Goal: Information Seeking & Learning: Check status

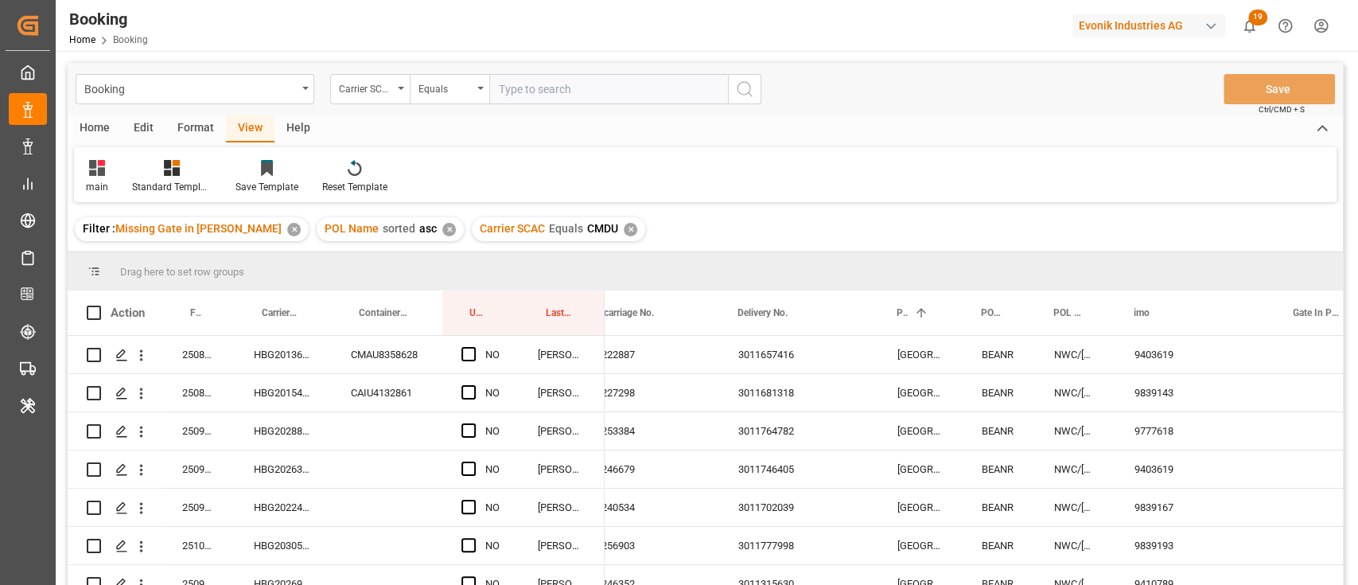
click at [546, 94] on input "text" at bounding box center [608, 89] width 239 height 30
type input "oney"
click at [735, 95] on icon "search button" at bounding box center [744, 89] width 19 height 19
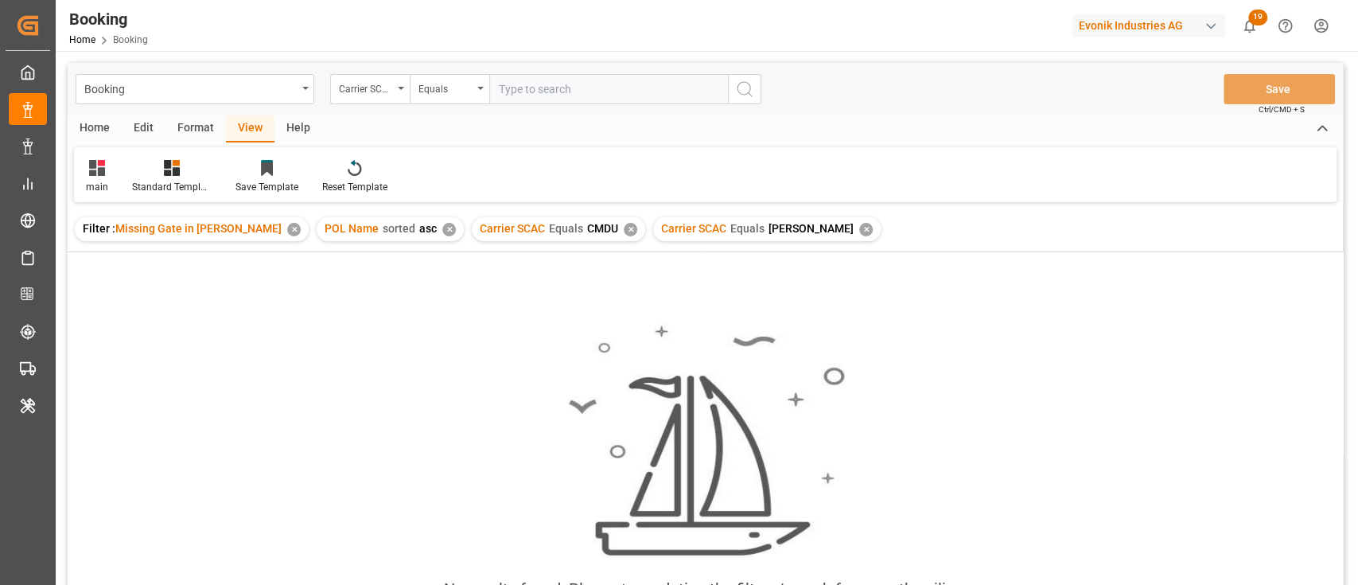
click at [601, 234] on div "Carrier SCAC Equals CMDU ✕" at bounding box center [558, 229] width 173 height 24
click at [624, 232] on div "✕" at bounding box center [631, 230] width 14 height 14
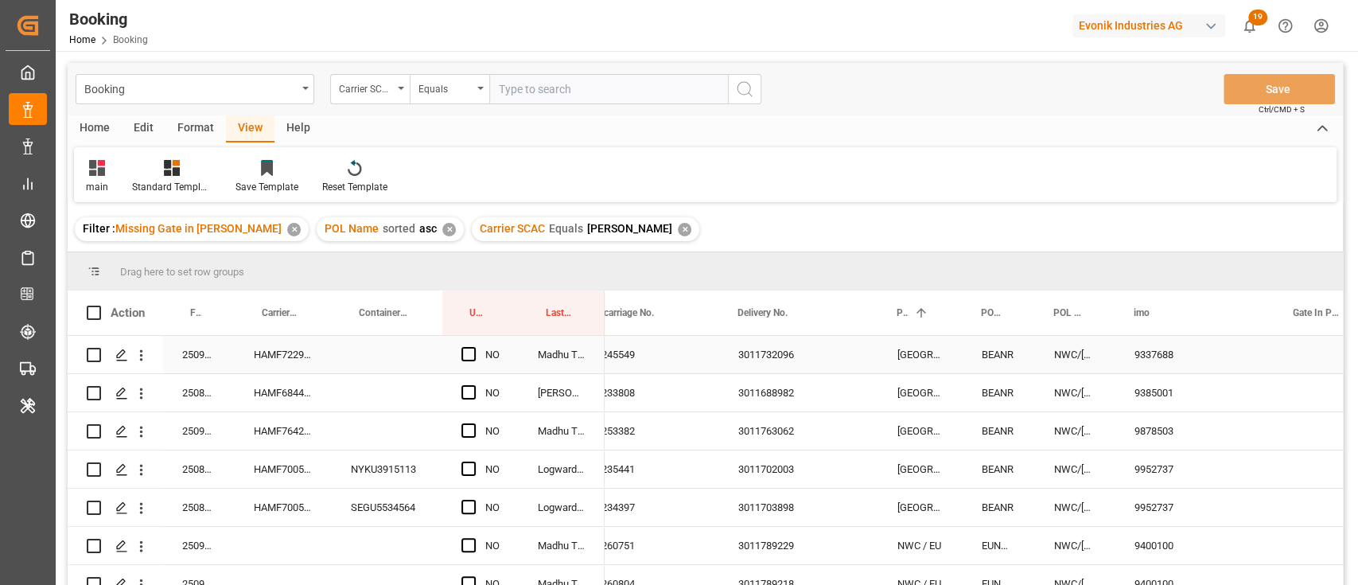
scroll to position [106, 0]
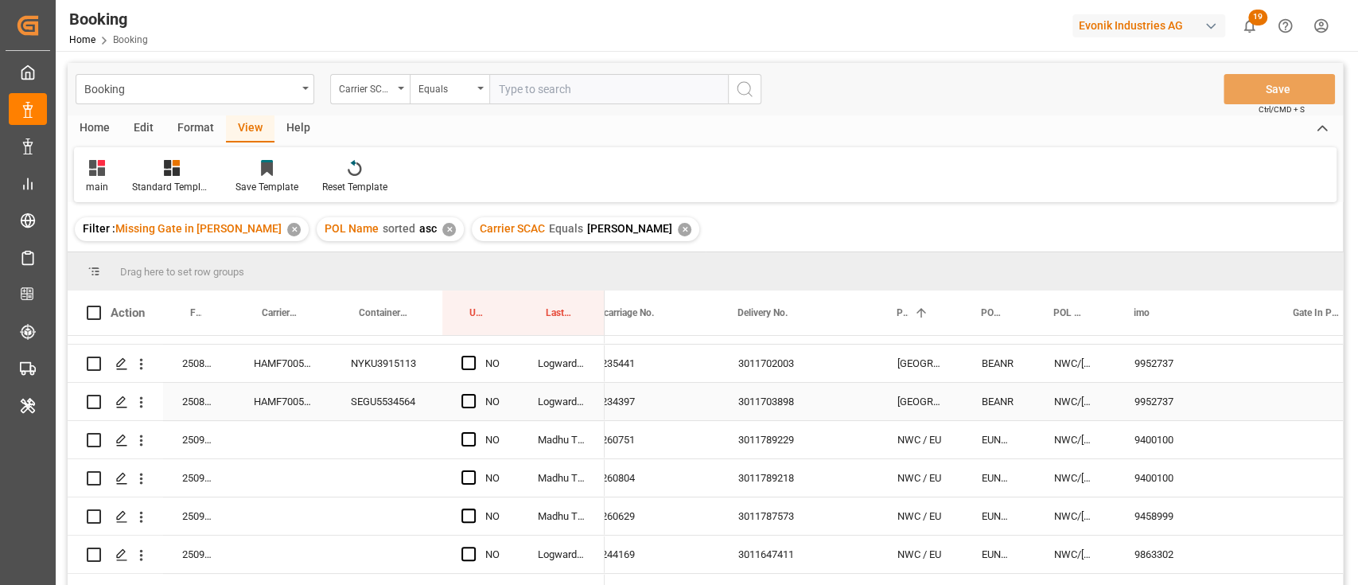
click at [478, 404] on div "Press SPACE to select this row." at bounding box center [473, 402] width 24 height 37
click at [471, 404] on span "Press SPACE to select this row." at bounding box center [468, 401] width 14 height 14
click at [473, 394] on input "Press SPACE to select this row." at bounding box center [473, 394] width 0 height 0
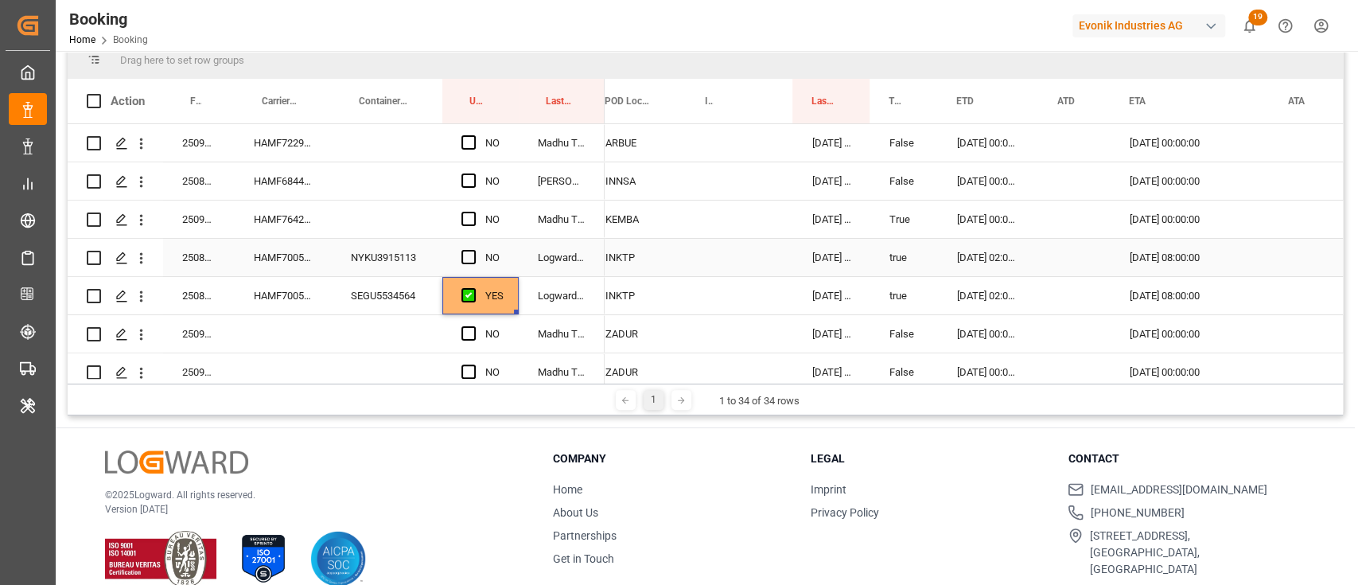
scroll to position [0, 0]
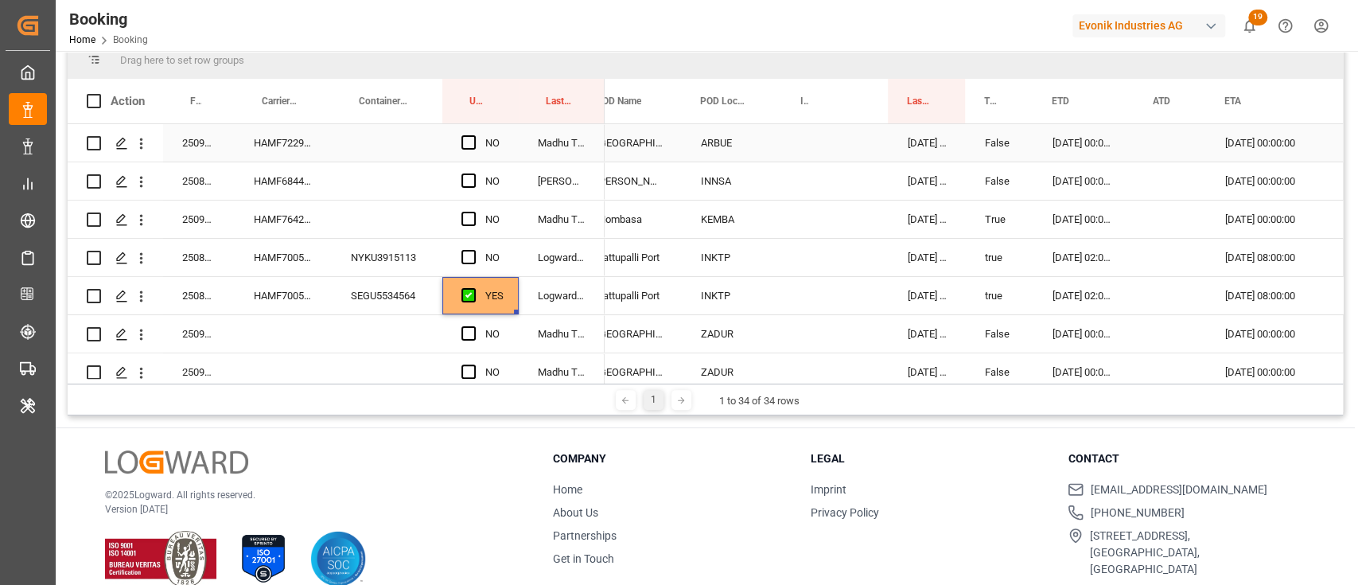
click at [267, 142] on div "HAMF72297800" at bounding box center [283, 142] width 97 height 37
click at [473, 138] on span "Press SPACE to select this row." at bounding box center [468, 142] width 14 height 14
click at [473, 135] on input "Press SPACE to select this row." at bounding box center [473, 135] width 0 height 0
click at [289, 198] on div "HAMF68448400" at bounding box center [283, 180] width 97 height 37
click at [210, 194] on div "250808610729" at bounding box center [199, 180] width 72 height 37
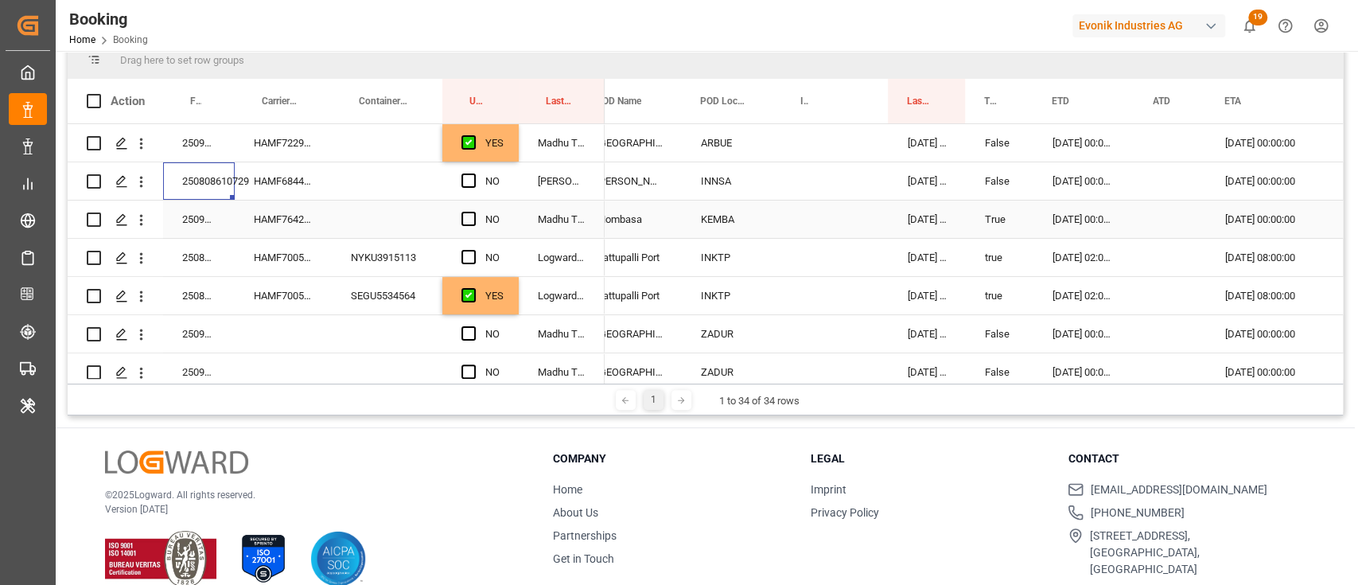
click at [292, 224] on div "HAMF76428800" at bounding box center [283, 219] width 97 height 37
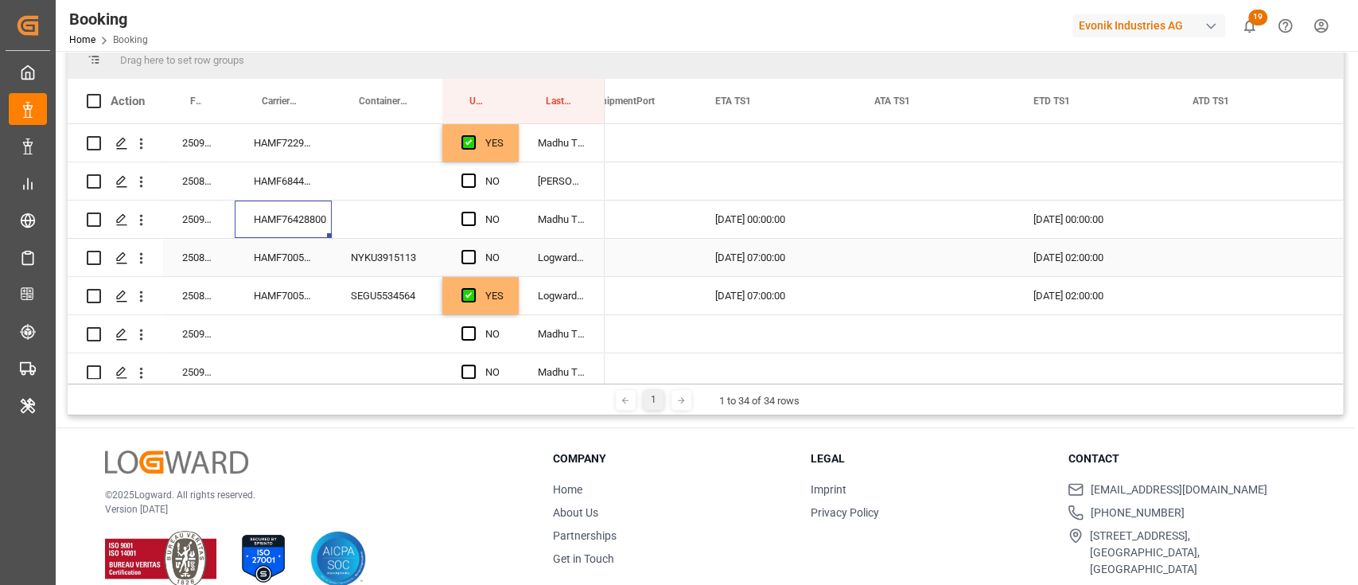
scroll to position [0, 2490]
click at [466, 216] on span "Press SPACE to select this row." at bounding box center [468, 219] width 14 height 14
click at [473, 212] on input "Press SPACE to select this row." at bounding box center [473, 212] width 0 height 0
click at [286, 259] on div "HAMF70054400" at bounding box center [283, 257] width 97 height 37
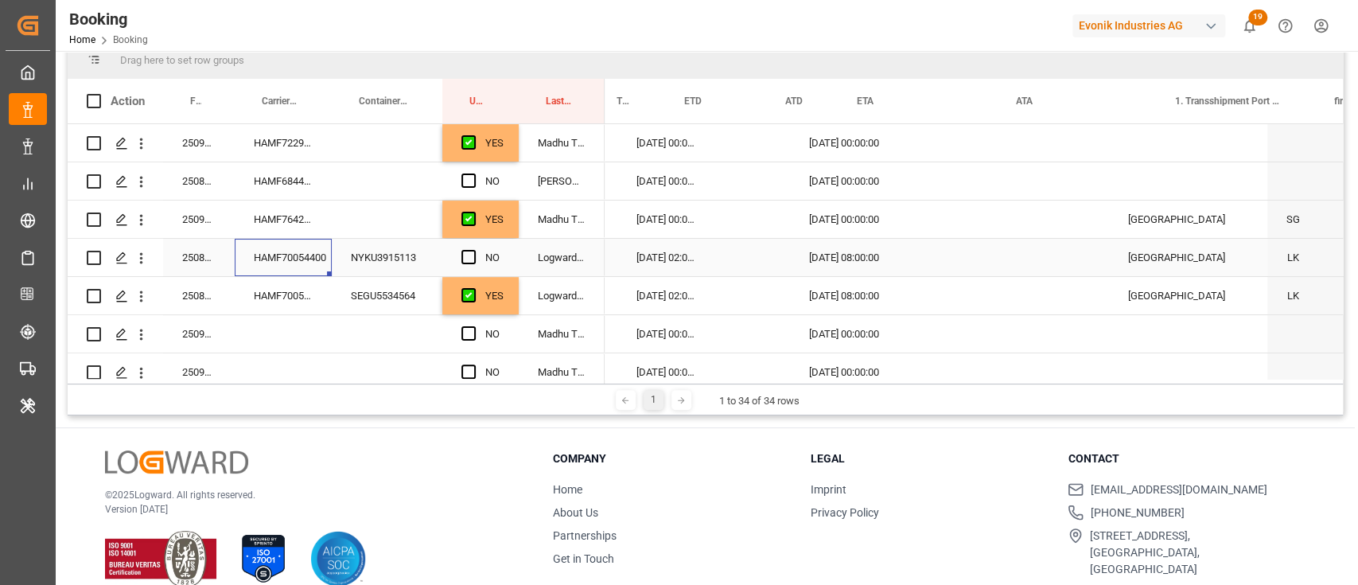
scroll to position [0, 1337]
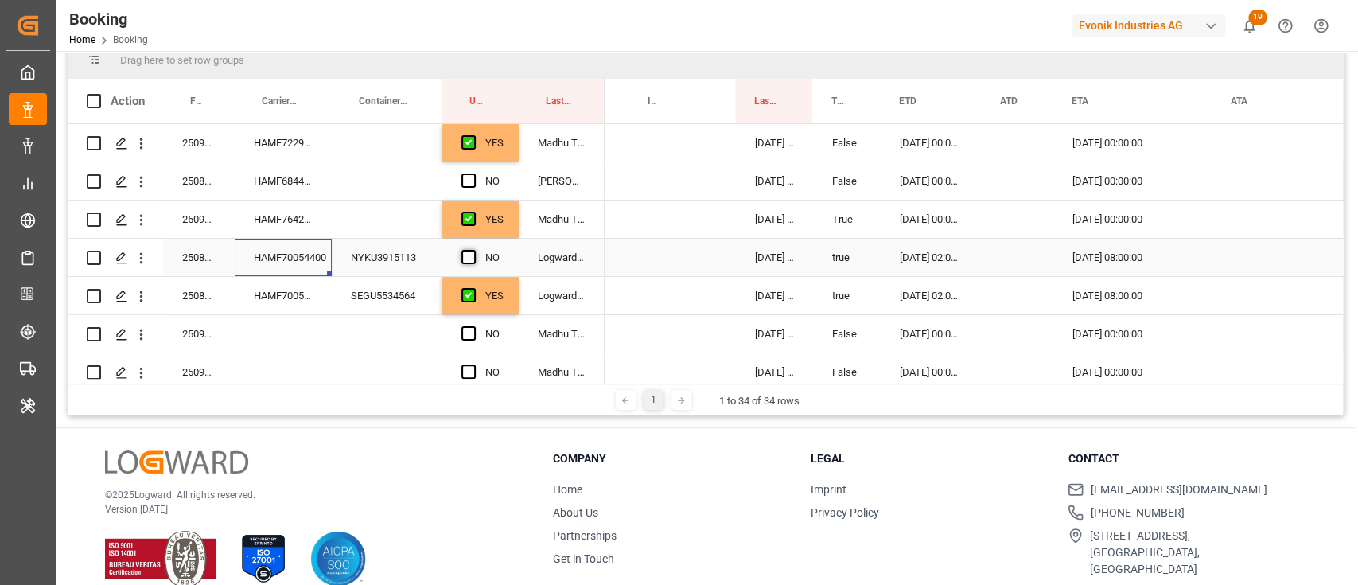
click at [473, 254] on span "Press SPACE to select this row." at bounding box center [468, 257] width 14 height 14
click at [473, 250] on input "Press SPACE to select this row." at bounding box center [473, 250] width 0 height 0
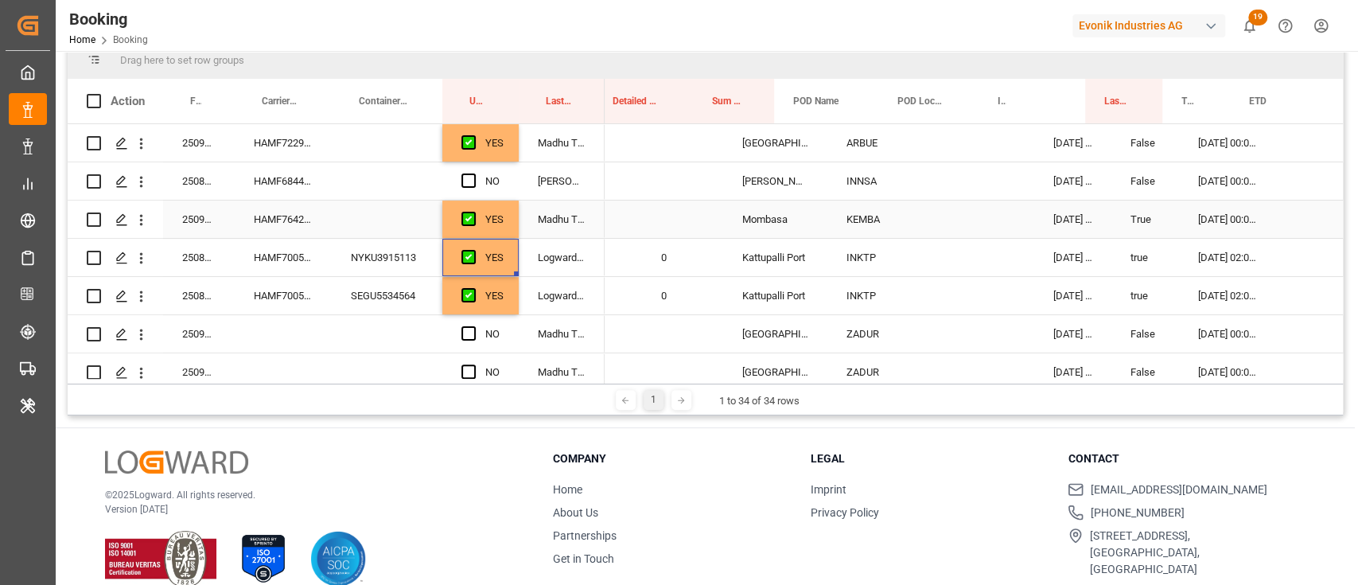
scroll to position [0, 971]
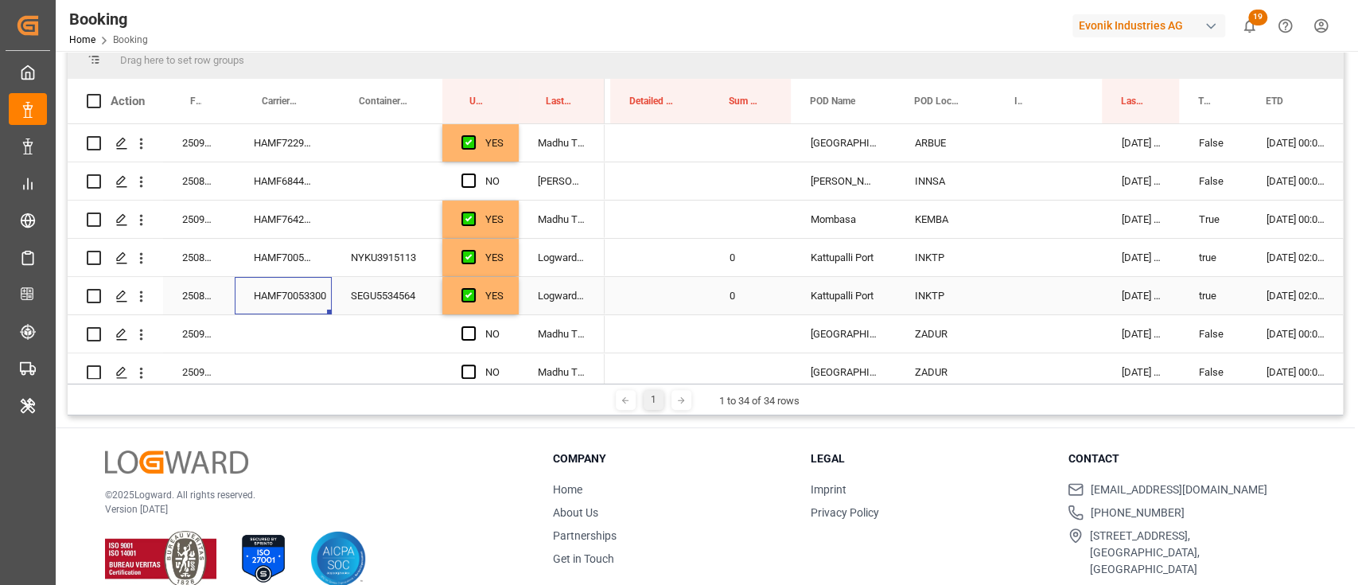
click at [275, 301] on div "HAMF70053300" at bounding box center [283, 295] width 97 height 37
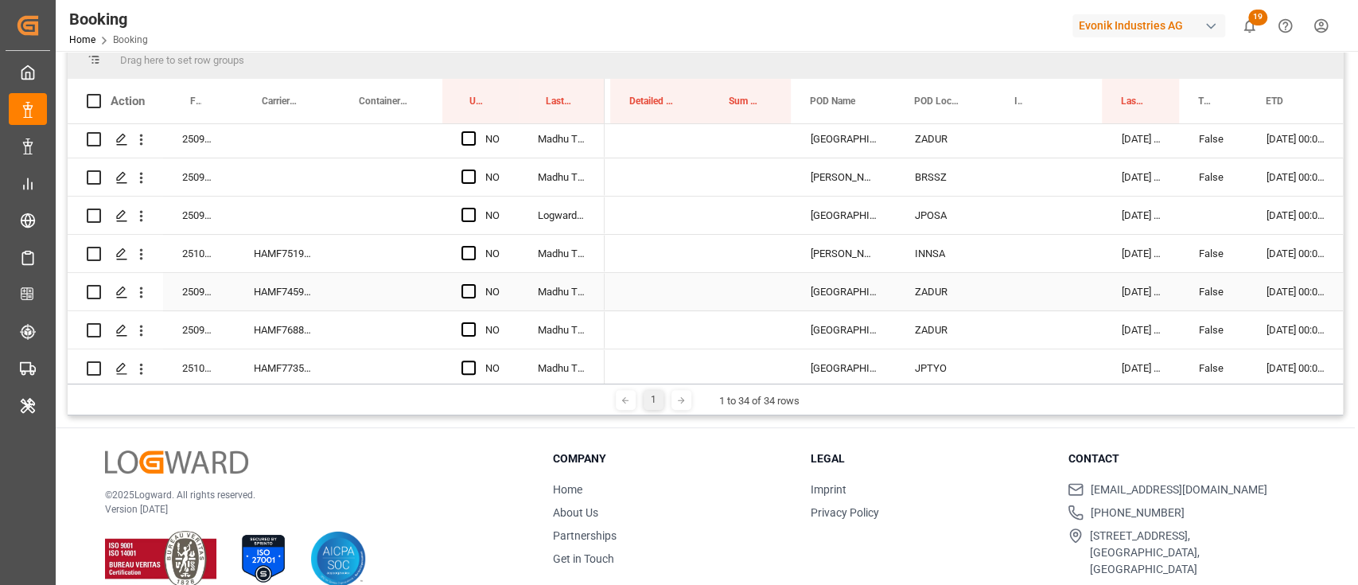
scroll to position [200, 0]
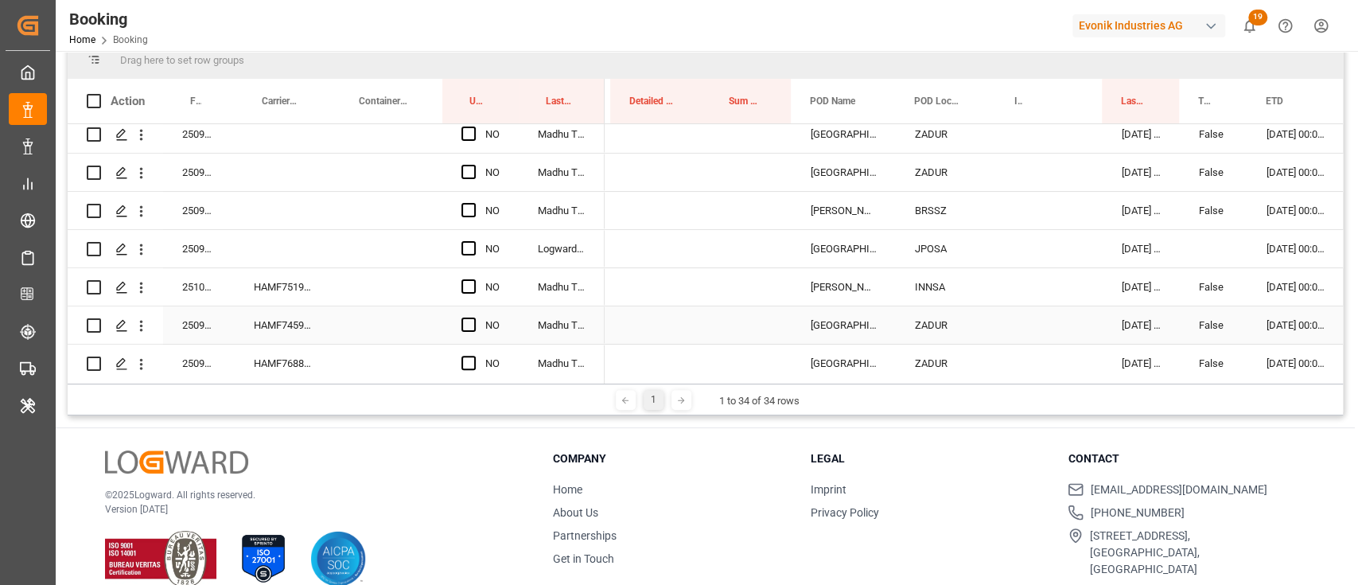
click at [289, 296] on div "HAMF75191400" at bounding box center [283, 286] width 97 height 37
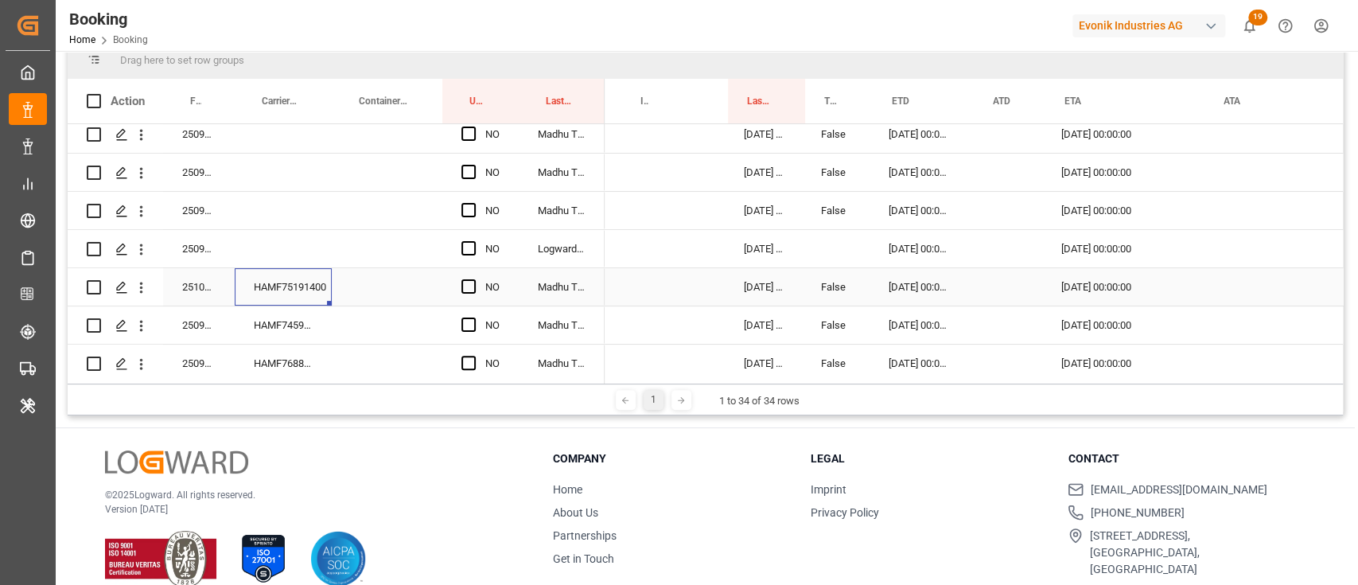
scroll to position [0, 1348]
click at [467, 284] on span "Press SPACE to select this row." at bounding box center [468, 286] width 14 height 14
click at [473, 279] on input "Press SPACE to select this row." at bounding box center [473, 279] width 0 height 0
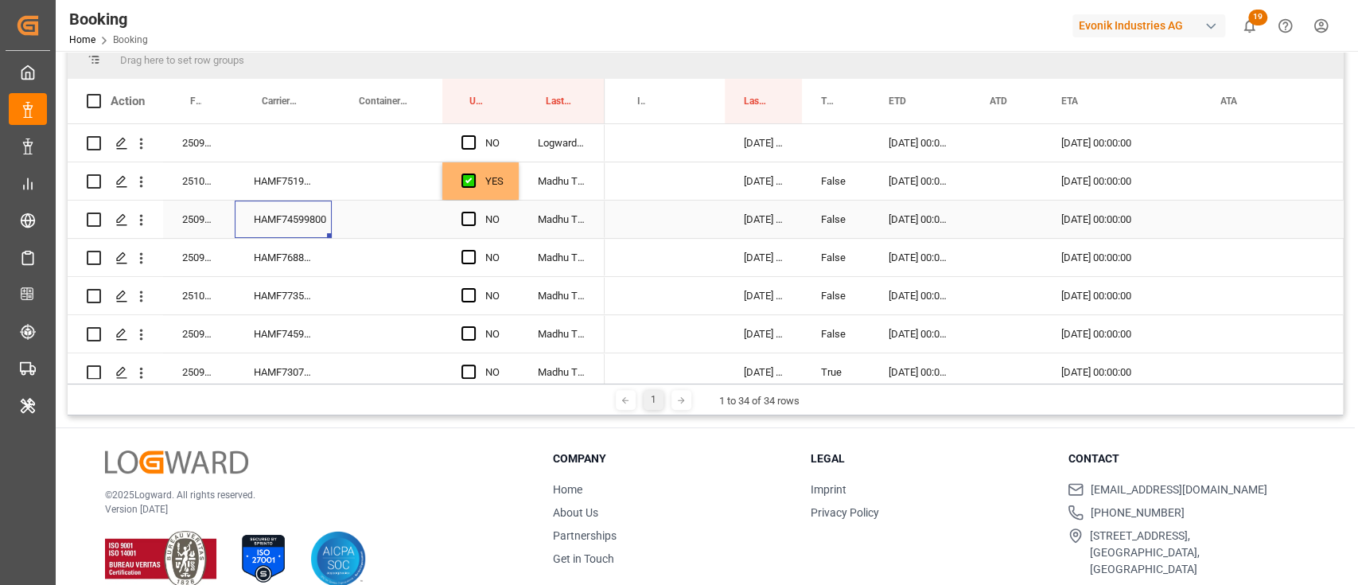
click at [301, 228] on div "HAMF74599800" at bounding box center [283, 219] width 97 height 37
click at [473, 212] on span "Press SPACE to select this row." at bounding box center [468, 219] width 14 height 14
click at [473, 212] on input "Press SPACE to select this row." at bounding box center [473, 212] width 0 height 0
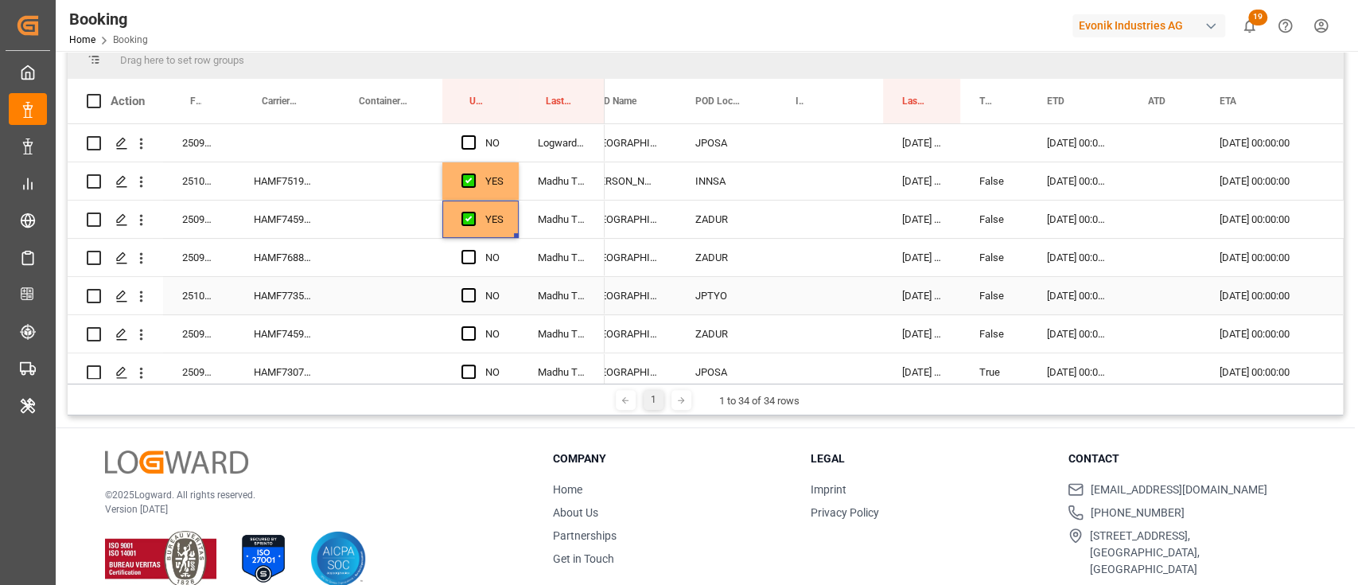
scroll to position [0, 1189]
click at [469, 330] on span "Press SPACE to select this row." at bounding box center [468, 333] width 14 height 14
click at [473, 326] on input "Press SPACE to select this row." at bounding box center [473, 326] width 0 height 0
click at [299, 251] on div "HAMF76889500" at bounding box center [283, 257] width 97 height 37
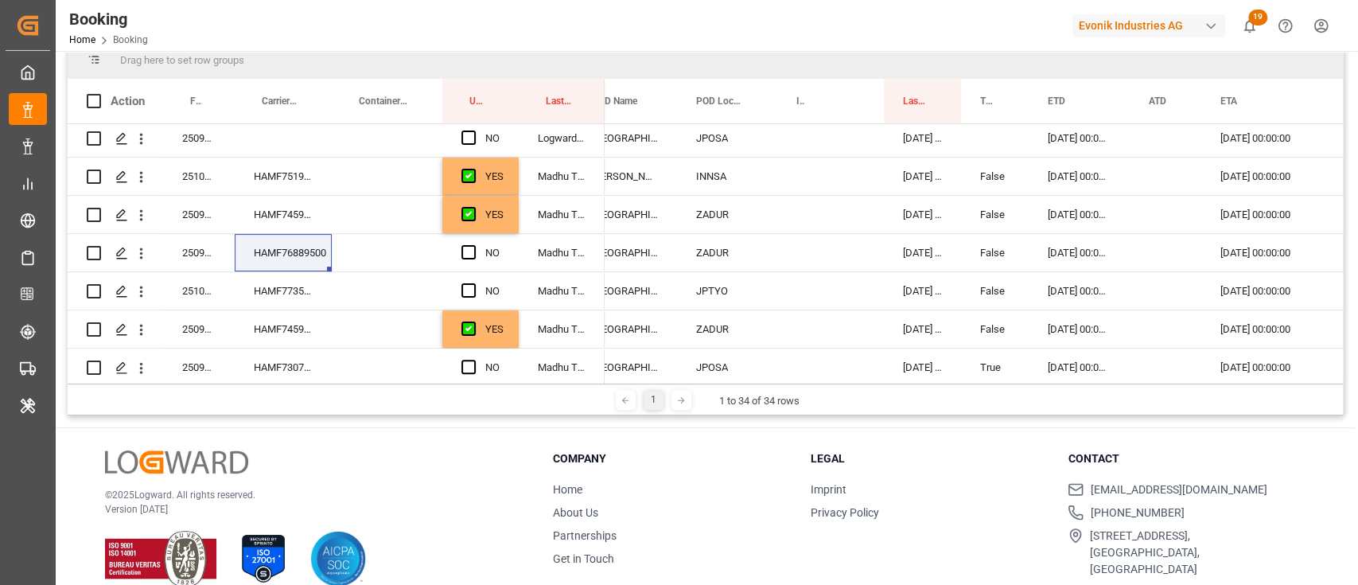
scroll to position [306, 0]
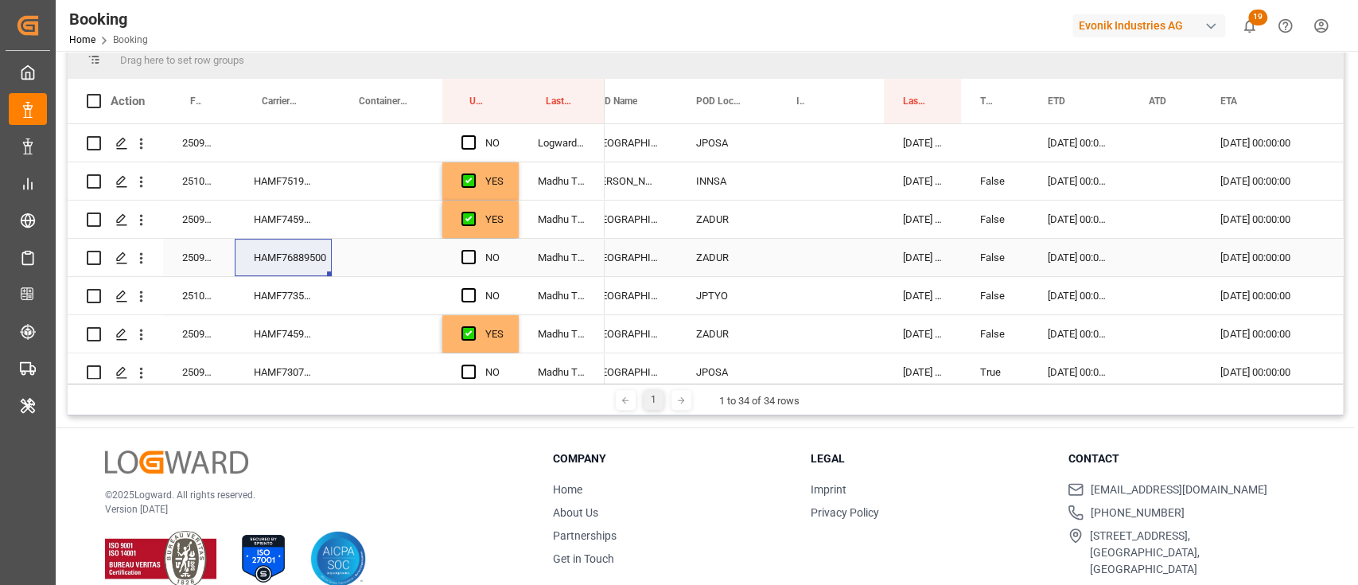
click at [477, 250] on div "Press SPACE to select this row." at bounding box center [473, 257] width 24 height 37
click at [468, 262] on span "Press SPACE to select this row." at bounding box center [468, 257] width 14 height 14
click at [473, 250] on input "Press SPACE to select this row." at bounding box center [473, 250] width 0 height 0
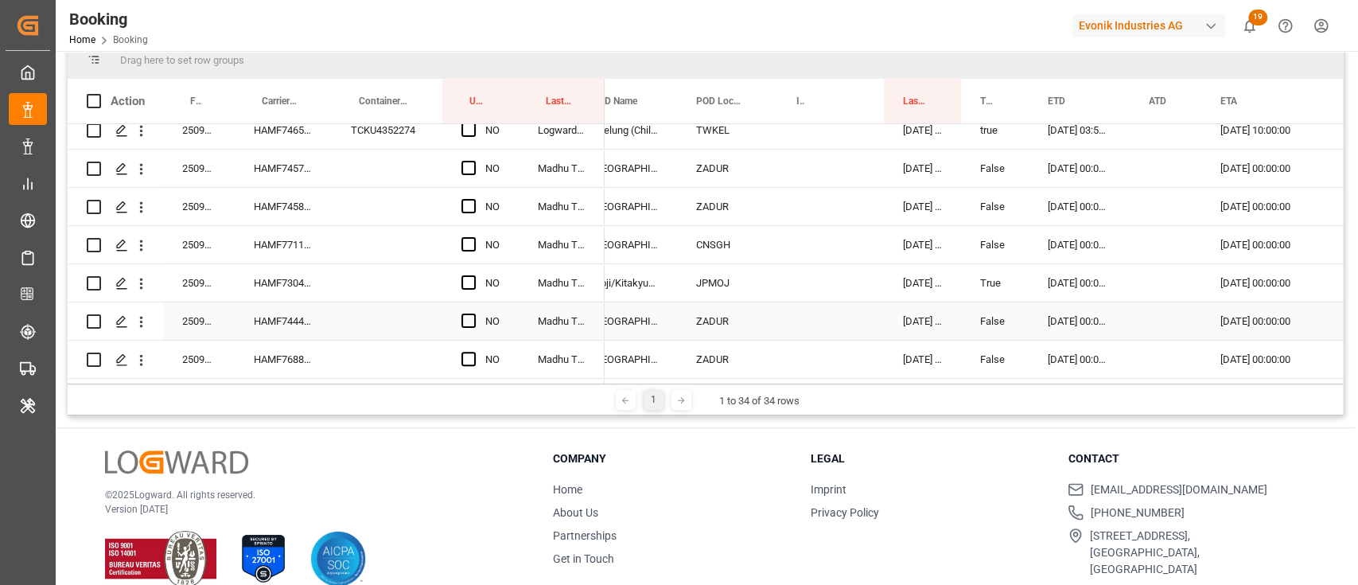
scroll to position [730, 0]
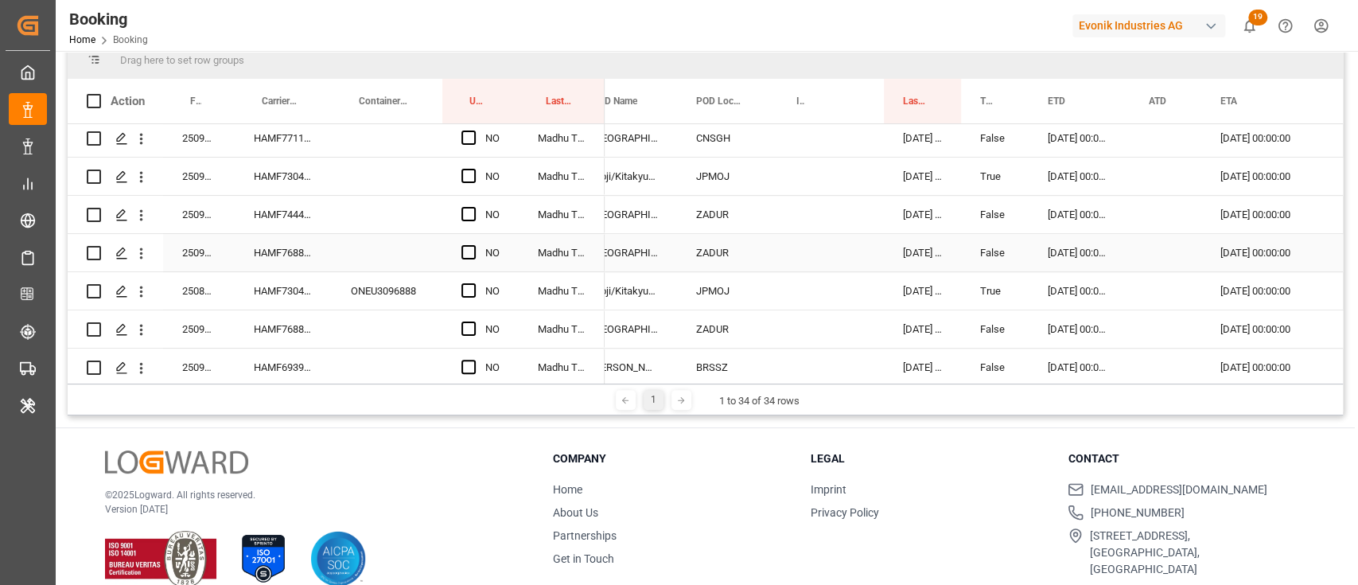
click at [465, 251] on span "Press SPACE to select this row." at bounding box center [468, 252] width 14 height 14
click at [473, 245] on input "Press SPACE to select this row." at bounding box center [473, 245] width 0 height 0
click at [469, 345] on div "Press SPACE to select this row." at bounding box center [473, 329] width 24 height 37
click at [469, 329] on span "Press SPACE to select this row." at bounding box center [468, 328] width 14 height 14
click at [473, 321] on input "Press SPACE to select this row." at bounding box center [473, 321] width 0 height 0
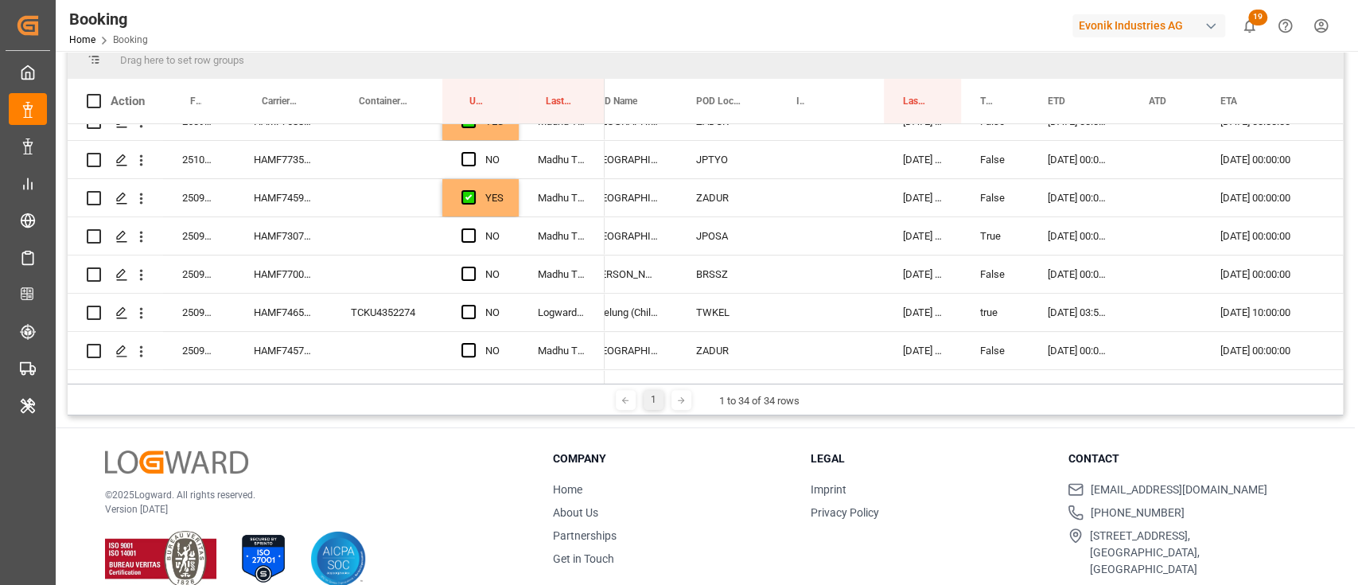
scroll to position [412, 0]
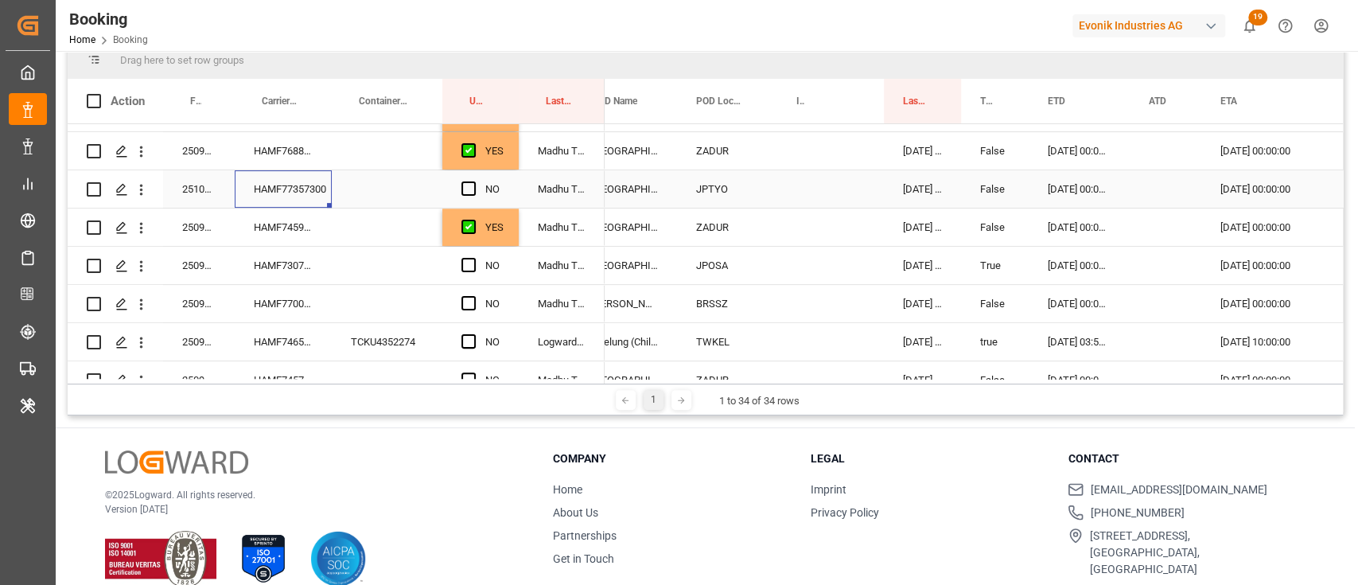
click at [275, 194] on div "HAMF77357300" at bounding box center [283, 188] width 97 height 37
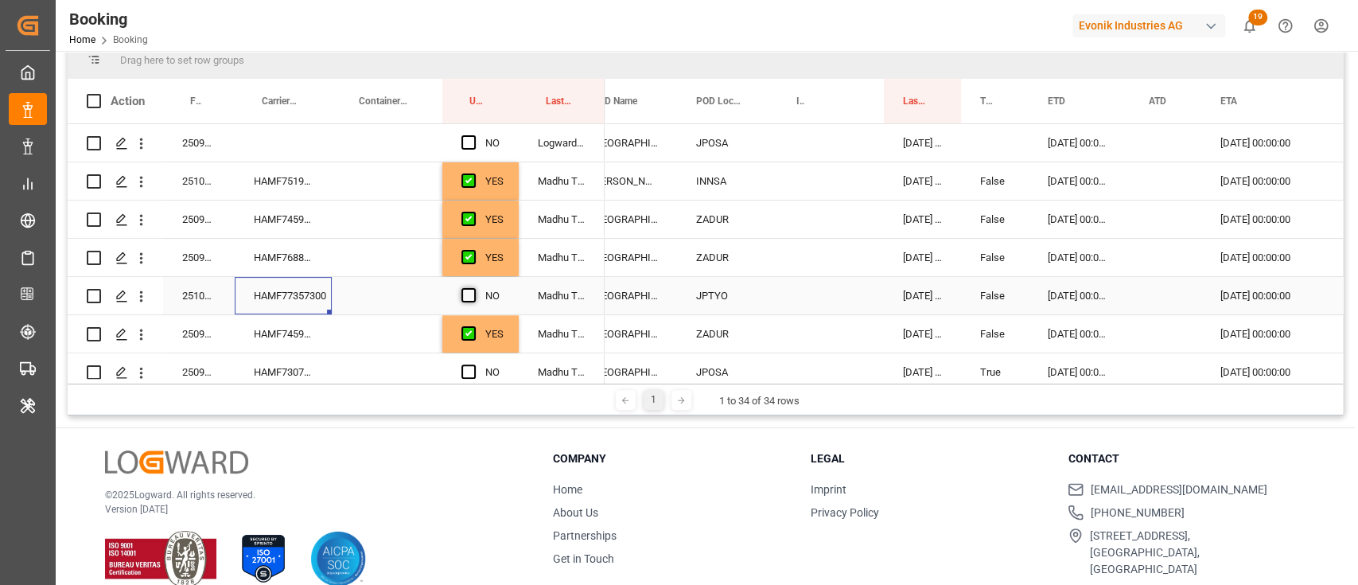
click at [466, 290] on span "Press SPACE to select this row." at bounding box center [468, 295] width 14 height 14
click at [473, 288] on input "Press SPACE to select this row." at bounding box center [473, 288] width 0 height 0
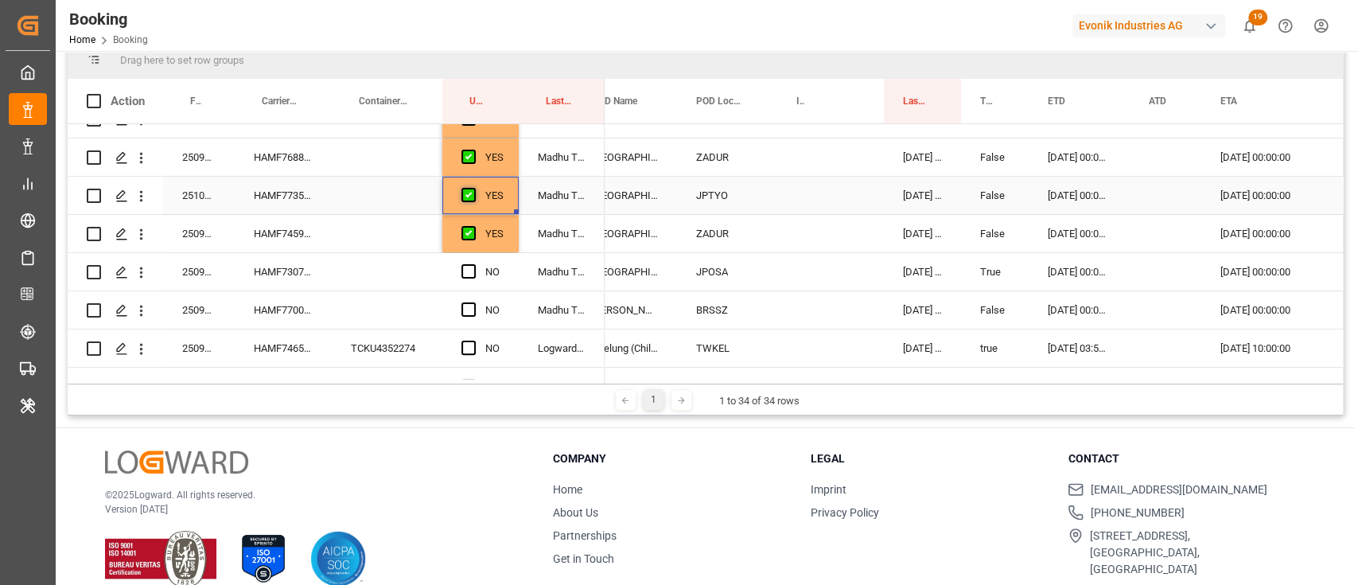
scroll to position [518, 0]
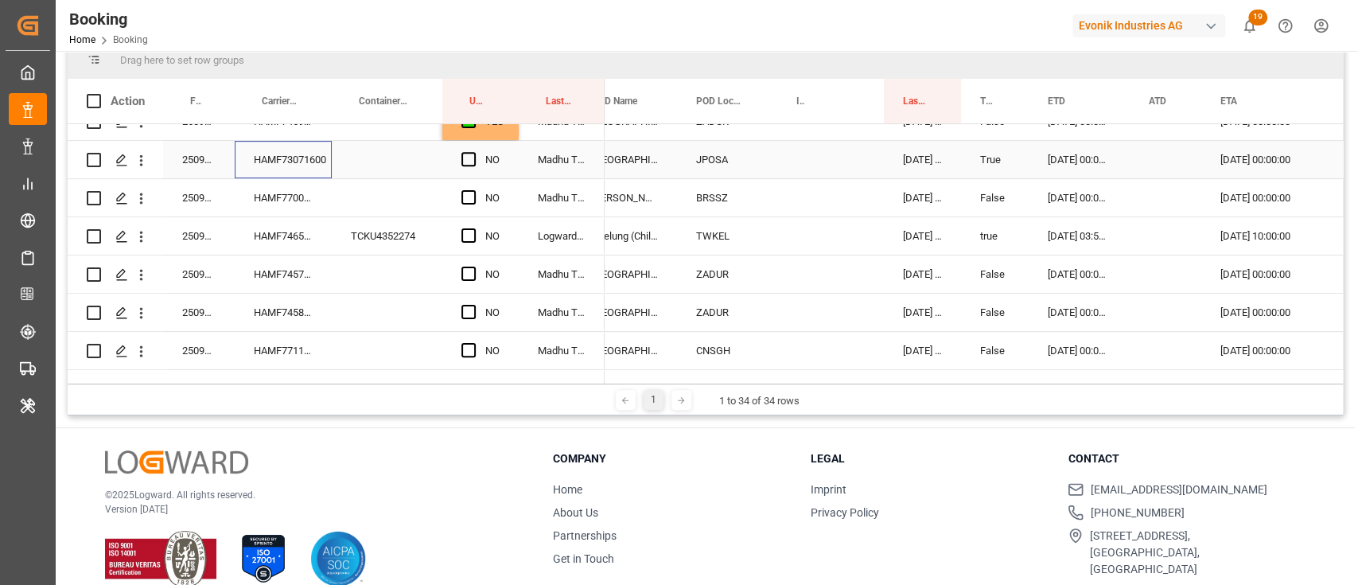
click at [310, 162] on div "HAMF73071600" at bounding box center [283, 159] width 97 height 37
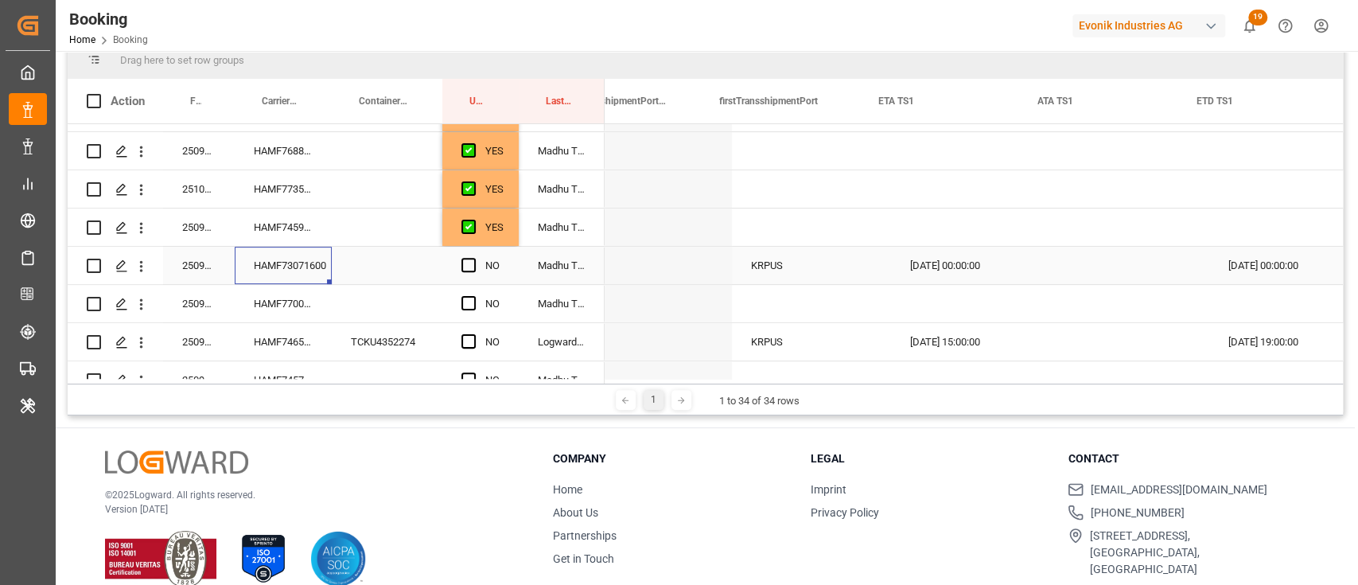
scroll to position [0, 2339]
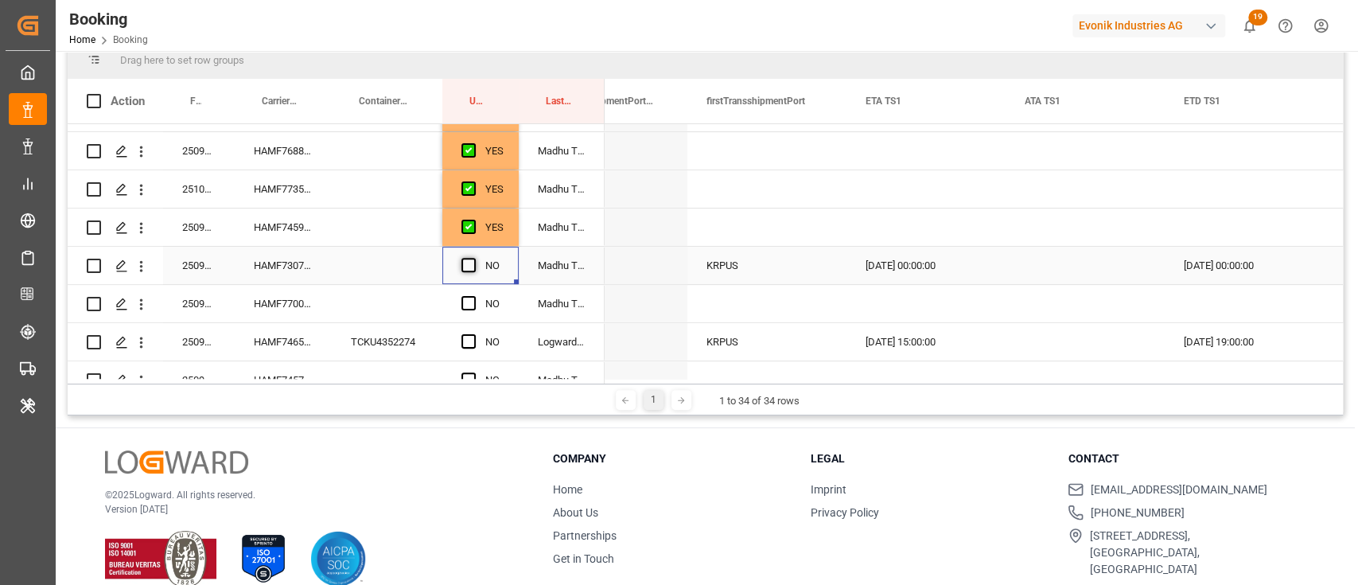
click at [466, 264] on span "Press SPACE to select this row." at bounding box center [468, 265] width 14 height 14
click at [473, 258] on input "Press SPACE to select this row." at bounding box center [473, 258] width 0 height 0
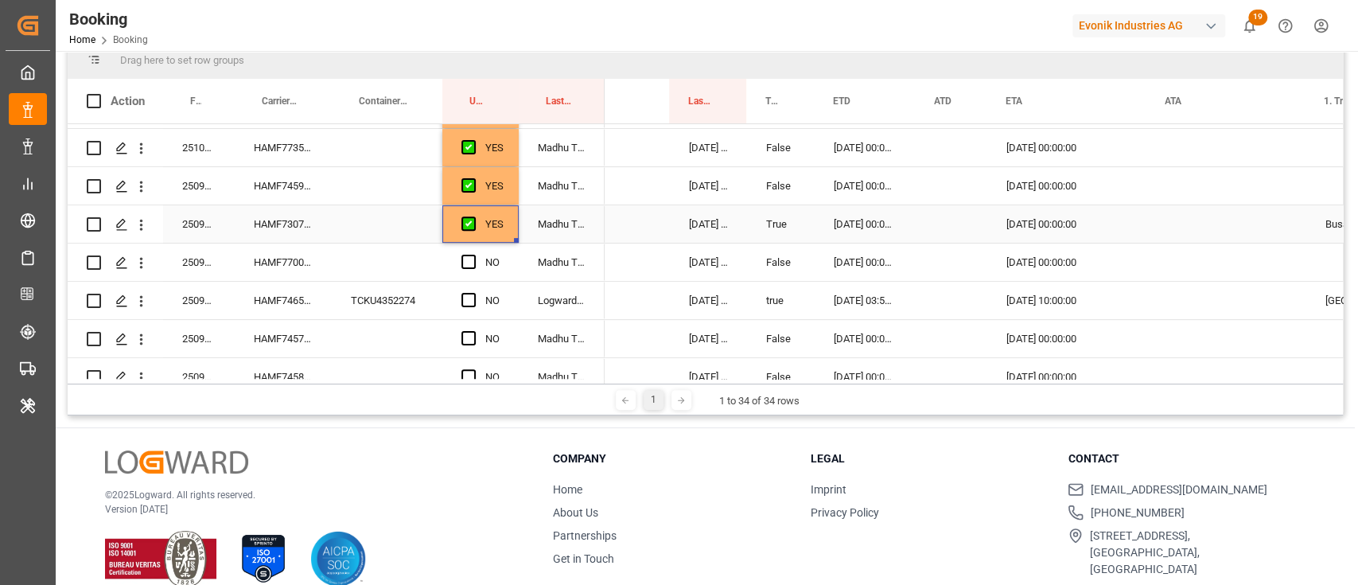
scroll to position [518, 0]
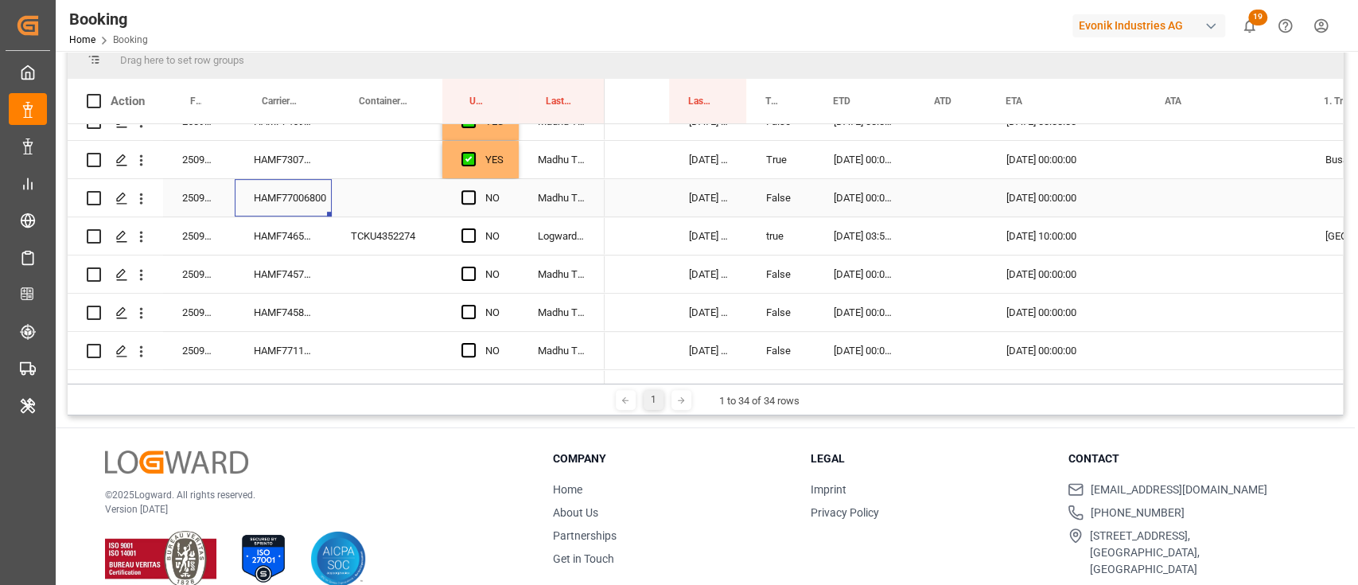
click at [291, 204] on div "HAMF77006800" at bounding box center [283, 197] width 97 height 37
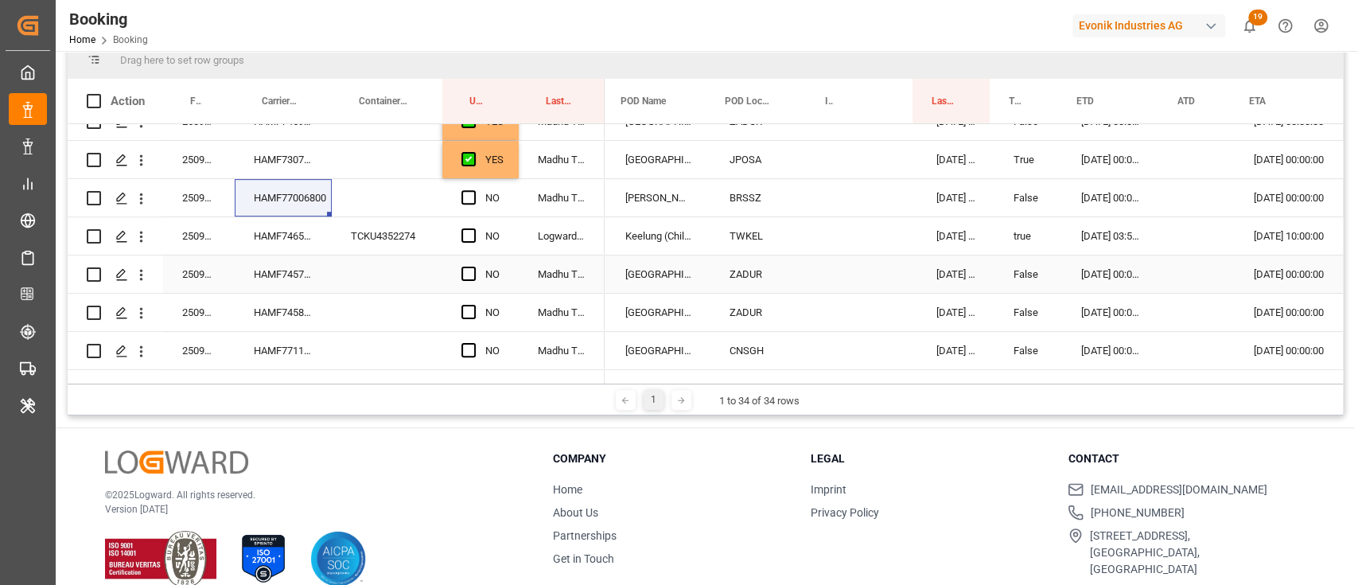
scroll to position [0, 1074]
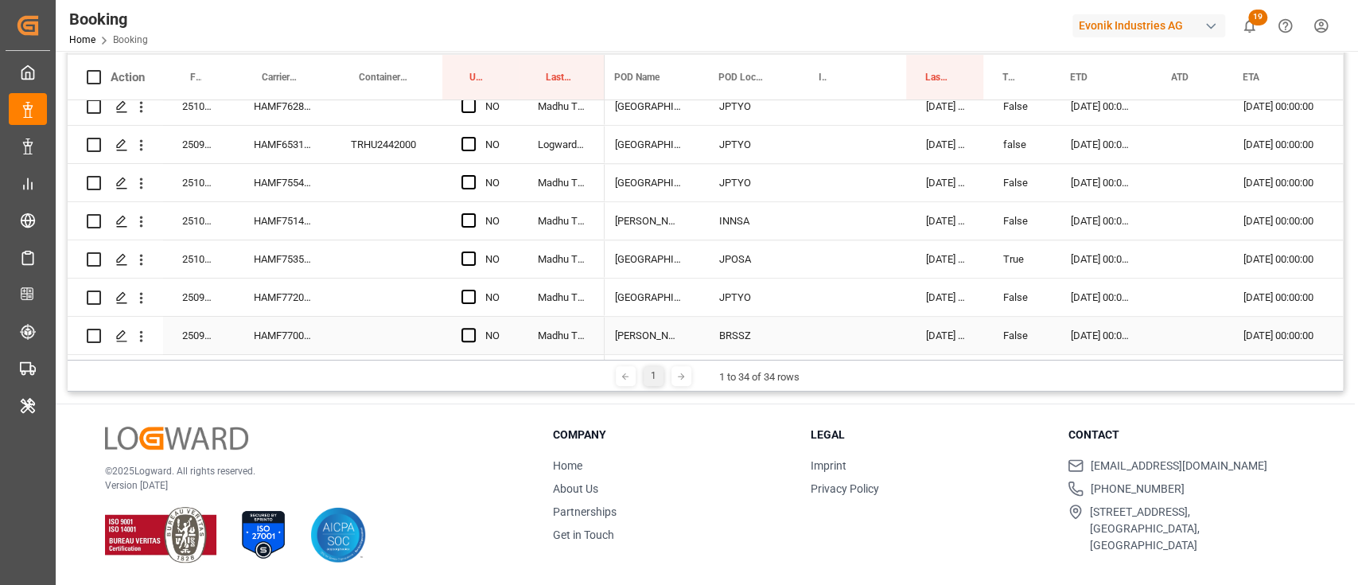
click at [1107, 317] on div "17.09.2025 00:00:00" at bounding box center [1102, 335] width 101 height 37
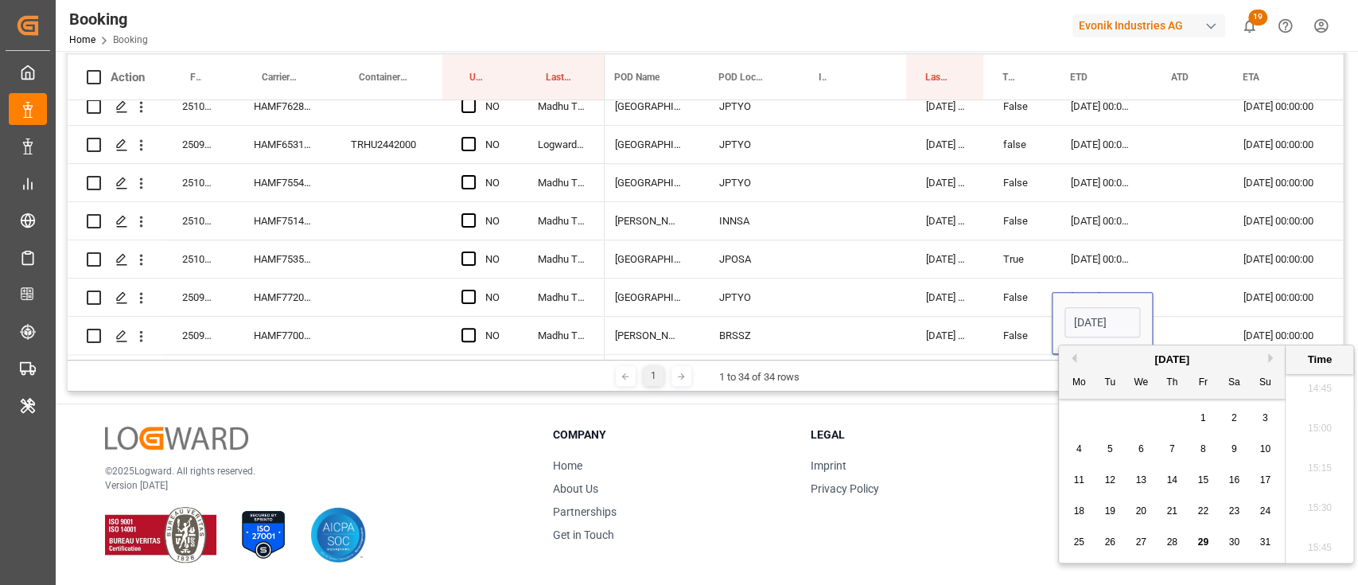
click at [1271, 353] on button "Next Month" at bounding box center [1273, 358] width 10 height 10
click at [1080, 477] on span "15" at bounding box center [1078, 479] width 10 height 11
type input "15.09.2025 00:00"
click at [843, 337] on div "Press SPACE to select this row." at bounding box center [830, 335] width 60 height 37
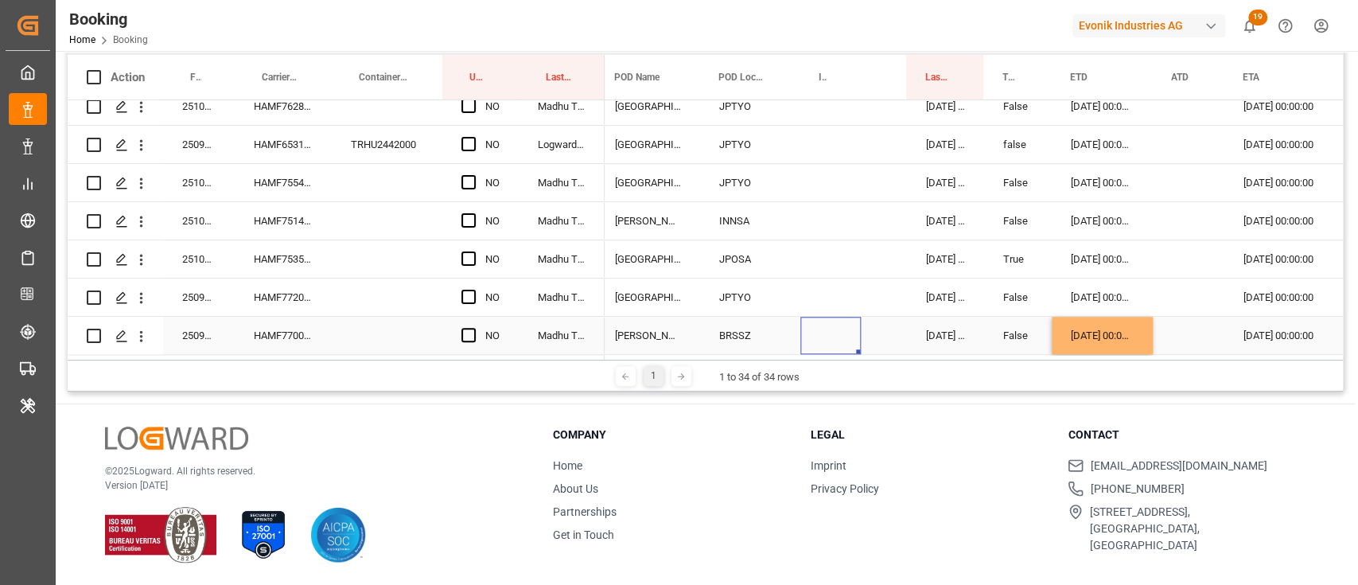
click at [481, 330] on div "Press SPACE to select this row." at bounding box center [473, 335] width 24 height 37
click at [469, 329] on span "Press SPACE to select this row." at bounding box center [468, 335] width 14 height 14
click at [473, 328] on input "Press SPACE to select this row." at bounding box center [473, 328] width 0 height 0
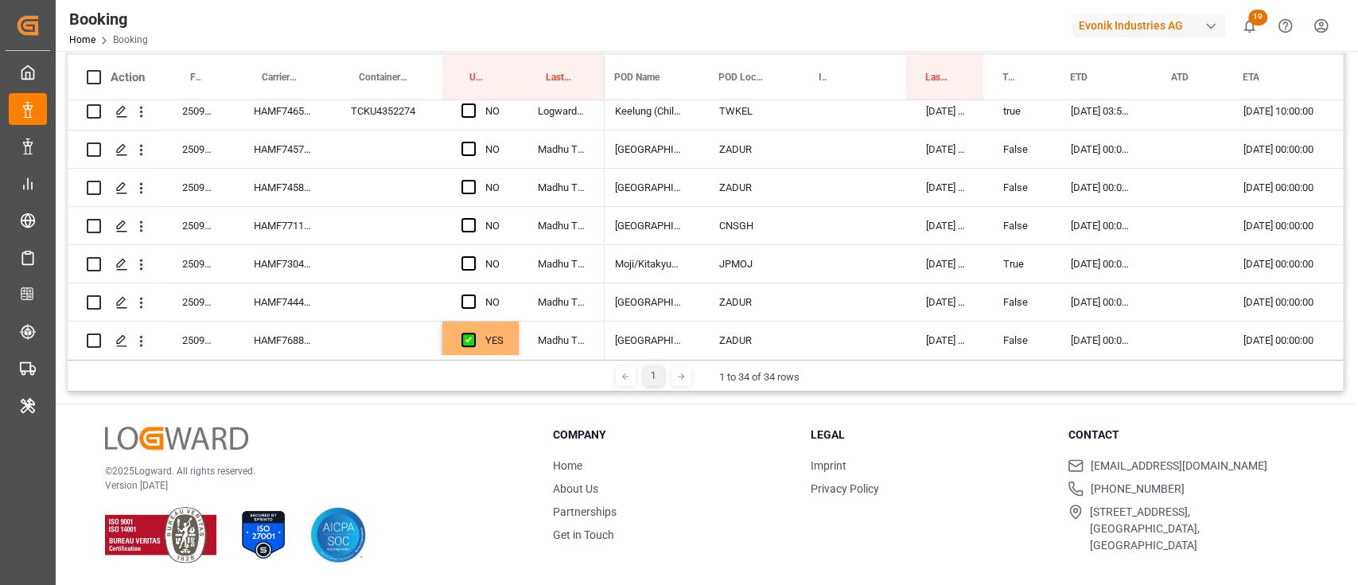
scroll to position [518, 0]
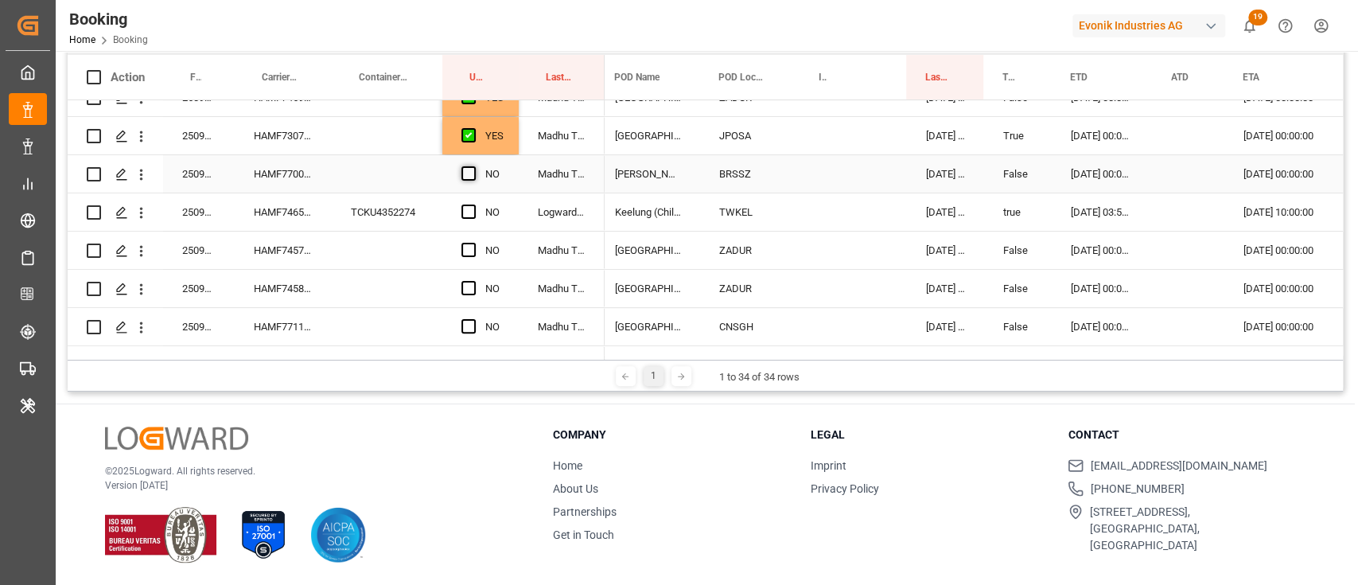
click at [470, 169] on span "Press SPACE to select this row." at bounding box center [468, 173] width 14 height 14
click at [473, 166] on input "Press SPACE to select this row." at bounding box center [473, 166] width 0 height 0
click at [1079, 170] on div "17.09.2025 00:00:00" at bounding box center [1102, 173] width 101 height 37
click at [1080, 170] on div "17.09.2025 00:00:00" at bounding box center [1102, 173] width 101 height 37
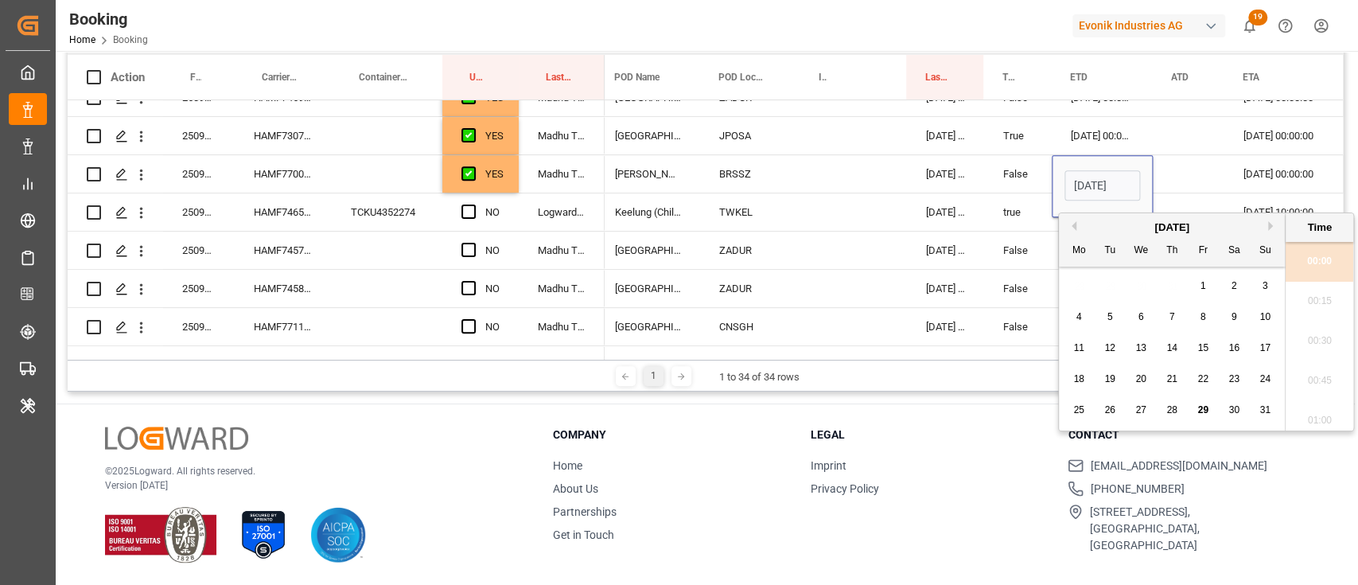
scroll to position [2352, 0]
click at [1273, 227] on button "Next Month" at bounding box center [1273, 226] width 10 height 10
click at [1080, 345] on span "15" at bounding box center [1078, 347] width 10 height 11
type input "15.09.2025 00:00"
click at [841, 168] on div "Press SPACE to select this row." at bounding box center [830, 173] width 60 height 37
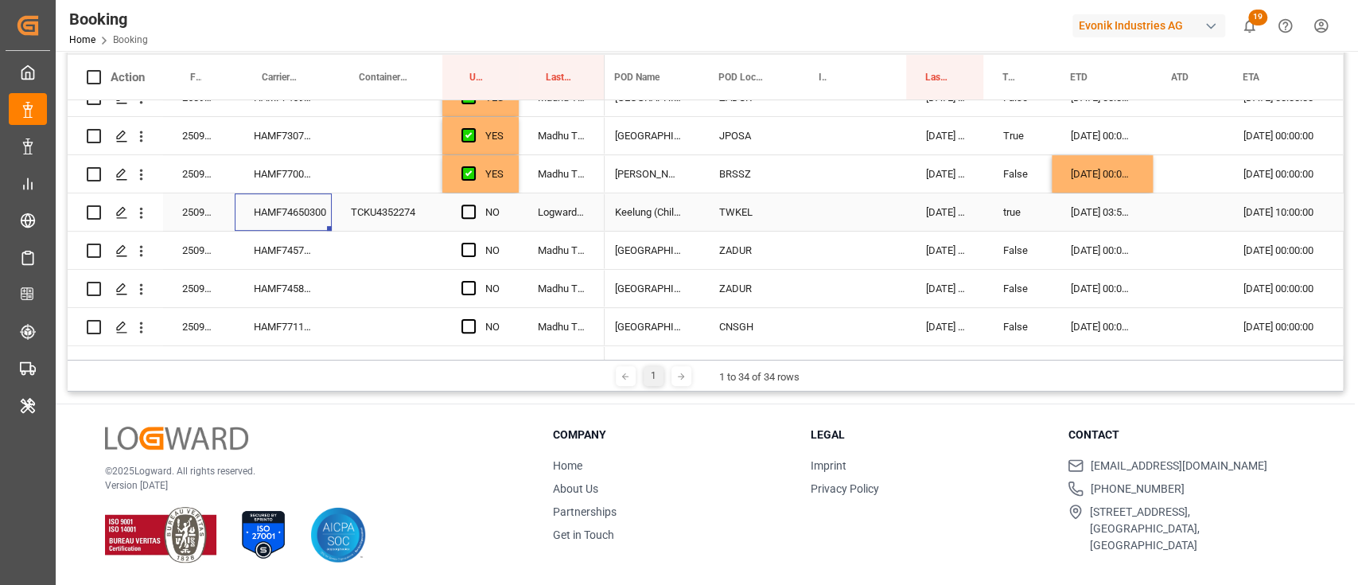
click at [299, 221] on div "HAMF74650300" at bounding box center [283, 211] width 97 height 37
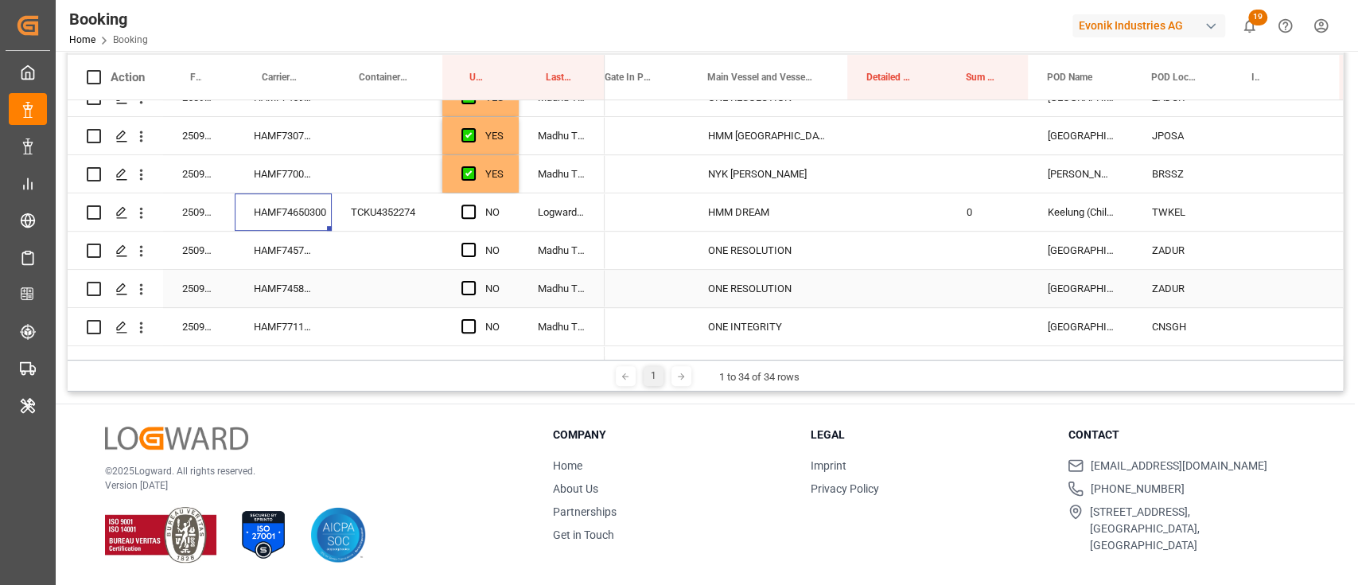
scroll to position [0, 637]
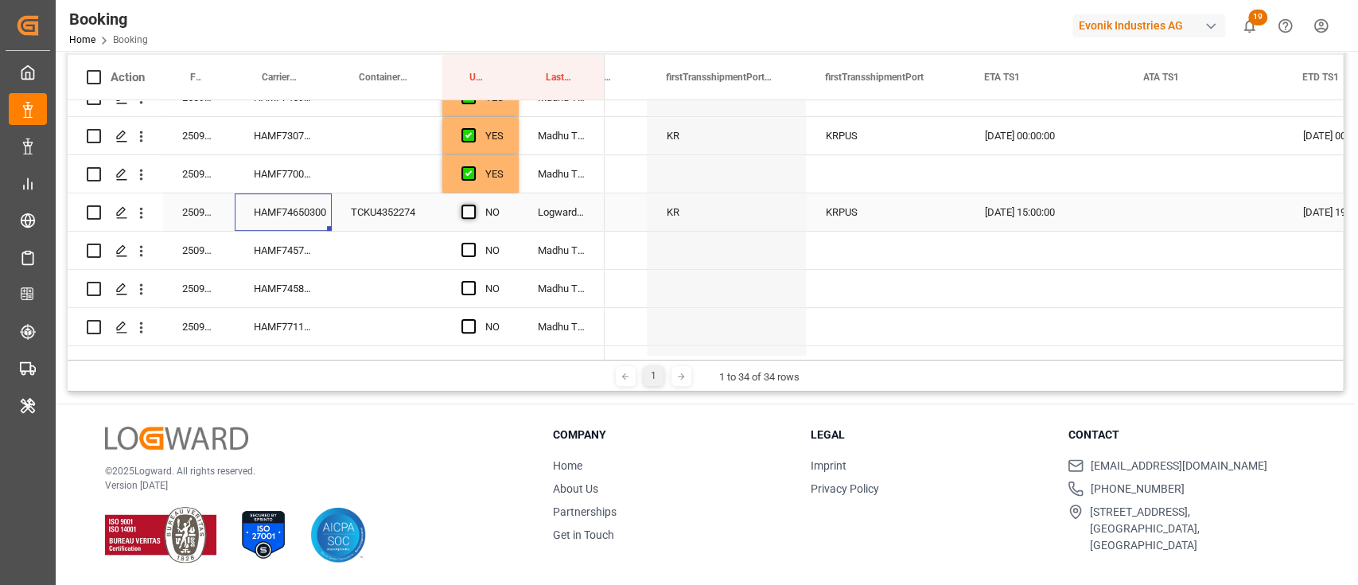
click at [470, 204] on span "Press SPACE to select this row." at bounding box center [468, 211] width 14 height 14
click at [473, 204] on input "Press SPACE to select this row." at bounding box center [473, 204] width 0 height 0
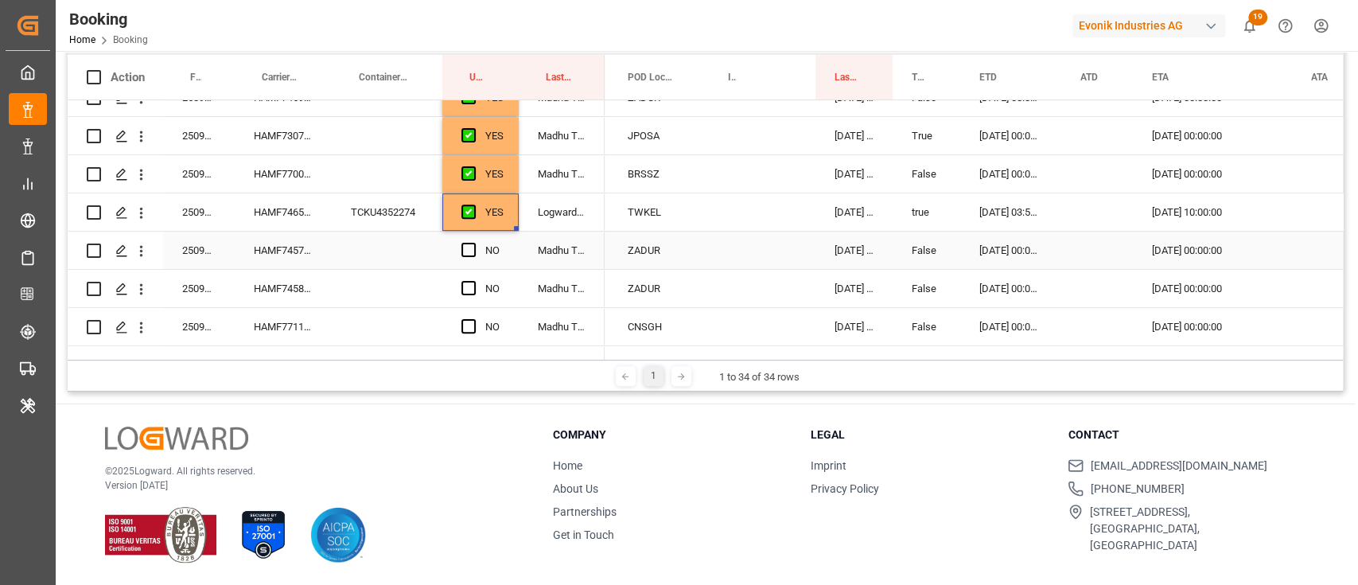
click at [278, 251] on div "HAMF74573700" at bounding box center [283, 250] width 97 height 37
click at [470, 248] on span "Press SPACE to select this row." at bounding box center [468, 250] width 14 height 14
click at [473, 243] on input "Press SPACE to select this row." at bounding box center [473, 243] width 0 height 0
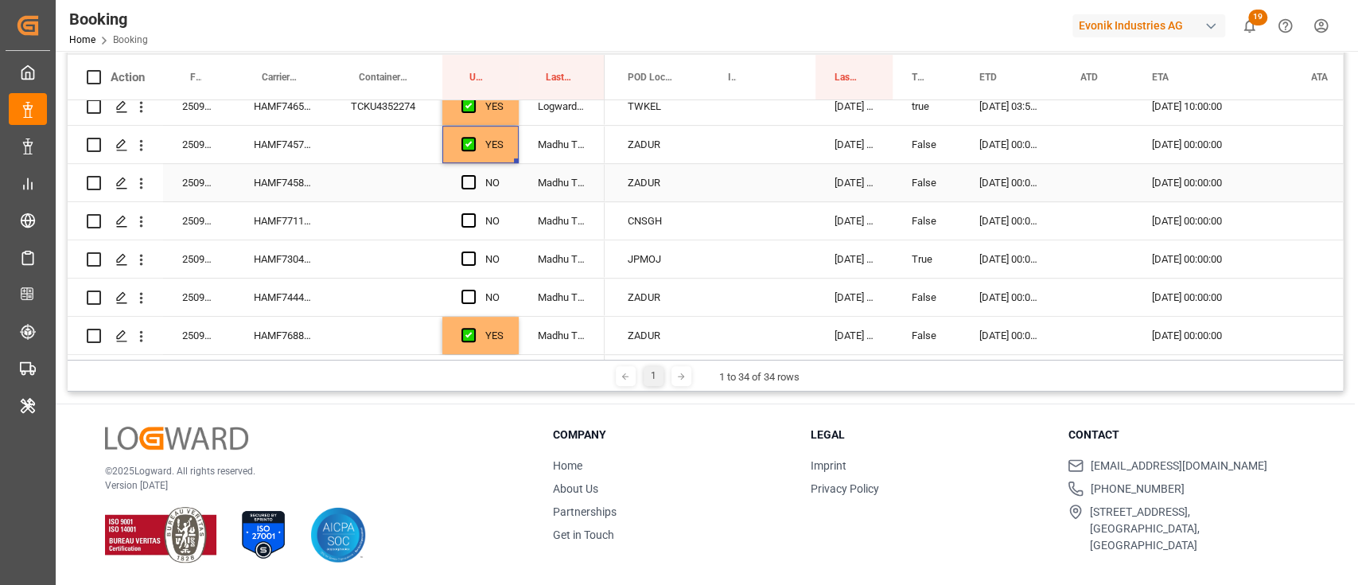
click at [298, 176] on div "HAMF74588600" at bounding box center [283, 182] width 97 height 37
click at [472, 171] on div "Press SPACE to select this row." at bounding box center [473, 183] width 24 height 37
click at [465, 184] on span "Press SPACE to select this row." at bounding box center [468, 182] width 14 height 14
click at [473, 175] on input "Press SPACE to select this row." at bounding box center [473, 175] width 0 height 0
click at [286, 224] on div "HAMF77110400" at bounding box center [283, 220] width 97 height 37
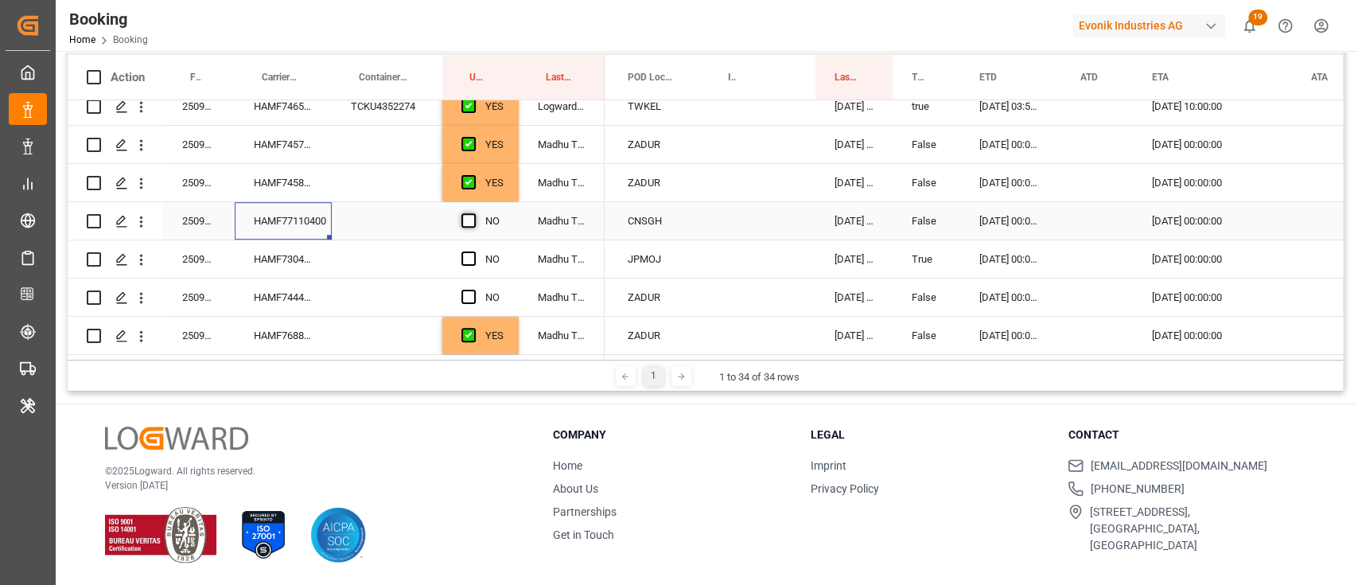
click at [465, 217] on span "Press SPACE to select this row." at bounding box center [468, 220] width 14 height 14
click at [473, 213] on input "Press SPACE to select this row." at bounding box center [473, 213] width 0 height 0
click at [248, 255] on div "HAMF73041300" at bounding box center [283, 258] width 97 height 37
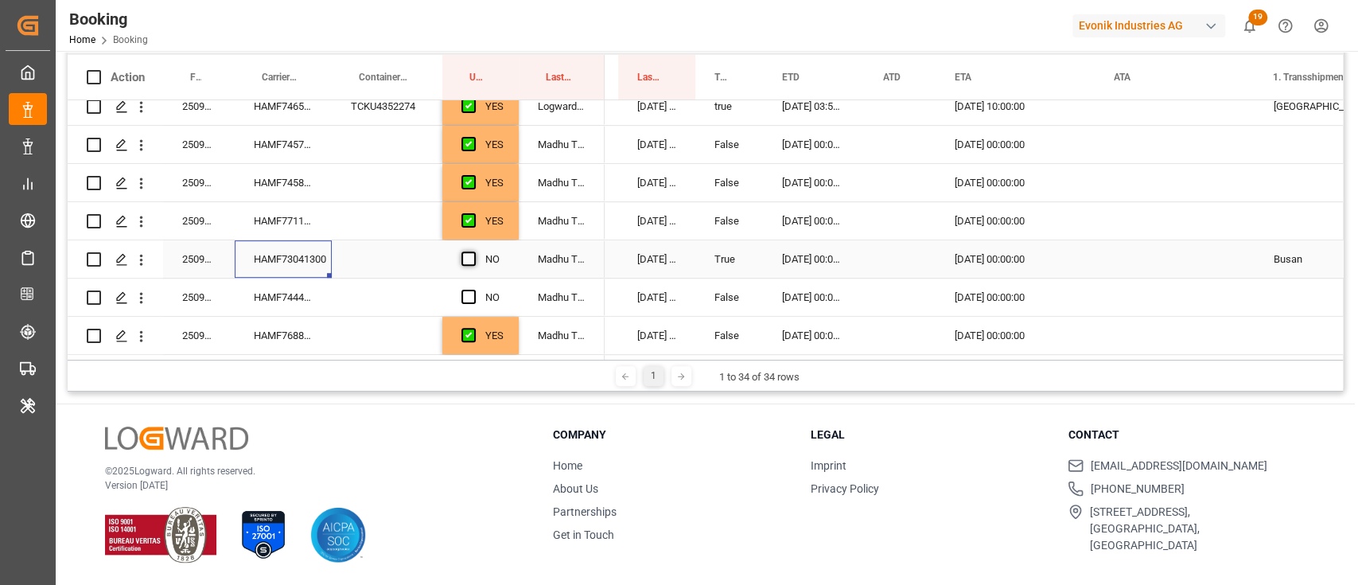
click at [470, 255] on span "Press SPACE to select this row." at bounding box center [468, 258] width 14 height 14
click at [473, 251] on input "Press SPACE to select this row." at bounding box center [473, 251] width 0 height 0
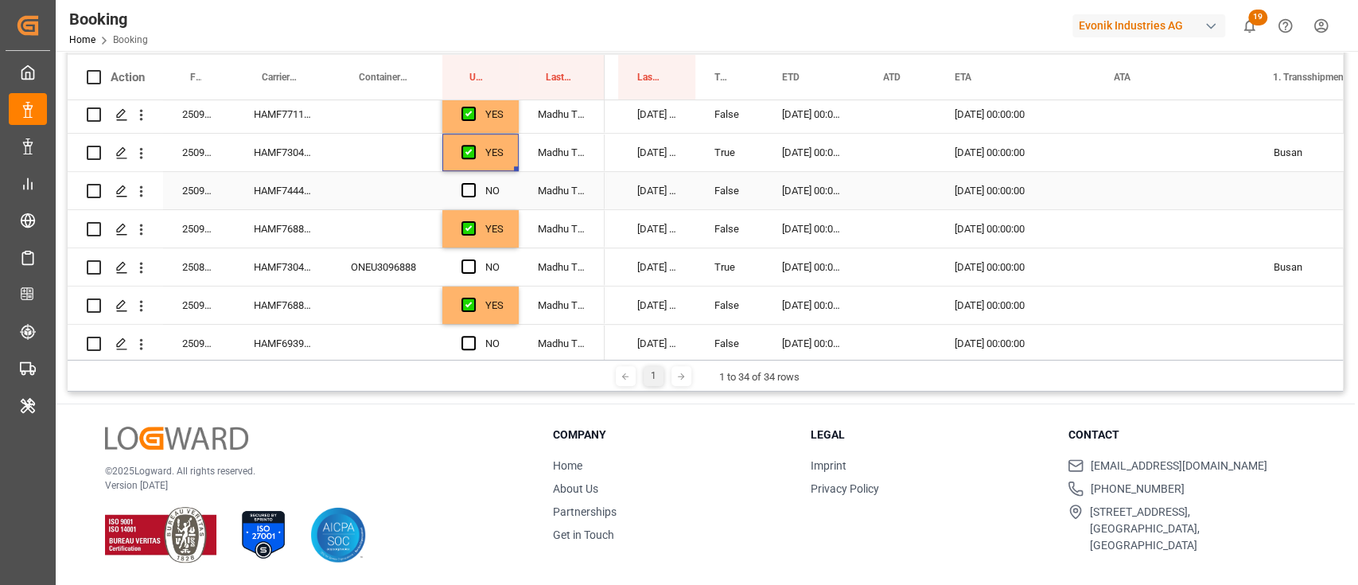
click at [271, 179] on div "HAMF74448800" at bounding box center [283, 190] width 97 height 37
click at [472, 188] on span "Press SPACE to select this row." at bounding box center [468, 190] width 14 height 14
click at [473, 183] on input "Press SPACE to select this row." at bounding box center [473, 183] width 0 height 0
click at [302, 273] on div "HAMF73041300" at bounding box center [283, 266] width 97 height 37
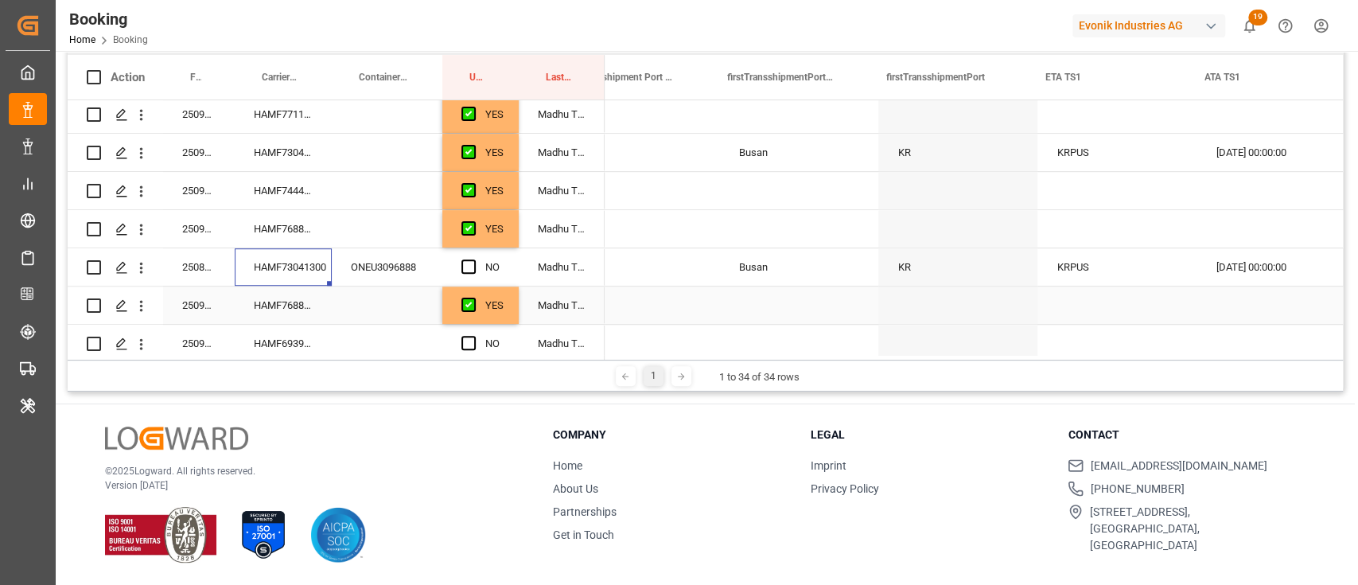
scroll to position [0, 2526]
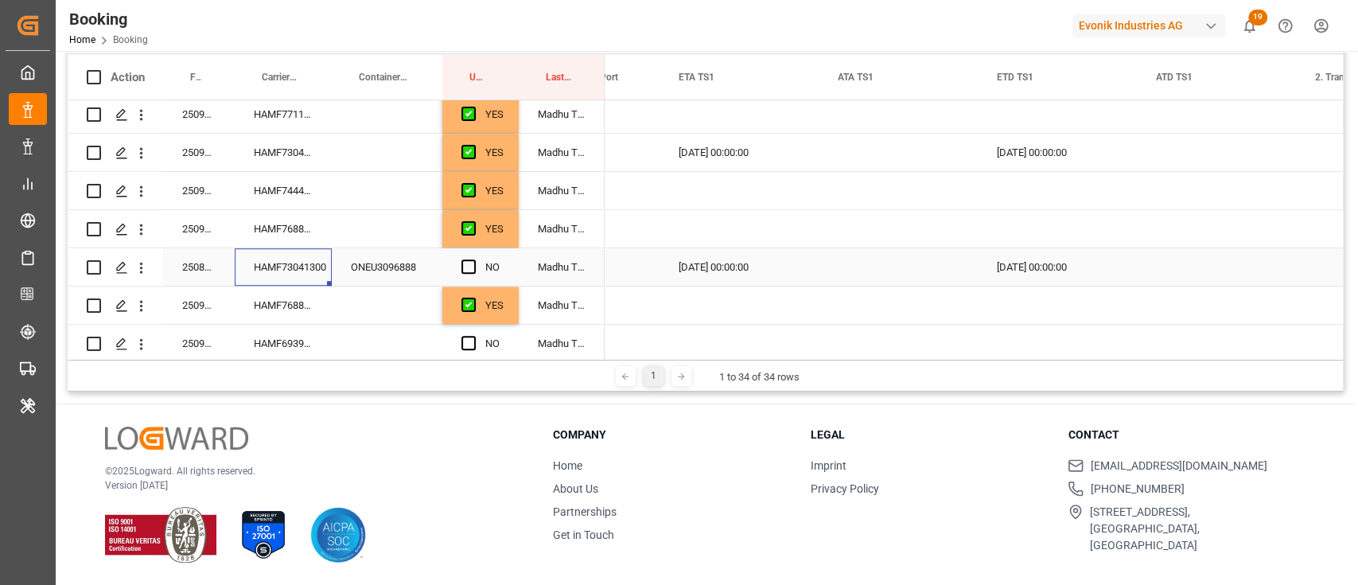
drag, startPoint x: 470, startPoint y: 263, endPoint x: 486, endPoint y: 267, distance: 16.4
click at [469, 263] on span "Press SPACE to select this row." at bounding box center [468, 266] width 14 height 14
click at [473, 259] on input "Press SPACE to select this row." at bounding box center [473, 259] width 0 height 0
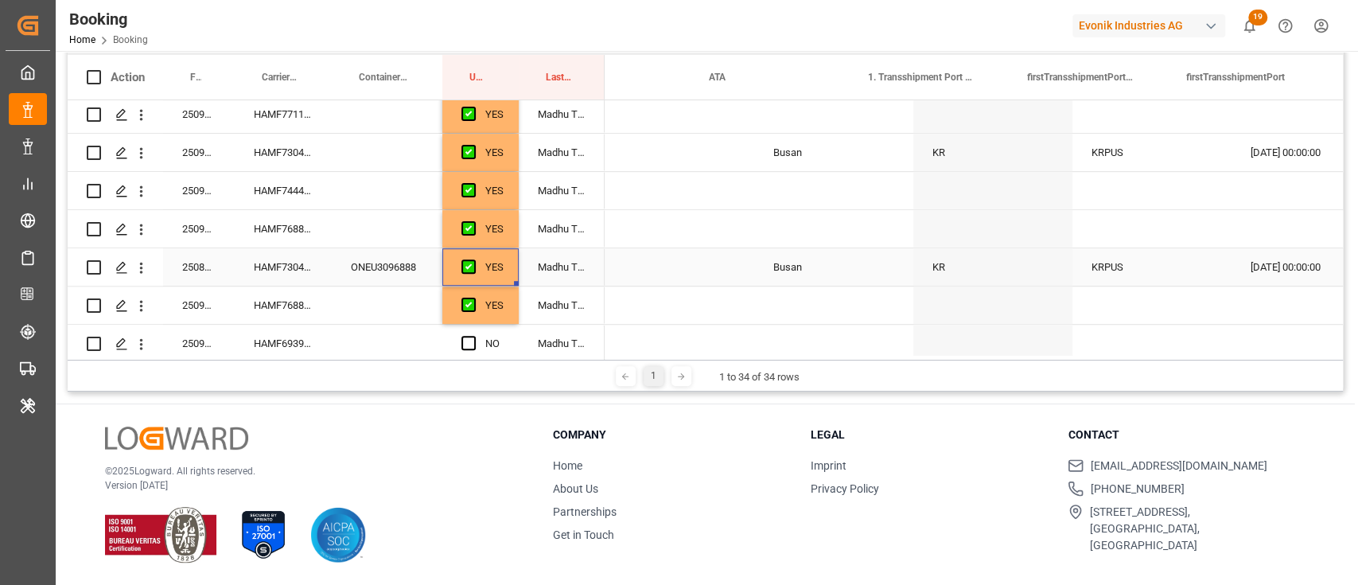
scroll to position [0, 1450]
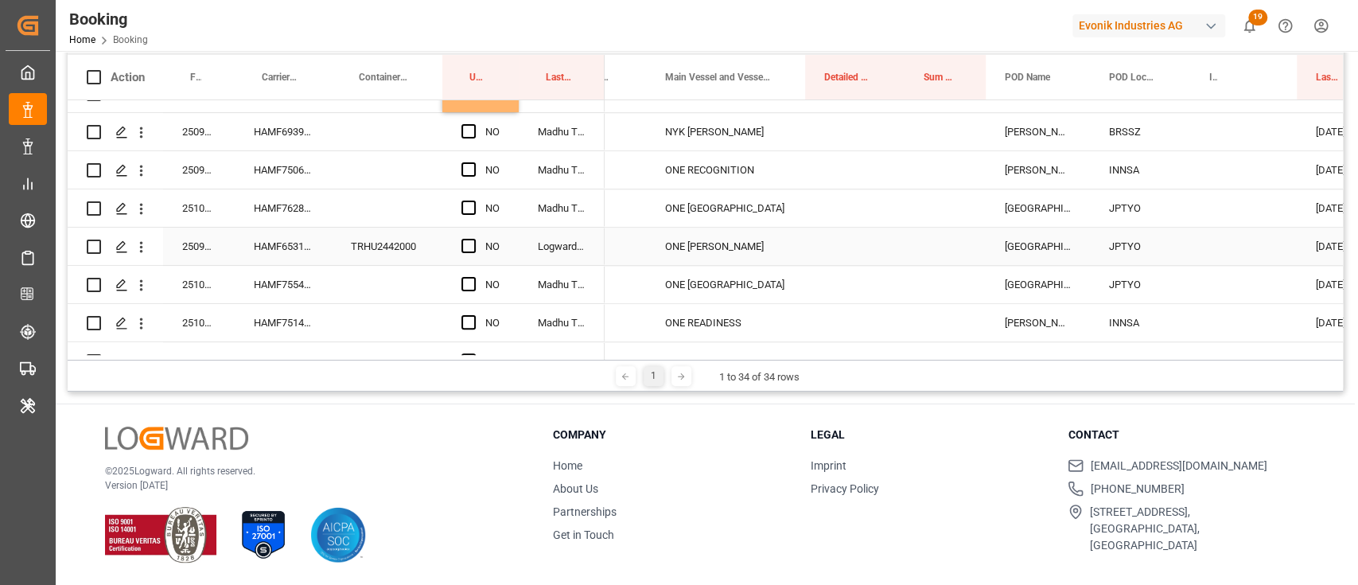
click at [938, 244] on div "Press SPACE to select this row." at bounding box center [945, 246] width 81 height 37
click at [940, 248] on input "Press SPACE to select this row." at bounding box center [945, 255] width 56 height 30
type input "0"
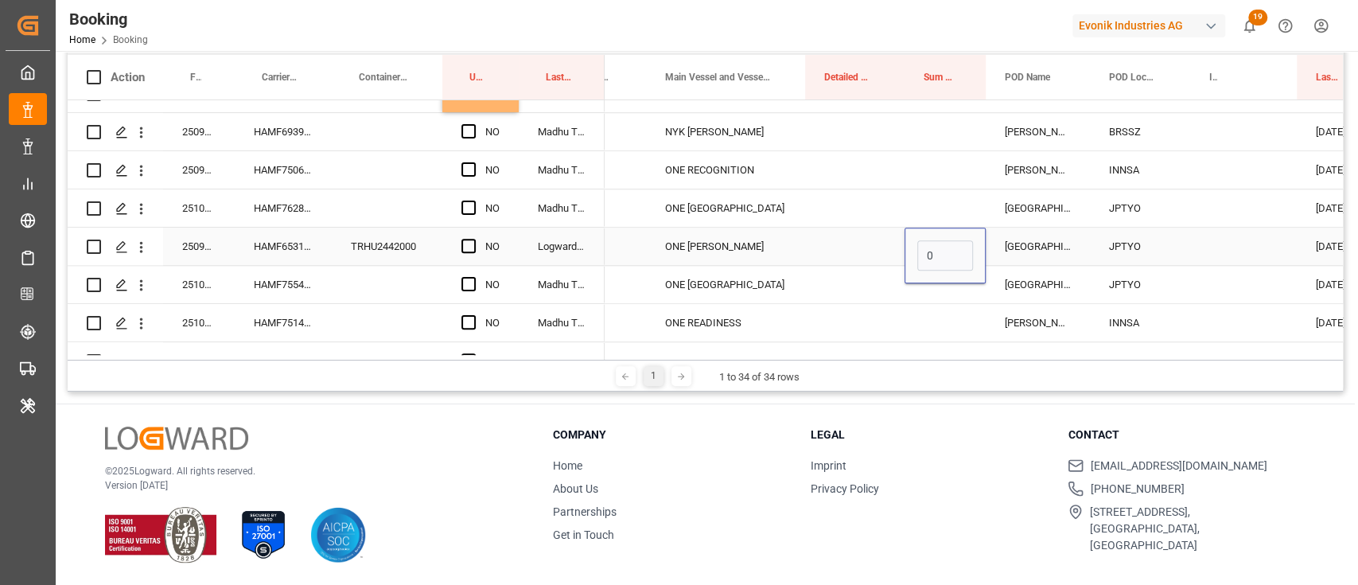
click at [866, 241] on div "Press SPACE to select this row." at bounding box center [854, 246] width 99 height 37
click at [286, 251] on div "HAMF65316900" at bounding box center [283, 246] width 97 height 37
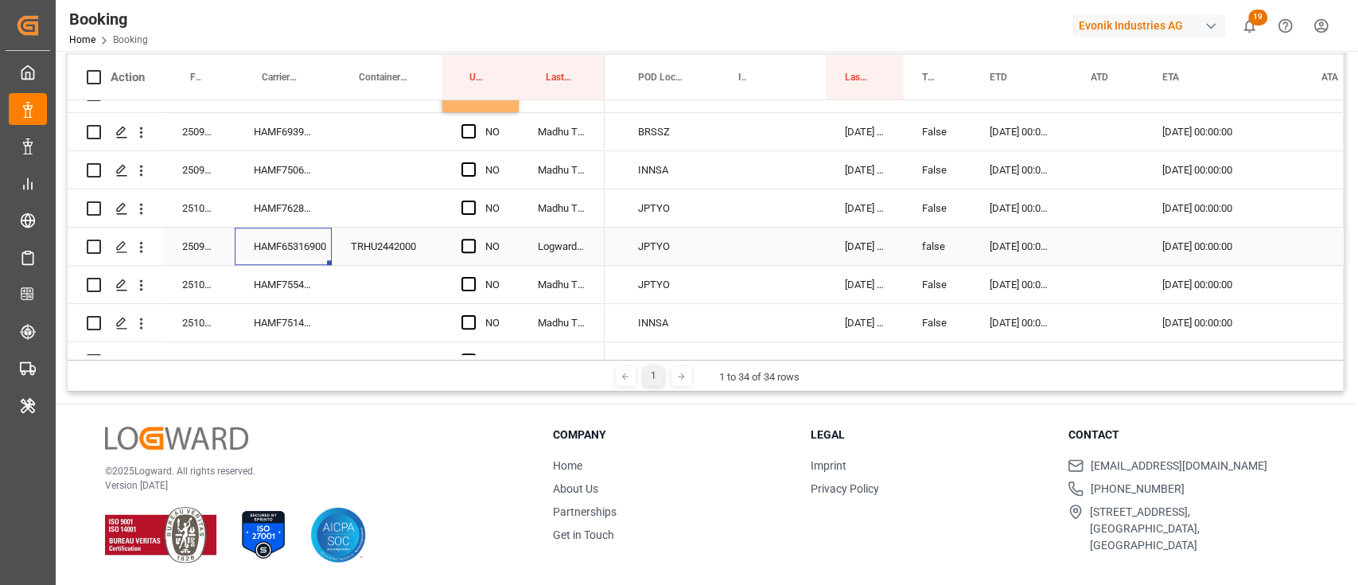
click at [1065, 256] on div "13.09.2025 00:00:00" at bounding box center [1021, 246] width 101 height 37
click at [1065, 257] on div "13.09.2025 00:00:00" at bounding box center [1021, 246] width 101 height 37
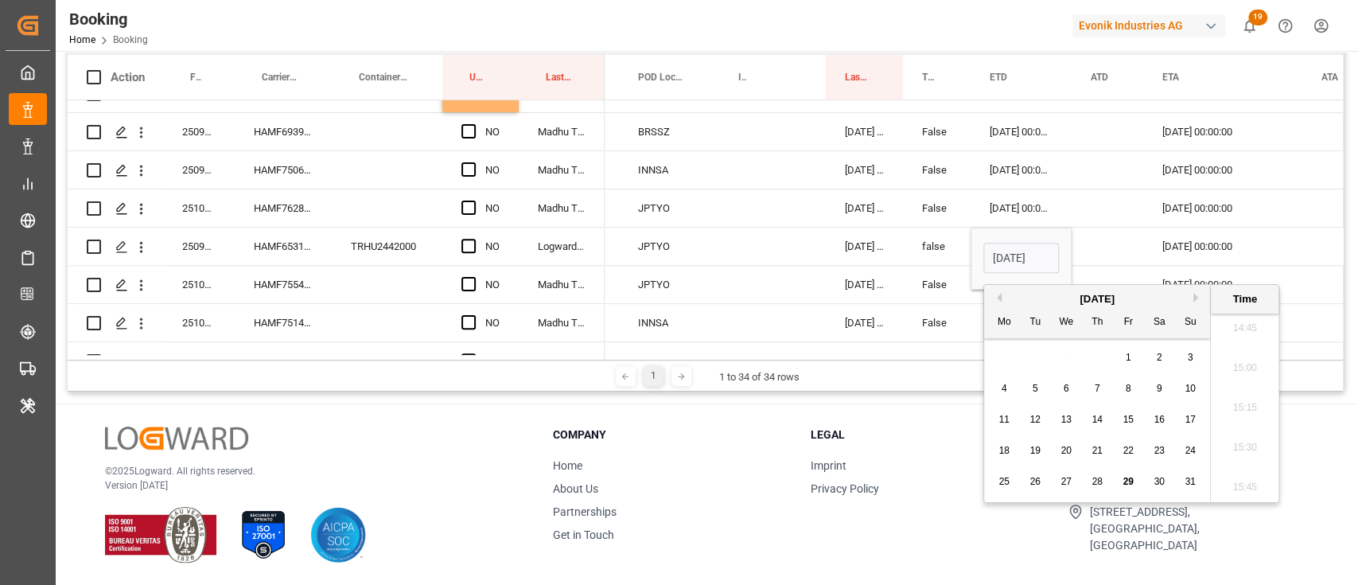
click at [1202, 298] on button "Next Month" at bounding box center [1199, 298] width 10 height 10
click at [1127, 389] on span "12" at bounding box center [1128, 388] width 10 height 11
type input "12.09.2025 00:00"
click at [1127, 254] on div "Press SPACE to select this row." at bounding box center [1108, 246] width 72 height 37
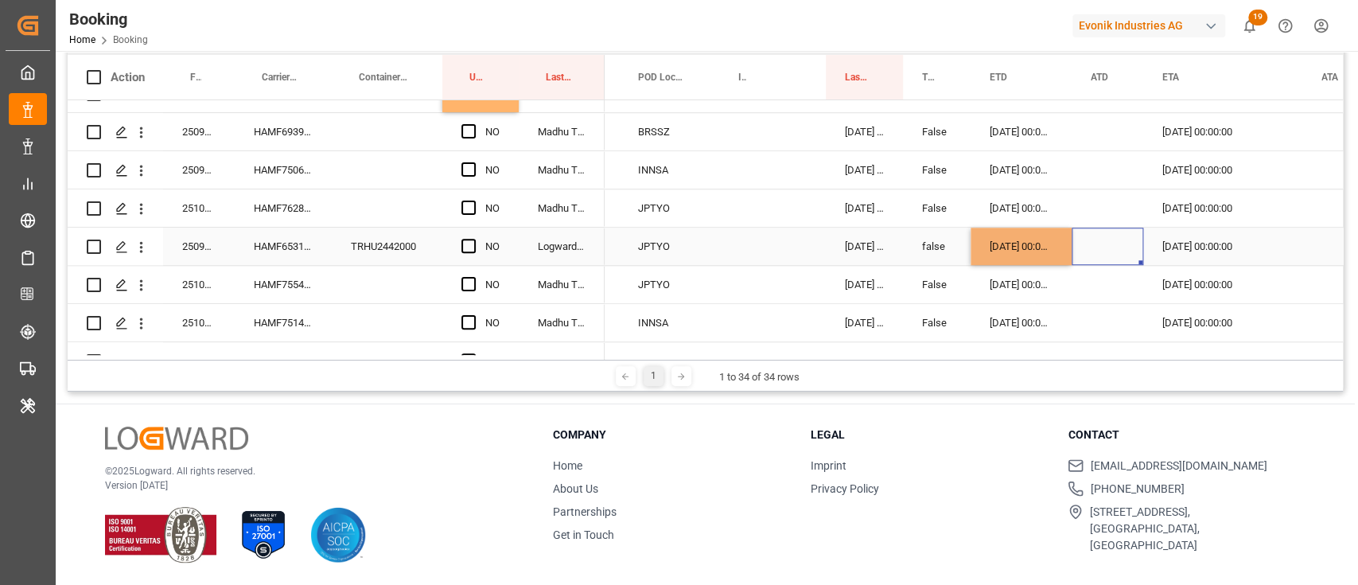
click at [1209, 251] on div "31.10.2025 00:00:00" at bounding box center [1222, 246] width 159 height 37
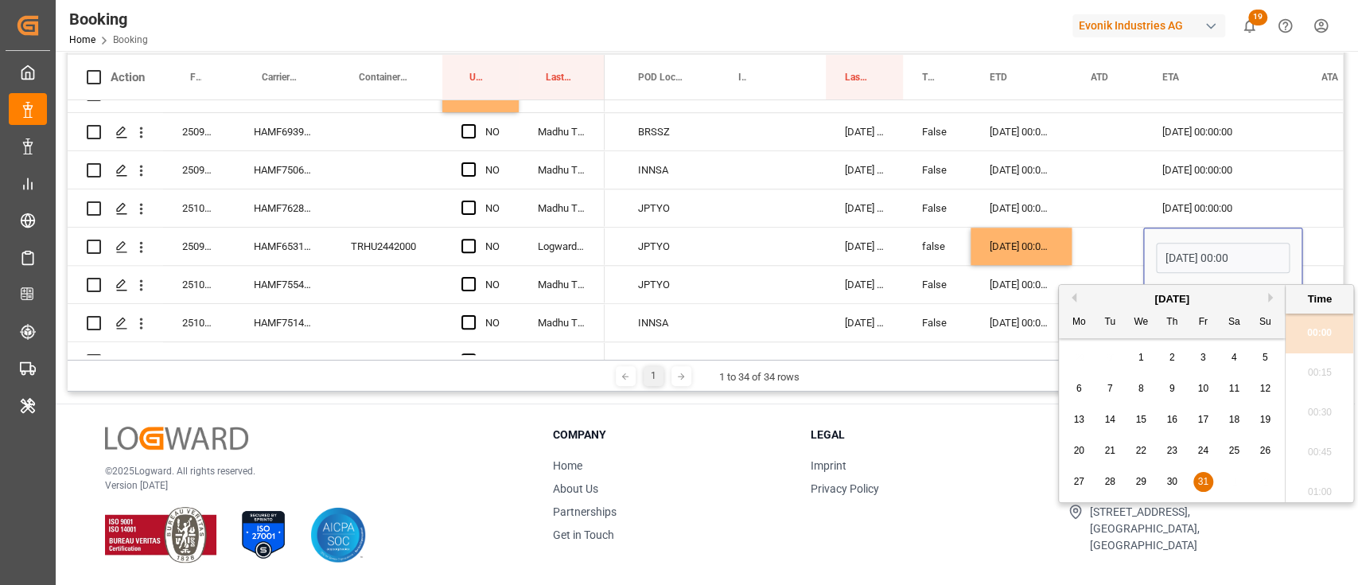
click at [1271, 296] on button "Next Month" at bounding box center [1273, 298] width 10 height 10
click at [1174, 392] on span "6" at bounding box center [1173, 388] width 6 height 11
type input "06.11.2025 00:00"
click at [1111, 228] on div "Press SPACE to select this row." at bounding box center [1108, 246] width 72 height 37
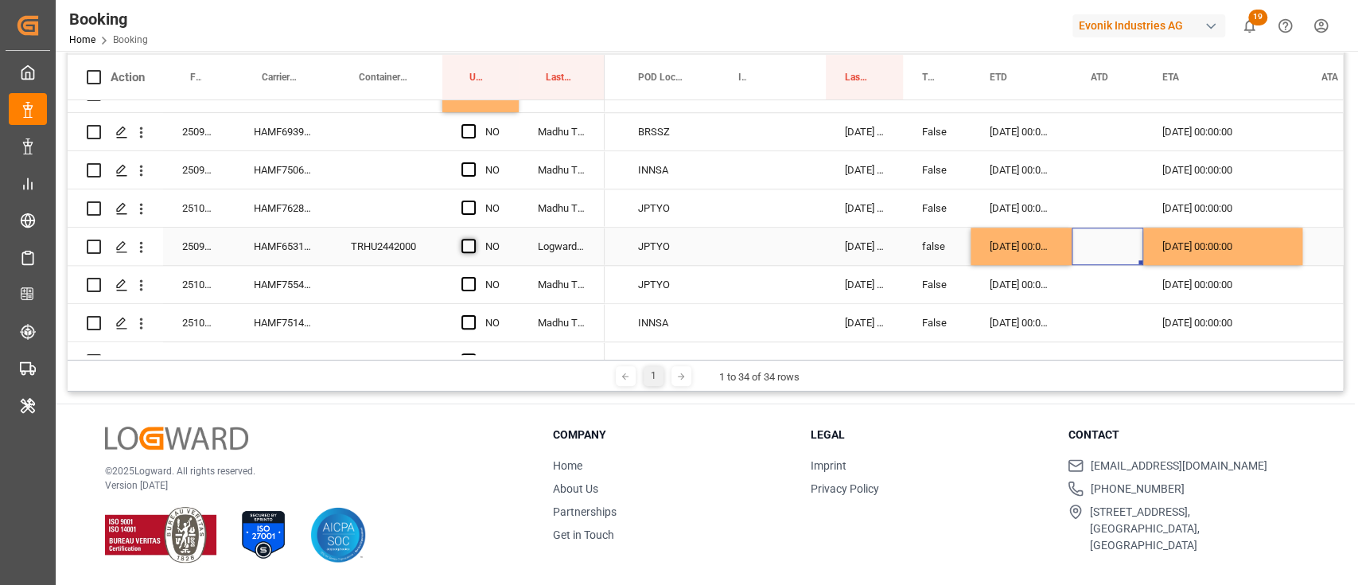
click at [471, 239] on span "Press SPACE to select this row." at bounding box center [468, 246] width 14 height 14
click at [473, 239] on input "Press SPACE to select this row." at bounding box center [473, 239] width 0 height 0
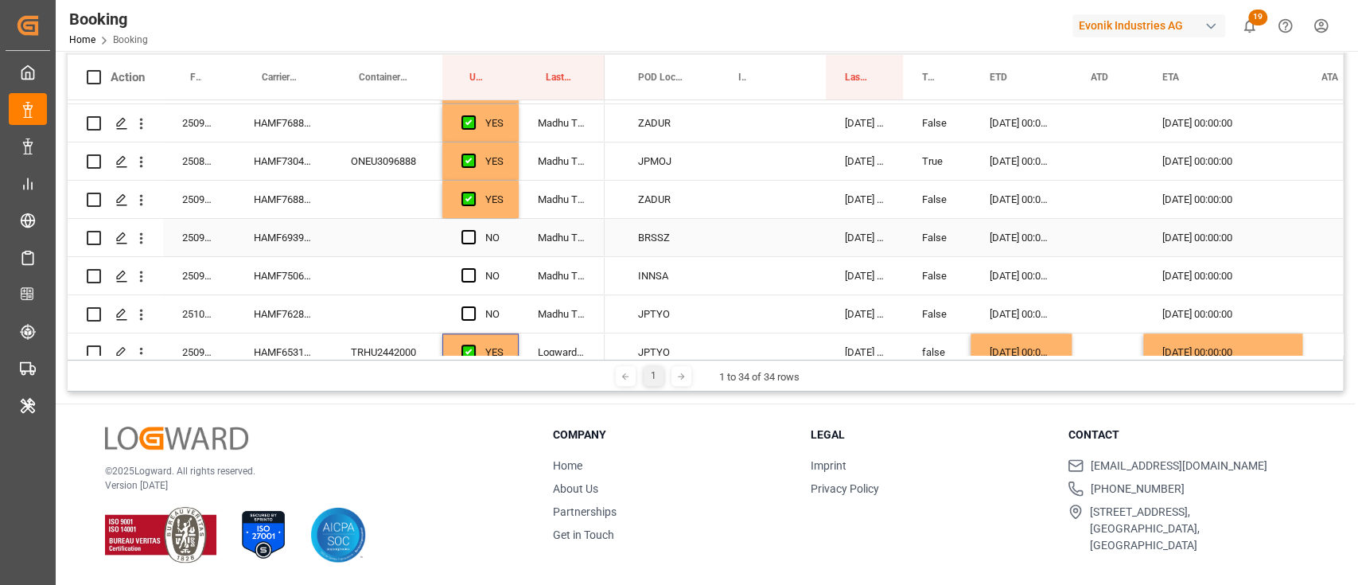
click at [313, 241] on div "HAMF69392300" at bounding box center [283, 237] width 97 height 37
click at [1031, 216] on div "18.09.2025 00:00:00" at bounding box center [1021, 199] width 101 height 37
click at [1031, 232] on div "17.09.2025 00:00:00" at bounding box center [1021, 237] width 101 height 37
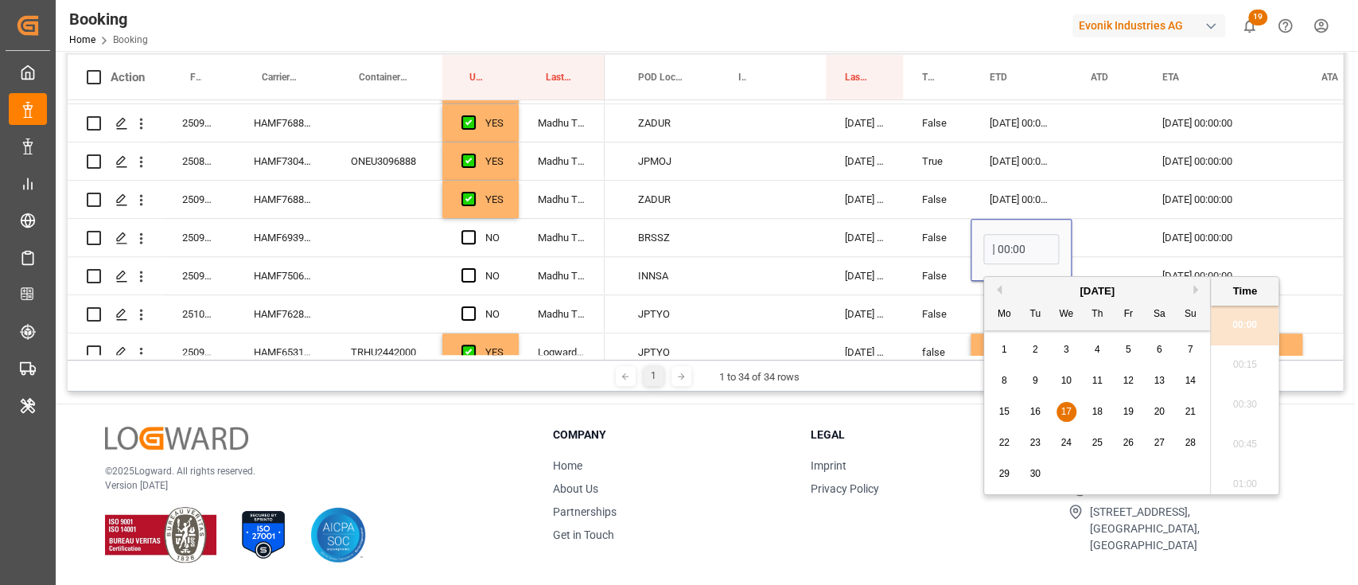
click at [999, 411] on span "15" at bounding box center [1004, 411] width 10 height 11
type input "15.09.2025 00:00"
click at [1093, 220] on div "Press SPACE to select this row." at bounding box center [1108, 237] width 72 height 37
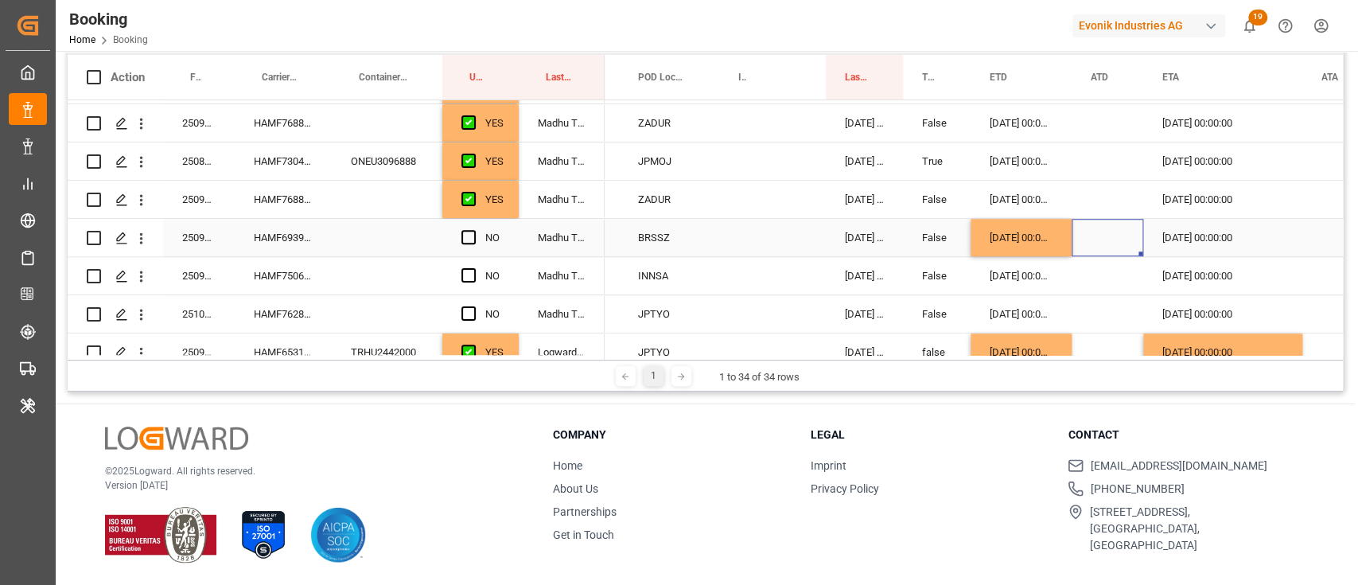
click at [481, 233] on div "Press SPACE to select this row." at bounding box center [473, 238] width 24 height 37
click at [467, 236] on span "Press SPACE to select this row." at bounding box center [468, 237] width 14 height 14
click at [473, 230] on input "Press SPACE to select this row." at bounding box center [473, 230] width 0 height 0
click at [293, 282] on div "HAMF75067600" at bounding box center [283, 275] width 97 height 37
click at [1227, 275] on div "04.11.2025 00:00:00" at bounding box center [1222, 275] width 159 height 37
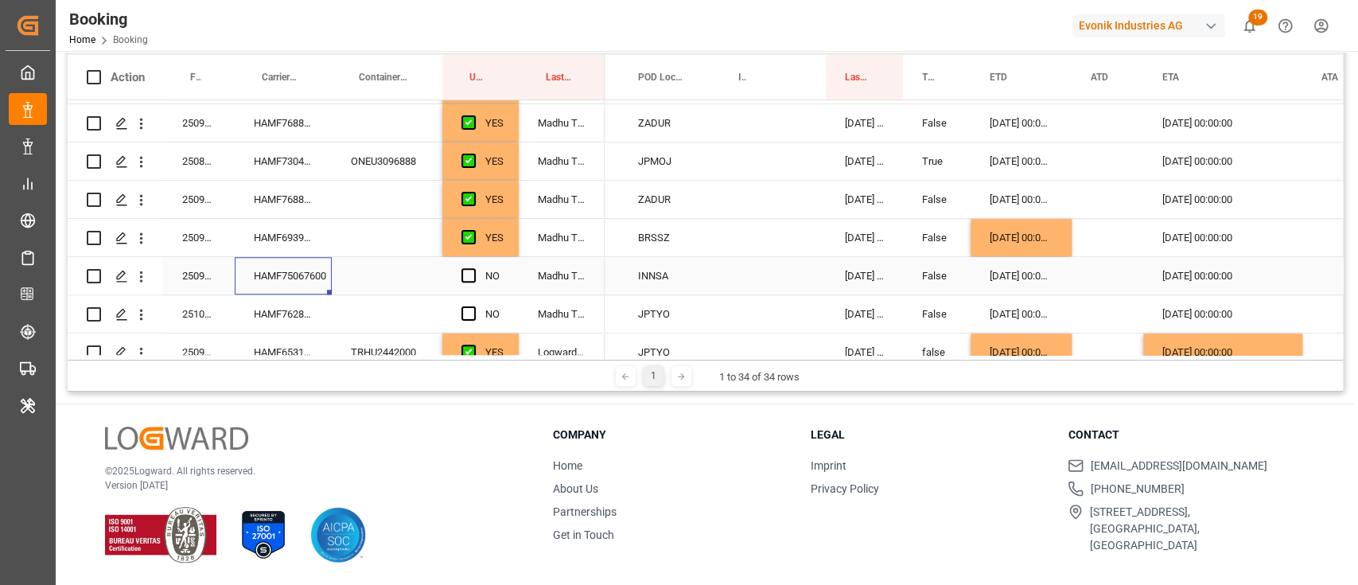
click at [1227, 275] on div "04.11.2025 00:00:00" at bounding box center [1222, 275] width 159 height 37
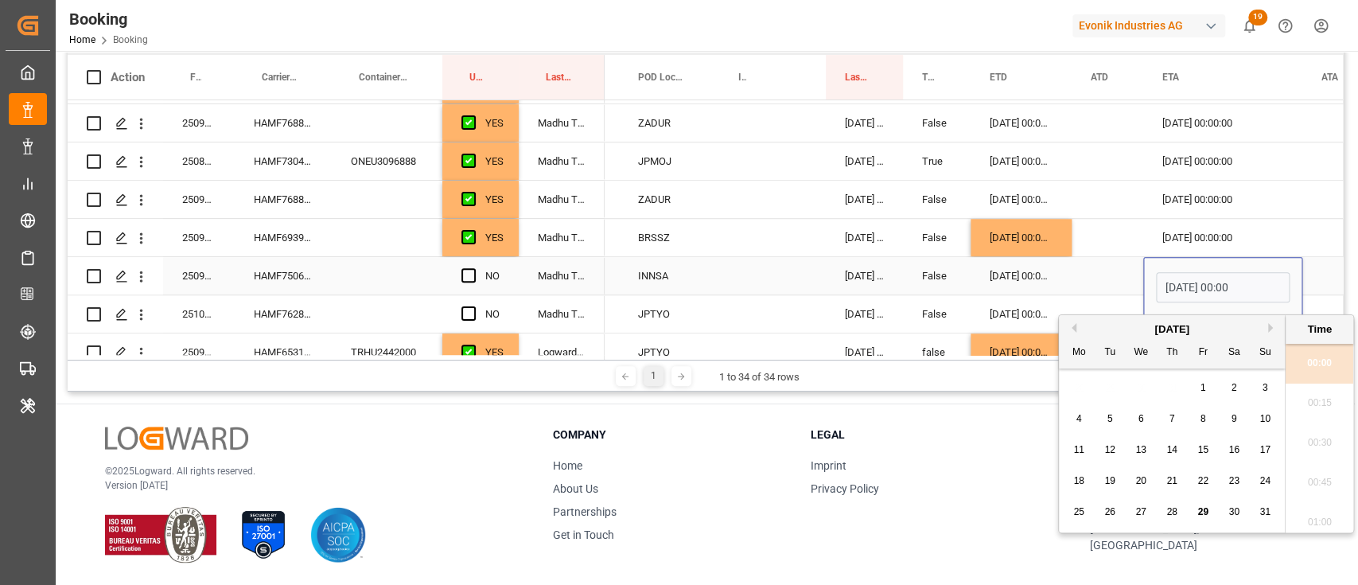
scroll to position [2352, 0]
click at [1274, 327] on button "Next Month" at bounding box center [1273, 328] width 10 height 10
click at [1273, 327] on button "Next Month" at bounding box center [1273, 328] width 10 height 10
click at [1085, 451] on div "10" at bounding box center [1079, 450] width 20 height 19
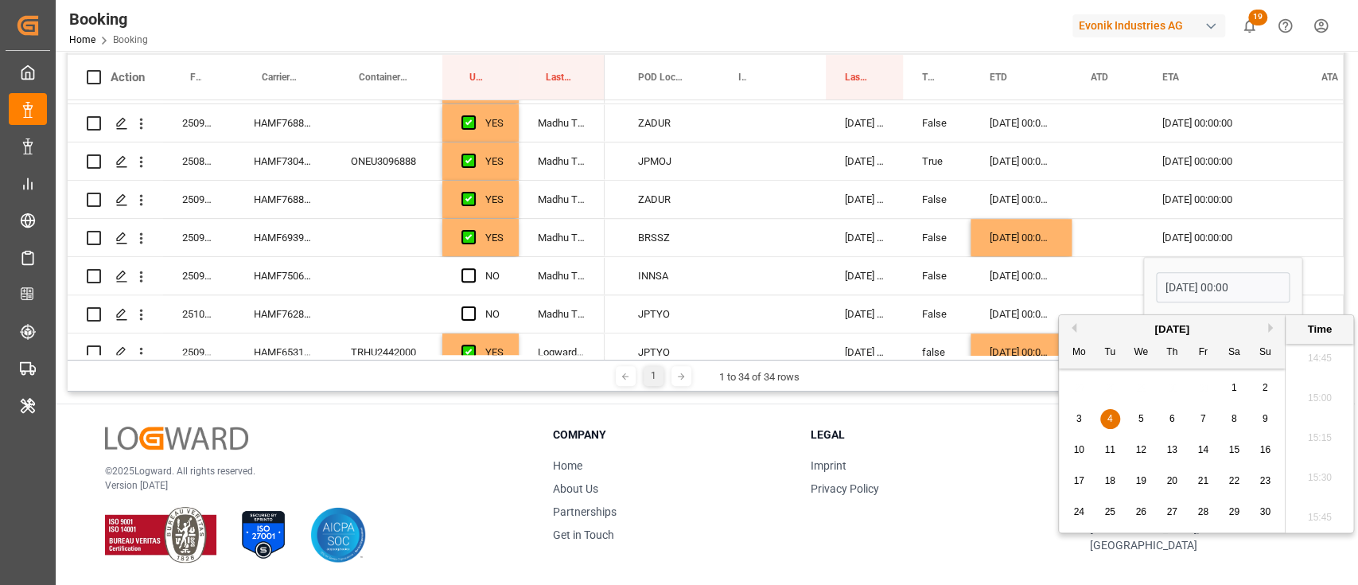
type input "10.11.2025 00:00"
click at [1096, 278] on div "Press SPACE to select this row." at bounding box center [1108, 275] width 72 height 37
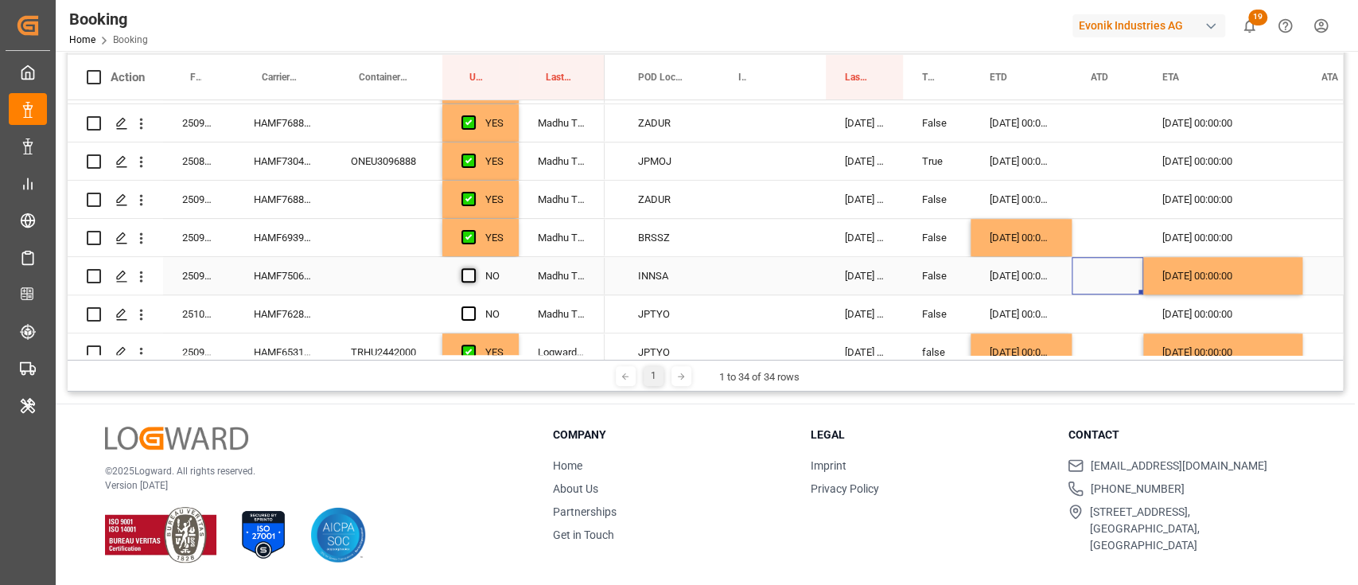
click at [468, 271] on span "Press SPACE to select this row." at bounding box center [468, 275] width 14 height 14
click at [473, 268] on input "Press SPACE to select this row." at bounding box center [473, 268] width 0 height 0
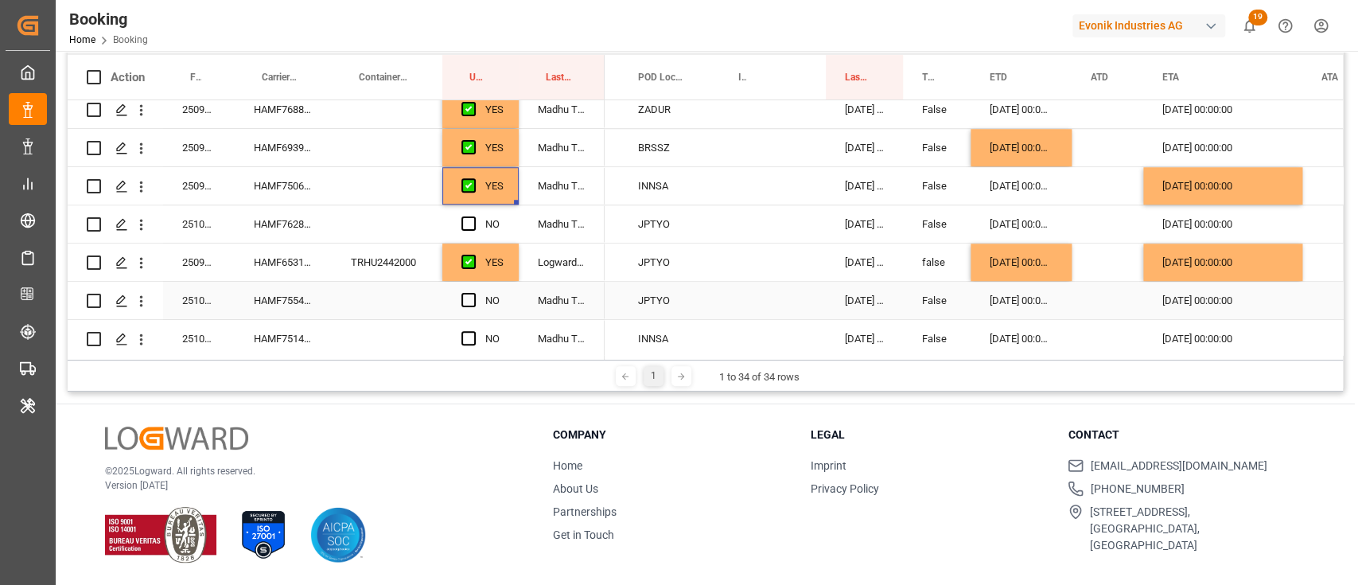
scroll to position [942, 0]
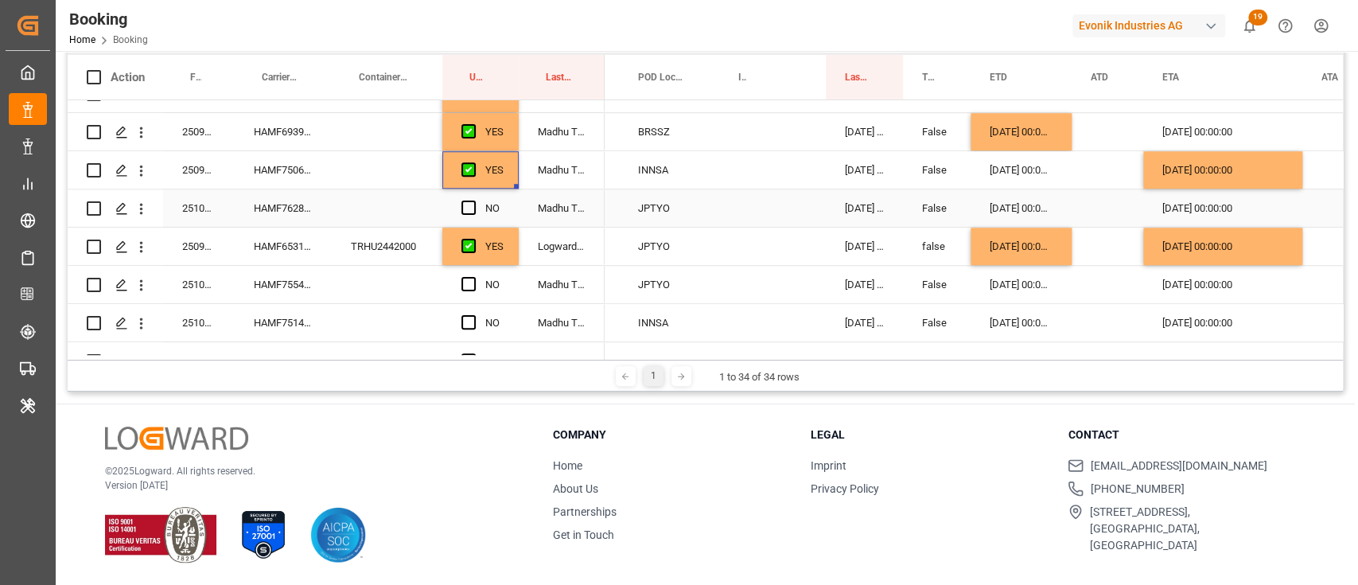
click at [299, 221] on div "HAMF76289600" at bounding box center [283, 207] width 97 height 37
click at [466, 206] on span "Press SPACE to select this row." at bounding box center [468, 208] width 14 height 14
click at [473, 201] on input "Press SPACE to select this row." at bounding box center [473, 201] width 0 height 0
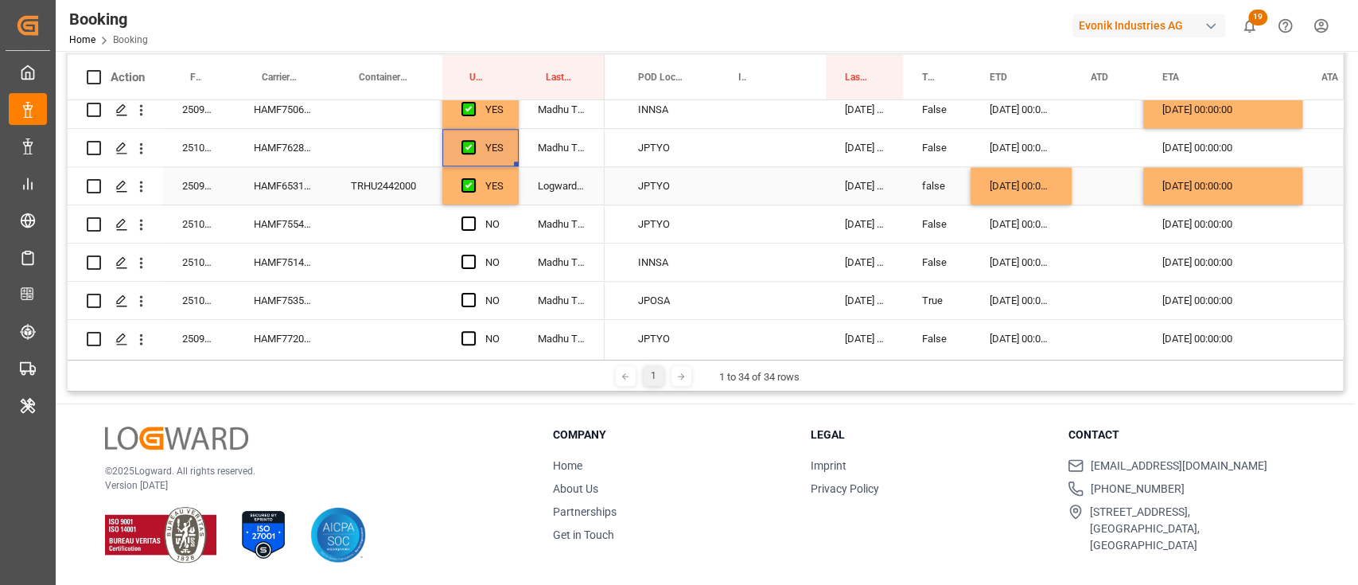
scroll to position [1049, 0]
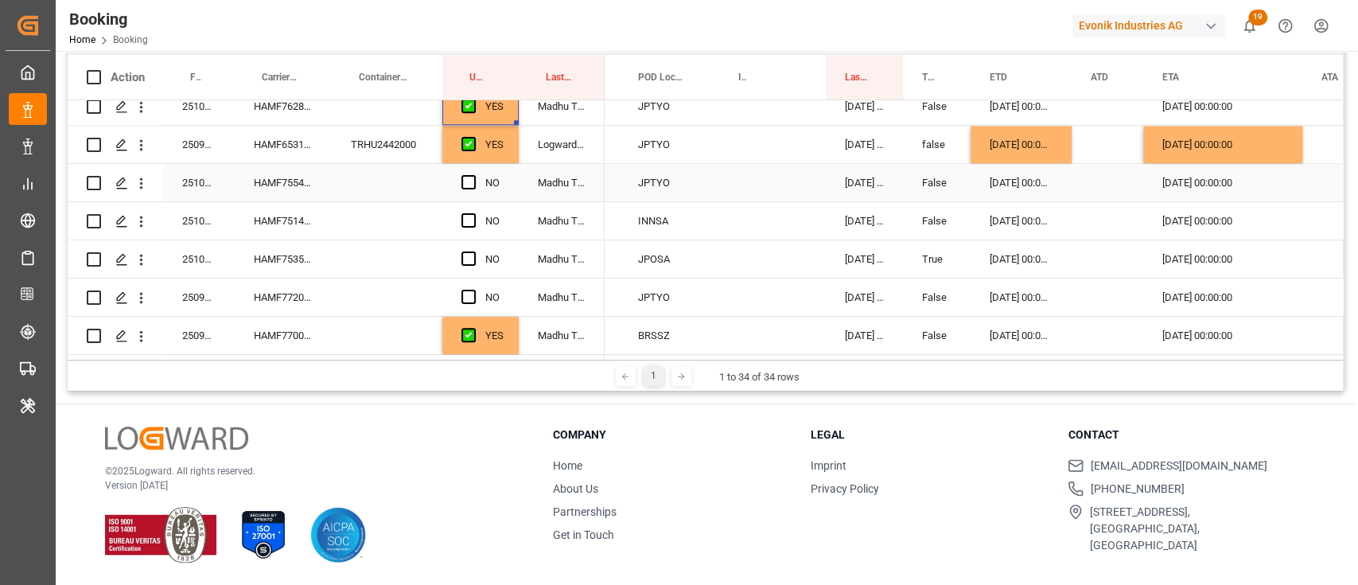
click at [292, 174] on div "HAMF75548300" at bounding box center [283, 182] width 97 height 37
click at [474, 175] on span "Press SPACE to select this row." at bounding box center [468, 182] width 14 height 14
click at [473, 175] on input "Press SPACE to select this row." at bounding box center [473, 175] width 0 height 0
click at [286, 226] on div "HAMF75142700" at bounding box center [283, 220] width 97 height 37
click at [470, 214] on span "Press SPACE to select this row." at bounding box center [468, 220] width 14 height 14
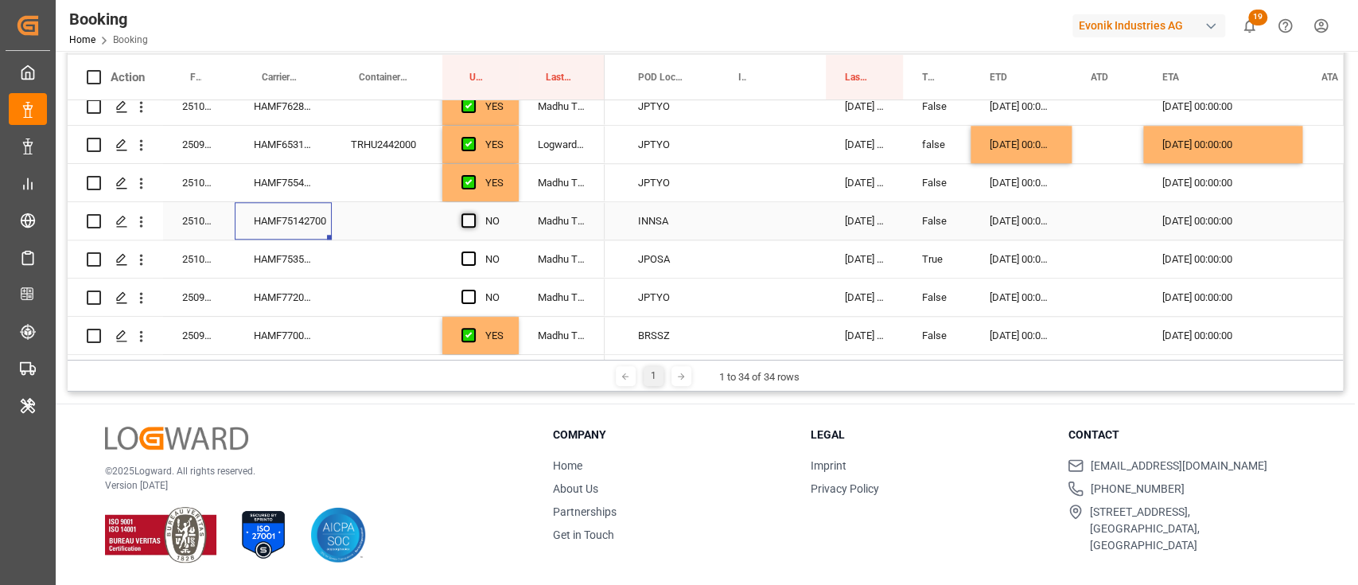
click at [473, 213] on input "Press SPACE to select this row." at bounding box center [473, 213] width 0 height 0
click at [283, 240] on div "HAMF75353400" at bounding box center [283, 258] width 97 height 37
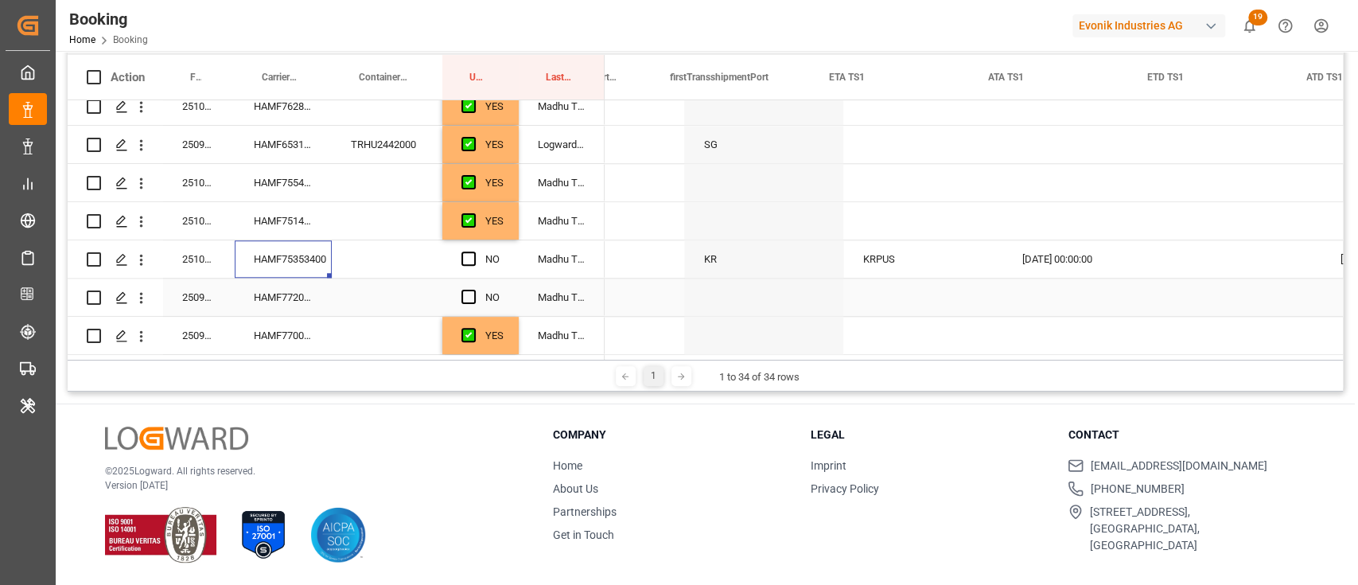
scroll to position [0, 2449]
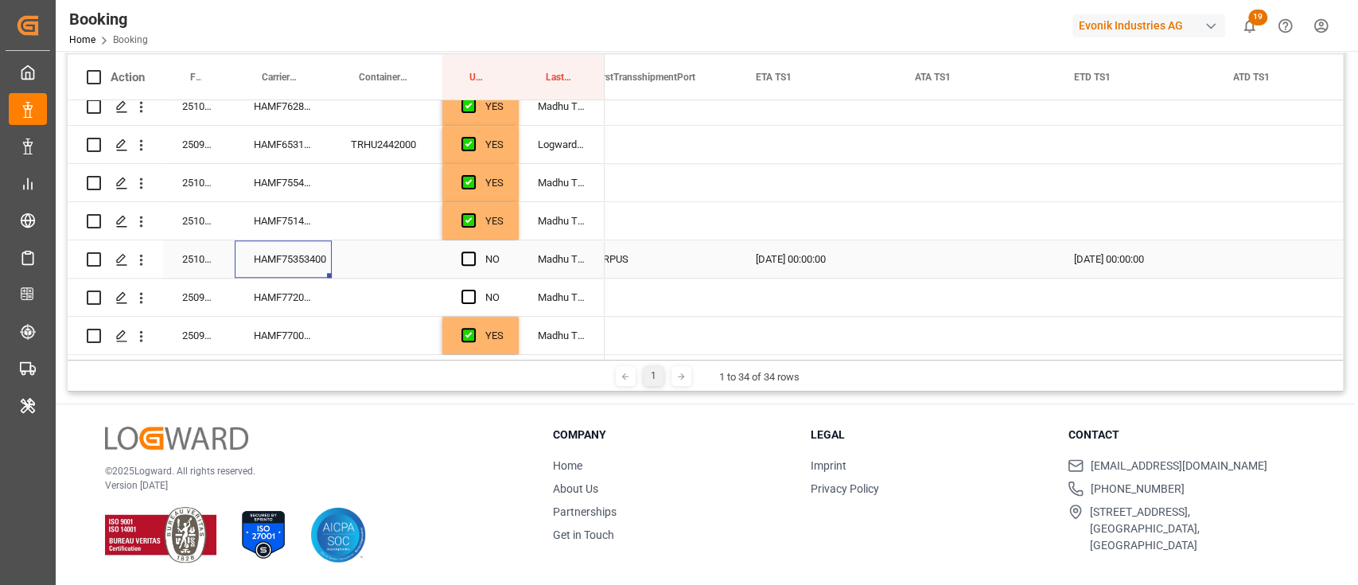
click at [760, 245] on div "01.12.2025 00:00:00" at bounding box center [816, 258] width 159 height 37
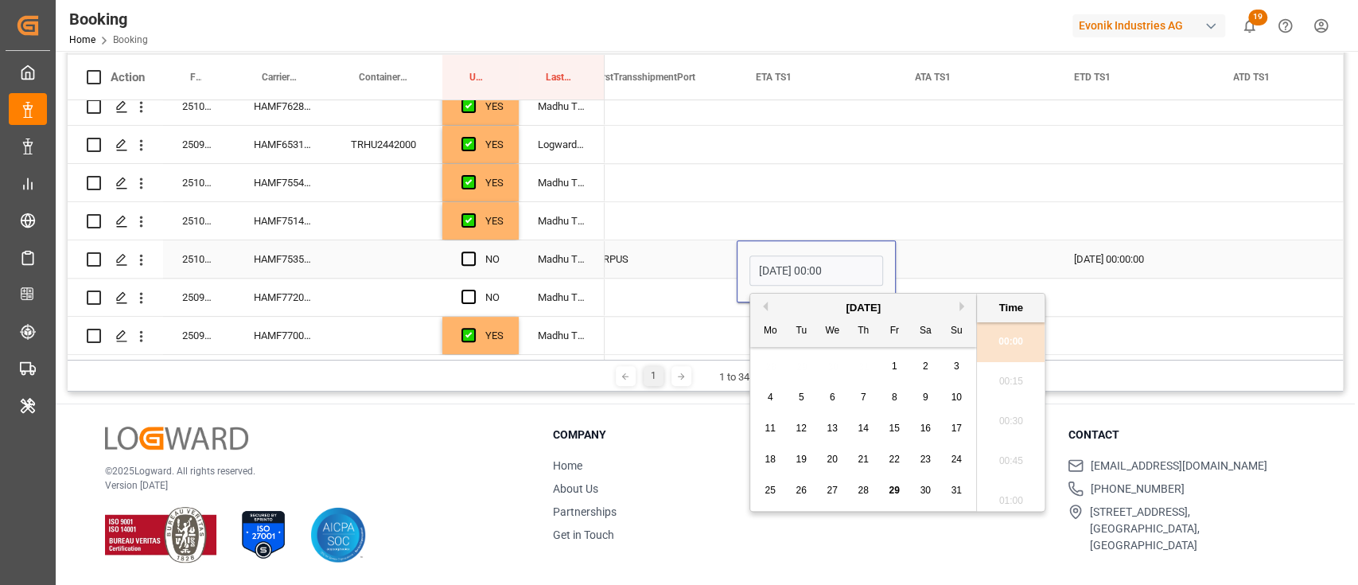
scroll to position [2352, 0]
click at [968, 302] on button "Next Month" at bounding box center [965, 307] width 10 height 10
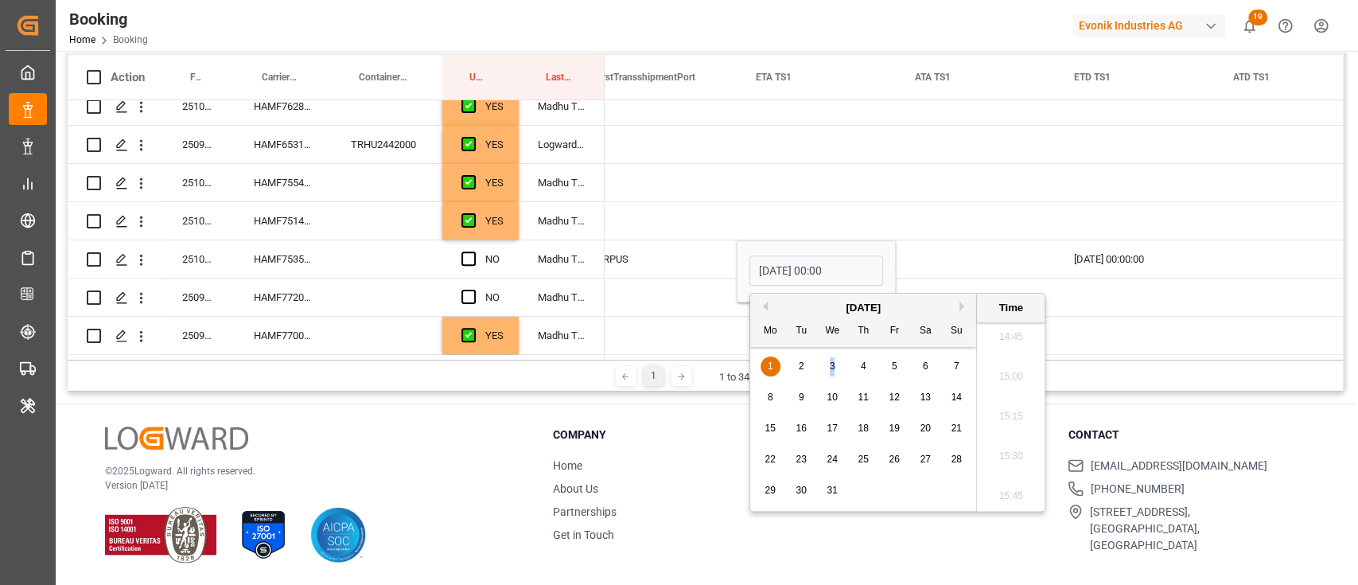
click at [832, 365] on span "3" at bounding box center [833, 365] width 6 height 11
type input "03.12.2025 00:00"
click at [929, 263] on div "Press SPACE to select this row." at bounding box center [975, 258] width 159 height 37
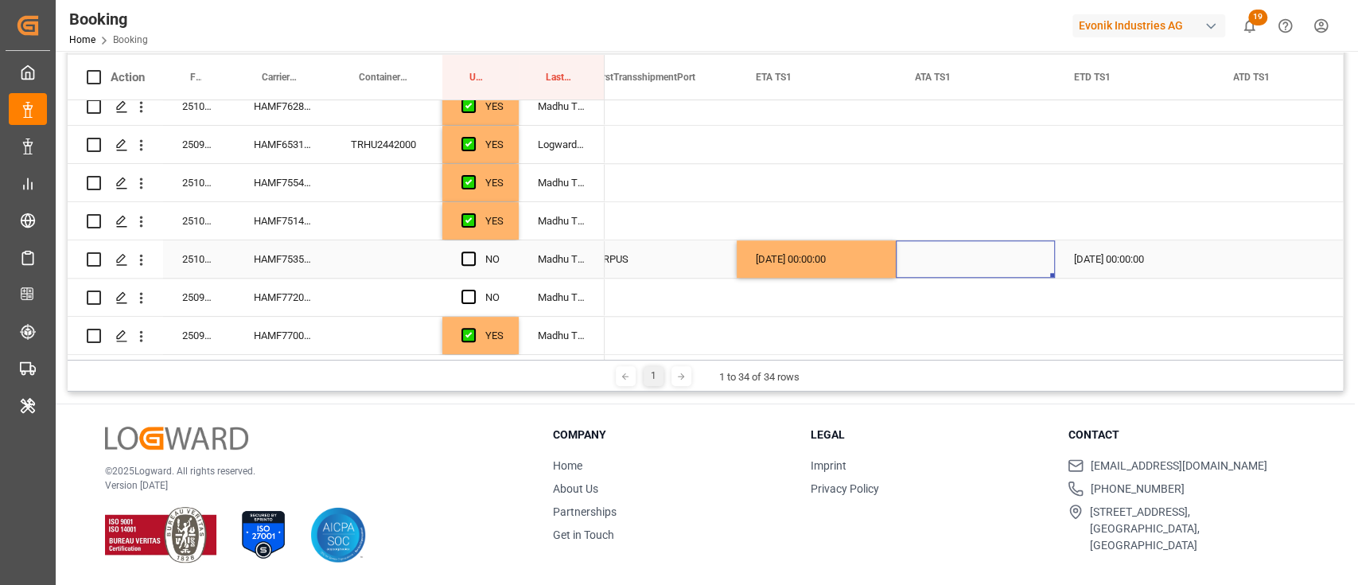
click at [460, 259] on div "NO" at bounding box center [480, 258] width 76 height 37
click at [461, 257] on span "Press SPACE to select this row." at bounding box center [468, 258] width 14 height 14
click at [473, 251] on input "Press SPACE to select this row." at bounding box center [473, 251] width 0 height 0
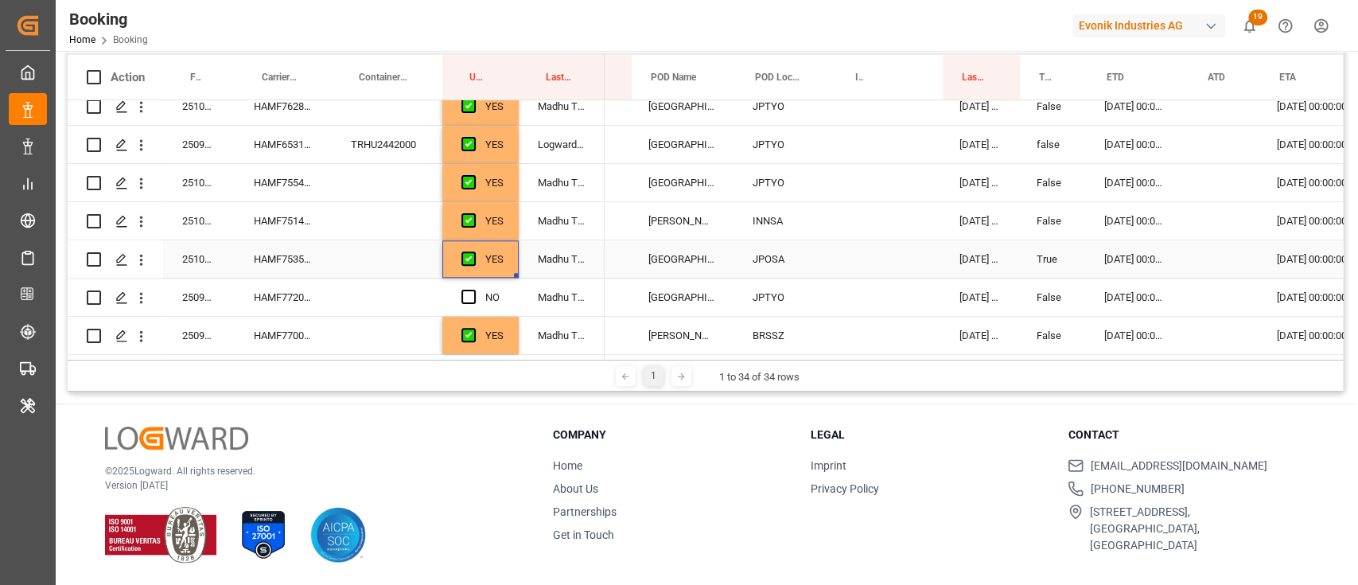
scroll to position [0, 1164]
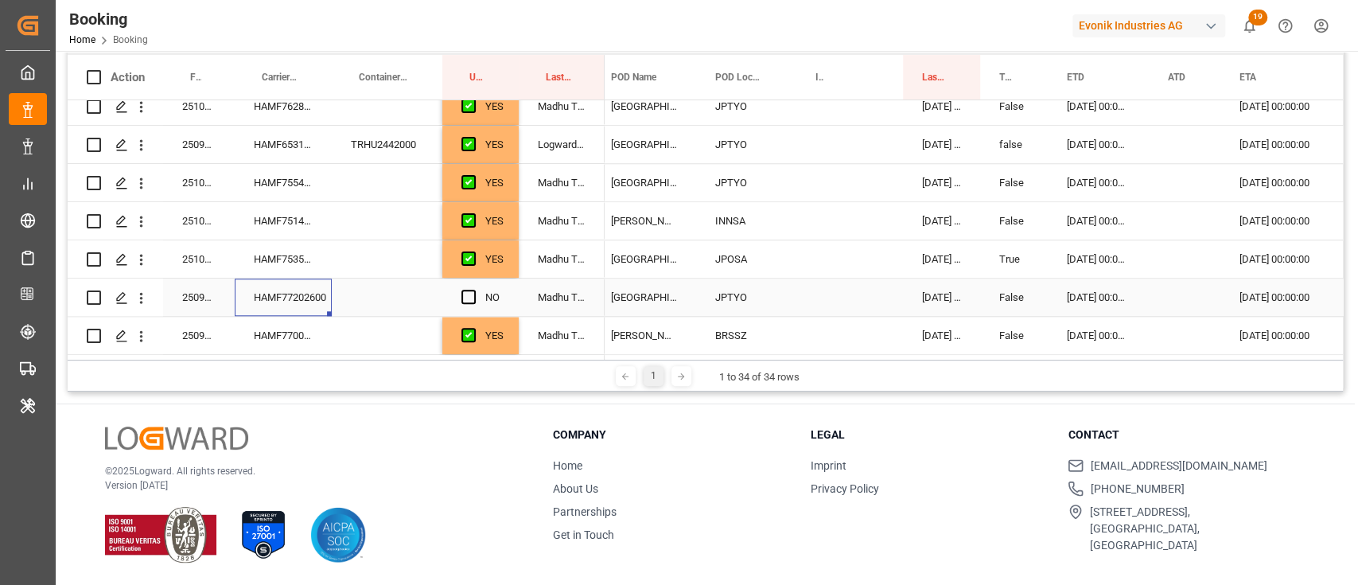
click at [256, 296] on div "HAMF77202600" at bounding box center [283, 296] width 97 height 37
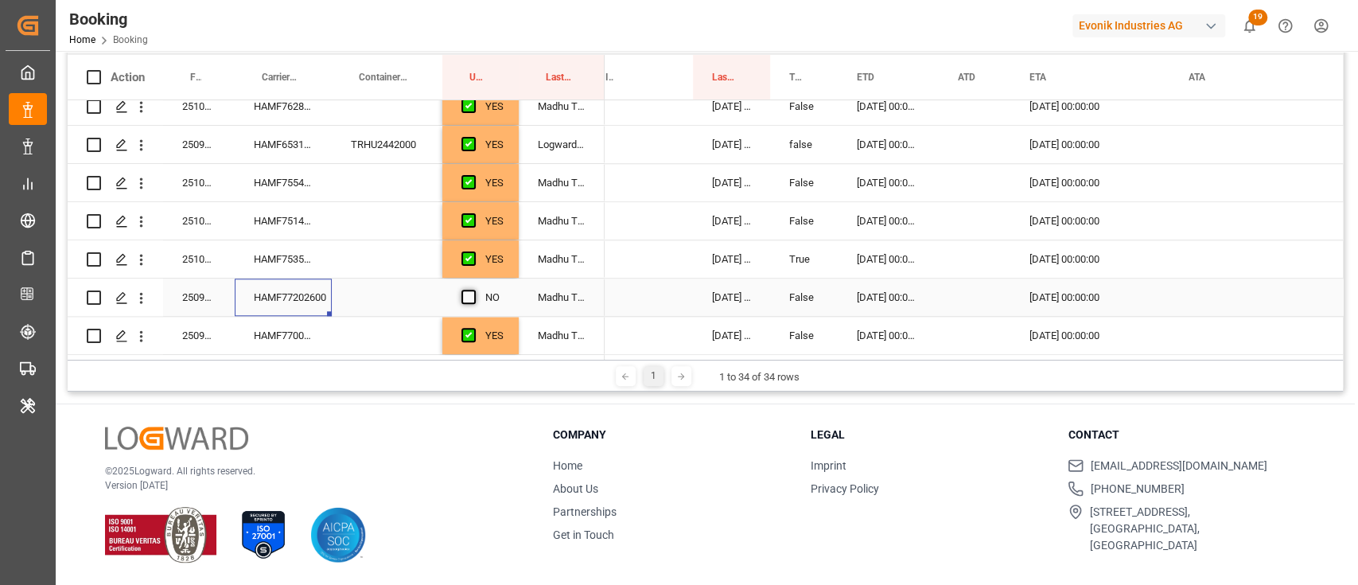
click at [471, 290] on span "Press SPACE to select this row." at bounding box center [468, 297] width 14 height 14
click at [473, 290] on input "Press SPACE to select this row." at bounding box center [473, 290] width 0 height 0
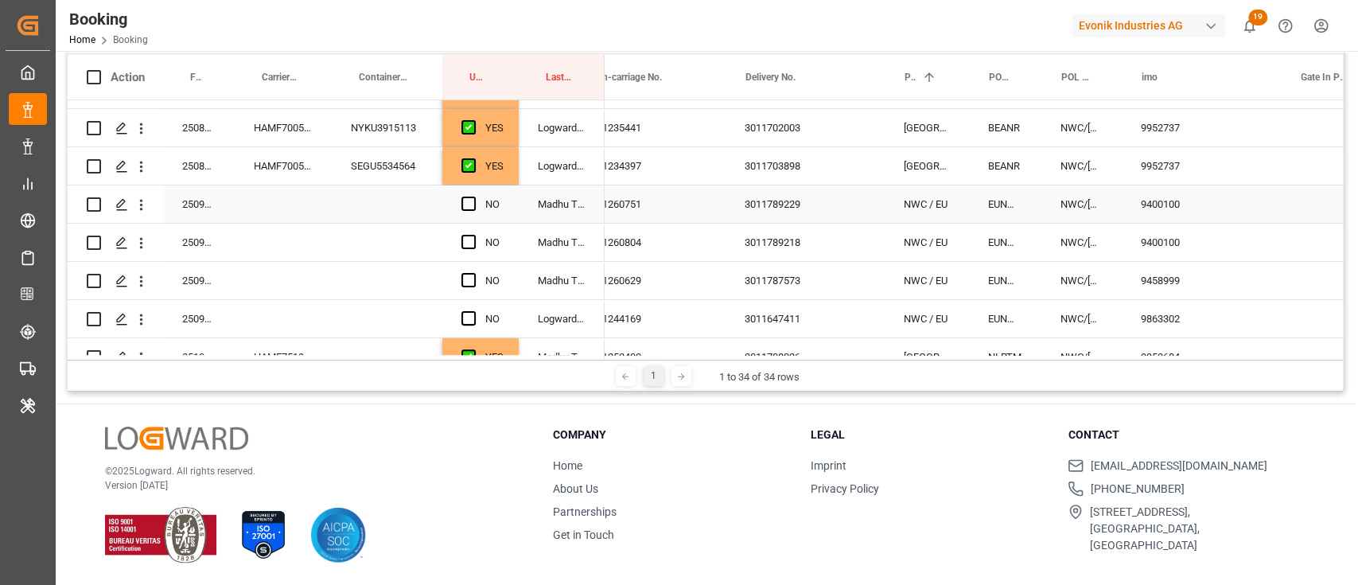
click at [757, 204] on div "3011789229" at bounding box center [805, 203] width 159 height 37
click at [803, 239] on div "3011789218" at bounding box center [805, 242] width 159 height 37
click at [769, 274] on div "3011787573" at bounding box center [805, 280] width 159 height 37
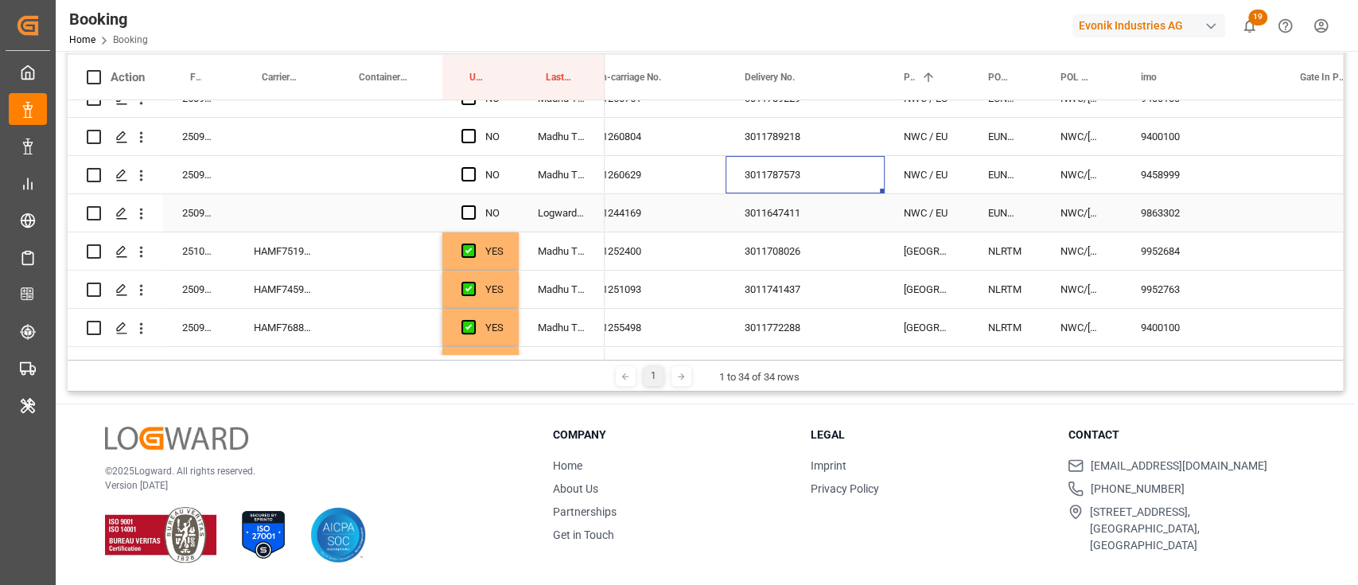
click at [785, 217] on div "3011647411" at bounding box center [805, 212] width 159 height 37
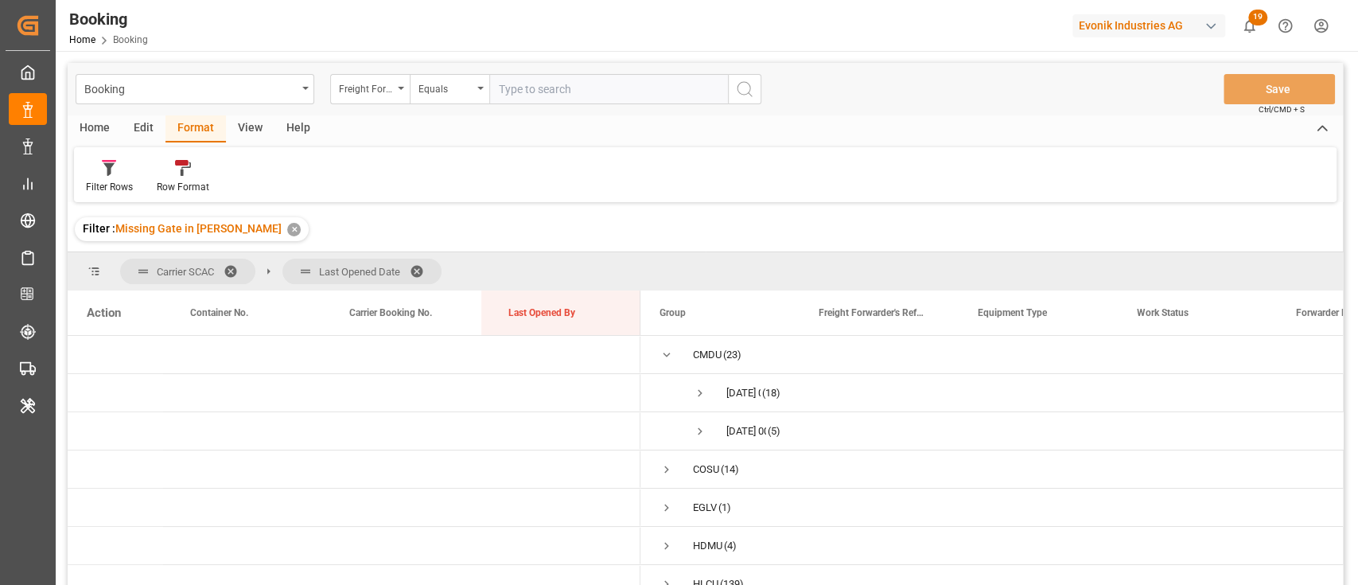
click at [423, 271] on span at bounding box center [422, 271] width 25 height 14
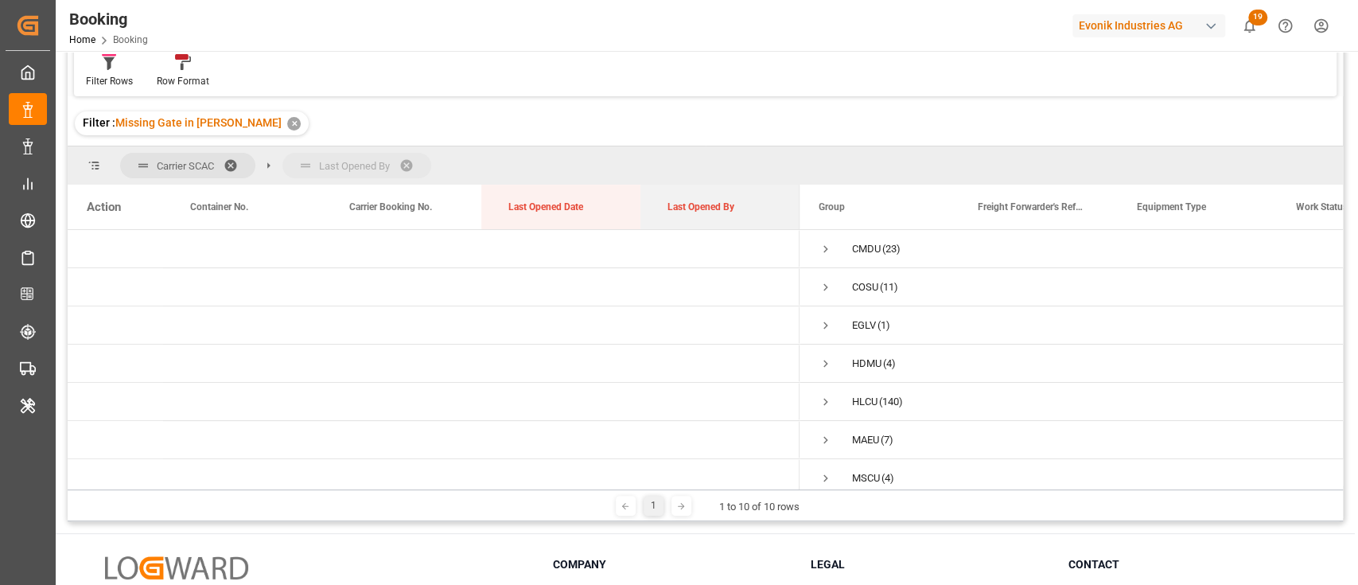
drag, startPoint x: 714, startPoint y: 193, endPoint x: 732, endPoint y: 162, distance: 35.3
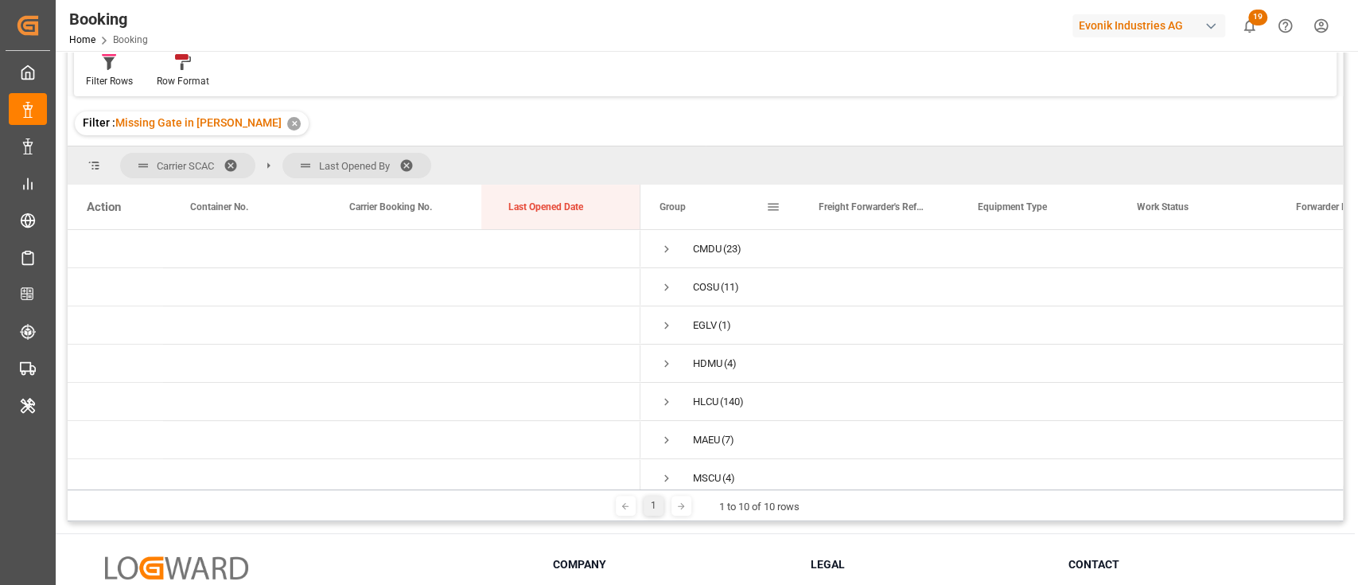
click at [668, 221] on div "Group" at bounding box center [713, 207] width 107 height 45
click at [664, 243] on span "Press SPACE to select this row." at bounding box center [667, 249] width 14 height 14
click at [658, 319] on div "MAEU (7)" at bounding box center [720, 333] width 159 height 37
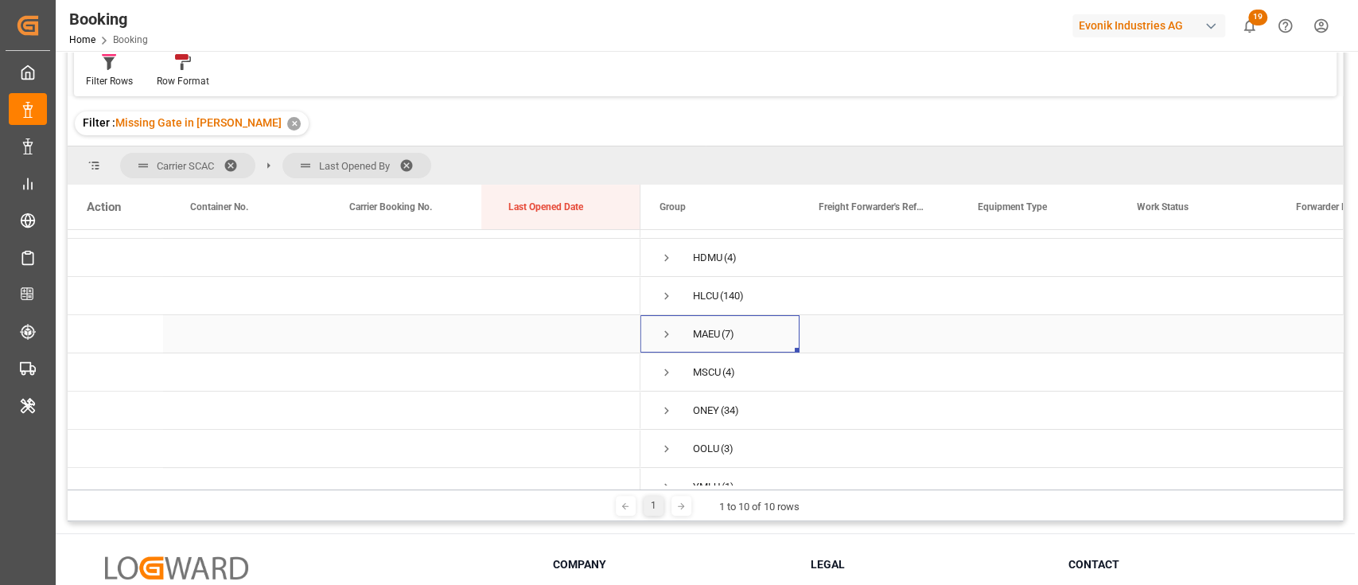
click at [674, 327] on span "MAEU (7)" at bounding box center [720, 334] width 121 height 36
click at [667, 327] on span "Press SPACE to select this row." at bounding box center [667, 334] width 14 height 14
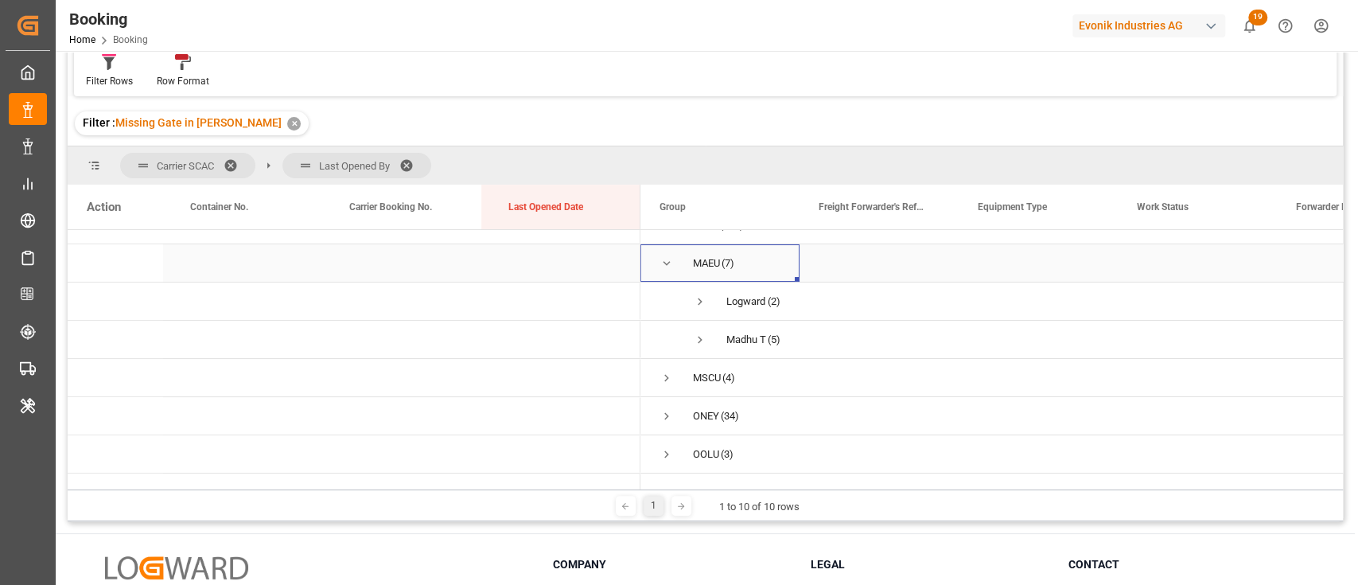
scroll to position [208, 0]
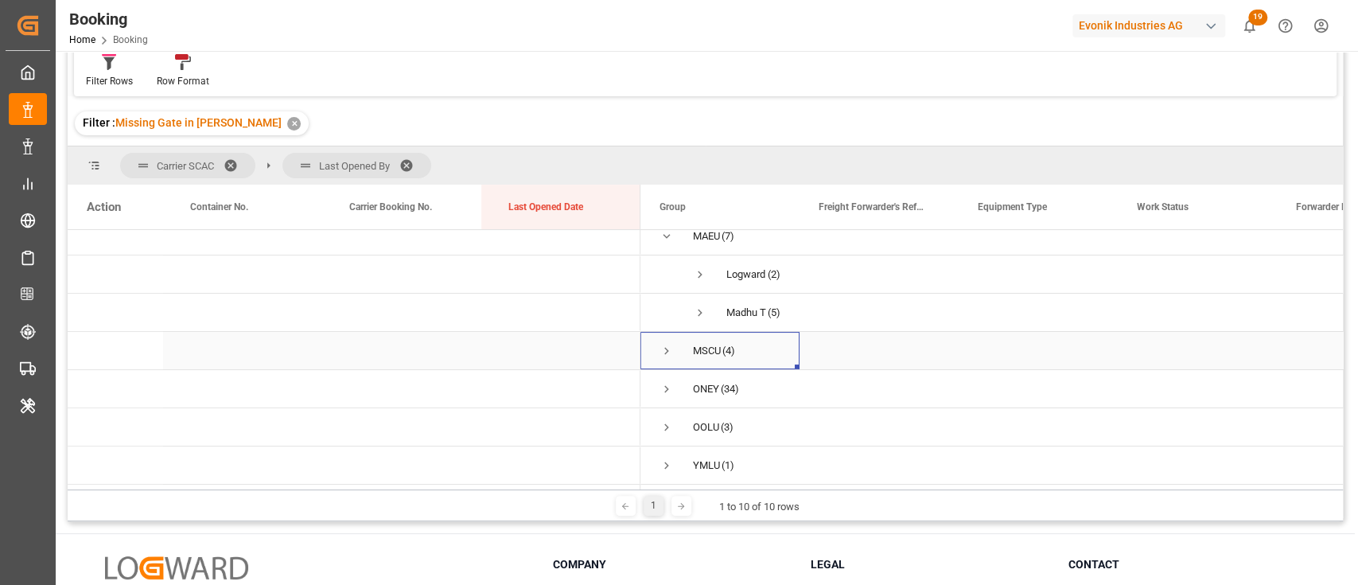
click at [668, 344] on span "Press SPACE to select this row." at bounding box center [667, 351] width 14 height 14
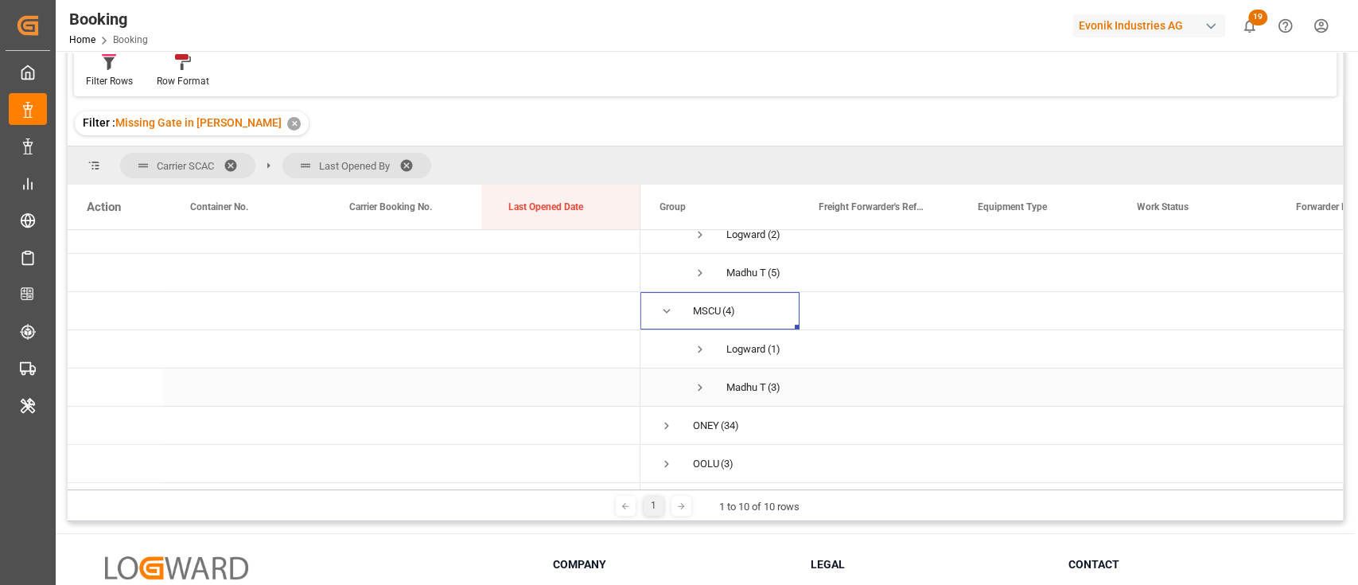
scroll to position [285, 0]
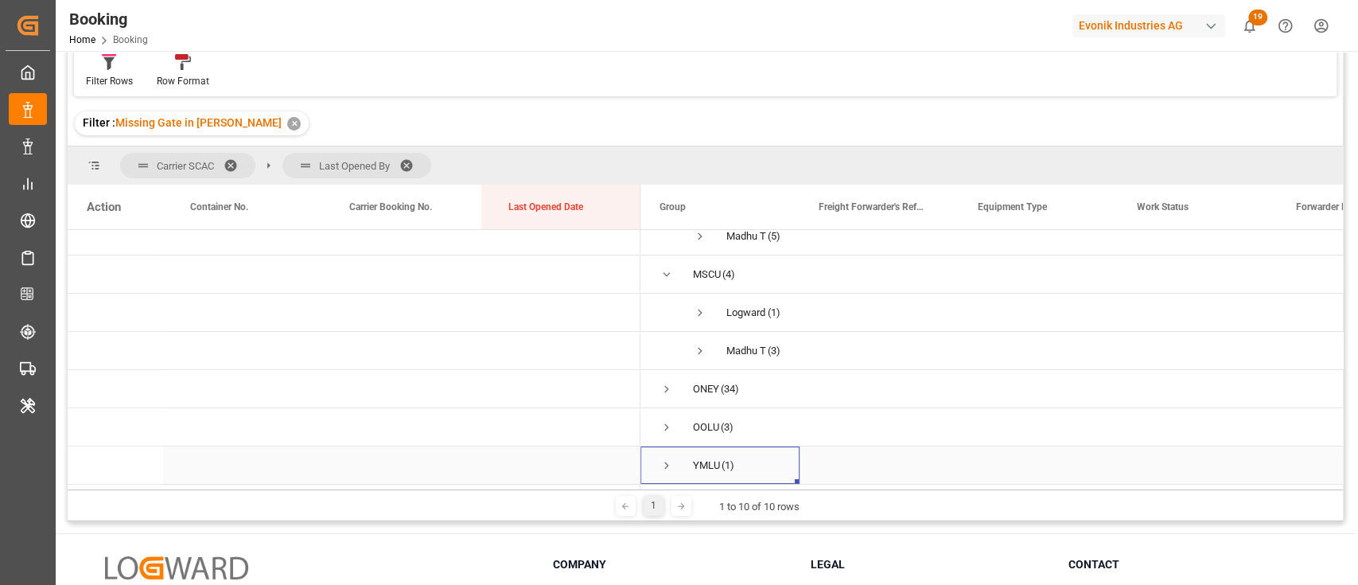
click at [664, 458] on span "Press SPACE to select this row." at bounding box center [667, 465] width 14 height 14
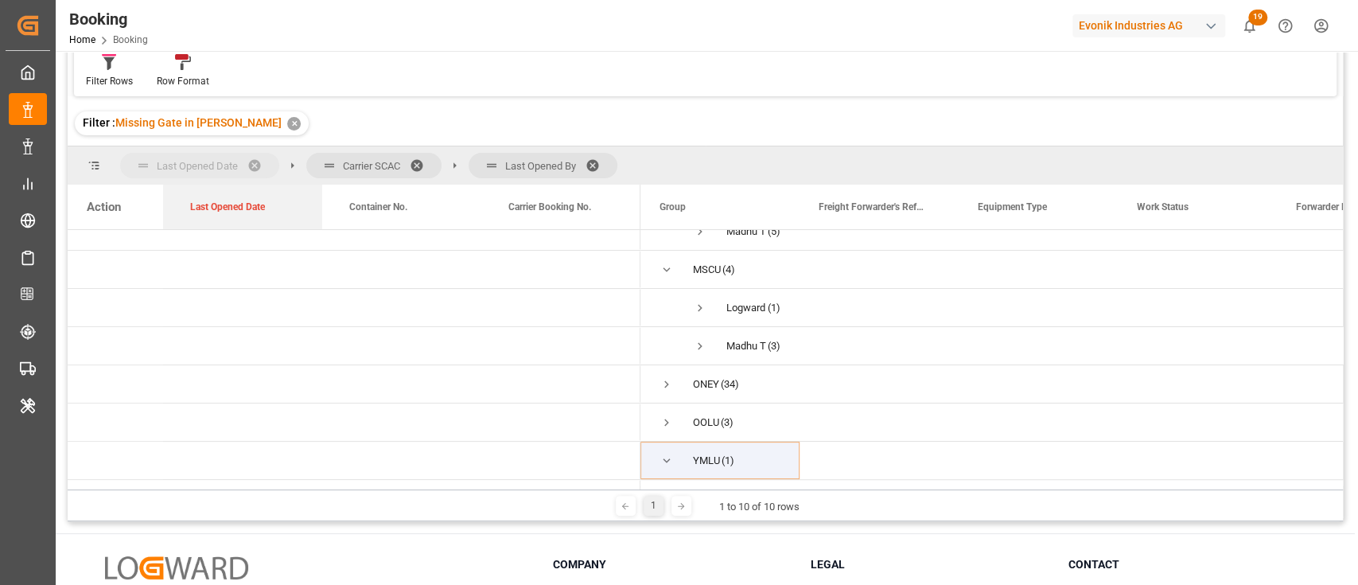
drag, startPoint x: 571, startPoint y: 220, endPoint x: 174, endPoint y: 156, distance: 402.1
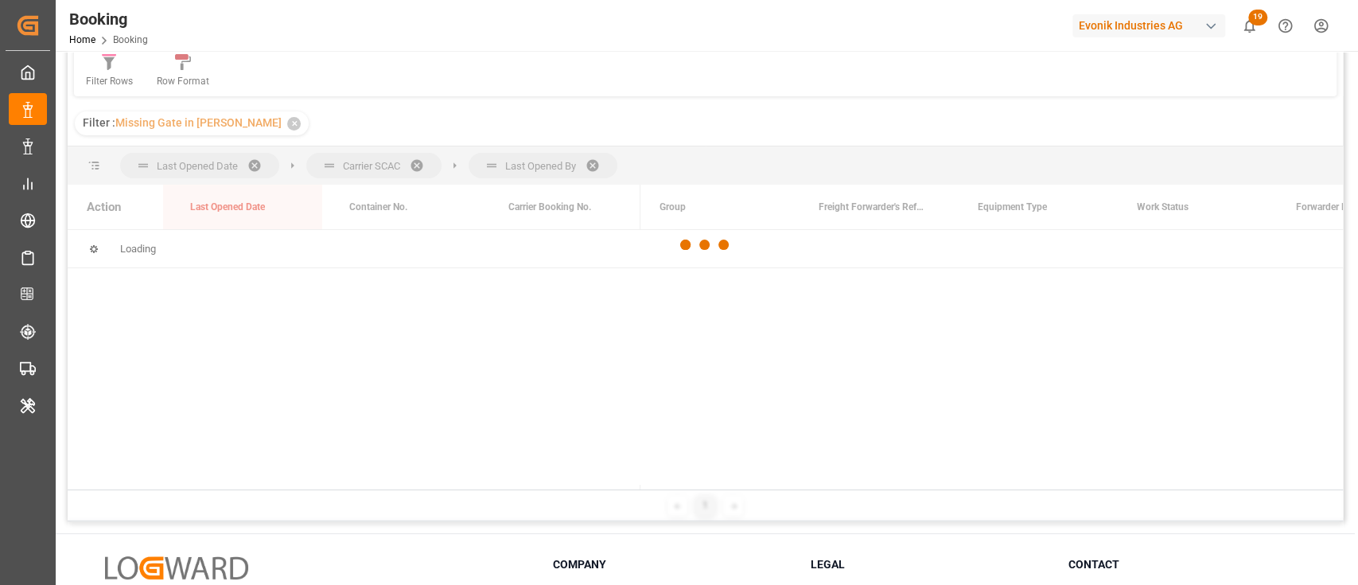
scroll to position [0, 0]
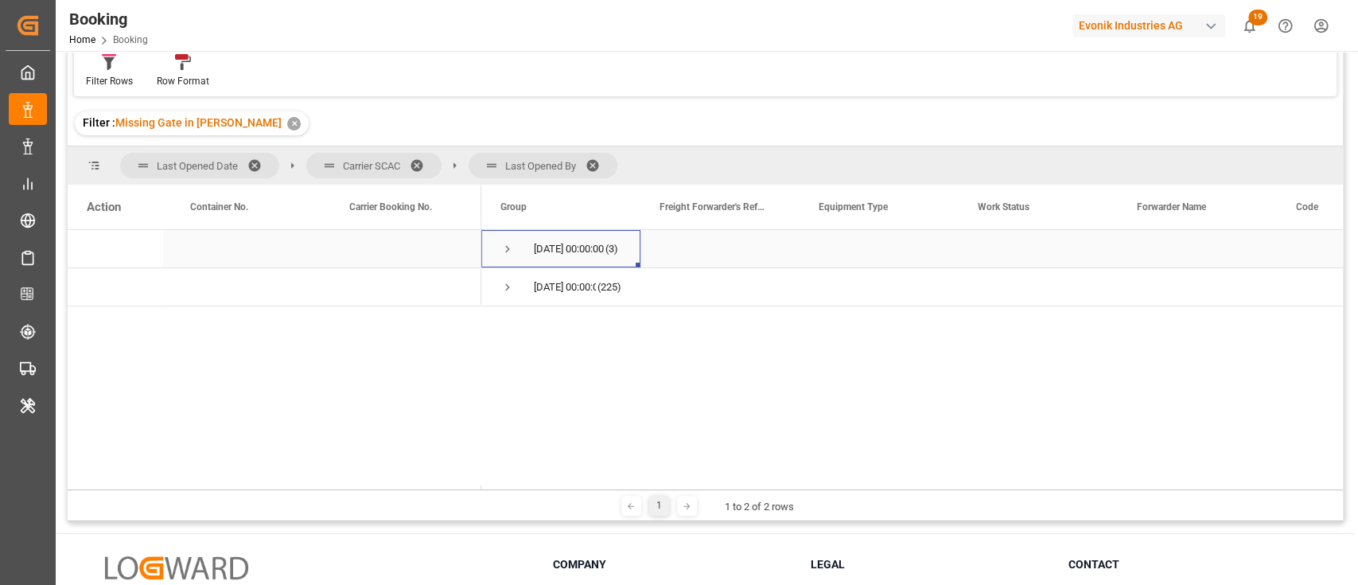
click at [508, 242] on span "Press SPACE to select this row." at bounding box center [507, 249] width 14 height 14
click at [556, 290] on span "OOLU (3)" at bounding box center [560, 287] width 121 height 36
click at [544, 283] on span "Press SPACE to select this row." at bounding box center [541, 287] width 14 height 14
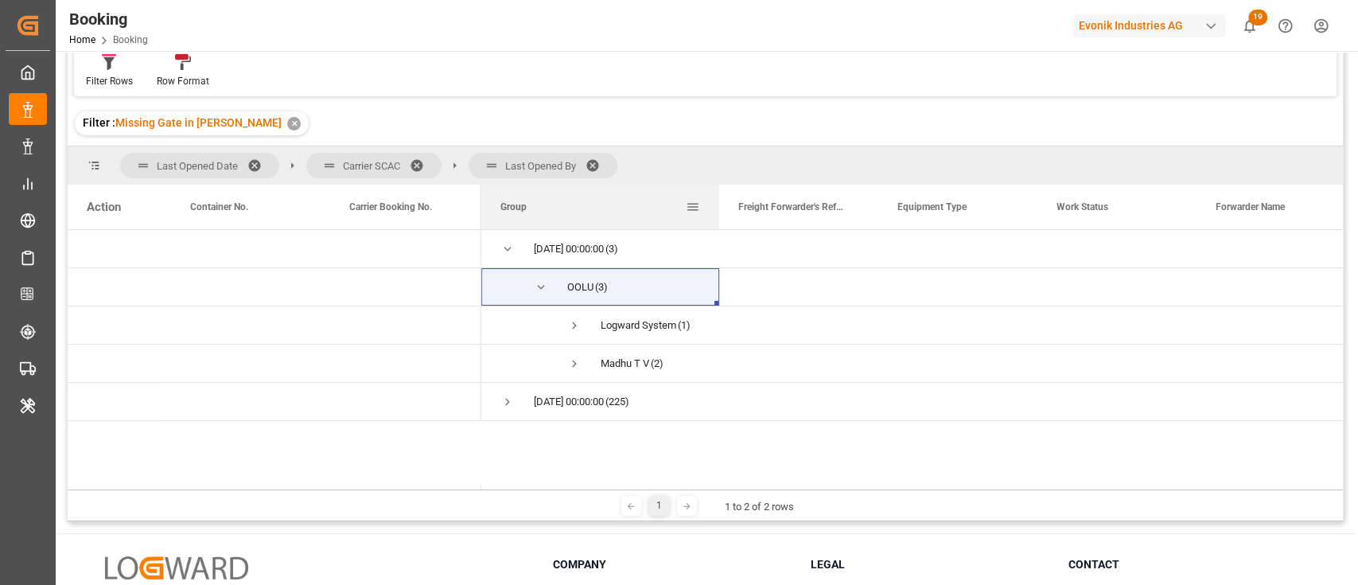
drag, startPoint x: 637, startPoint y: 201, endPoint x: 716, endPoint y: 212, distance: 79.7
click at [716, 212] on div at bounding box center [719, 207] width 6 height 45
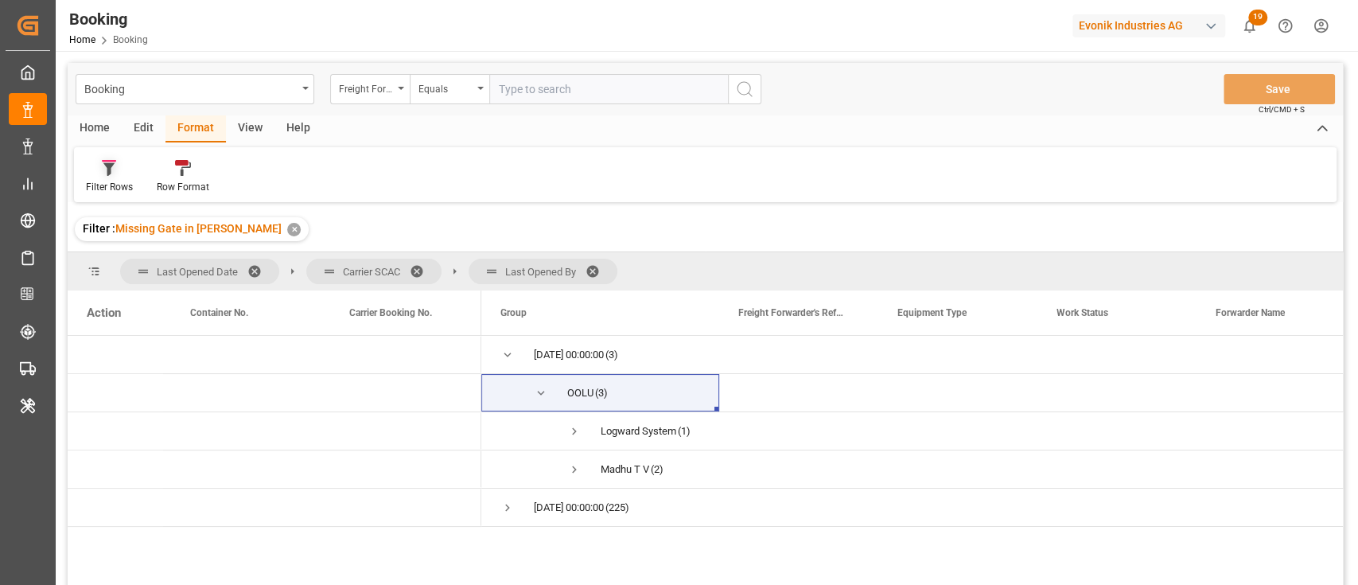
click at [95, 189] on div "Filter Rows" at bounding box center [109, 187] width 47 height 14
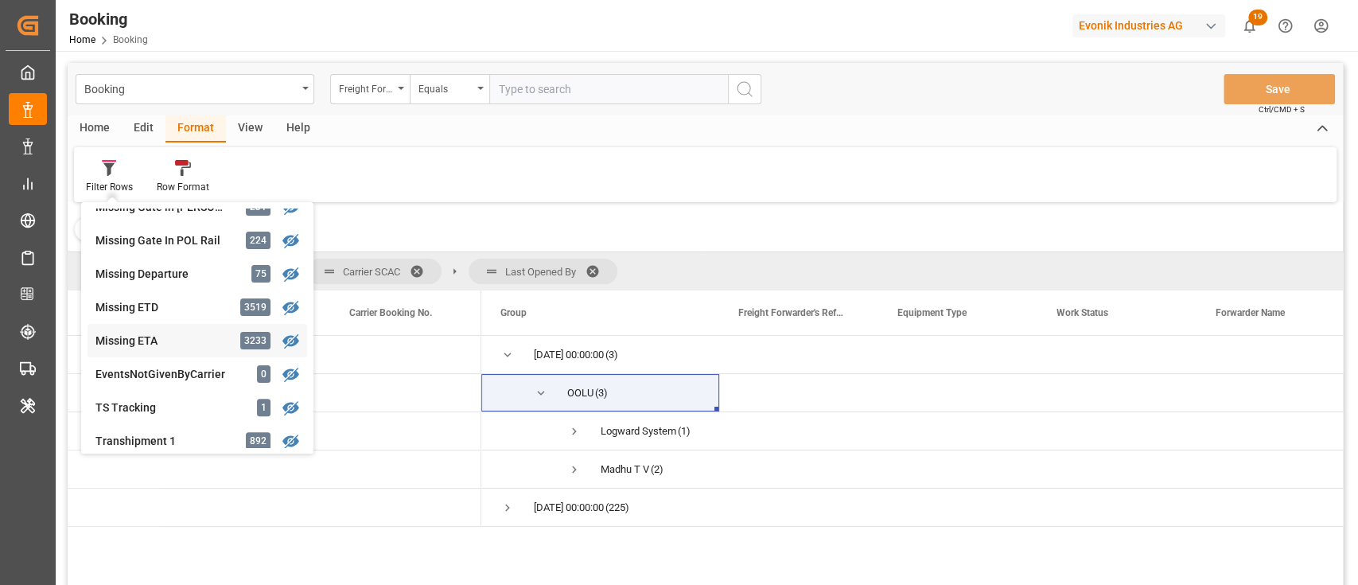
scroll to position [637, 0]
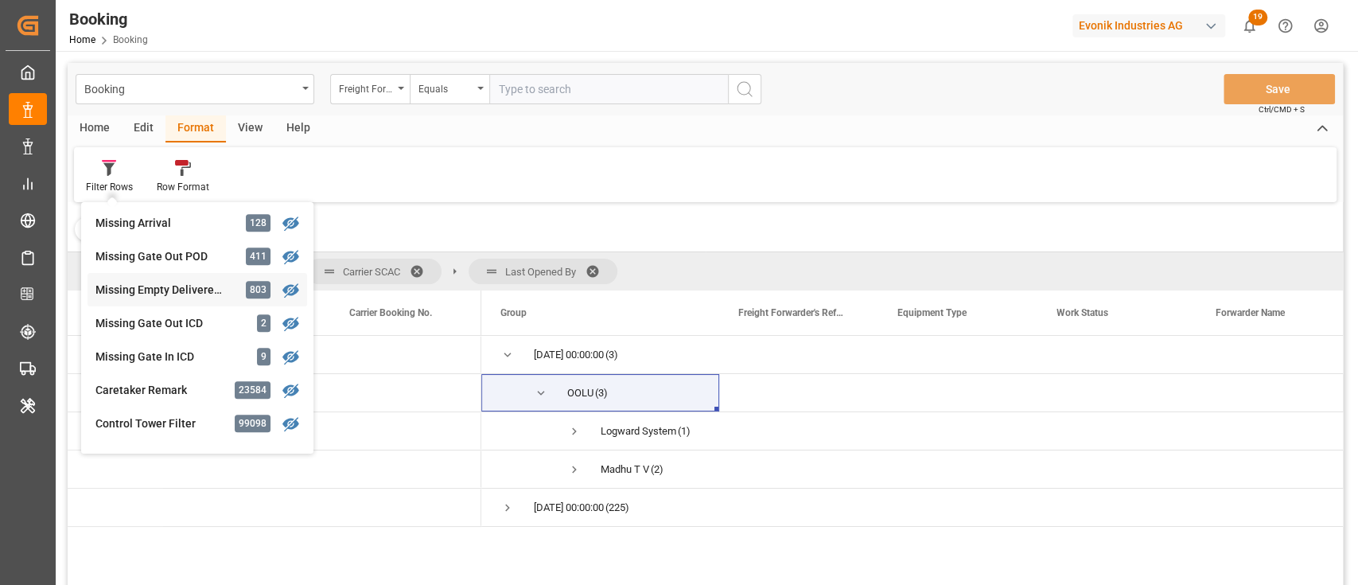
click at [161, 292] on div "Booking Freight Forwarder's Reference No. Equals Save Ctrl/CMD + S Home Edit Fo…" at bounding box center [705, 345] width 1275 height 564
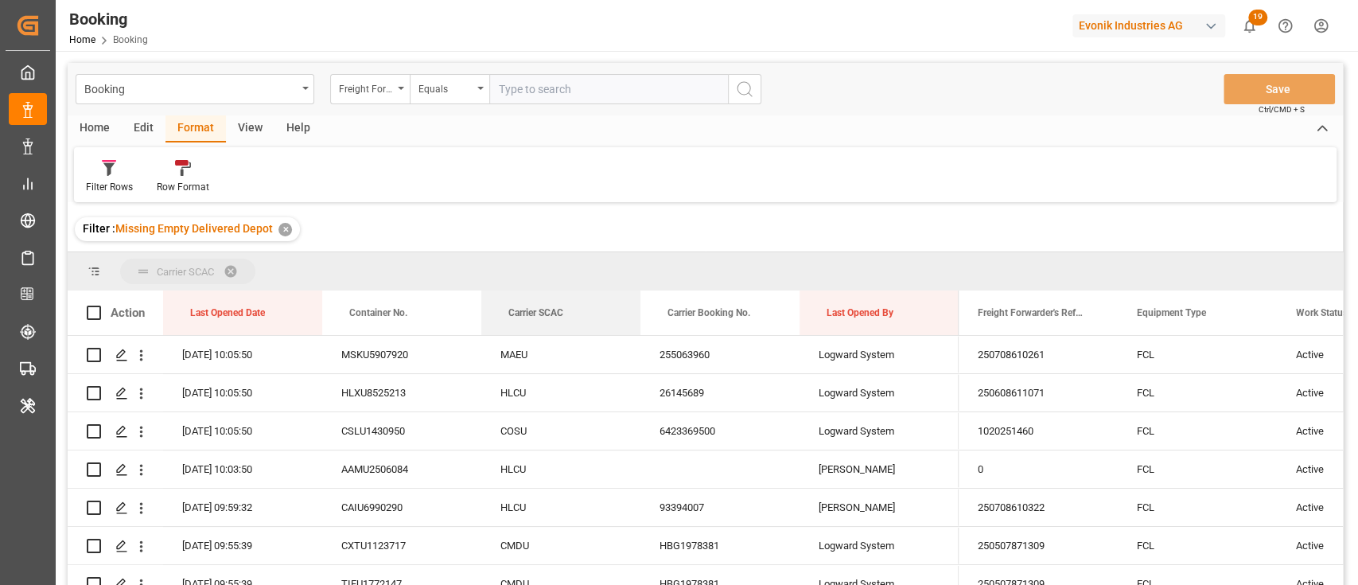
drag, startPoint x: 543, startPoint y: 304, endPoint x: 555, endPoint y: 269, distance: 37.0
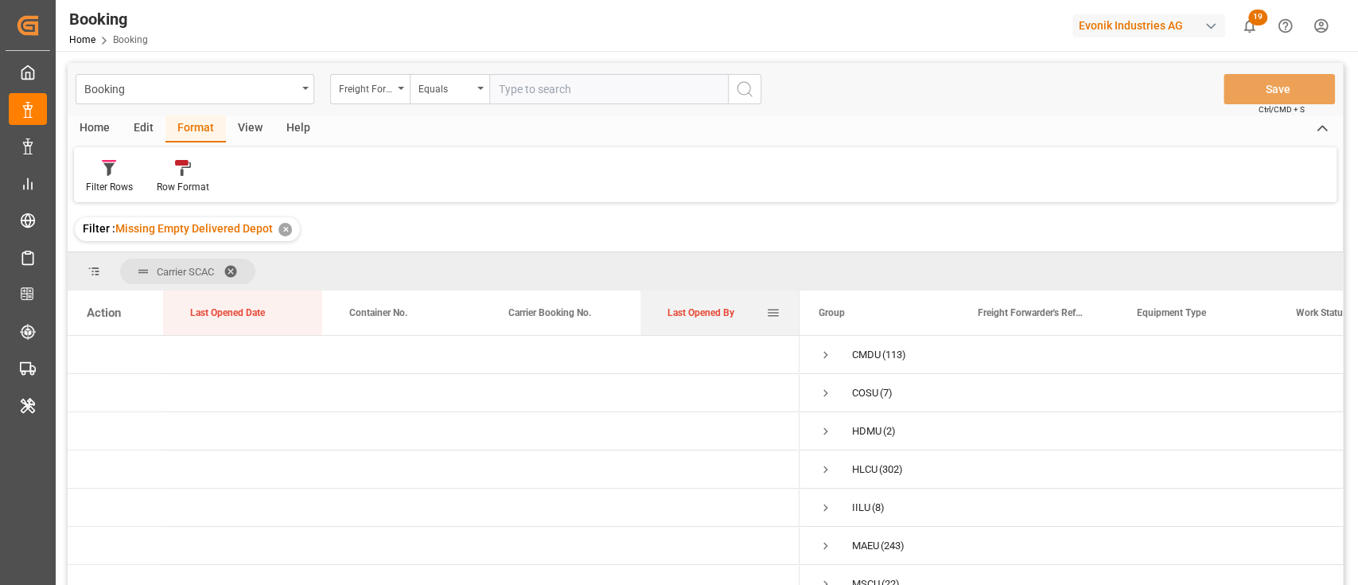
drag, startPoint x: 722, startPoint y: 321, endPoint x: 726, endPoint y: 313, distance: 8.6
click at [726, 313] on div "Last Opened By" at bounding box center [717, 312] width 99 height 45
drag, startPoint x: 251, startPoint y: 313, endPoint x: 310, endPoint y: 282, distance: 66.2
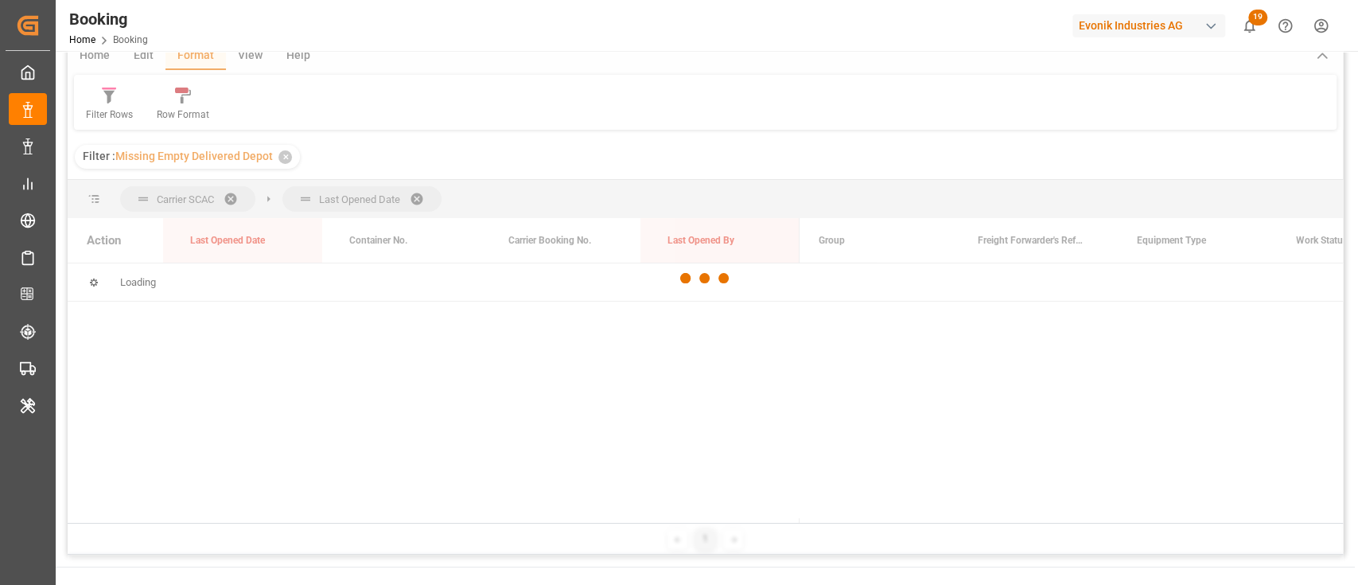
scroll to position [106, 0]
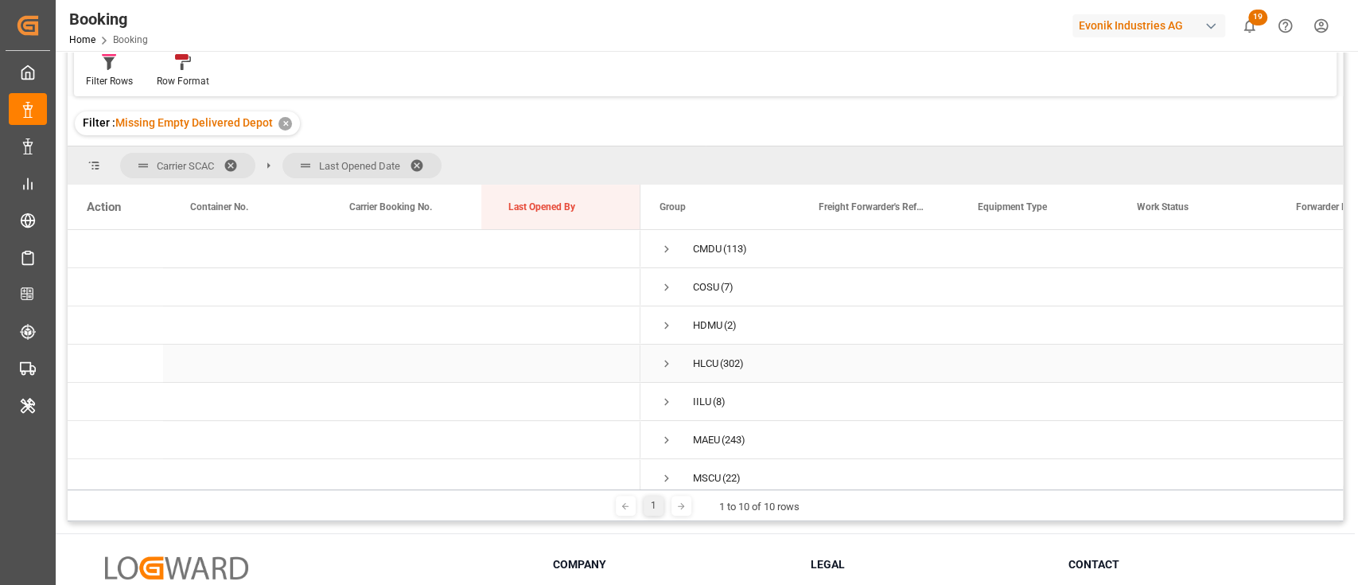
click at [668, 367] on span "Press SPACE to select this row." at bounding box center [667, 363] width 14 height 14
click at [674, 366] on span "HLCU (302)" at bounding box center [720, 363] width 121 height 36
click at [666, 360] on span "Press SPACE to select this row." at bounding box center [667, 363] width 14 height 14
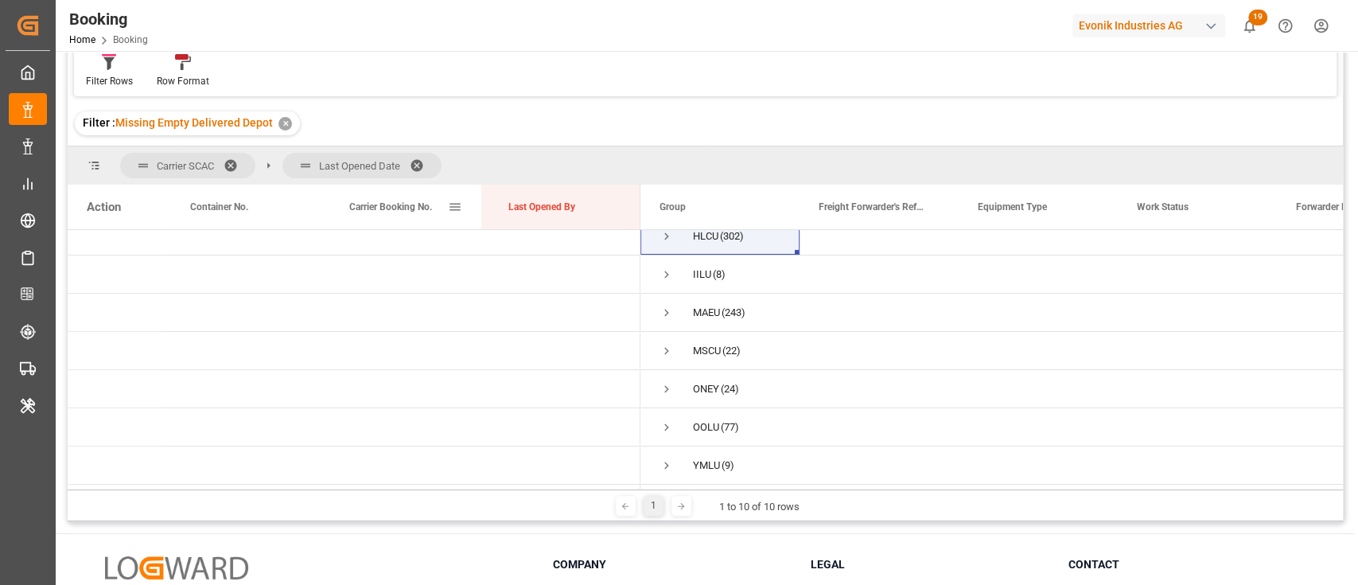
click at [376, 212] on div "Carrier Booking No." at bounding box center [398, 207] width 99 height 45
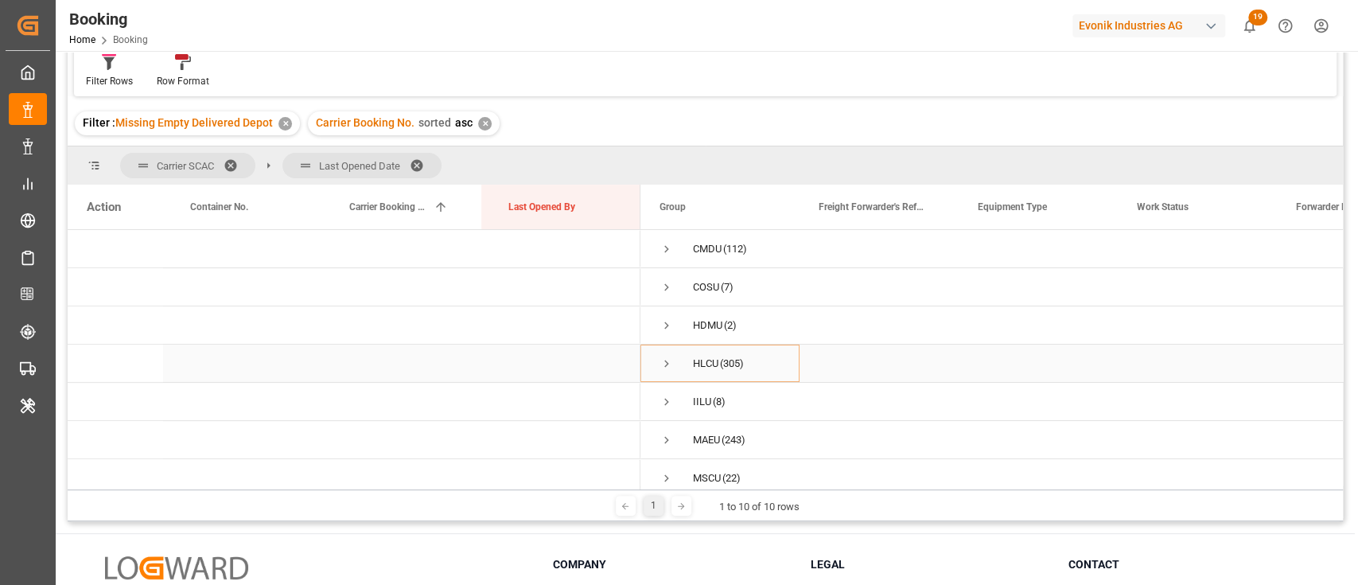
click at [664, 356] on span "Press SPACE to select this row." at bounding box center [667, 363] width 14 height 14
click at [670, 240] on span "Press SPACE to select this row." at bounding box center [667, 249] width 14 height 37
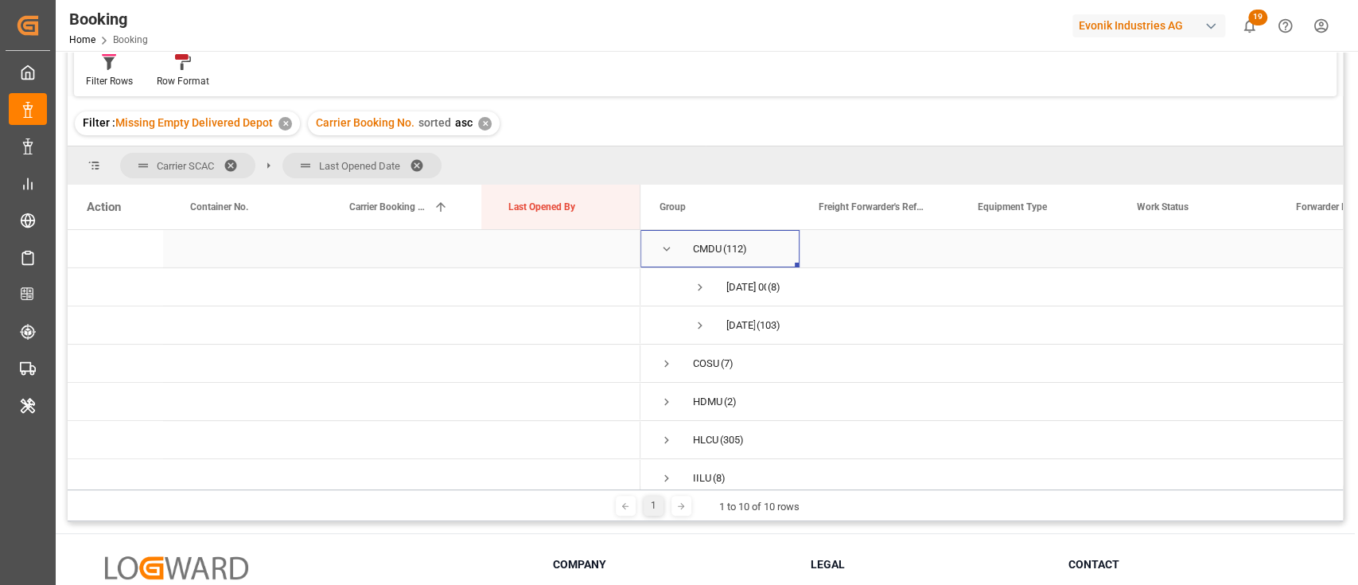
click at [670, 240] on span "Press SPACE to select this row." at bounding box center [667, 249] width 14 height 37
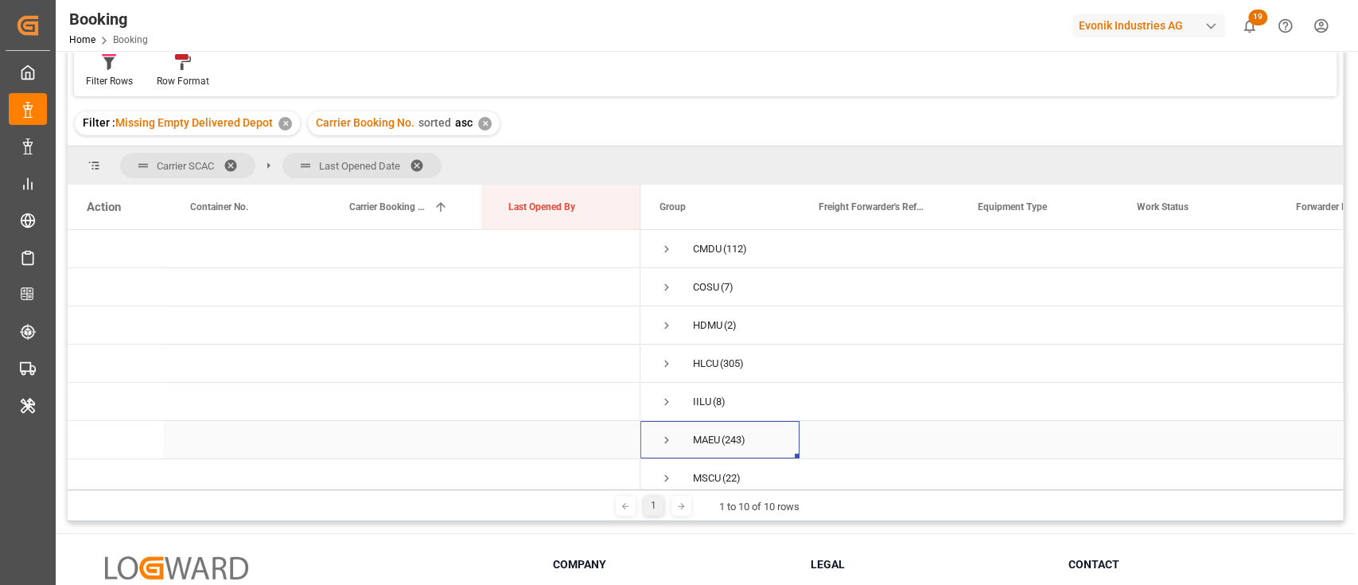
click at [675, 437] on span "MAEU (243)" at bounding box center [720, 440] width 121 height 36
click at [664, 434] on span "Press SPACE to select this row." at bounding box center [667, 440] width 14 height 14
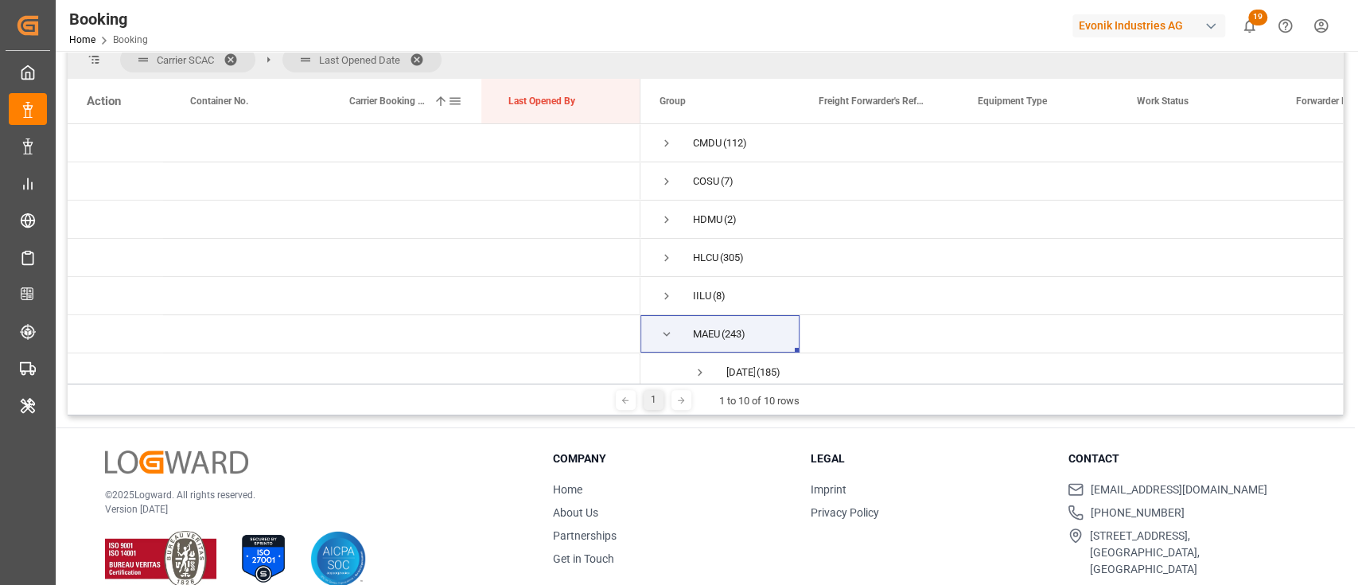
click at [415, 103] on span "Carrier Booking No." at bounding box center [388, 100] width 78 height 11
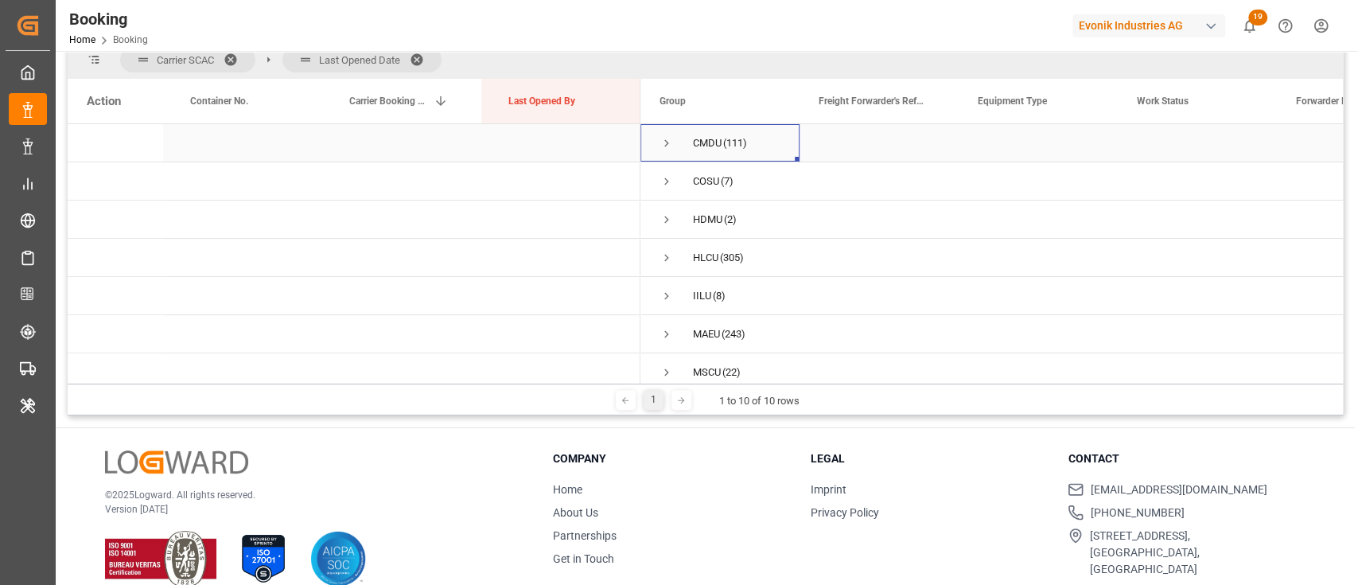
click at [668, 141] on span "Press SPACE to select this row." at bounding box center [667, 143] width 14 height 14
click at [668, 143] on span "Press SPACE to select this row." at bounding box center [667, 143] width 14 height 14
click at [674, 210] on span "HDMU (2)" at bounding box center [720, 219] width 121 height 36
click at [674, 220] on span "HDMU (2)" at bounding box center [720, 219] width 121 height 36
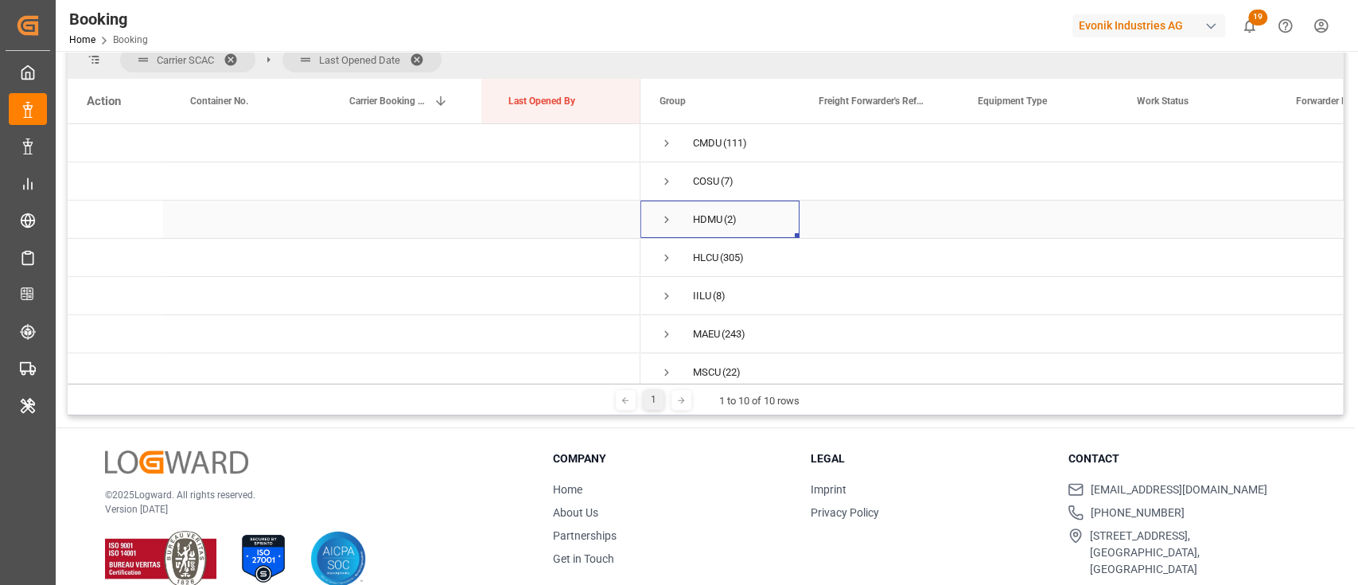
click at [661, 216] on span "Press SPACE to select this row." at bounding box center [667, 219] width 14 height 14
click at [695, 242] on span "Press SPACE to select this row." at bounding box center [700, 257] width 14 height 37
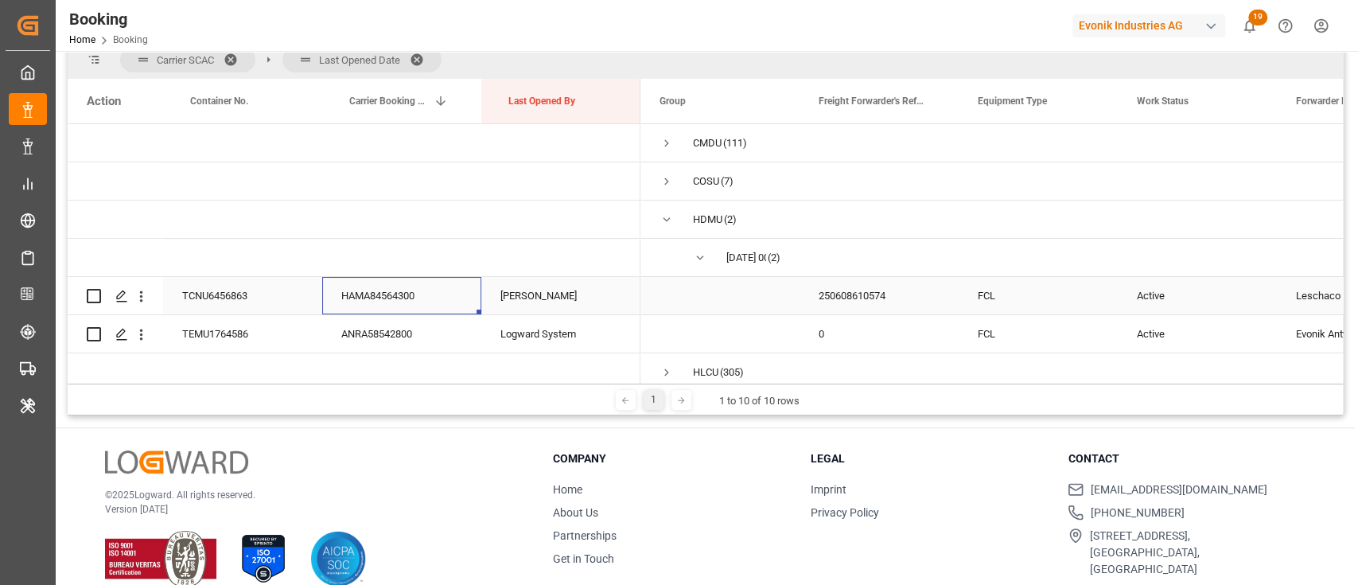
click at [414, 287] on div "HAMA84564300" at bounding box center [401, 295] width 159 height 37
click at [139, 292] on icon "open menu" at bounding box center [141, 296] width 17 height 17
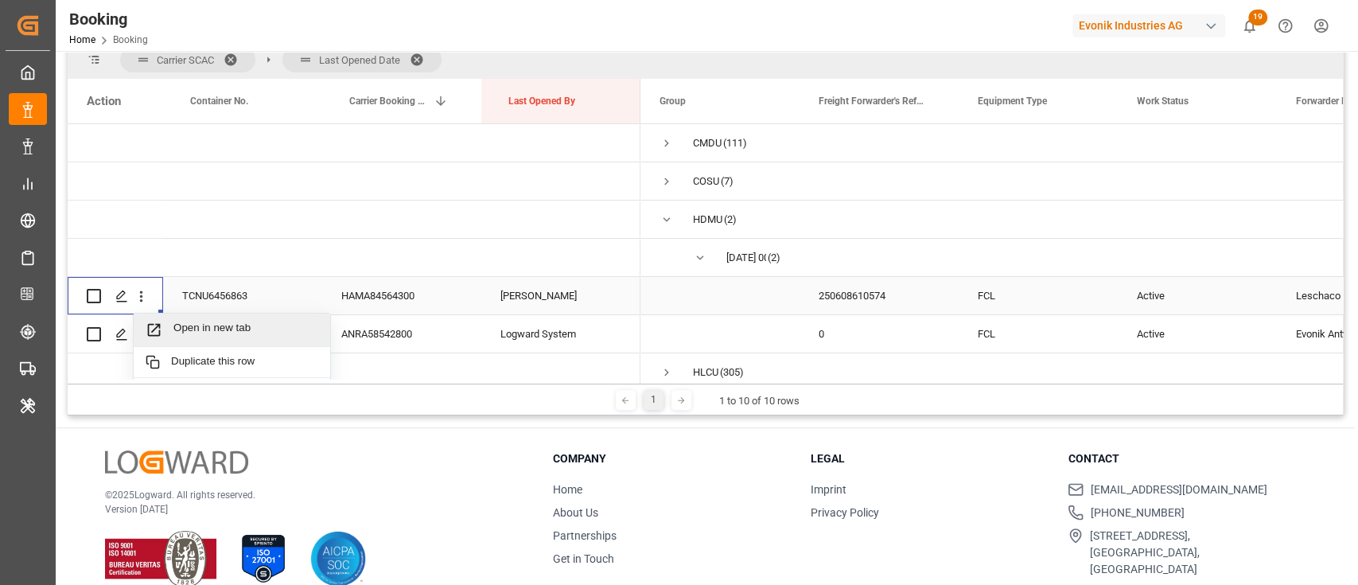
click at [179, 323] on span "Open in new tab" at bounding box center [245, 329] width 145 height 17
click at [380, 352] on div "ANRA58542800" at bounding box center [401, 333] width 159 height 37
click at [141, 333] on icon "open menu" at bounding box center [141, 334] width 3 height 11
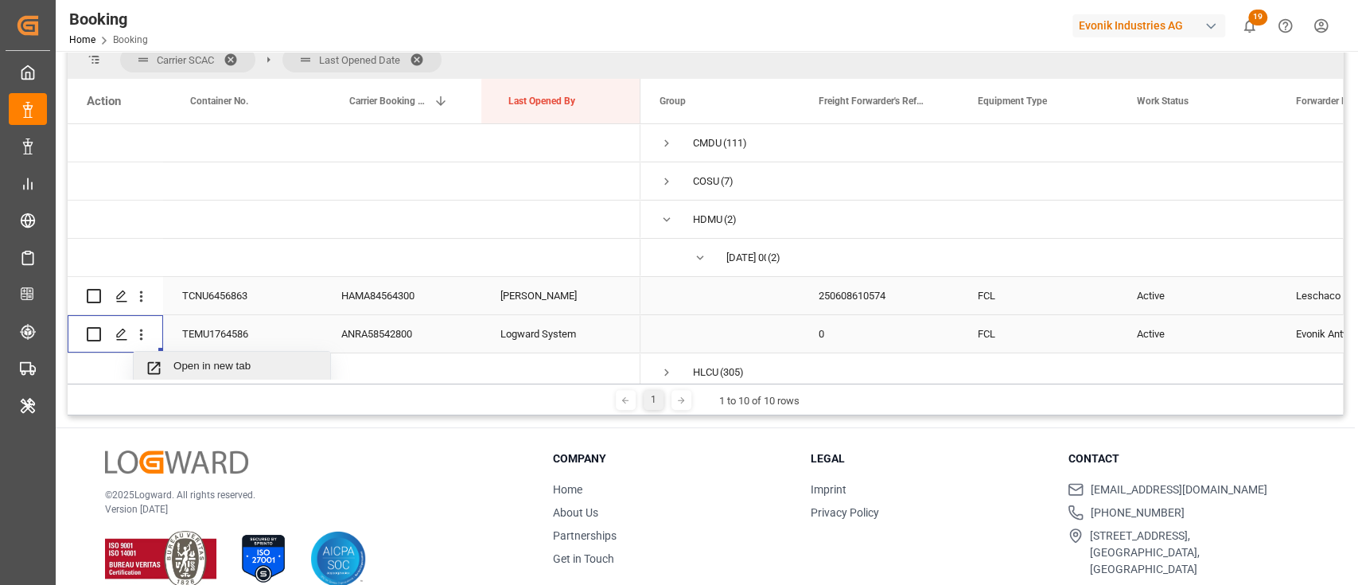
click at [178, 356] on div "Open in new tab" at bounding box center [232, 368] width 197 height 33
click at [662, 209] on span "Press SPACE to select this row." at bounding box center [667, 219] width 14 height 37
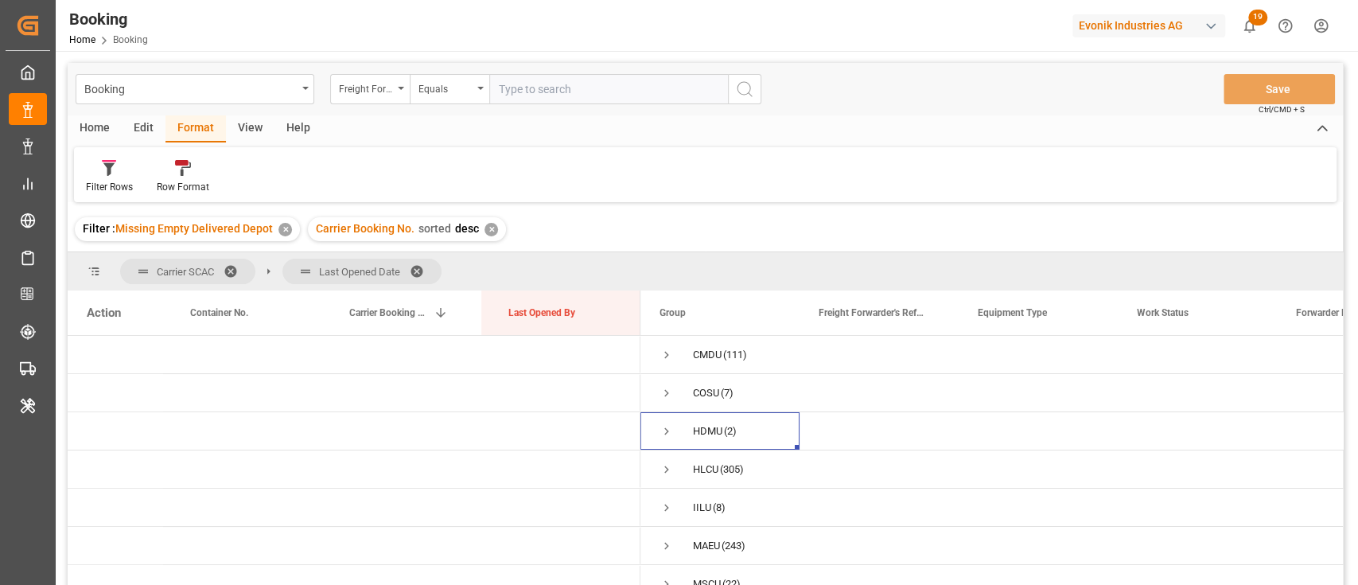
click at [493, 227] on div "✕" at bounding box center [492, 230] width 14 height 14
click at [660, 462] on span "Press SPACE to select this row." at bounding box center [667, 469] width 14 height 14
click at [663, 534] on span "Press SPACE to select this row." at bounding box center [667, 546] width 14 height 37
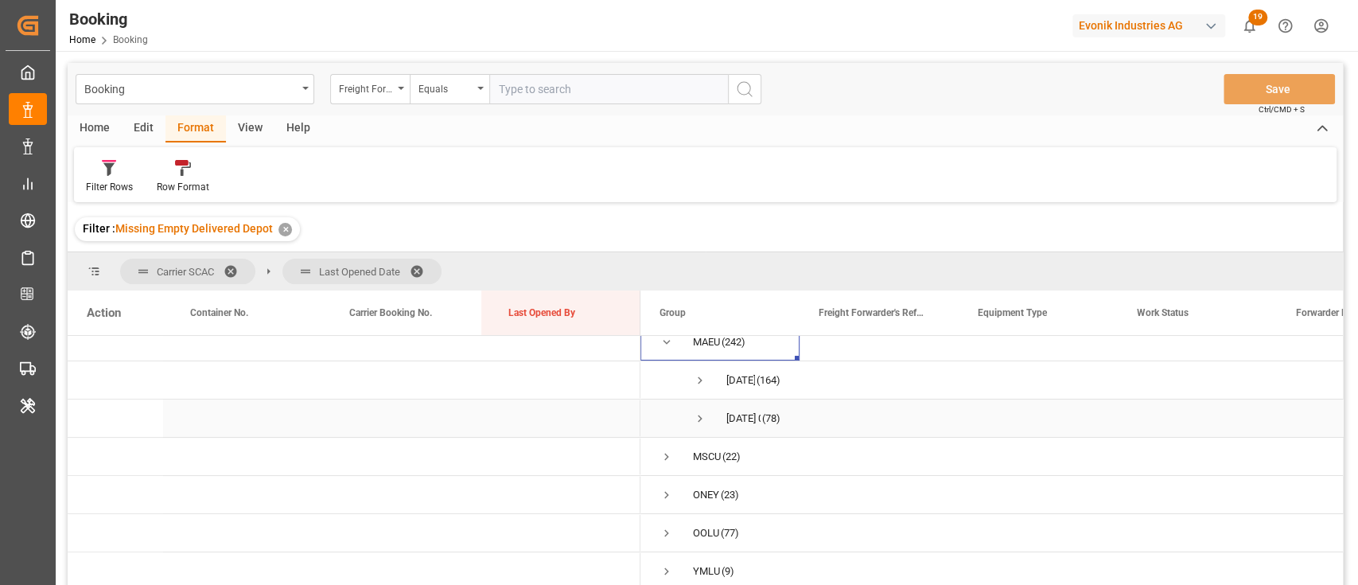
scroll to position [102, 0]
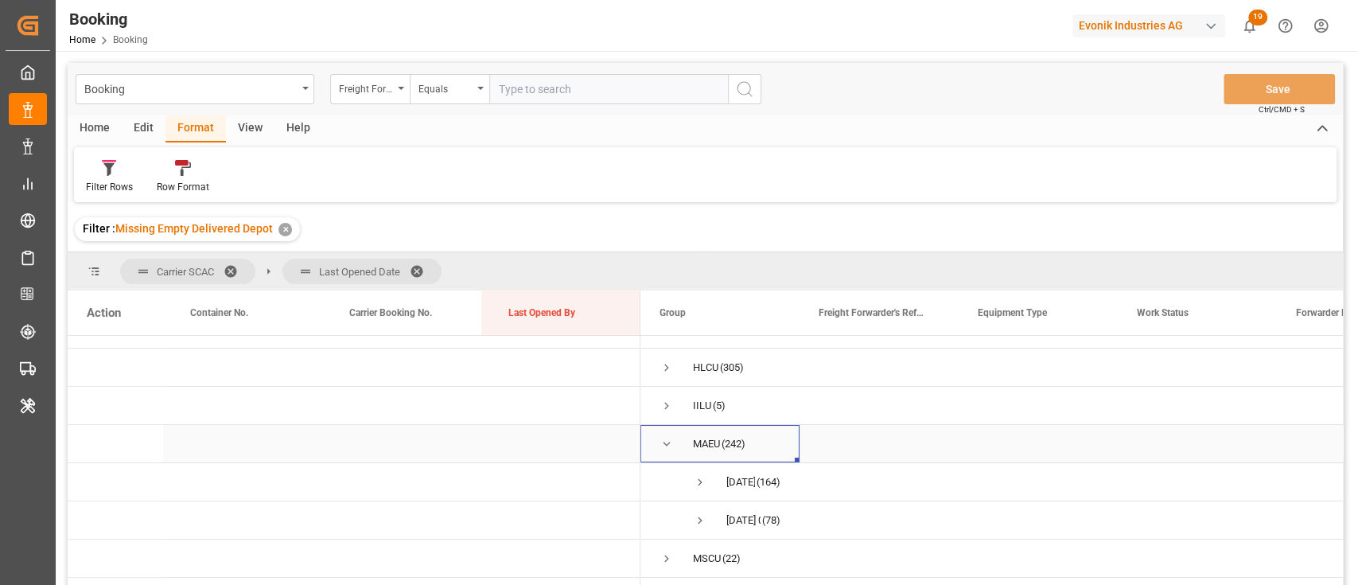
click at [665, 437] on span "Press SPACE to select this row." at bounding box center [667, 444] width 14 height 14
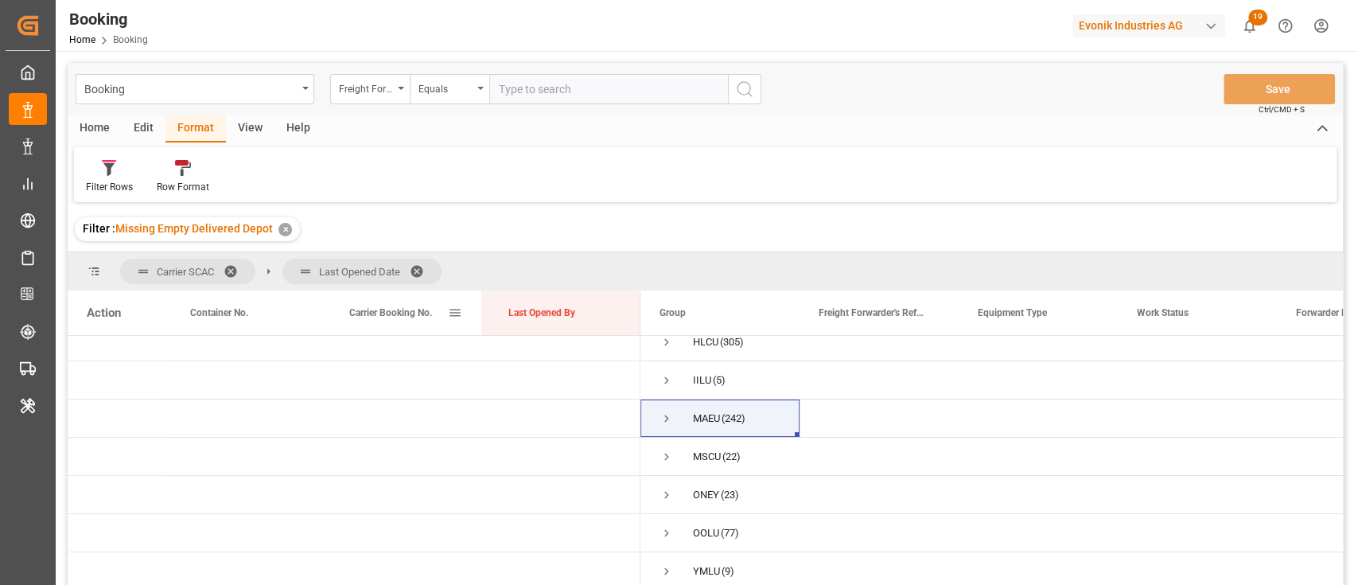
click at [401, 304] on div "Carrier Booking No." at bounding box center [398, 312] width 99 height 45
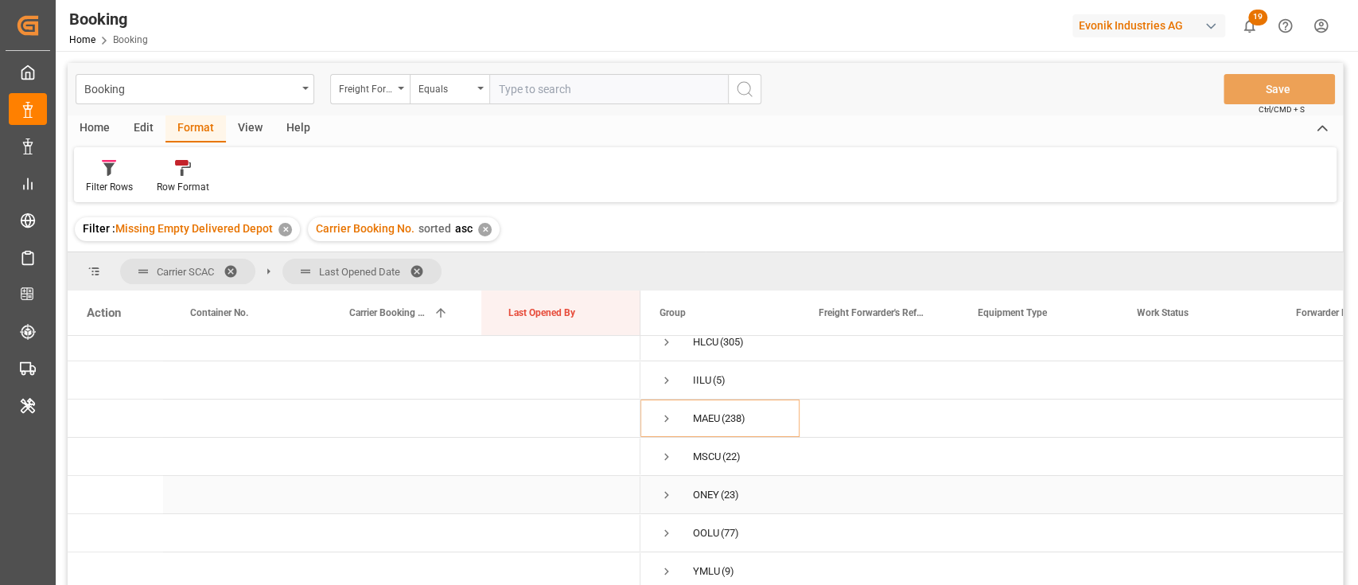
scroll to position [106, 0]
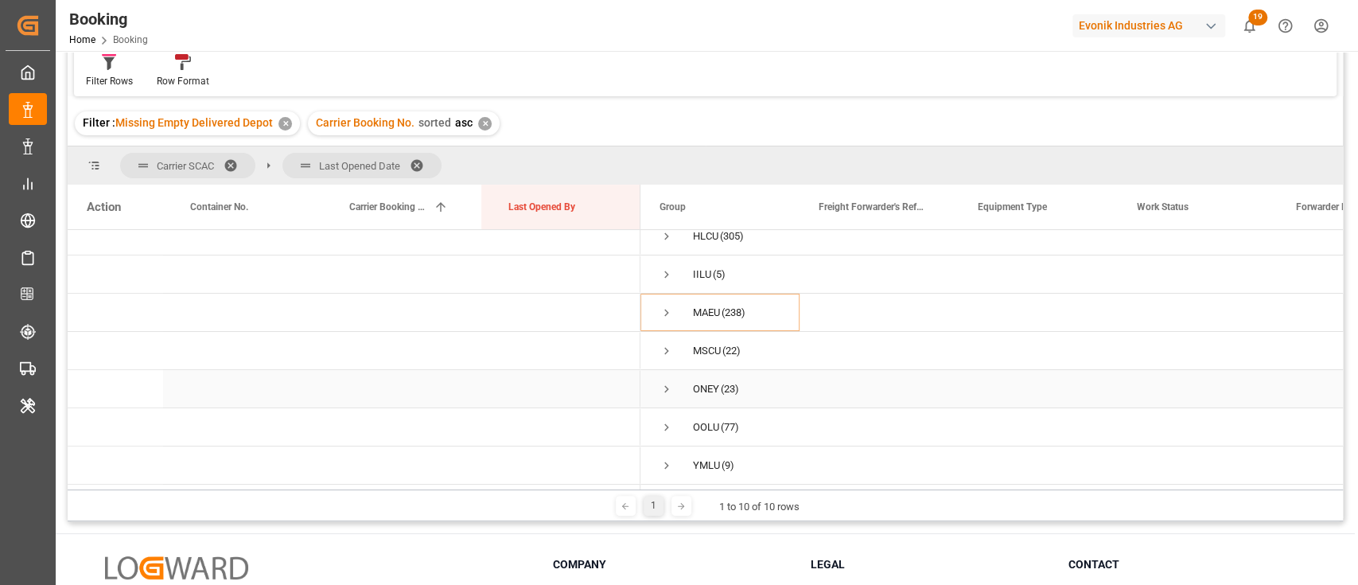
click at [681, 376] on span "ONEY (23)" at bounding box center [720, 389] width 121 height 36
click at [664, 382] on span "Press SPACE to select this row." at bounding box center [667, 389] width 14 height 14
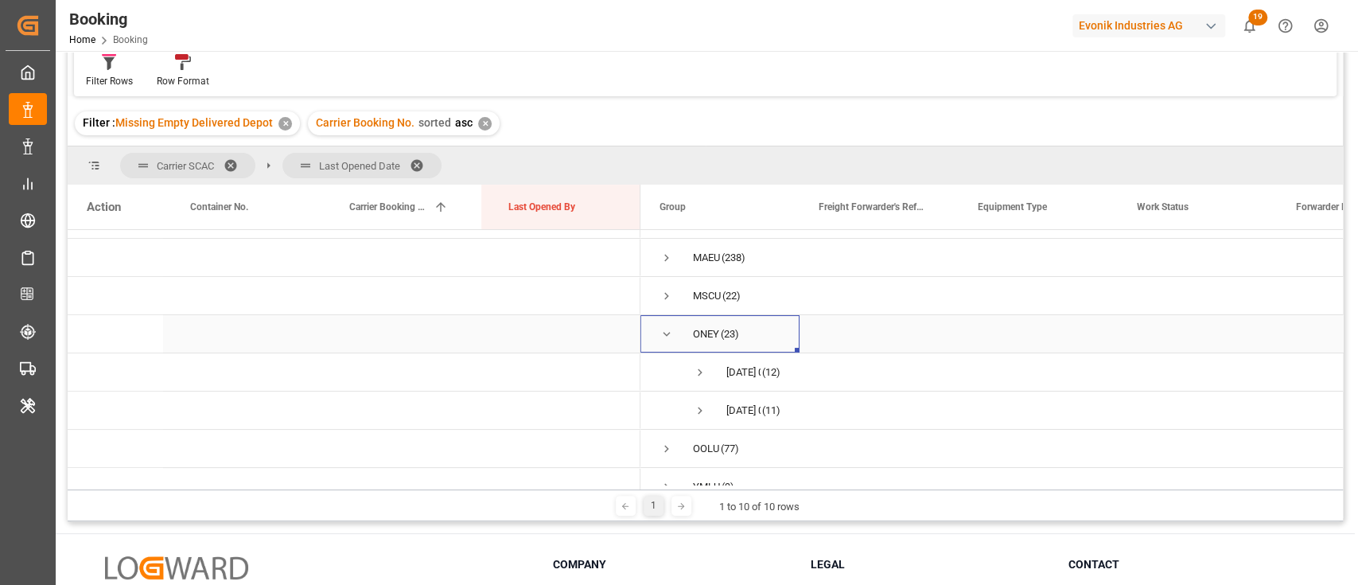
scroll to position [208, 0]
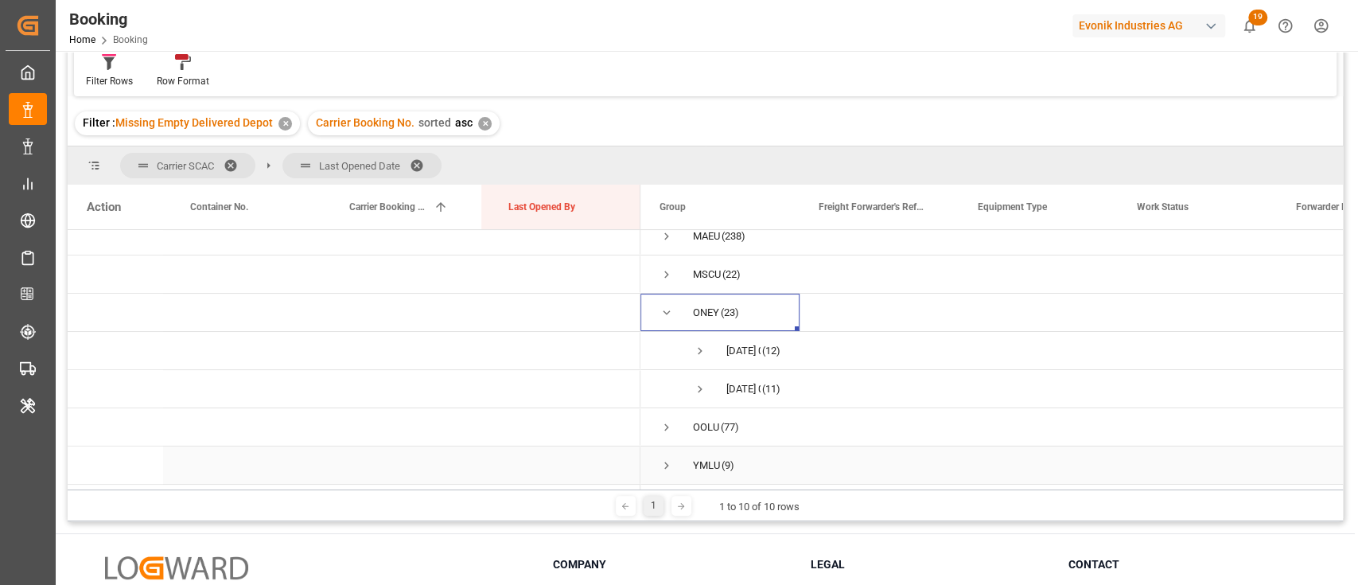
click at [668, 473] on span "Press SPACE to select this row." at bounding box center [667, 465] width 14 height 37
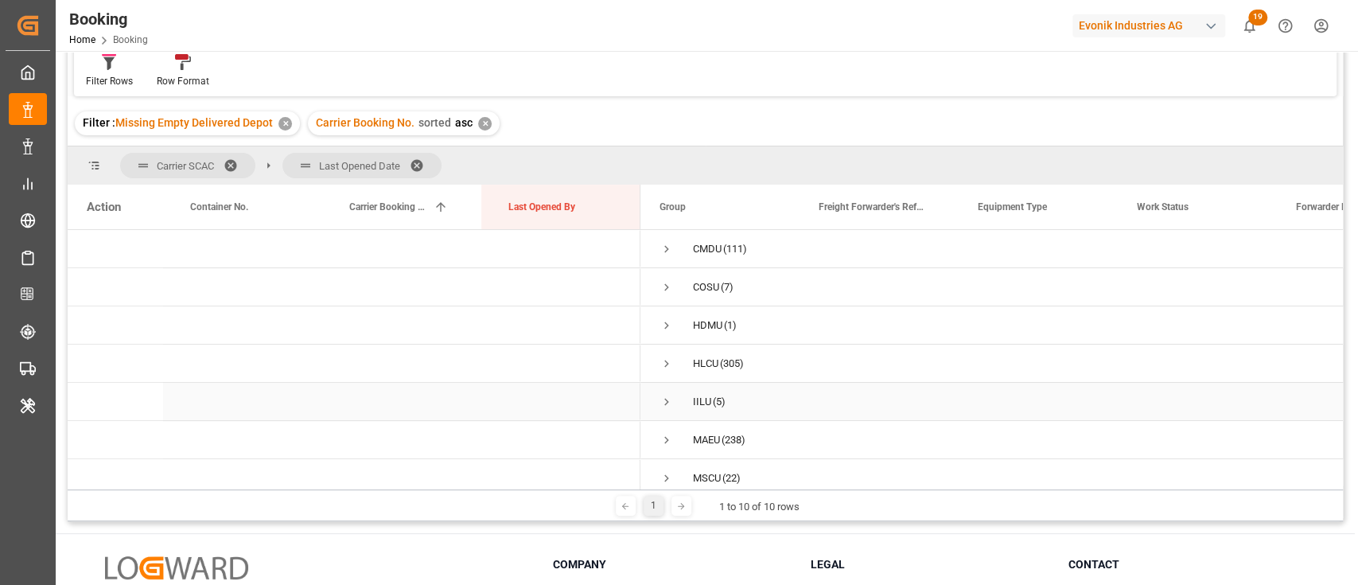
scroll to position [0, 0]
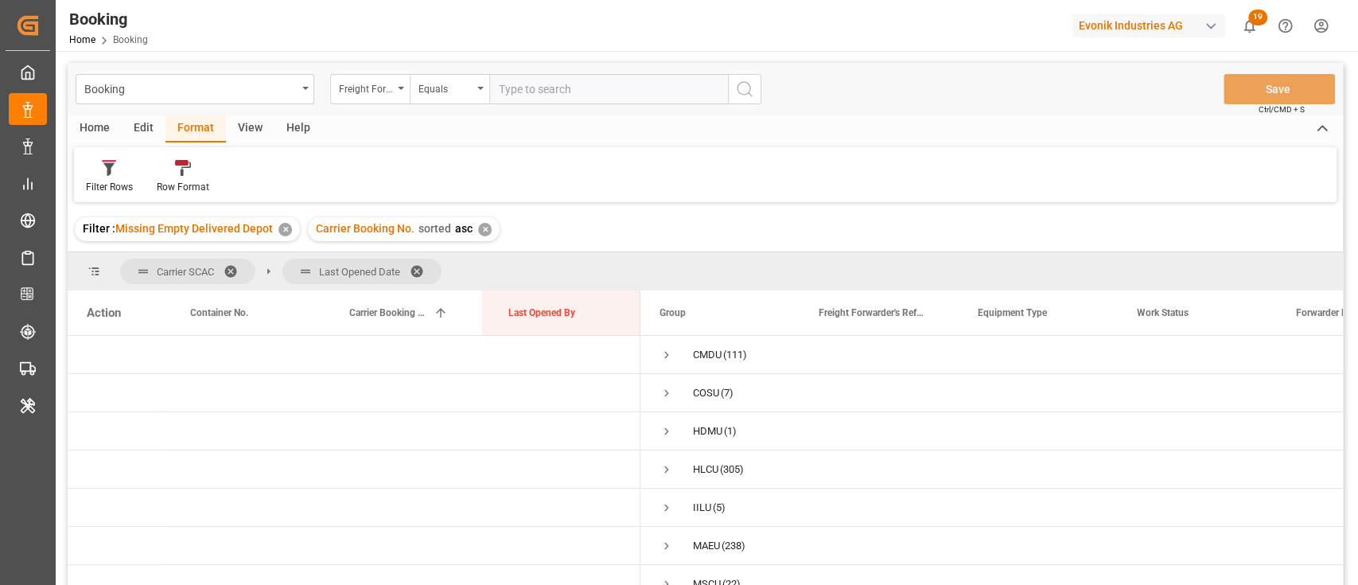
click at [242, 264] on span at bounding box center [236, 271] width 25 height 14
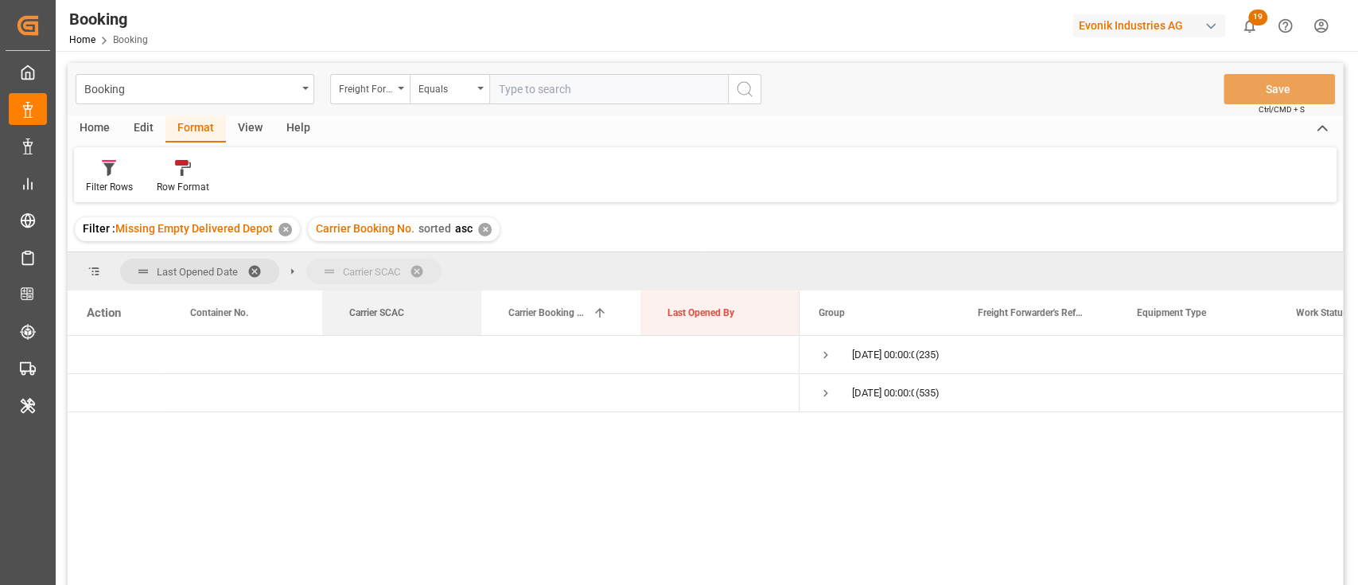
drag, startPoint x: 430, startPoint y: 312, endPoint x: 458, endPoint y: 265, distance: 55.0
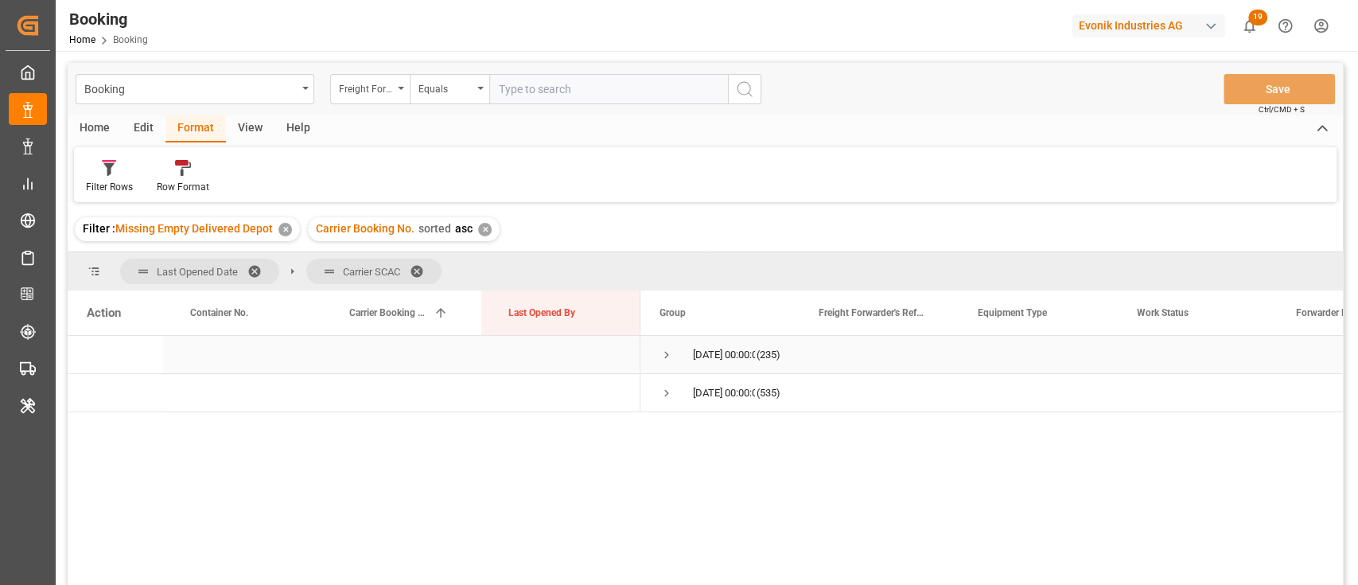
click at [671, 353] on span "Press SPACE to select this row." at bounding box center [667, 355] width 14 height 14
click at [1149, 37] on div "Evonik Industries AG" at bounding box center [1152, 25] width 159 height 30
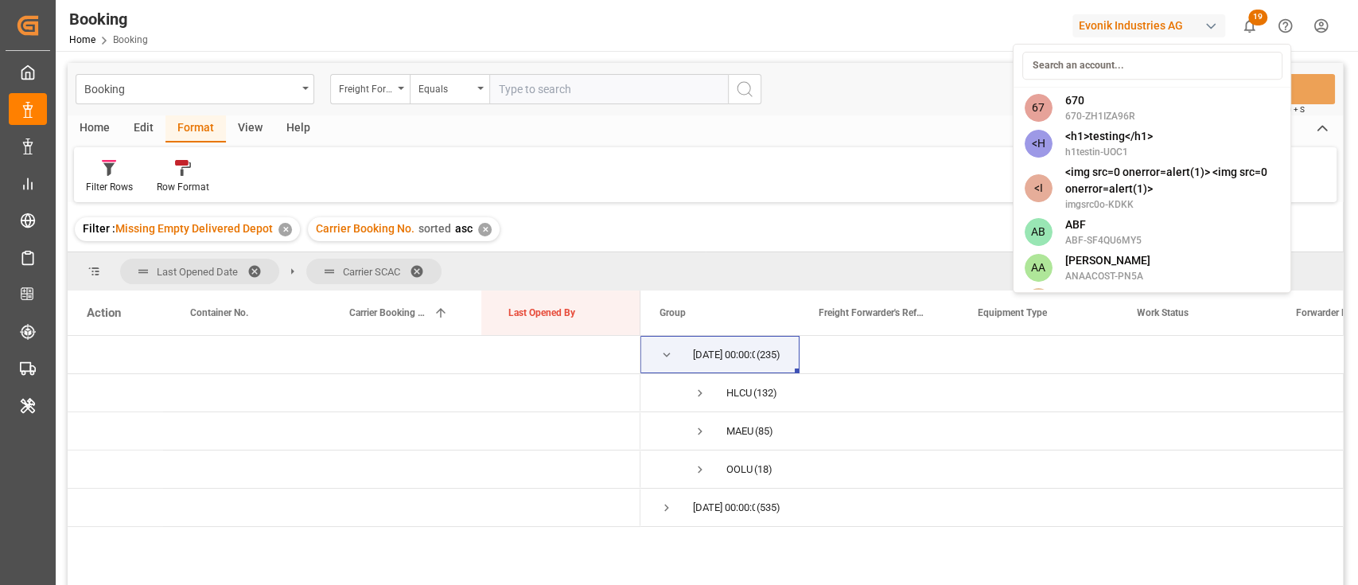
click at [1081, 60] on input at bounding box center [1152, 66] width 260 height 28
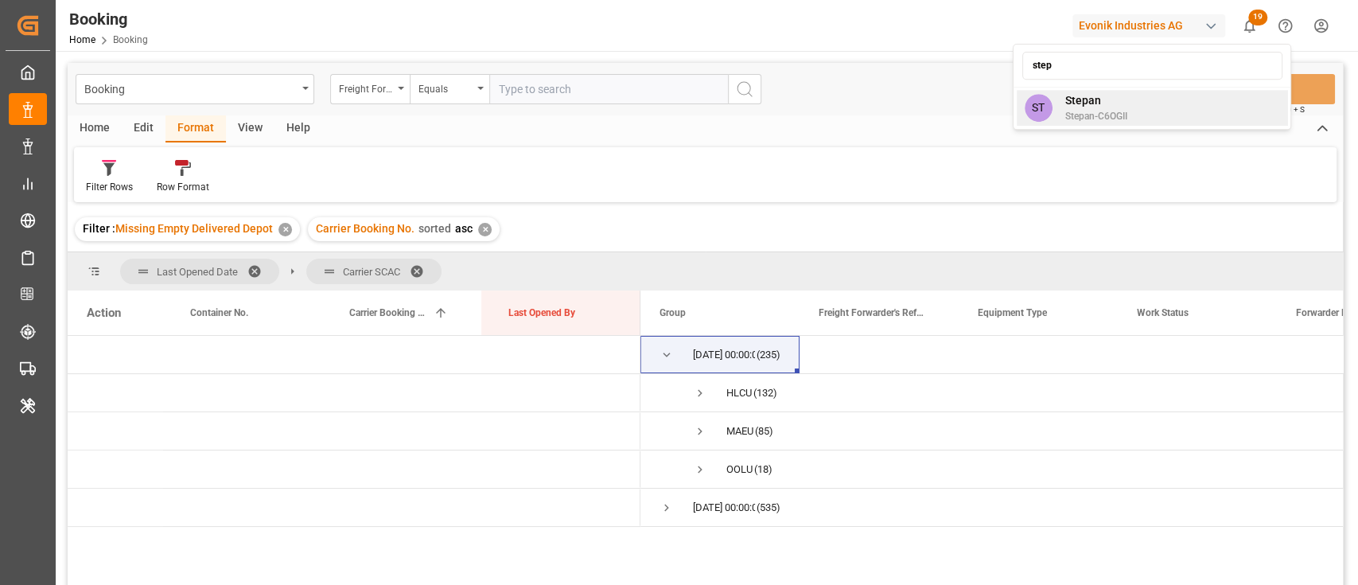
type input "step"
click at [1067, 102] on span "Stepan" at bounding box center [1096, 100] width 62 height 17
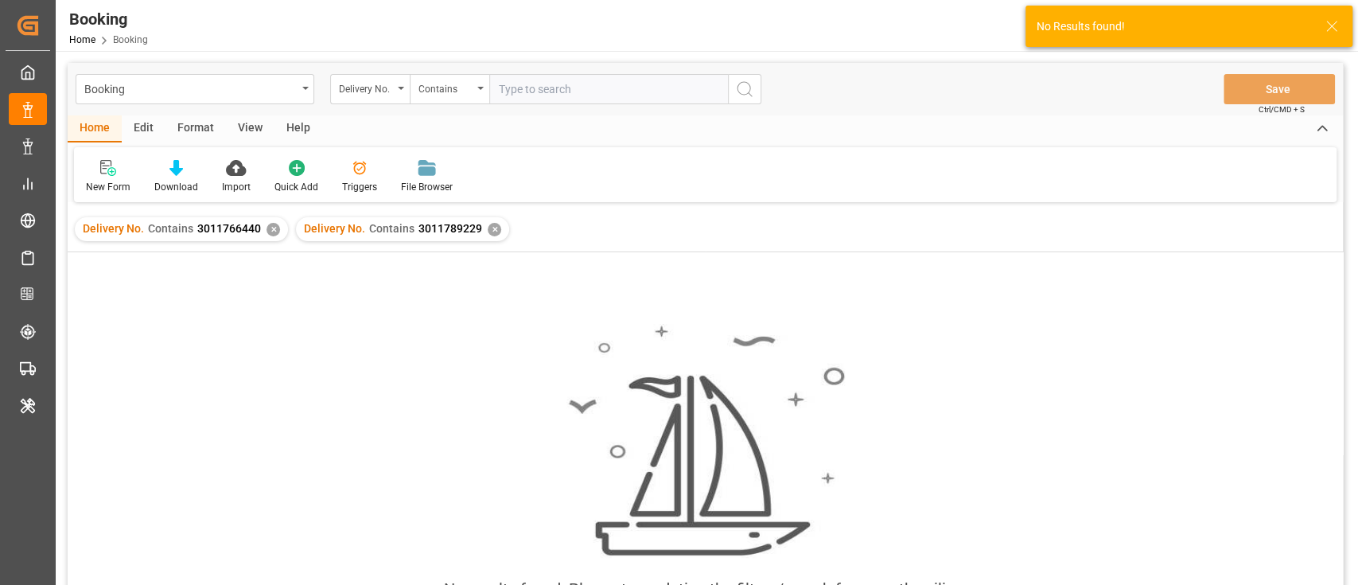
click at [273, 232] on div "✕" at bounding box center [274, 230] width 14 height 14
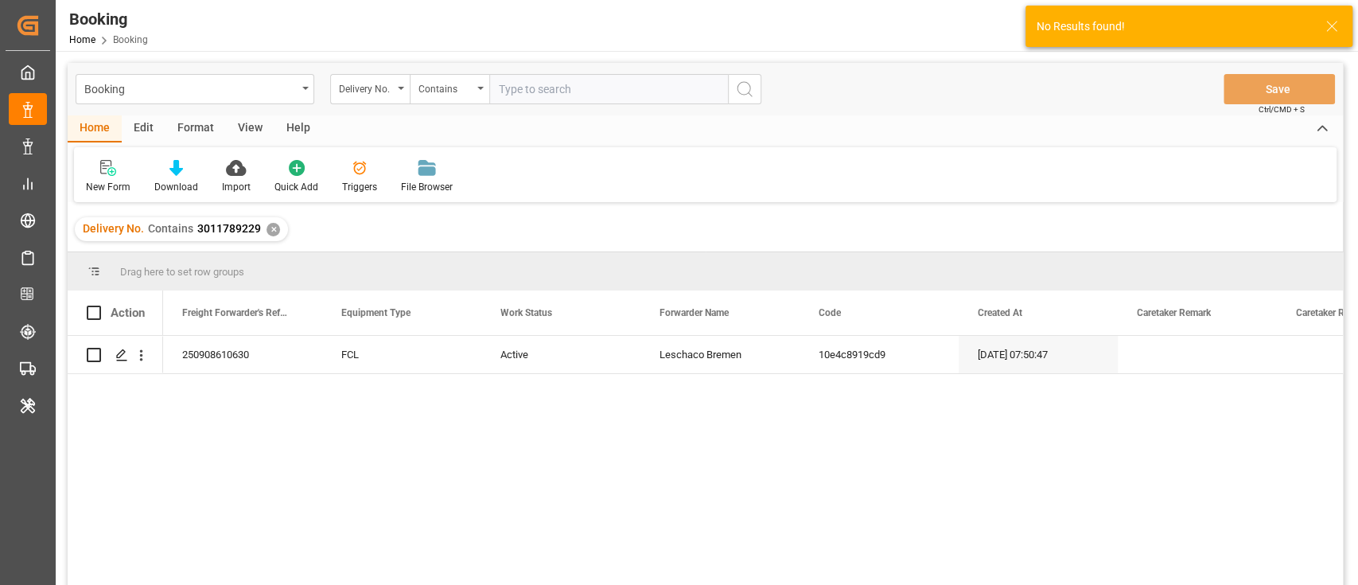
click at [629, 75] on input "text" at bounding box center [608, 89] width 239 height 30
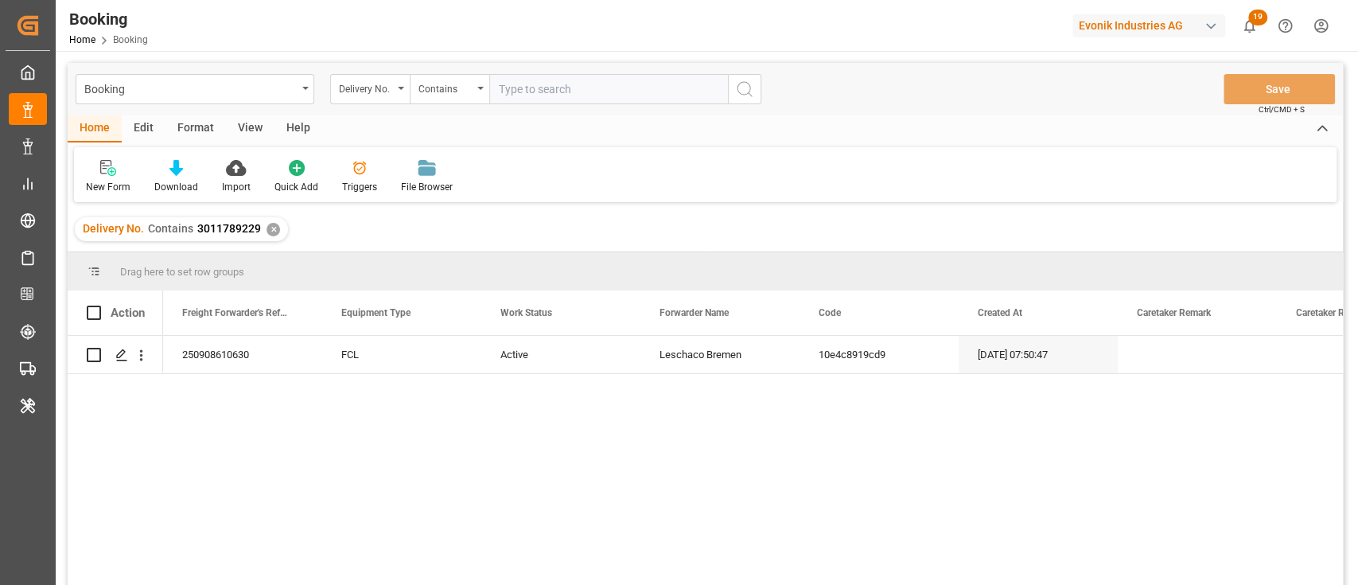
paste input "3011789218"
type input "3011789218"
click at [741, 95] on icon "search button" at bounding box center [744, 89] width 19 height 19
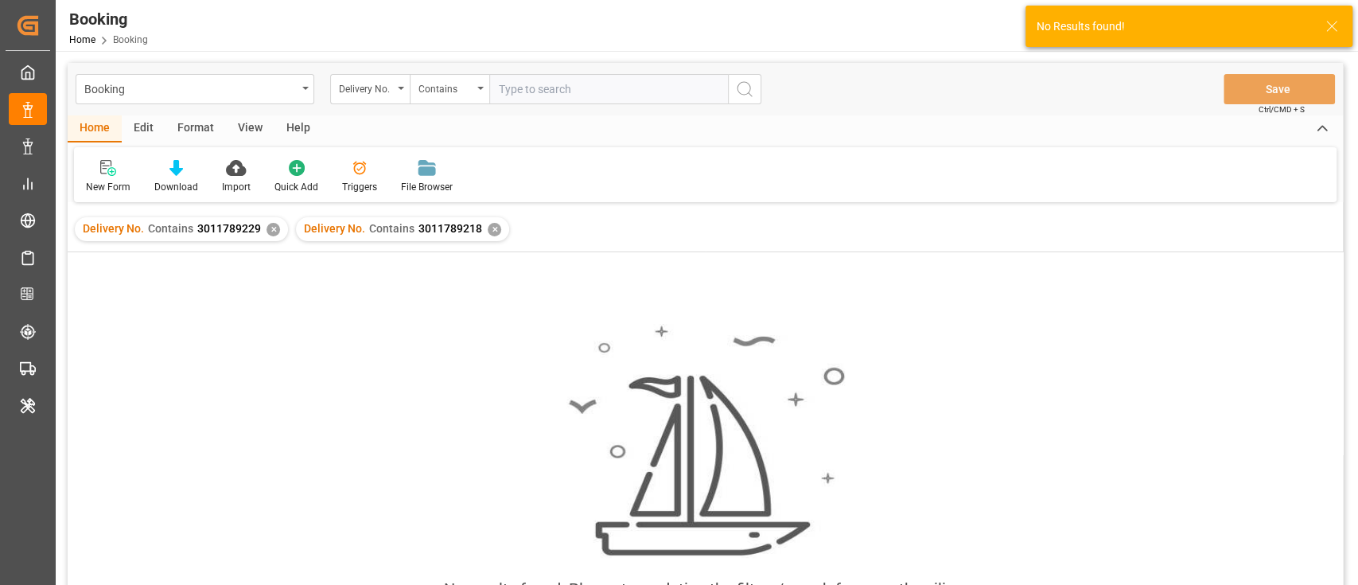
click at [272, 233] on div "✕" at bounding box center [274, 230] width 14 height 14
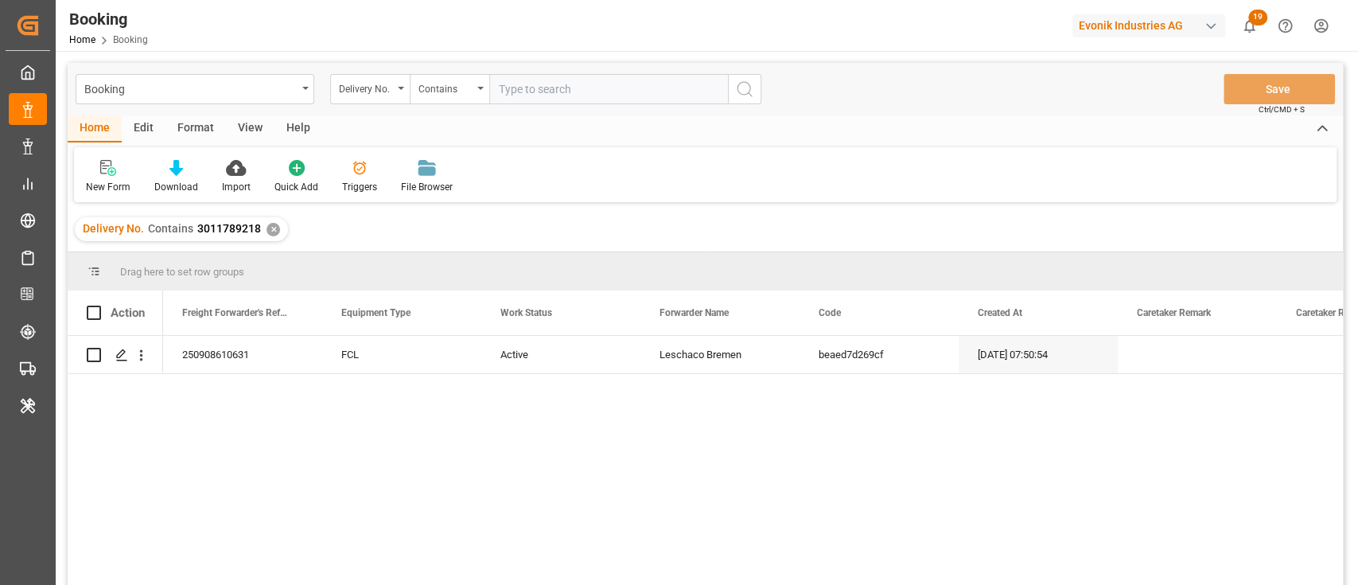
click at [600, 64] on div "Booking Delivery No. Contains Save Ctrl/CMD + S" at bounding box center [705, 89] width 1275 height 53
click at [602, 80] on input "text" at bounding box center [608, 89] width 239 height 30
paste input "3011787573"
type input "3011787573"
click at [744, 96] on icon "search button" at bounding box center [744, 89] width 19 height 19
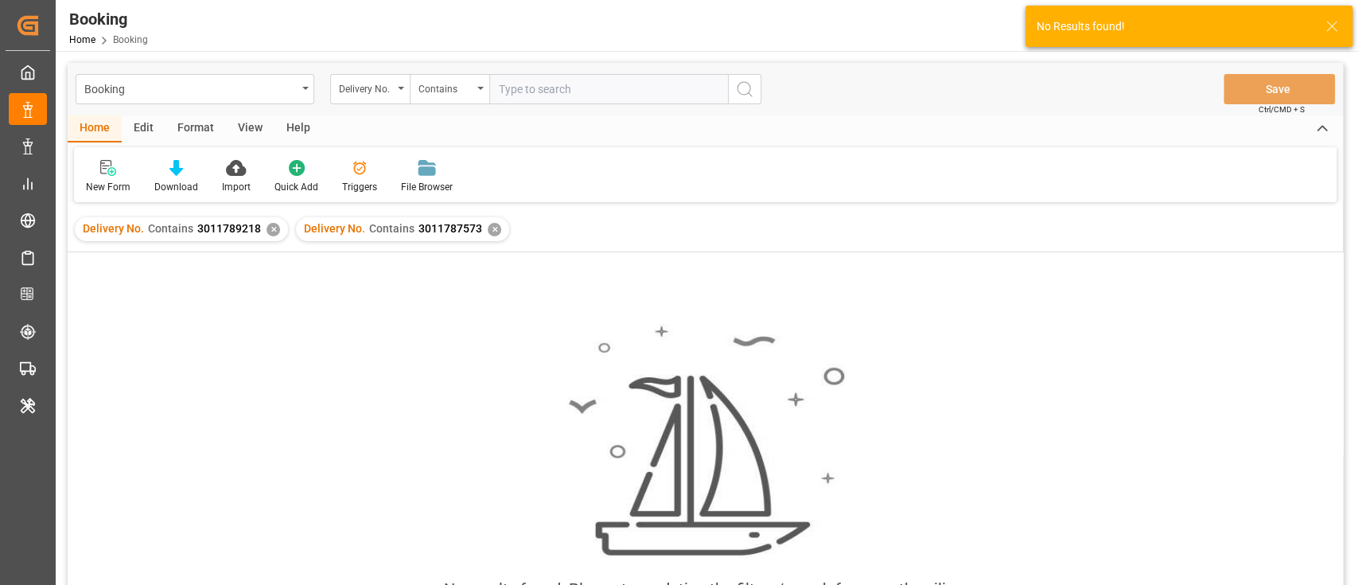
click at [267, 232] on div "✕" at bounding box center [274, 230] width 14 height 14
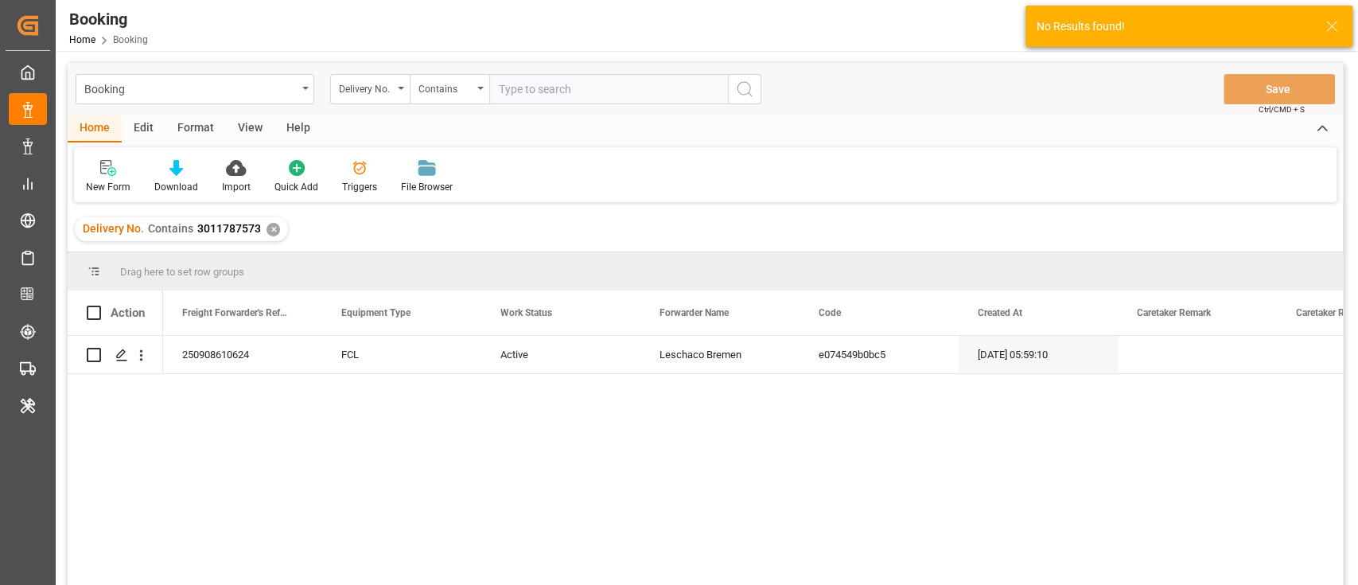
click at [641, 84] on input "text" at bounding box center [608, 89] width 239 height 30
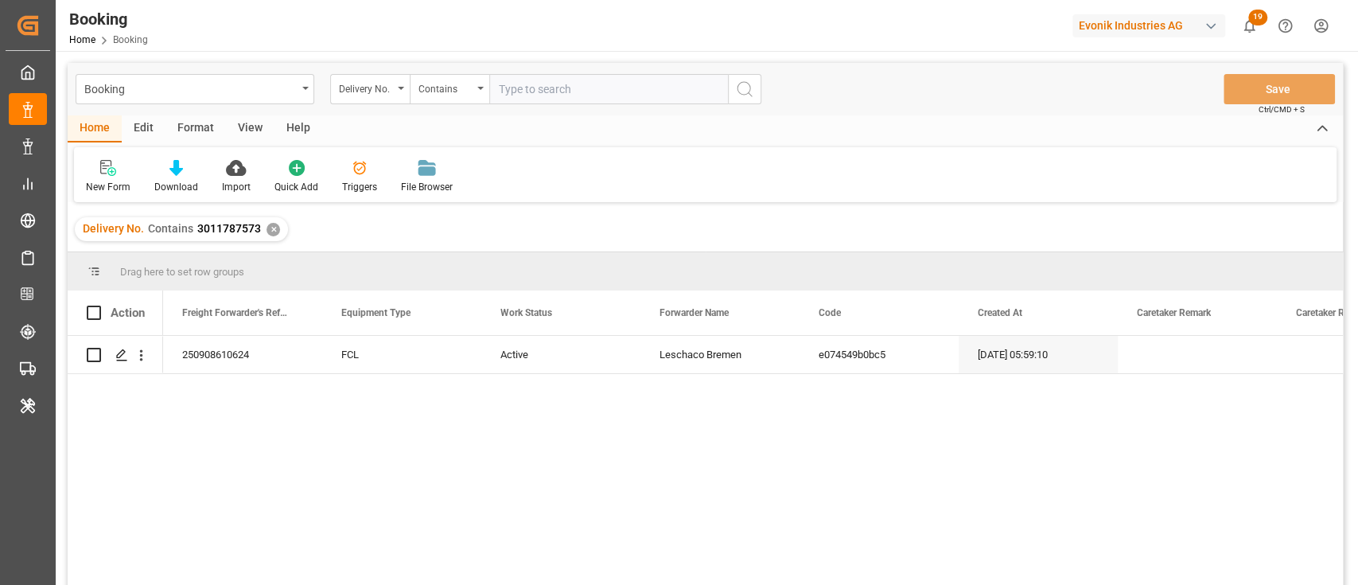
paste input "3011647411"
type input "3011647411"
click at [737, 91] on icon "search button" at bounding box center [744, 89] width 19 height 19
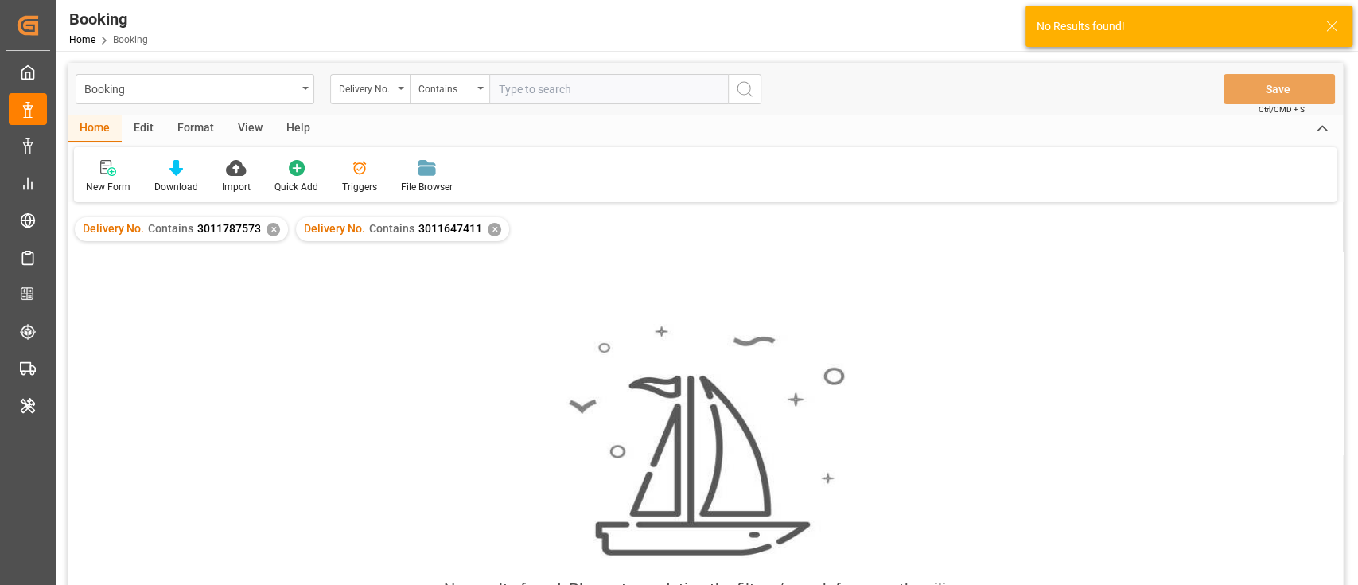
click at [271, 224] on div "✕" at bounding box center [274, 230] width 14 height 14
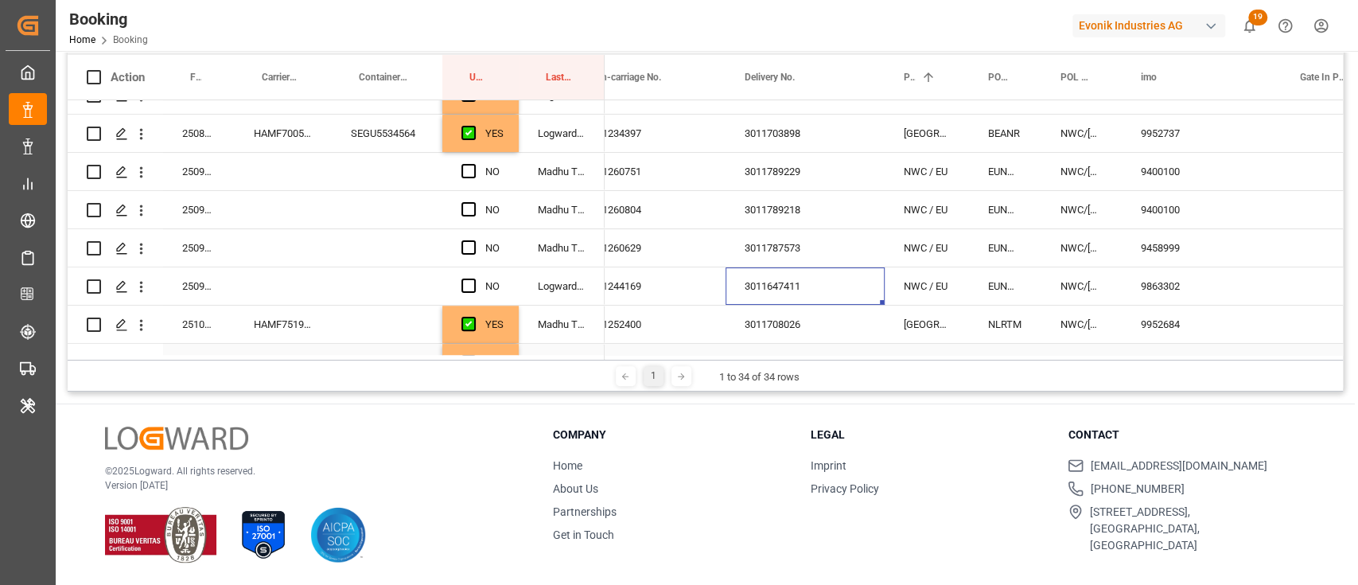
scroll to position [106, 0]
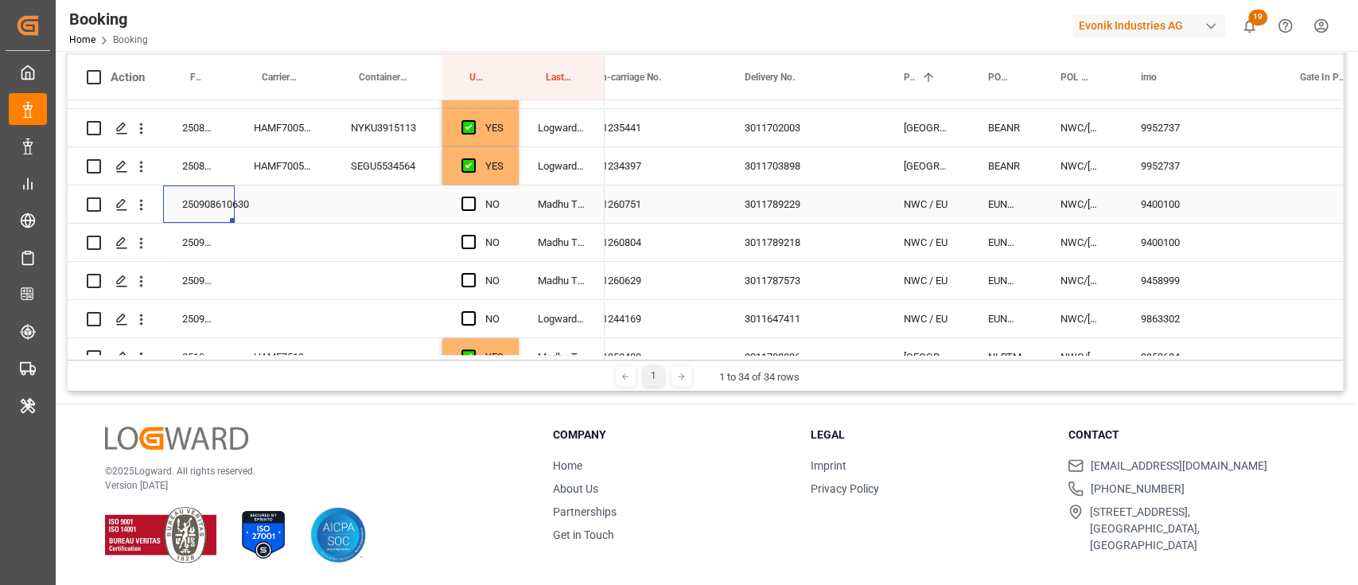
click at [195, 204] on div "250908610630" at bounding box center [199, 203] width 72 height 37
click at [469, 197] on span "Press SPACE to select this row." at bounding box center [468, 204] width 14 height 14
click at [473, 197] on input "Press SPACE to select this row." at bounding box center [473, 197] width 0 height 0
click at [201, 250] on div "250908610631" at bounding box center [199, 242] width 72 height 37
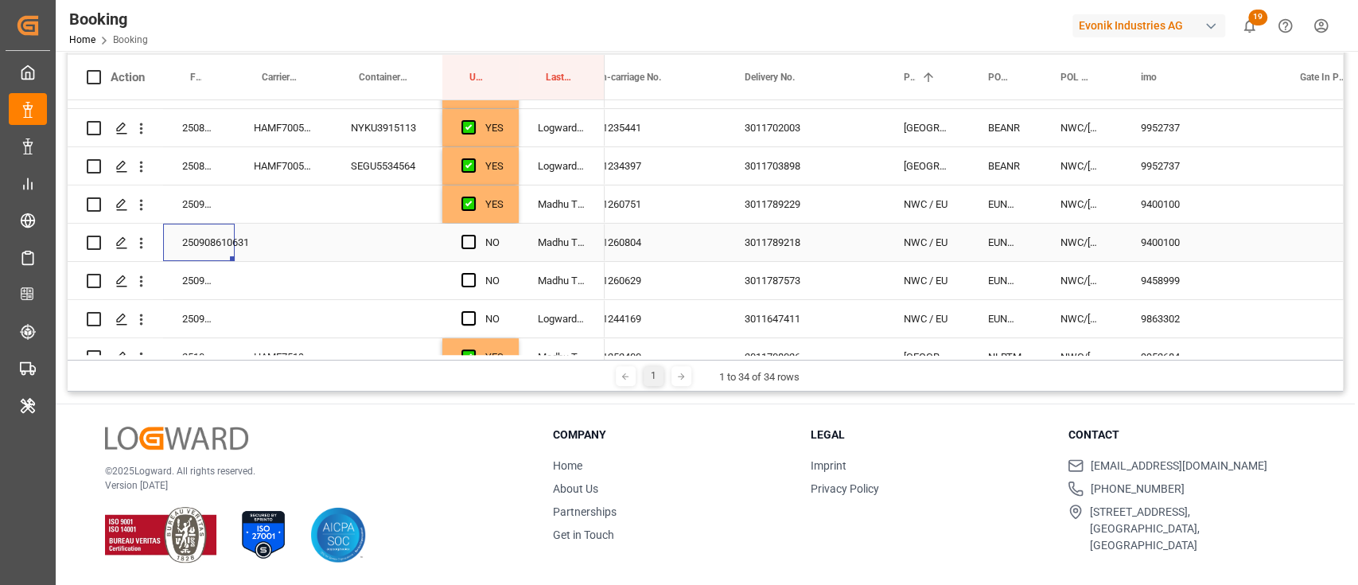
click at [469, 241] on span "Press SPACE to select this row." at bounding box center [468, 242] width 14 height 14
click at [473, 235] on input "Press SPACE to select this row." at bounding box center [473, 235] width 0 height 0
click at [197, 281] on div "250908610624" at bounding box center [199, 280] width 72 height 37
click at [470, 274] on span "Press SPACE to select this row." at bounding box center [468, 280] width 14 height 14
click at [473, 273] on input "Press SPACE to select this row." at bounding box center [473, 273] width 0 height 0
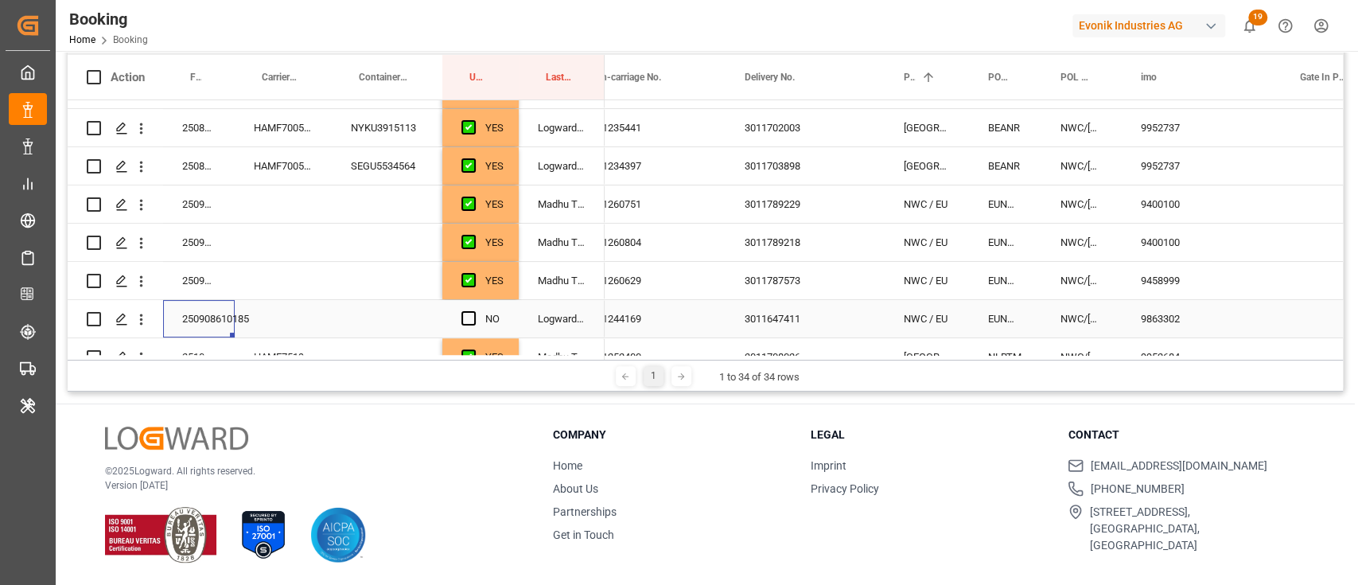
click at [189, 317] on div "250908610185" at bounding box center [199, 318] width 72 height 37
click at [473, 312] on span "Press SPACE to select this row." at bounding box center [468, 318] width 14 height 14
click at [473, 311] on input "Press SPACE to select this row." at bounding box center [473, 311] width 0 height 0
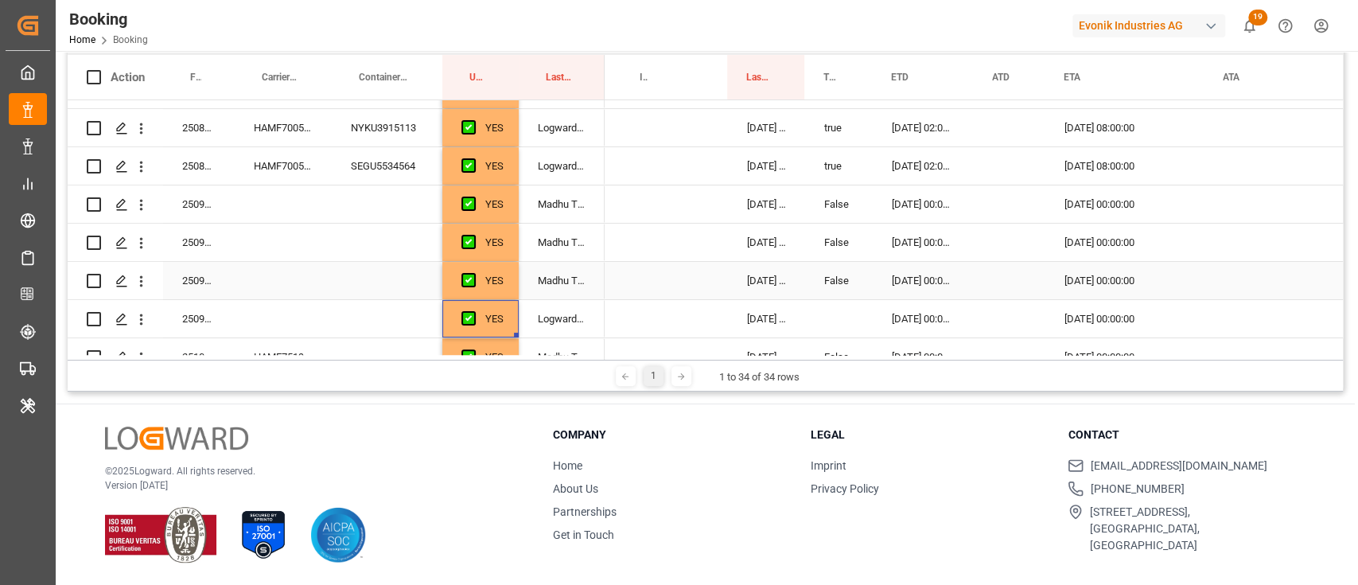
click at [854, 271] on div "False" at bounding box center [839, 280] width 68 height 37
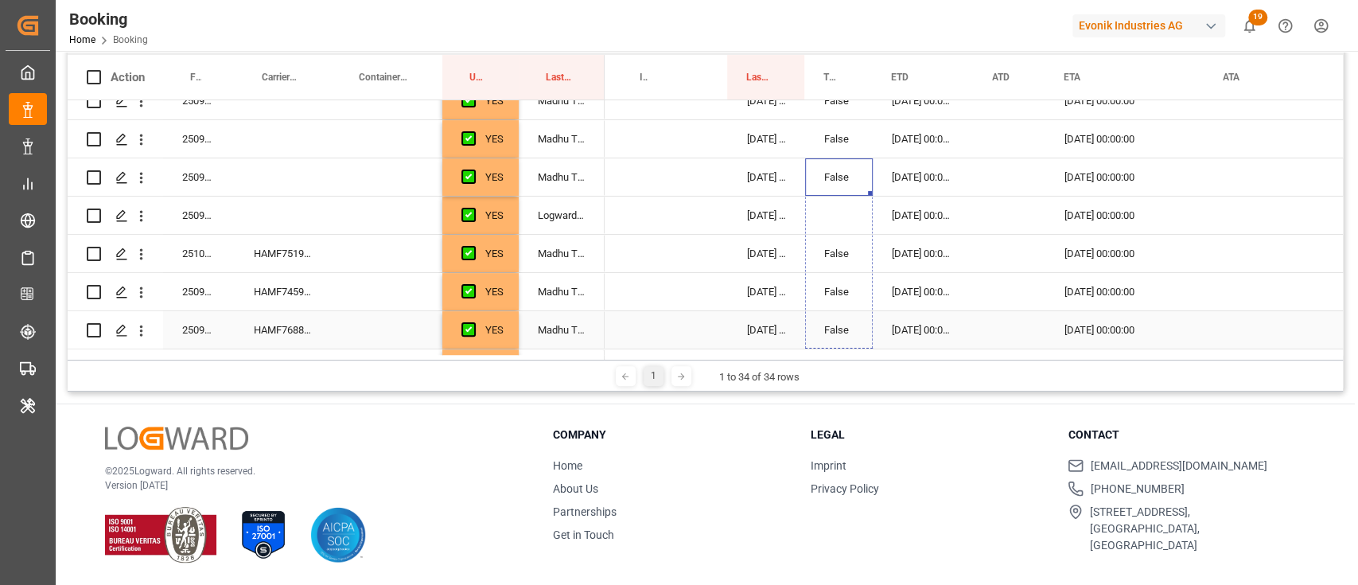
scroll to position [212, 0]
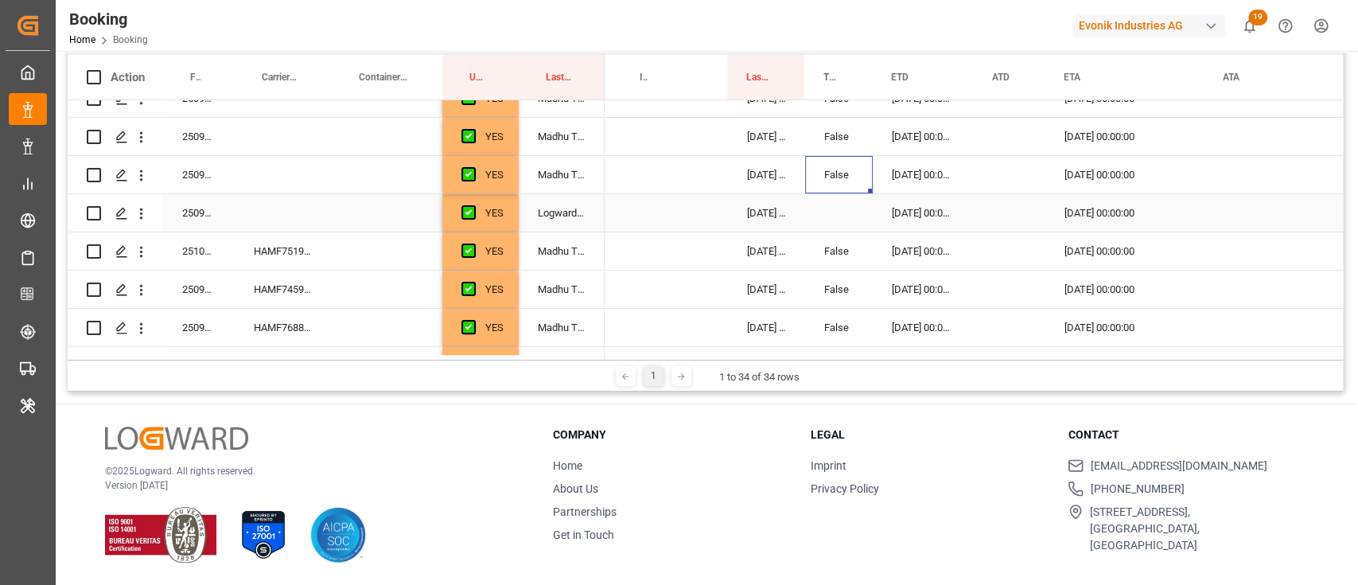
drag, startPoint x: 869, startPoint y: 296, endPoint x: 843, endPoint y: 224, distance: 76.8
drag, startPoint x: 871, startPoint y: 192, endPoint x: 873, endPoint y: 213, distance: 21.5
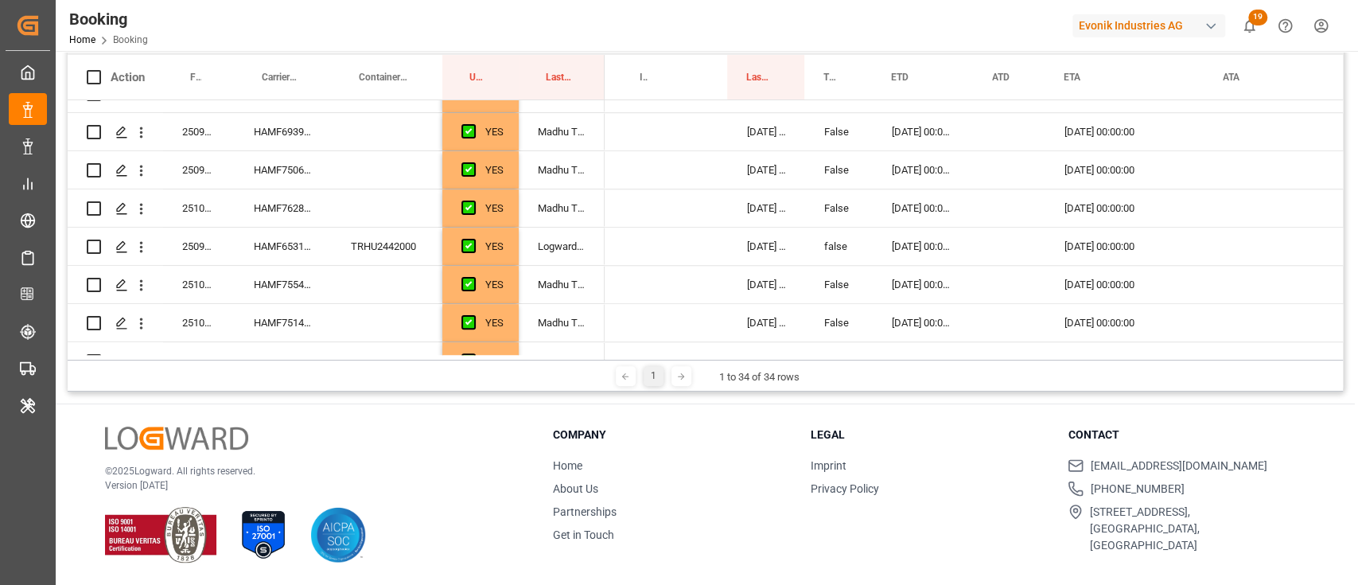
scroll to position [1049, 0]
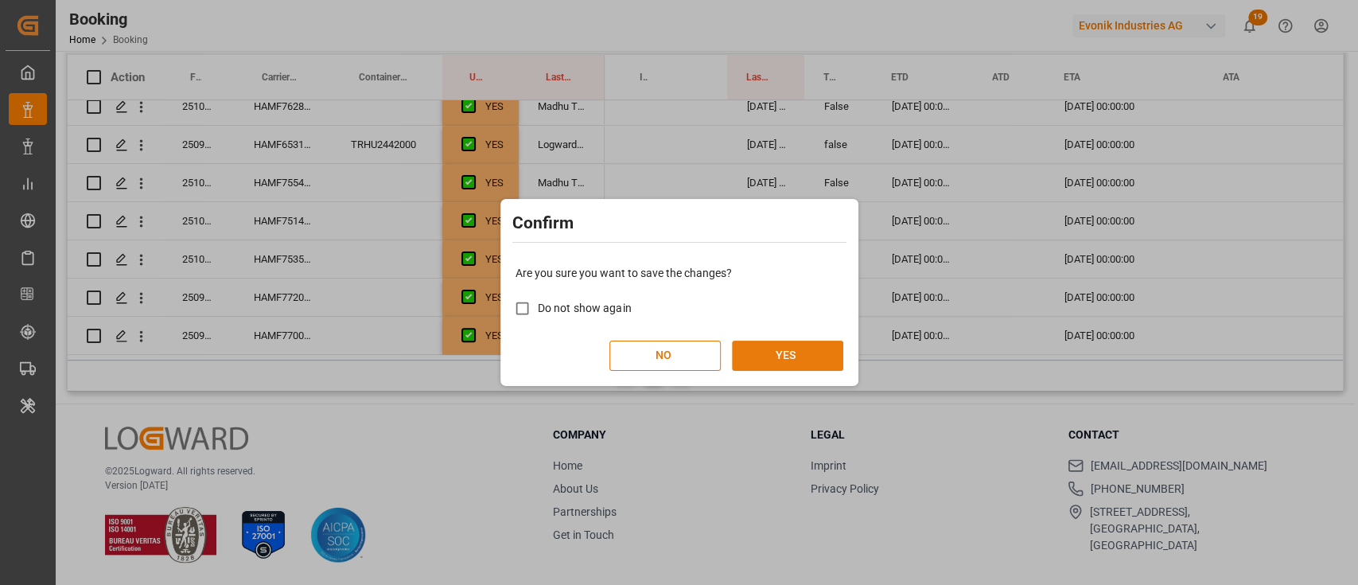
click at [782, 364] on button "YES" at bounding box center [787, 356] width 111 height 30
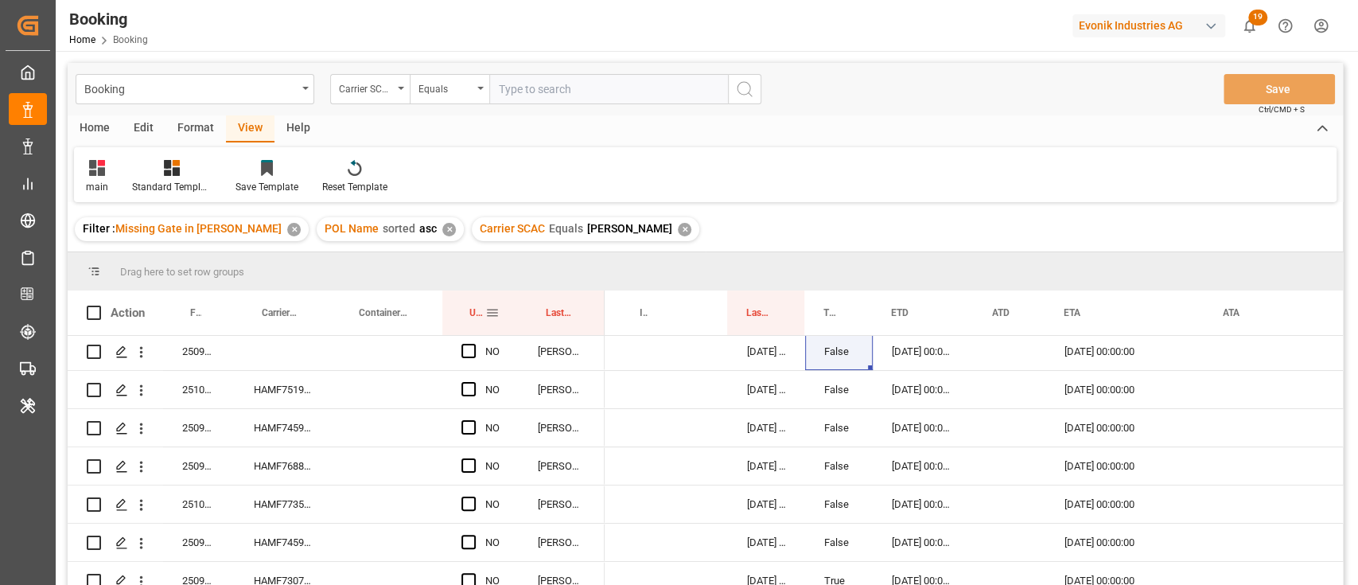
scroll to position [200, 0]
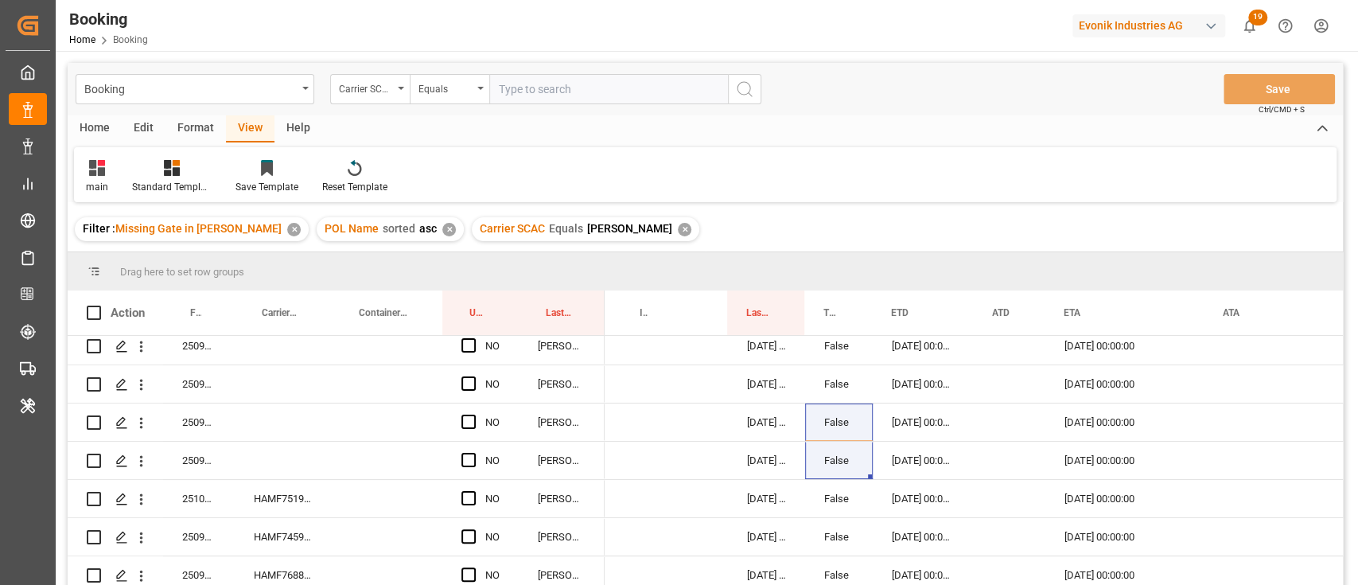
click at [563, 96] on input "text" at bounding box center [608, 89] width 239 height 30
type input "maeu"
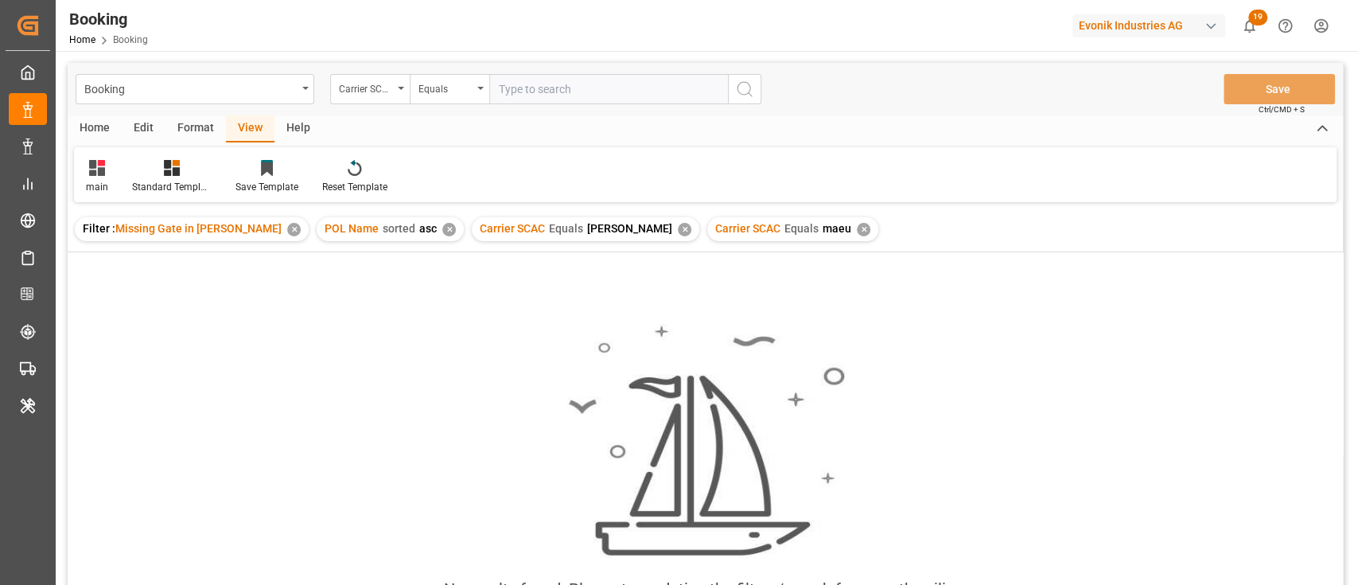
click at [594, 238] on div "Carrier SCAC Equals oney ✕" at bounding box center [586, 229] width 228 height 24
click at [678, 225] on div "✕" at bounding box center [685, 230] width 14 height 14
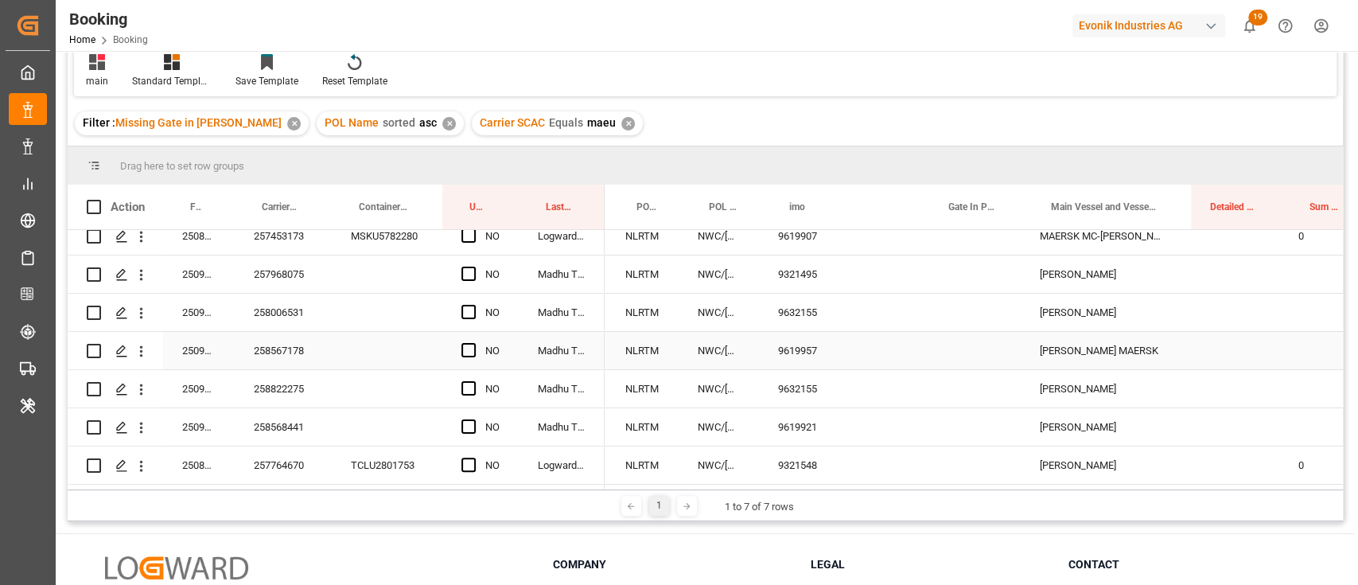
scroll to position [0, 454]
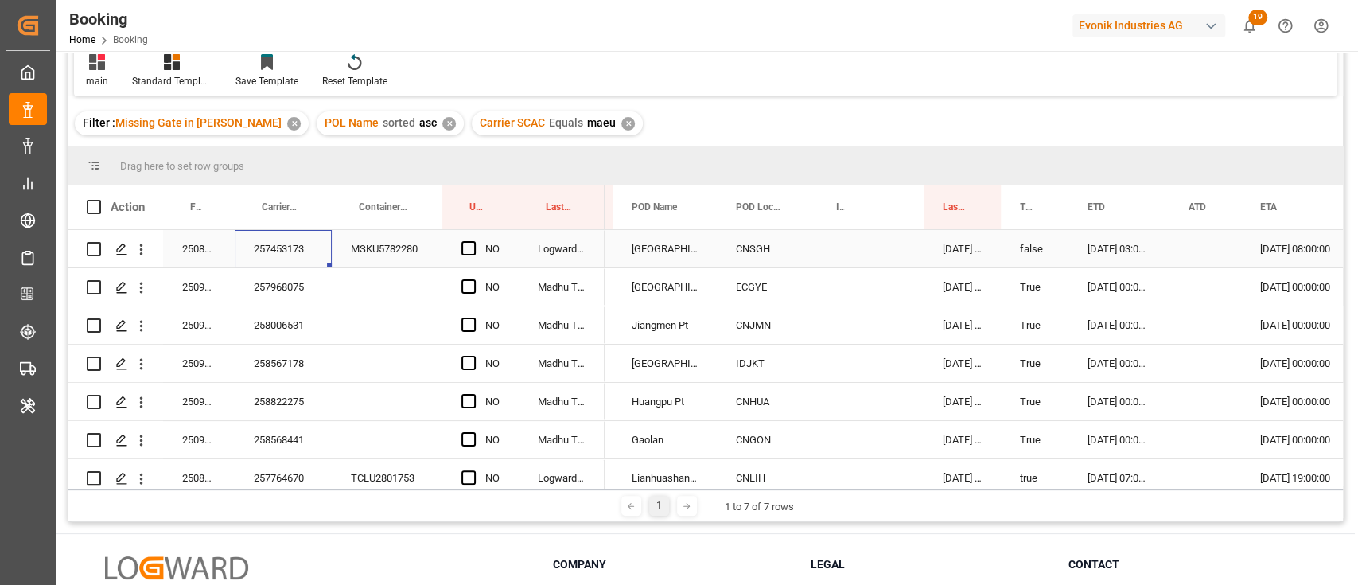
click at [303, 246] on div "257453173" at bounding box center [283, 248] width 97 height 37
click at [465, 247] on span "Press SPACE to select this row." at bounding box center [468, 248] width 14 height 14
click at [473, 241] on input "Press SPACE to select this row." at bounding box center [473, 241] width 0 height 0
click at [306, 282] on div "257968075" at bounding box center [283, 286] width 97 height 37
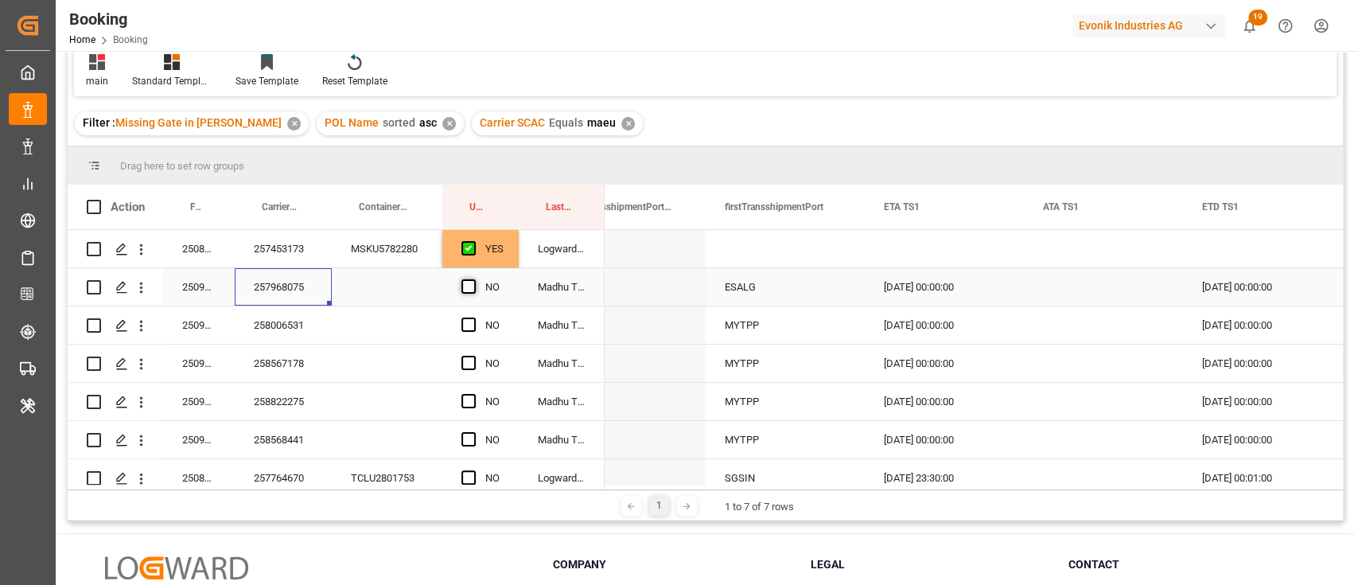
click at [470, 286] on span "Press SPACE to select this row." at bounding box center [468, 286] width 14 height 14
click at [473, 279] on input "Press SPACE to select this row." at bounding box center [473, 279] width 0 height 0
click at [311, 318] on div "258006531" at bounding box center [283, 324] width 97 height 37
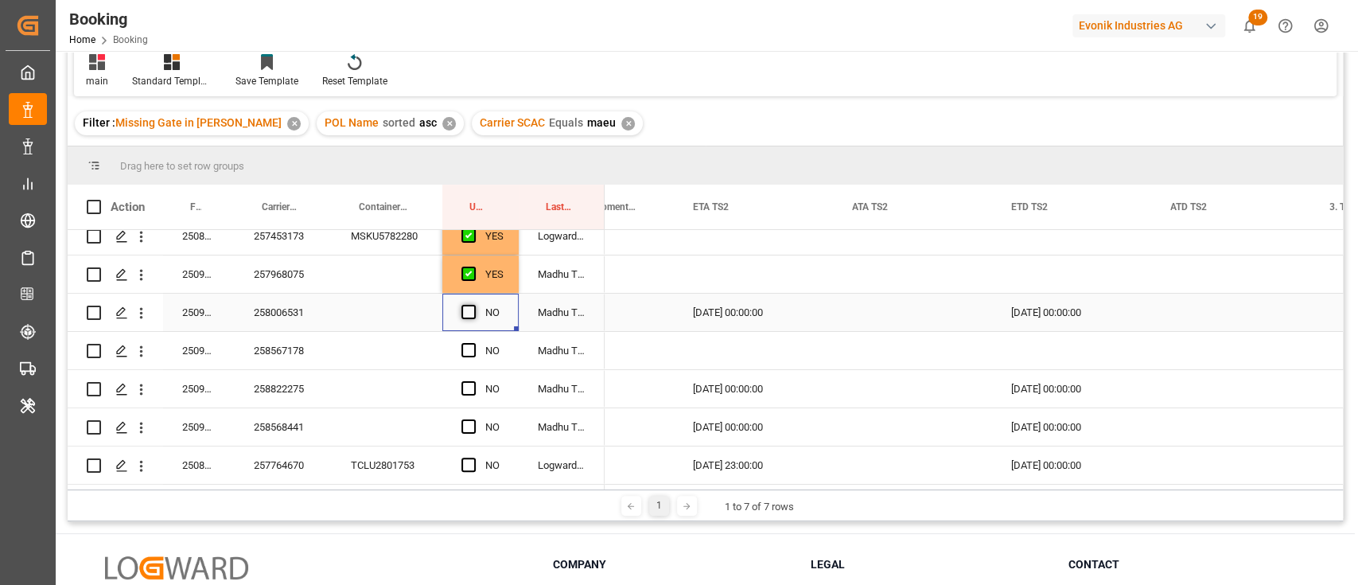
click at [465, 305] on span "Press SPACE to select this row." at bounding box center [468, 312] width 14 height 14
click at [473, 305] on input "Press SPACE to select this row." at bounding box center [473, 305] width 0 height 0
click at [301, 346] on div "258567178" at bounding box center [283, 350] width 97 height 37
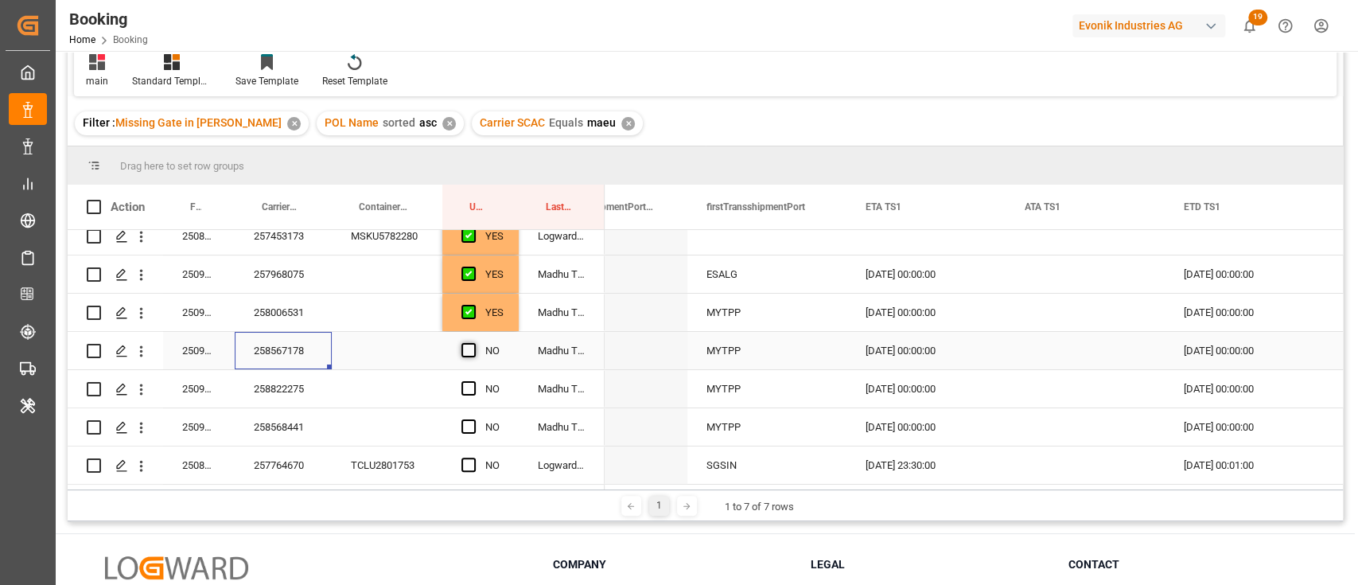
click at [470, 344] on span "Press SPACE to select this row." at bounding box center [468, 350] width 14 height 14
click at [473, 343] on input "Press SPACE to select this row." at bounding box center [473, 343] width 0 height 0
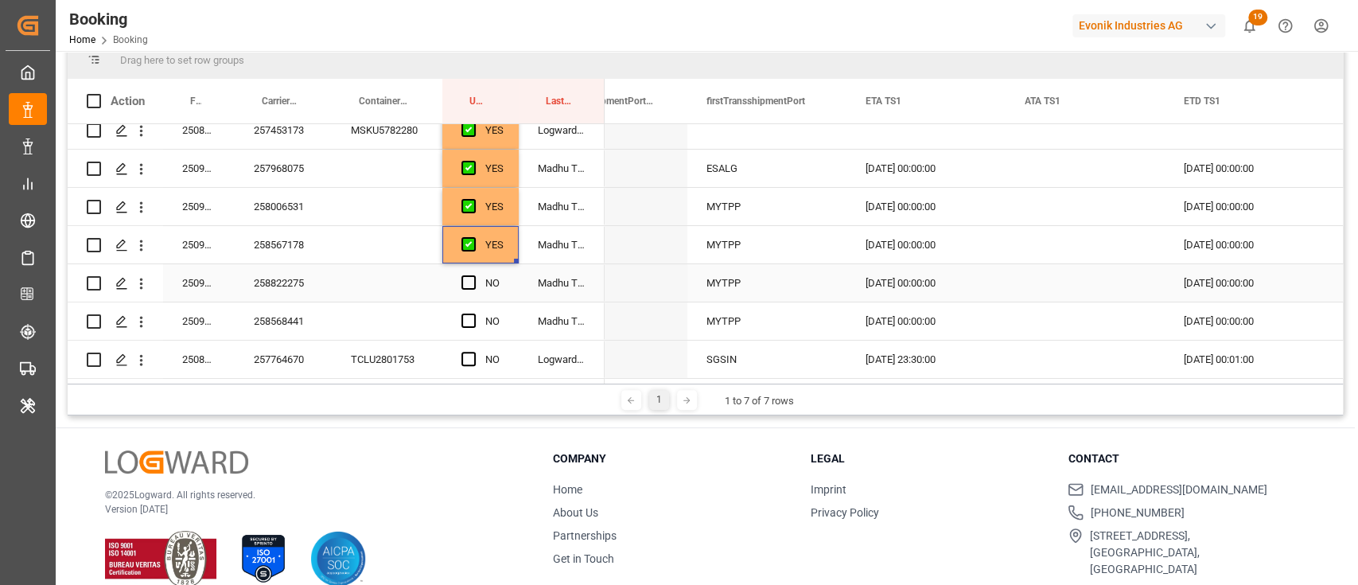
click at [292, 286] on div "258822275" at bounding box center [283, 282] width 97 height 37
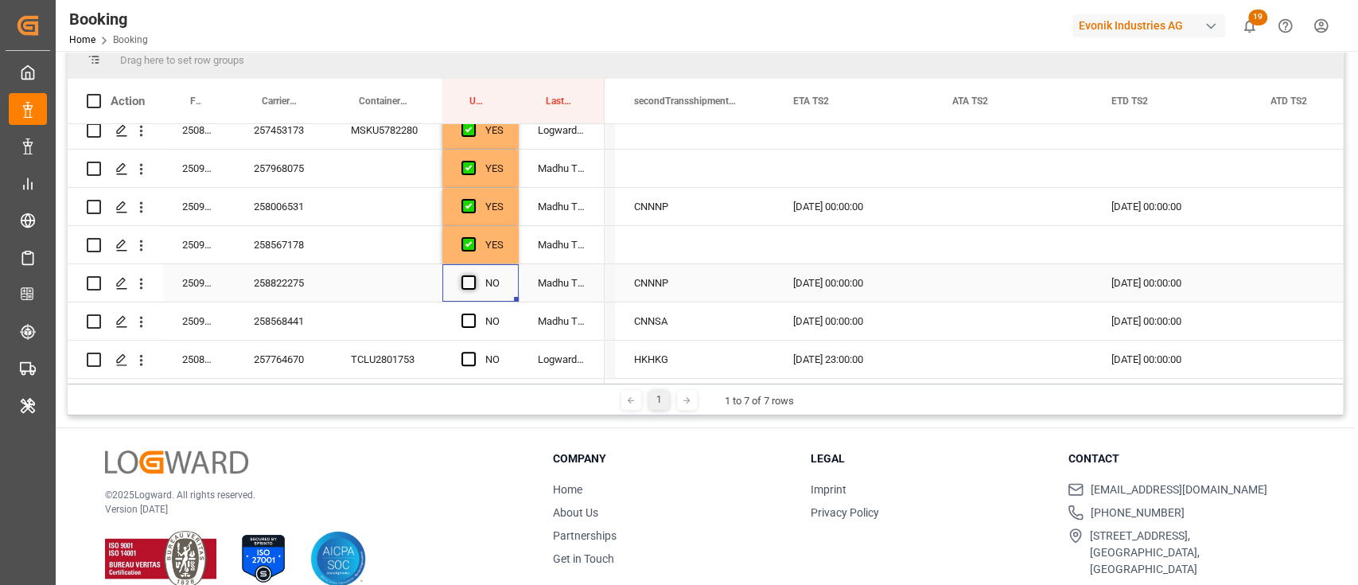
click at [470, 275] on span "Press SPACE to select this row." at bounding box center [468, 282] width 14 height 14
click at [473, 275] on input "Press SPACE to select this row." at bounding box center [473, 275] width 0 height 0
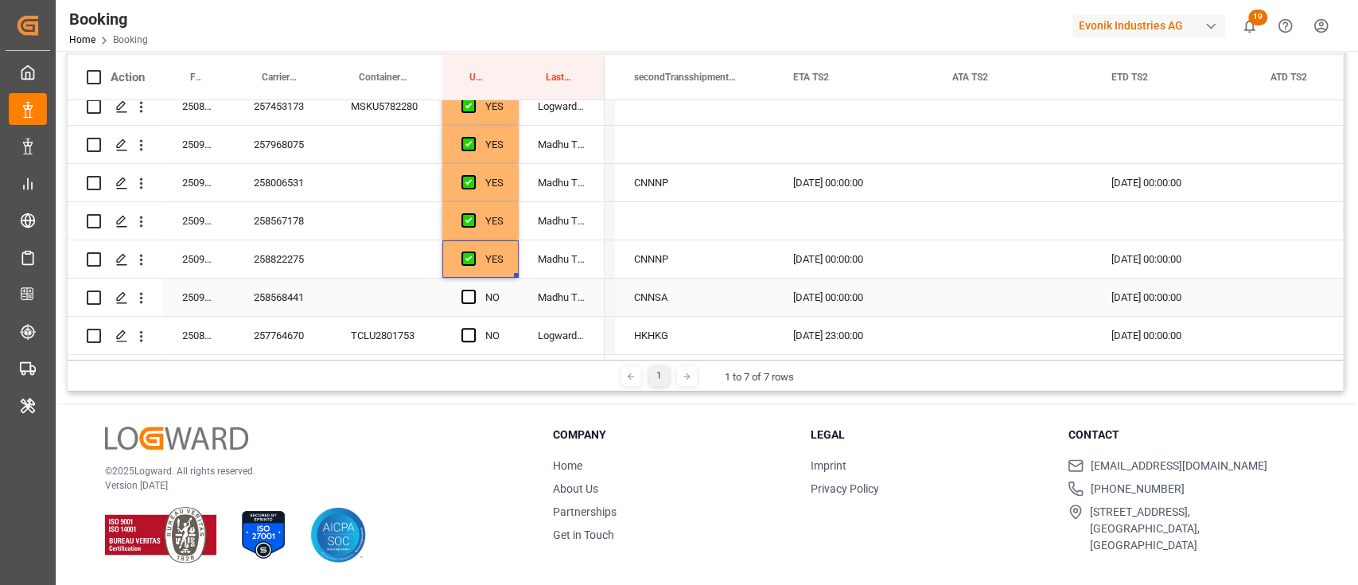
click at [271, 300] on div "258568441" at bounding box center [283, 296] width 97 height 37
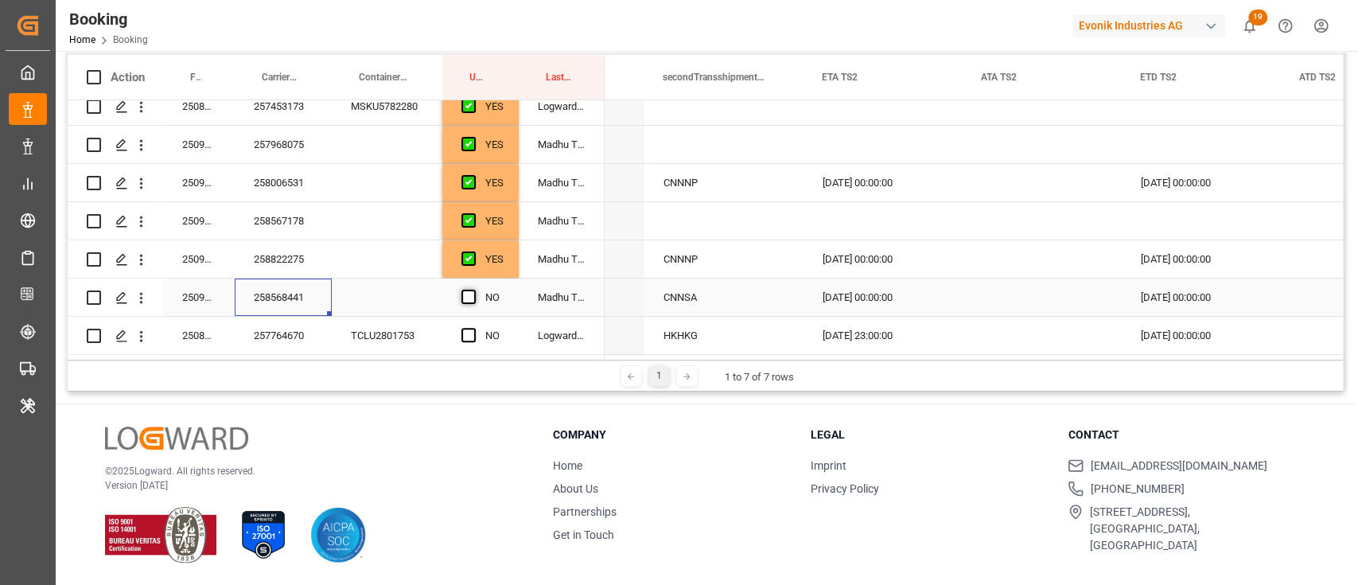
click at [470, 294] on span "Press SPACE to select this row." at bounding box center [468, 297] width 14 height 14
click at [473, 290] on input "Press SPACE to select this row." at bounding box center [473, 290] width 0 height 0
click at [262, 340] on div "257764670" at bounding box center [283, 335] width 97 height 37
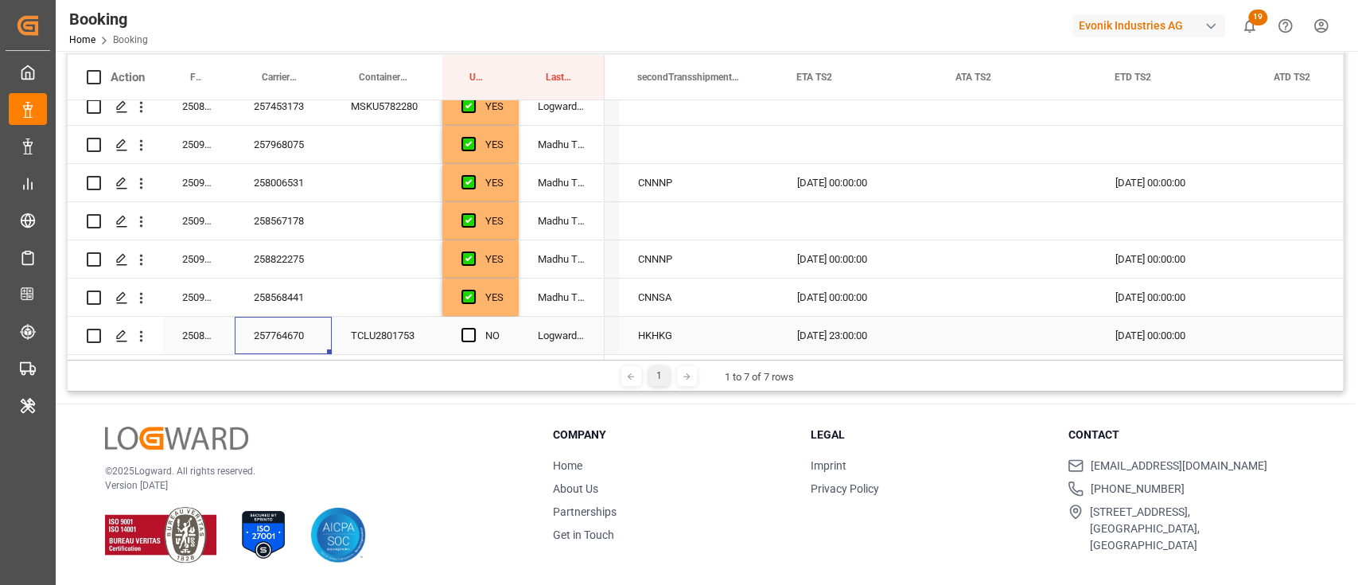
click at [469, 337] on div "Press SPACE to select this row." at bounding box center [473, 335] width 24 height 37
click at [469, 329] on span "Press SPACE to select this row." at bounding box center [468, 335] width 14 height 14
click at [473, 328] on input "Press SPACE to select this row." at bounding box center [473, 328] width 0 height 0
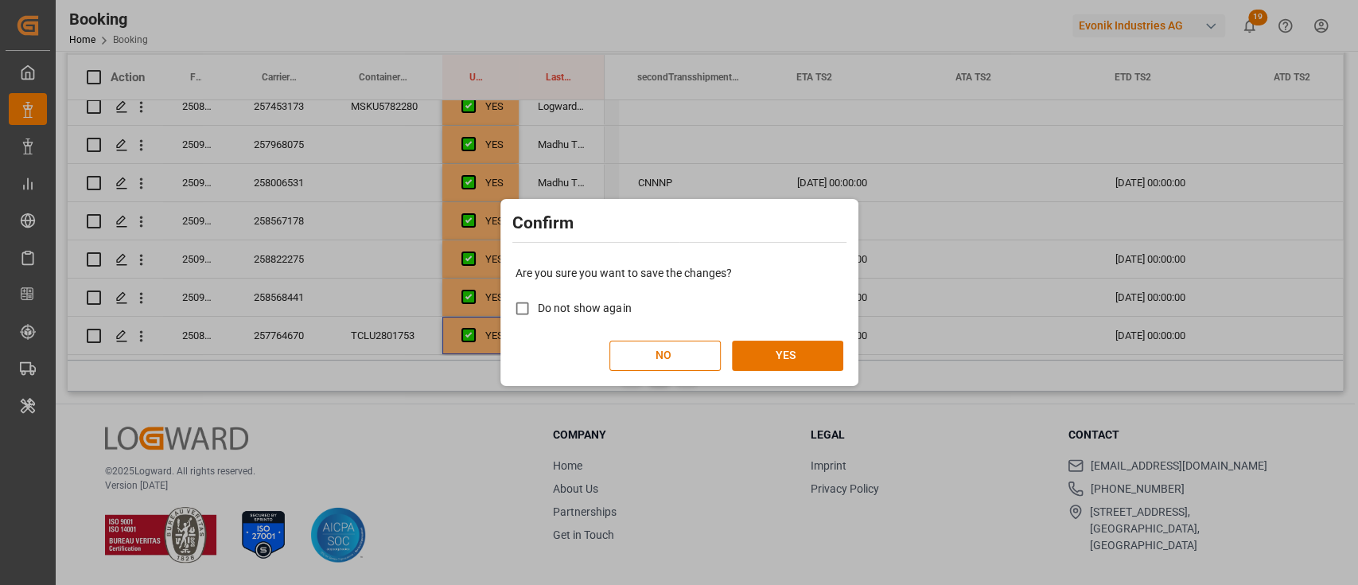
click at [807, 375] on div "Are you sure you want to save the changes? Do not show again NO YES" at bounding box center [679, 318] width 350 height 128
click at [808, 364] on button "YES" at bounding box center [787, 356] width 111 height 30
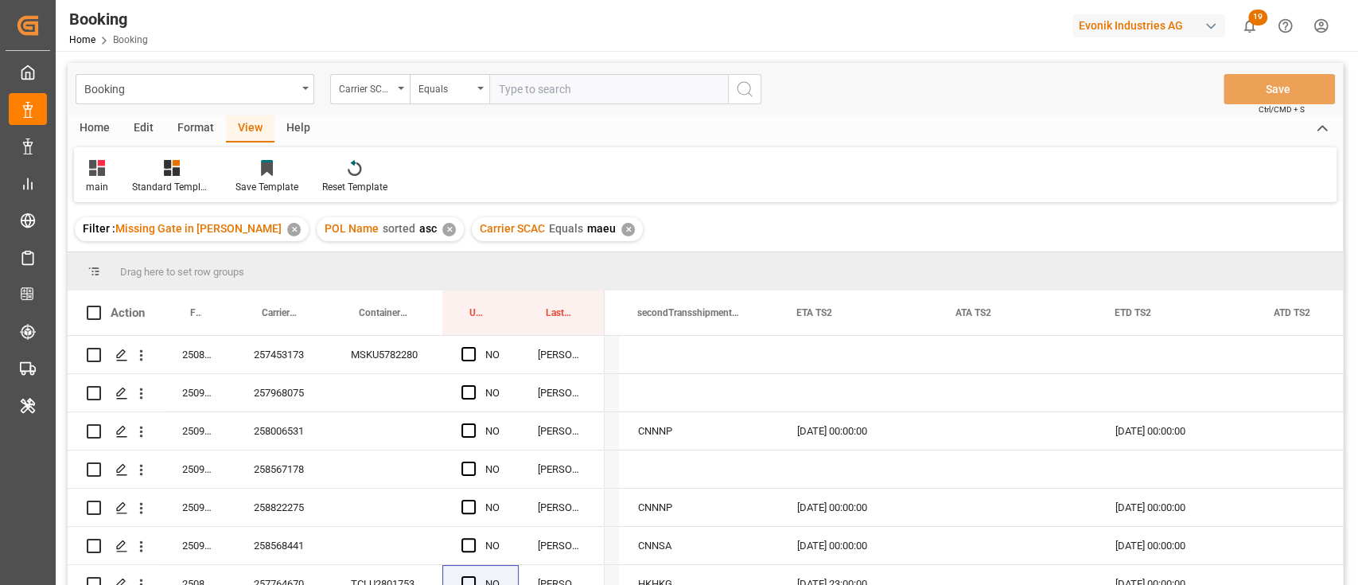
click at [563, 89] on input "text" at bounding box center [608, 89] width 239 height 30
type input "mscu"
click at [776, 88] on div "Booking Carrier SCAC Equals mscu Save Ctrl/CMD + S" at bounding box center [705, 89] width 1275 height 53
click at [761, 89] on div "Booking Carrier SCAC Equals mscu Save Ctrl/CMD + S" at bounding box center [705, 89] width 1275 height 53
click at [756, 87] on button "search button" at bounding box center [744, 89] width 33 height 30
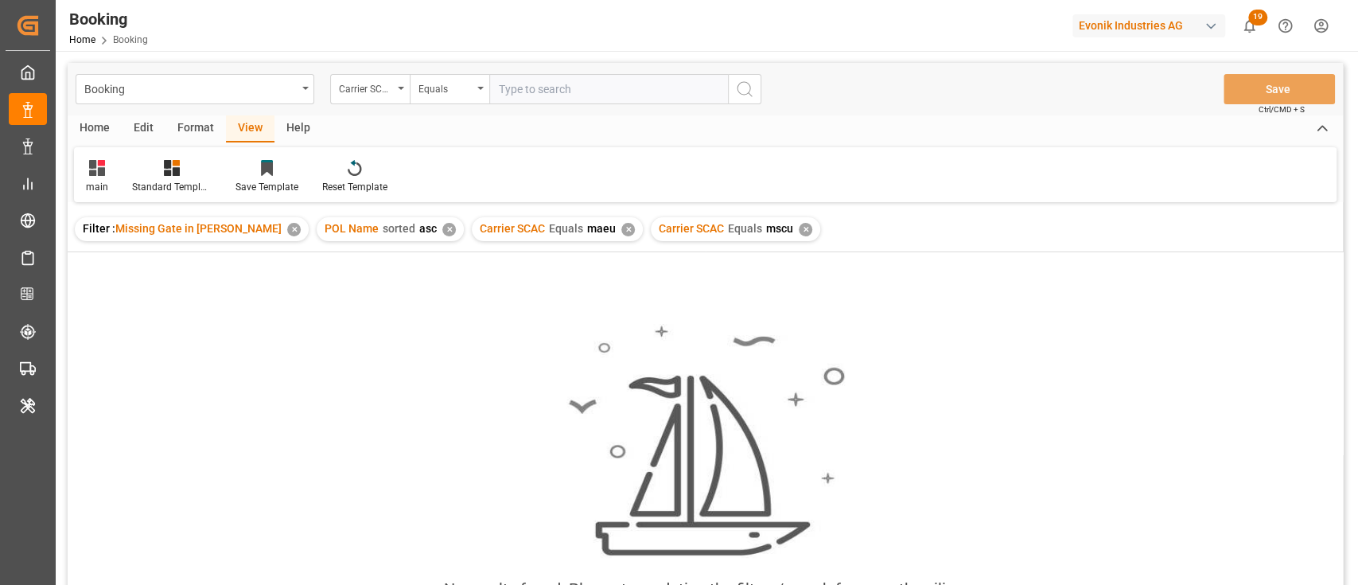
click at [621, 230] on div "✕" at bounding box center [628, 230] width 14 height 14
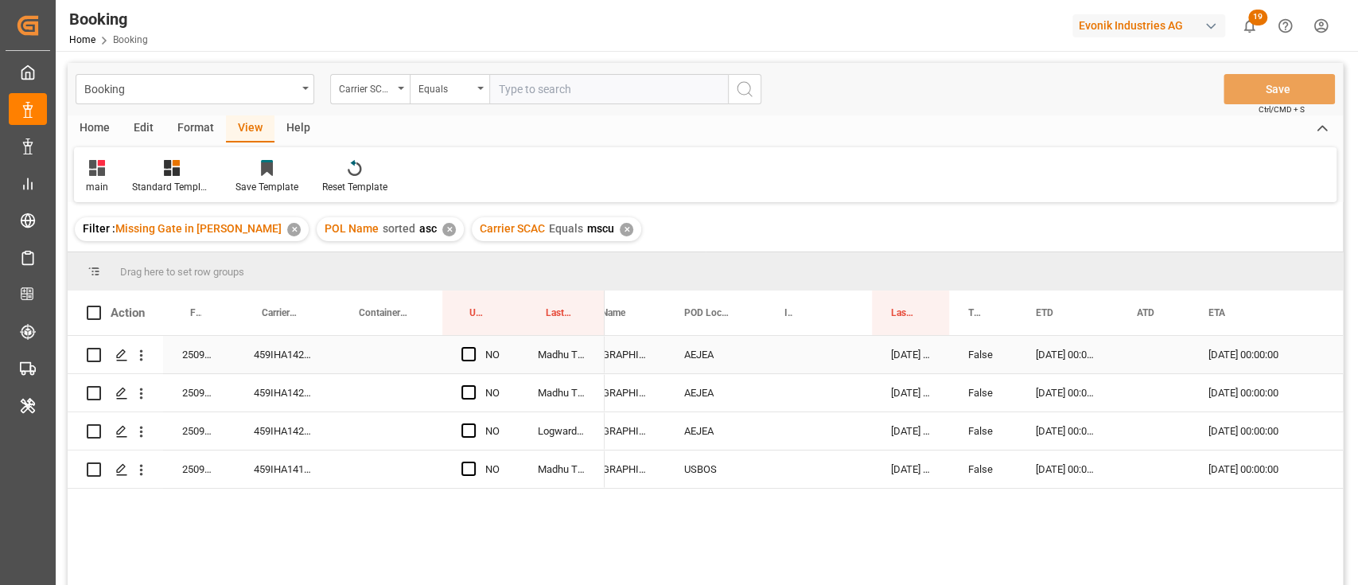
click at [337, 355] on div "Press SPACE to select this row." at bounding box center [387, 354] width 111 height 37
click at [306, 355] on div "459IHA1424868" at bounding box center [283, 354] width 97 height 37
click at [465, 352] on span "Press SPACE to select this row." at bounding box center [468, 354] width 14 height 14
click at [473, 347] on input "Press SPACE to select this row." at bounding box center [473, 347] width 0 height 0
click at [465, 389] on span "Press SPACE to select this row." at bounding box center [468, 392] width 14 height 14
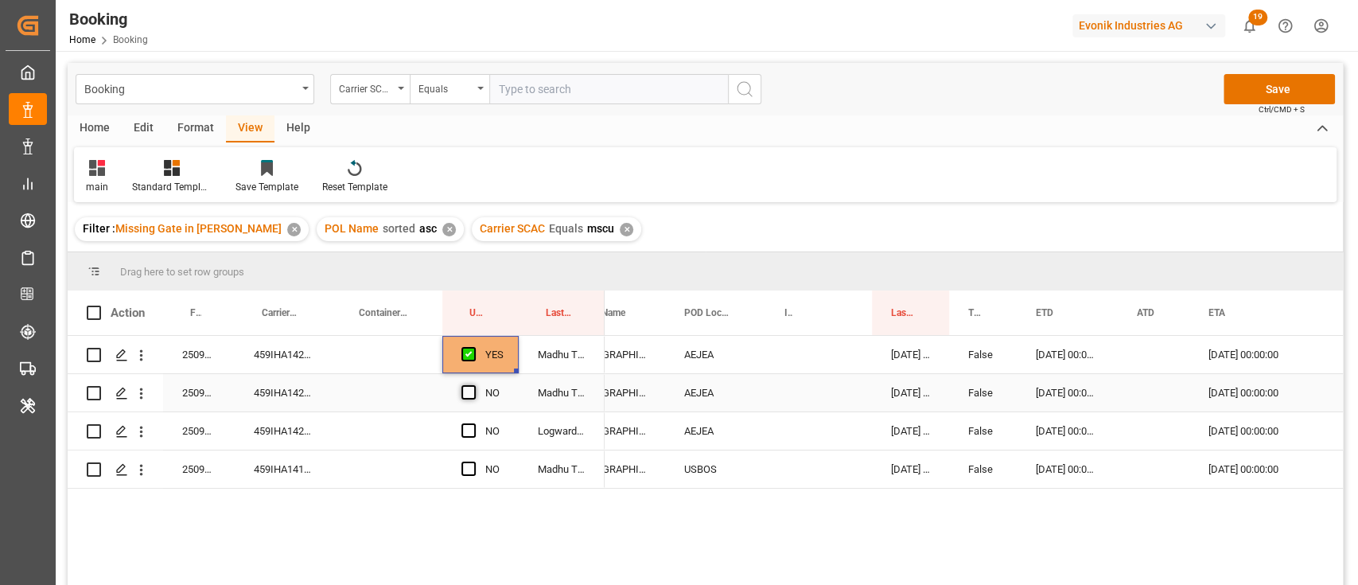
click at [473, 385] on input "Press SPACE to select this row." at bounding box center [473, 385] width 0 height 0
click at [466, 416] on div "Press SPACE to select this row." at bounding box center [473, 431] width 24 height 37
click at [465, 430] on span "Press SPACE to select this row." at bounding box center [468, 430] width 14 height 14
click at [473, 423] on input "Press SPACE to select this row." at bounding box center [473, 423] width 0 height 0
click at [464, 461] on div "Press SPACE to select this row." at bounding box center [473, 469] width 24 height 37
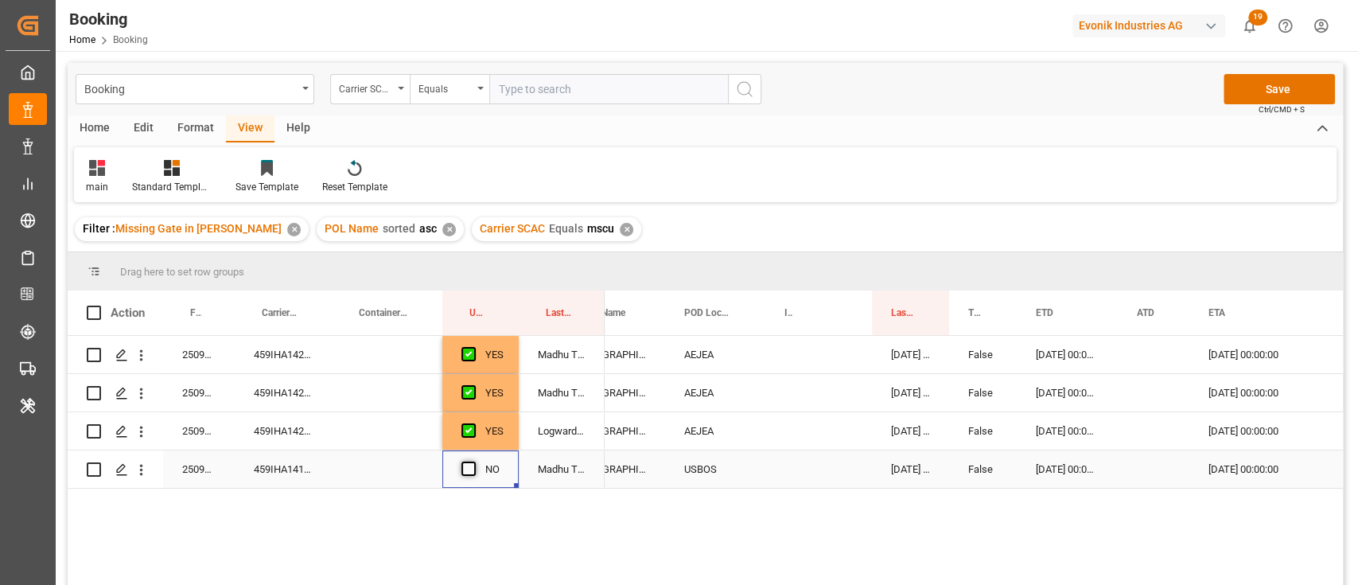
click at [464, 468] on span "Press SPACE to select this row." at bounding box center [468, 468] width 14 height 14
click at [473, 461] on input "Press SPACE to select this row." at bounding box center [473, 461] width 0 height 0
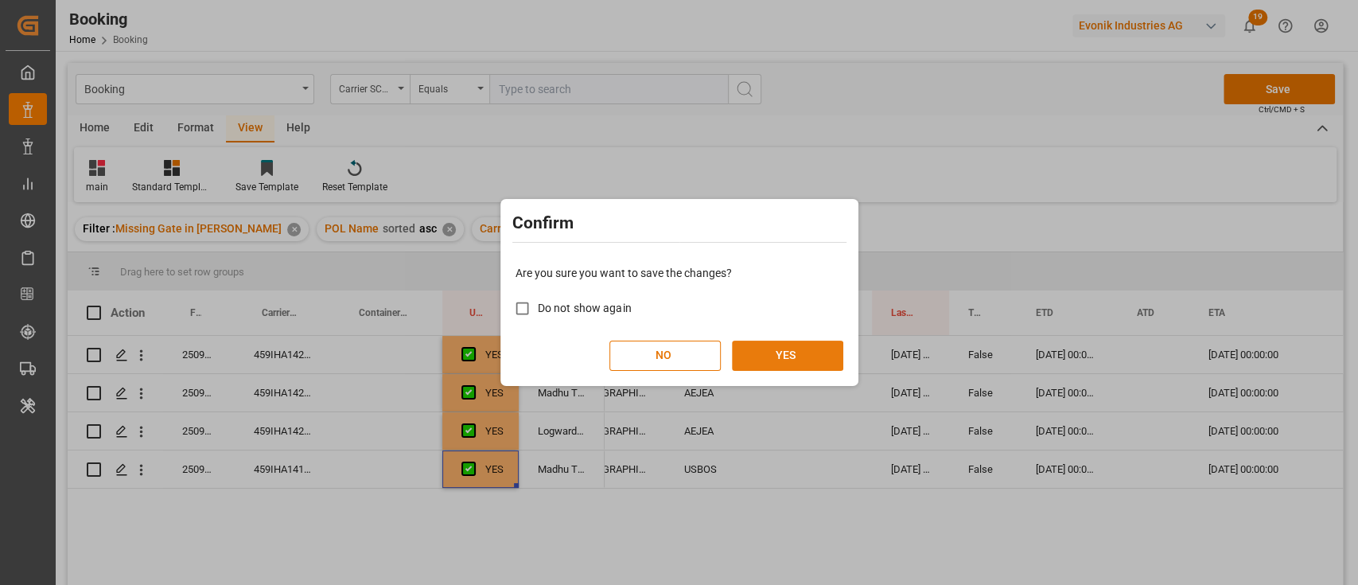
click at [806, 352] on button "YES" at bounding box center [787, 356] width 111 height 30
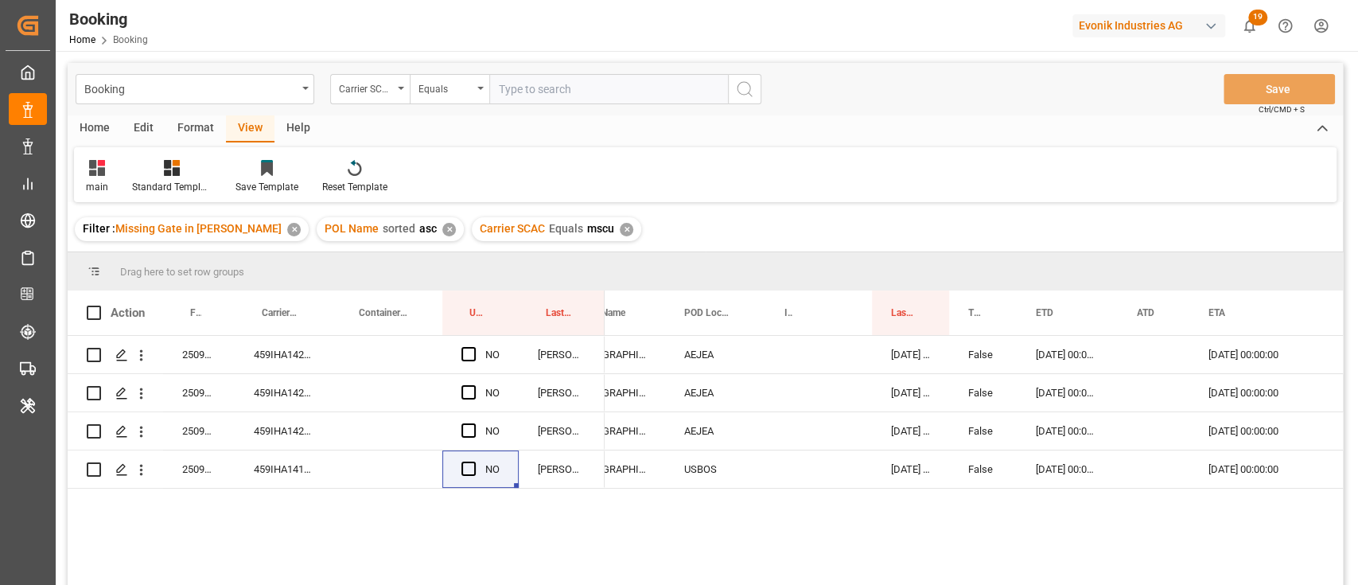
click at [574, 76] on input "text" at bounding box center [608, 89] width 239 height 30
type input "ymlu"
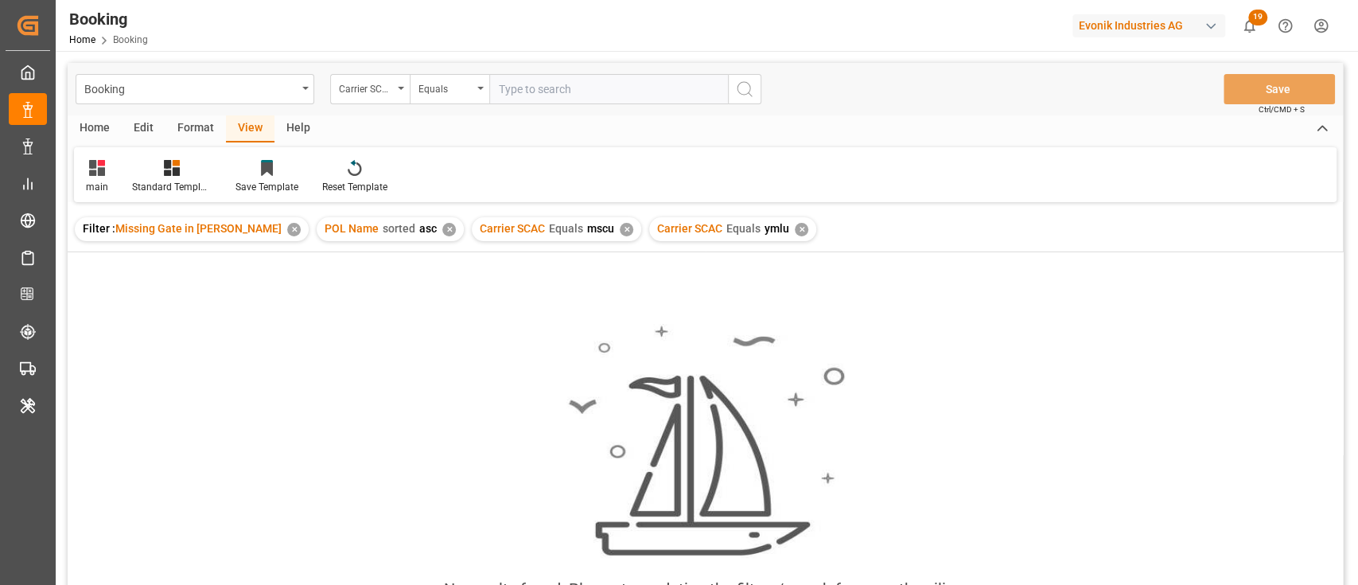
click at [620, 230] on div "✕" at bounding box center [627, 230] width 14 height 14
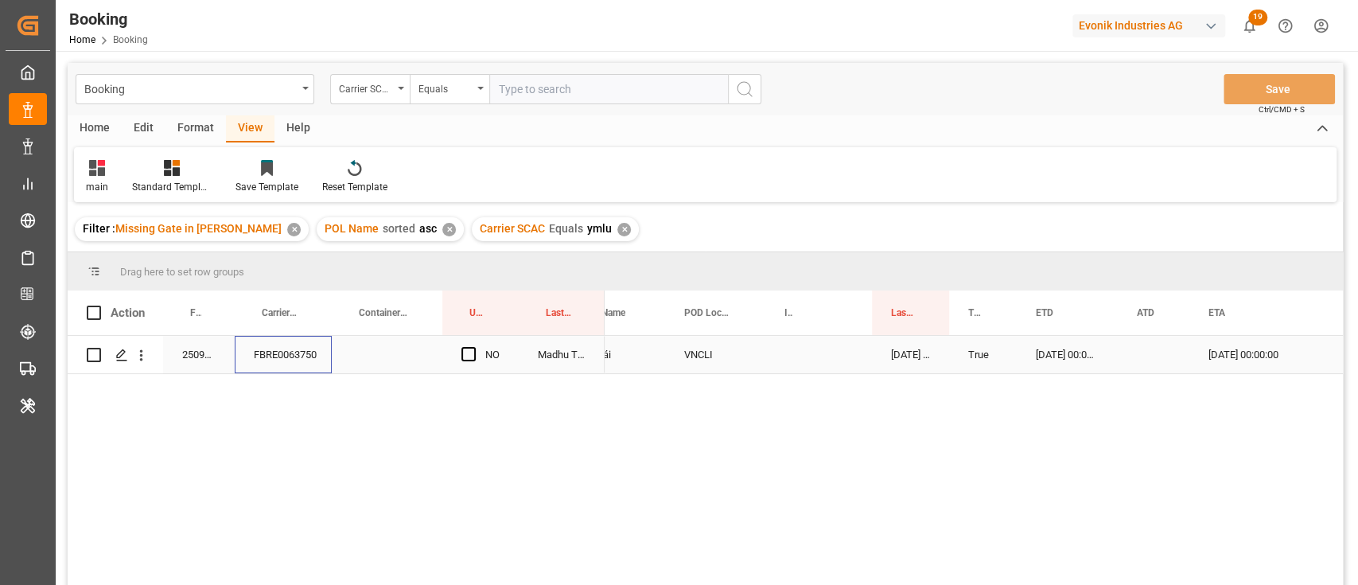
click at [299, 347] on div "FBRE0063750" at bounding box center [283, 354] width 97 height 37
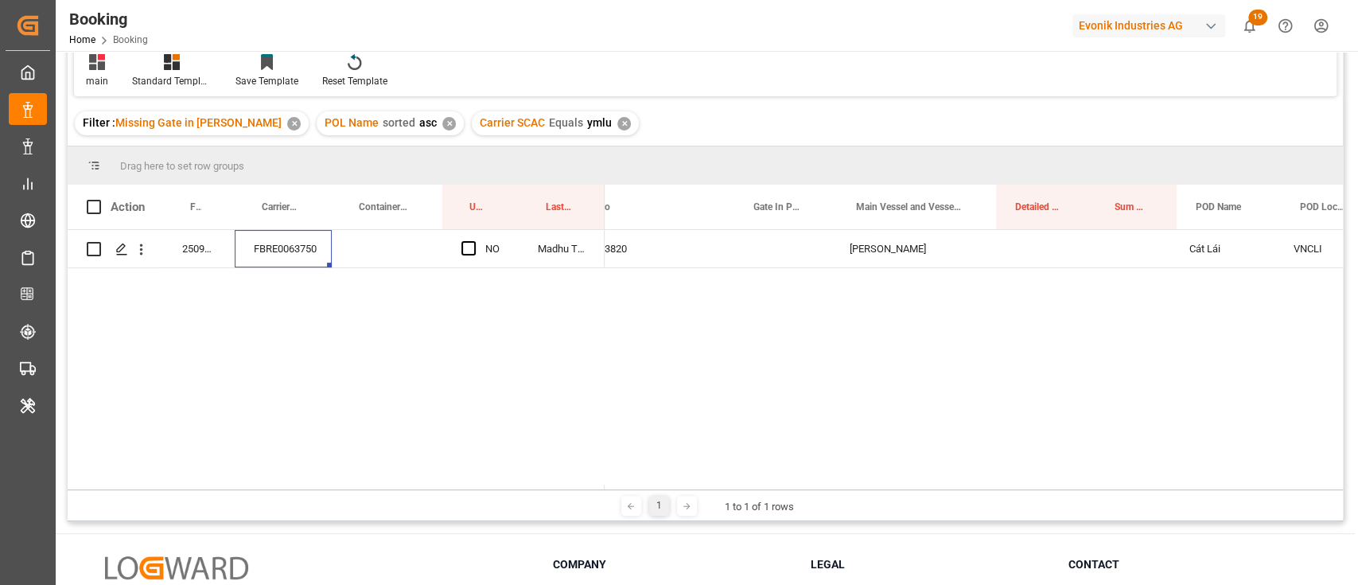
scroll to position [0, 592]
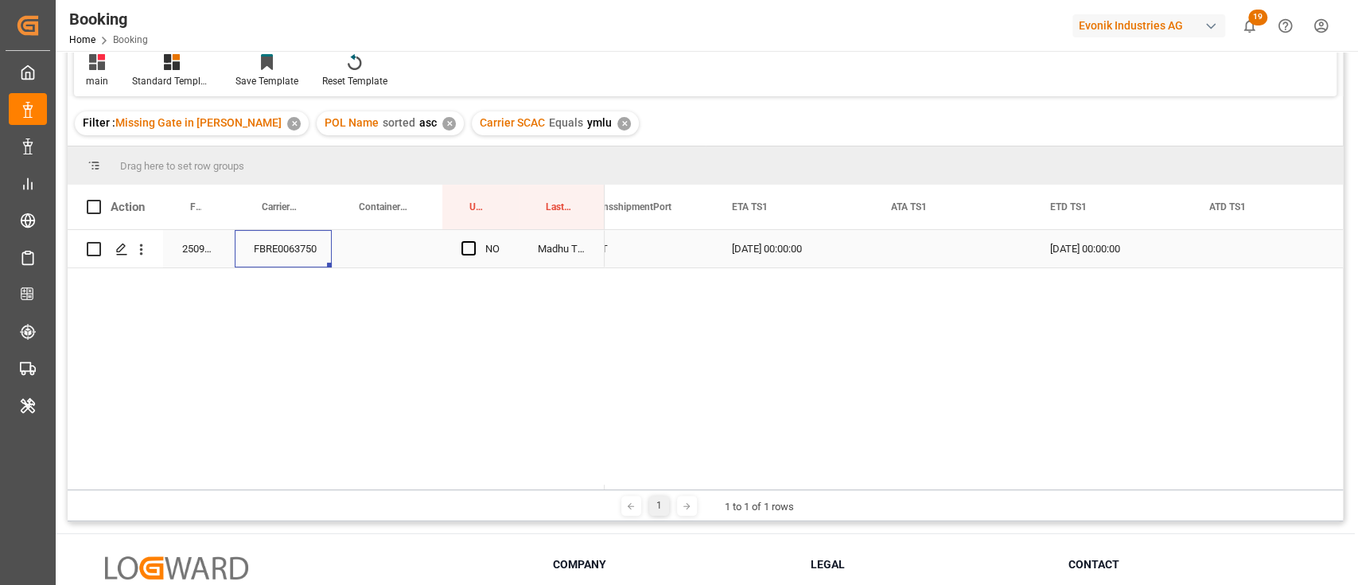
drag, startPoint x: 452, startPoint y: 255, endPoint x: 459, endPoint y: 250, distance: 8.6
click at [453, 255] on div "NO" at bounding box center [480, 248] width 76 height 37
click at [469, 234] on div "Press SPACE to select this row." at bounding box center [473, 249] width 24 height 37
click at [473, 246] on span "Press SPACE to select this row." at bounding box center [468, 248] width 14 height 14
click at [473, 241] on input "Press SPACE to select this row." at bounding box center [473, 241] width 0 height 0
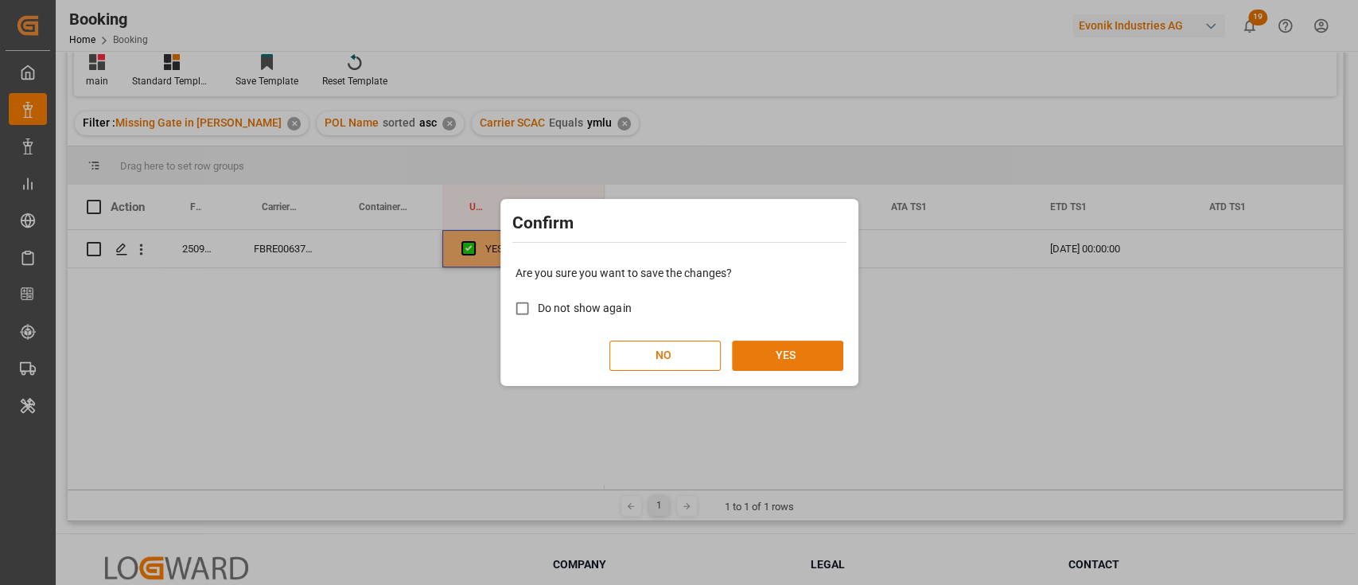
click at [757, 347] on button "YES" at bounding box center [787, 356] width 111 height 30
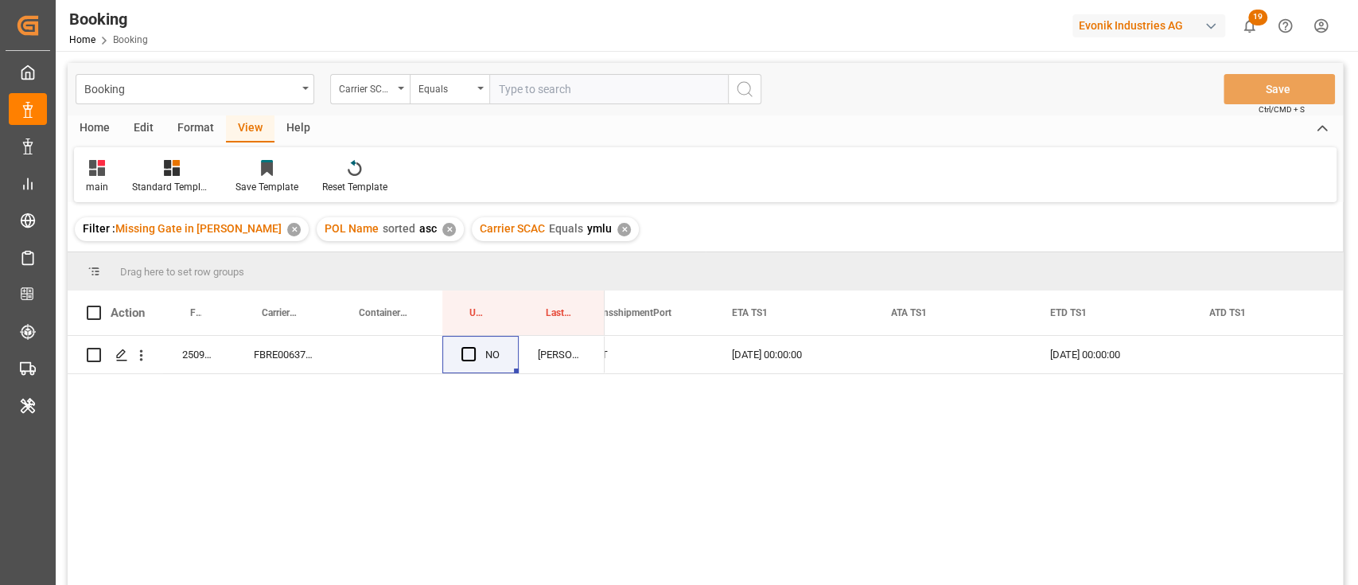
click at [186, 127] on div "Format" at bounding box center [195, 128] width 60 height 27
click at [107, 175] on icon at bounding box center [109, 168] width 14 height 16
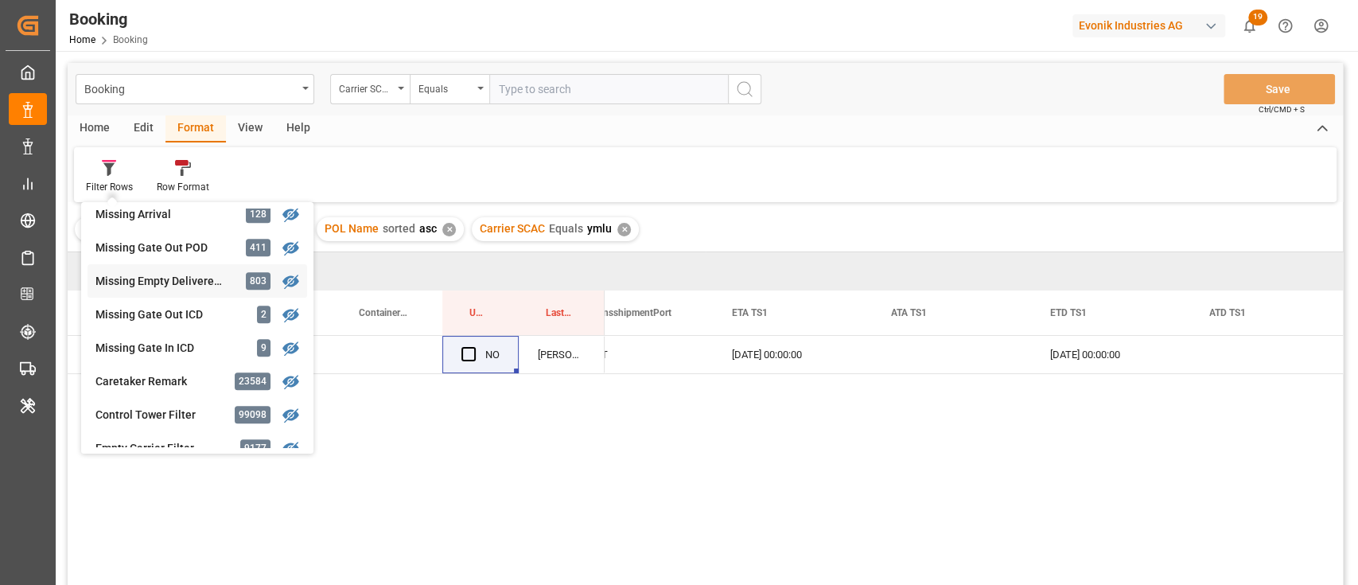
click at [185, 290] on div "Booking Carrier SCAC Equals Save Ctrl/CMD + S Home Edit Format View Help Filter…" at bounding box center [705, 345] width 1275 height 564
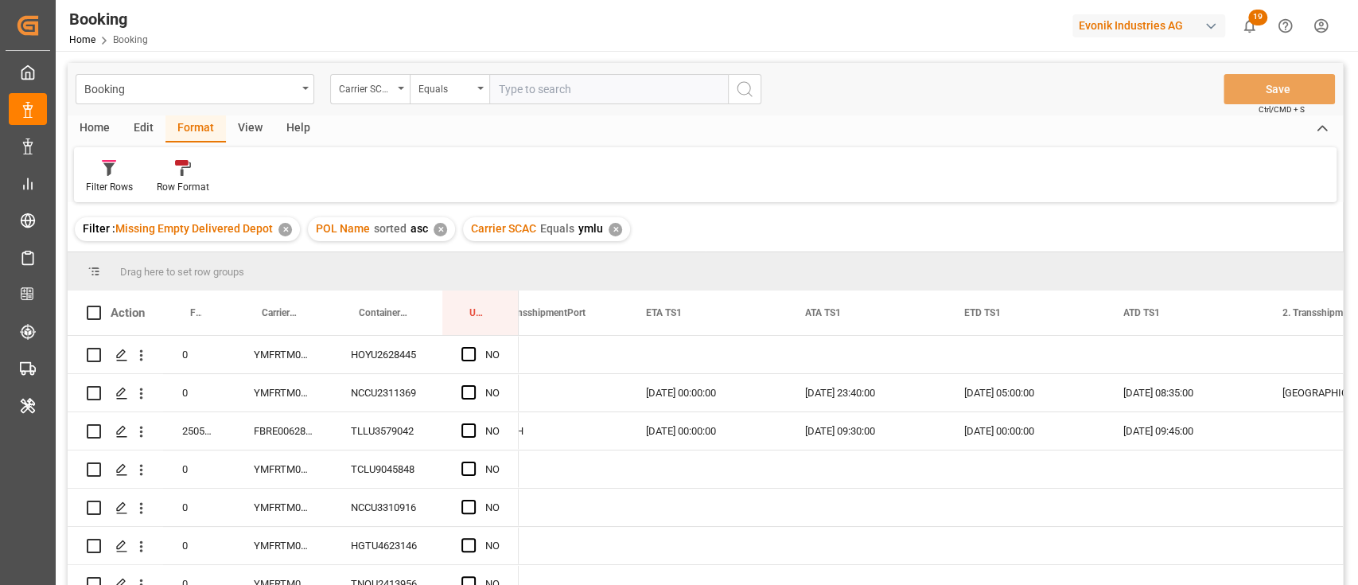
click at [616, 235] on div "Carrier SCAC Equals ymlu ✕" at bounding box center [546, 229] width 167 height 24
click at [615, 232] on div "✕" at bounding box center [616, 230] width 14 height 14
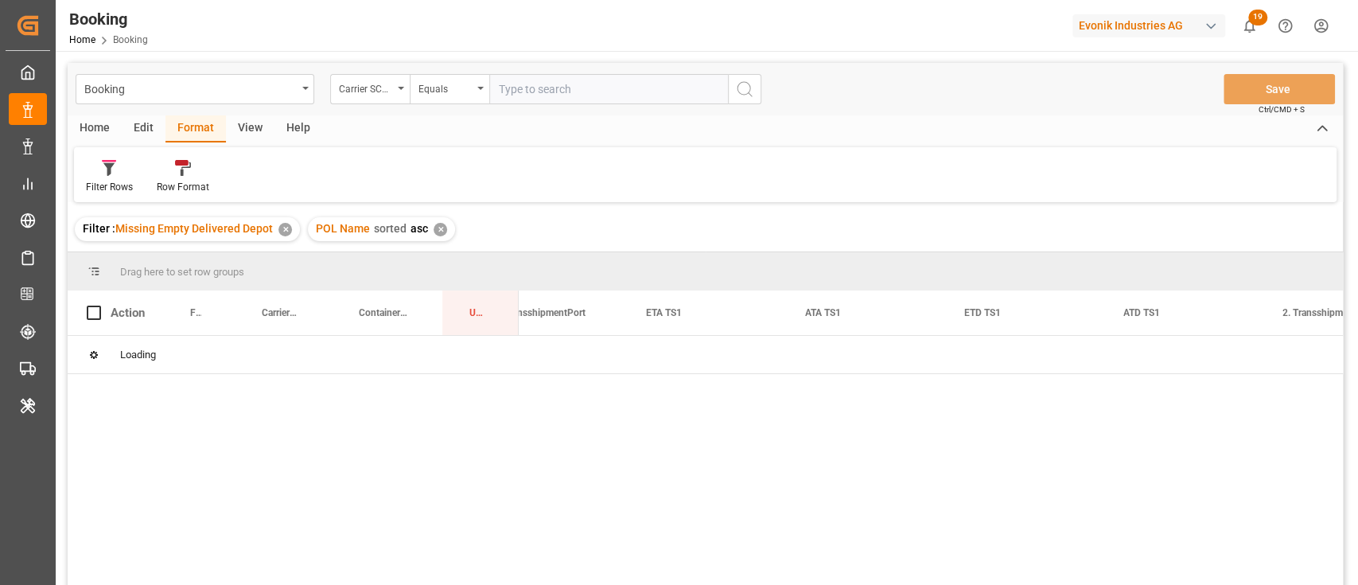
click at [442, 228] on div "✕" at bounding box center [441, 230] width 14 height 14
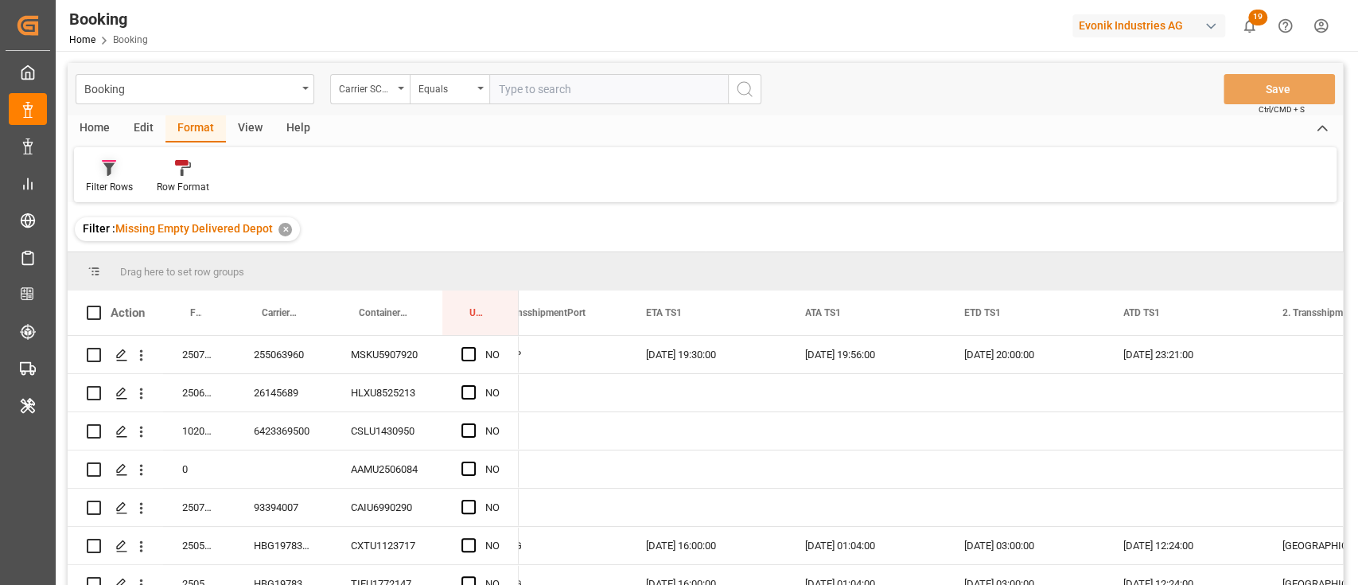
click at [112, 173] on icon at bounding box center [109, 168] width 14 height 16
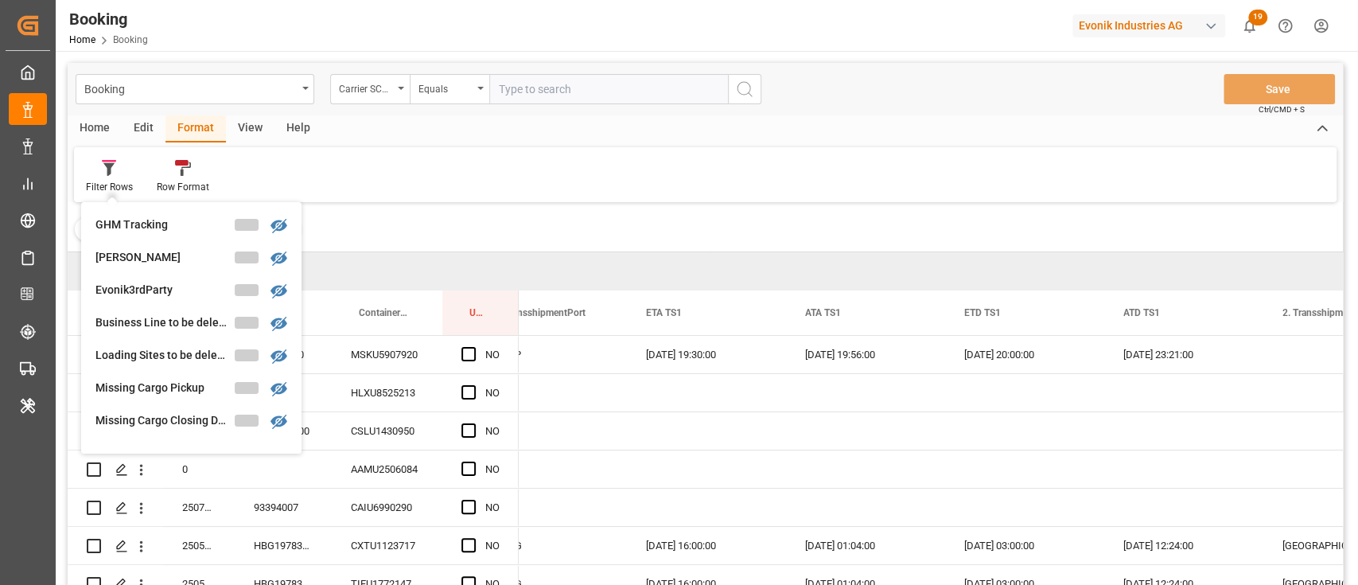
click at [234, 124] on div "View" at bounding box center [250, 128] width 49 height 27
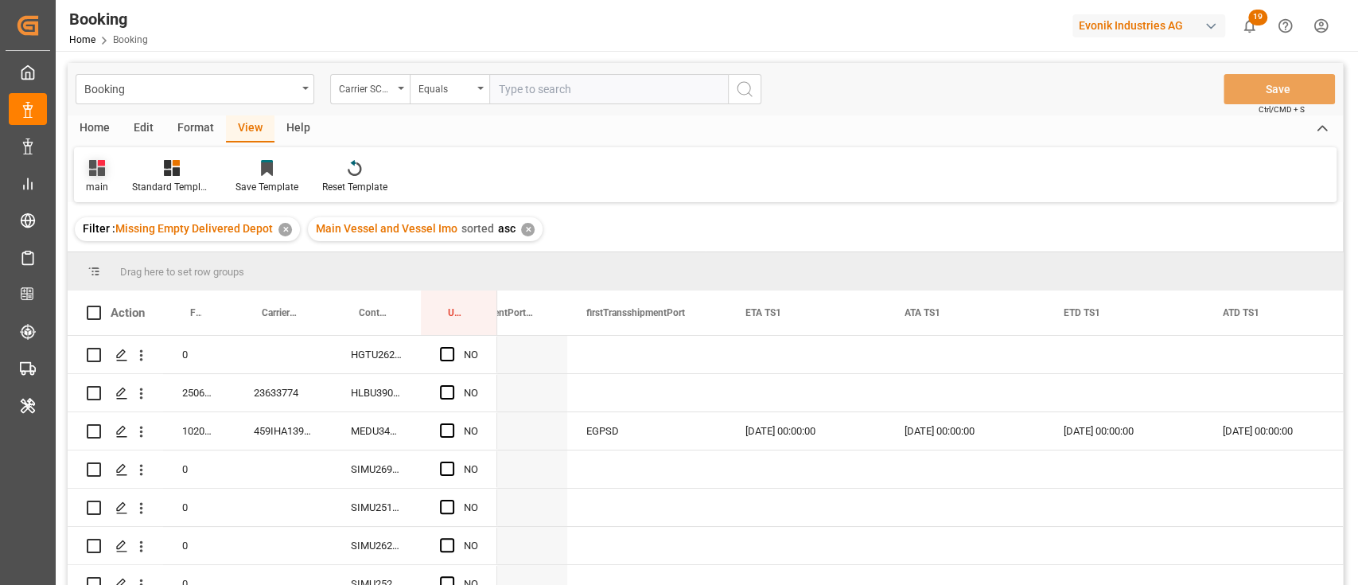
click at [105, 162] on div at bounding box center [97, 167] width 22 height 17
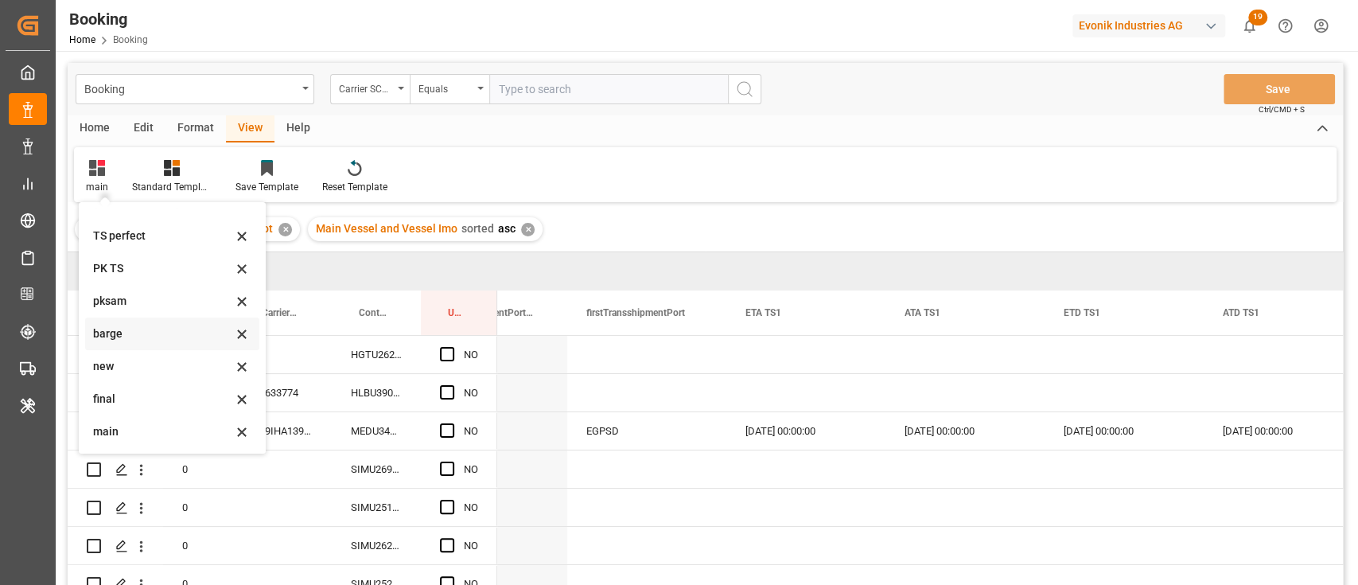
scroll to position [315, 0]
click at [126, 425] on div "empty fin" at bounding box center [162, 431] width 139 height 17
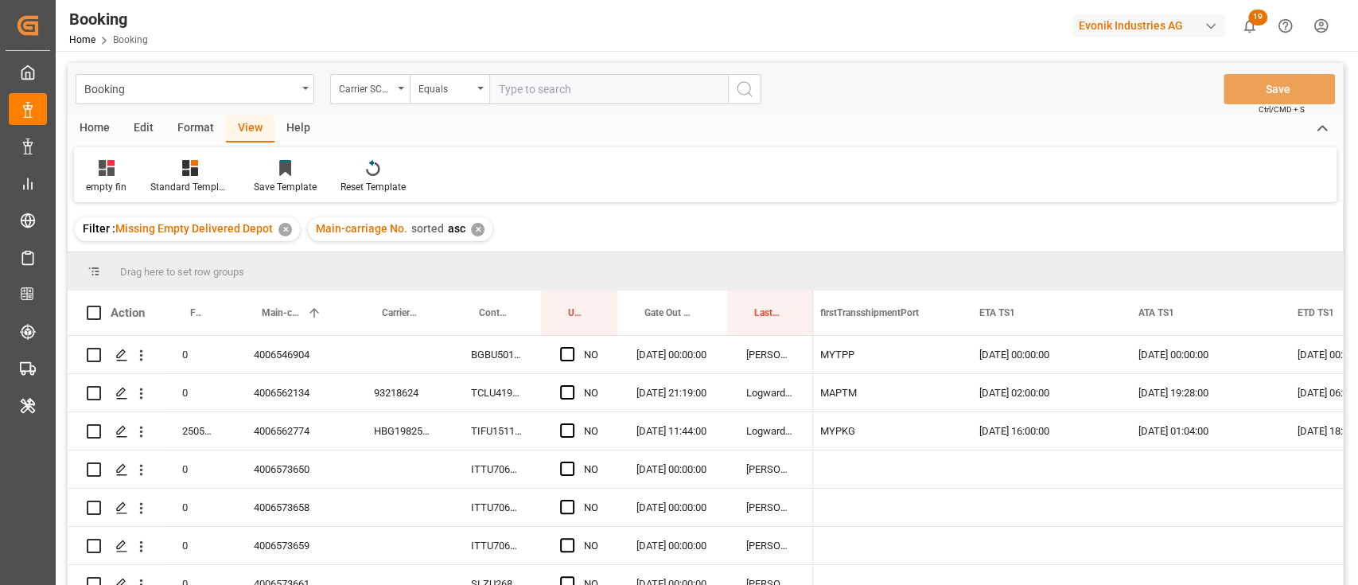
click at [512, 87] on input "text" at bounding box center [608, 89] width 239 height 30
type input "cmdu"
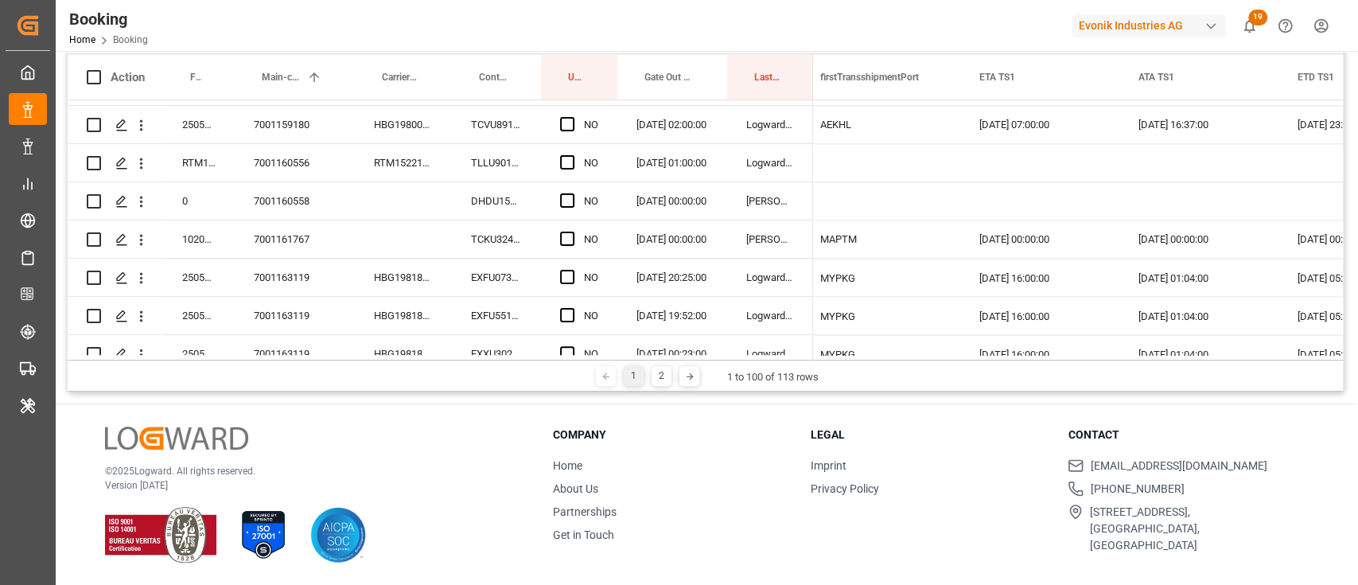
scroll to position [1871, 0]
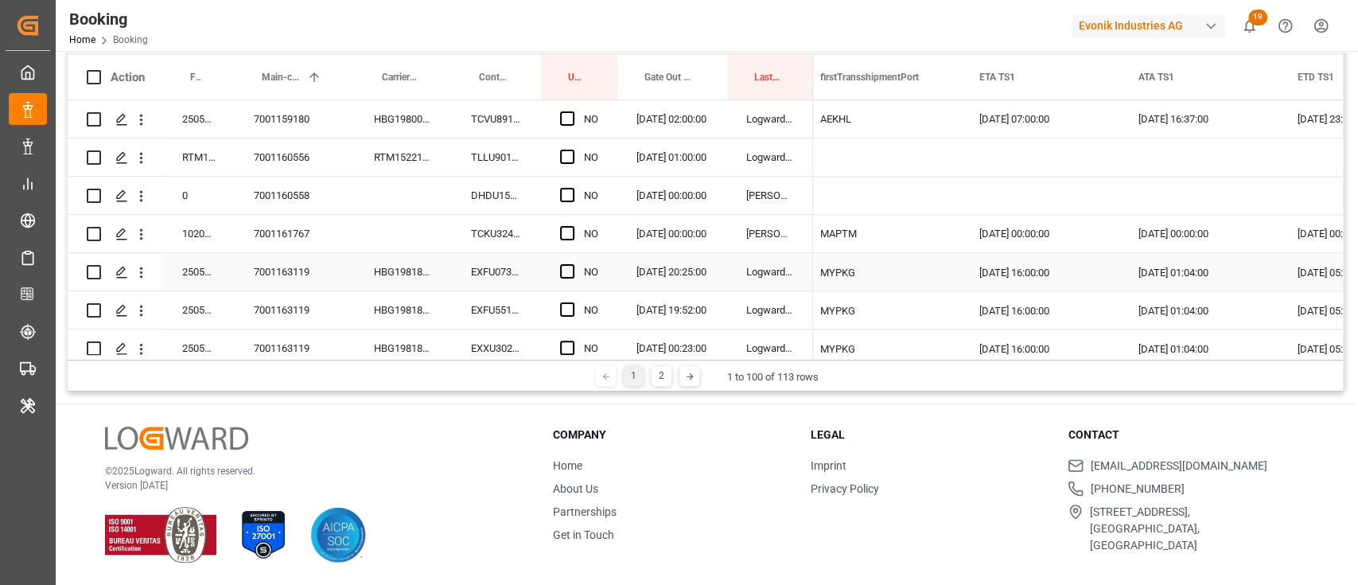
click at [389, 271] on div "HBG1981873" at bounding box center [403, 271] width 97 height 37
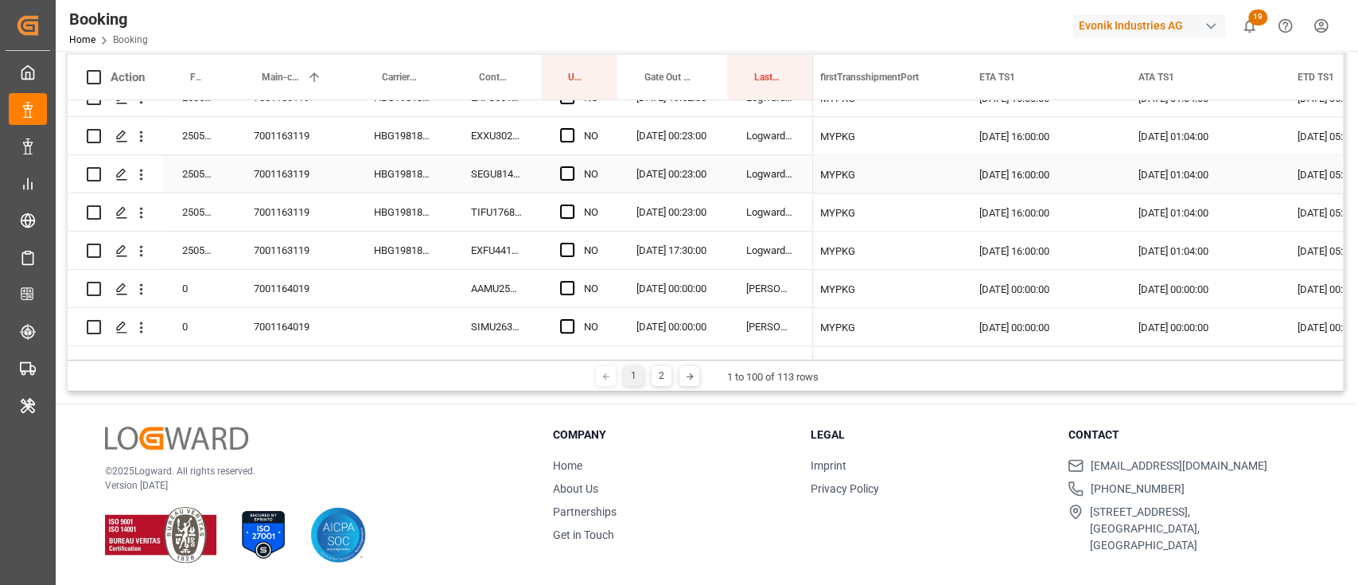
scroll to position [1978, 0]
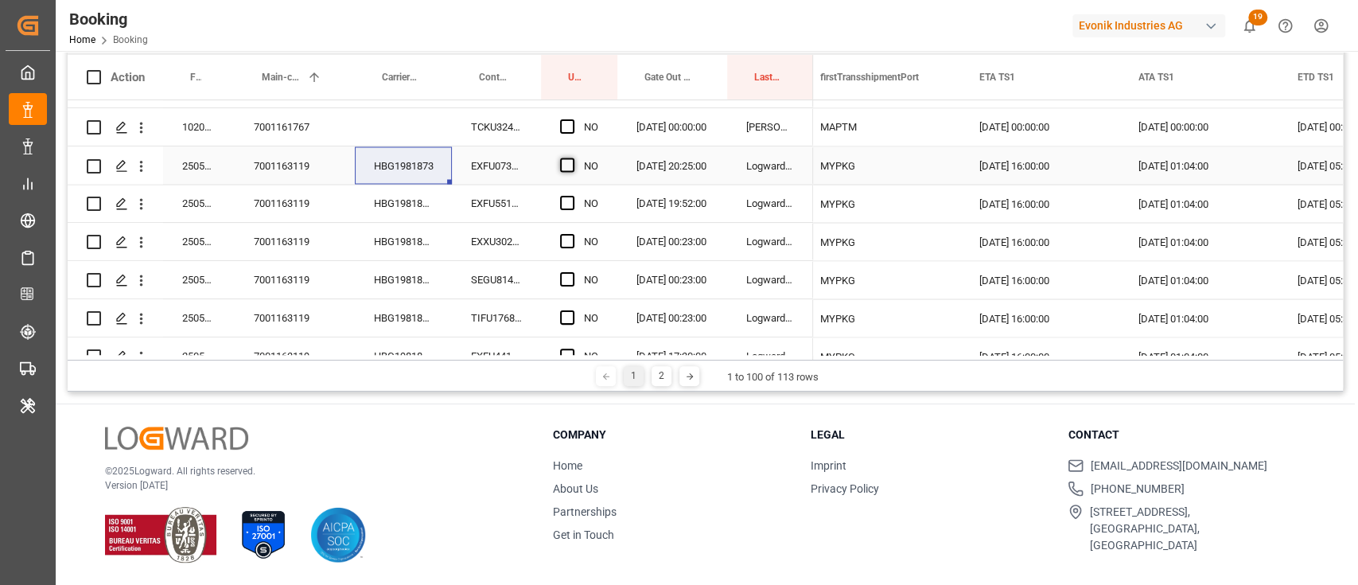
click at [569, 162] on span "Press SPACE to select this row." at bounding box center [567, 165] width 14 height 14
click at [572, 158] on input "Press SPACE to select this row." at bounding box center [572, 158] width 0 height 0
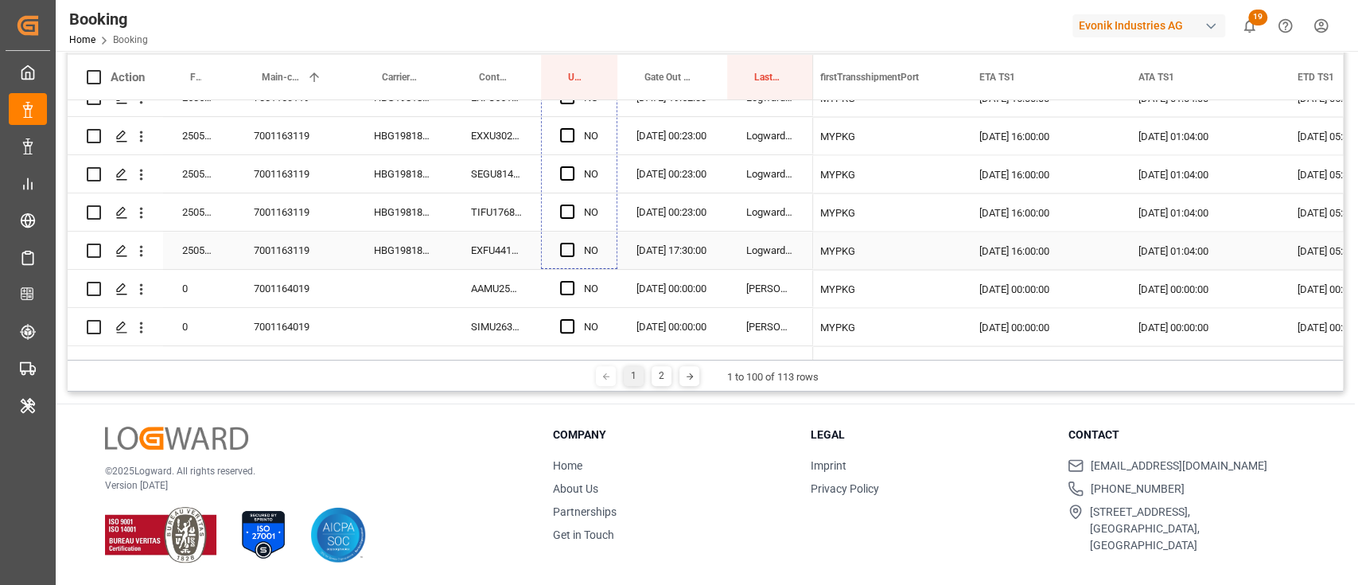
drag, startPoint x: 613, startPoint y: 179, endPoint x: 559, endPoint y: 247, distance: 87.2
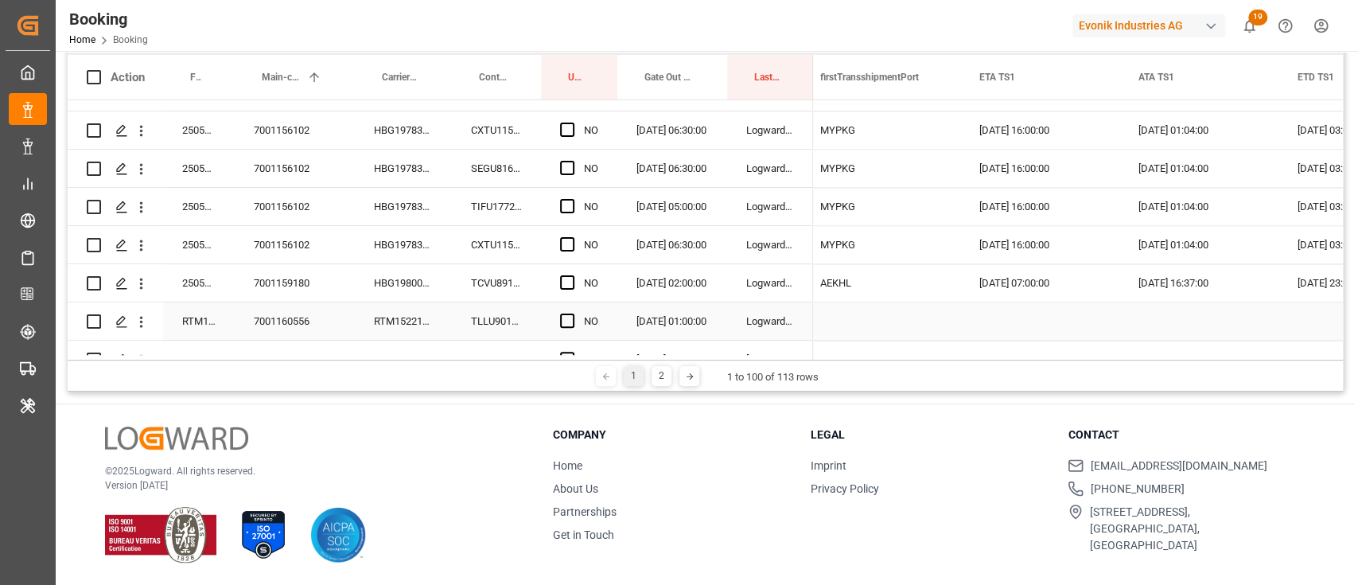
scroll to position [1660, 0]
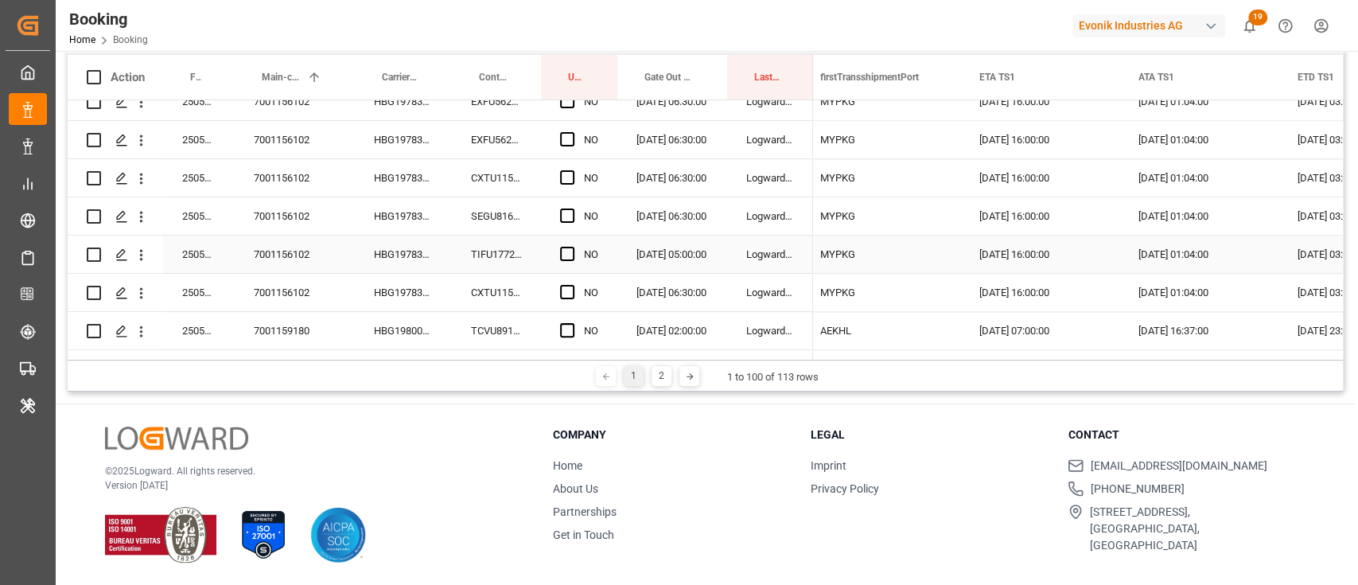
click at [267, 248] on div "7001156102" at bounding box center [295, 254] width 120 height 37
click at [465, 201] on div "SEGU8160473" at bounding box center [496, 215] width 89 height 37
click at [411, 216] on div "HBG1978381" at bounding box center [403, 215] width 97 height 37
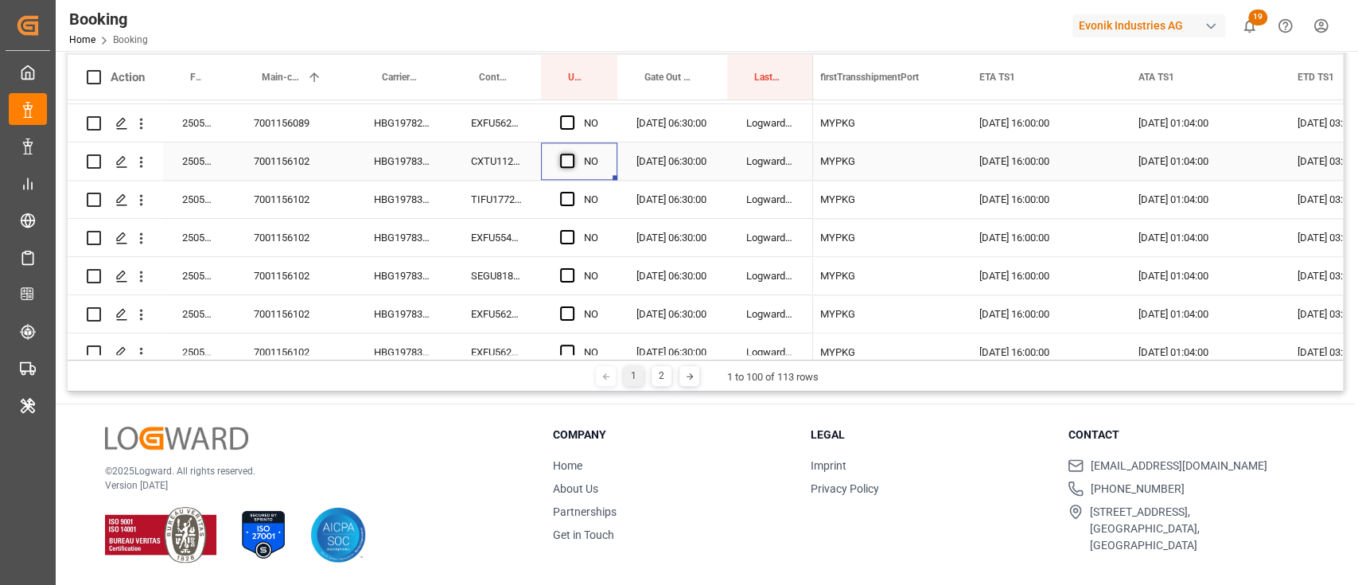
click at [574, 160] on span "Press SPACE to select this row." at bounding box center [567, 161] width 14 height 14
click at [572, 154] on input "Press SPACE to select this row." at bounding box center [572, 154] width 0 height 0
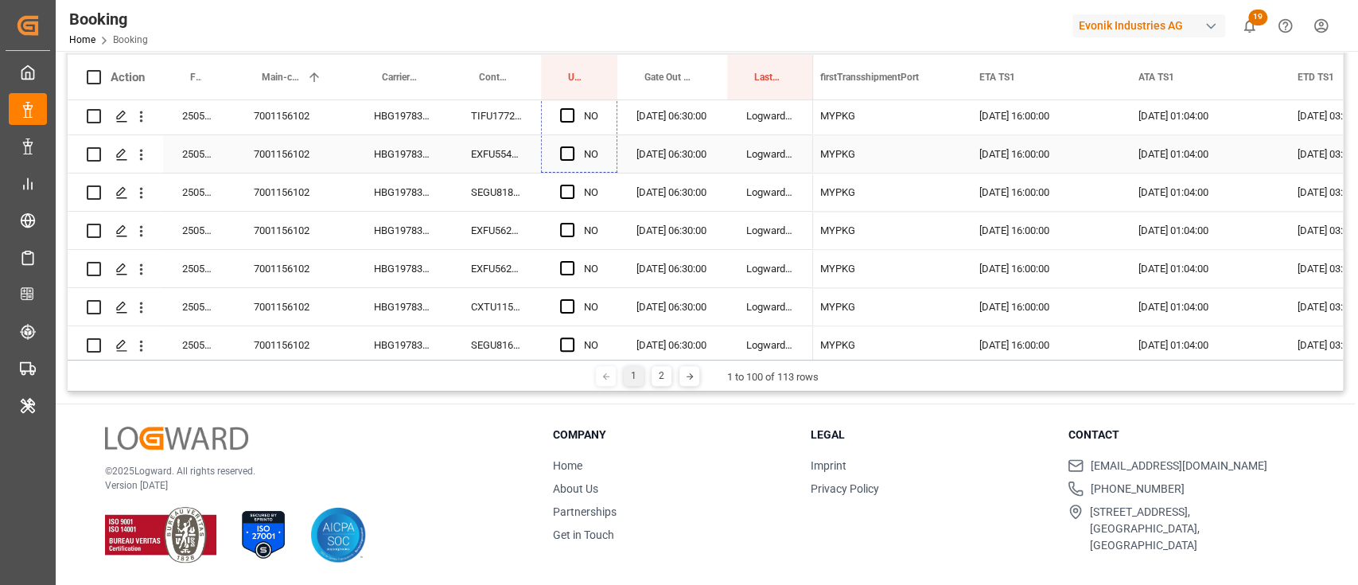
scroll to position [1766, 0]
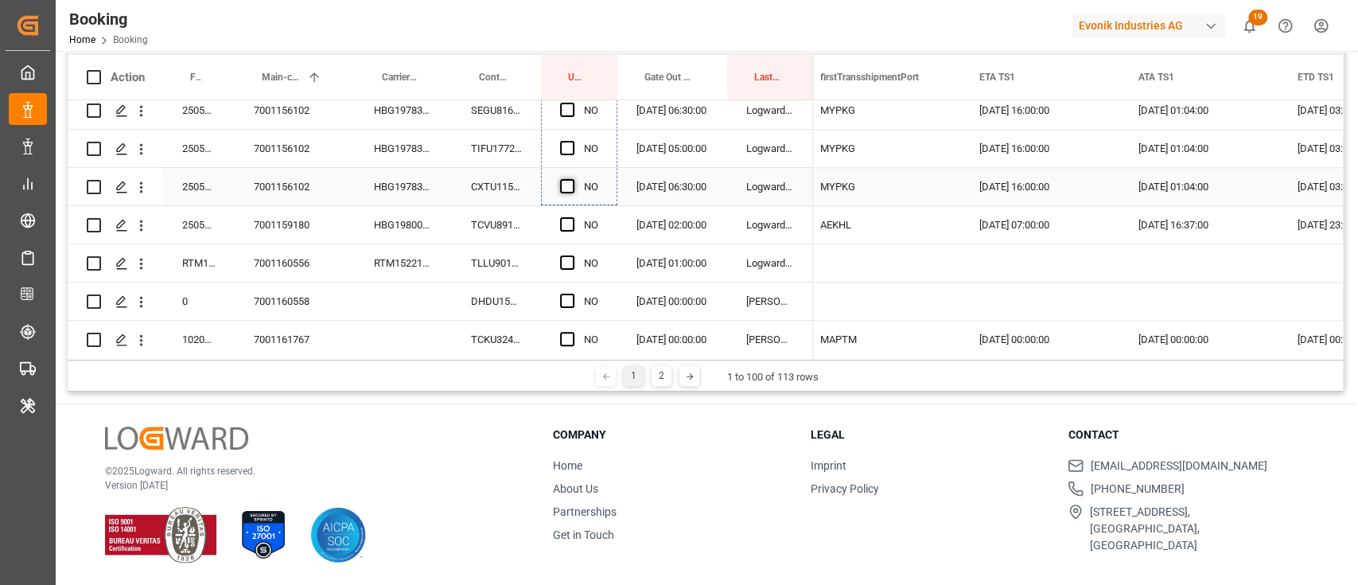
drag, startPoint x: 614, startPoint y: 177, endPoint x: 567, endPoint y: 185, distance: 48.4
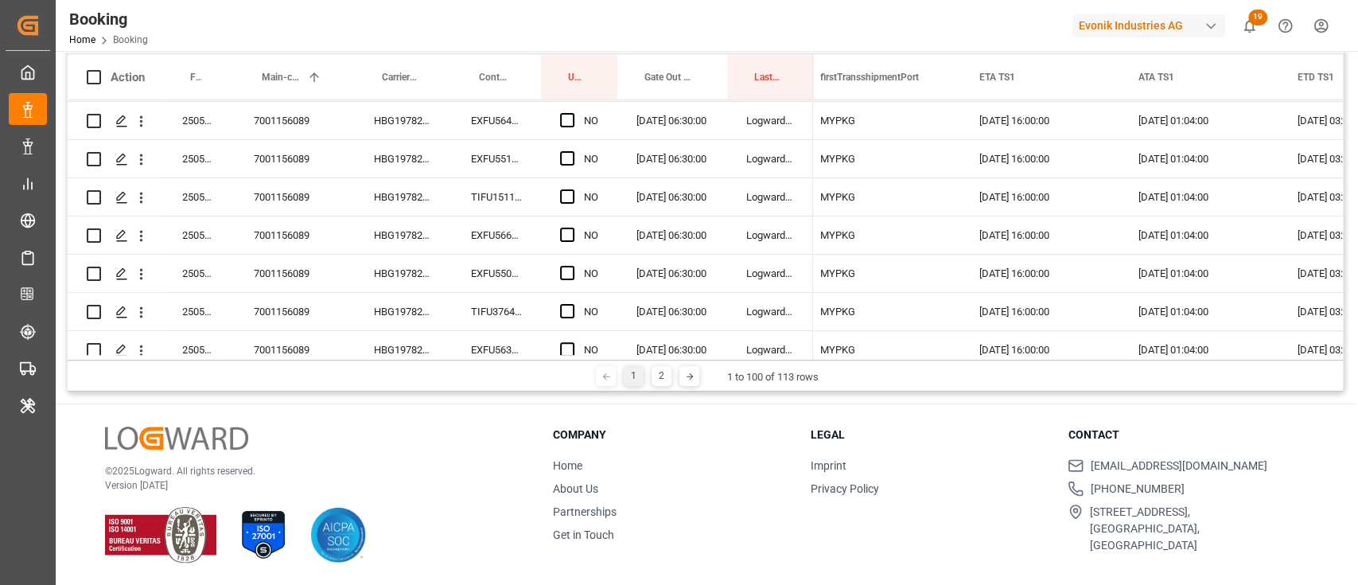
scroll to position [1129, 0]
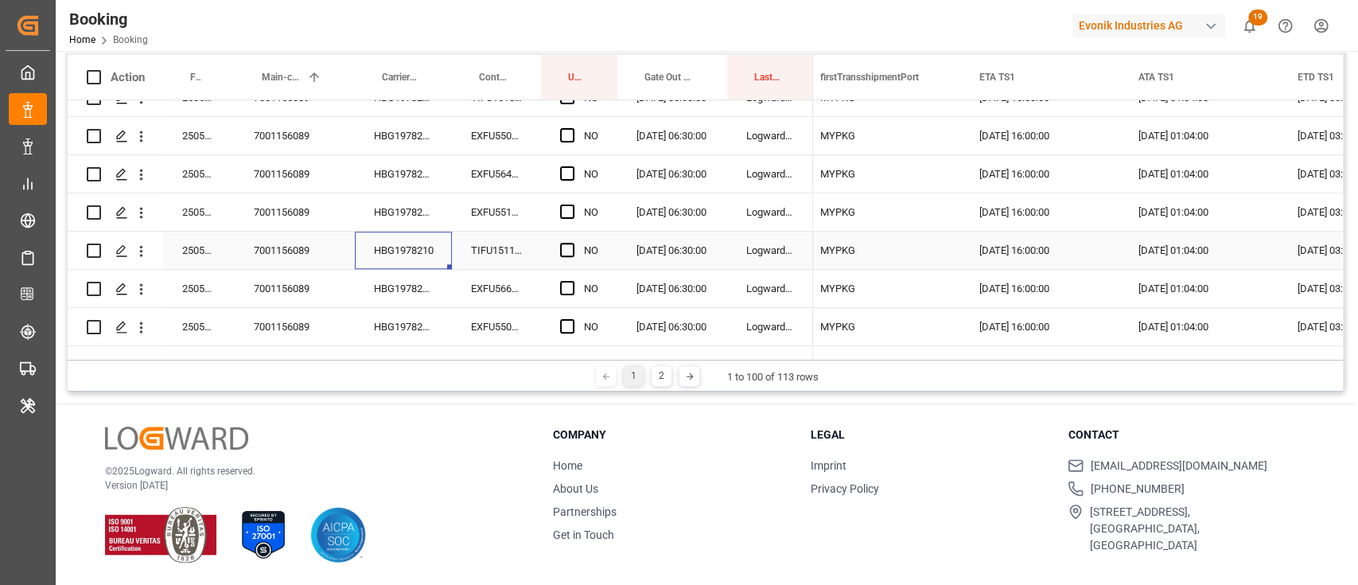
click at [411, 248] on div "HBG1978210" at bounding box center [403, 250] width 97 height 37
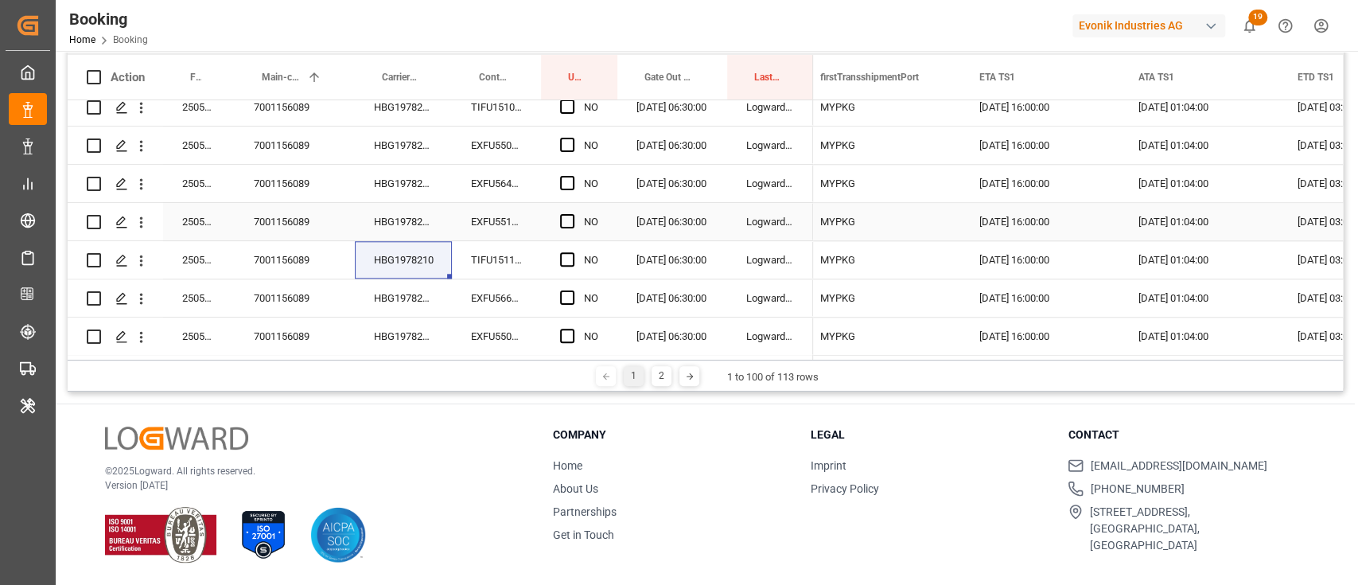
scroll to position [907, 0]
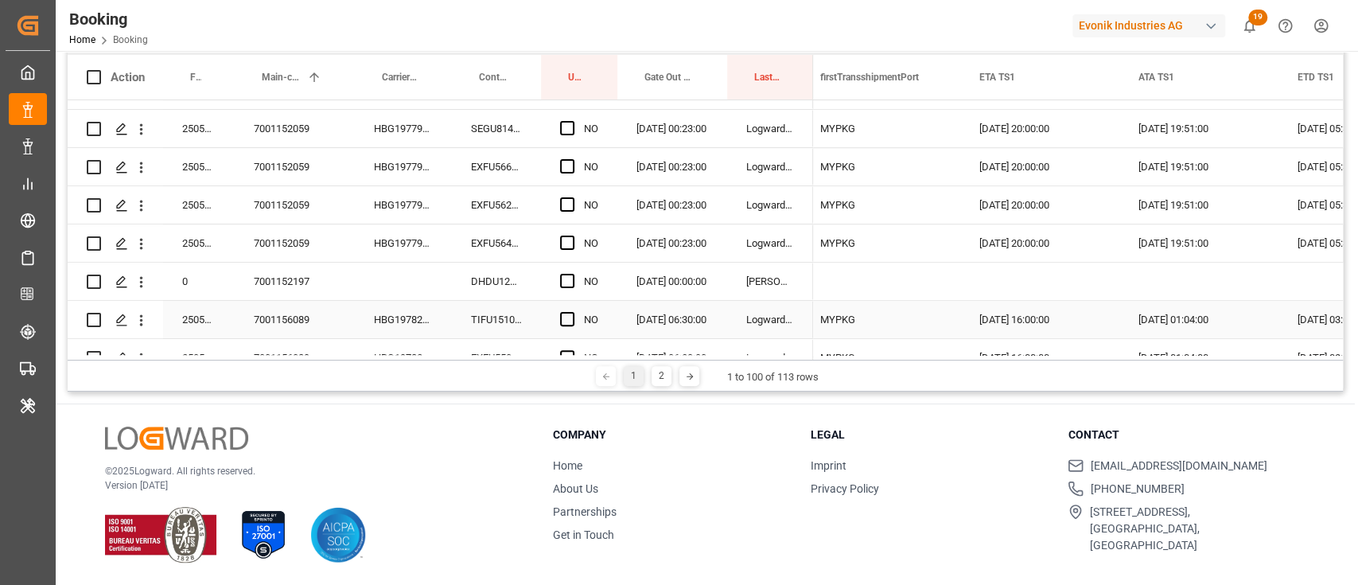
click at [567, 310] on div "Press SPACE to select this row." at bounding box center [572, 320] width 24 height 37
click at [567, 319] on span "Press SPACE to select this row." at bounding box center [567, 319] width 14 height 14
click at [572, 312] on input "Press SPACE to select this row." at bounding box center [572, 312] width 0 height 0
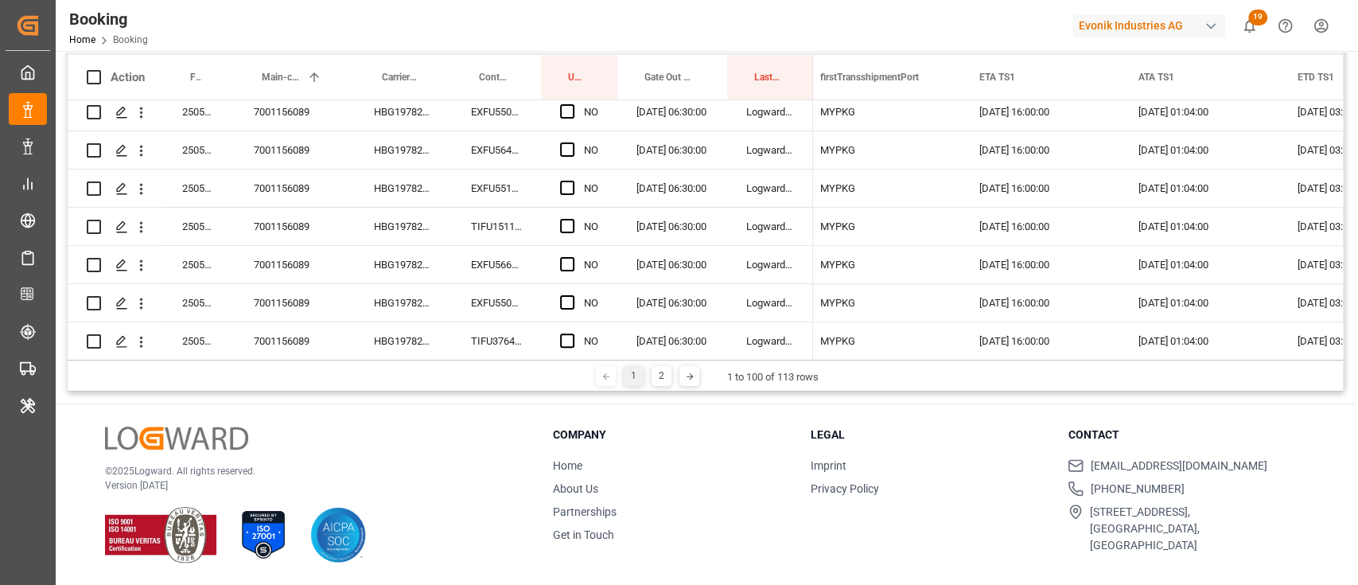
scroll to position [1013, 0]
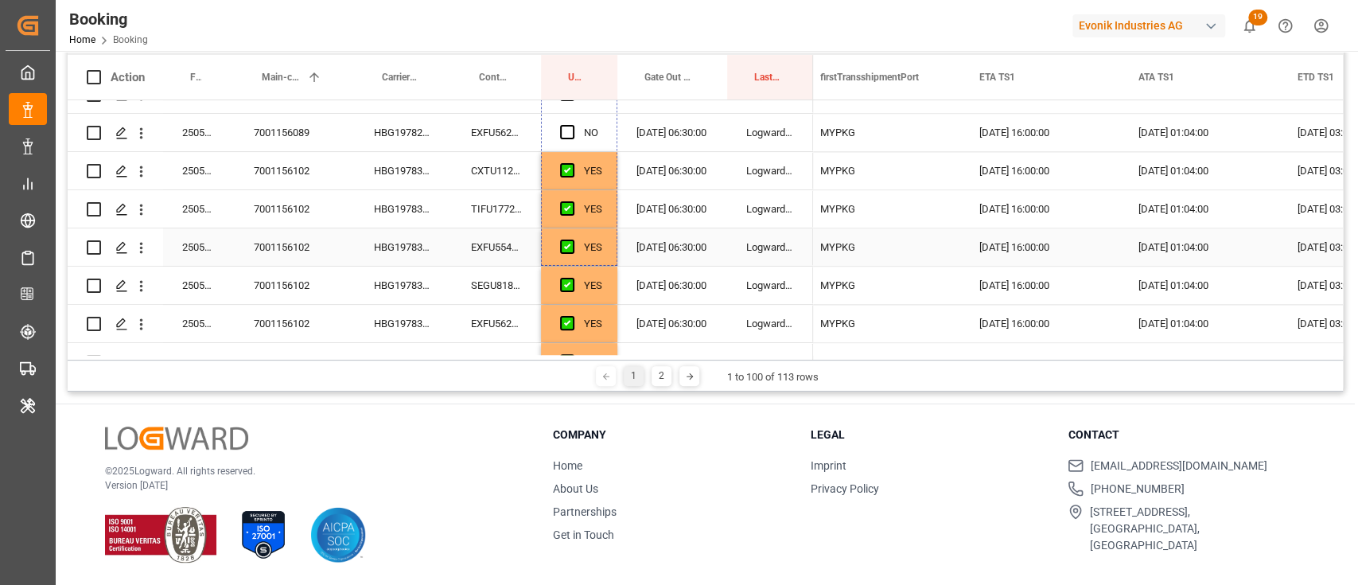
drag, startPoint x: 613, startPoint y: 230, endPoint x: 565, endPoint y: 229, distance: 48.5
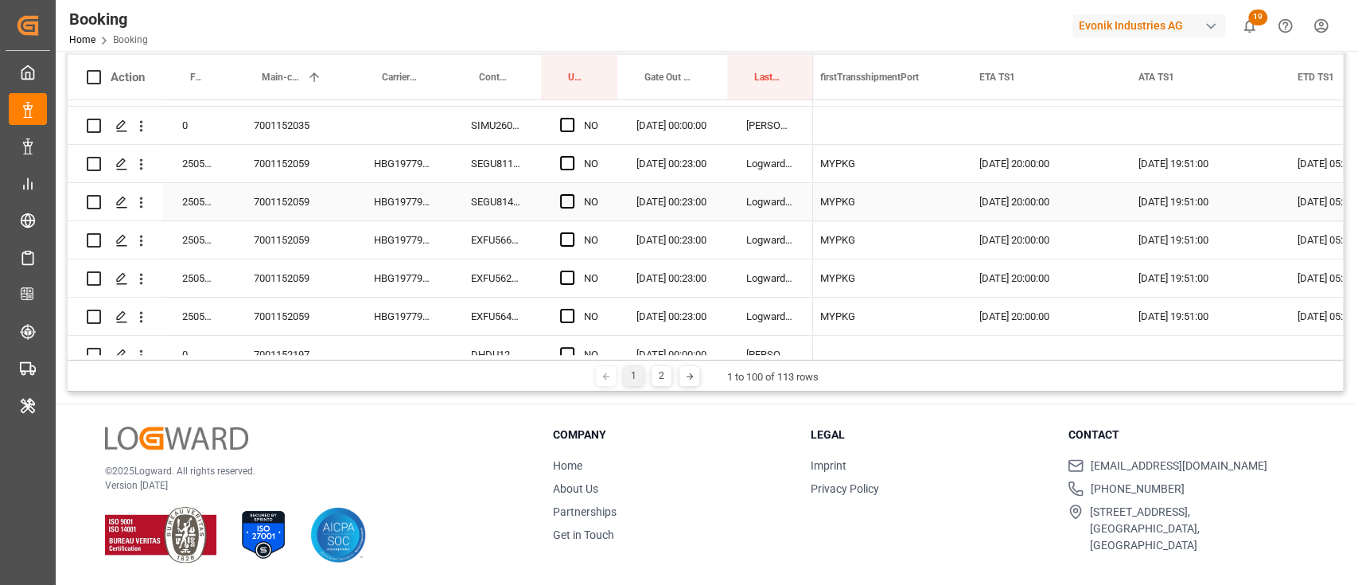
scroll to position [801, 0]
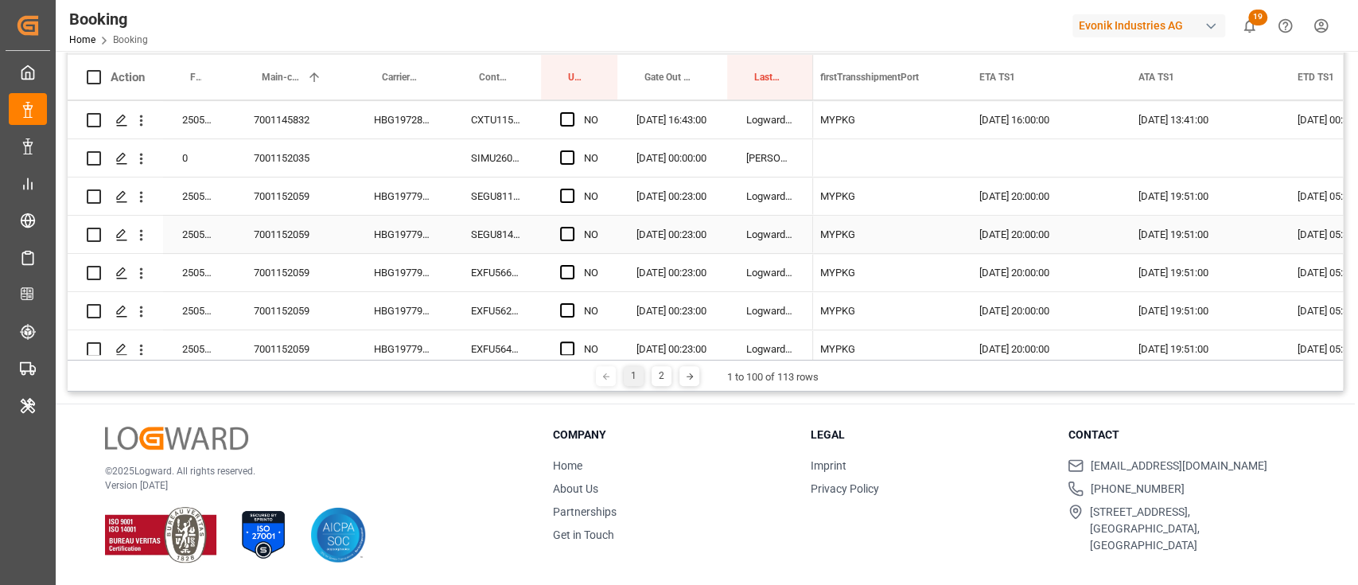
click at [412, 226] on div "HBG1977947" at bounding box center [403, 234] width 97 height 37
click at [566, 193] on span "Press SPACE to select this row." at bounding box center [567, 196] width 14 height 14
click at [572, 189] on input "Press SPACE to select this row." at bounding box center [572, 189] width 0 height 0
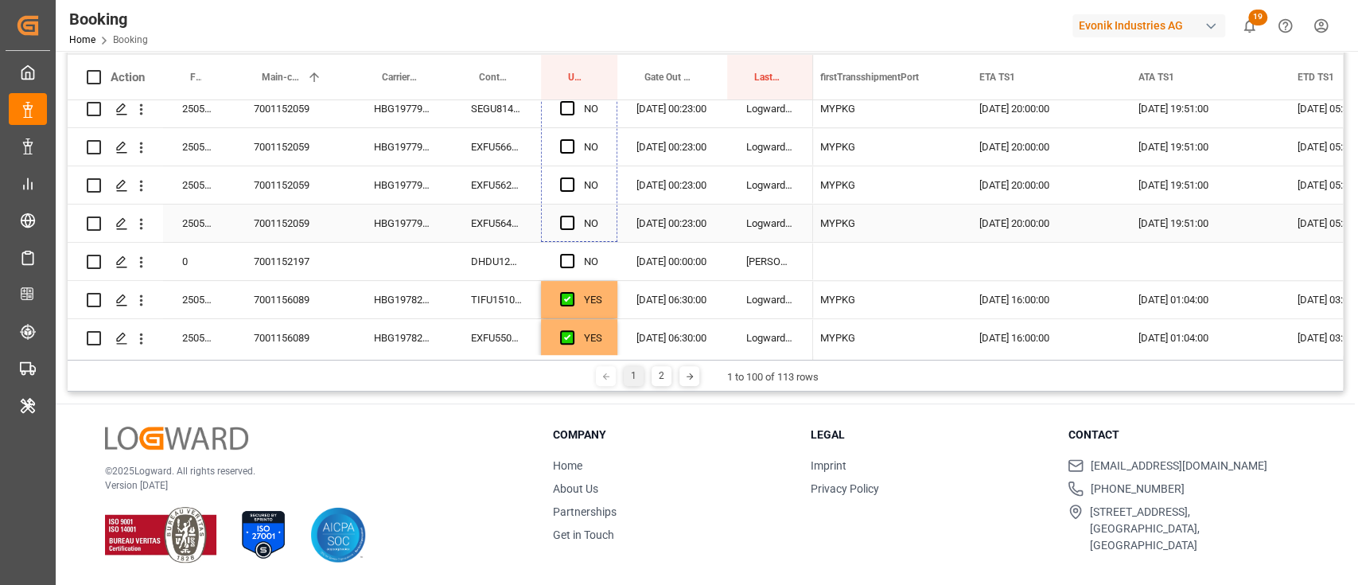
scroll to position [907, 0]
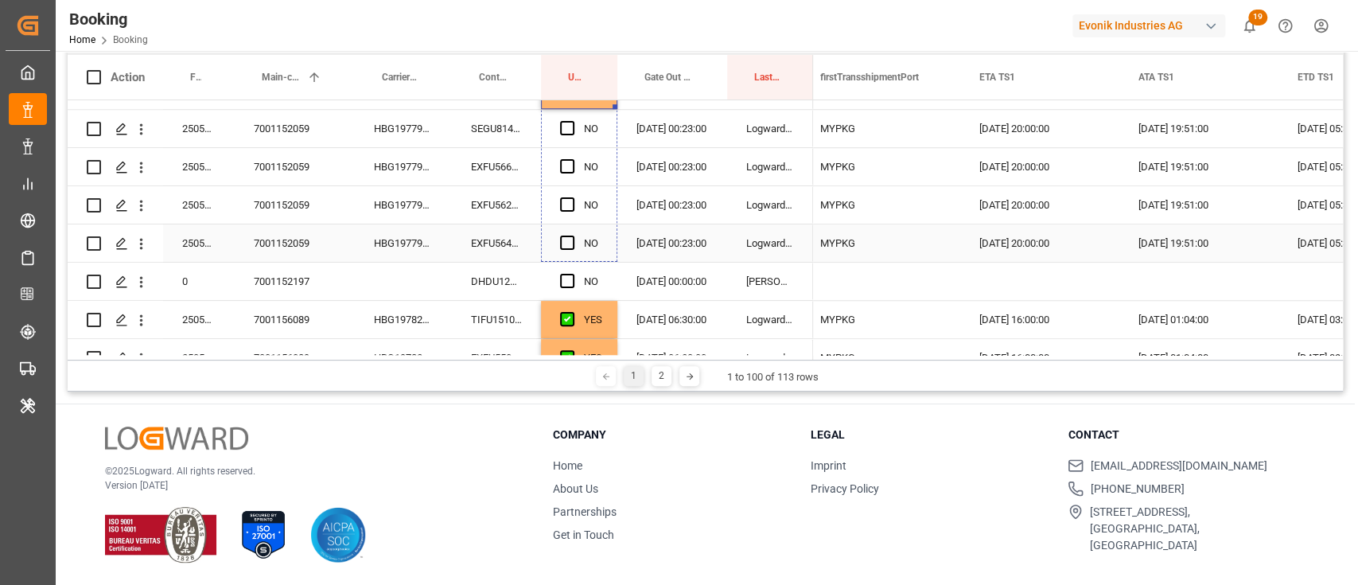
drag, startPoint x: 617, startPoint y: 208, endPoint x: 574, endPoint y: 224, distance: 45.8
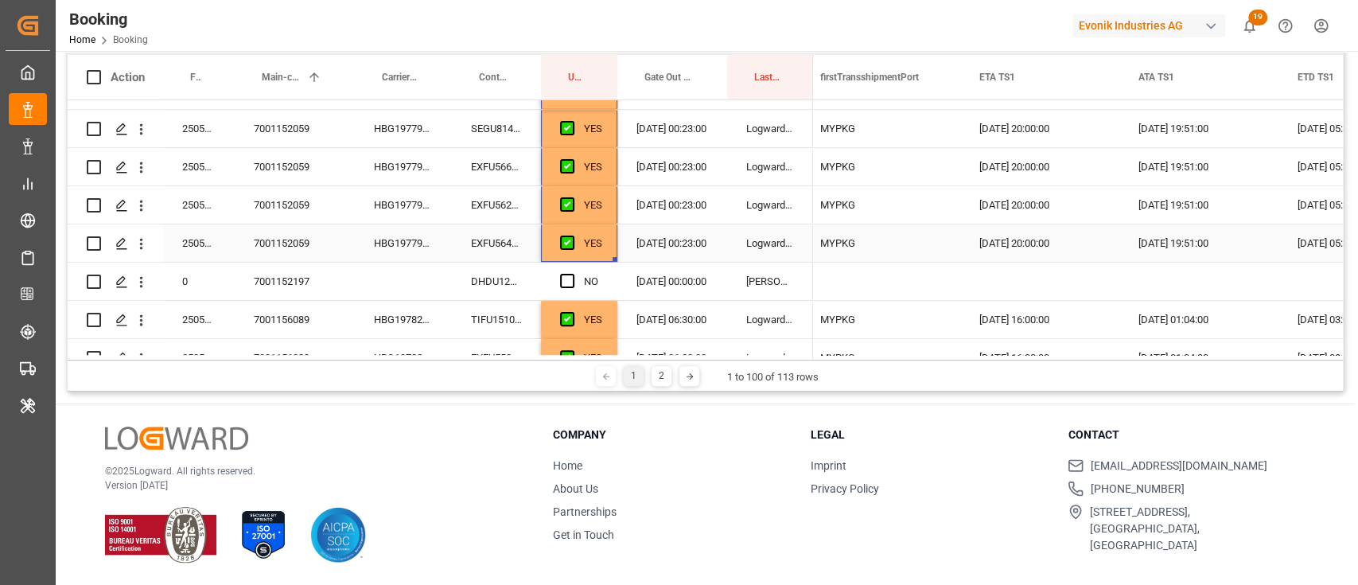
click at [504, 285] on div "DHDU1278654" at bounding box center [496, 281] width 89 height 37
click at [560, 274] on span "Press SPACE to select this row." at bounding box center [567, 281] width 14 height 14
click at [572, 274] on input "Press SPACE to select this row." at bounding box center [572, 274] width 0 height 0
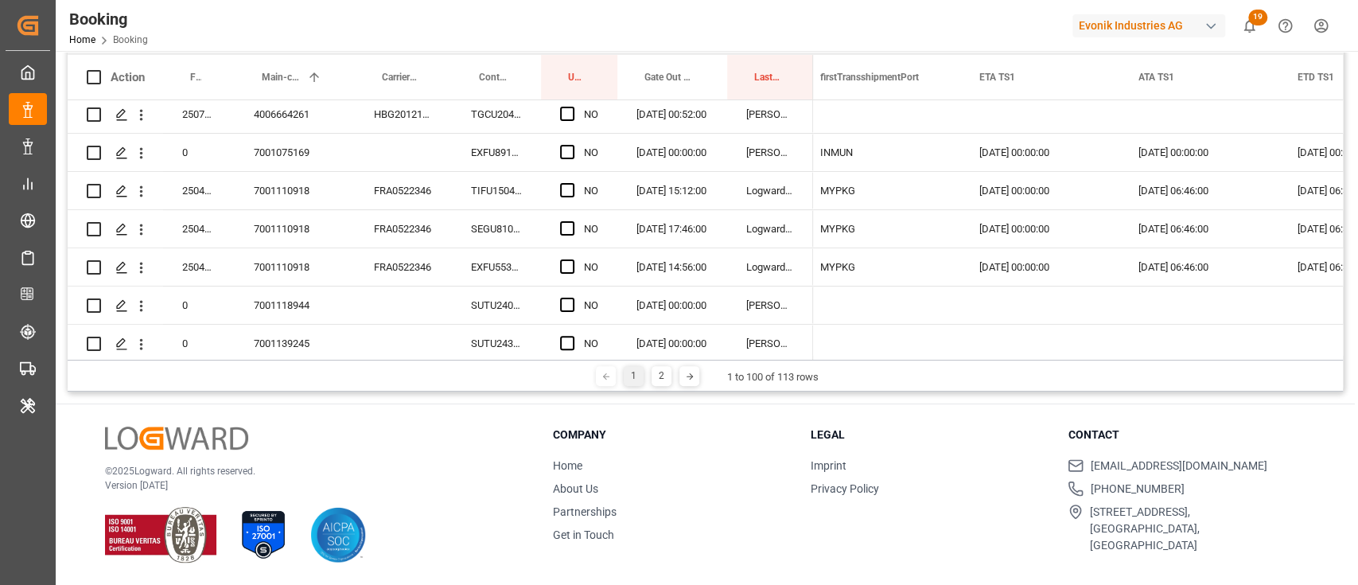
scroll to position [0, 0]
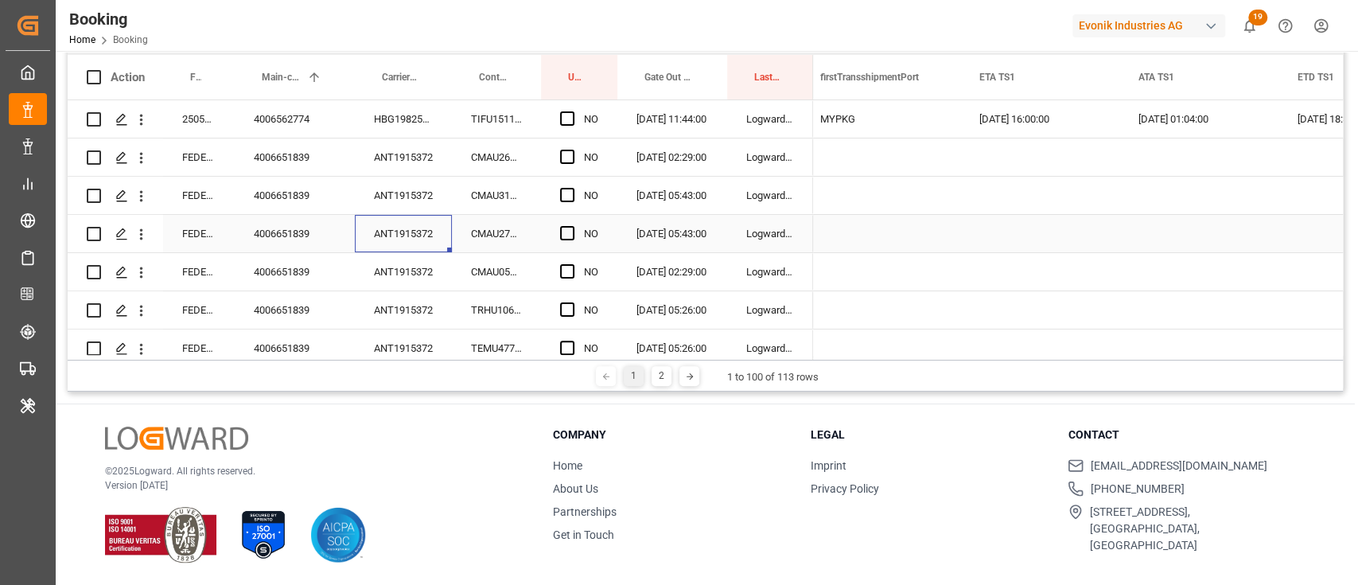
click at [397, 230] on div "ANT1915372" at bounding box center [403, 233] width 97 height 37
click at [571, 154] on span "Press SPACE to select this row." at bounding box center [567, 157] width 14 height 14
click at [572, 150] on input "Press SPACE to select this row." at bounding box center [572, 150] width 0 height 0
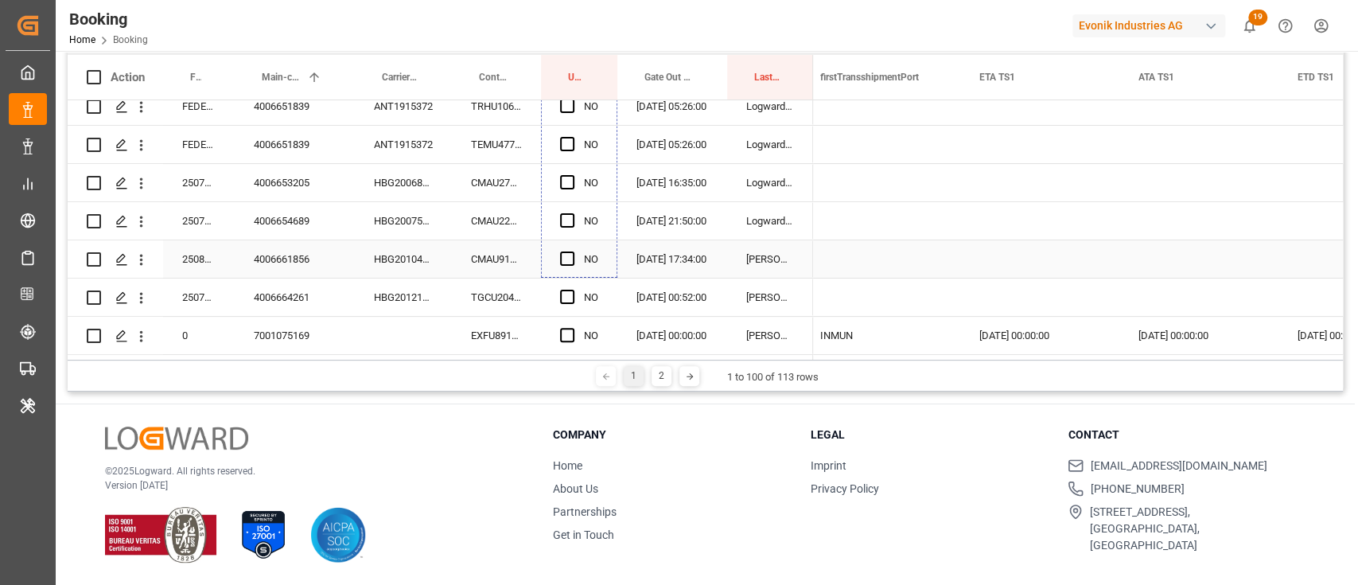
scroll to position [106, 0]
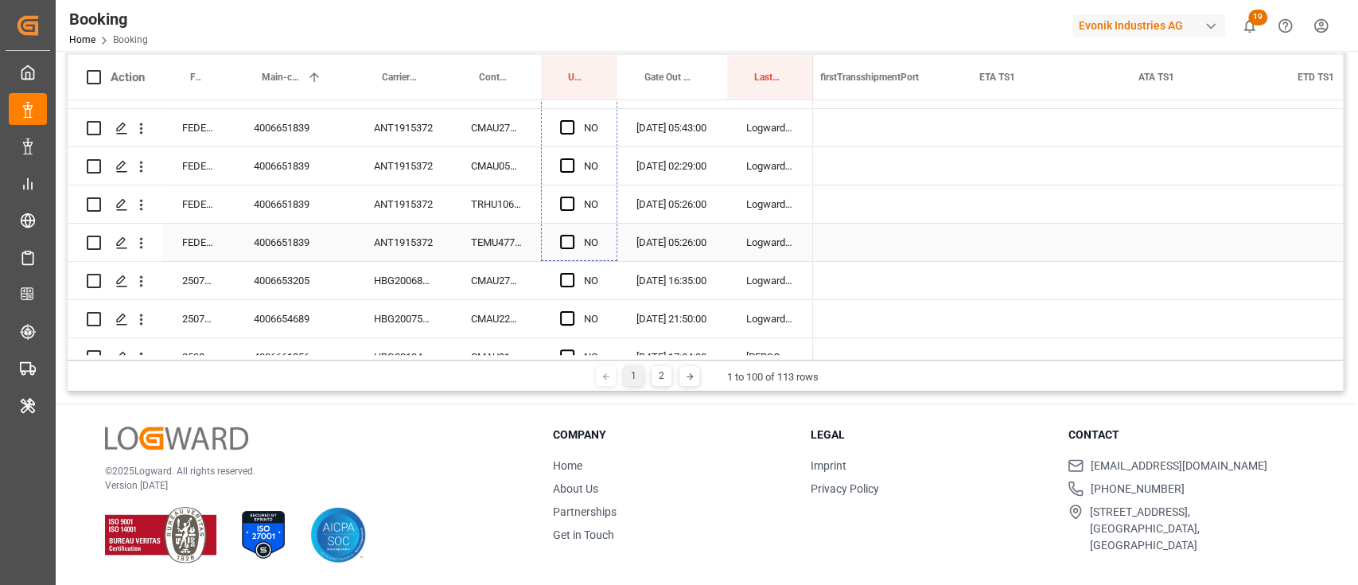
drag, startPoint x: 614, startPoint y: 172, endPoint x: 548, endPoint y: 239, distance: 94.0
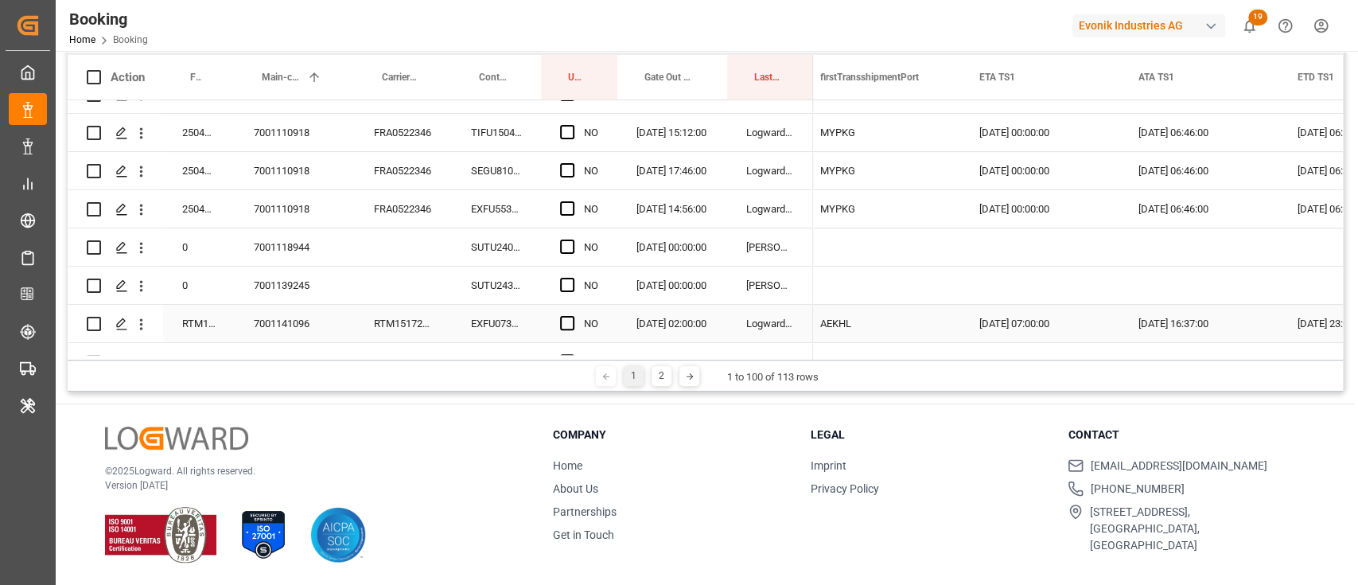
scroll to position [424, 0]
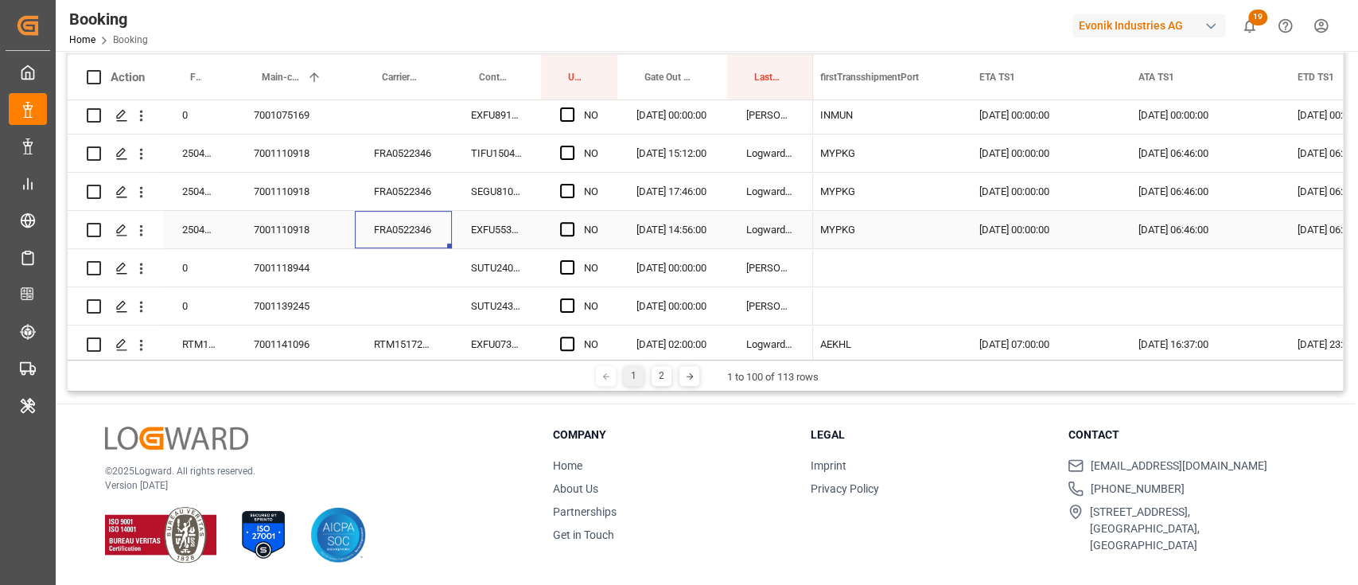
click at [420, 230] on div "FRA0522346" at bounding box center [403, 229] width 97 height 37
click at [508, 157] on div "TIFU1504057" at bounding box center [496, 152] width 89 height 37
click at [493, 193] on div "SEGU8109527" at bounding box center [496, 191] width 89 height 37
click at [496, 219] on div "EXFU5532789" at bounding box center [496, 229] width 89 height 37
click at [571, 154] on span "Press SPACE to select this row." at bounding box center [567, 153] width 14 height 14
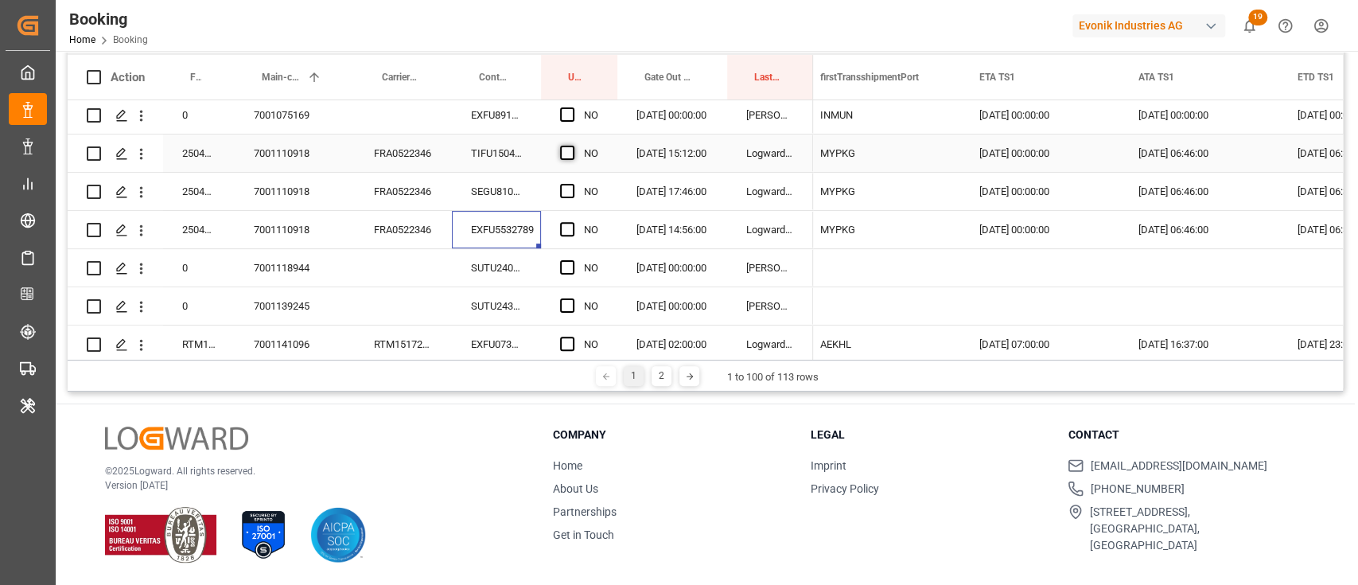
click at [572, 146] on input "Press SPACE to select this row." at bounding box center [572, 146] width 0 height 0
click at [578, 179] on div "Press SPACE to select this row." at bounding box center [572, 191] width 24 height 37
click at [568, 185] on span "Press SPACE to select this row." at bounding box center [567, 191] width 14 height 14
click at [572, 184] on input "Press SPACE to select this row." at bounding box center [572, 184] width 0 height 0
click at [560, 231] on span "Press SPACE to select this row." at bounding box center [567, 229] width 14 height 14
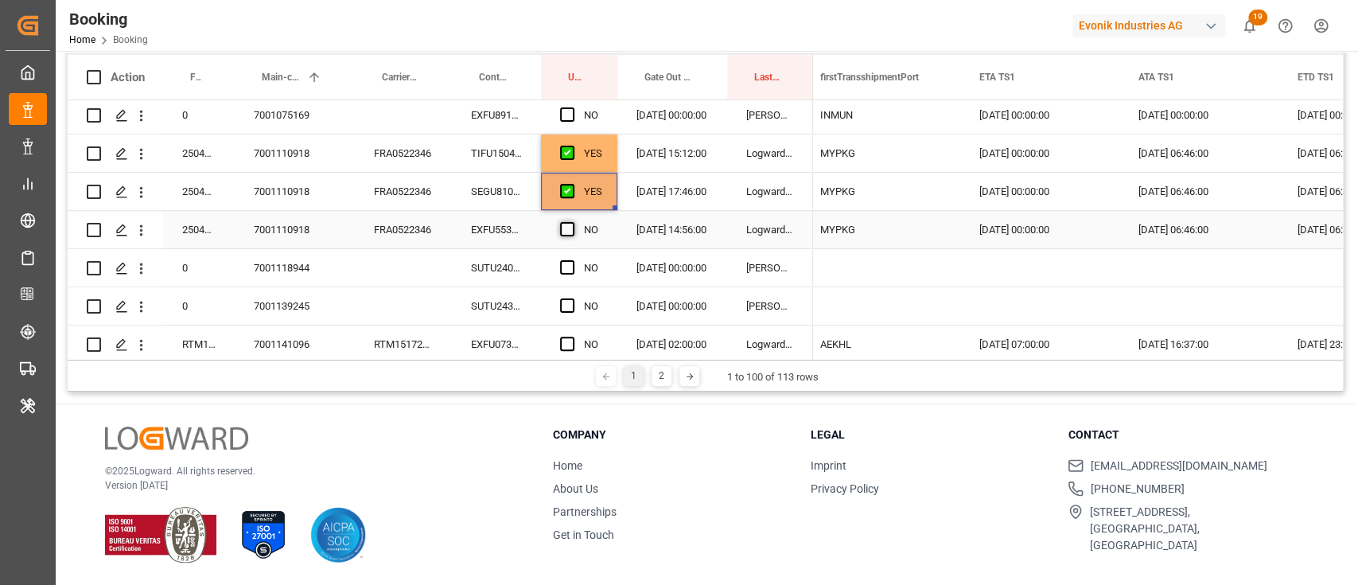
click at [572, 222] on input "Press SPACE to select this row." at bounding box center [572, 222] width 0 height 0
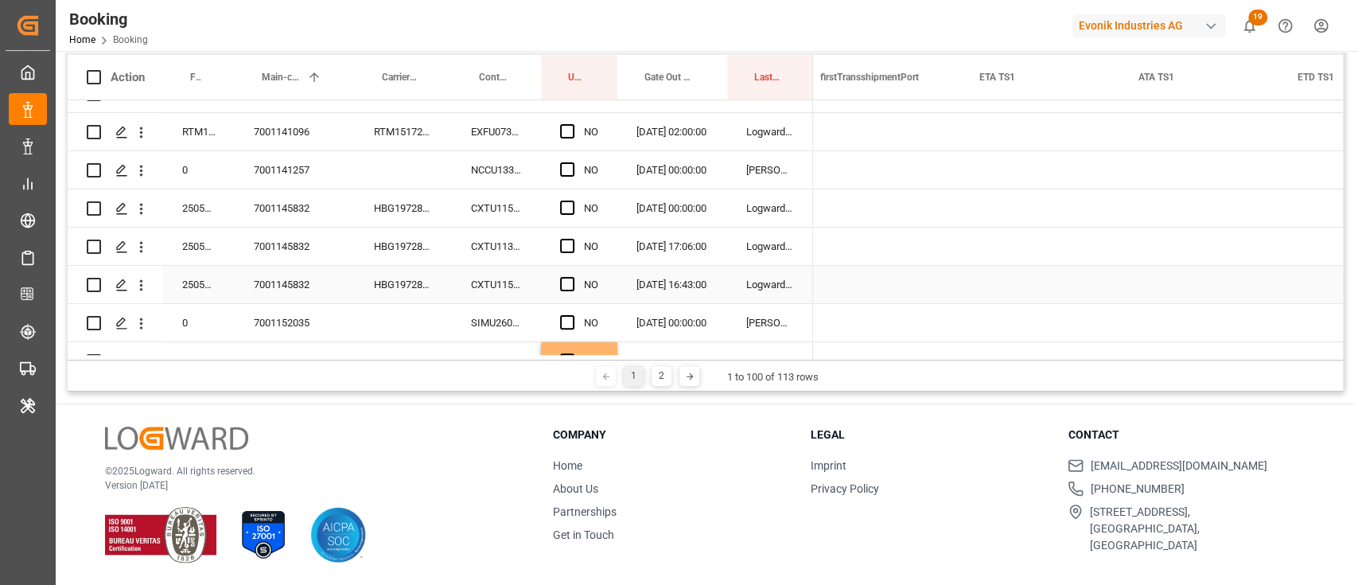
scroll to position [0, 2473]
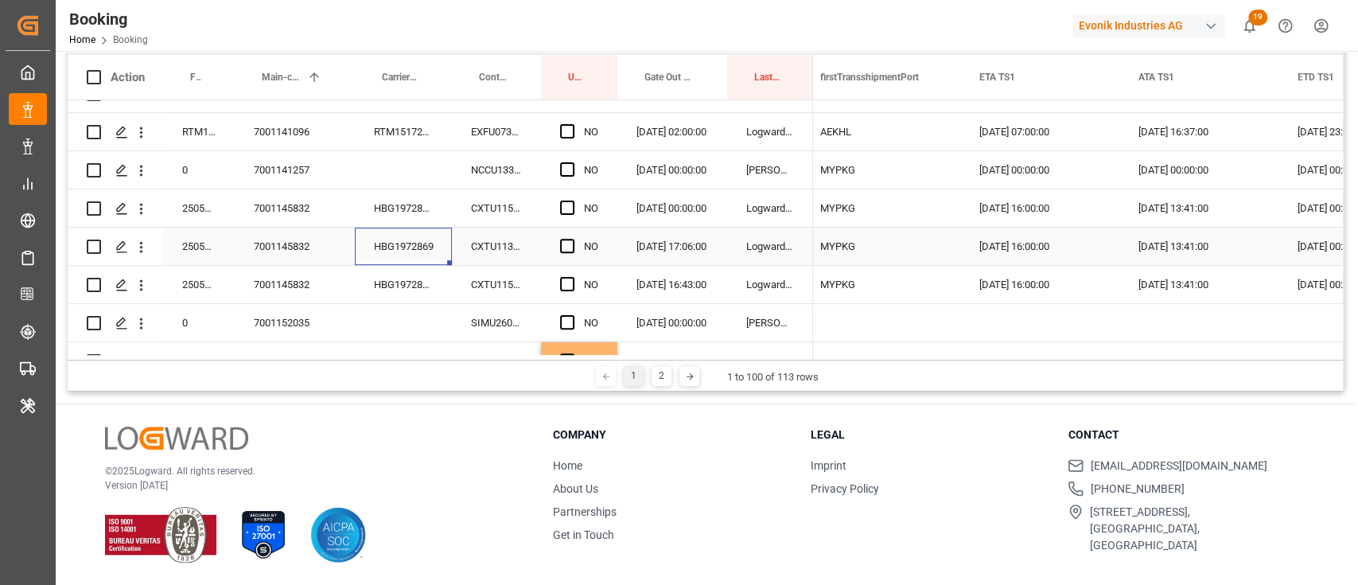
click at [408, 240] on div "HBG1972869" at bounding box center [403, 246] width 97 height 37
click at [520, 228] on div "CXTU1135132" at bounding box center [496, 246] width 89 height 37
click at [520, 204] on div "CXTU1151010" at bounding box center [496, 207] width 89 height 37
click at [567, 202] on span "Press SPACE to select this row." at bounding box center [567, 208] width 14 height 14
click at [572, 201] on input "Press SPACE to select this row." at bounding box center [572, 201] width 0 height 0
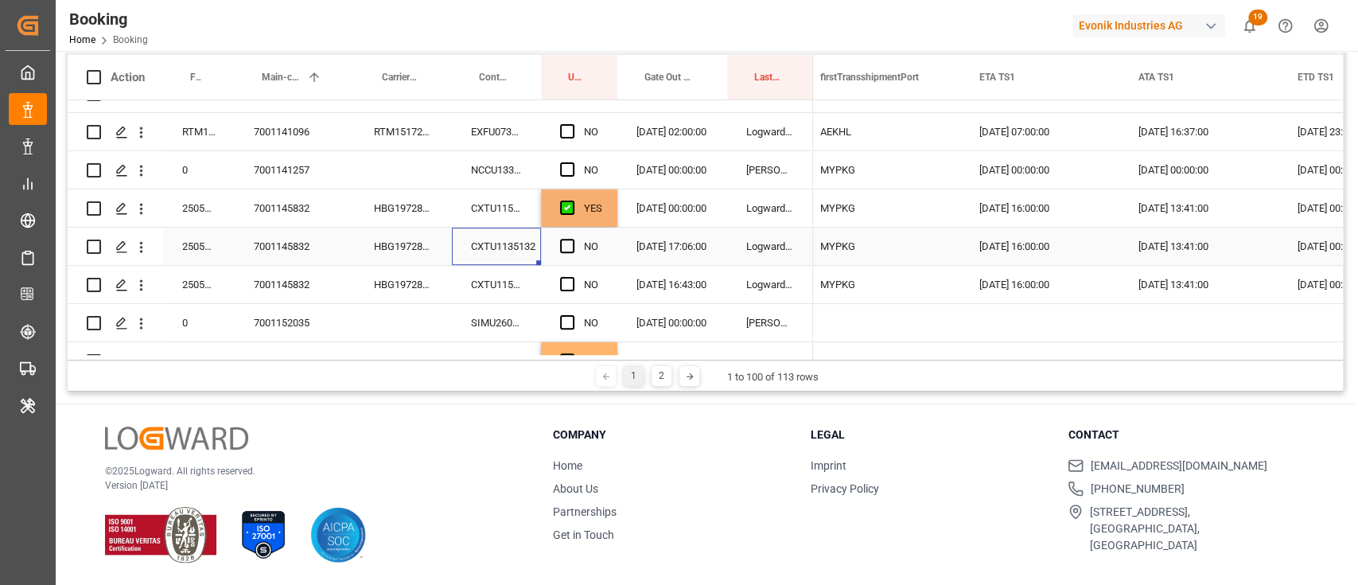
click at [507, 239] on div "CXTU1135132" at bounding box center [496, 246] width 89 height 37
click at [573, 247] on span "Press SPACE to select this row." at bounding box center [567, 246] width 14 height 14
click at [572, 239] on input "Press SPACE to select this row." at bounding box center [572, 239] width 0 height 0
click at [477, 284] on div "CXTU1159900" at bounding box center [496, 284] width 89 height 37
click at [560, 286] on span "Press SPACE to select this row." at bounding box center [567, 284] width 14 height 14
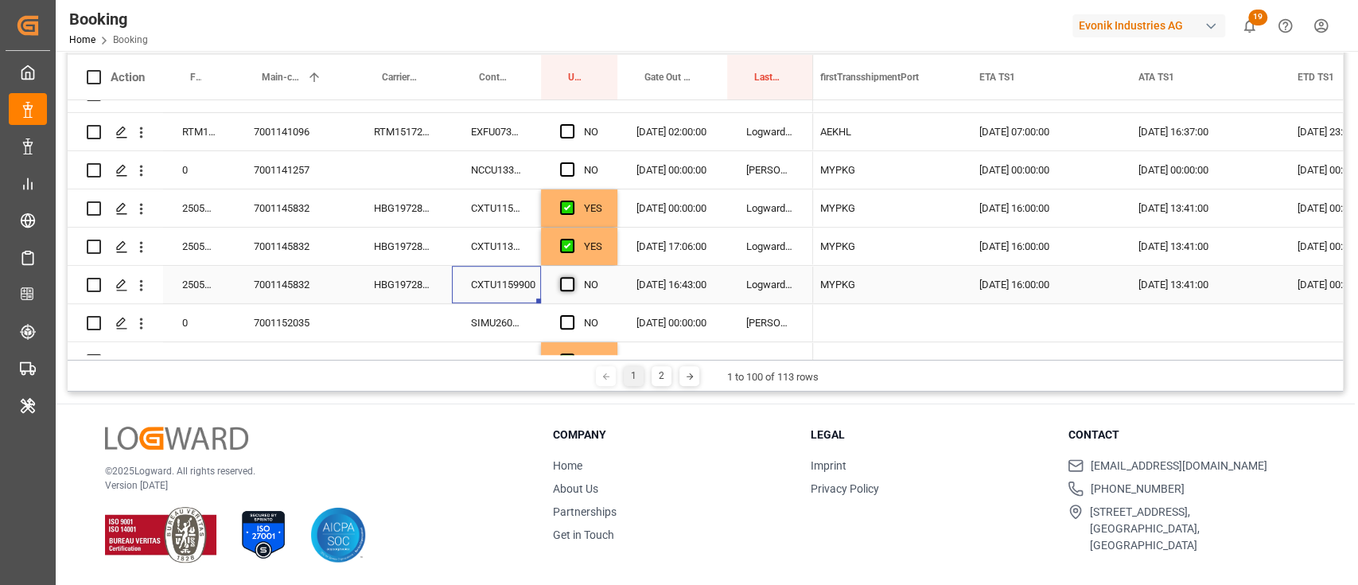
click at [572, 277] on input "Press SPACE to select this row." at bounding box center [572, 277] width 0 height 0
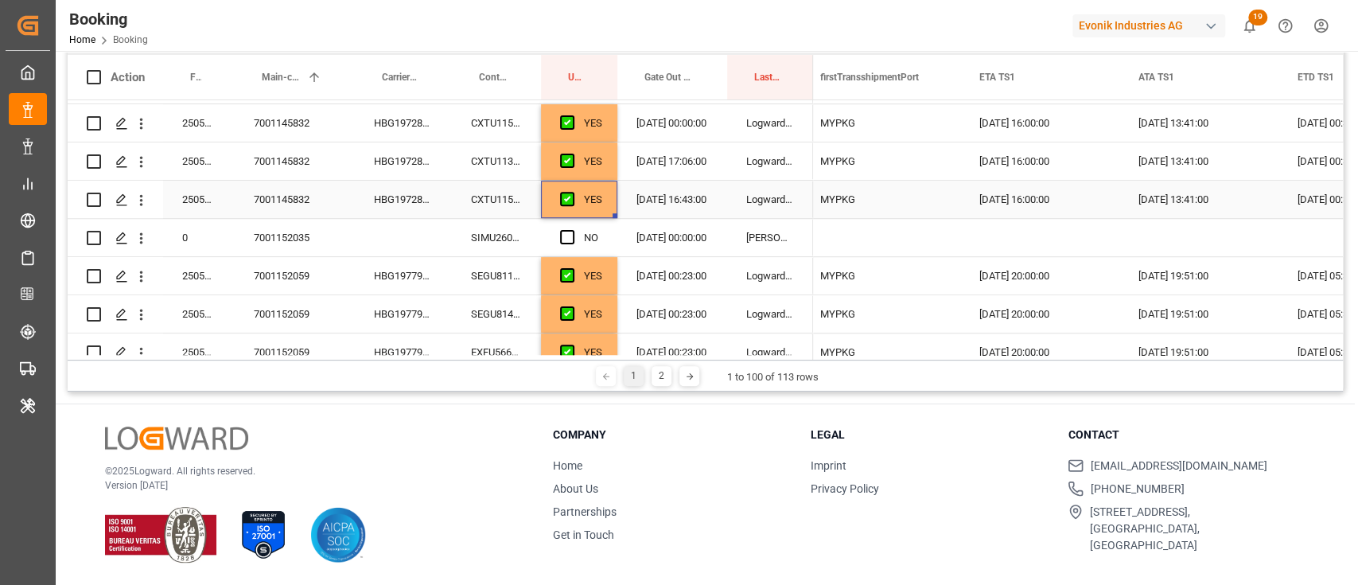
scroll to position [742, 0]
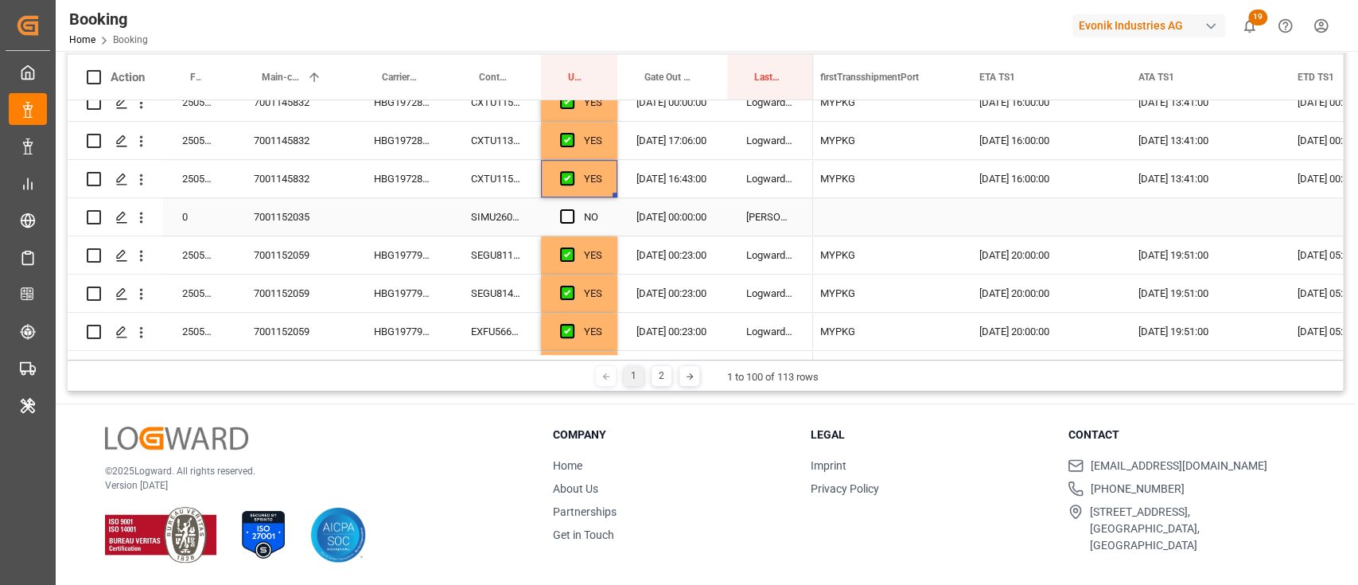
click at [494, 226] on div "SIMU2609873" at bounding box center [496, 216] width 89 height 37
click at [566, 210] on span "Press SPACE to select this row." at bounding box center [567, 216] width 14 height 14
click at [572, 209] on input "Press SPACE to select this row." at bounding box center [572, 209] width 0 height 0
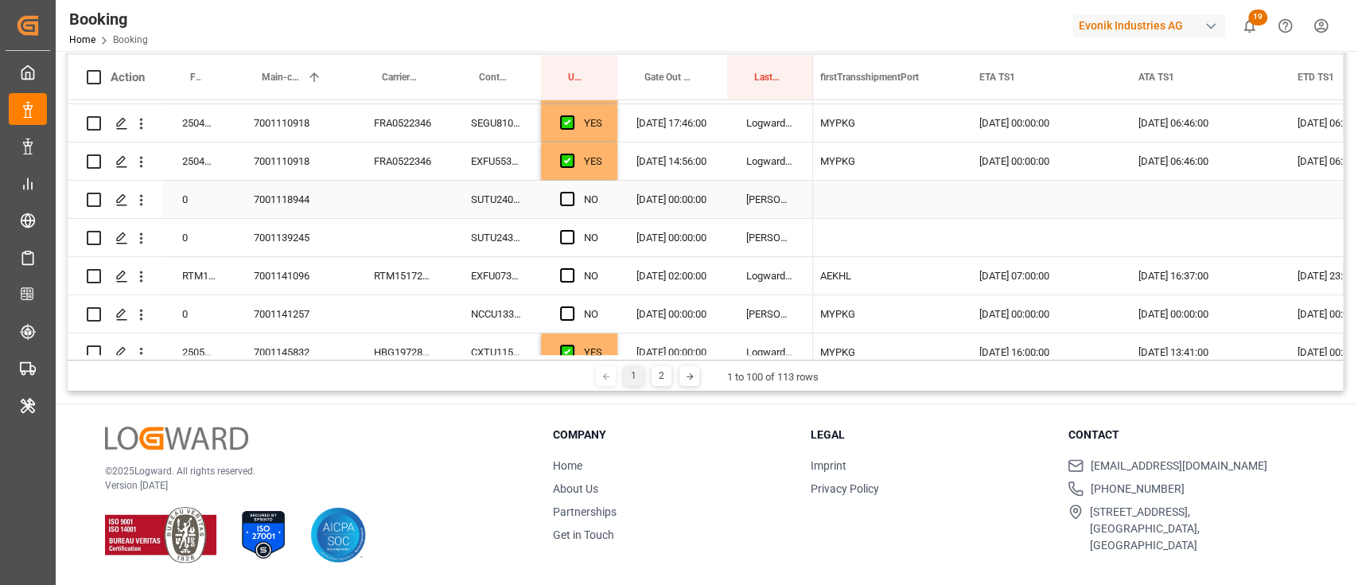
scroll to position [0, 0]
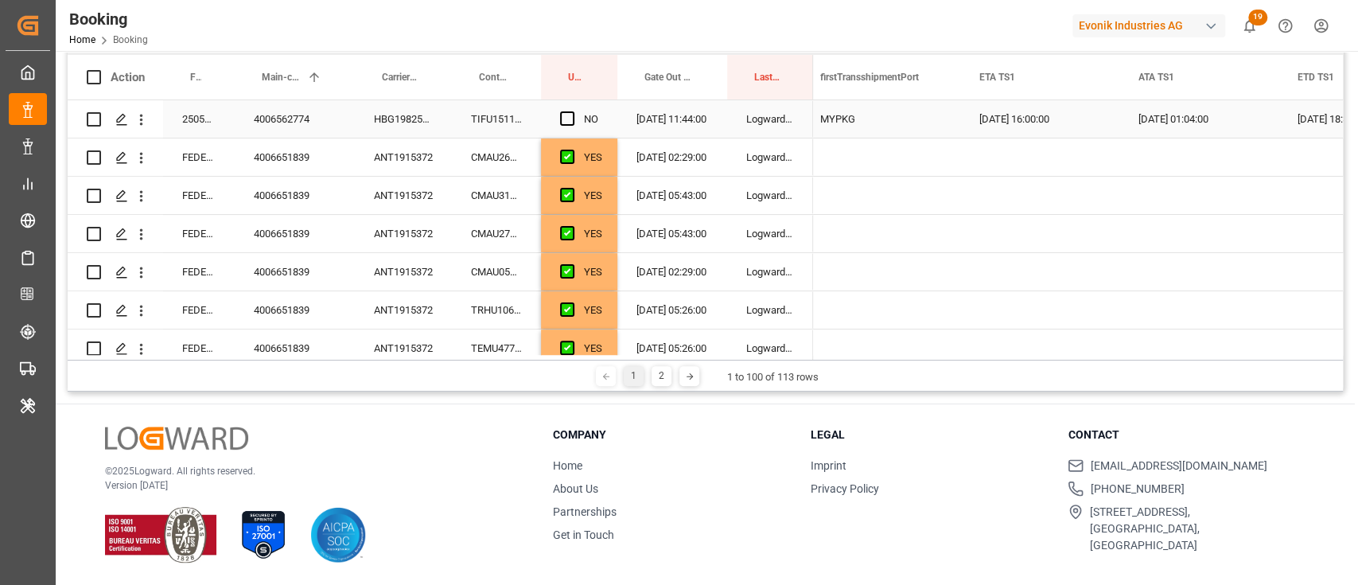
click at [502, 133] on div "TIFU1511971" at bounding box center [496, 118] width 89 height 37
click at [561, 118] on span "Press SPACE to select this row." at bounding box center [567, 118] width 14 height 14
click at [572, 111] on input "Press SPACE to select this row." at bounding box center [572, 111] width 0 height 0
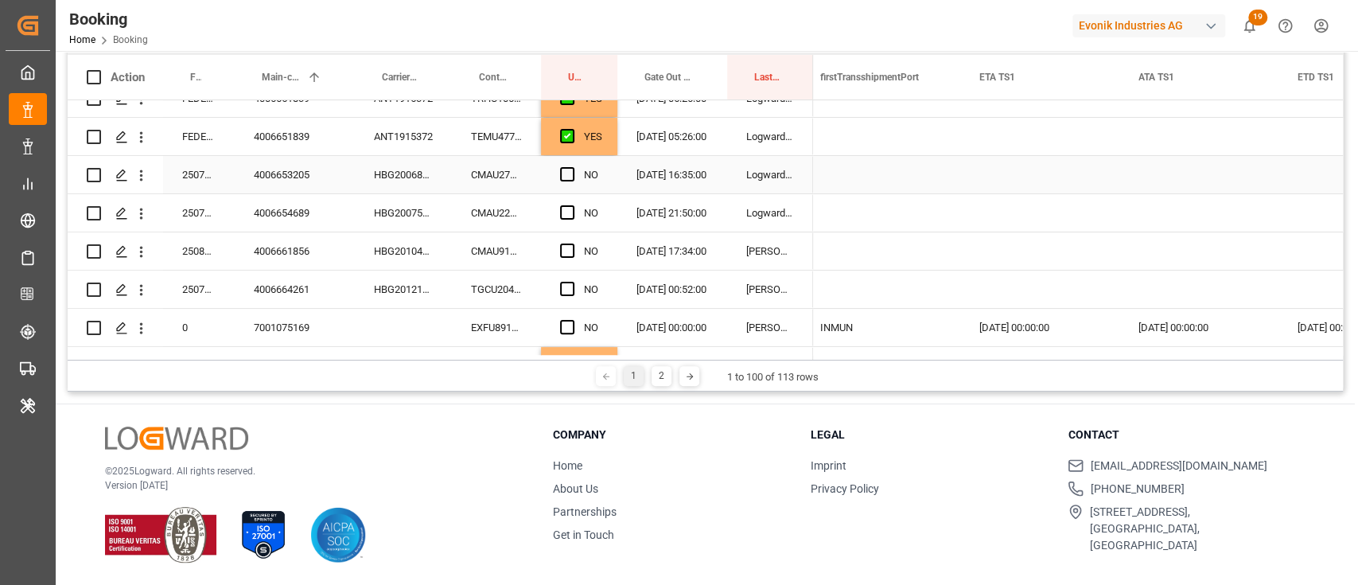
click at [502, 174] on div "CMAU2790758" at bounding box center [496, 174] width 89 height 37
click at [521, 224] on div "CMAU2207178" at bounding box center [496, 212] width 89 height 37
click at [557, 176] on div "NO" at bounding box center [579, 174] width 76 height 37
drag, startPoint x: 561, startPoint y: 165, endPoint x: 533, endPoint y: 238, distance: 78.3
click at [563, 169] on div "Press SPACE to select this row." at bounding box center [572, 175] width 24 height 37
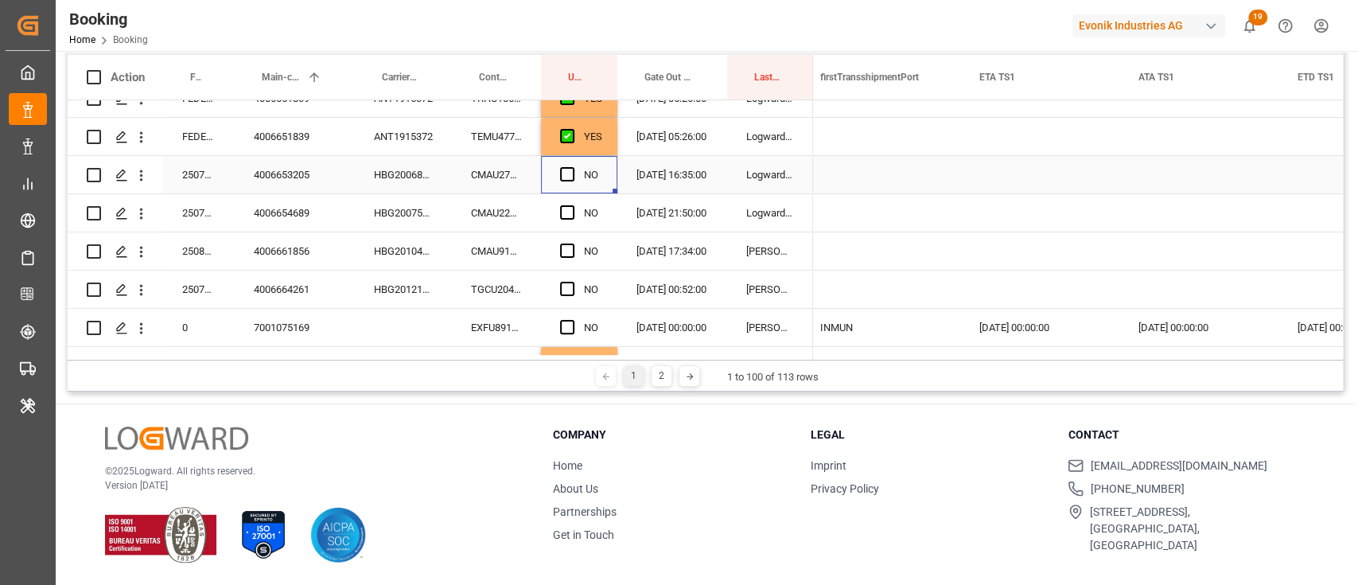
click at [575, 169] on div "Press SPACE to select this row." at bounding box center [572, 175] width 24 height 37
click at [563, 171] on span "Press SPACE to select this row." at bounding box center [567, 174] width 14 height 14
click at [572, 167] on input "Press SPACE to select this row." at bounding box center [572, 167] width 0 height 0
click at [516, 247] on div "CMAU9135233" at bounding box center [496, 250] width 89 height 37
click at [563, 211] on span "Press SPACE to select this row." at bounding box center [567, 212] width 14 height 14
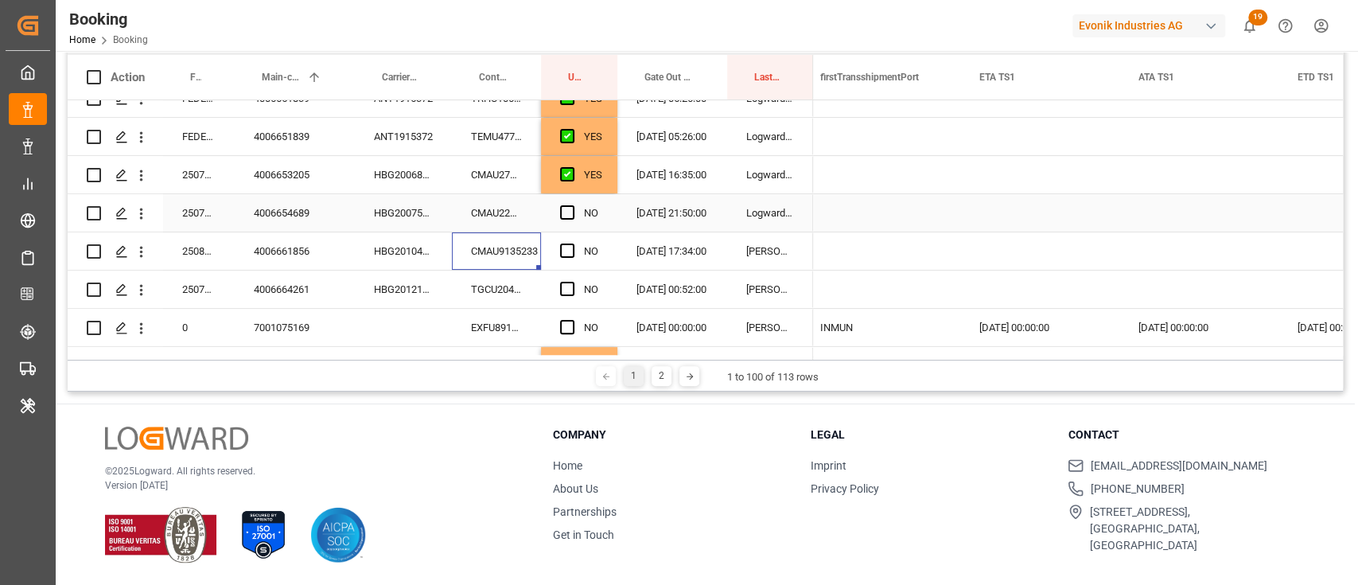
click at [572, 205] on input "Press SPACE to select this row." at bounding box center [572, 205] width 0 height 0
click at [509, 291] on div "TGCU2040830" at bounding box center [496, 289] width 89 height 37
click at [570, 247] on span "Press SPACE to select this row." at bounding box center [567, 250] width 14 height 14
click at [572, 243] on input "Press SPACE to select this row." at bounding box center [572, 243] width 0 height 0
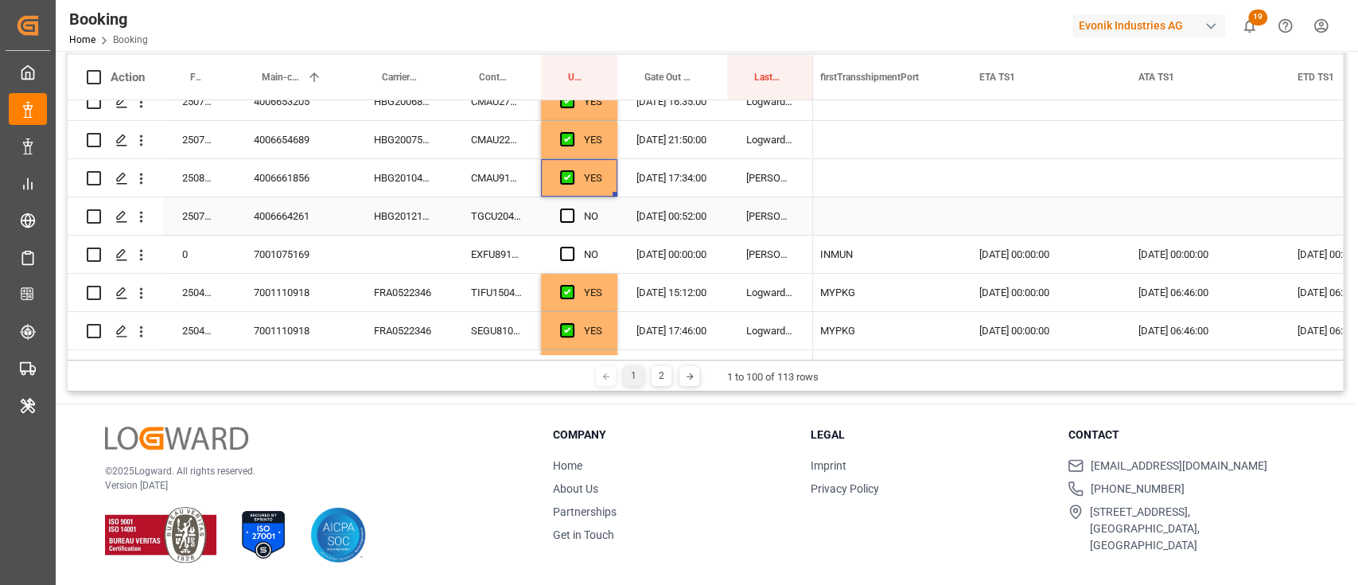
scroll to position [318, 0]
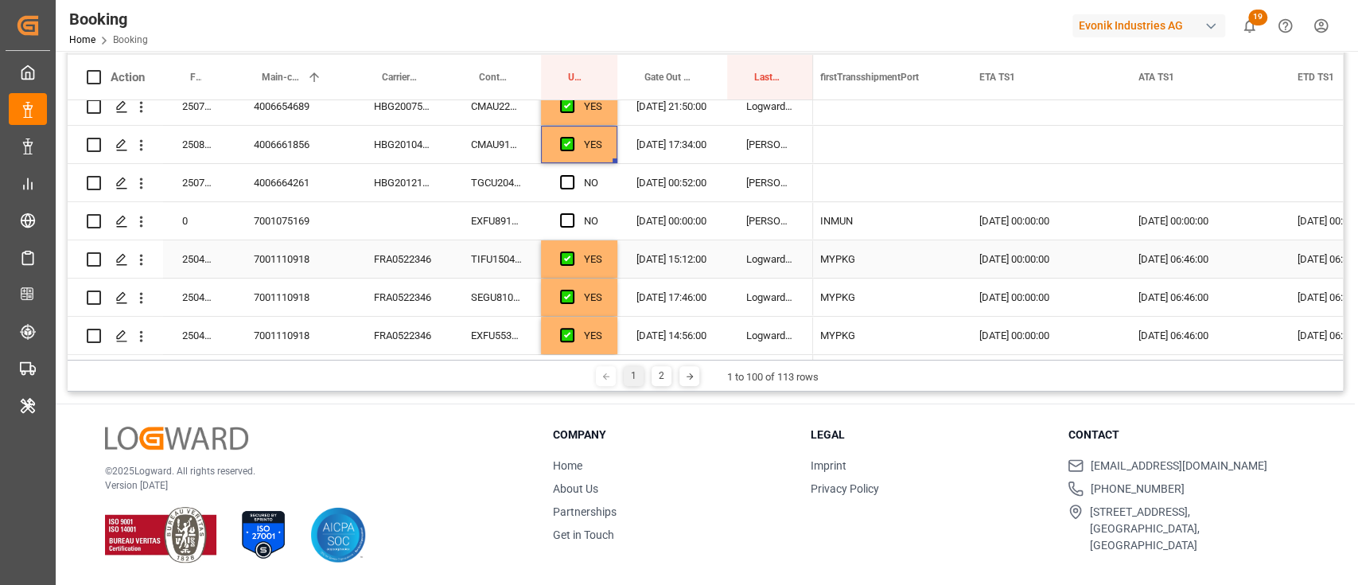
click at [516, 225] on div "EXFU8912735" at bounding box center [496, 220] width 89 height 37
click at [562, 180] on span "Press SPACE to select this row." at bounding box center [567, 182] width 14 height 14
click at [572, 175] on input "Press SPACE to select this row." at bounding box center [572, 175] width 0 height 0
click at [567, 220] on span "Press SPACE to select this row." at bounding box center [567, 220] width 14 height 14
click at [572, 213] on input "Press SPACE to select this row." at bounding box center [572, 213] width 0 height 0
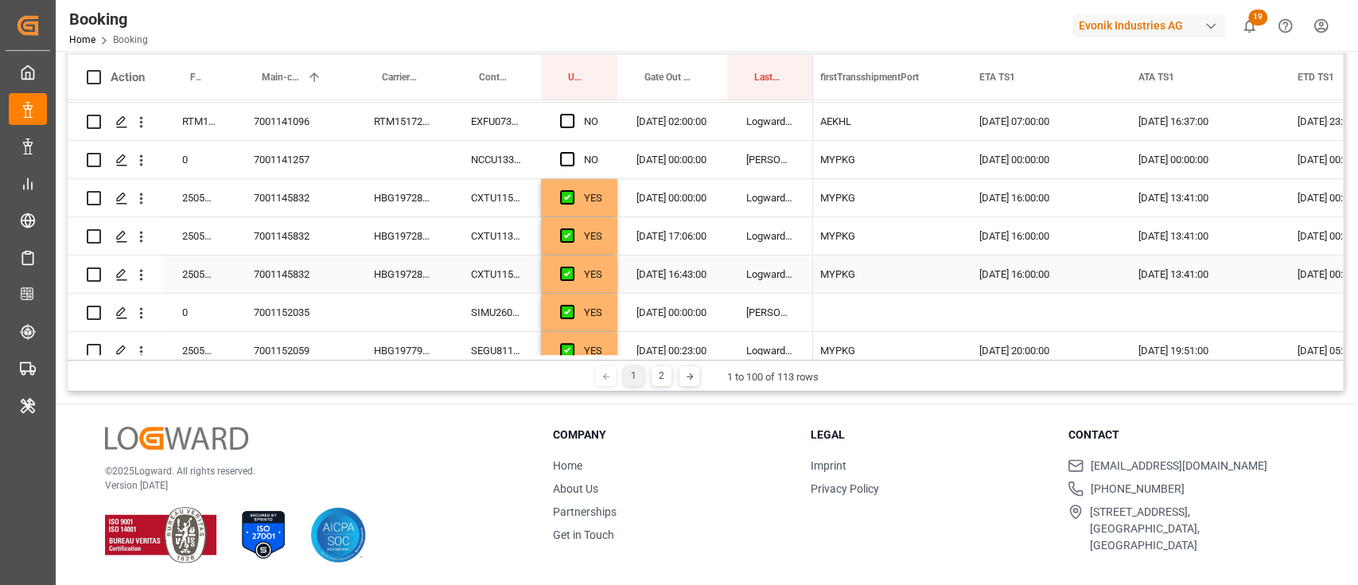
scroll to position [530, 0]
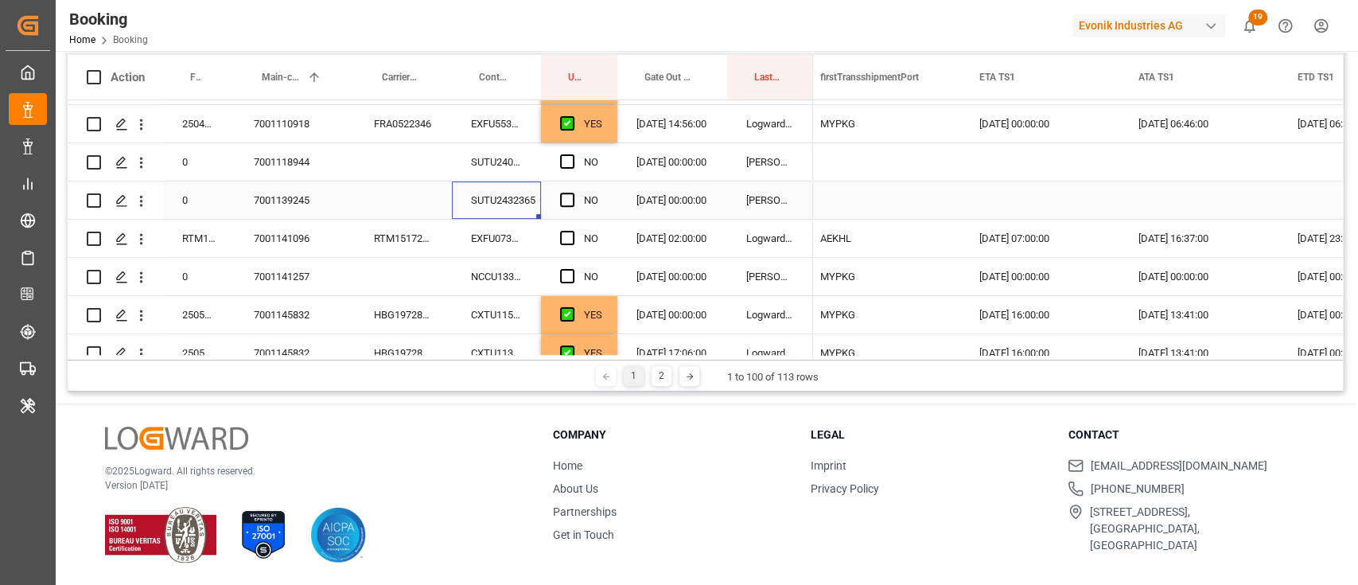
click at [502, 184] on div "SUTU2432365" at bounding box center [496, 199] width 89 height 37
click at [502, 169] on div "SUTU2401960" at bounding box center [496, 161] width 89 height 37
click at [567, 161] on span "Press SPACE to select this row." at bounding box center [567, 161] width 14 height 14
click at [572, 154] on input "Press SPACE to select this row." at bounding box center [572, 154] width 0 height 0
click at [519, 209] on div "SUTU2432365" at bounding box center [496, 199] width 89 height 37
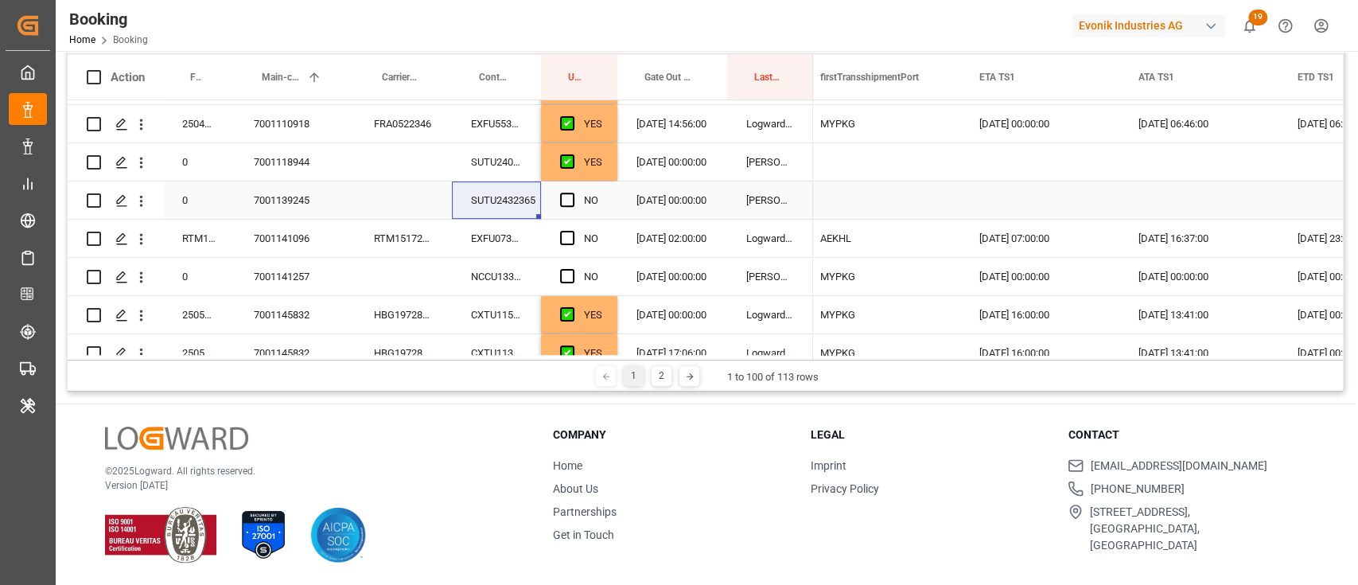
click at [573, 200] on div "Press SPACE to select this row." at bounding box center [572, 200] width 24 height 37
click at [565, 193] on span "Press SPACE to select this row." at bounding box center [567, 200] width 14 height 14
click at [572, 193] on input "Press SPACE to select this row." at bounding box center [572, 193] width 0 height 0
click at [506, 231] on div "EXFU0736780" at bounding box center [496, 238] width 89 height 37
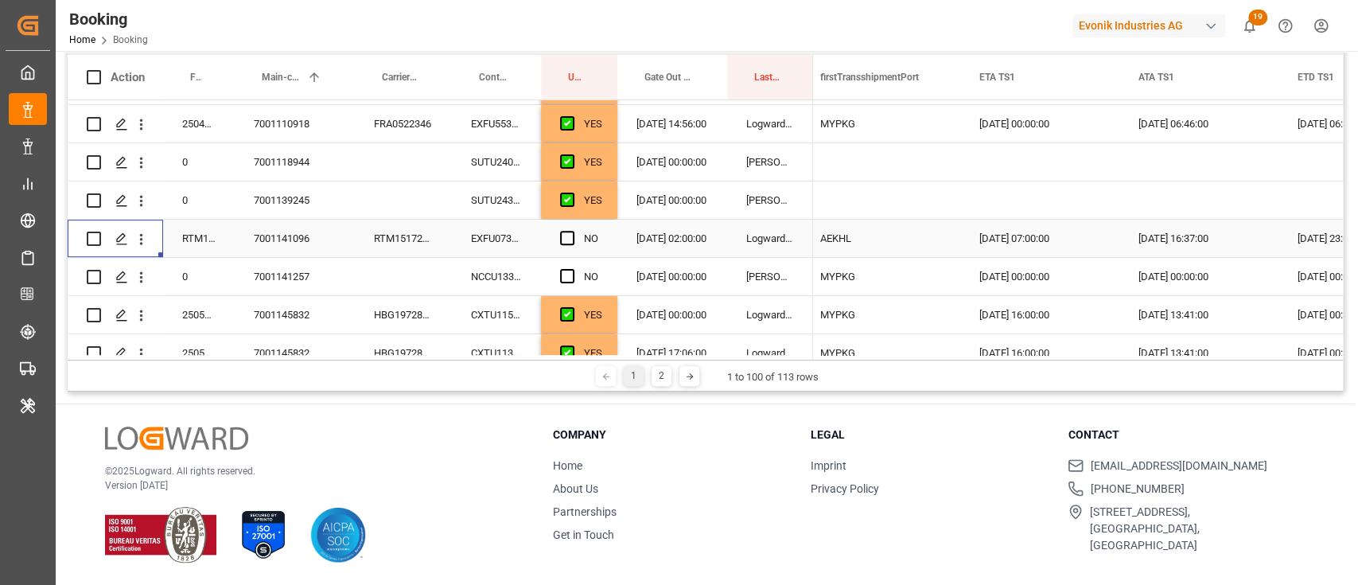
click at [151, 236] on div "Press SPACE to select this row." at bounding box center [141, 239] width 41 height 30
click at [147, 236] on icon "open menu" at bounding box center [141, 239] width 17 height 17
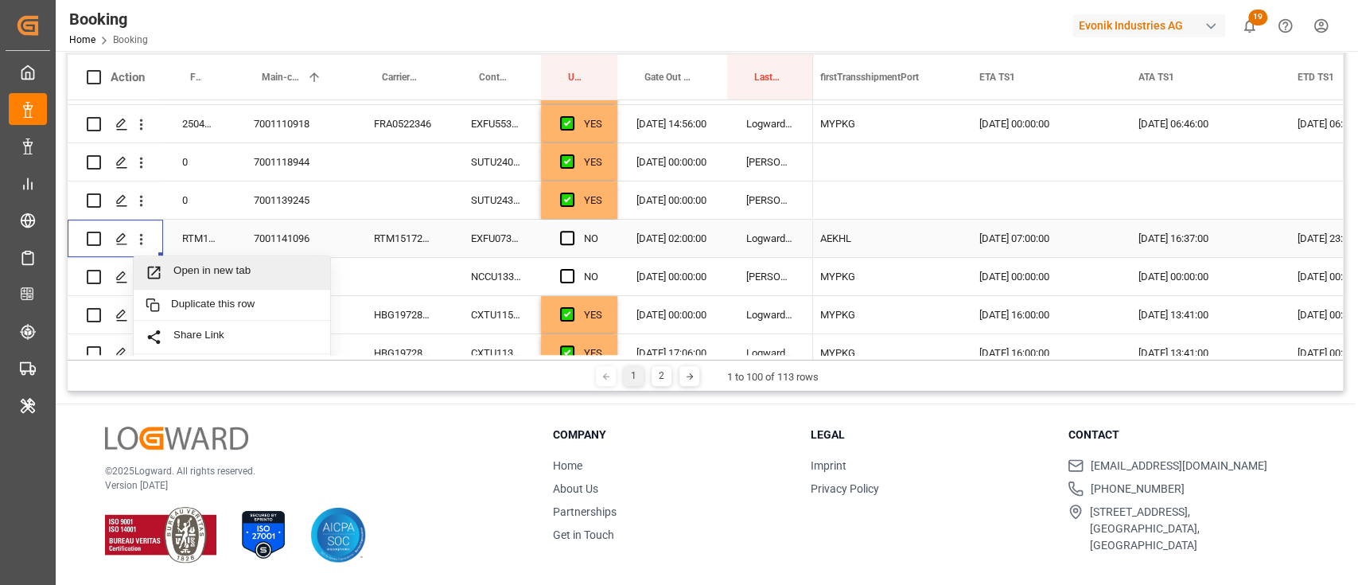
drag, startPoint x: 179, startPoint y: 254, endPoint x: 194, endPoint y: 264, distance: 18.3
click at [194, 264] on div "Open in new tab" at bounding box center [232, 272] width 197 height 33
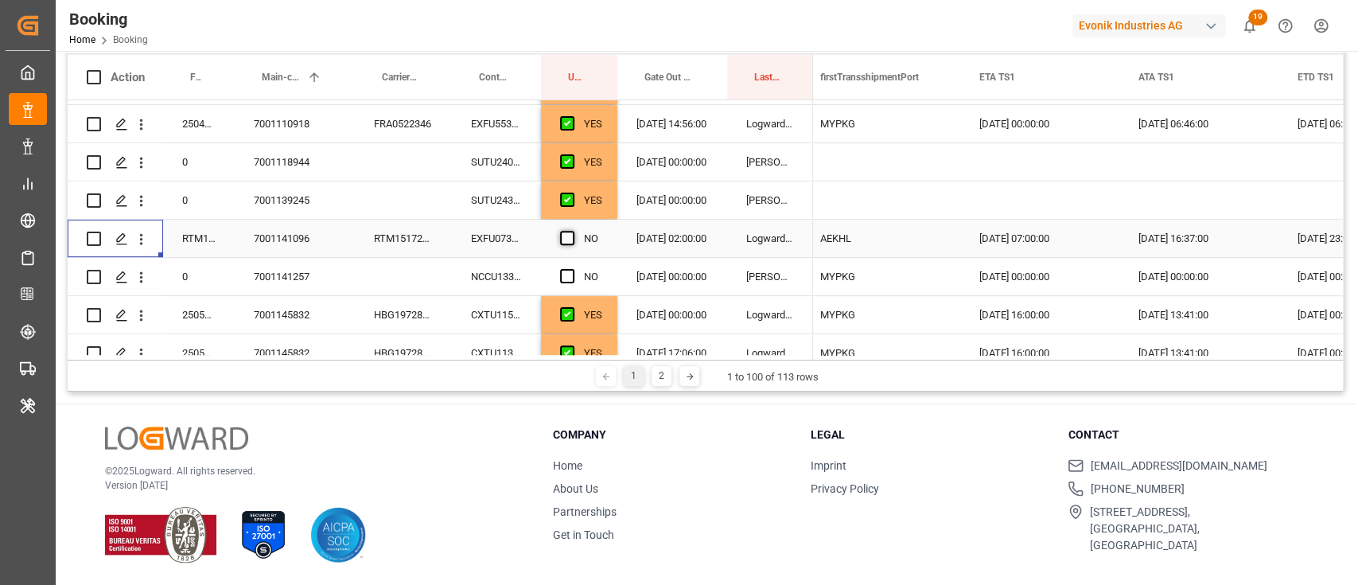
click at [569, 232] on span "Press SPACE to select this row." at bounding box center [567, 238] width 14 height 14
click at [572, 231] on input "Press SPACE to select this row." at bounding box center [572, 231] width 0 height 0
click at [527, 271] on div "NCCU1330148" at bounding box center [496, 276] width 89 height 37
click at [559, 269] on div "NO" at bounding box center [579, 276] width 76 height 37
click at [567, 277] on span "Press SPACE to select this row." at bounding box center [567, 276] width 14 height 14
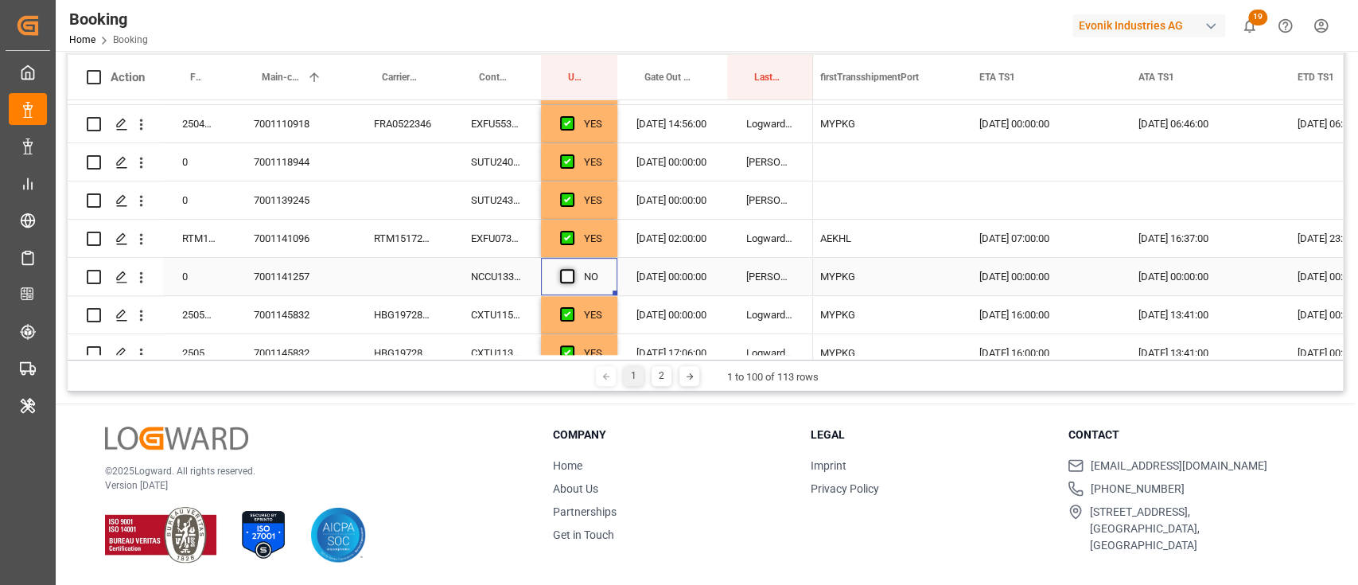
click at [572, 269] on input "Press SPACE to select this row." at bounding box center [572, 269] width 0 height 0
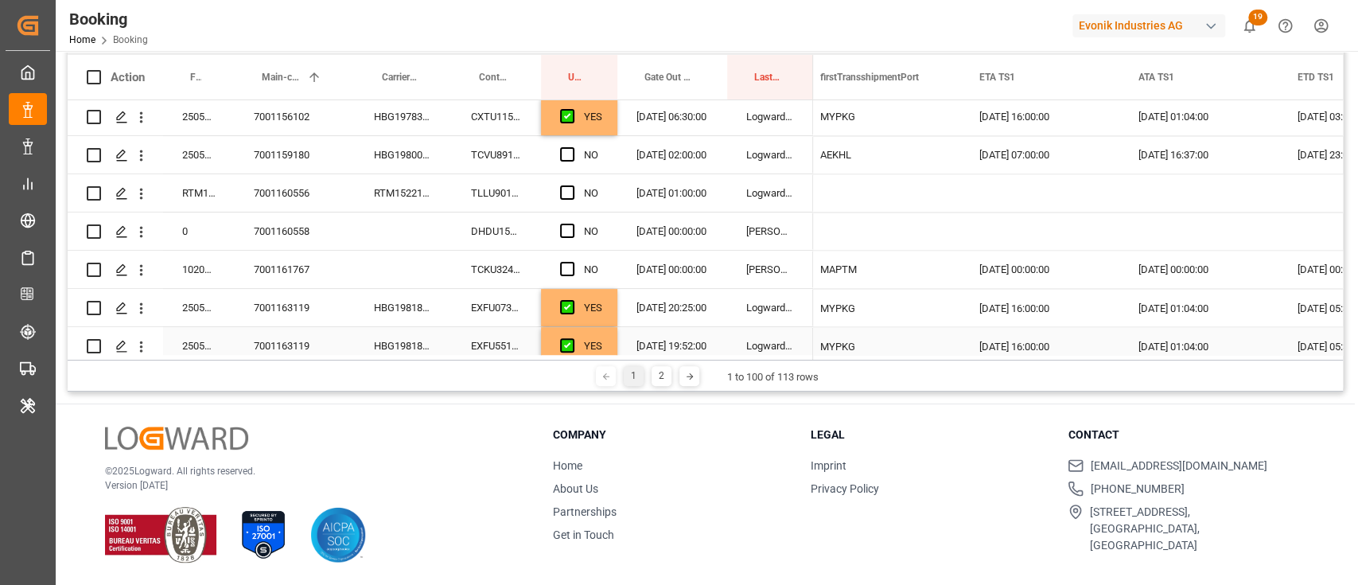
scroll to position [1803, 0]
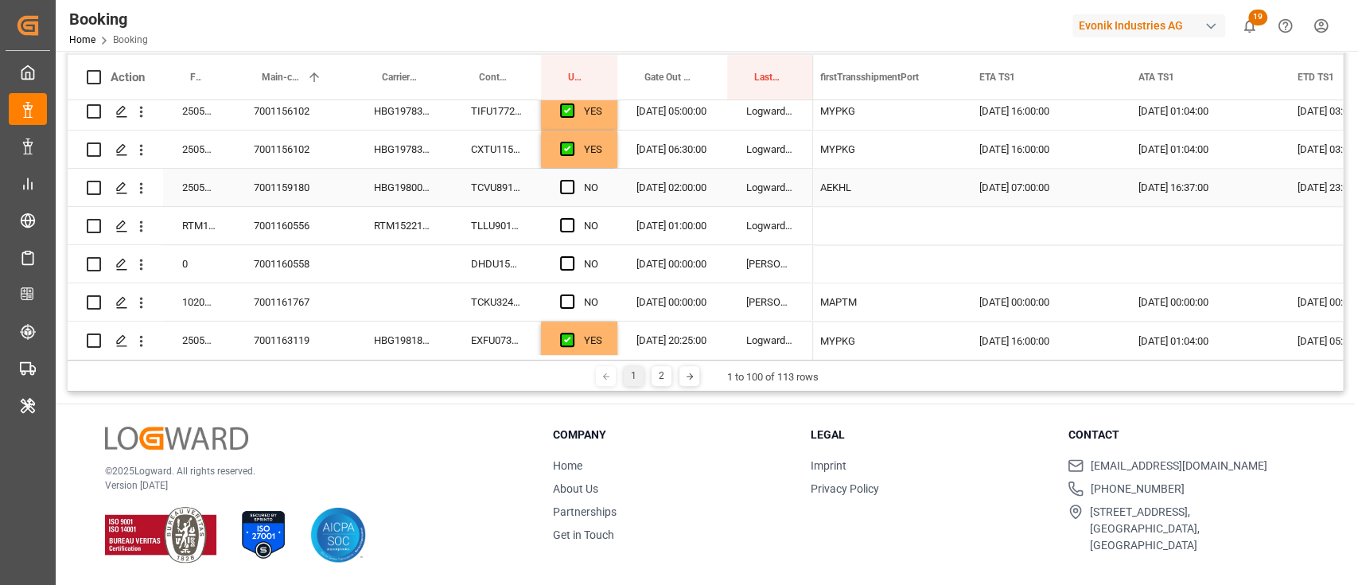
click at [507, 186] on div "TCVU8912060" at bounding box center [496, 187] width 89 height 37
click at [566, 182] on span "Press SPACE to select this row." at bounding box center [567, 187] width 14 height 14
click at [572, 180] on input "Press SPACE to select this row." at bounding box center [572, 180] width 0 height 0
click at [516, 236] on div "TLLU9018624" at bounding box center [496, 225] width 89 height 37
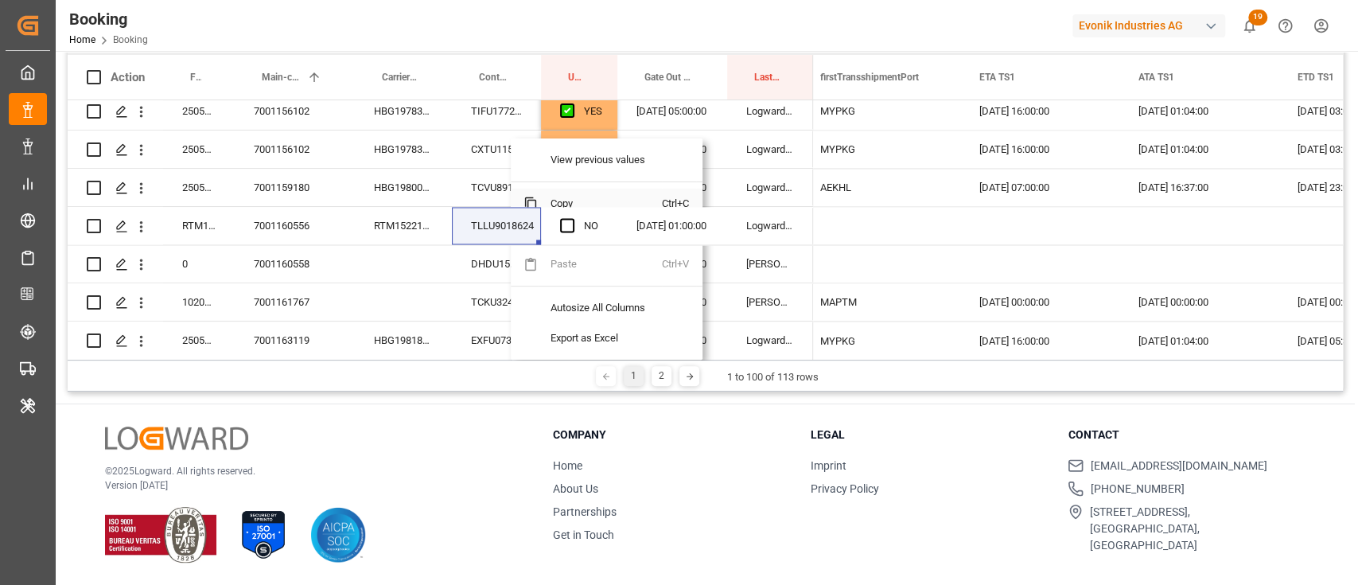
click at [539, 193] on span "Copy" at bounding box center [600, 204] width 124 height 30
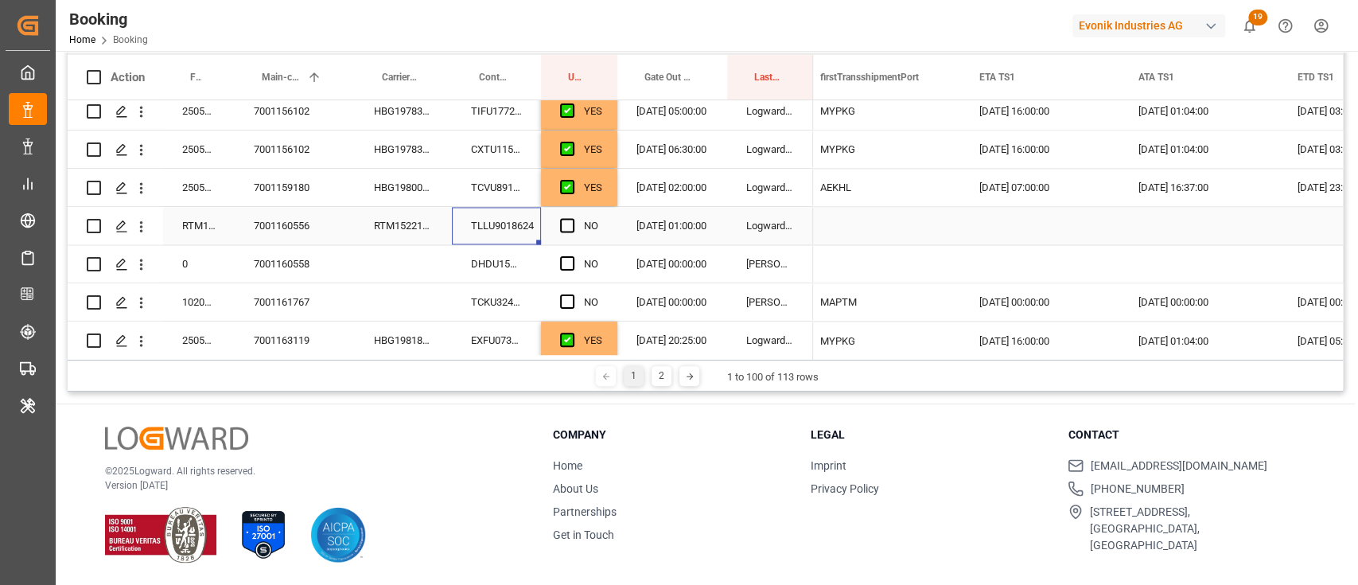
click at [579, 233] on div "Press SPACE to select this row." at bounding box center [572, 226] width 24 height 37
click at [577, 232] on div "Press SPACE to select this row." at bounding box center [572, 226] width 24 height 37
click at [565, 223] on span "Press SPACE to select this row." at bounding box center [567, 225] width 14 height 14
click at [572, 218] on input "Press SPACE to select this row." at bounding box center [572, 218] width 0 height 0
click at [524, 260] on div "DHDU1573011" at bounding box center [496, 263] width 89 height 37
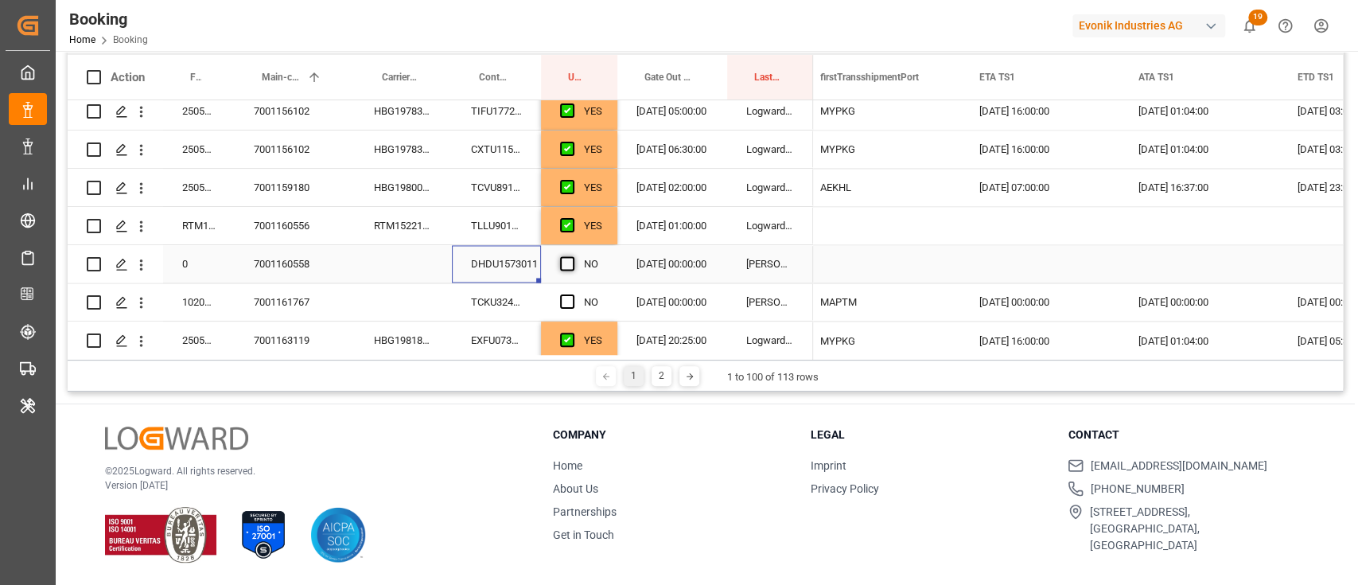
click at [574, 264] on span "Press SPACE to select this row." at bounding box center [567, 263] width 14 height 14
click at [572, 256] on input "Press SPACE to select this row." at bounding box center [572, 256] width 0 height 0
click at [516, 305] on div "TCKU3248753" at bounding box center [496, 301] width 89 height 37
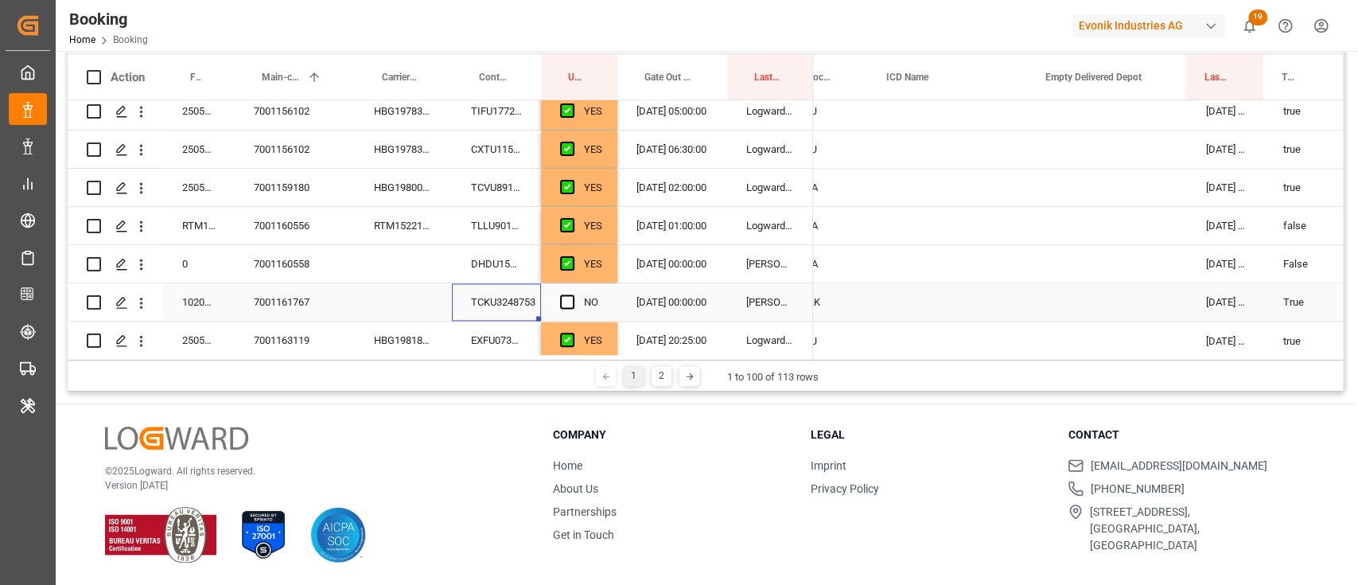
scroll to position [0, 0]
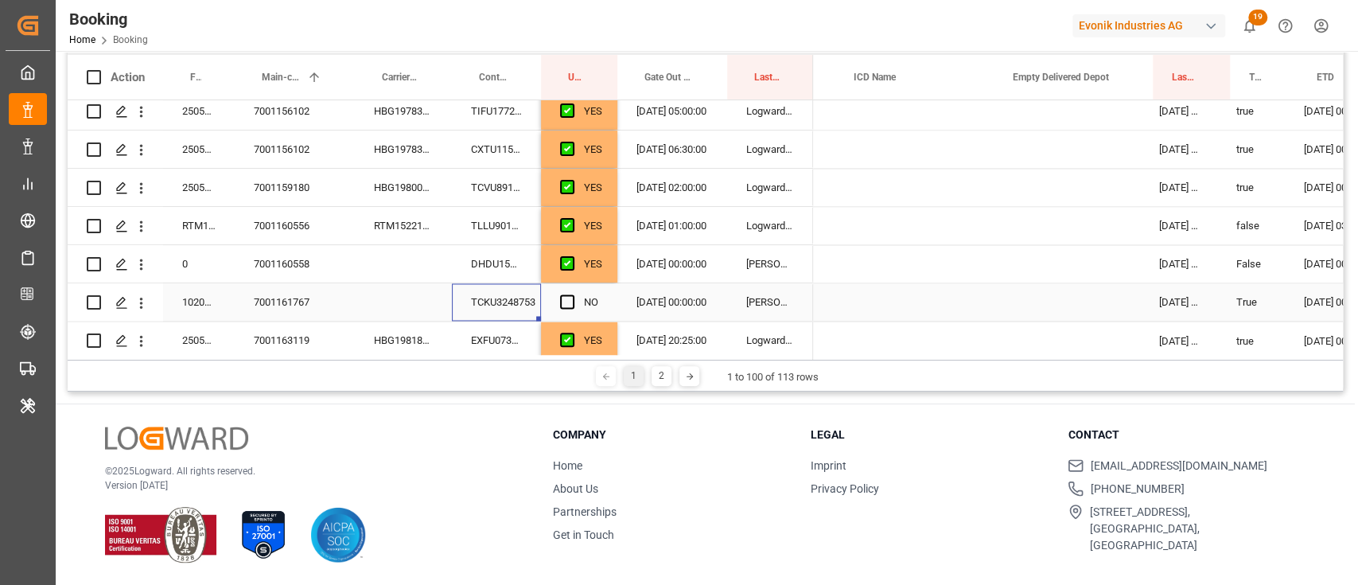
click at [1081, 298] on div "Press SPACE to select this row." at bounding box center [1060, 301] width 159 height 37
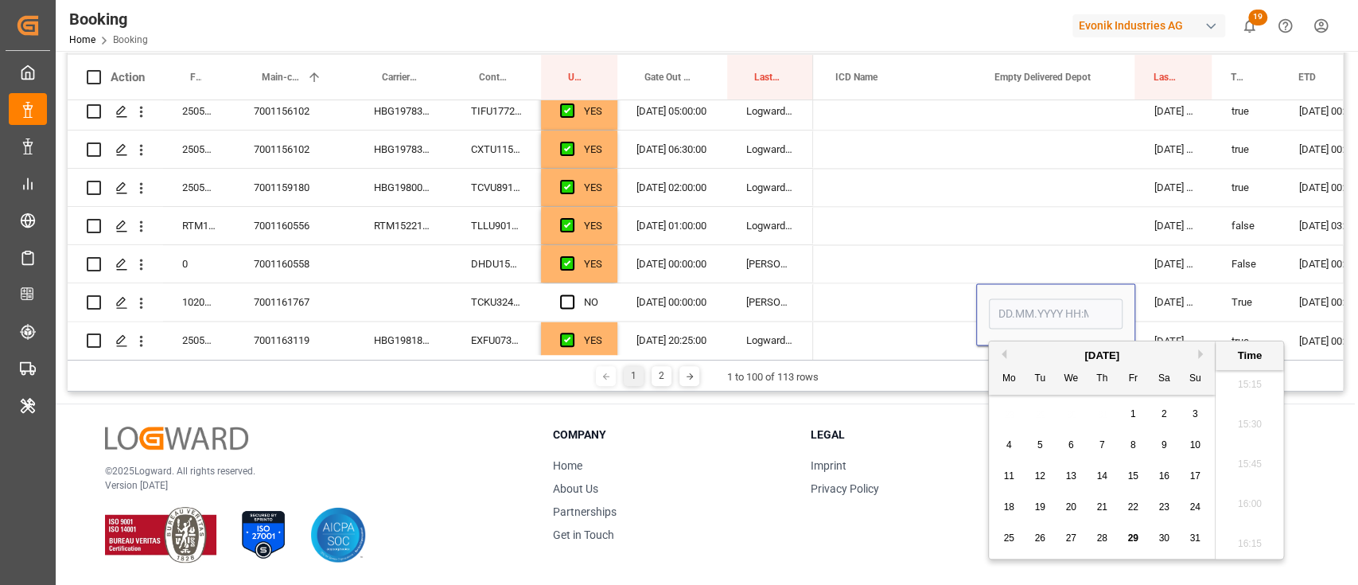
click at [1096, 506] on span "21" at bounding box center [1101, 506] width 10 height 11
type input "21.08.2025 00:00"
click at [886, 298] on div "Press SPACE to select this row." at bounding box center [896, 301] width 159 height 37
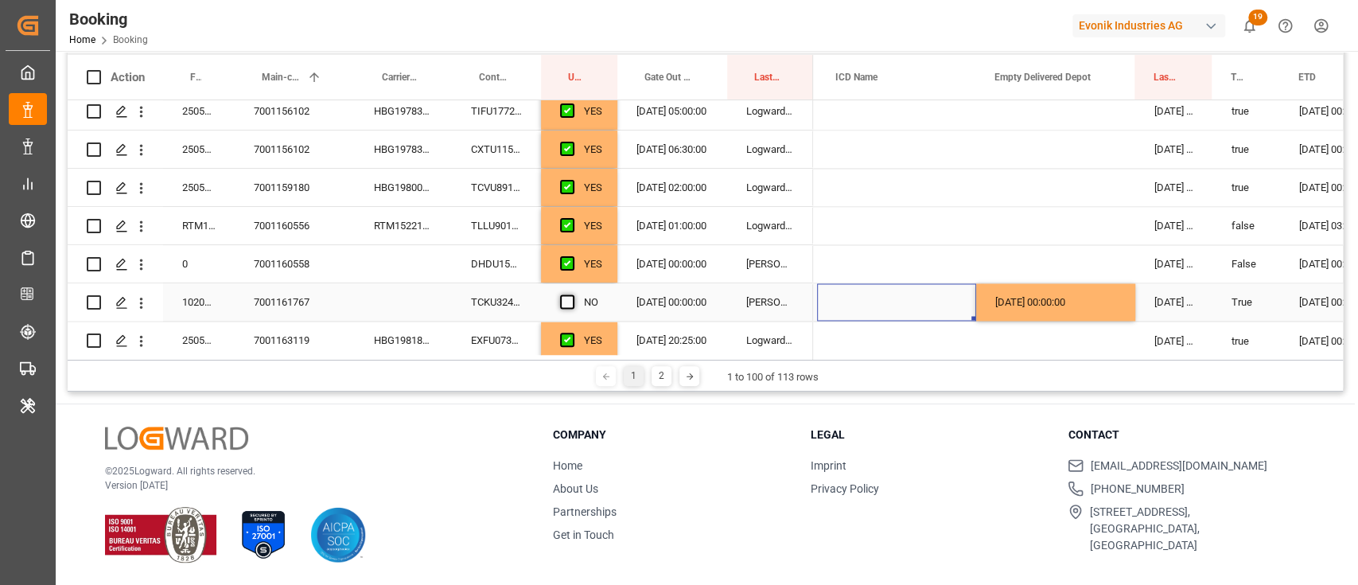
click at [564, 306] on span "Press SPACE to select this row." at bounding box center [567, 301] width 14 height 14
click at [572, 294] on input "Press SPACE to select this row." at bounding box center [572, 294] width 0 height 0
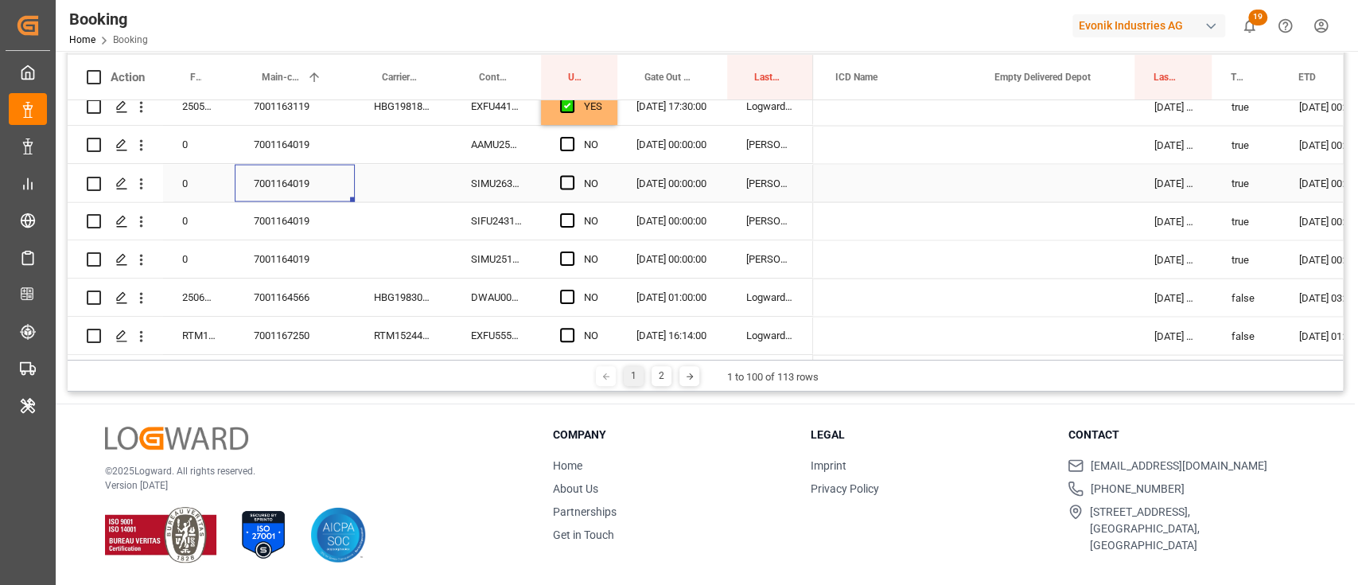
click at [275, 173] on div "7001164019" at bounding box center [295, 182] width 120 height 37
click at [524, 141] on div "AAMU2506145" at bounding box center [496, 144] width 89 height 37
click at [564, 144] on span "Press SPACE to select this row." at bounding box center [567, 144] width 14 height 14
click at [572, 137] on input "Press SPACE to select this row." at bounding box center [572, 137] width 0 height 0
click at [572, 181] on span "Press SPACE to select this row." at bounding box center [567, 182] width 14 height 14
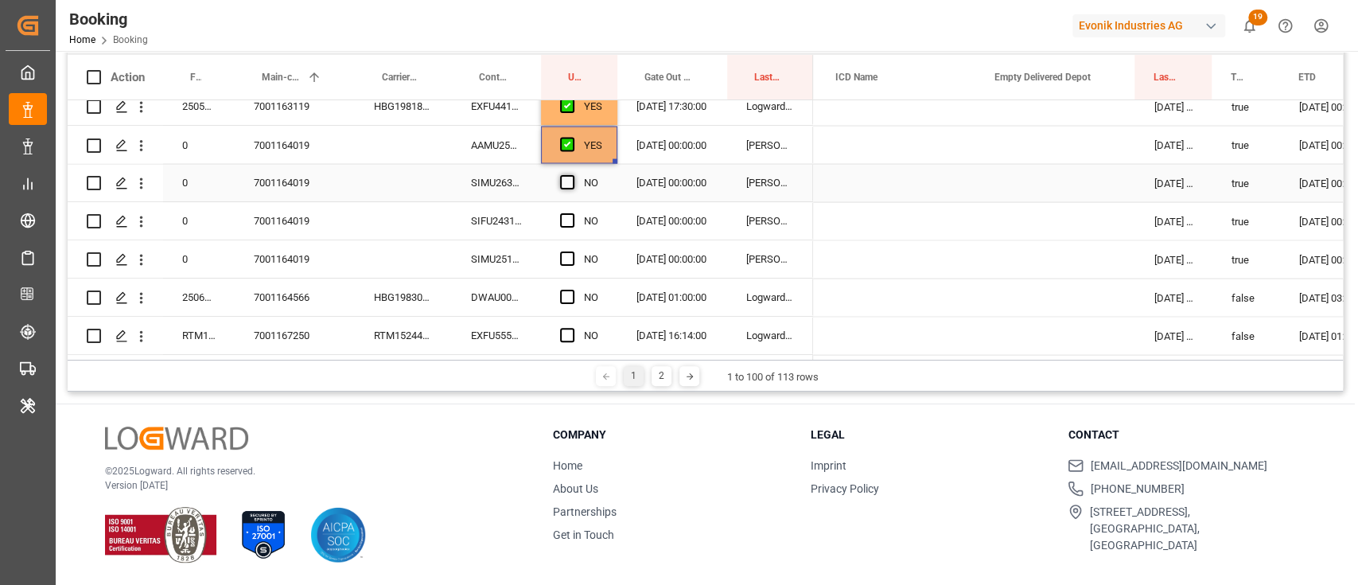
click at [572, 175] on input "Press SPACE to select this row." at bounding box center [572, 175] width 0 height 0
click at [564, 216] on span "Press SPACE to select this row." at bounding box center [567, 220] width 14 height 14
click at [572, 213] on input "Press SPACE to select this row." at bounding box center [572, 213] width 0 height 0
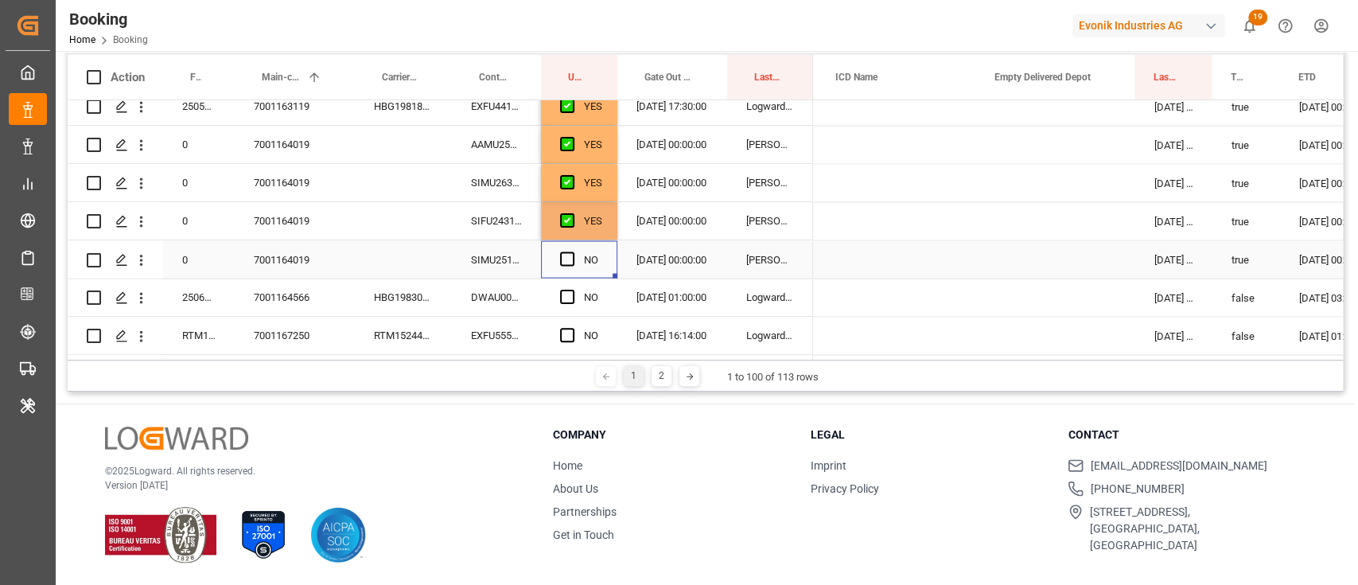
click at [561, 241] on div "Press SPACE to select this row." at bounding box center [572, 259] width 24 height 37
click at [567, 268] on input "NO" at bounding box center [579, 269] width 51 height 32
click at [516, 255] on div "SIMU2513391" at bounding box center [496, 258] width 89 height 37
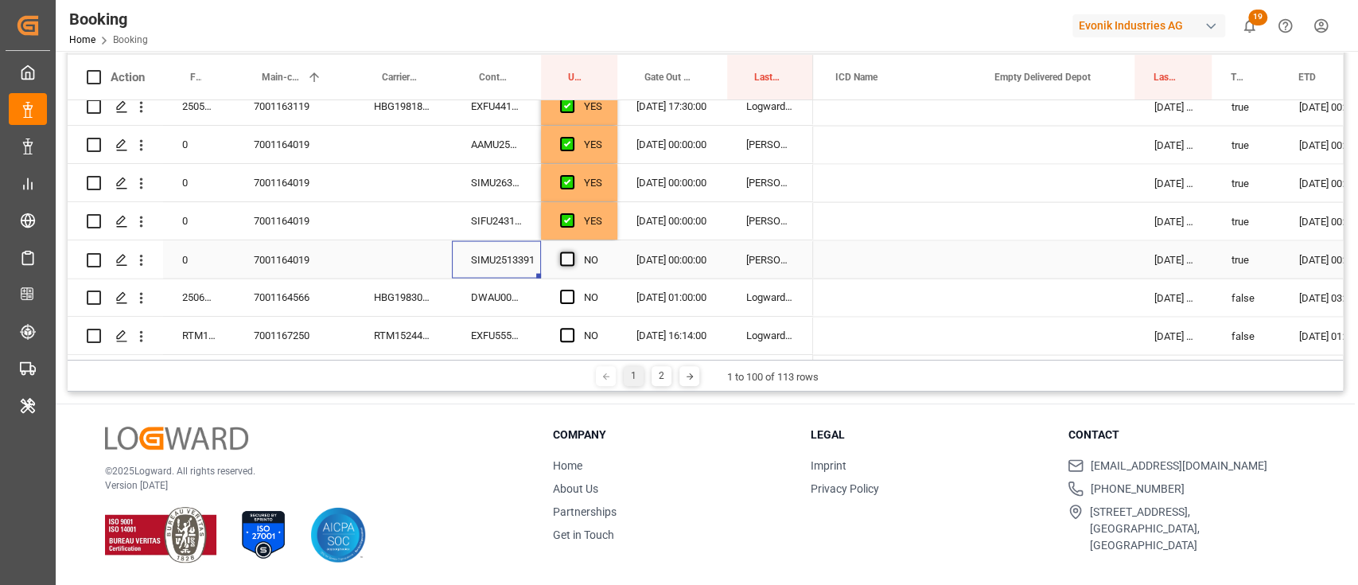
click at [574, 259] on span "Press SPACE to select this row." at bounding box center [567, 258] width 14 height 14
click at [572, 251] on input "Press SPACE to select this row." at bounding box center [572, 251] width 0 height 0
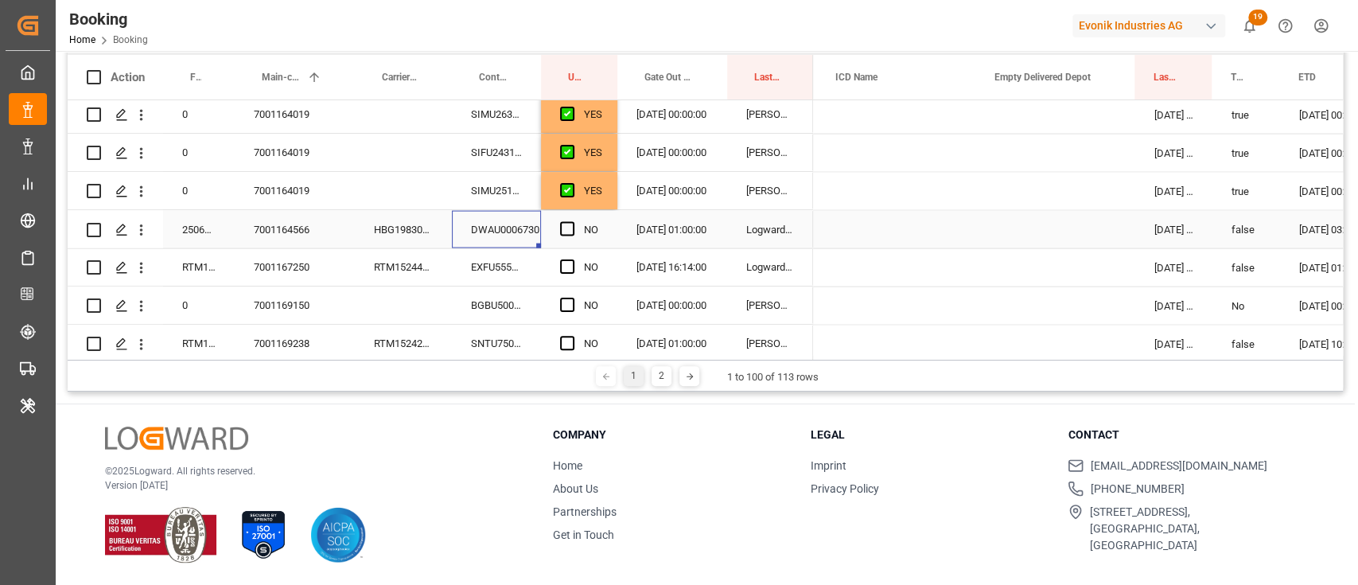
click at [511, 222] on div "DWAU0006730" at bounding box center [496, 228] width 89 height 37
click at [582, 232] on div "Press SPACE to select this row." at bounding box center [572, 229] width 24 height 37
click at [580, 228] on div "Press SPACE to select this row." at bounding box center [572, 229] width 24 height 37
drag, startPoint x: 571, startPoint y: 227, endPoint x: 559, endPoint y: 227, distance: 11.9
click at [570, 227] on span "Press SPACE to select this row." at bounding box center [567, 228] width 14 height 14
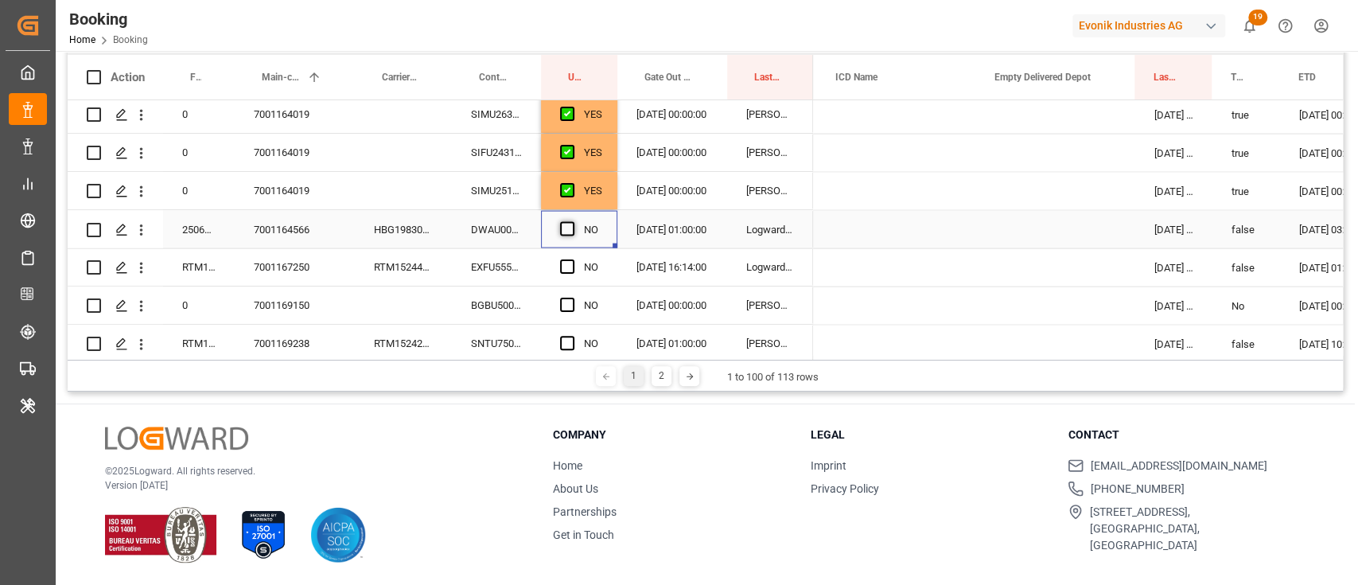
click at [572, 221] on input "Press SPACE to select this row." at bounding box center [572, 221] width 0 height 0
click at [481, 267] on div "EXFU5556796" at bounding box center [496, 266] width 89 height 37
click at [565, 267] on span "Press SPACE to select this row." at bounding box center [567, 266] width 14 height 14
click at [572, 259] on input "Press SPACE to select this row." at bounding box center [572, 259] width 0 height 0
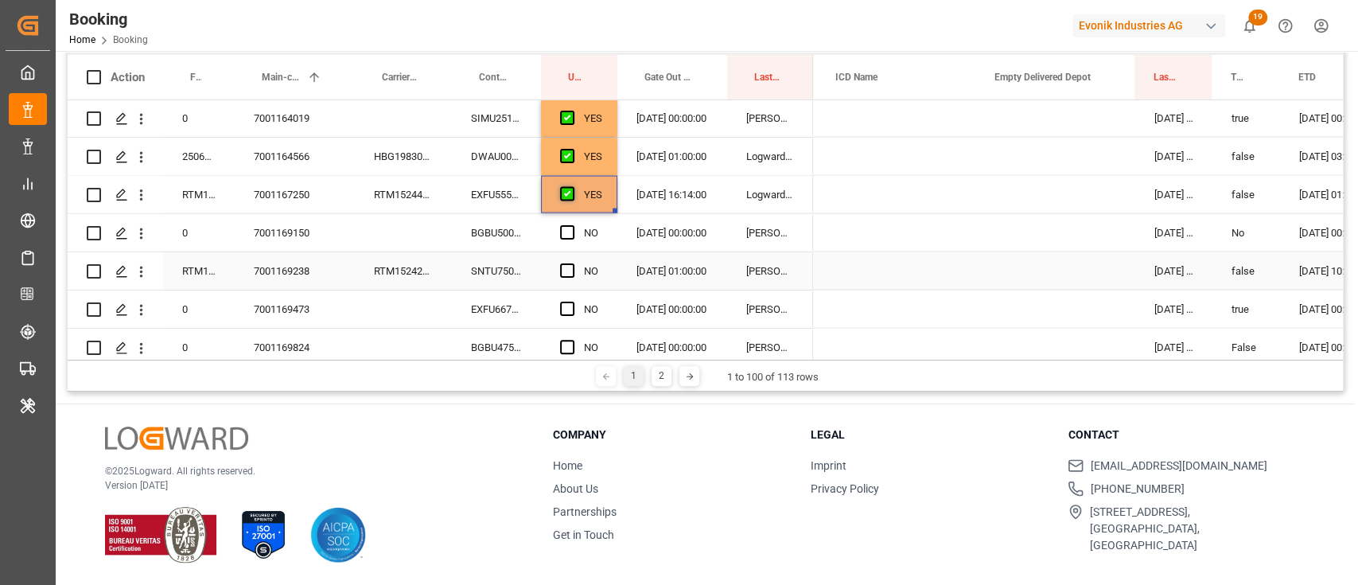
scroll to position [2402, 0]
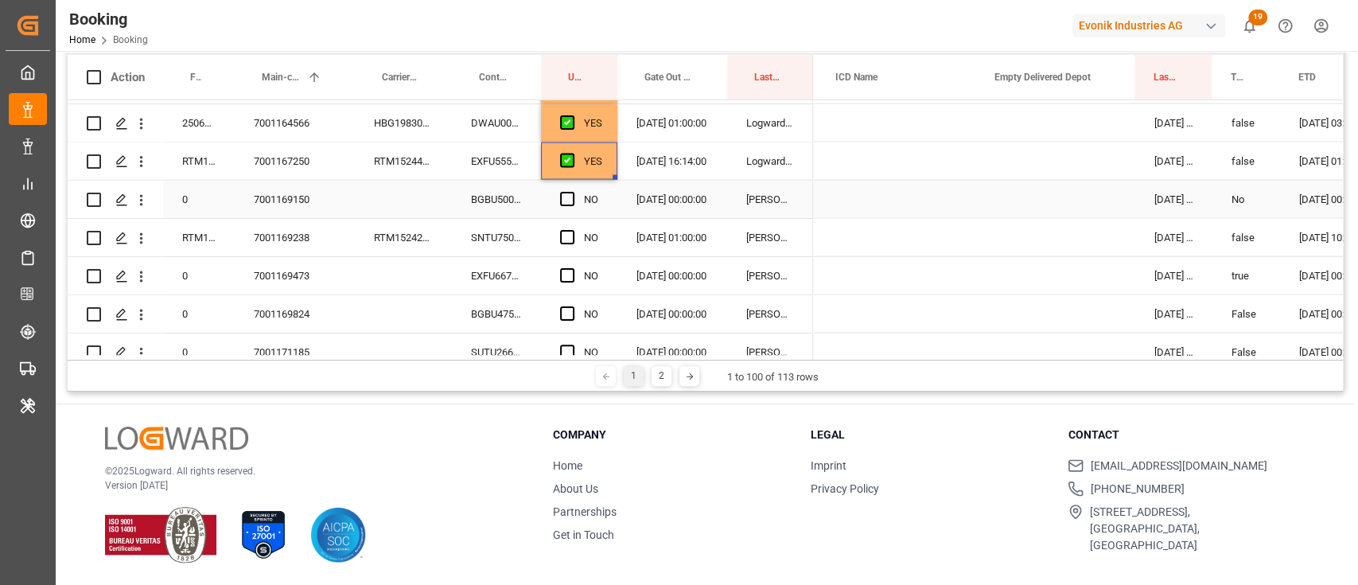
click at [503, 199] on div "BGBU5008635" at bounding box center [496, 199] width 89 height 37
click at [571, 192] on span "Press SPACE to select this row." at bounding box center [567, 199] width 14 height 14
click at [572, 192] on input "Press SPACE to select this row." at bounding box center [572, 192] width 0 height 0
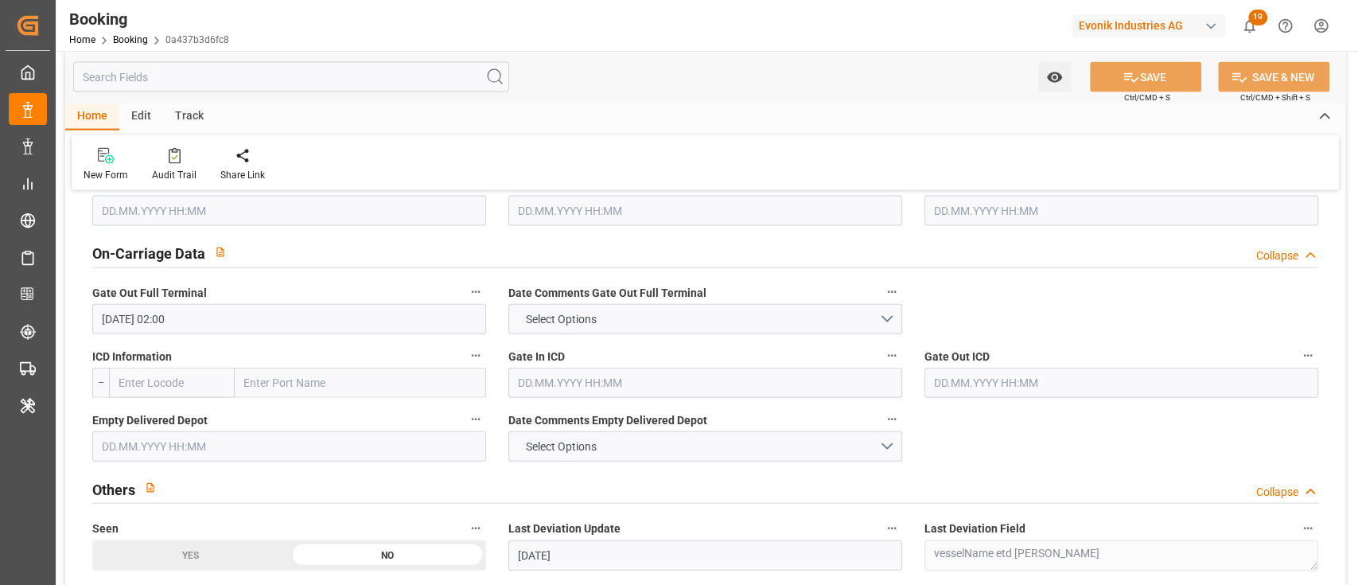
scroll to position [2440, 0]
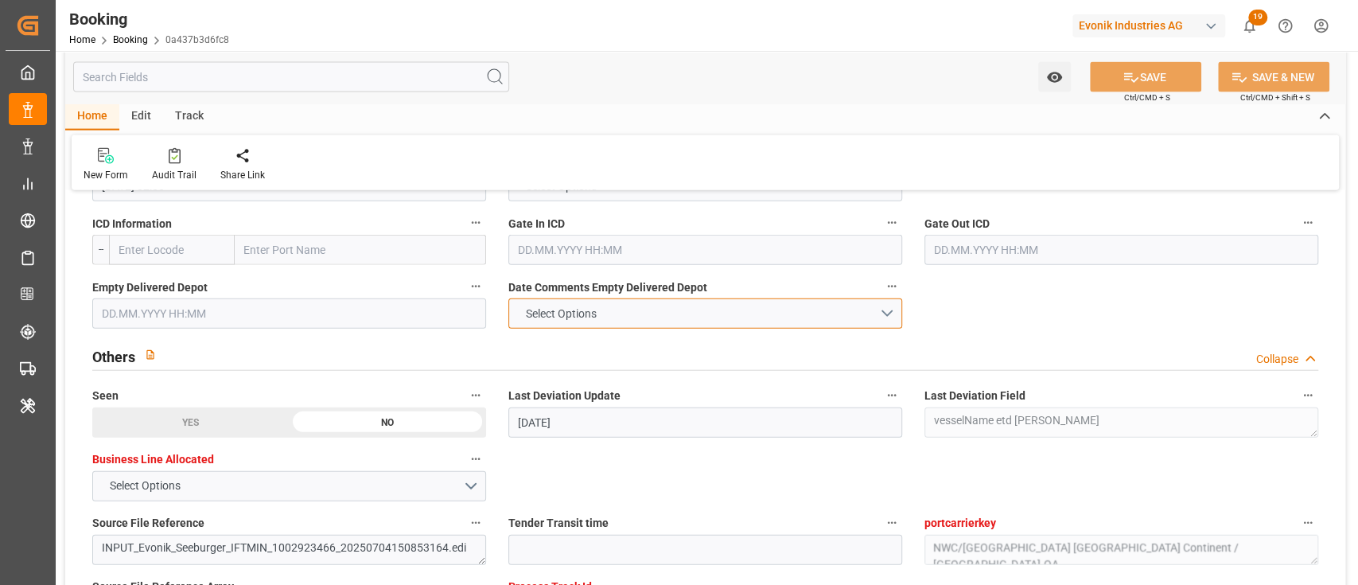
click at [588, 315] on span "Select Options" at bounding box center [560, 314] width 87 height 17
click at [598, 302] on div "NOT PROVIDED" at bounding box center [705, 317] width 392 height 33
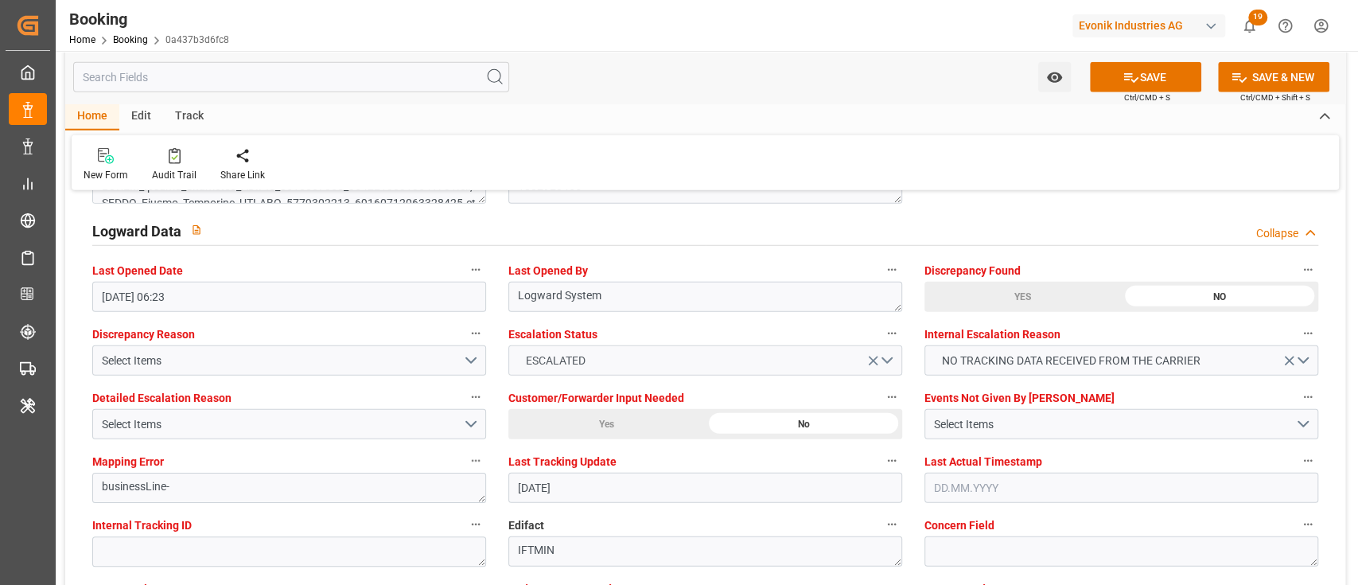
click at [689, 375] on div "Escalation Status ESCALATED" at bounding box center [705, 349] width 416 height 64
click at [641, 364] on button "ESCALATED" at bounding box center [705, 360] width 394 height 30
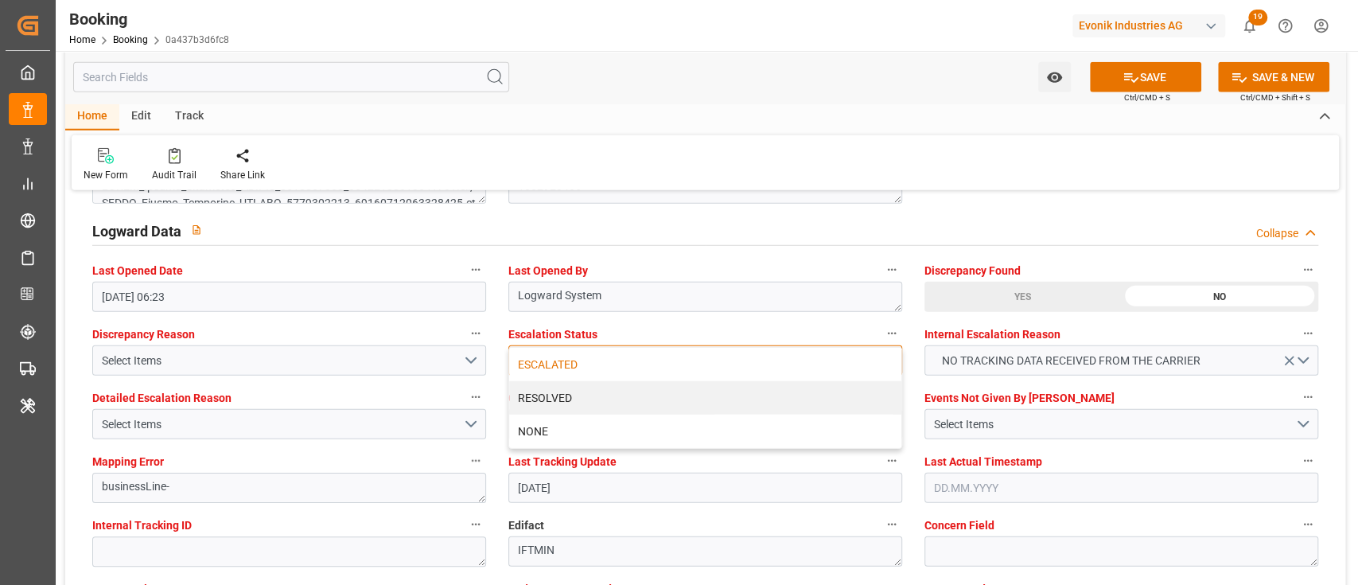
click at [622, 364] on div "ESCALATED" at bounding box center [705, 364] width 392 height 33
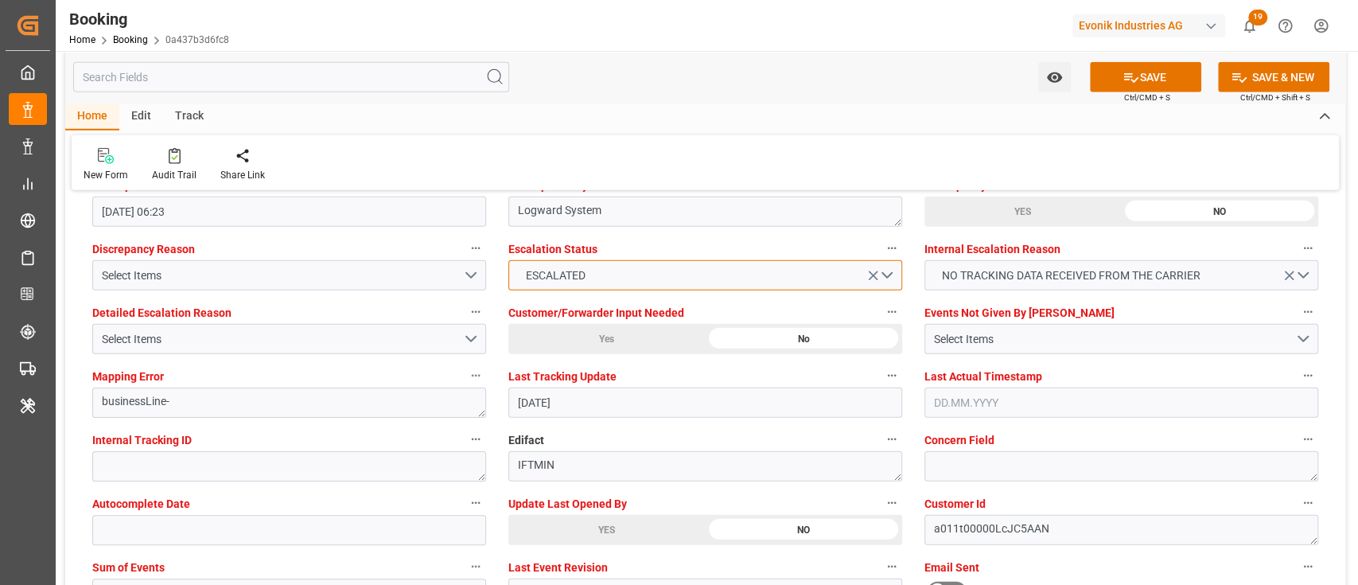
scroll to position [2970, 0]
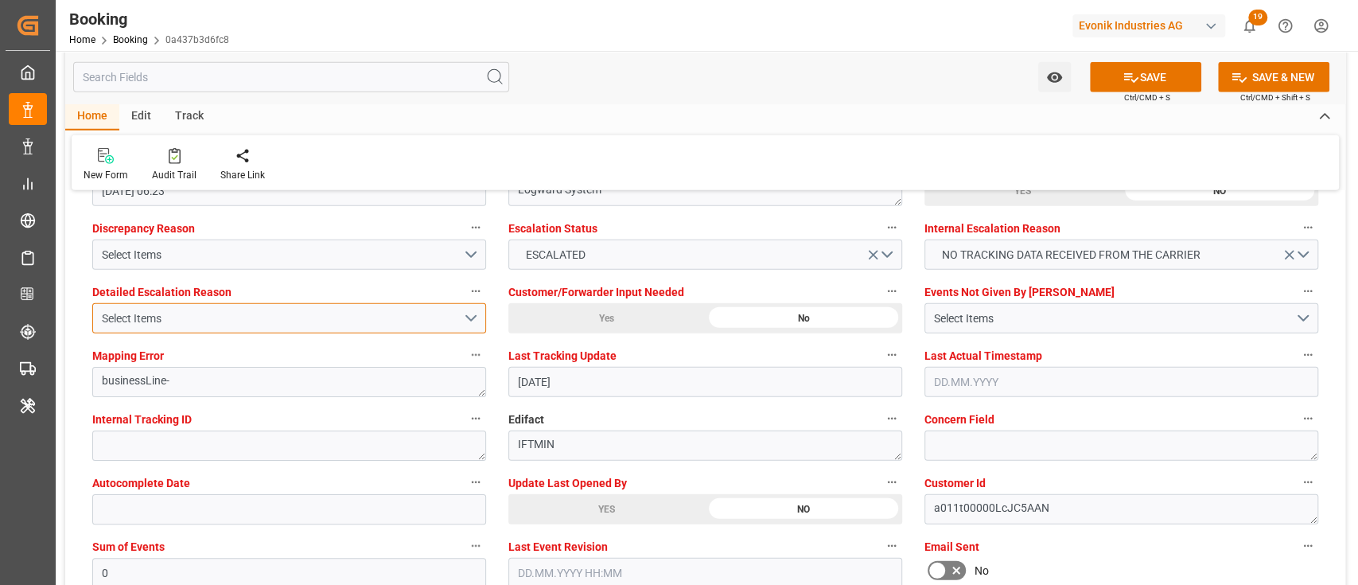
click at [162, 315] on div "Select Items" at bounding box center [282, 318] width 361 height 17
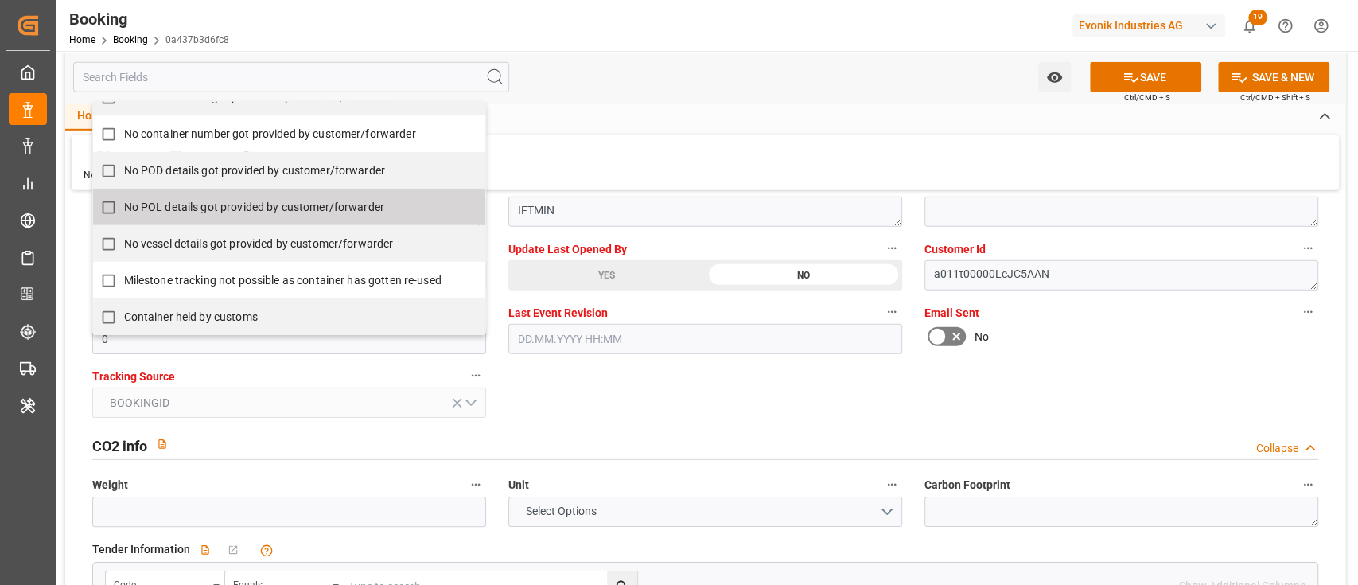
scroll to position [3183, 0]
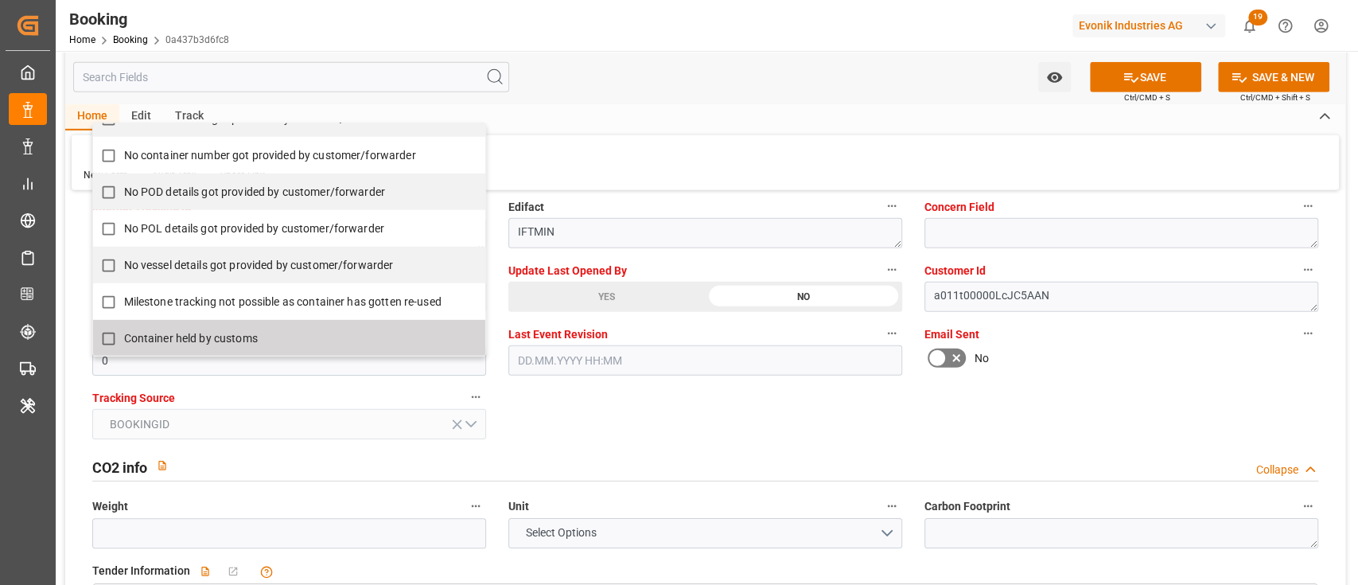
click at [142, 325] on label "Container held by customs" at bounding box center [281, 338] width 376 height 31
click at [144, 332] on span "Container held by customs" at bounding box center [191, 338] width 134 height 13
checkbox input "false"
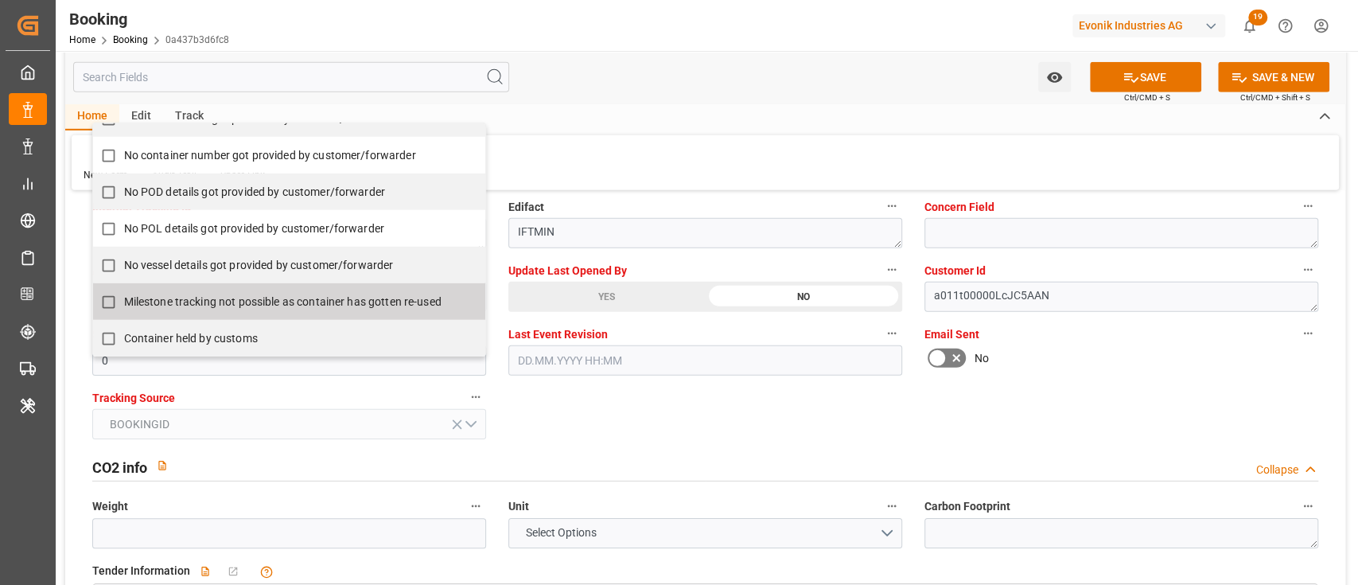
click at [185, 298] on span "Milestone tracking not possible as container has gotten re-used" at bounding box center [282, 301] width 317 height 13
checkbox input "true"
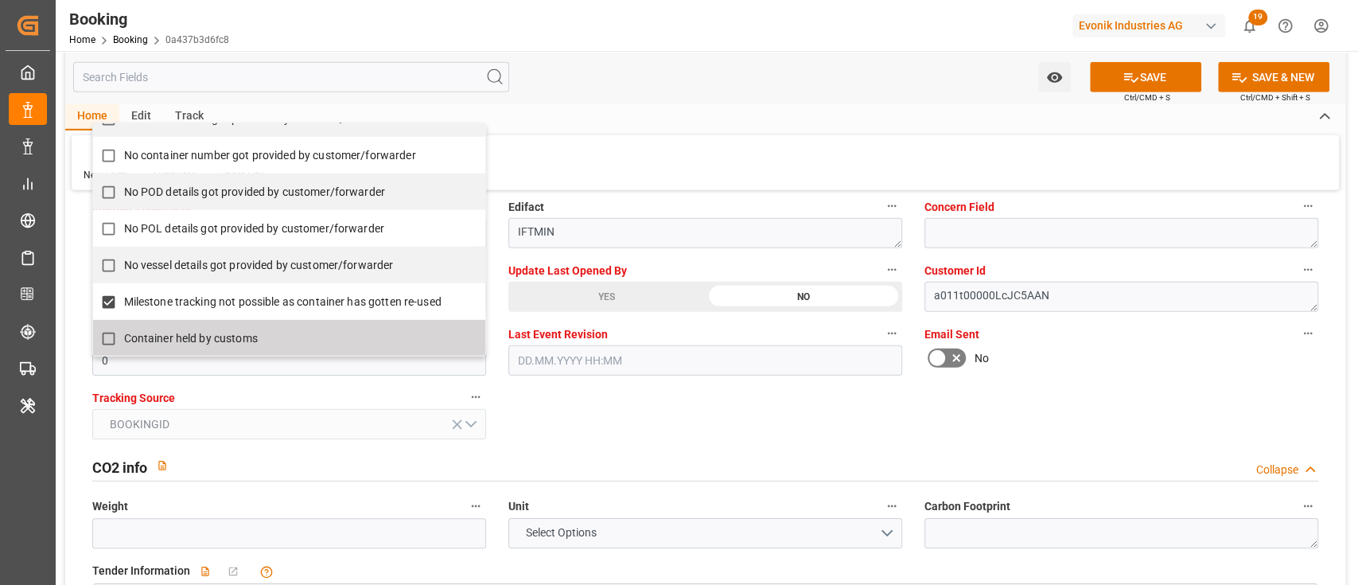
click at [154, 353] on div "Container held by customs" at bounding box center [289, 338] width 392 height 37
click at [154, 360] on input "0" at bounding box center [289, 360] width 394 height 30
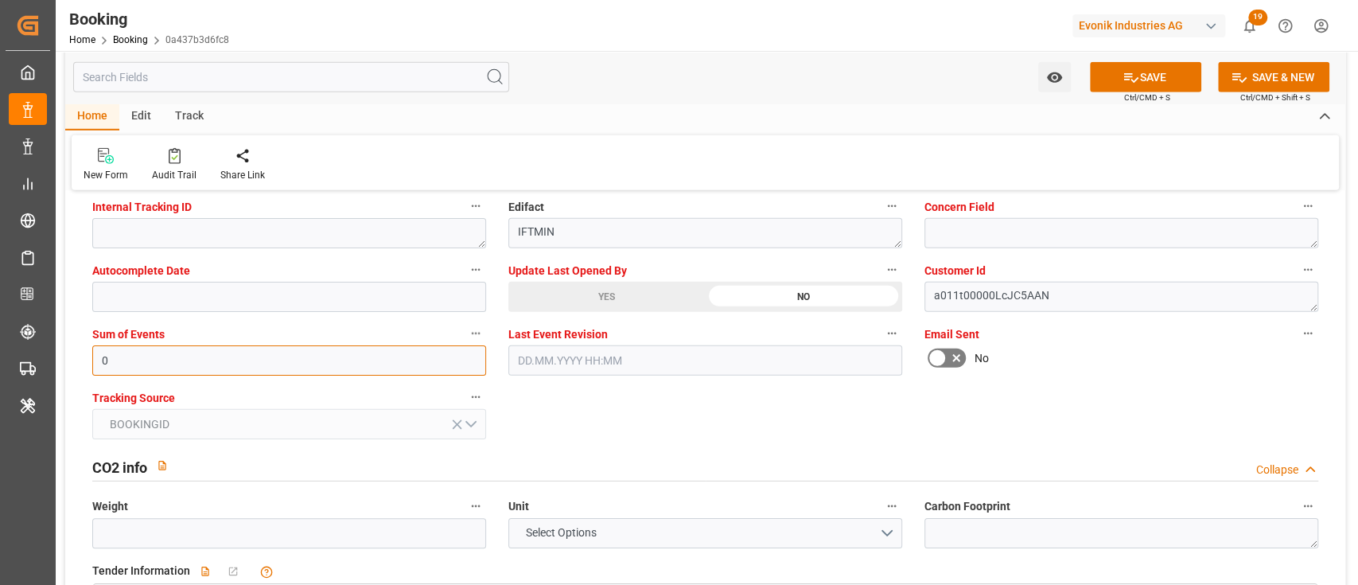
click at [154, 360] on input "0" at bounding box center [289, 360] width 394 height 30
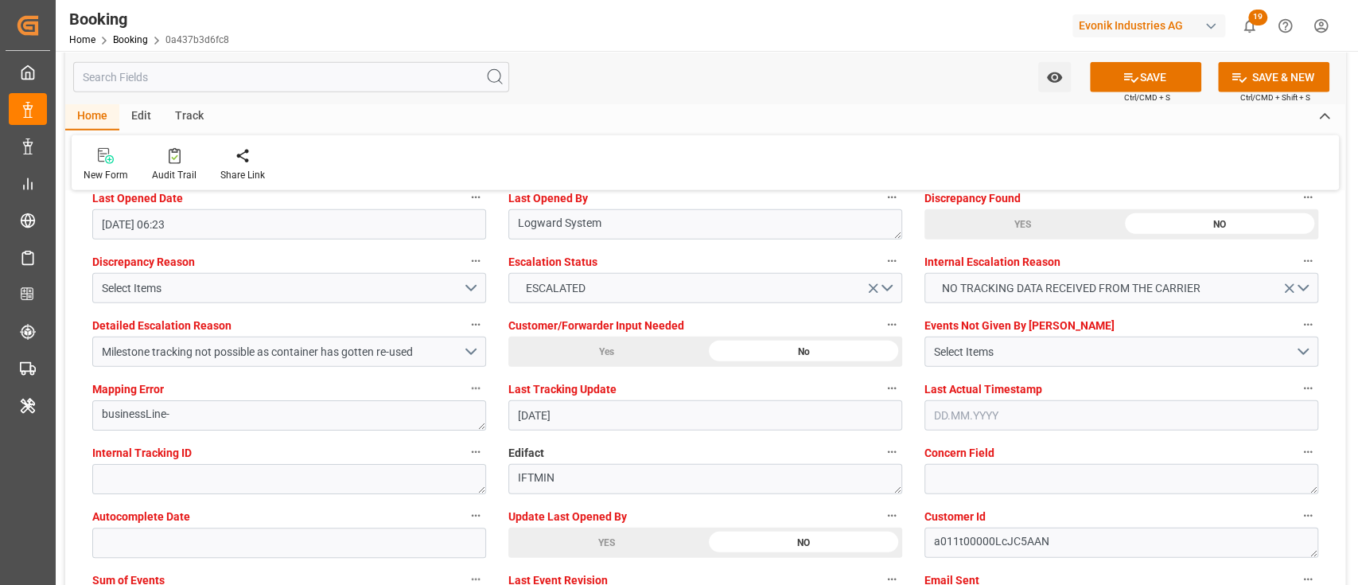
scroll to position [2970, 0]
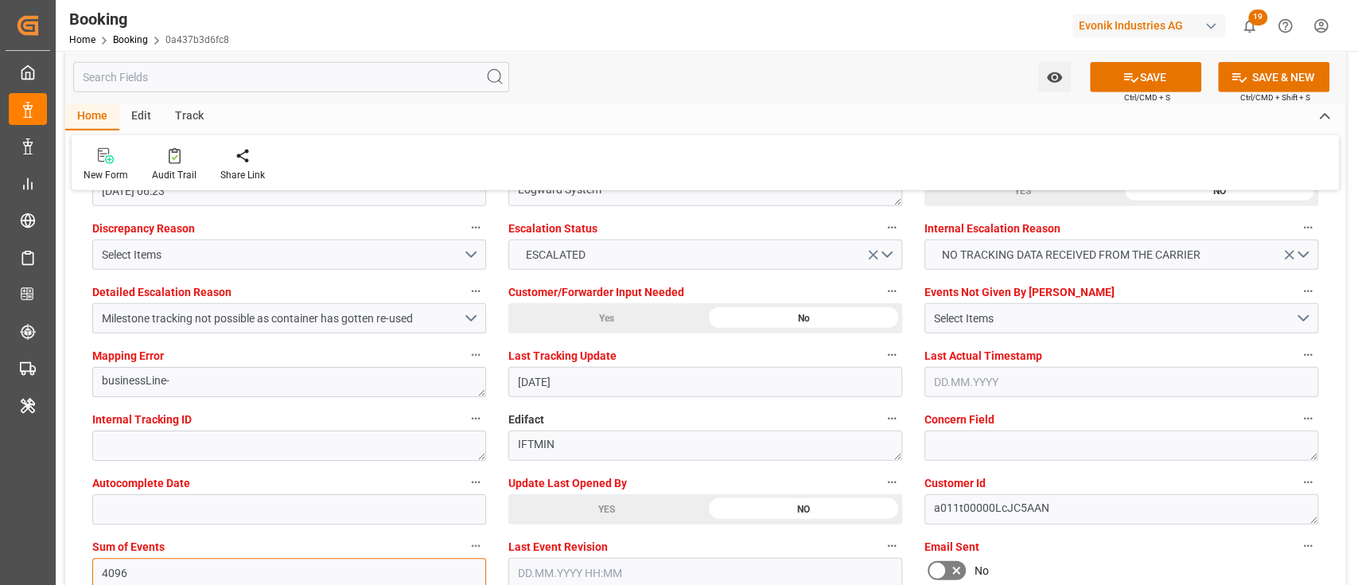
type input "4096"
click at [613, 438] on div "YES" at bounding box center [606, 509] width 197 height 30
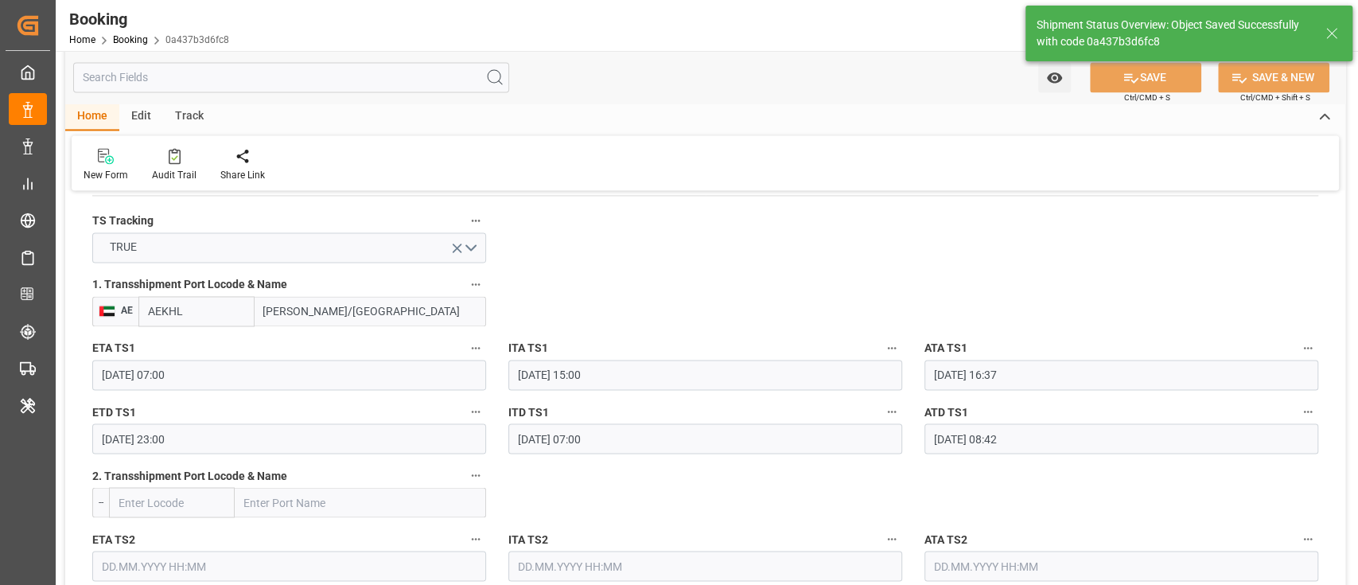
scroll to position [1160, 0]
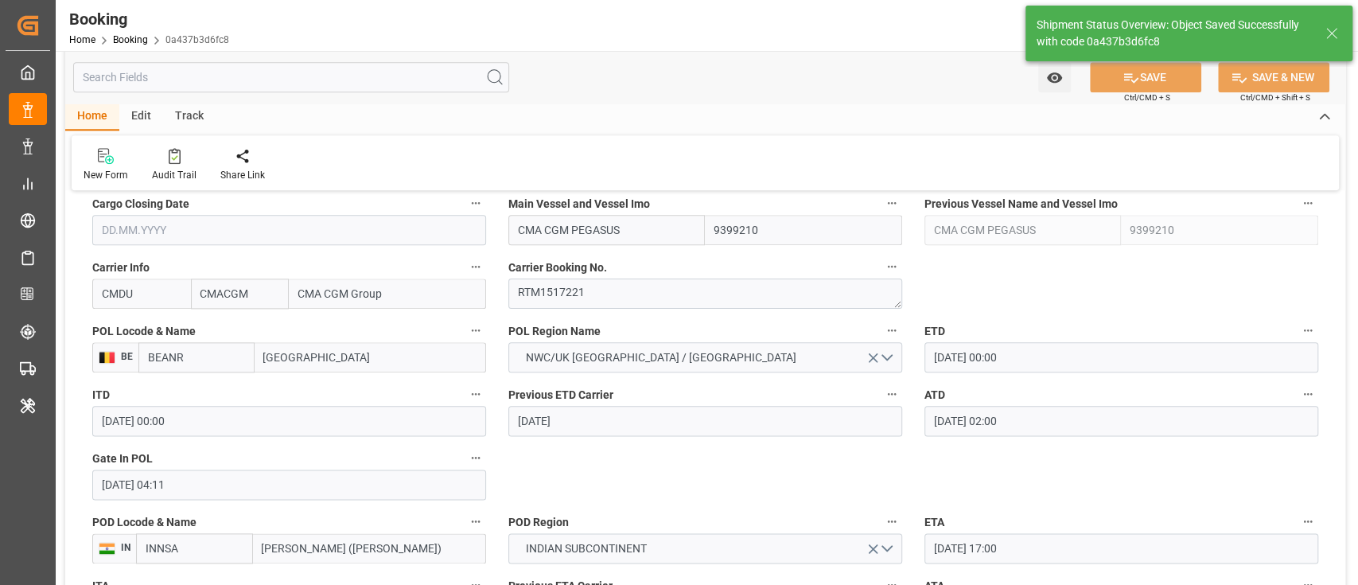
type textarea "[PERSON_NAME]"
type input "29.08.2025 10:22"
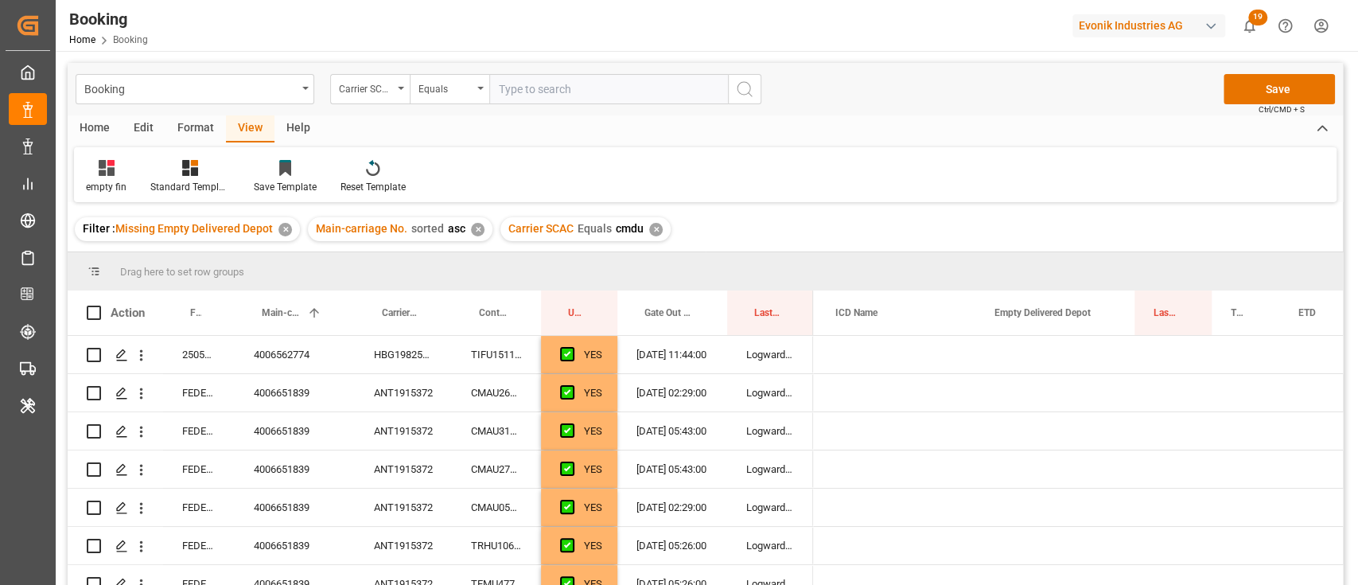
scroll to position [0, 1039]
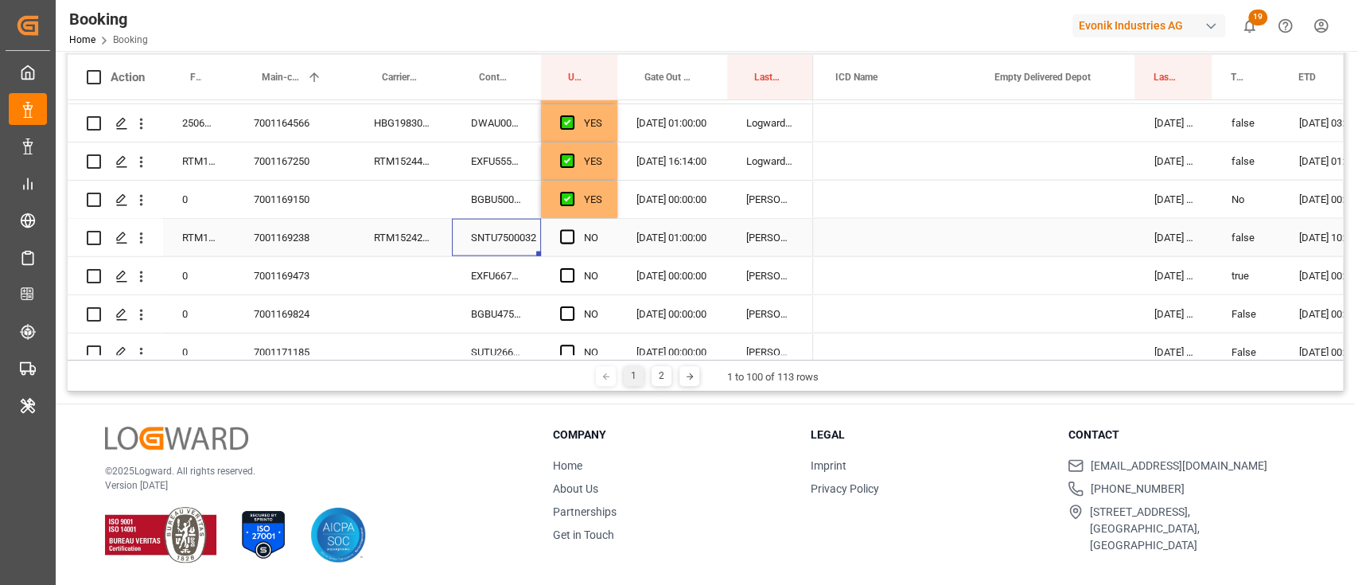
click at [563, 236] on span "Press SPACE to select this row." at bounding box center [567, 237] width 14 height 14
click at [572, 230] on input "Press SPACE to select this row." at bounding box center [572, 230] width 0 height 0
click at [517, 295] on div "BGBU4757921" at bounding box center [496, 313] width 89 height 37
click at [517, 270] on div "EXFU6673117" at bounding box center [496, 275] width 89 height 37
click at [571, 278] on span "Press SPACE to select this row." at bounding box center [567, 275] width 14 height 14
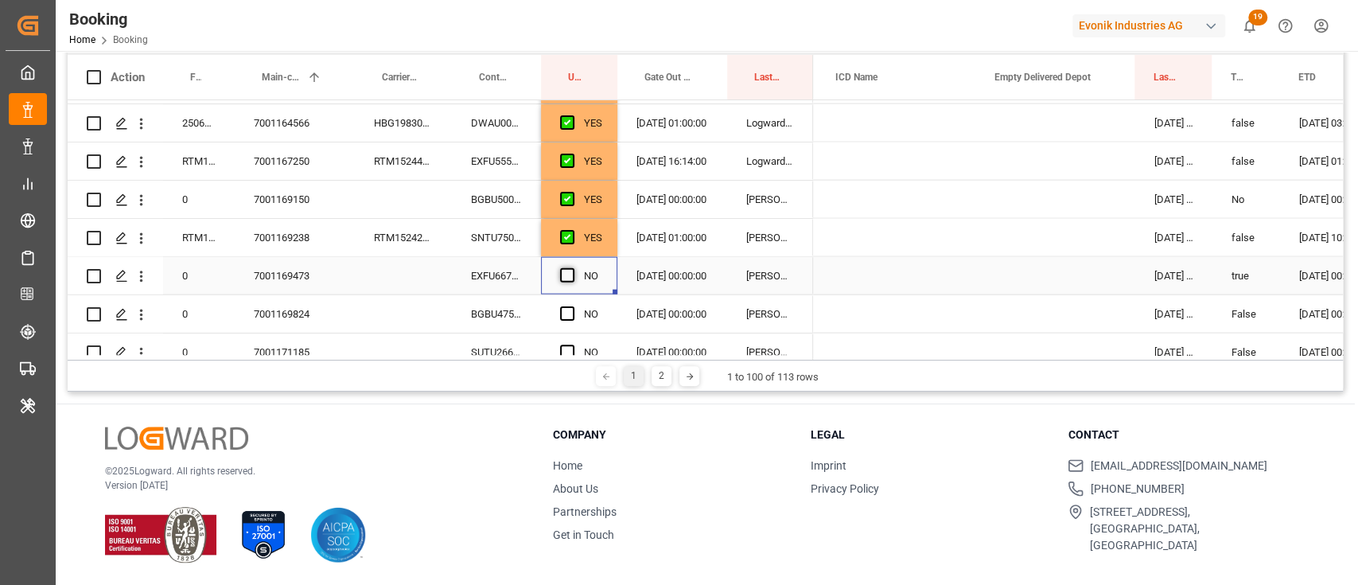
click at [572, 268] on input "Press SPACE to select this row." at bounding box center [572, 268] width 0 height 0
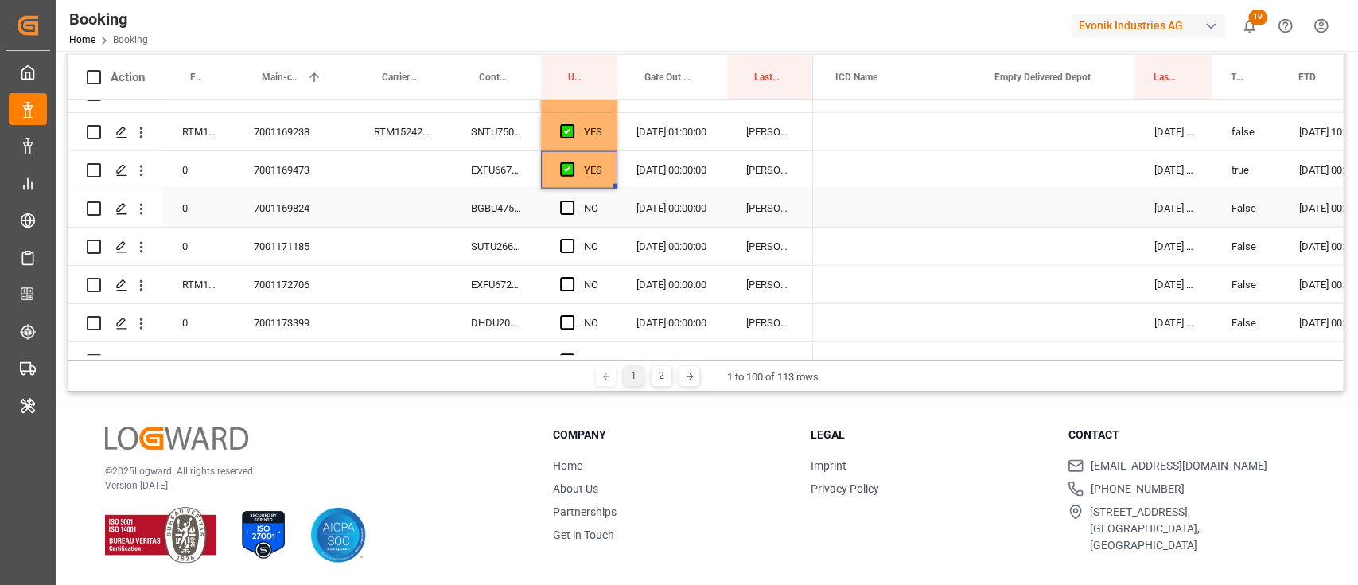
click at [524, 206] on div "BGBU4757921" at bounding box center [496, 207] width 89 height 37
click at [568, 214] on div "Press SPACE to select this row." at bounding box center [572, 208] width 24 height 37
click at [563, 206] on span "Press SPACE to select this row." at bounding box center [567, 208] width 14 height 14
click at [572, 201] on input "Press SPACE to select this row." at bounding box center [572, 201] width 0 height 0
click at [532, 239] on div "SUTU2660262" at bounding box center [496, 246] width 89 height 37
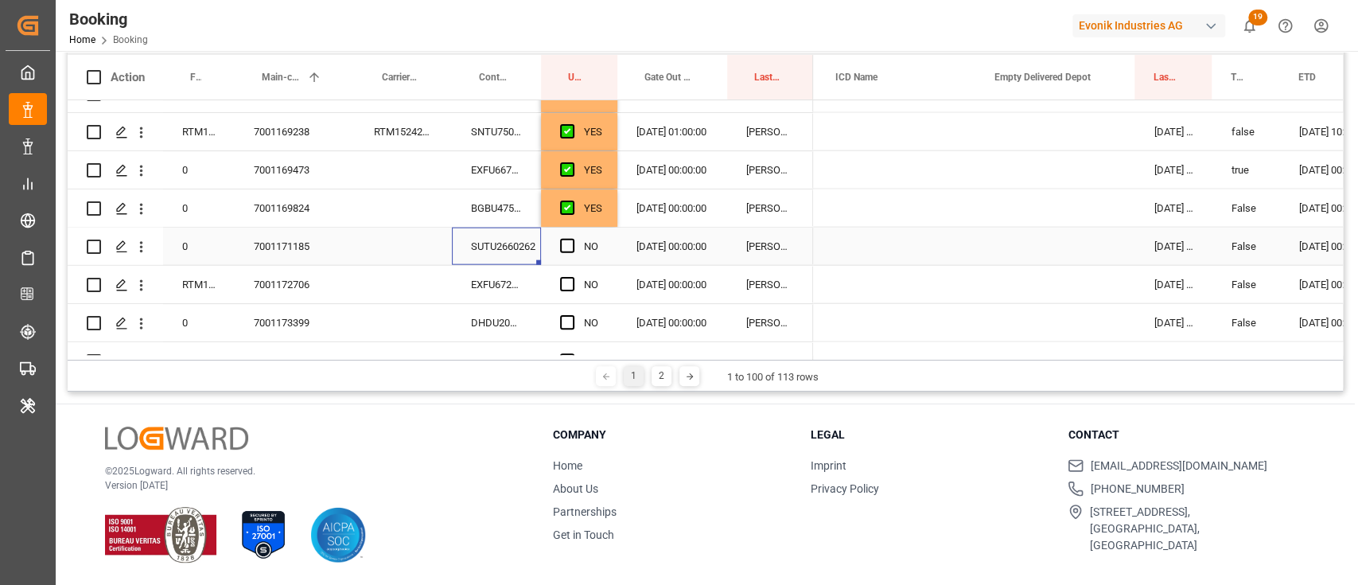
click at [551, 247] on div "NO" at bounding box center [579, 246] width 76 height 37
click at [569, 247] on span "Press SPACE to select this row." at bounding box center [567, 246] width 14 height 14
click at [572, 239] on input "Press SPACE to select this row." at bounding box center [572, 239] width 0 height 0
click at [503, 310] on div "DHDU2085182" at bounding box center [496, 322] width 89 height 37
click at [513, 274] on div "EXFU6722084" at bounding box center [496, 284] width 89 height 37
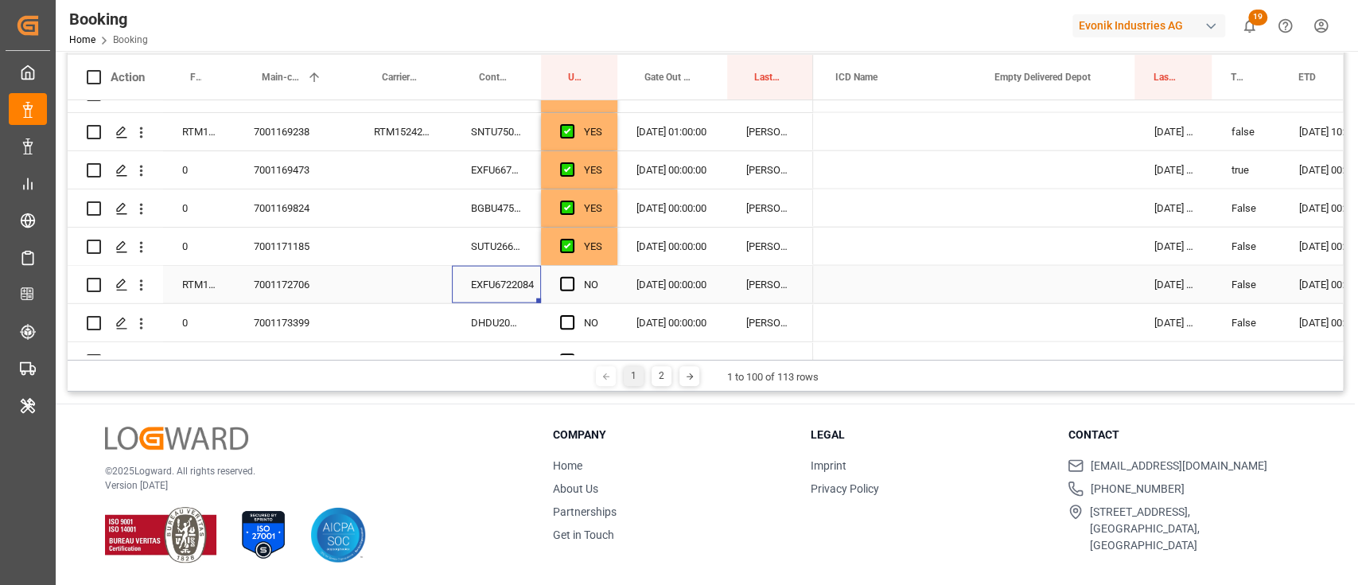
click at [558, 279] on div "NO" at bounding box center [579, 284] width 76 height 37
click at [564, 283] on span "Press SPACE to select this row." at bounding box center [567, 284] width 14 height 14
click at [572, 277] on input "Press SPACE to select this row." at bounding box center [572, 277] width 0 height 0
click at [503, 308] on div "DHDU2085182" at bounding box center [496, 322] width 89 height 37
click at [567, 321] on span "Press SPACE to select this row." at bounding box center [567, 322] width 14 height 14
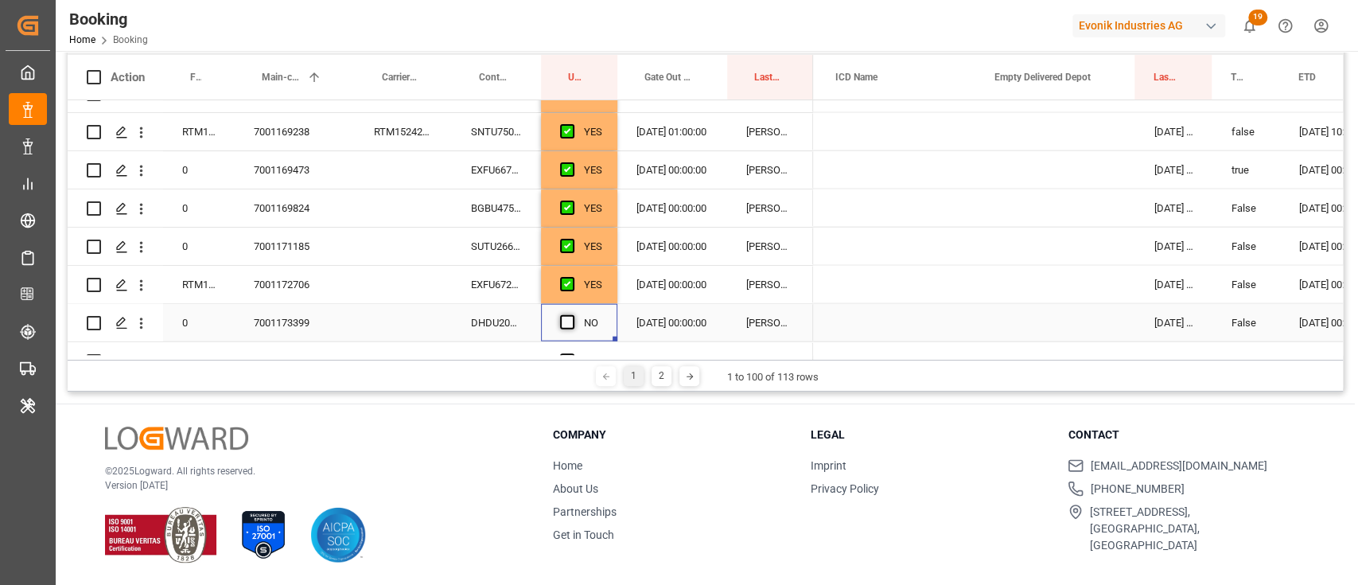
click at [572, 315] on input "Press SPACE to select this row." at bounding box center [572, 315] width 0 height 0
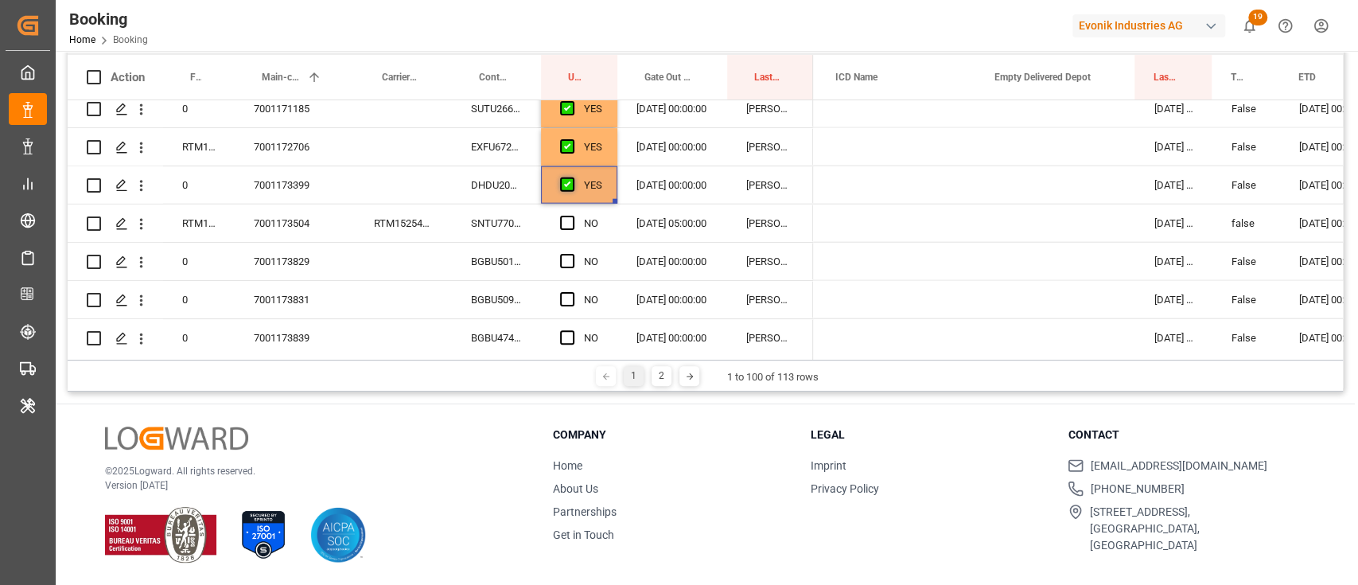
scroll to position [2720, 0]
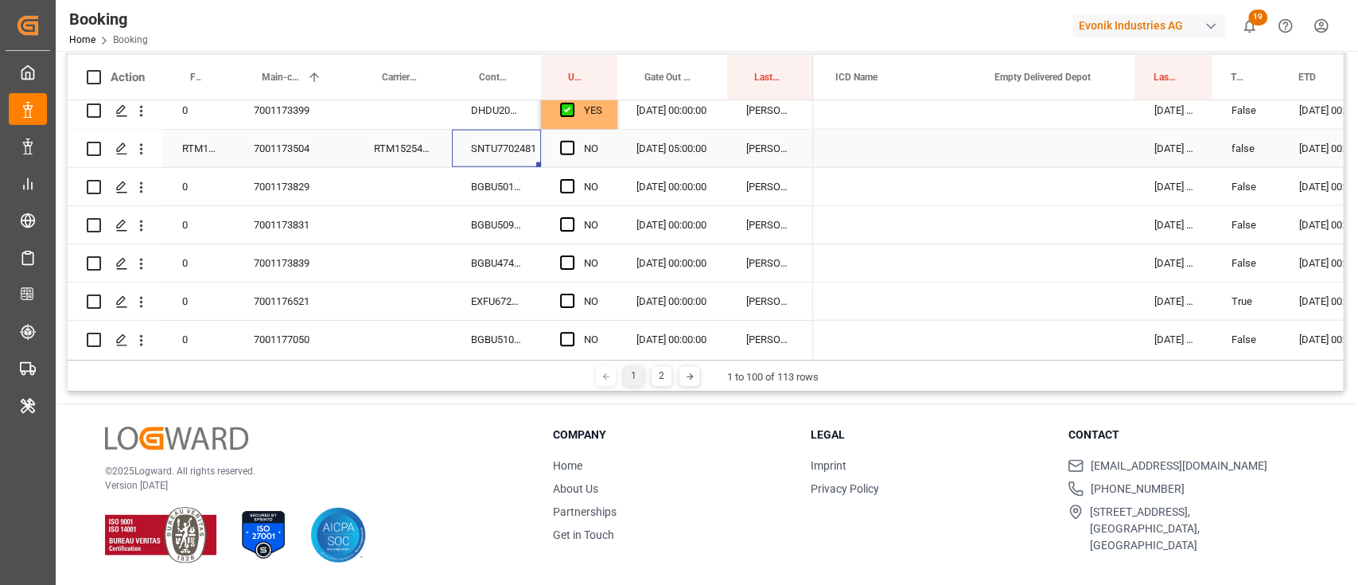
click at [508, 138] on div "SNTU7702481" at bounding box center [496, 148] width 89 height 37
click at [567, 150] on span "Press SPACE to select this row." at bounding box center [567, 148] width 14 height 14
click at [572, 141] on input "Press SPACE to select this row." at bounding box center [572, 141] width 0 height 0
click at [541, 181] on div "NO" at bounding box center [579, 186] width 76 height 37
click at [507, 187] on div "BGBU5010150" at bounding box center [496, 186] width 89 height 37
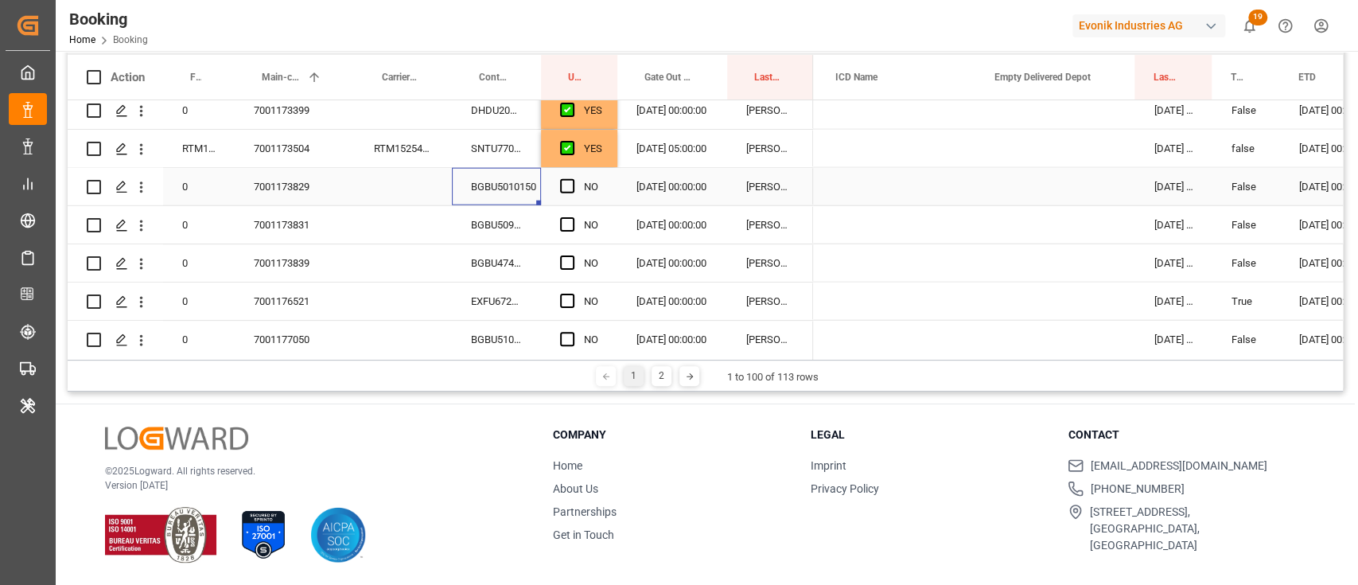
click at [555, 189] on div "NO" at bounding box center [579, 186] width 76 height 37
click at [569, 188] on span "Press SPACE to select this row." at bounding box center [567, 186] width 14 height 14
click at [572, 179] on input "Press SPACE to select this row." at bounding box center [572, 179] width 0 height 0
click at [513, 225] on div "BGBU5091716" at bounding box center [496, 224] width 89 height 37
click at [567, 217] on span "Press SPACE to select this row." at bounding box center [567, 224] width 14 height 14
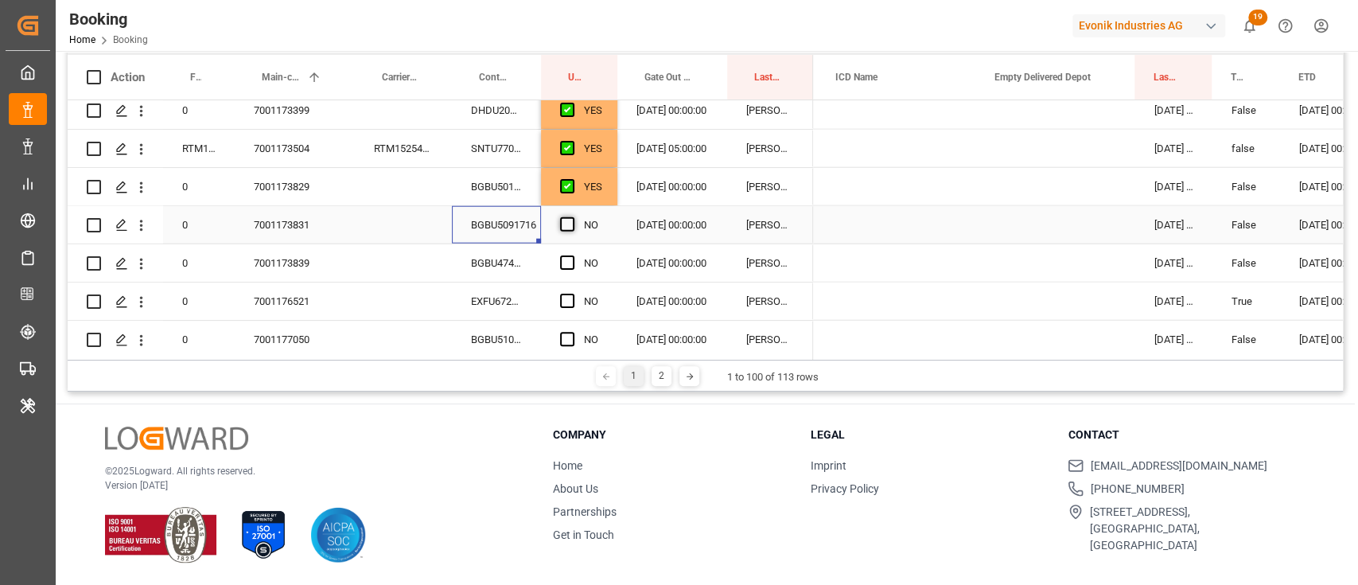
click at [572, 217] on input "Press SPACE to select this row." at bounding box center [572, 217] width 0 height 0
click at [520, 275] on div "BGBU4746758" at bounding box center [496, 262] width 89 height 37
click at [568, 261] on span "Press SPACE to select this row." at bounding box center [567, 262] width 14 height 14
click at [572, 255] on input "Press SPACE to select this row." at bounding box center [572, 255] width 0 height 0
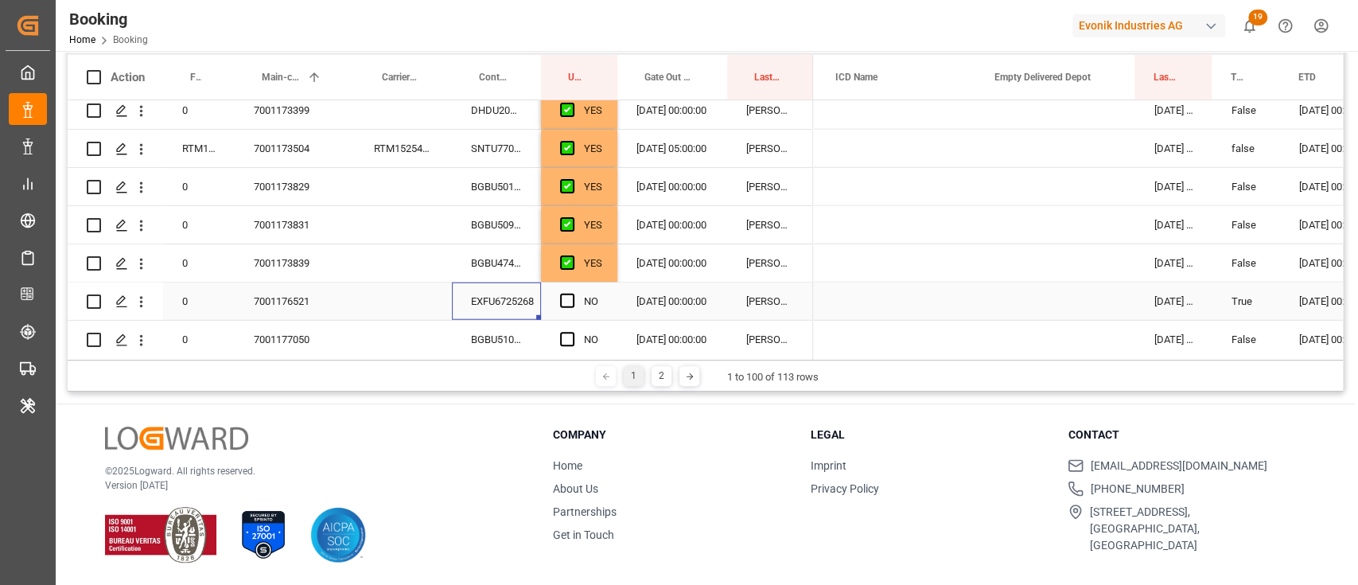
click at [522, 301] on div "EXFU6725268" at bounding box center [496, 300] width 89 height 37
click at [562, 295] on span "Press SPACE to select this row." at bounding box center [567, 301] width 14 height 14
click at [572, 294] on input "Press SPACE to select this row." at bounding box center [572, 294] width 0 height 0
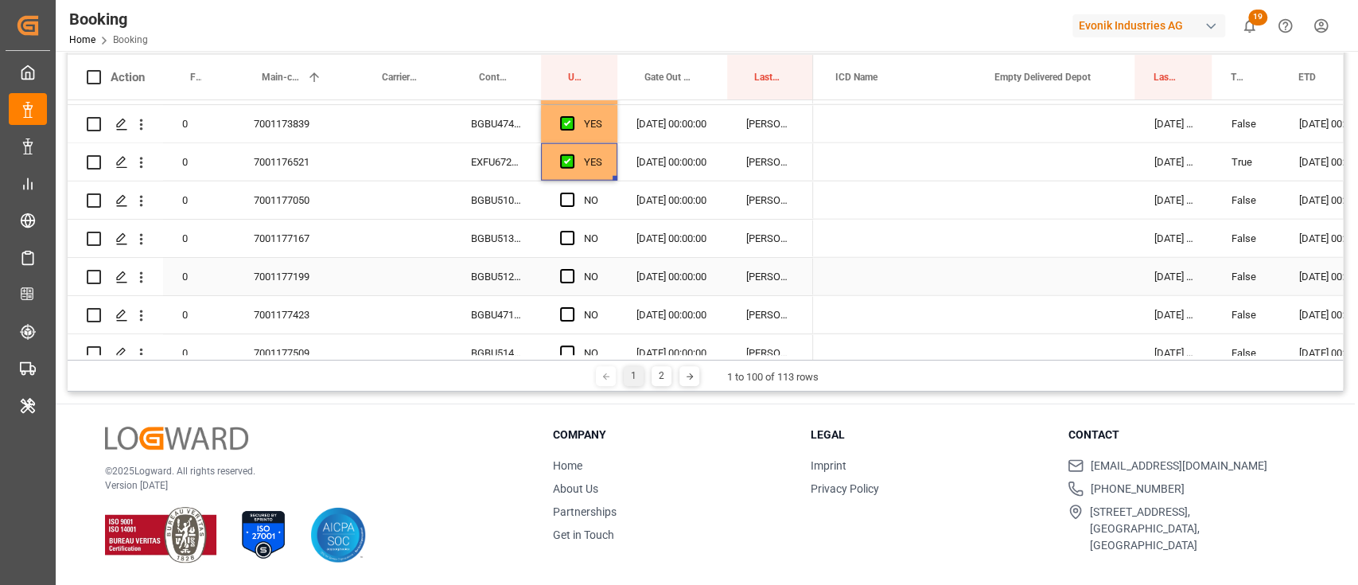
scroll to position [2826, 0]
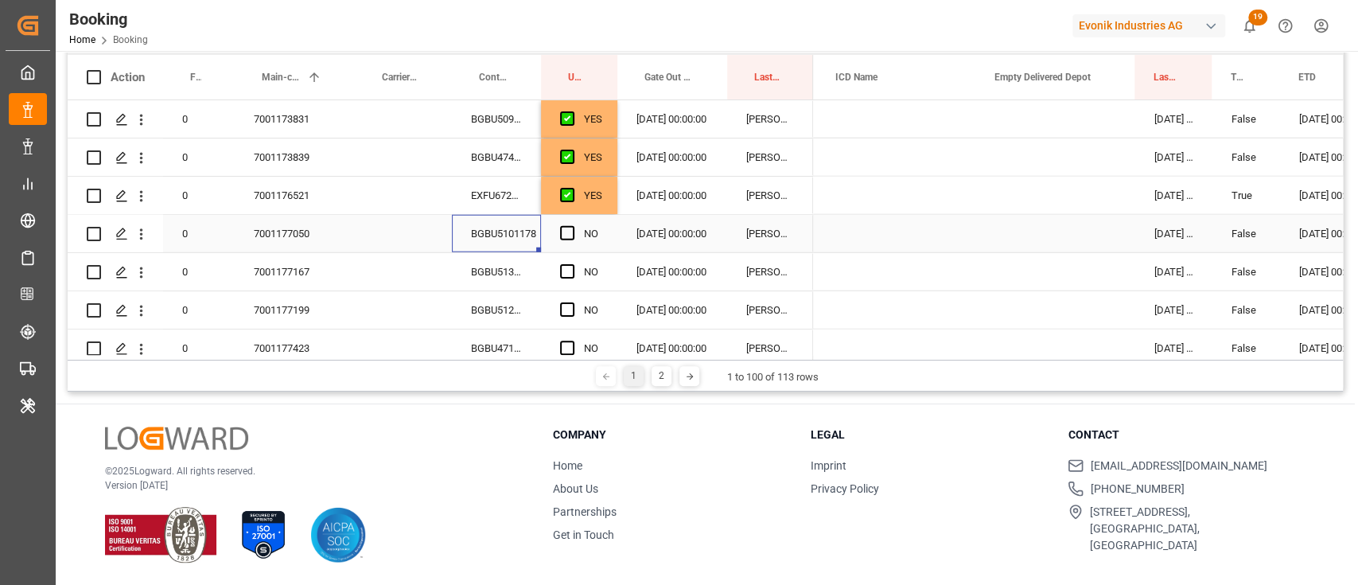
click at [508, 219] on div "BGBU5101178" at bounding box center [496, 233] width 89 height 37
click at [575, 216] on div "Press SPACE to select this row." at bounding box center [572, 234] width 24 height 37
click at [560, 228] on span "Press SPACE to select this row." at bounding box center [567, 233] width 14 height 14
click at [572, 226] on input "Press SPACE to select this row." at bounding box center [572, 226] width 0 height 0
click at [507, 282] on div "BGBU5139810" at bounding box center [496, 271] width 89 height 37
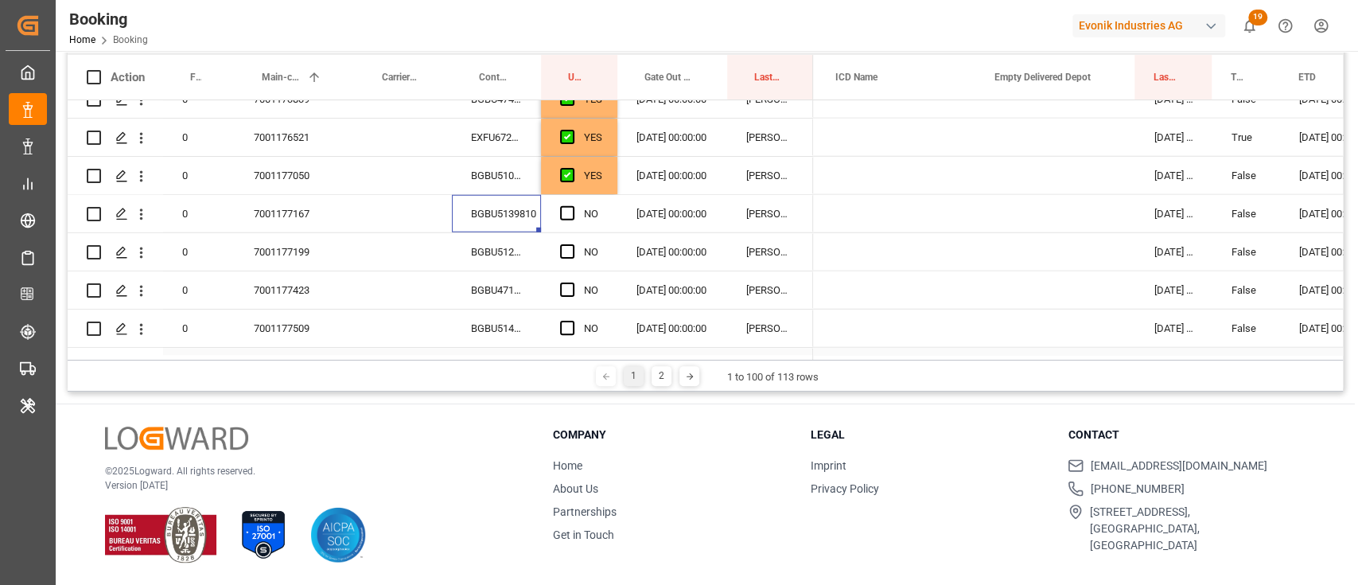
scroll to position [2933, 0]
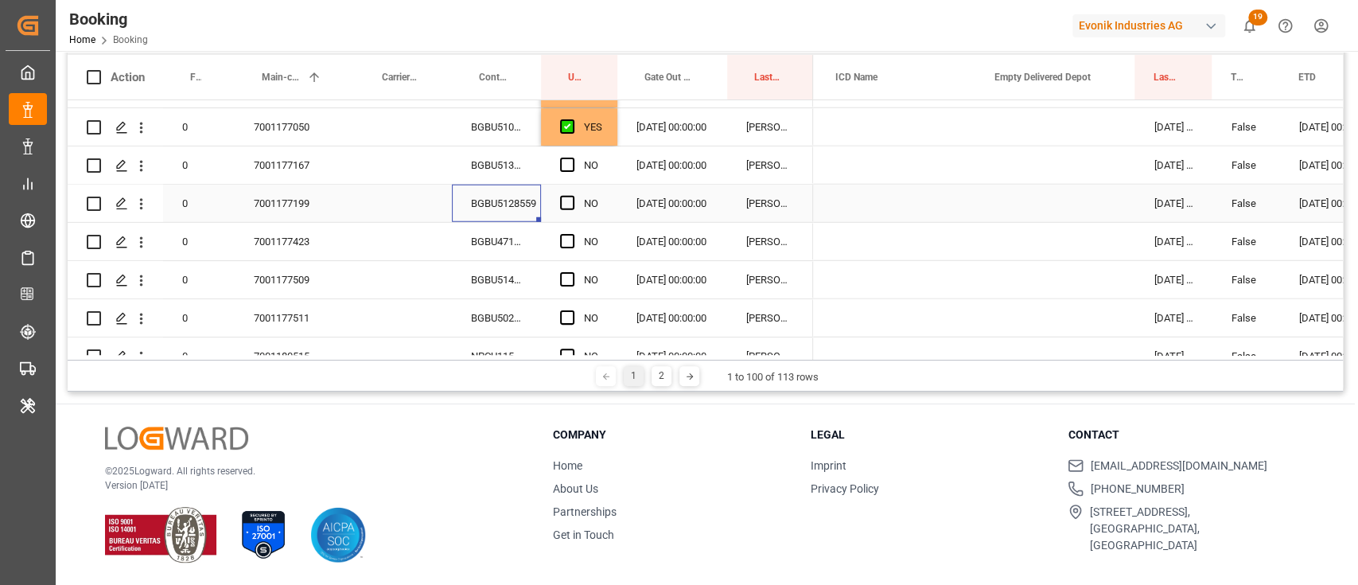
click at [516, 209] on div "BGBU5128559" at bounding box center [496, 203] width 89 height 37
click at [560, 169] on span "Press SPACE to select this row." at bounding box center [567, 165] width 14 height 14
click at [572, 158] on input "Press SPACE to select this row." at bounding box center [572, 158] width 0 height 0
click at [510, 226] on div "BGBU4714724" at bounding box center [496, 241] width 89 height 37
click at [567, 201] on span "Press SPACE to select this row." at bounding box center [567, 203] width 14 height 14
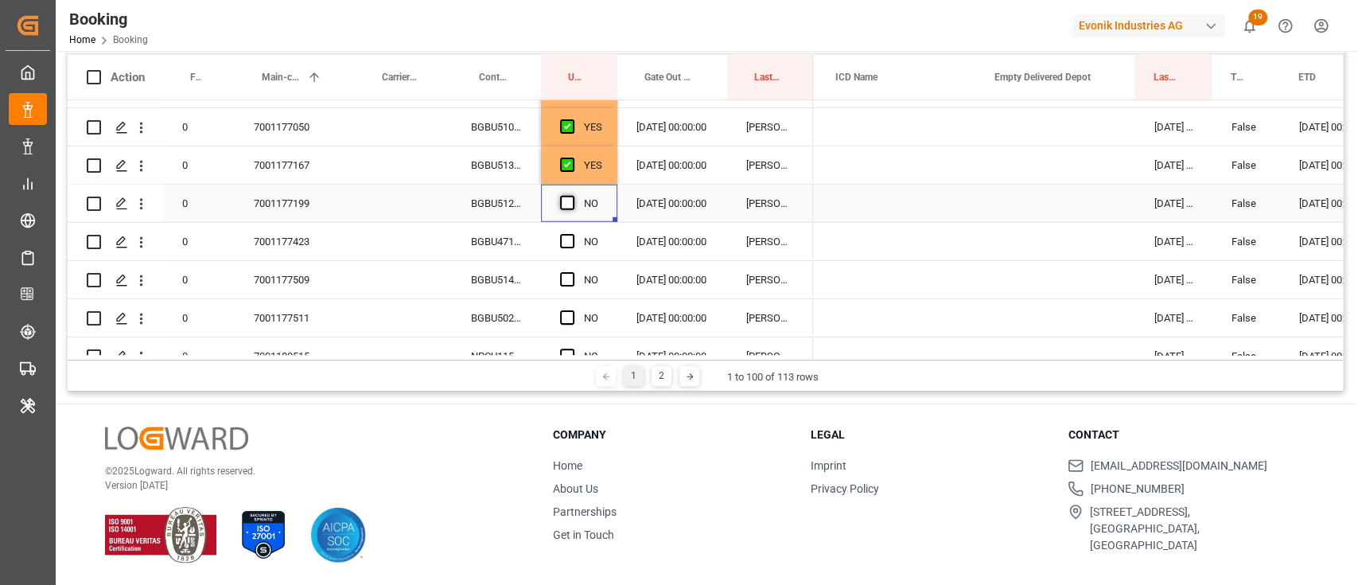
click at [572, 196] on input "Press SPACE to select this row." at bounding box center [572, 196] width 0 height 0
click at [524, 285] on div "BGBU5144056" at bounding box center [496, 279] width 89 height 37
click at [571, 235] on span "Press SPACE to select this row." at bounding box center [567, 241] width 14 height 14
click at [572, 234] on input "Press SPACE to select this row." at bounding box center [572, 234] width 0 height 0
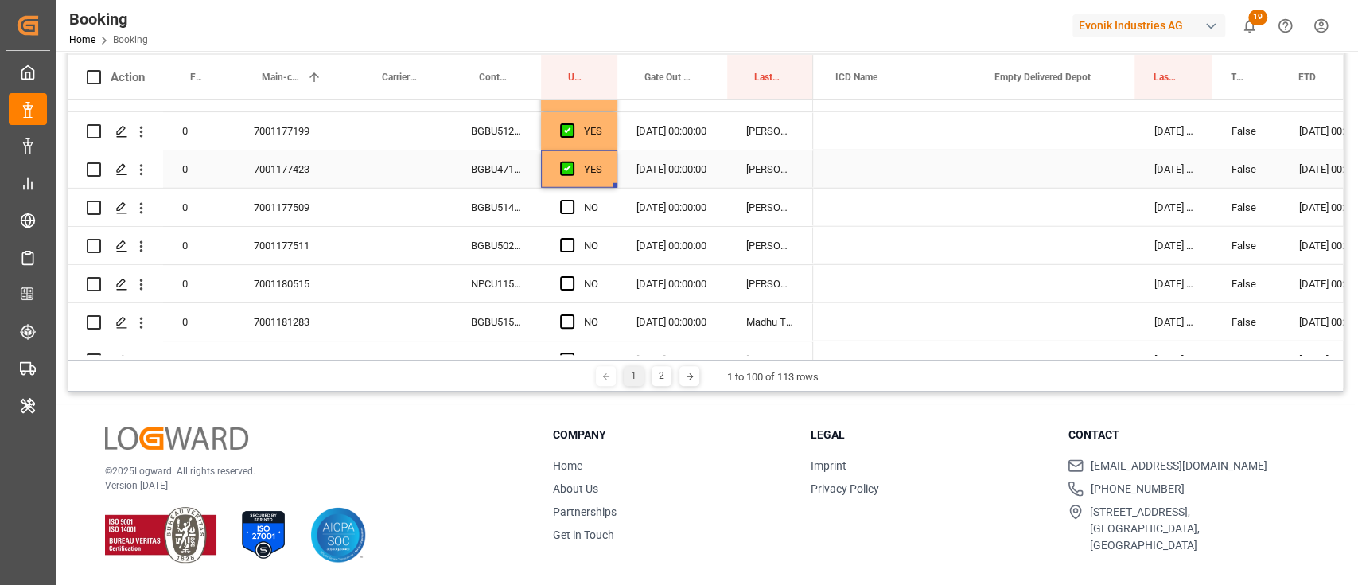
scroll to position [3039, 0]
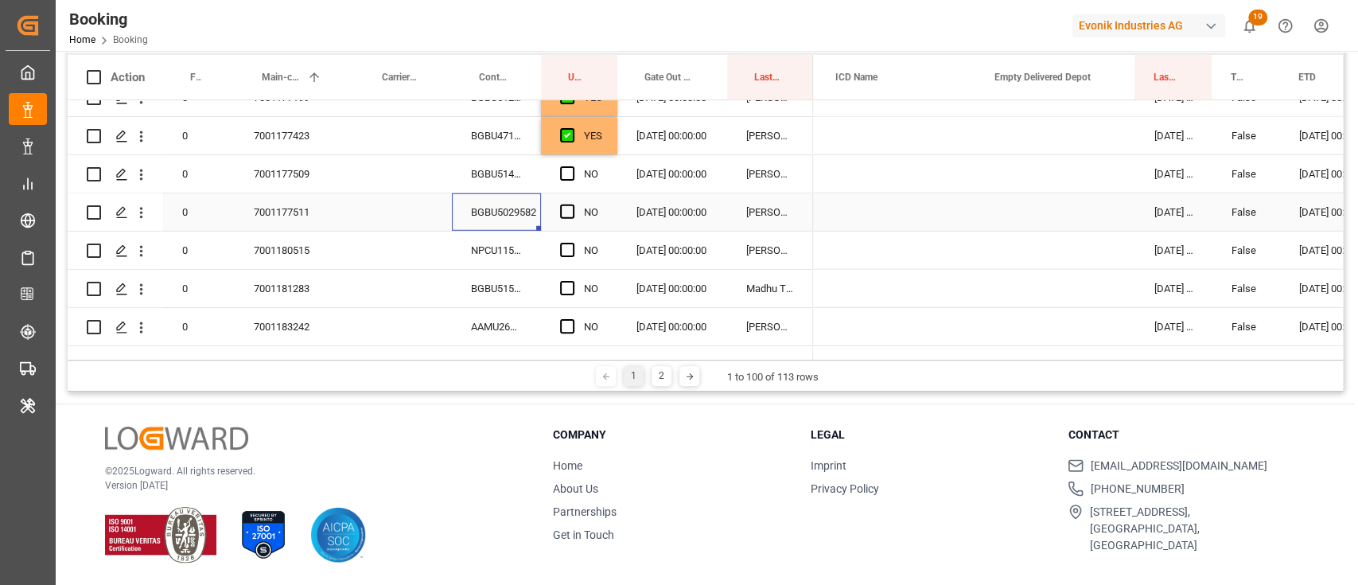
click at [512, 214] on div "BGBU5029582" at bounding box center [496, 211] width 89 height 37
click at [566, 172] on span "Press SPACE to select this row." at bounding box center [567, 173] width 14 height 14
click at [572, 166] on input "Press SPACE to select this row." at bounding box center [572, 166] width 0 height 0
click at [505, 239] on div "NPCU1151934" at bounding box center [496, 250] width 89 height 37
click at [570, 209] on span "Press SPACE to select this row." at bounding box center [567, 211] width 14 height 14
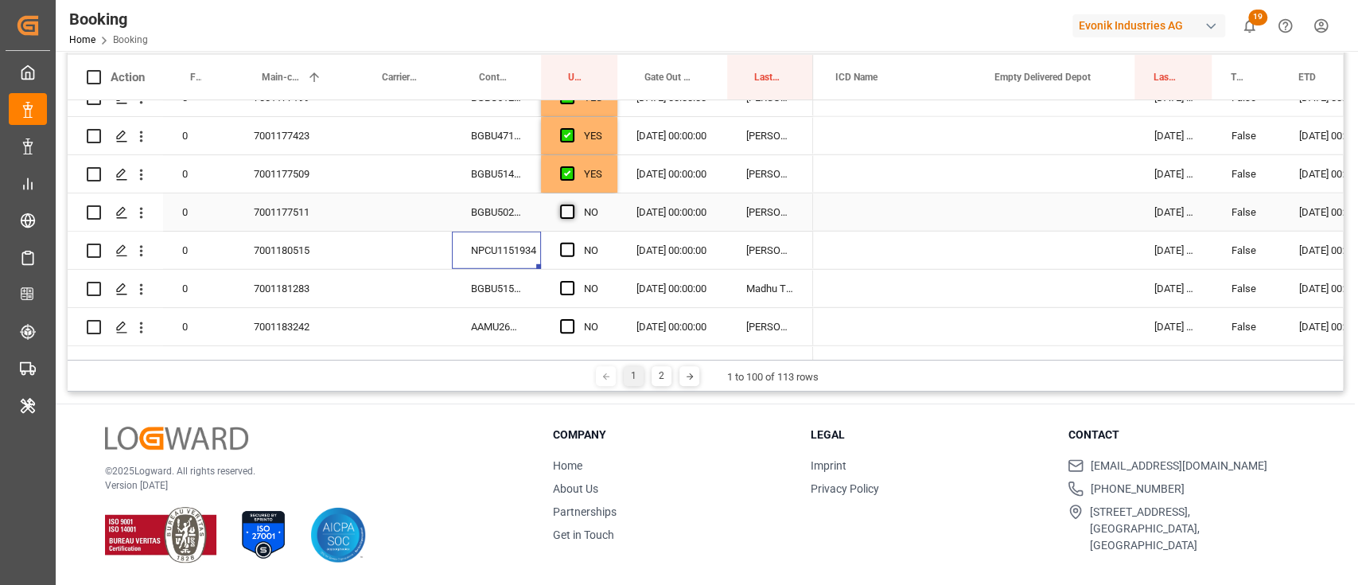
click at [572, 204] on input "Press SPACE to select this row." at bounding box center [572, 204] width 0 height 0
click at [566, 247] on span "Press SPACE to select this row." at bounding box center [567, 250] width 14 height 14
click at [572, 243] on input "Press SPACE to select this row." at bounding box center [572, 243] width 0 height 0
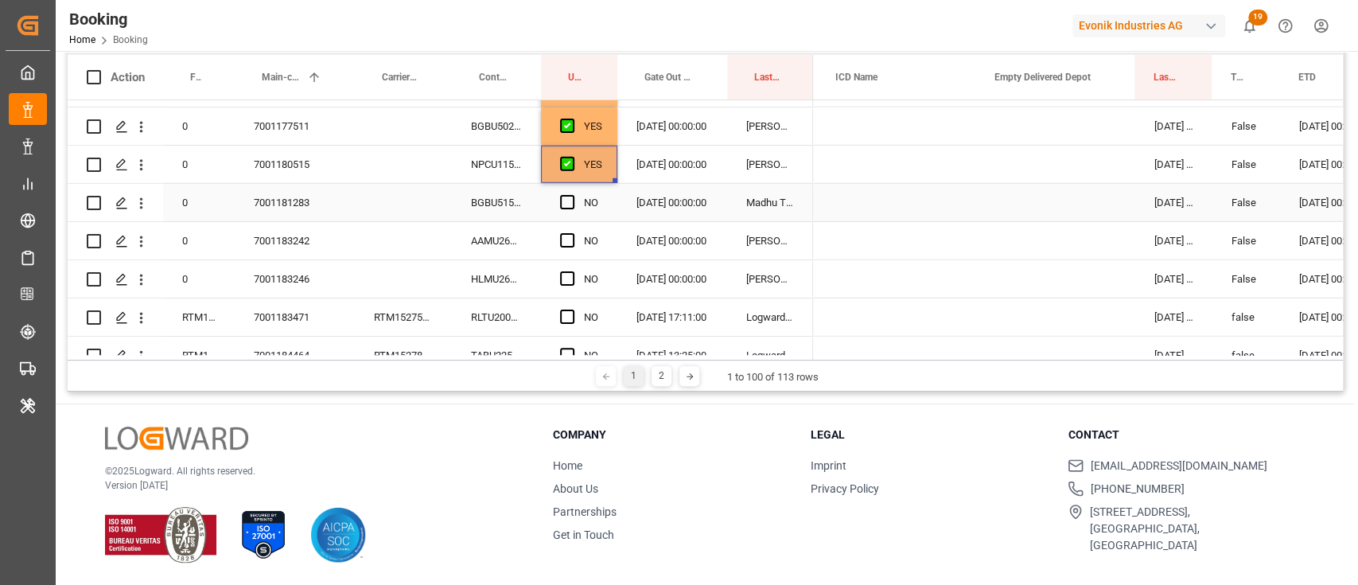
scroll to position [3144, 0]
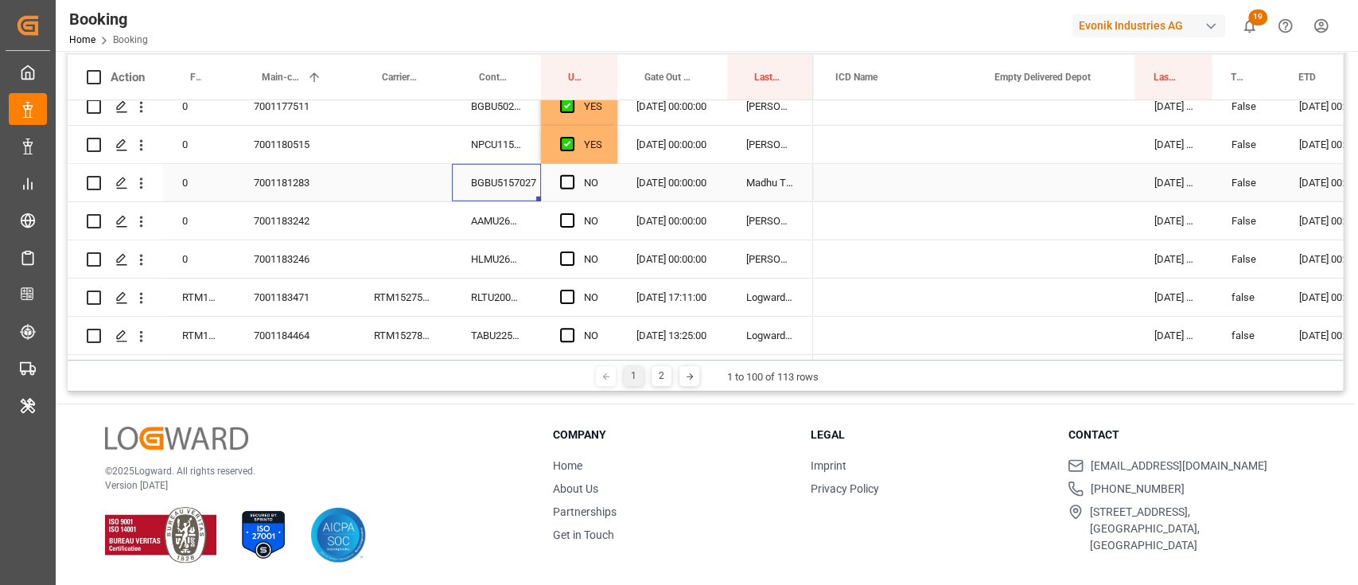
click at [528, 181] on div "BGBU5157027" at bounding box center [496, 182] width 89 height 37
click at [562, 191] on div "Press SPACE to select this row." at bounding box center [572, 183] width 24 height 37
click at [570, 185] on span "Press SPACE to select this row." at bounding box center [567, 182] width 14 height 14
click at [572, 175] on input "Press SPACE to select this row." at bounding box center [572, 175] width 0 height 0
click at [512, 210] on div "AAMU2608614" at bounding box center [496, 220] width 89 height 37
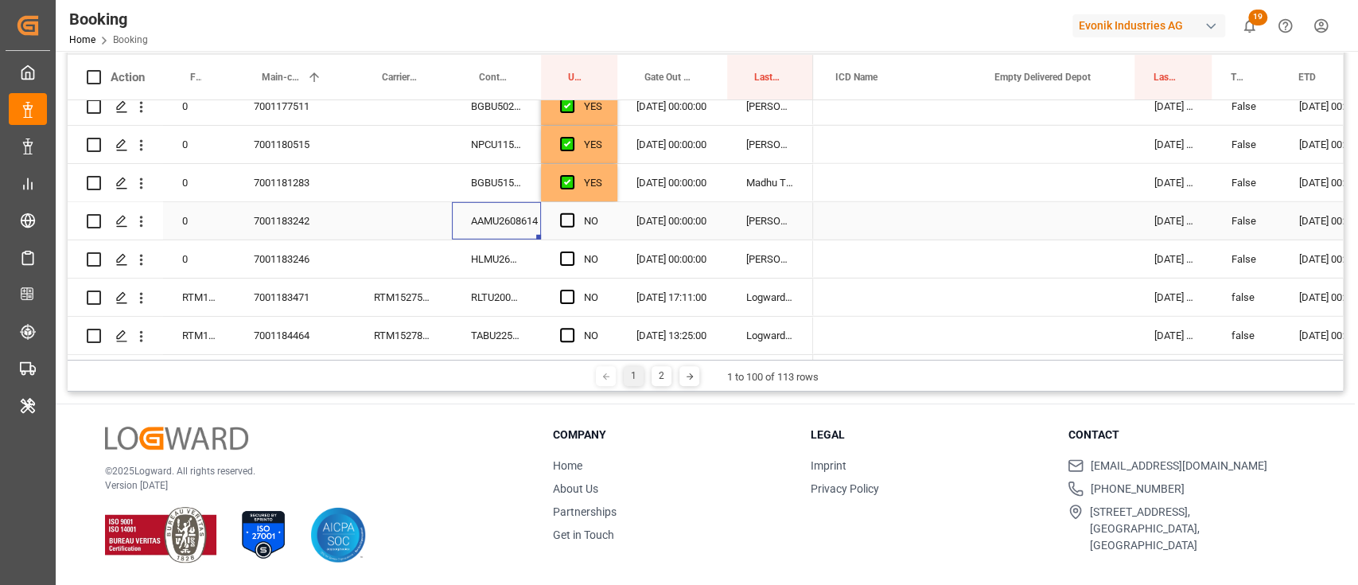
click at [566, 222] on span "Press SPACE to select this row." at bounding box center [567, 220] width 14 height 14
click at [572, 213] on input "Press SPACE to select this row." at bounding box center [572, 213] width 0 height 0
click at [510, 259] on div "HLMU2632273" at bounding box center [496, 258] width 89 height 37
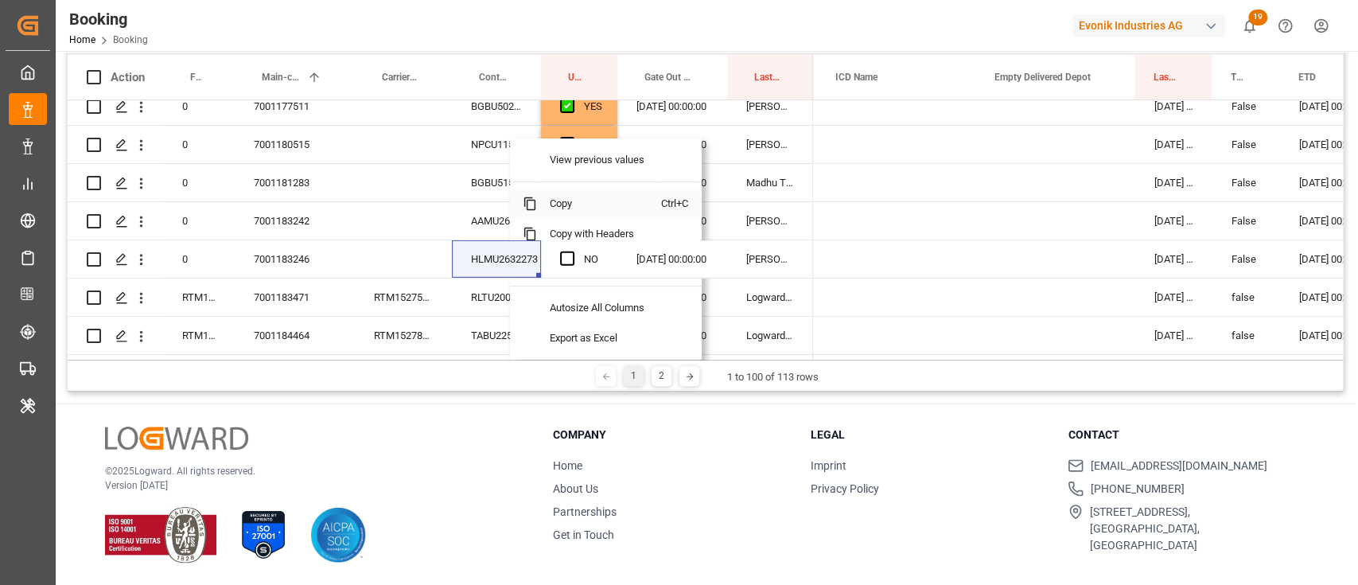
click at [557, 206] on span "Copy" at bounding box center [599, 204] width 124 height 30
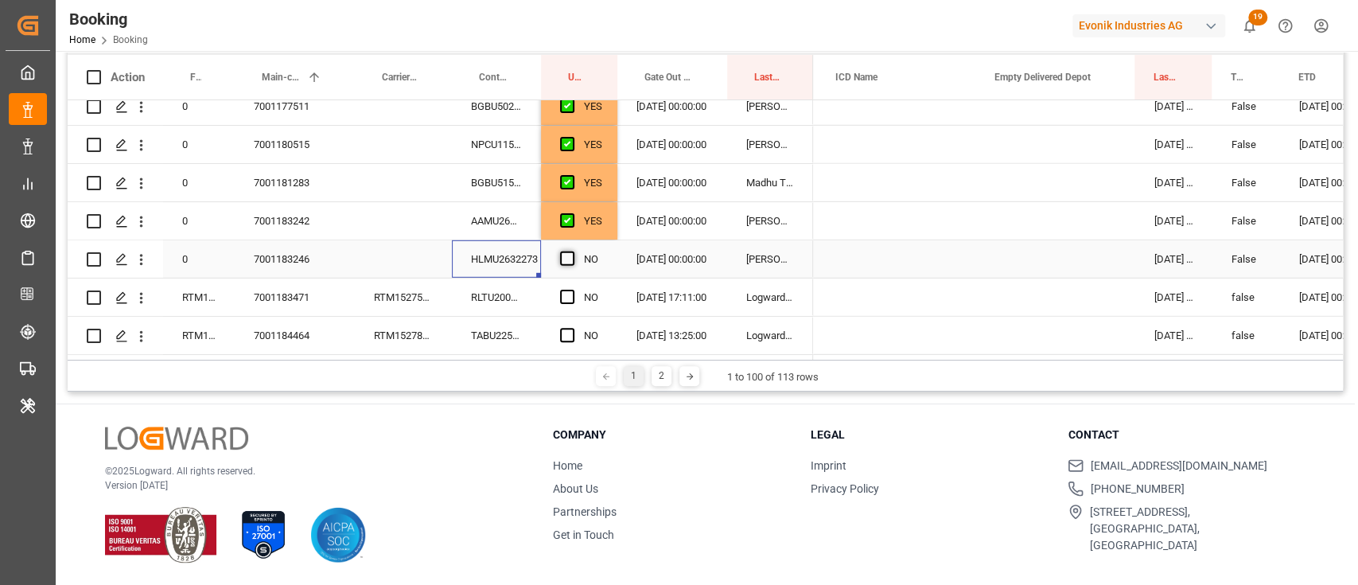
click at [562, 259] on span "Press SPACE to select this row." at bounding box center [567, 258] width 14 height 14
click at [572, 251] on input "Press SPACE to select this row." at bounding box center [572, 251] width 0 height 0
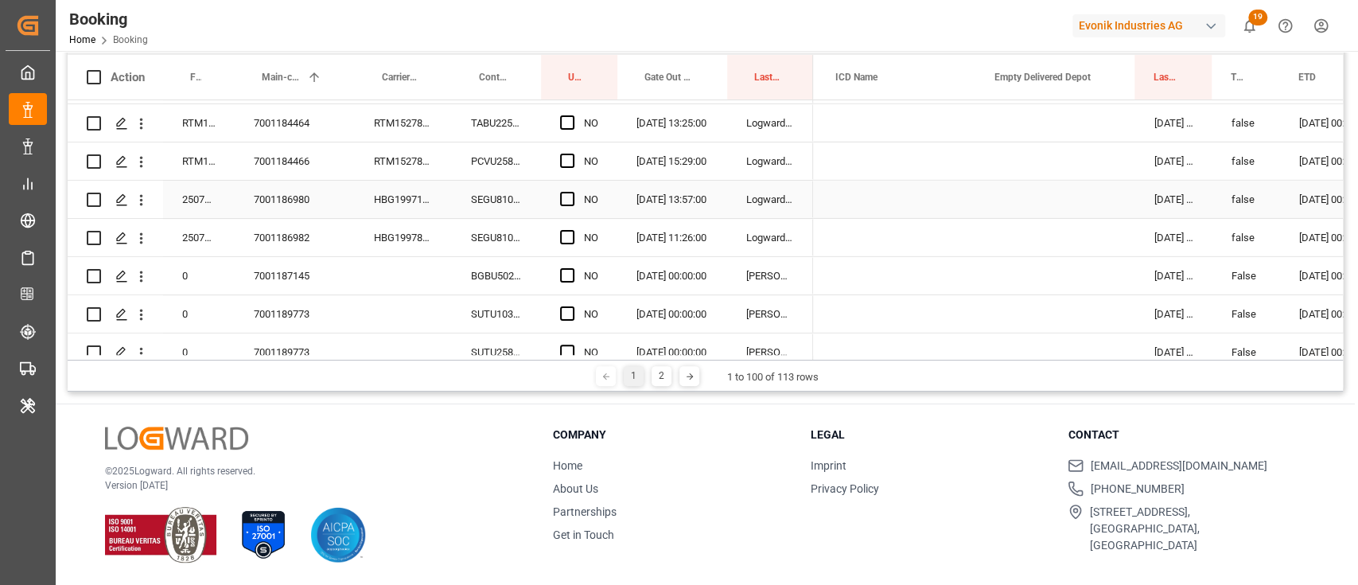
scroll to position [3251, 0]
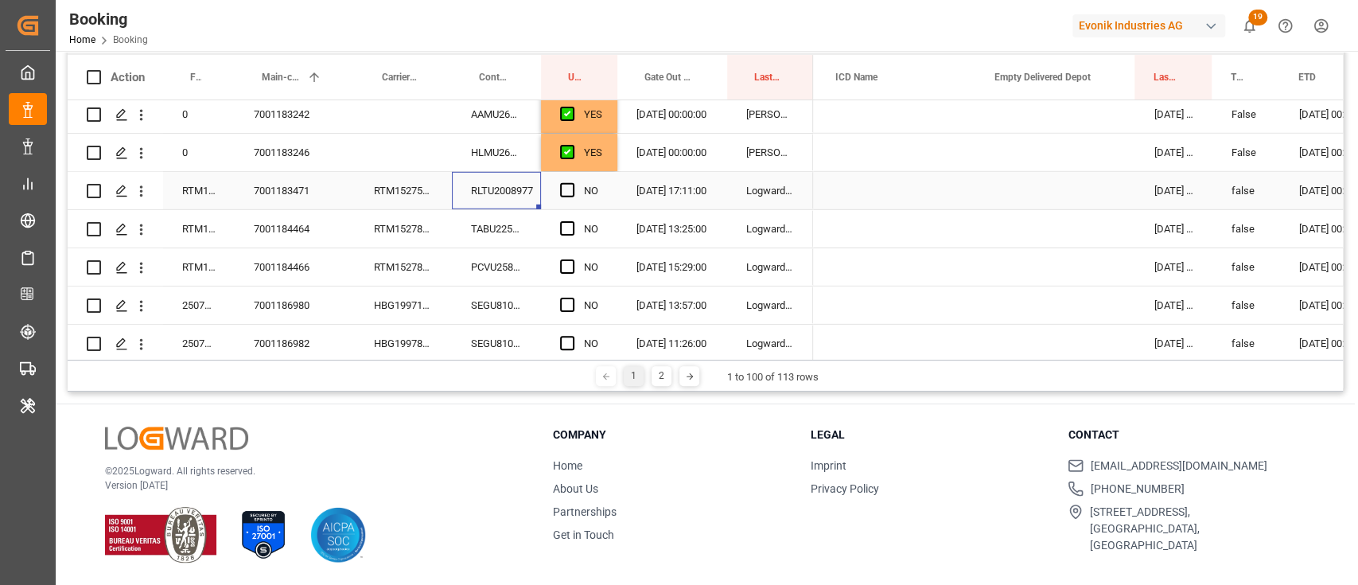
click at [490, 198] on div "RLTU2008977" at bounding box center [496, 190] width 89 height 37
click at [407, 204] on div "RTM1527564" at bounding box center [403, 190] width 97 height 37
click at [407, 251] on div "RTM1527856" at bounding box center [403, 266] width 97 height 37
click at [469, 213] on div "TABU2254630" at bounding box center [496, 228] width 89 height 37
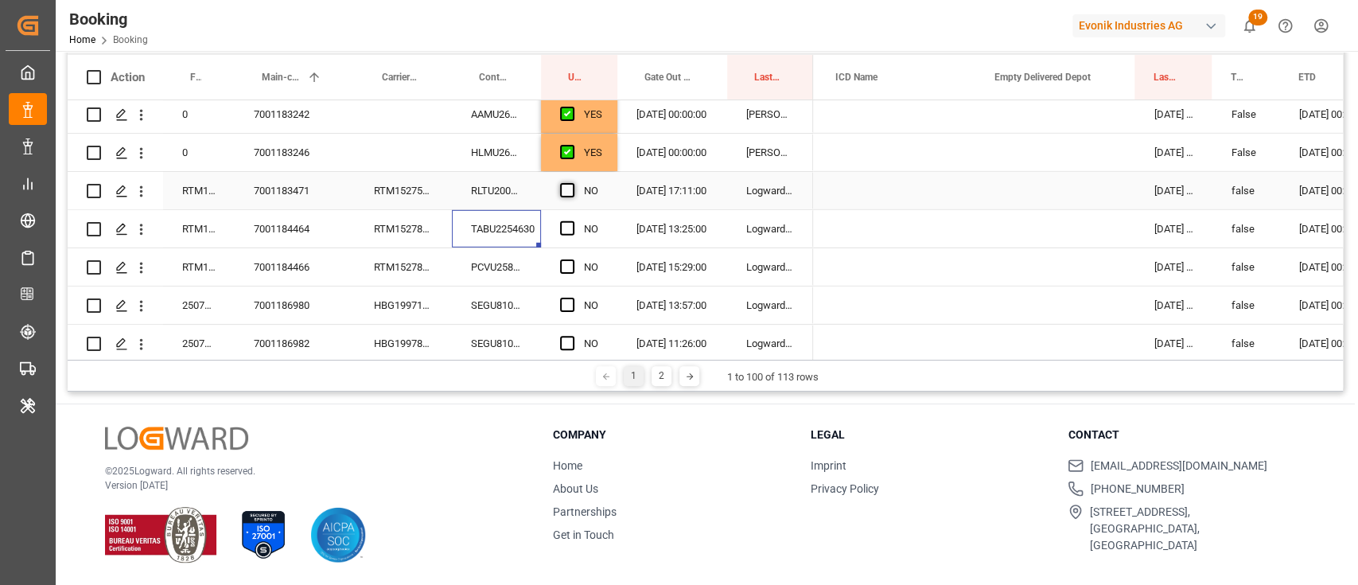
click at [570, 193] on span "Press SPACE to select this row." at bounding box center [567, 190] width 14 height 14
click at [572, 183] on input "Press SPACE to select this row." at bounding box center [572, 183] width 0 height 0
click at [574, 230] on span "Press SPACE to select this row." at bounding box center [567, 228] width 14 height 14
click at [572, 221] on input "Press SPACE to select this row." at bounding box center [572, 221] width 0 height 0
click at [528, 271] on div "PCVU2581300" at bounding box center [496, 266] width 89 height 37
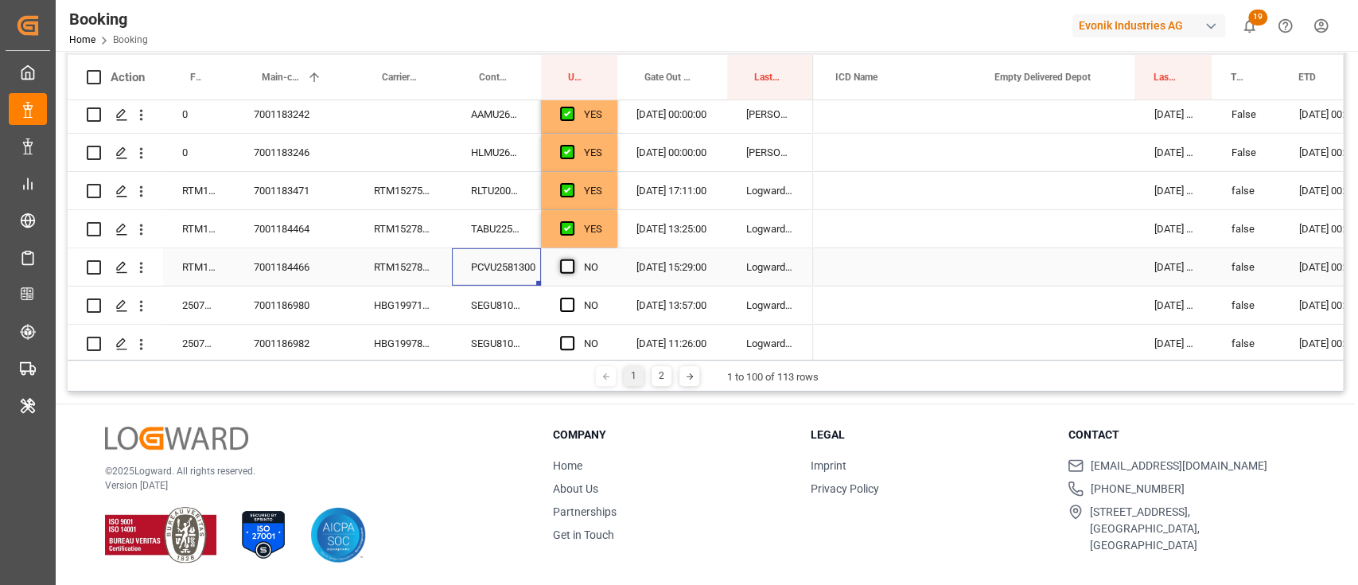
click at [572, 260] on span "Press SPACE to select this row." at bounding box center [567, 266] width 14 height 14
click at [572, 259] on input "Press SPACE to select this row." at bounding box center [572, 259] width 0 height 0
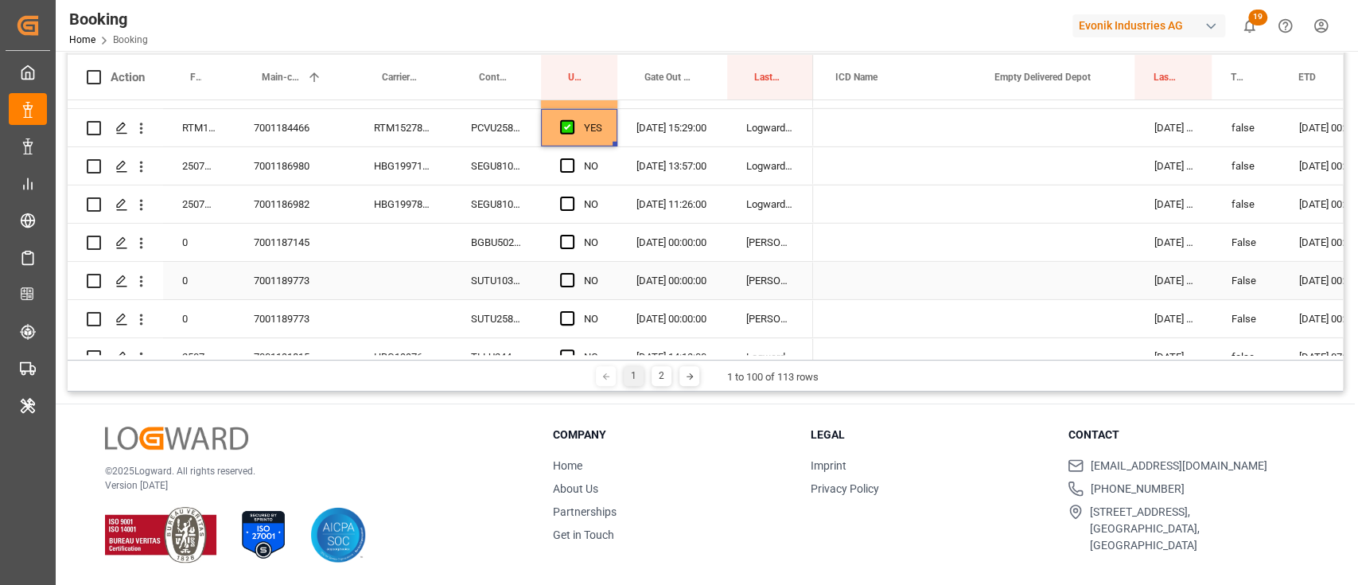
scroll to position [3357, 0]
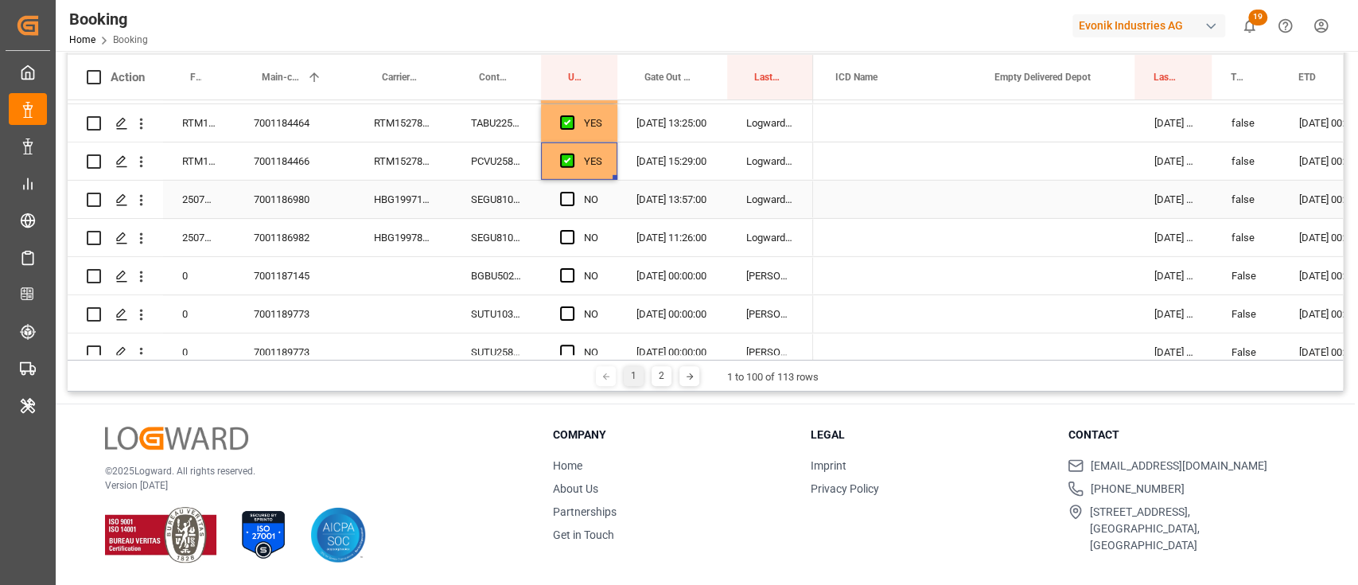
click at [503, 201] on div "SEGU8109316" at bounding box center [496, 199] width 89 height 37
click at [567, 198] on span "Press SPACE to select this row." at bounding box center [567, 199] width 14 height 14
click at [572, 192] on input "Press SPACE to select this row." at bounding box center [572, 192] width 0 height 0
click at [491, 262] on div "BGBU5029371" at bounding box center [496, 275] width 89 height 37
click at [493, 248] on div "SEGU8109229" at bounding box center [496, 237] width 89 height 37
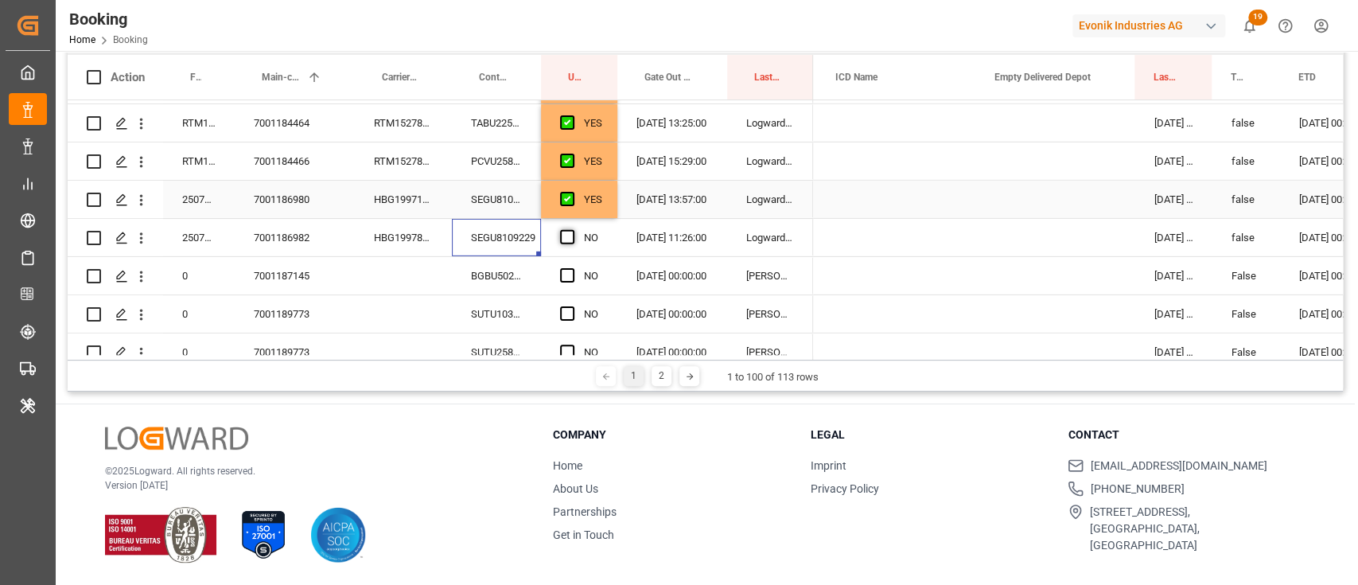
click at [563, 236] on span "Press SPACE to select this row." at bounding box center [567, 237] width 14 height 14
click at [572, 230] on input "Press SPACE to select this row." at bounding box center [572, 230] width 0 height 0
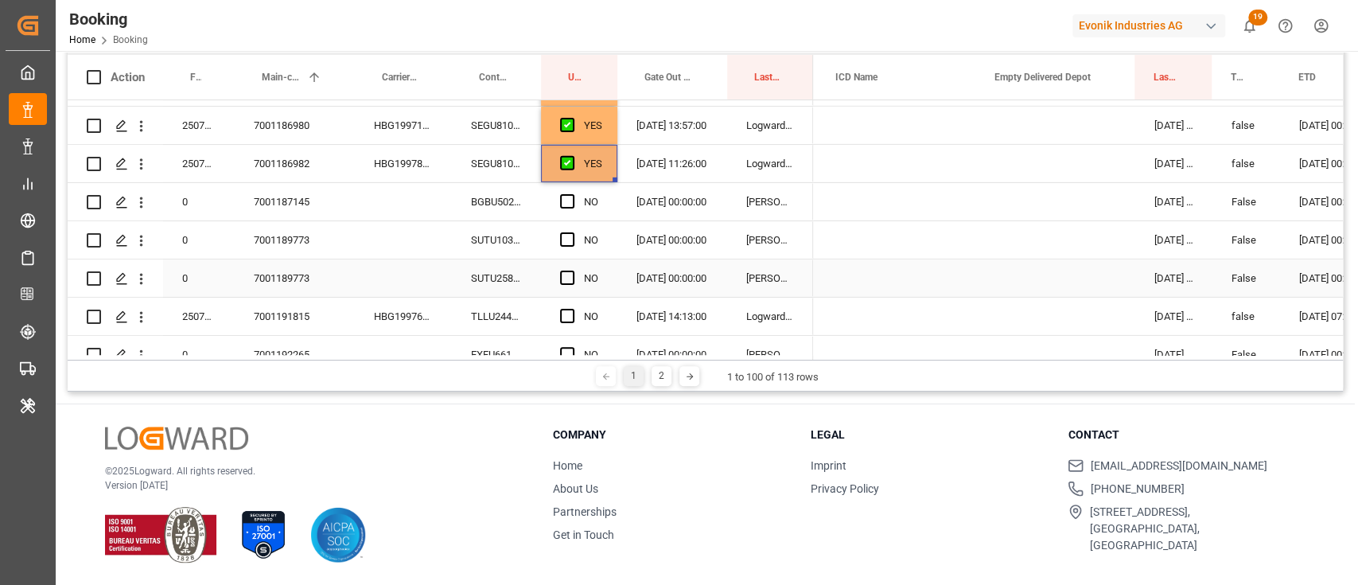
scroll to position [3463, 0]
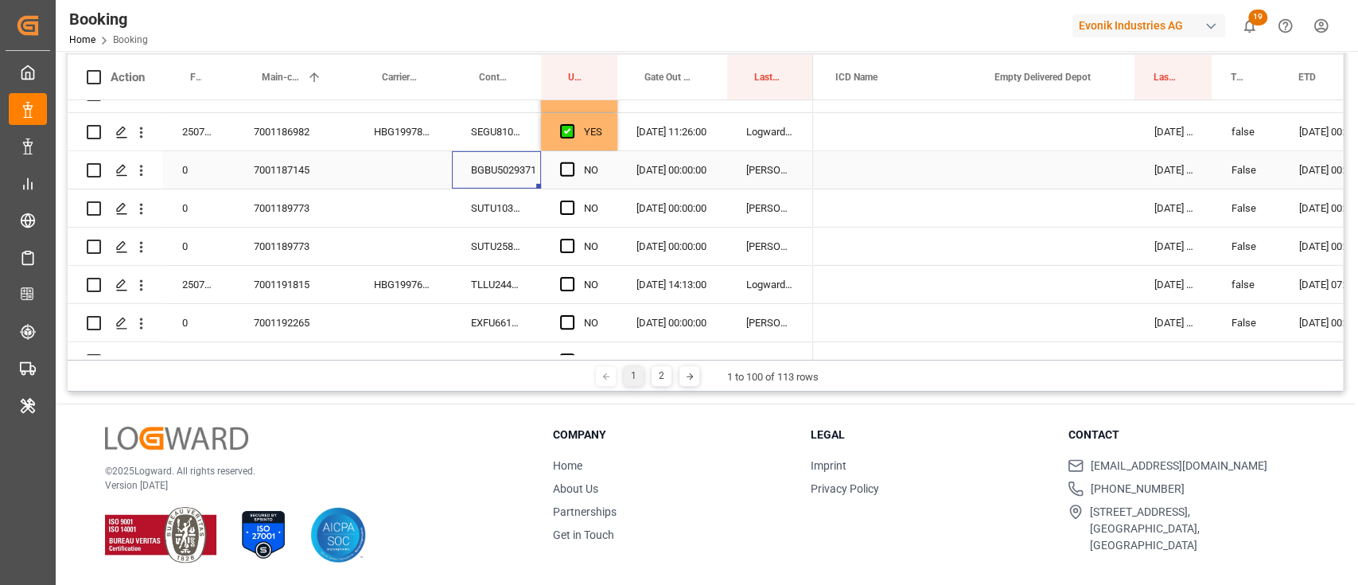
click at [477, 160] on div "BGBU5029371" at bounding box center [496, 169] width 89 height 37
click at [595, 177] on div "NO" at bounding box center [579, 169] width 76 height 37
click at [563, 168] on span "Press SPACE to select this row." at bounding box center [567, 169] width 14 height 14
click at [572, 162] on input "Press SPACE to select this row." at bounding box center [572, 162] width 0 height 0
click at [528, 199] on div "SUTU1039369" at bounding box center [496, 207] width 89 height 37
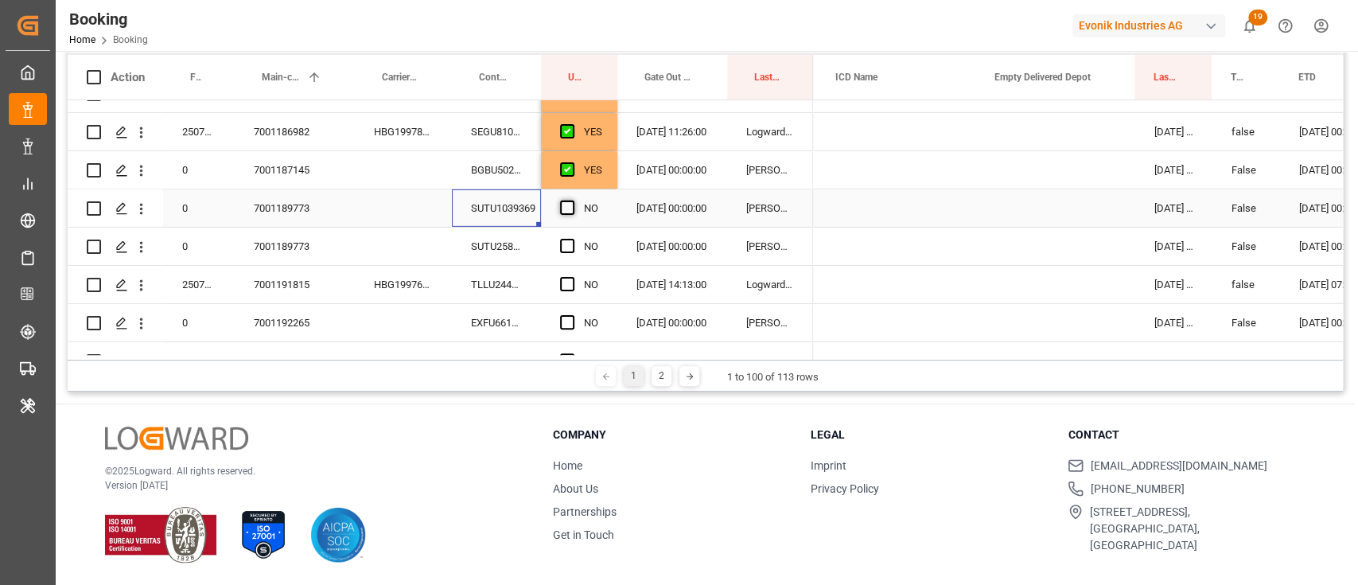
click at [567, 208] on span "Press SPACE to select this row." at bounding box center [567, 208] width 14 height 14
click at [572, 201] on input "Press SPACE to select this row." at bounding box center [572, 201] width 0 height 0
click at [503, 269] on div "TLLU2442097" at bounding box center [496, 284] width 89 height 37
click at [503, 258] on div "SUTU2589328" at bounding box center [496, 246] width 89 height 37
click at [569, 242] on span "Press SPACE to select this row." at bounding box center [567, 246] width 14 height 14
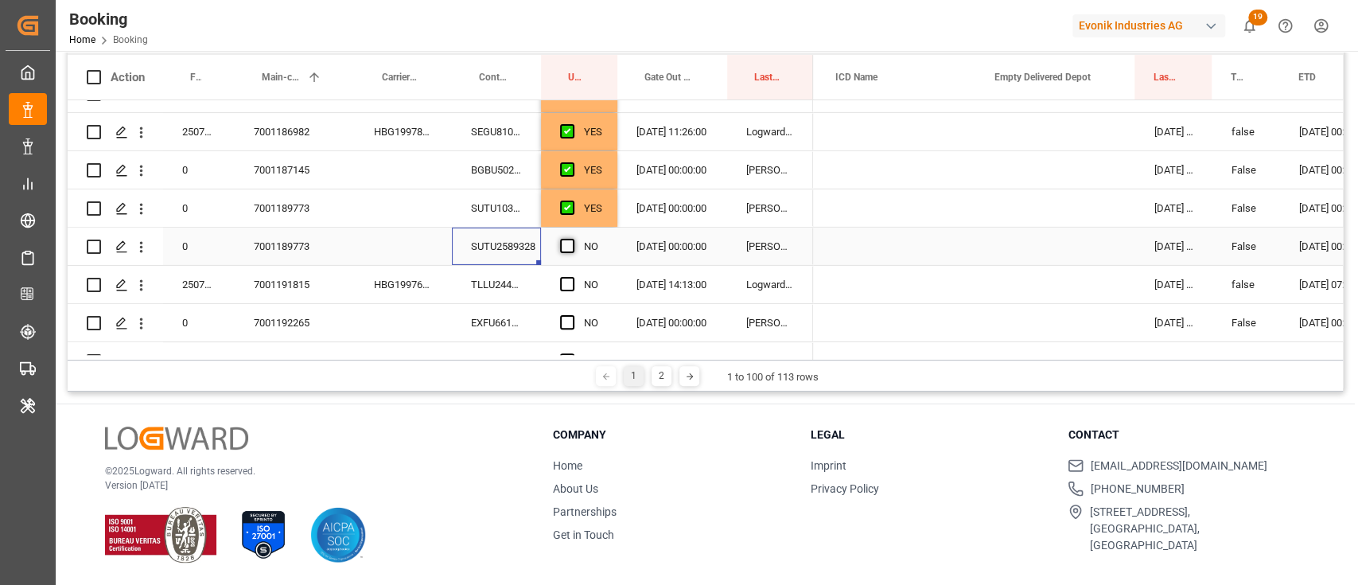
click at [572, 239] on input "Press SPACE to select this row." at bounding box center [572, 239] width 0 height 0
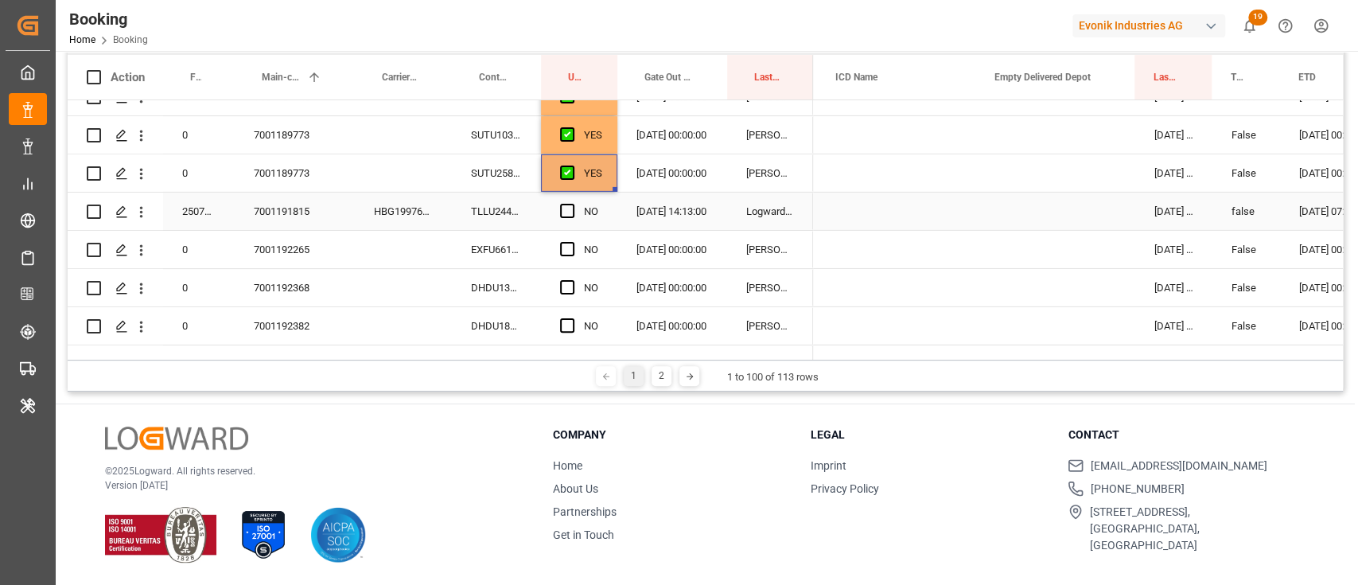
scroll to position [3569, 0]
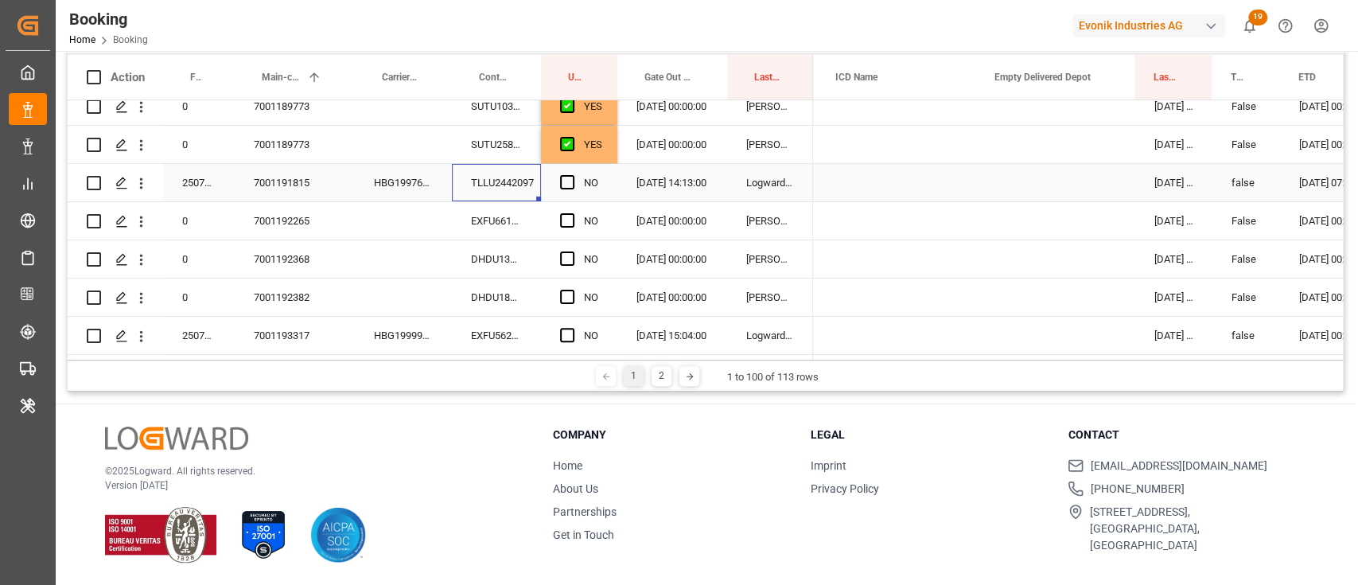
click at [504, 177] on div "TLLU2442097" at bounding box center [496, 182] width 89 height 37
click at [563, 178] on span "Press SPACE to select this row." at bounding box center [567, 182] width 14 height 14
click at [572, 175] on input "Press SPACE to select this row." at bounding box center [572, 175] width 0 height 0
click at [477, 225] on div "EXFU6611774" at bounding box center [496, 220] width 89 height 37
click at [497, 263] on div "DHDU1370020" at bounding box center [496, 258] width 89 height 37
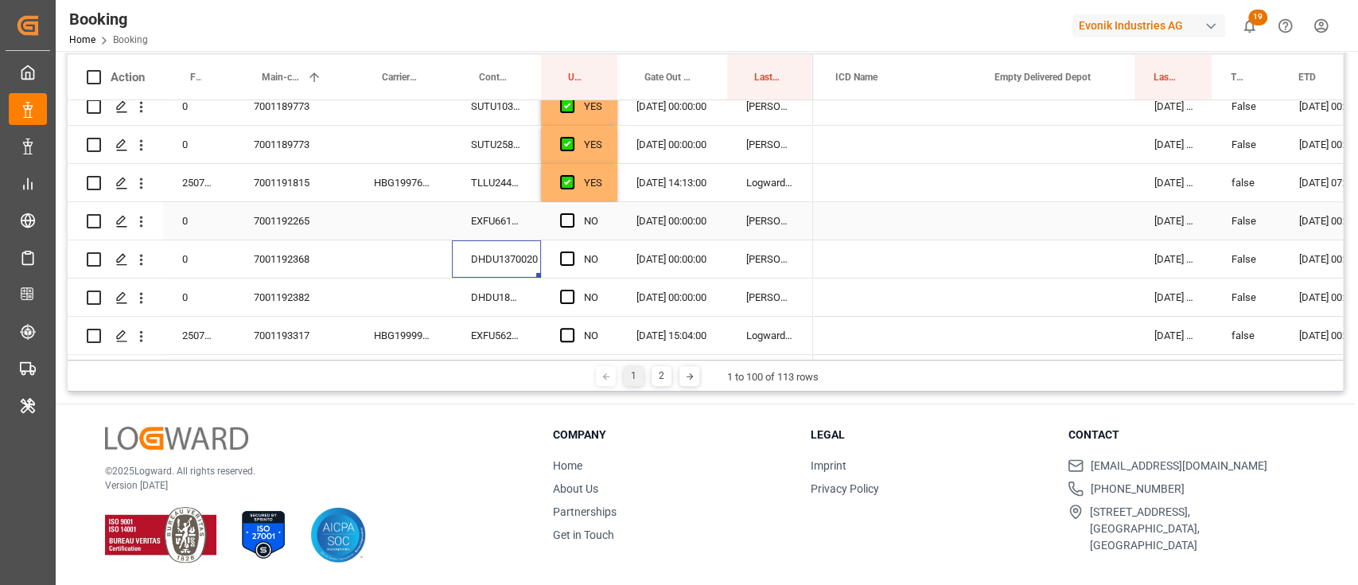
click at [561, 206] on div "Press SPACE to select this row." at bounding box center [572, 221] width 24 height 37
click at [564, 220] on span "Press SPACE to select this row." at bounding box center [567, 220] width 14 height 14
click at [572, 213] on input "Press SPACE to select this row." at bounding box center [572, 213] width 0 height 0
click at [564, 243] on div "Press SPACE to select this row." at bounding box center [572, 259] width 24 height 37
click at [560, 263] on div "Press SPACE to select this row." at bounding box center [572, 259] width 24 height 37
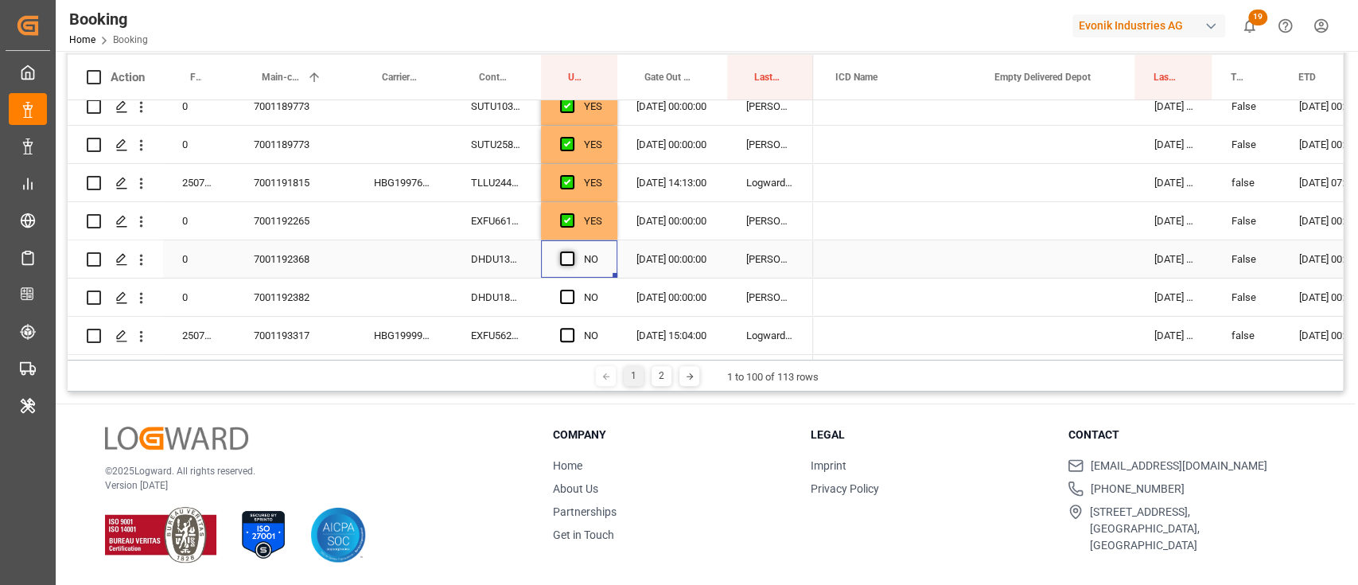
drag, startPoint x: 573, startPoint y: 249, endPoint x: 561, endPoint y: 264, distance: 19.3
click at [573, 251] on span "Press SPACE to select this row." at bounding box center [567, 258] width 14 height 14
click at [572, 251] on input "Press SPACE to select this row." at bounding box center [572, 251] width 0 height 0
click at [523, 290] on div "DHDU1870534" at bounding box center [496, 296] width 89 height 37
click at [496, 334] on div "EXFU5620750" at bounding box center [496, 335] width 89 height 37
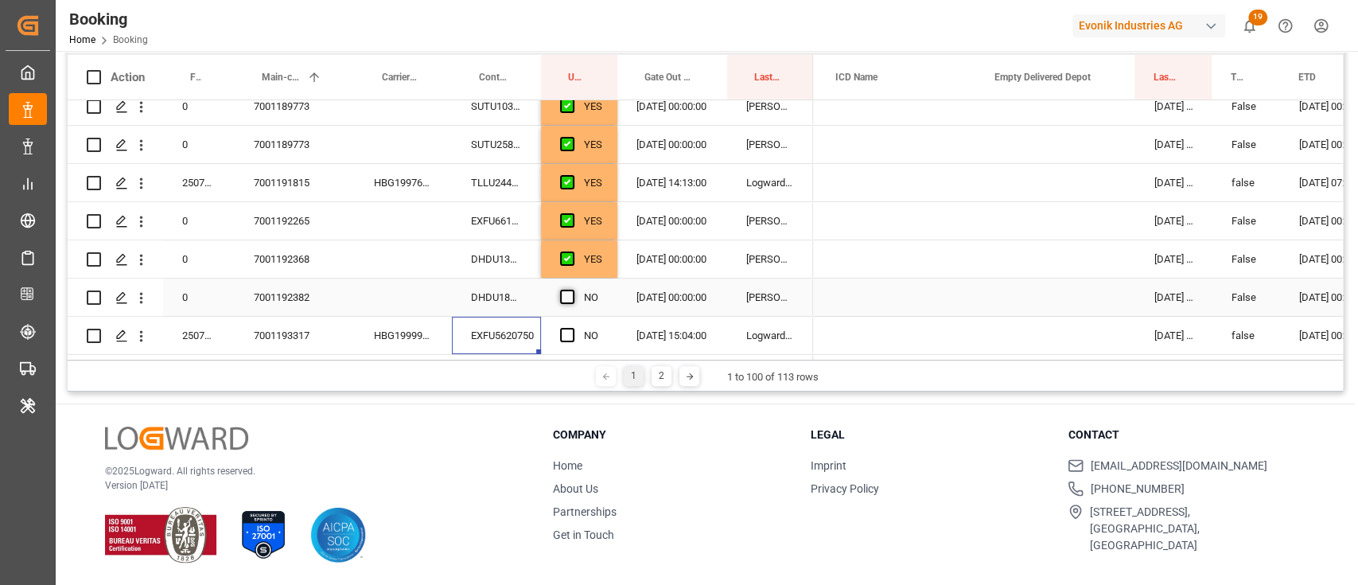
click at [562, 290] on span "Press SPACE to select this row." at bounding box center [567, 297] width 14 height 14
click at [572, 290] on input "Press SPACE to select this row." at bounding box center [572, 290] width 0 height 0
click at [579, 324] on div "Press SPACE to select this row." at bounding box center [572, 335] width 24 height 37
click at [573, 328] on span "Press SPACE to select this row." at bounding box center [567, 335] width 14 height 14
click at [572, 328] on input "Press SPACE to select this row." at bounding box center [572, 328] width 0 height 0
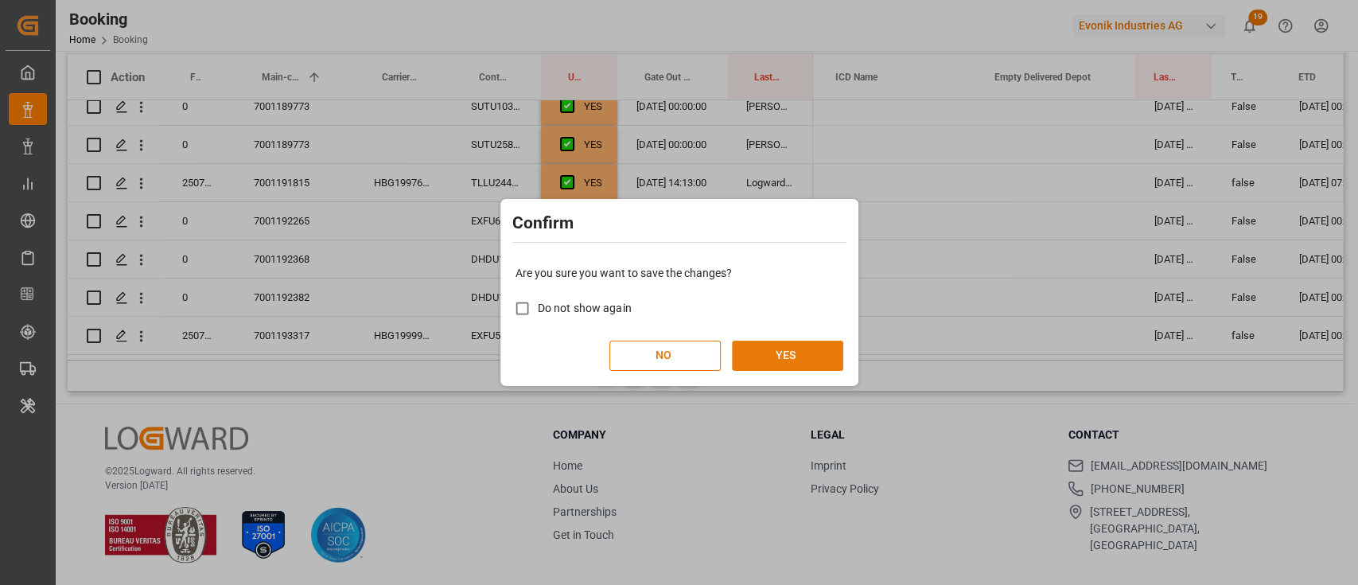
click at [760, 351] on button "YES" at bounding box center [787, 356] width 111 height 30
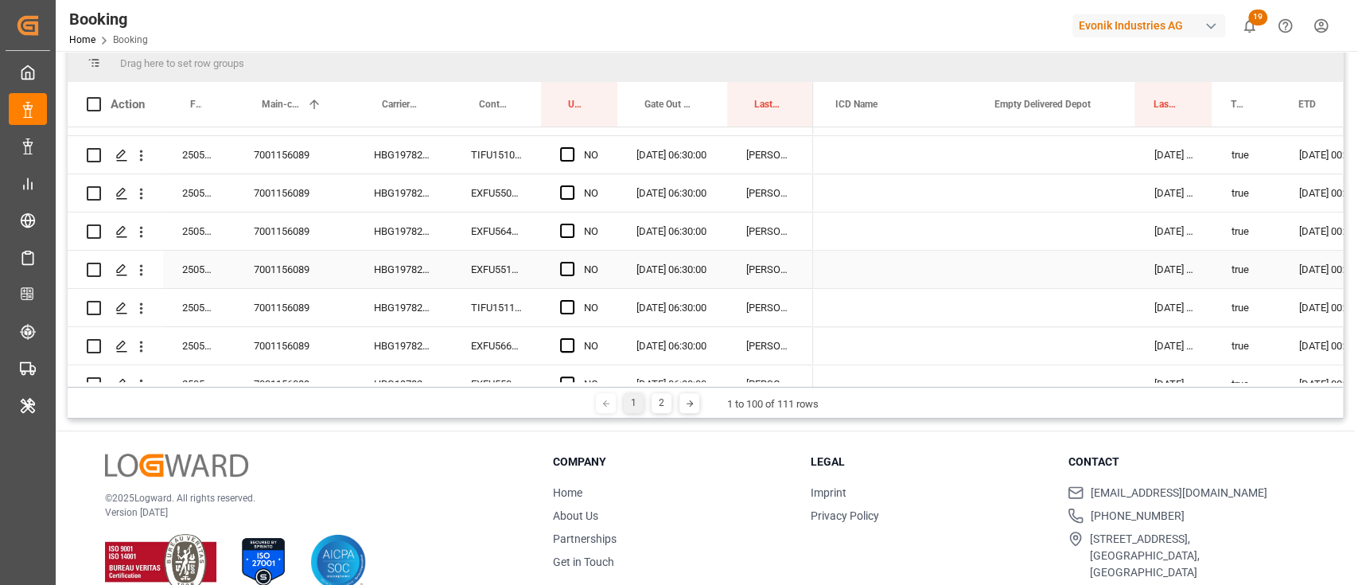
scroll to position [236, 0]
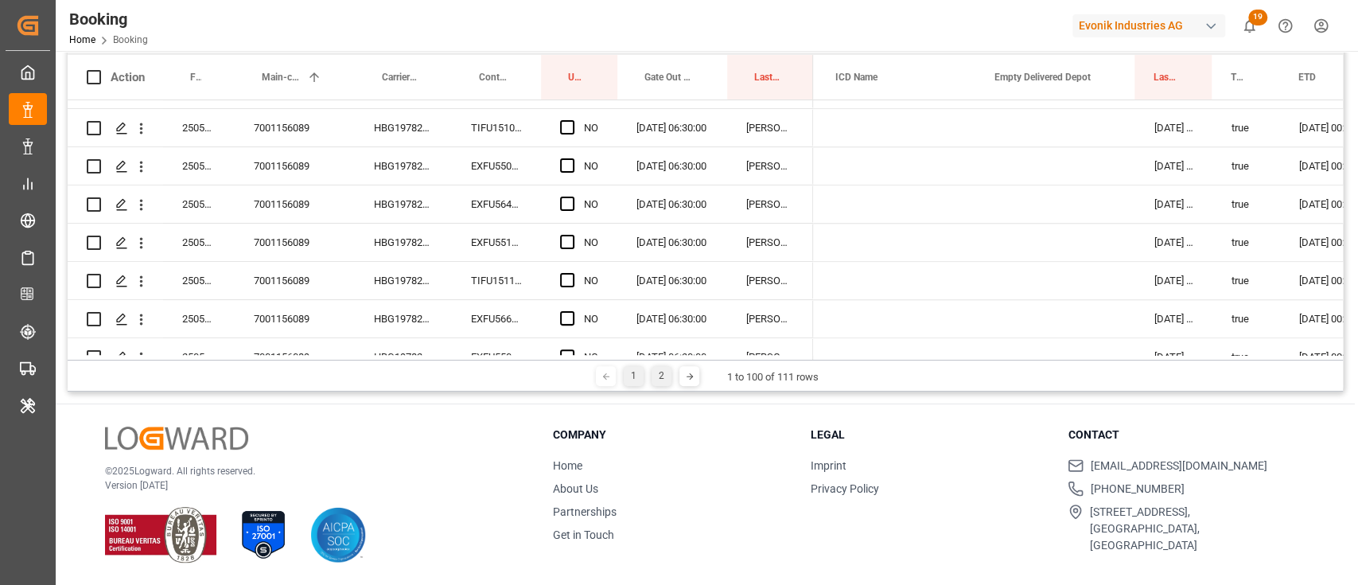
click at [665, 379] on div "2" at bounding box center [662, 376] width 20 height 20
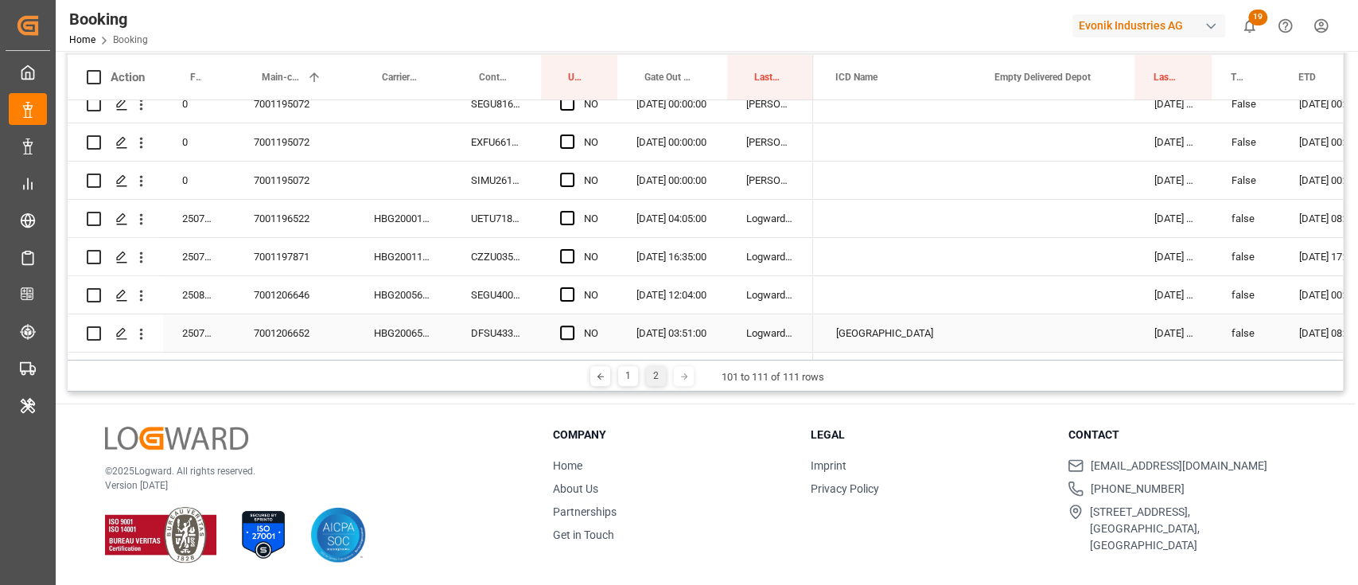
scroll to position [0, 0]
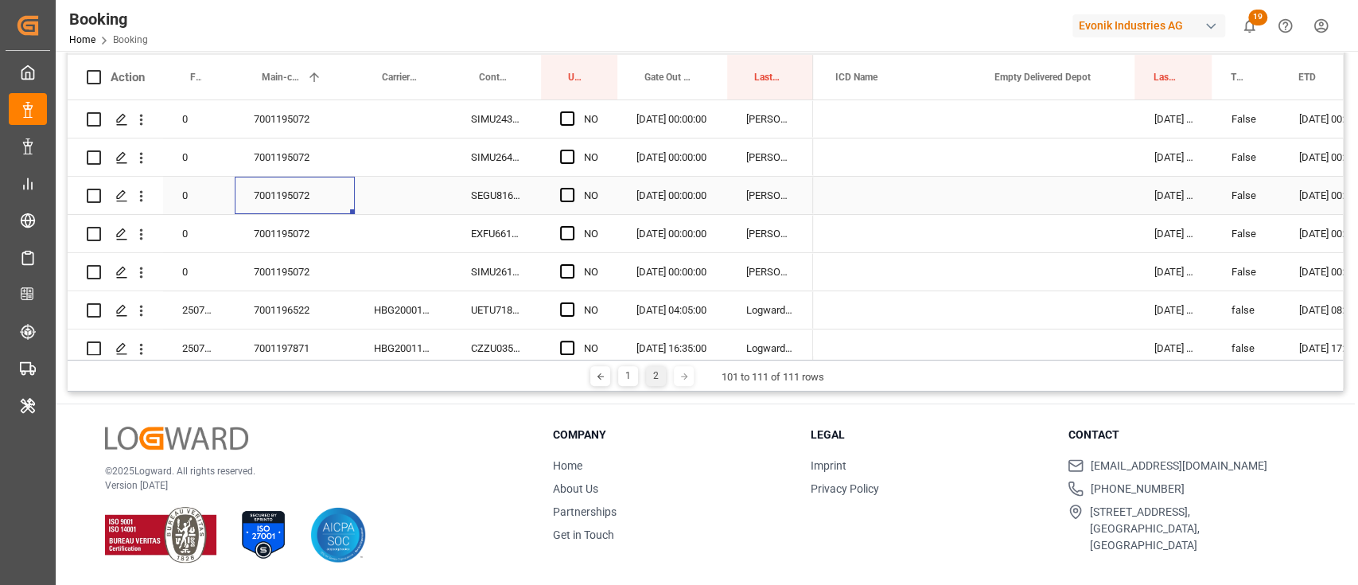
click at [299, 177] on div "7001195072" at bounding box center [295, 195] width 120 height 37
click at [469, 113] on div "SIMU2433022" at bounding box center [496, 118] width 89 height 37
click at [567, 124] on span "Press SPACE to select this row." at bounding box center [567, 118] width 14 height 14
click at [572, 111] on input "Press SPACE to select this row." at bounding box center [572, 111] width 0 height 0
click at [613, 130] on div "YES" at bounding box center [579, 118] width 76 height 37
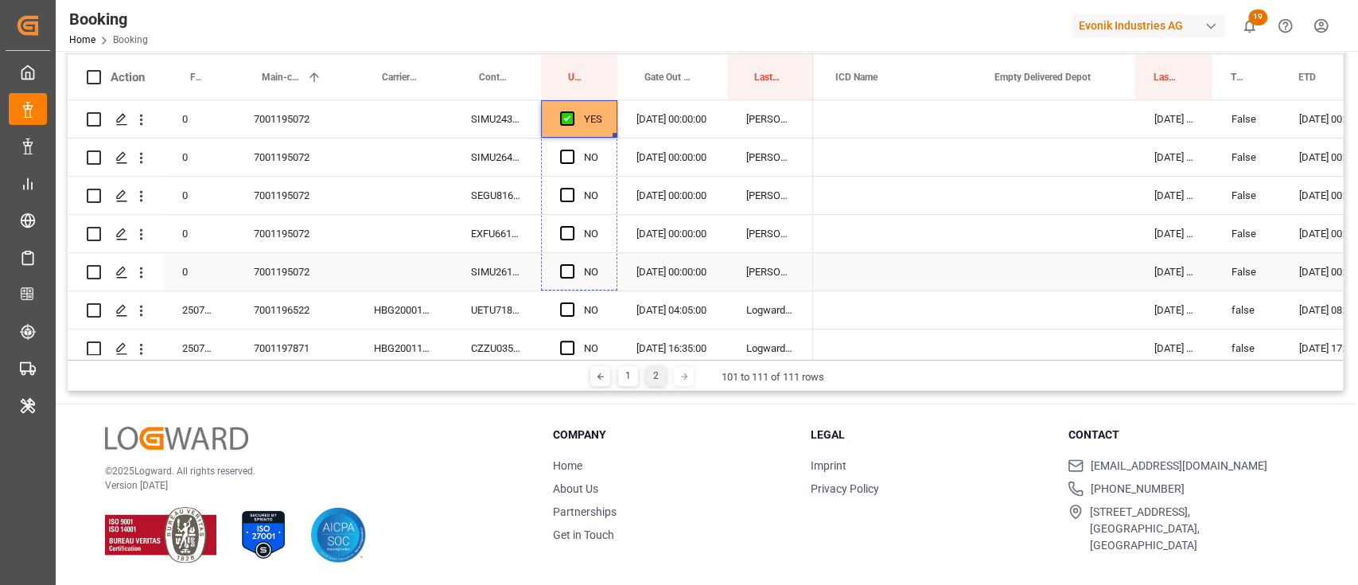
drag, startPoint x: 615, startPoint y: 132, endPoint x: 606, endPoint y: 282, distance: 149.8
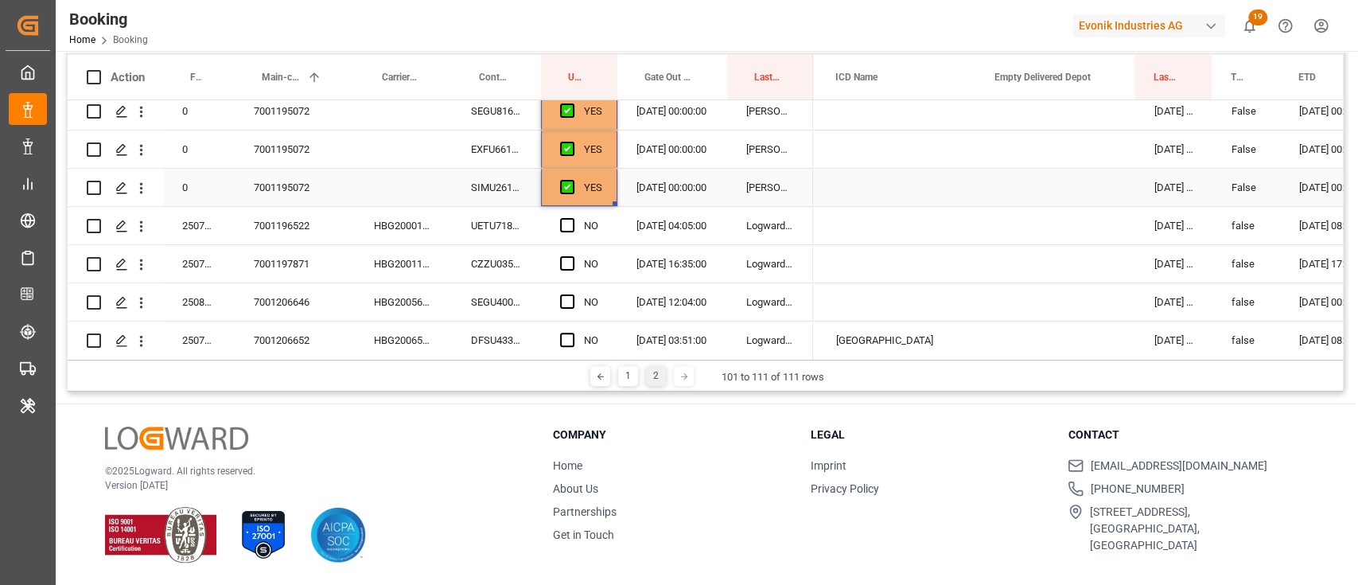
scroll to position [170, 0]
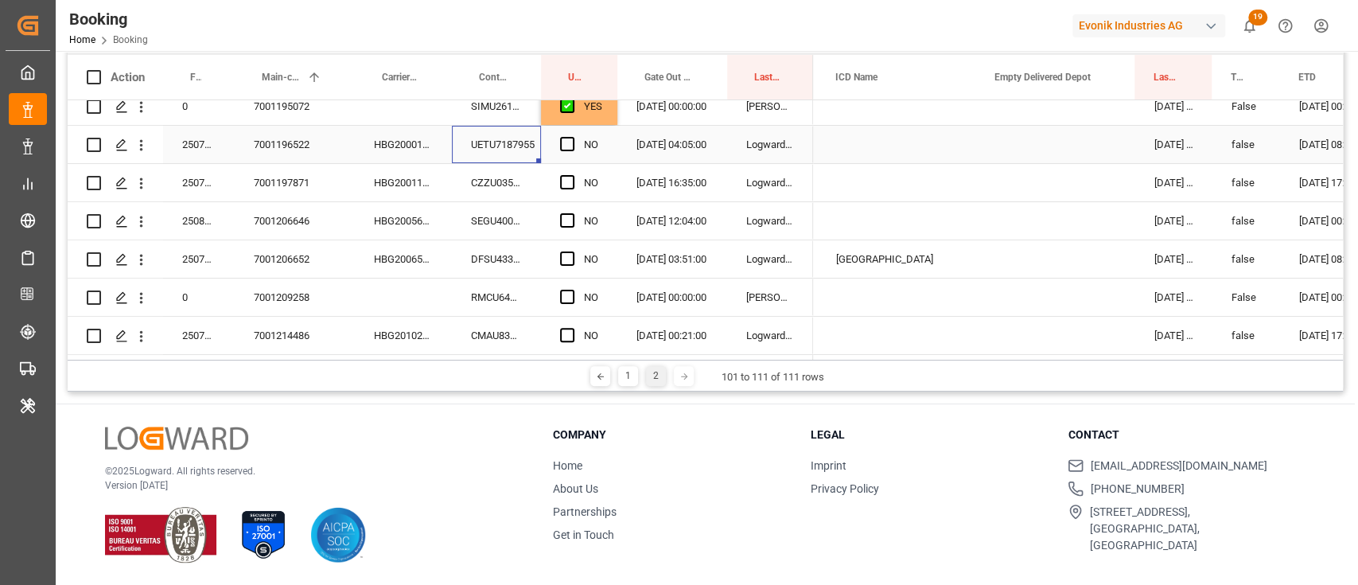
click at [485, 128] on div "UETU7187955" at bounding box center [496, 144] width 89 height 37
click at [478, 173] on div "CZZU0358892" at bounding box center [496, 182] width 89 height 37
click at [560, 137] on span "Press SPACE to select this row." at bounding box center [567, 144] width 14 height 14
click at [572, 137] on input "Press SPACE to select this row." at bounding box center [572, 137] width 0 height 0
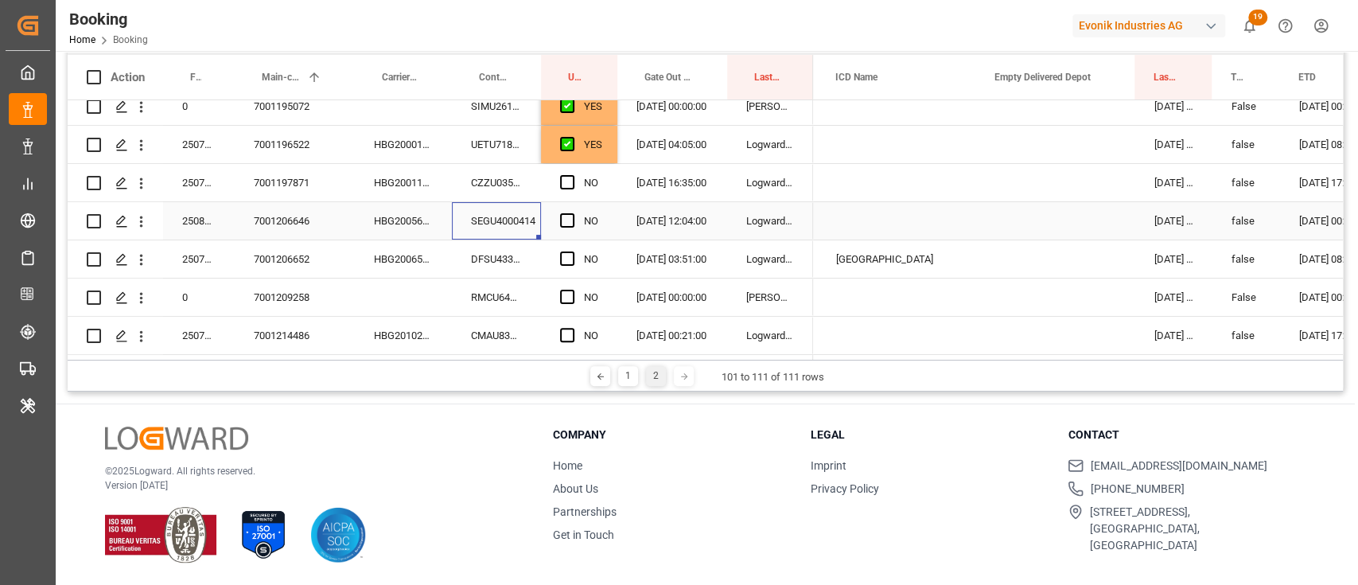
click at [498, 208] on div "SEGU4000414" at bounding box center [496, 220] width 89 height 37
click at [565, 175] on span "Press SPACE to select this row." at bounding box center [567, 182] width 14 height 14
click at [572, 175] on input "Press SPACE to select this row." at bounding box center [572, 175] width 0 height 0
click at [465, 254] on div "DFSU4334313" at bounding box center [496, 258] width 89 height 37
click at [576, 215] on div "Press SPACE to select this row." at bounding box center [572, 221] width 24 height 37
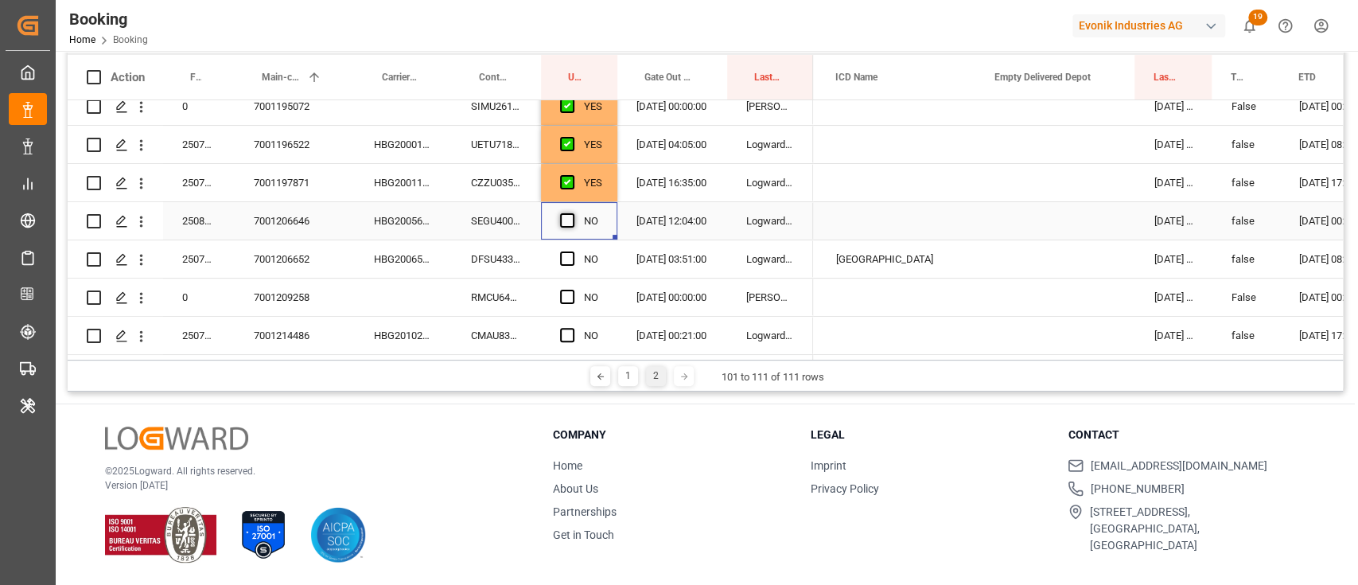
click at [572, 213] on span "Press SPACE to select this row." at bounding box center [567, 220] width 14 height 14
click at [572, 213] on input "Press SPACE to select this row." at bounding box center [572, 213] width 0 height 0
click at [508, 281] on div "RMCU6441894" at bounding box center [496, 296] width 89 height 37
click at [562, 244] on div "Press SPACE to select this row." at bounding box center [572, 259] width 24 height 37
click at [567, 254] on span "Press SPACE to select this row." at bounding box center [567, 258] width 14 height 14
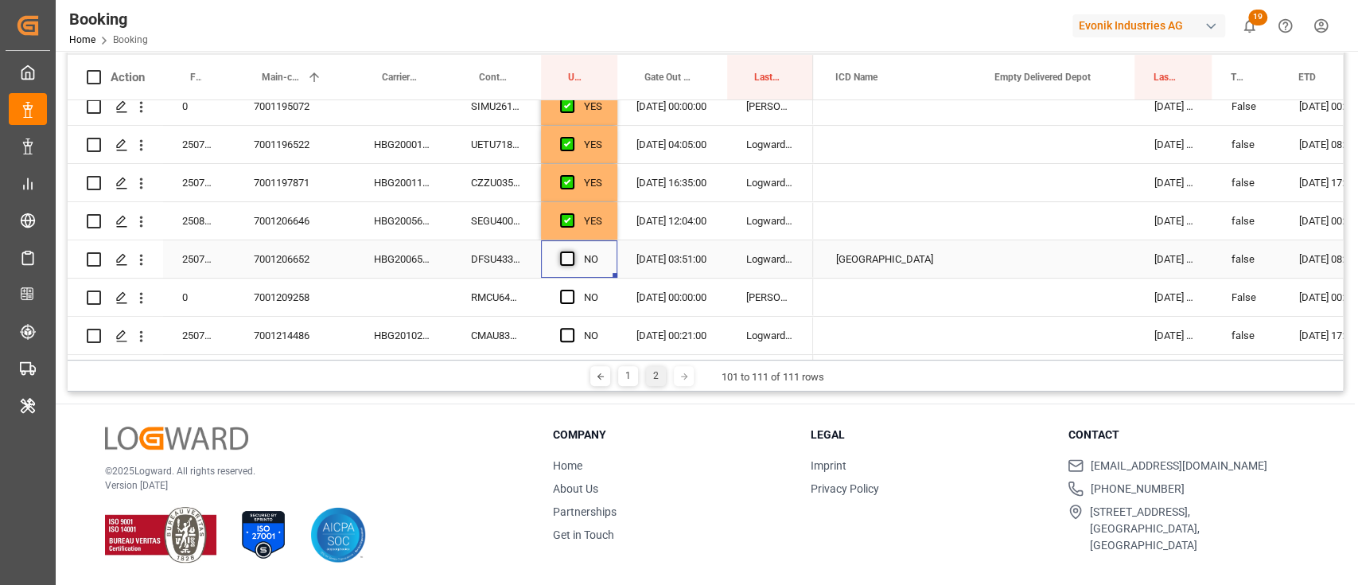
click at [572, 251] on input "Press SPACE to select this row." at bounding box center [572, 251] width 0 height 0
click at [505, 329] on div "CMAU8375918" at bounding box center [496, 335] width 89 height 37
click at [570, 283] on div "Press SPACE to select this row." at bounding box center [572, 297] width 24 height 37
click at [570, 328] on span "Press SPACE to select this row." at bounding box center [567, 335] width 14 height 14
click at [572, 328] on input "Press SPACE to select this row." at bounding box center [572, 328] width 0 height 0
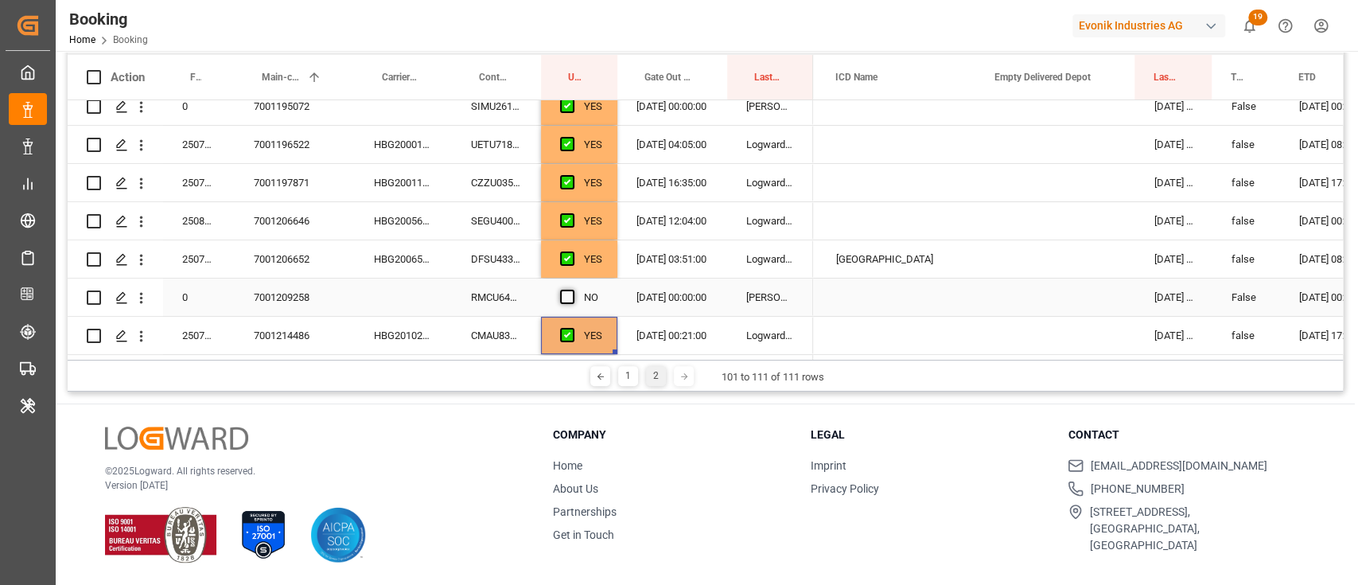
click at [570, 296] on span "Press SPACE to select this row." at bounding box center [567, 297] width 14 height 14
click at [572, 290] on input "Press SPACE to select this row." at bounding box center [572, 290] width 0 height 0
click at [493, 247] on div "DFSU4334313" at bounding box center [496, 258] width 89 height 37
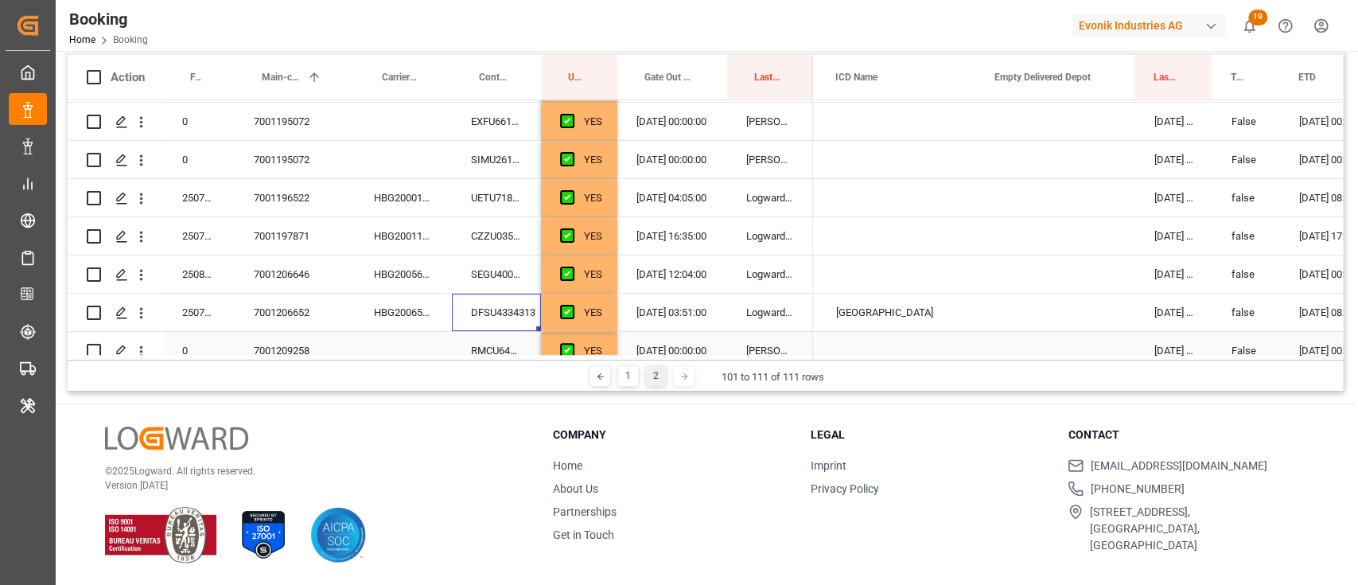
scroll to position [0, 0]
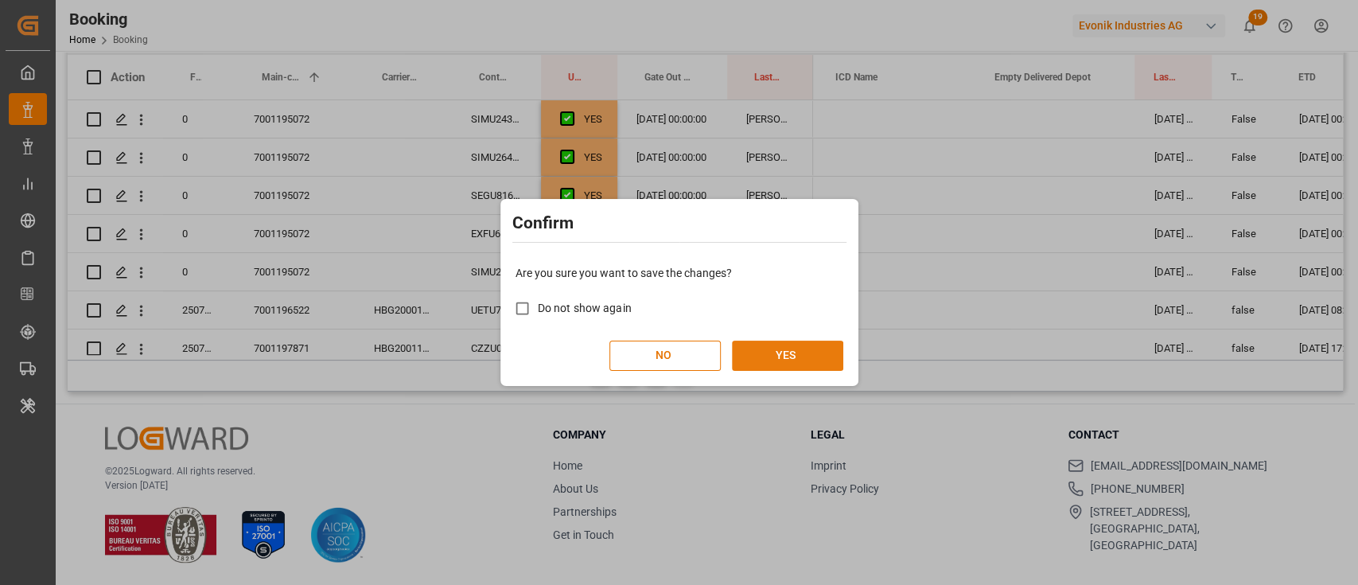
click at [769, 351] on button "YES" at bounding box center [787, 356] width 111 height 30
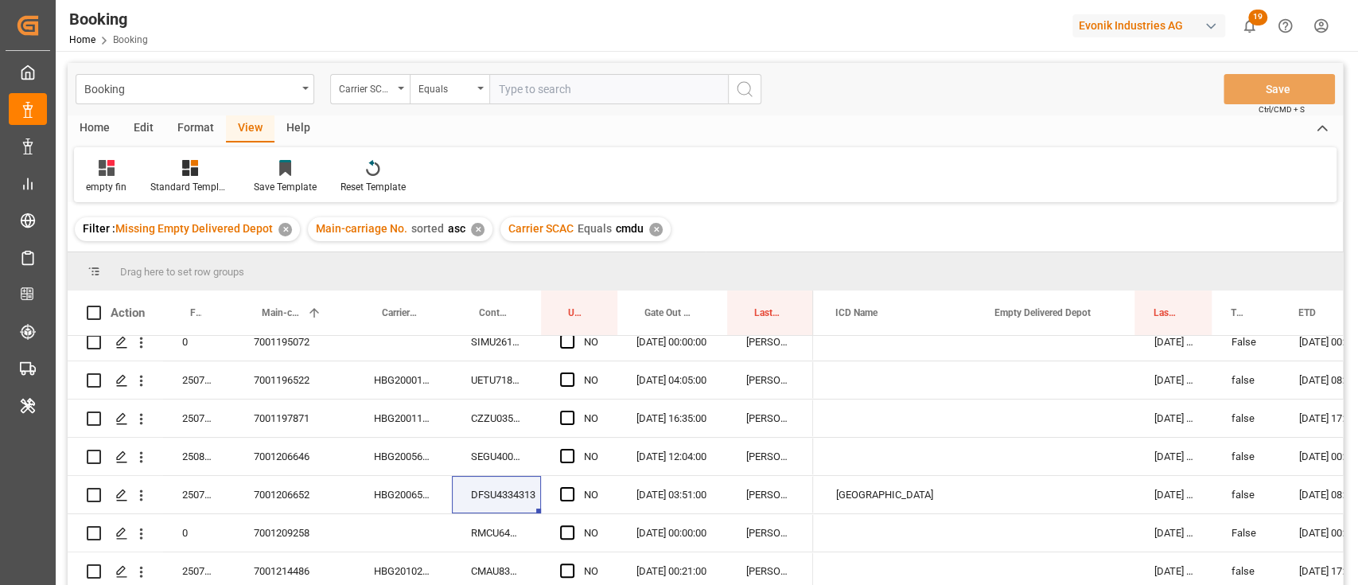
click at [579, 67] on div "Booking Carrier SCAC Equals Save Ctrl/CMD + S" at bounding box center [705, 89] width 1275 height 53
click at [586, 78] on input "text" at bounding box center [608, 89] width 239 height 30
type input "i"
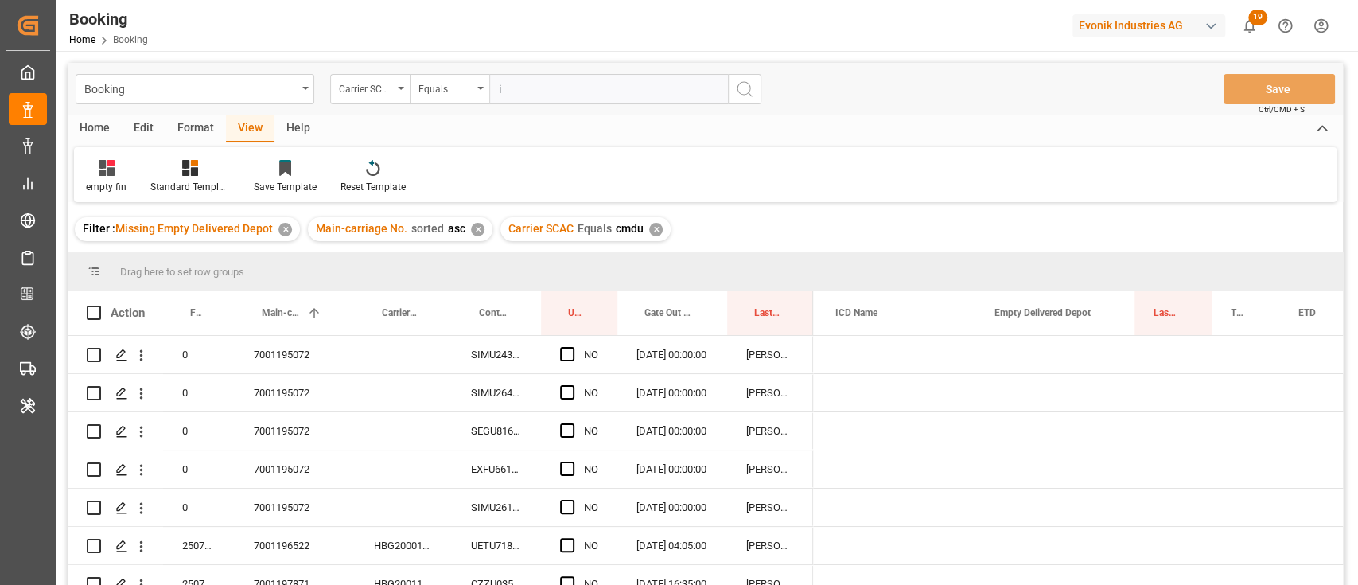
scroll to position [0, 1039]
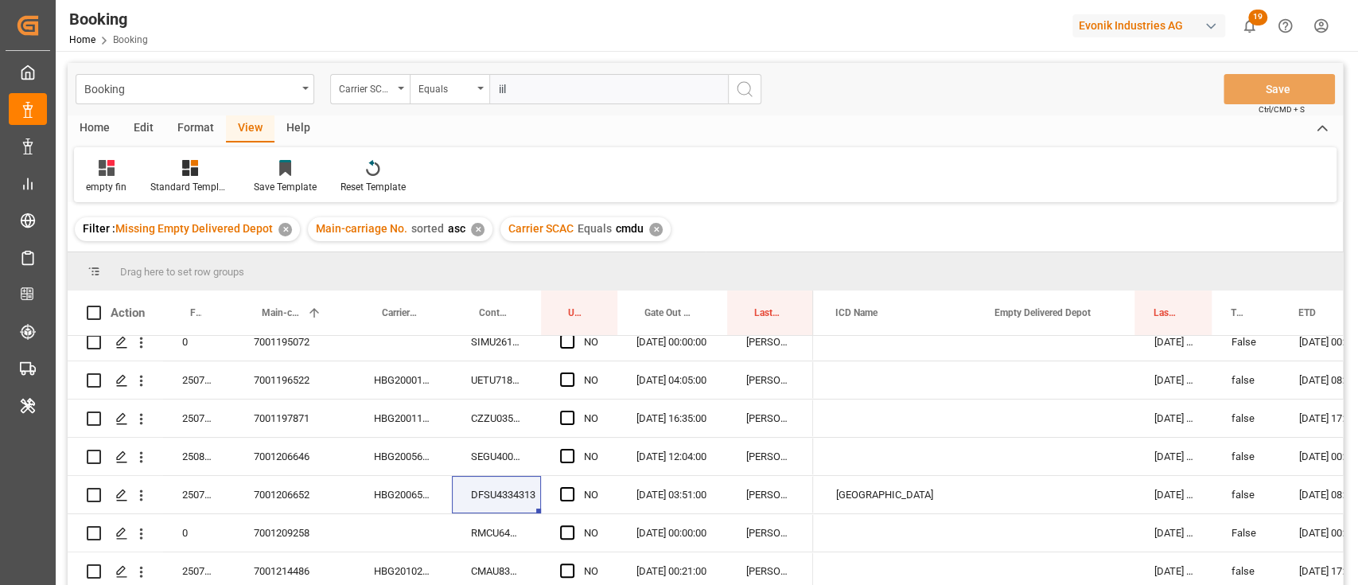
type input "iilu"
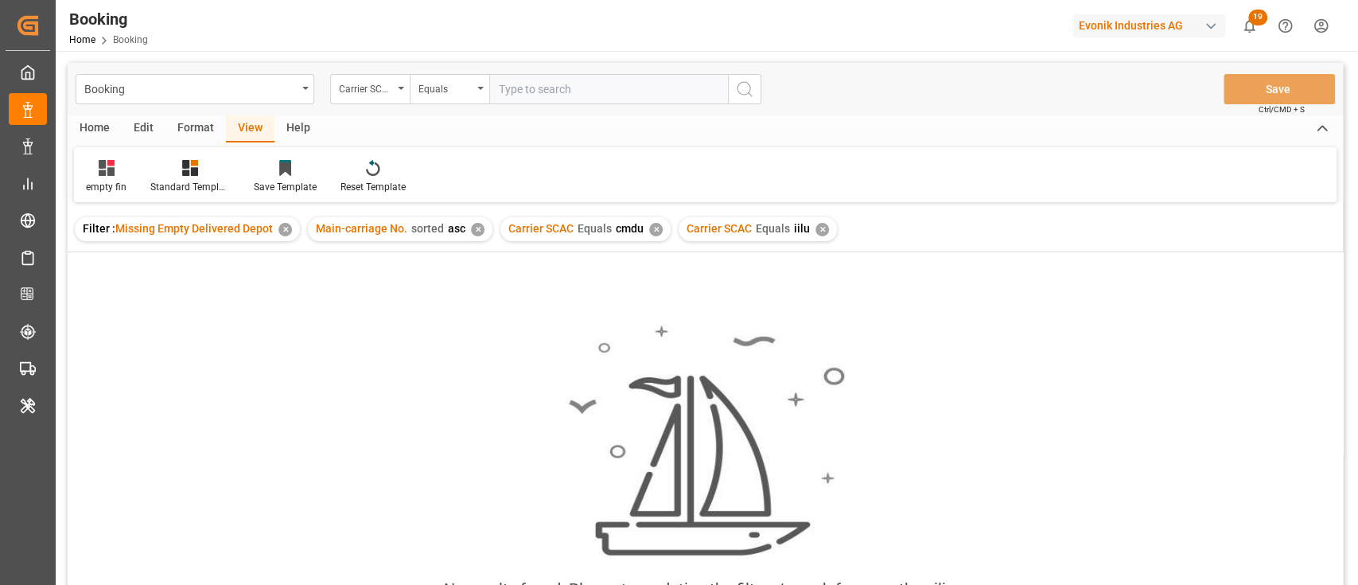
click at [644, 225] on div "Carrier SCAC Equals cmdu ✕" at bounding box center [585, 229] width 170 height 24
click at [649, 229] on div "✕" at bounding box center [656, 230] width 14 height 14
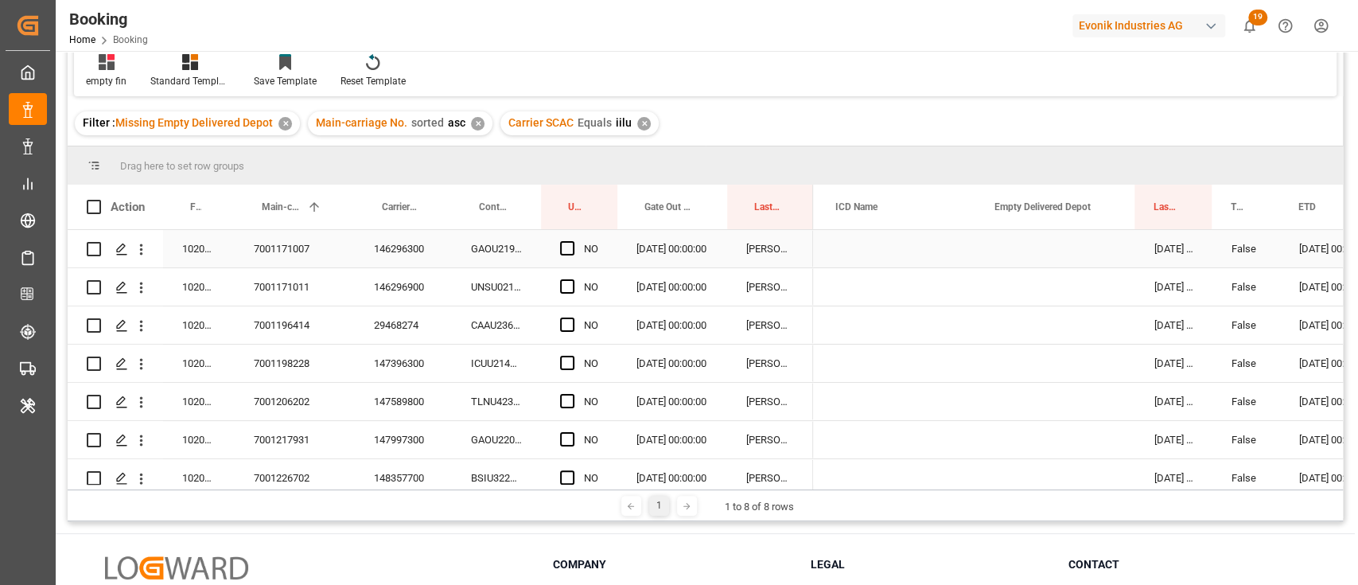
click at [469, 247] on div "GAOU2199103" at bounding box center [496, 248] width 89 height 37
click at [392, 240] on div "146296300" at bounding box center [403, 248] width 97 height 37
click at [1034, 250] on div "Press SPACE to select this row." at bounding box center [1055, 248] width 159 height 37
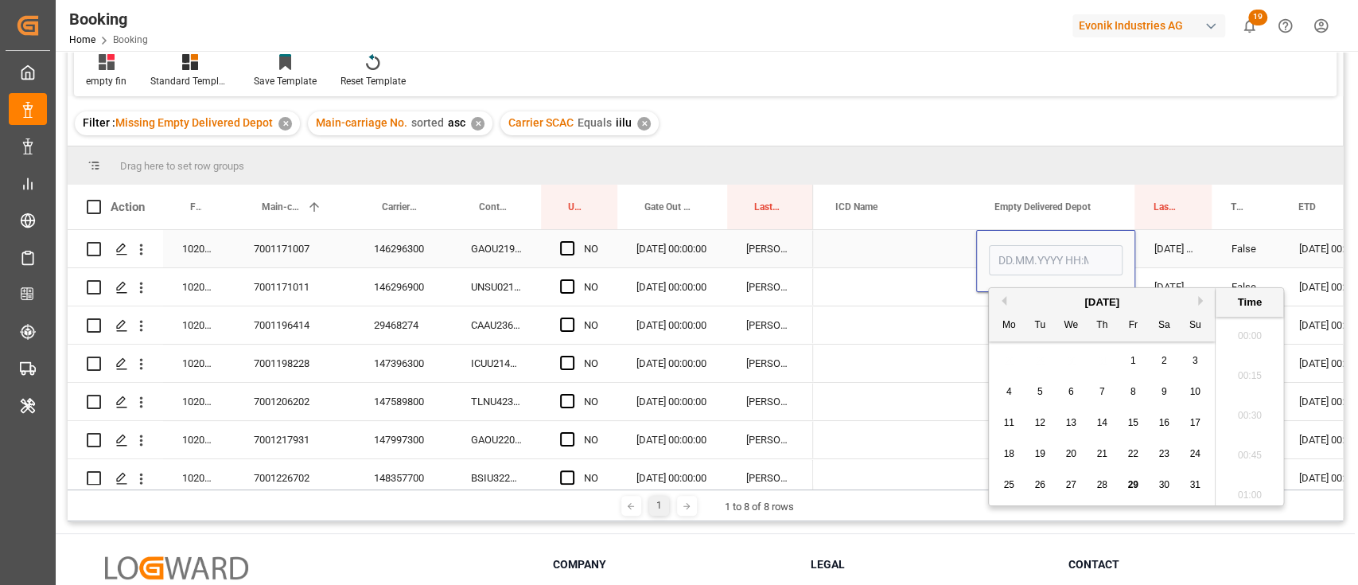
scroll to position [2471, 0]
drag, startPoint x: 1017, startPoint y: 485, endPoint x: 1009, endPoint y: 479, distance: 10.2
click at [1015, 485] on div "25" at bounding box center [1009, 485] width 20 height 19
type input "[DATE] 00:00"
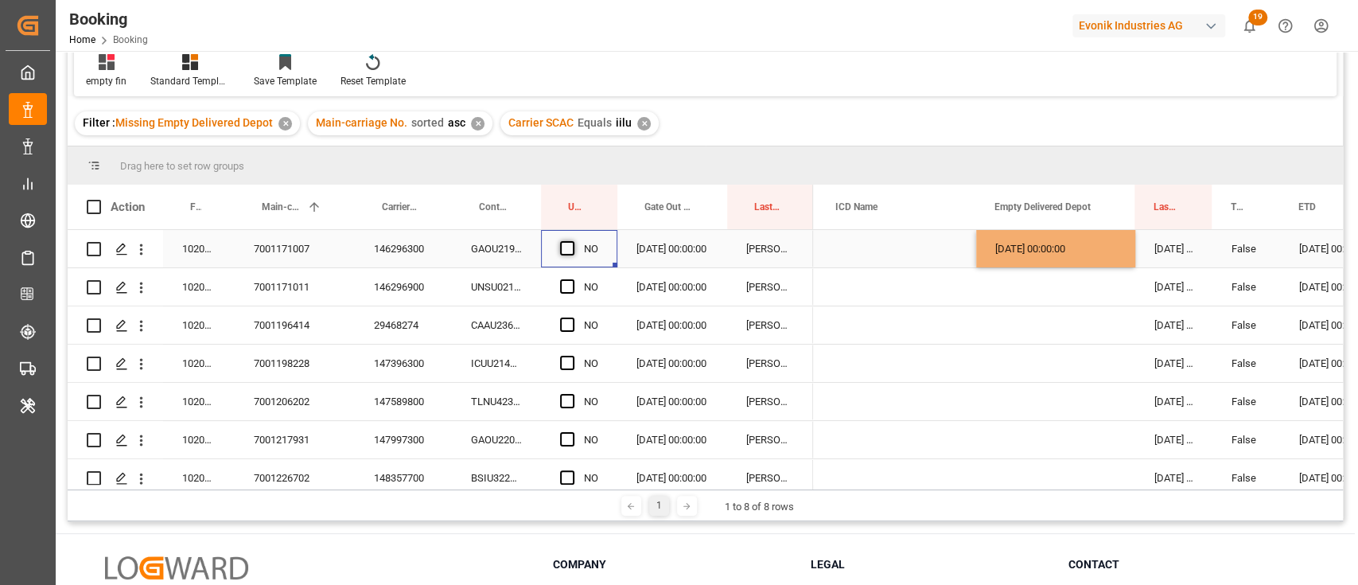
click at [564, 247] on span "Press SPACE to select this row." at bounding box center [567, 248] width 14 height 14
click at [572, 241] on input "Press SPACE to select this row." at bounding box center [572, 241] width 0 height 0
click at [373, 296] on div "146296900" at bounding box center [403, 286] width 97 height 37
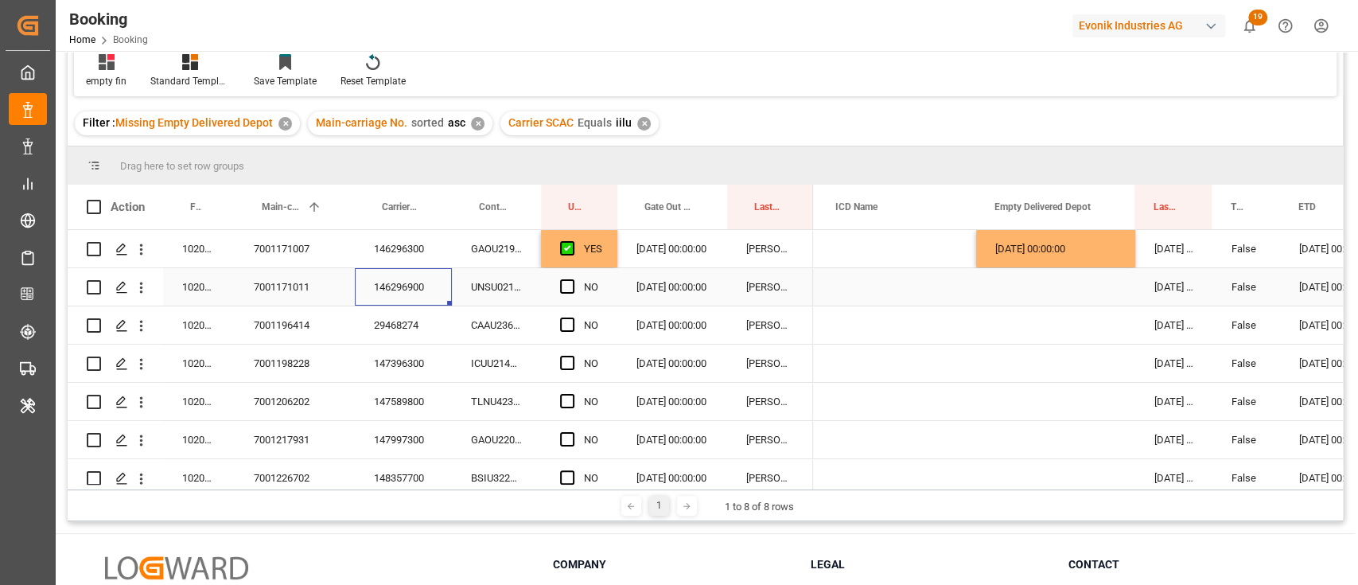
click at [1021, 294] on div "Press SPACE to select this row." at bounding box center [1055, 286] width 159 height 37
click at [1021, 293] on div "Press SPACE to select this row." at bounding box center [1055, 286] width 159 height 37
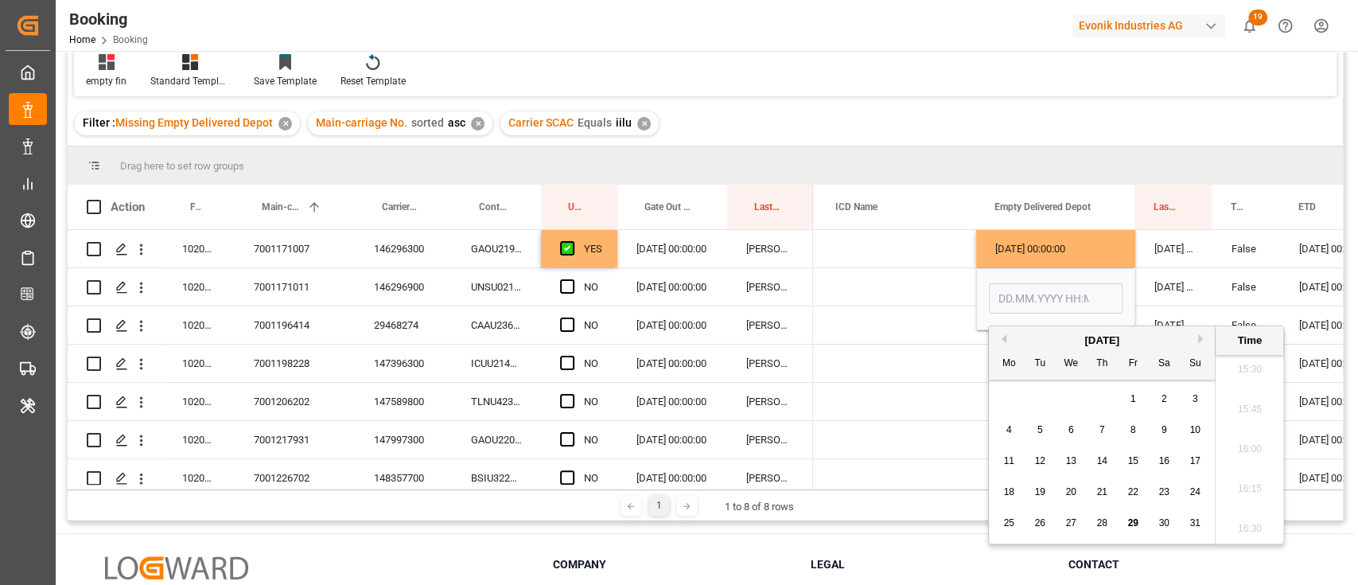
click at [1091, 522] on div "25 26 27 28 29 30 31" at bounding box center [1102, 523] width 217 height 31
click at [1101, 528] on span "28" at bounding box center [1101, 522] width 10 height 11
type input "[DATE] 00:00"
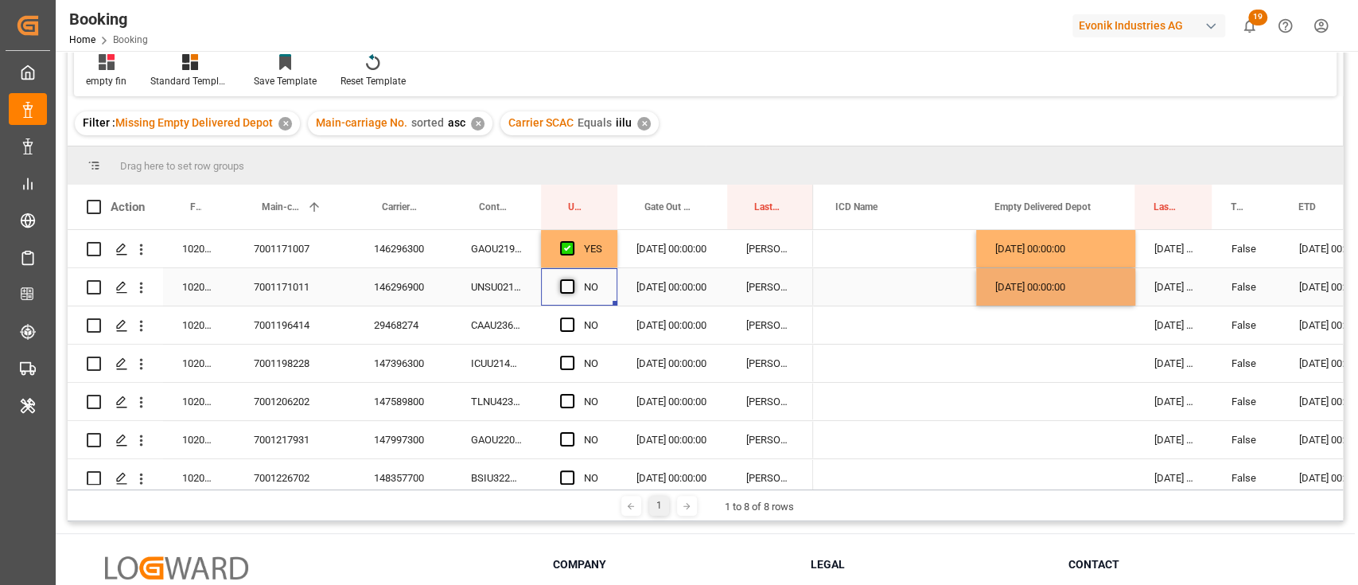
click at [567, 286] on span "Press SPACE to select this row." at bounding box center [567, 286] width 14 height 14
click at [572, 279] on input "Press SPACE to select this row." at bounding box center [572, 279] width 0 height 0
click at [430, 319] on div "29468274" at bounding box center [403, 324] width 97 height 37
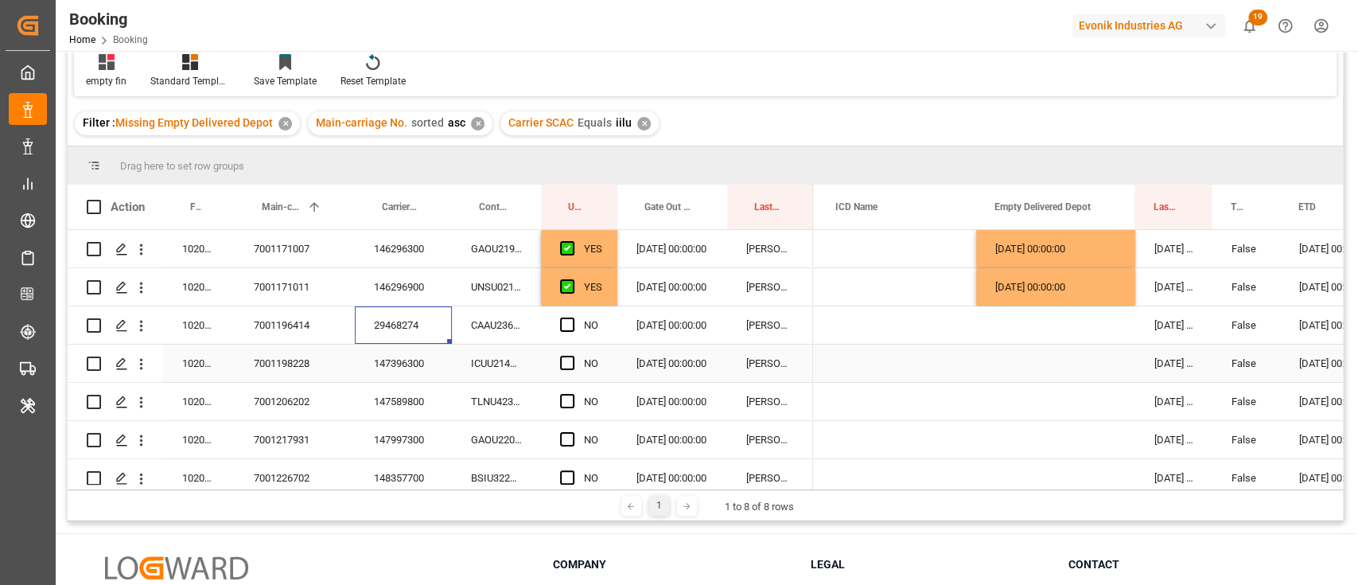
click at [403, 372] on div "147396300" at bounding box center [403, 363] width 97 height 37
click at [407, 333] on div "29468274" at bounding box center [403, 324] width 97 height 37
click at [209, 319] on div "1020251338" at bounding box center [199, 324] width 72 height 37
click at [146, 316] on button "open menu" at bounding box center [141, 325] width 17 height 30
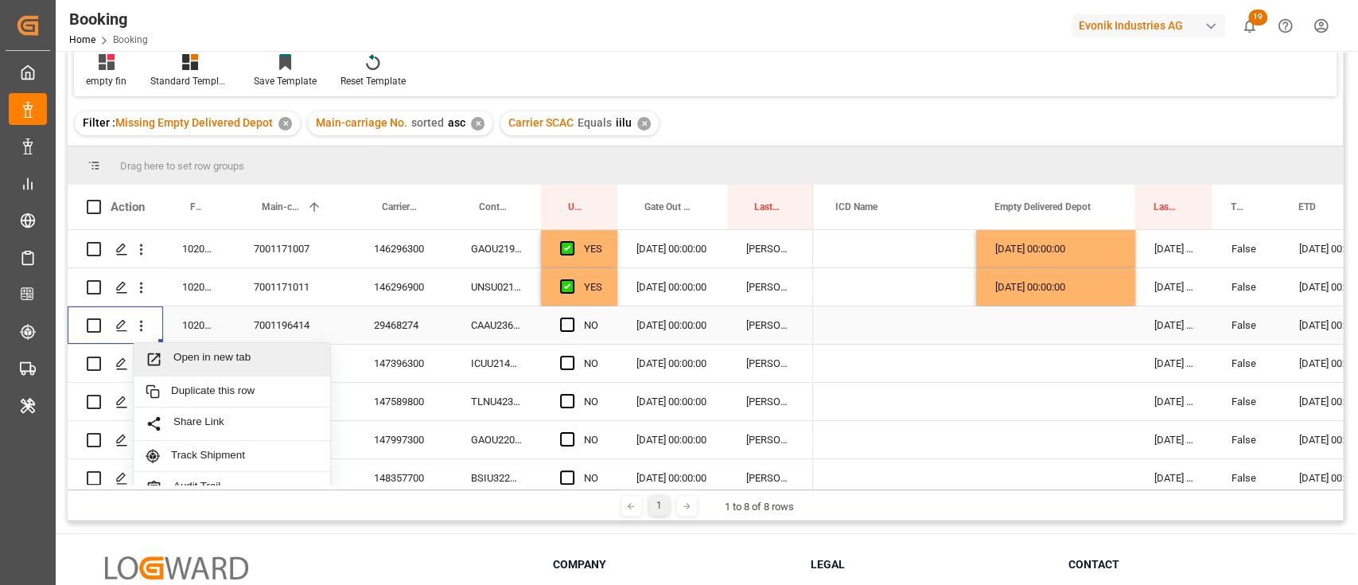
click at [176, 349] on div "Open in new tab" at bounding box center [232, 359] width 197 height 33
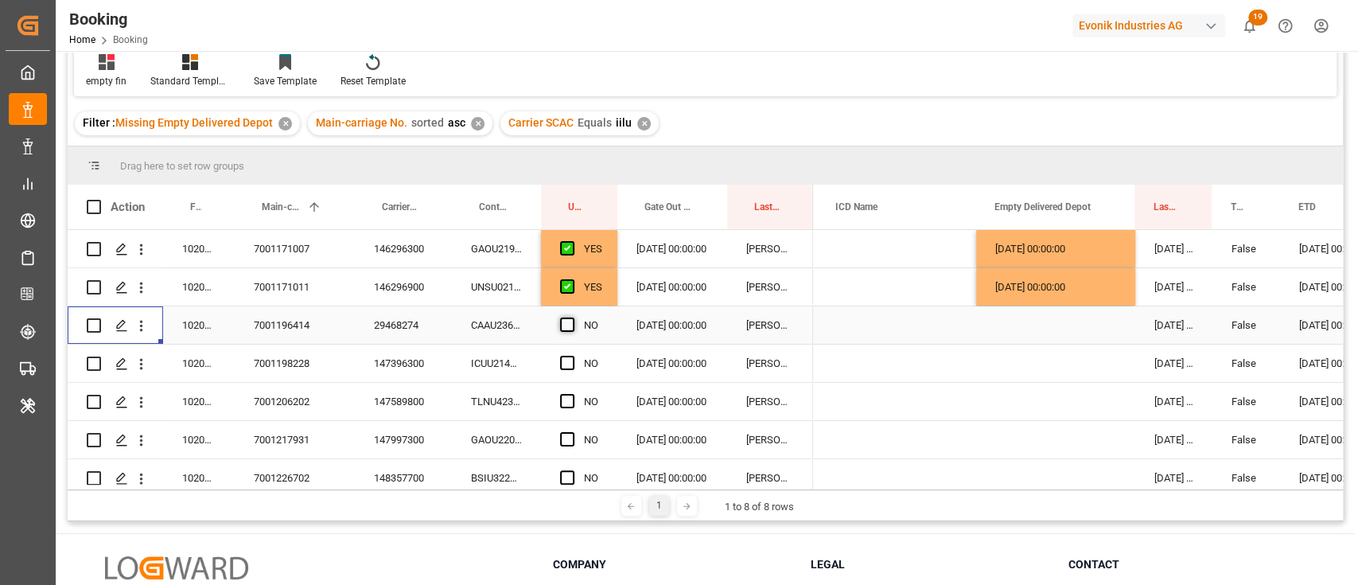
click at [566, 323] on span "Press SPACE to select this row." at bounding box center [567, 324] width 14 height 14
click at [572, 317] on input "Press SPACE to select this row." at bounding box center [572, 317] width 0 height 0
click at [389, 366] on div "147396300" at bounding box center [403, 363] width 97 height 37
click at [578, 360] on div "Press SPACE to select this row." at bounding box center [572, 363] width 24 height 37
click at [569, 360] on span "Press SPACE to select this row." at bounding box center [567, 363] width 14 height 14
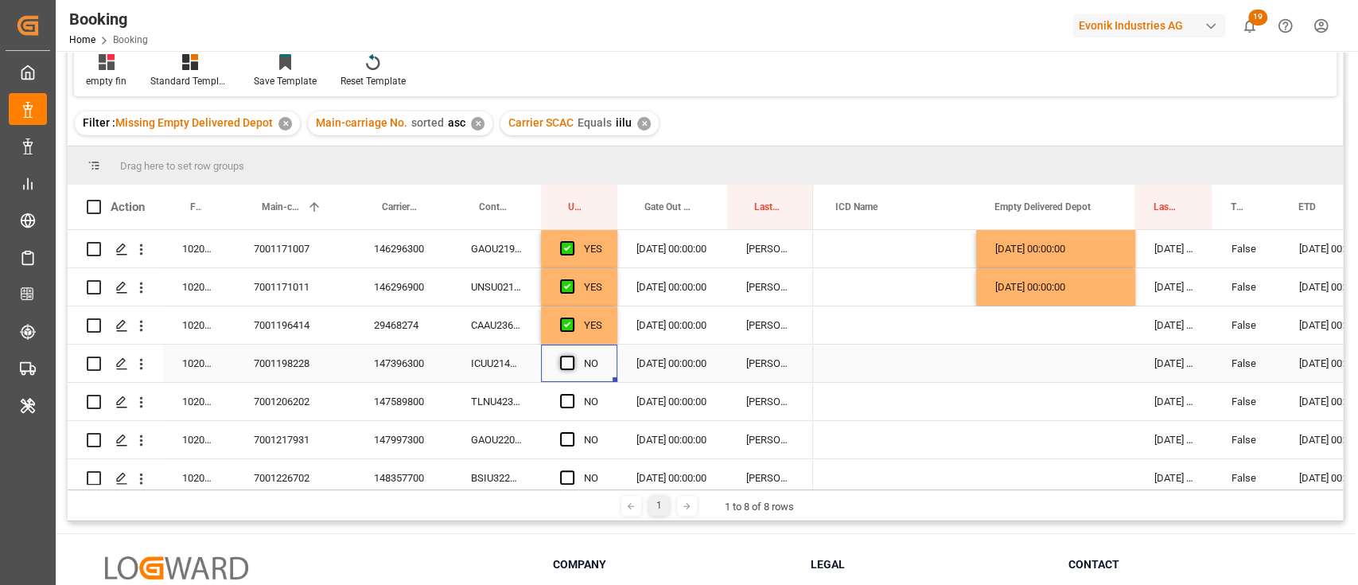
click at [572, 356] on input "Press SPACE to select this row." at bounding box center [572, 356] width 0 height 0
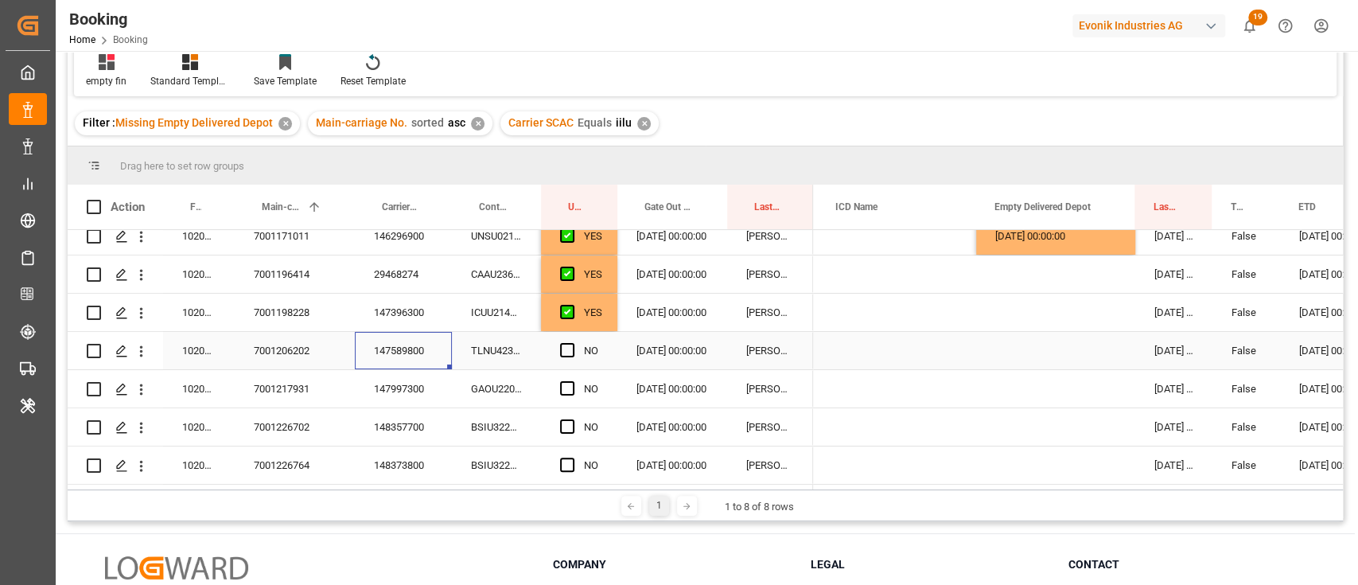
click at [373, 347] on div "147589800" at bounding box center [403, 350] width 97 height 37
click at [569, 345] on span "Press SPACE to select this row." at bounding box center [567, 350] width 14 height 14
click at [572, 343] on input "Press SPACE to select this row." at bounding box center [572, 343] width 0 height 0
click at [379, 391] on div "147997300" at bounding box center [403, 388] width 97 height 37
click at [564, 387] on span "Press SPACE to select this row." at bounding box center [567, 388] width 14 height 14
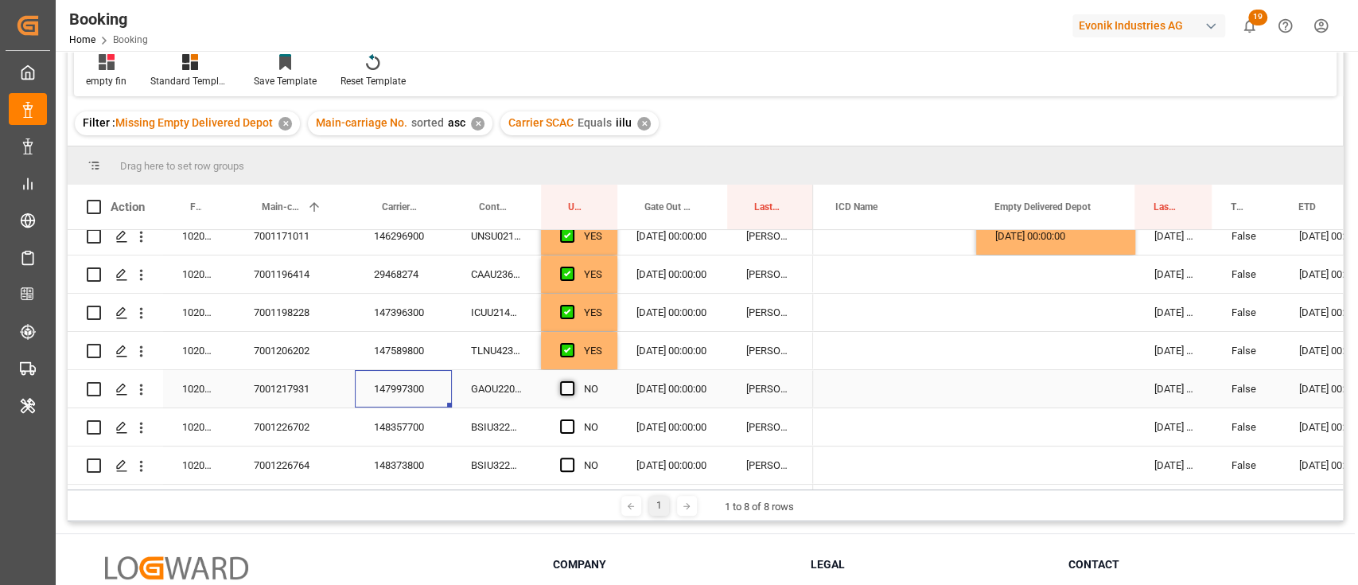
click at [572, 381] on input "Press SPACE to select this row." at bounding box center [572, 381] width 0 height 0
click at [377, 425] on div "148357700" at bounding box center [403, 426] width 97 height 37
click at [578, 415] on div "Press SPACE to select this row." at bounding box center [572, 427] width 24 height 37
click at [566, 427] on span "Press SPACE to select this row." at bounding box center [567, 426] width 14 height 14
click at [572, 419] on input "Press SPACE to select this row." at bounding box center [572, 419] width 0 height 0
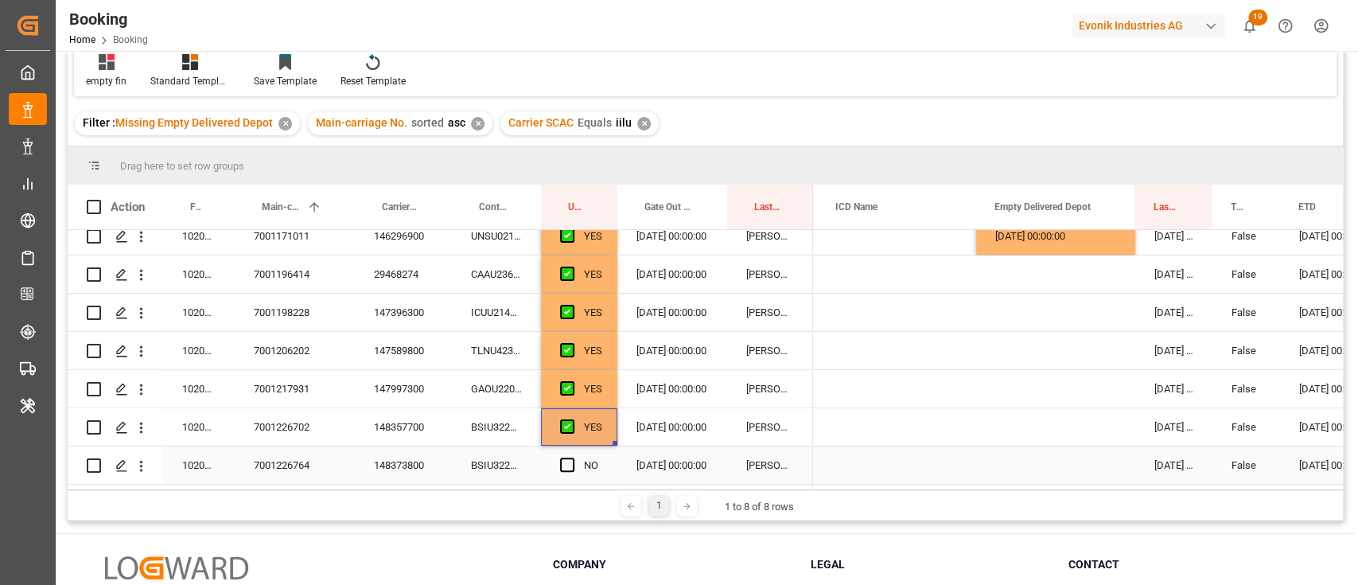
click at [414, 473] on div "148373800" at bounding box center [403, 464] width 97 height 37
click at [560, 465] on div "Press SPACE to select this row." at bounding box center [572, 465] width 24 height 37
click at [563, 461] on span "Press SPACE to select this row." at bounding box center [567, 465] width 14 height 14
click at [572, 458] on input "Press SPACE to select this row." at bounding box center [572, 458] width 0 height 0
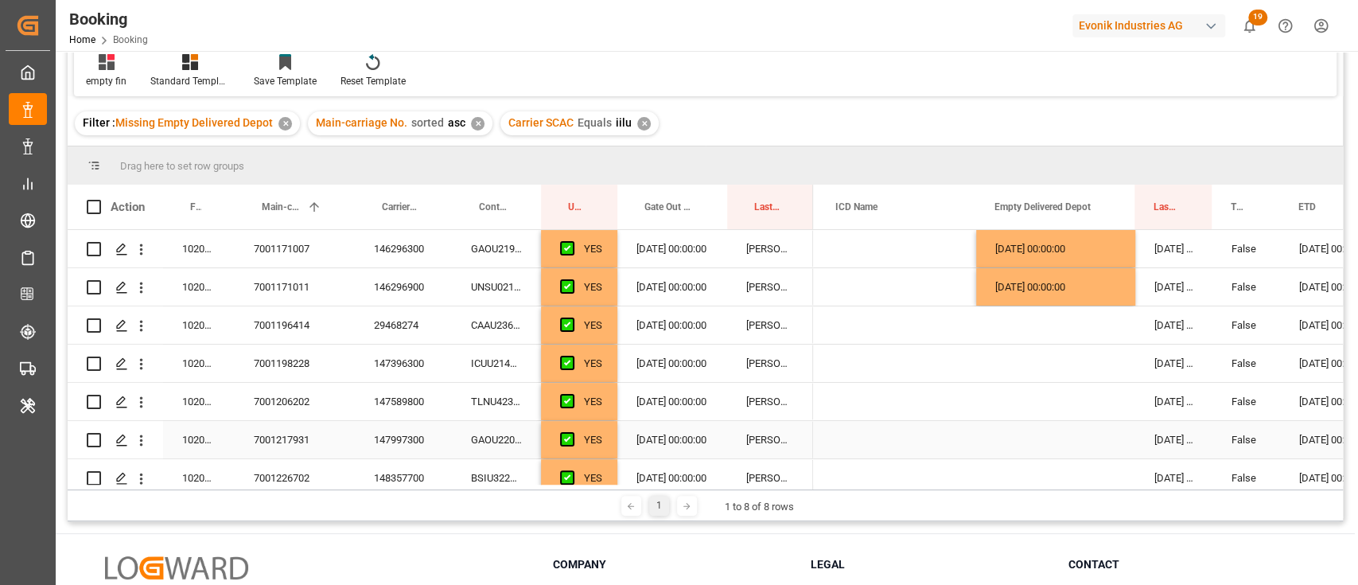
scroll to position [0, 0]
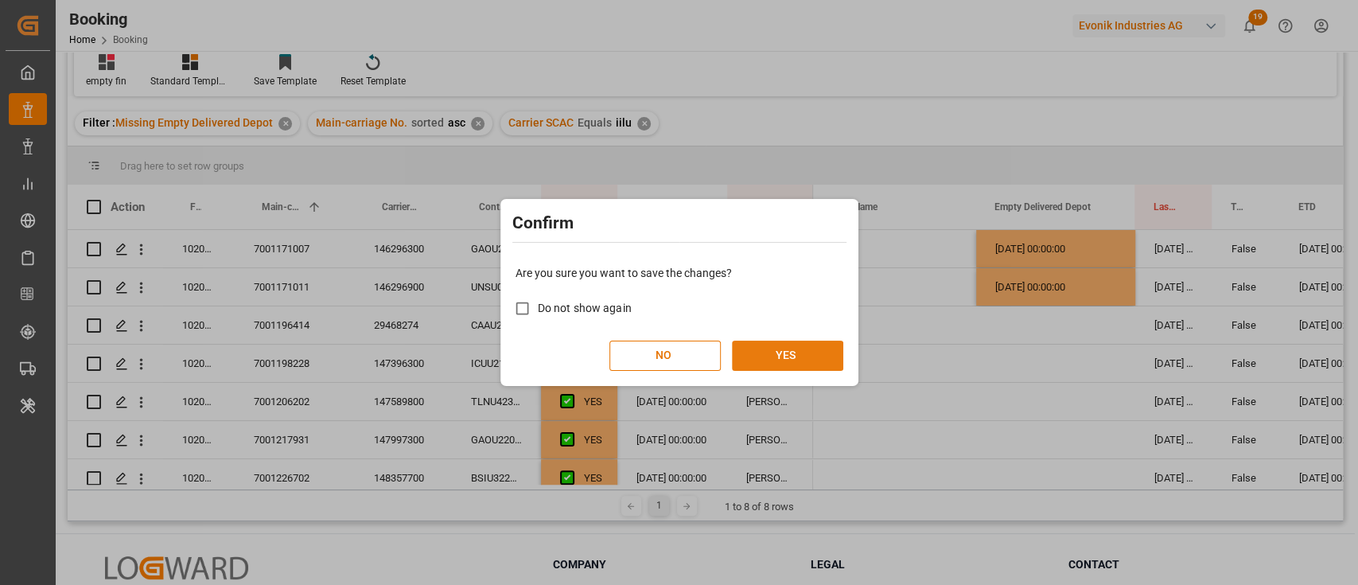
click at [761, 356] on button "YES" at bounding box center [787, 356] width 111 height 30
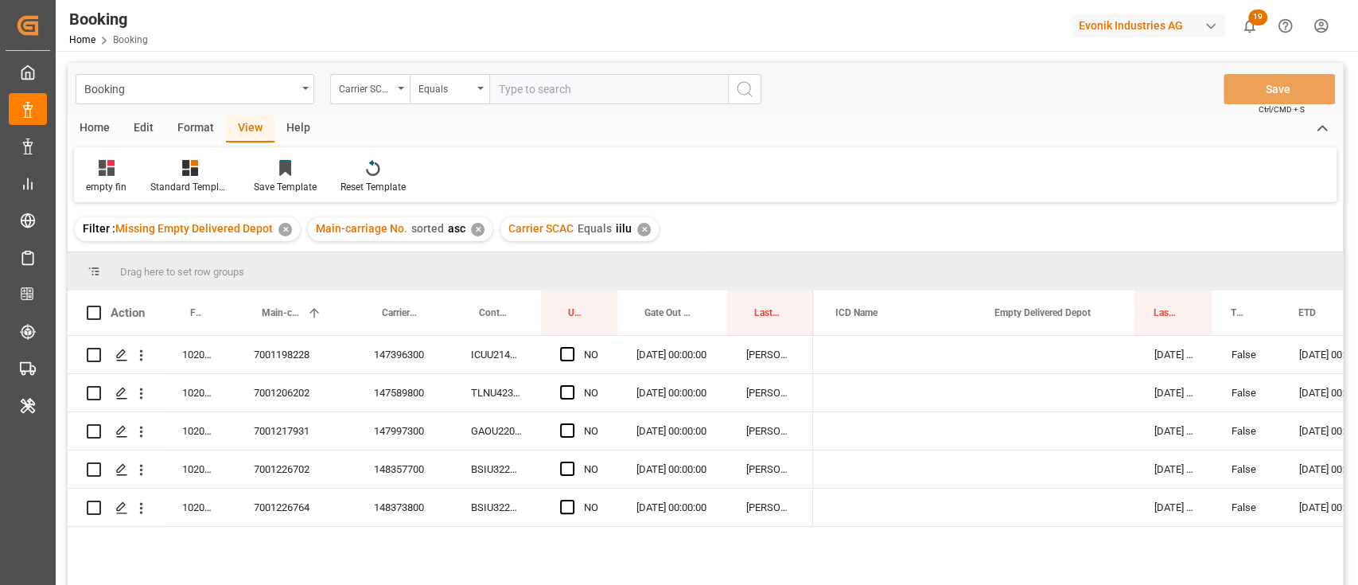
click at [570, 81] on input "text" at bounding box center [608, 89] width 239 height 30
type input "cosu"
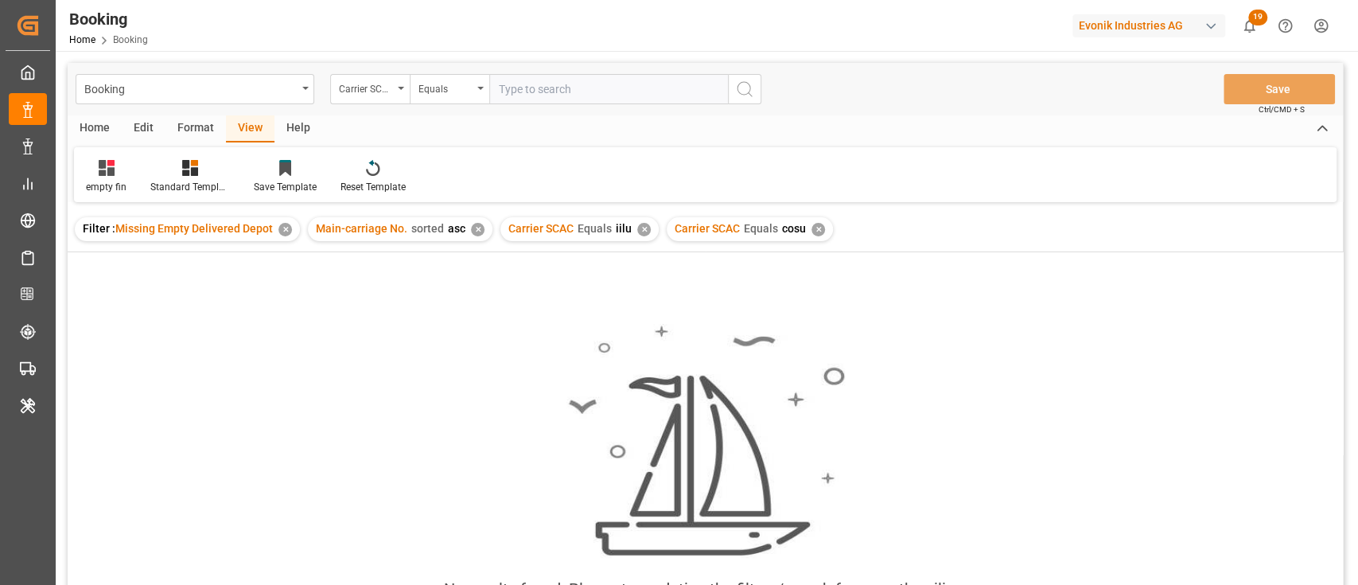
click at [637, 229] on div "✕" at bounding box center [644, 230] width 14 height 14
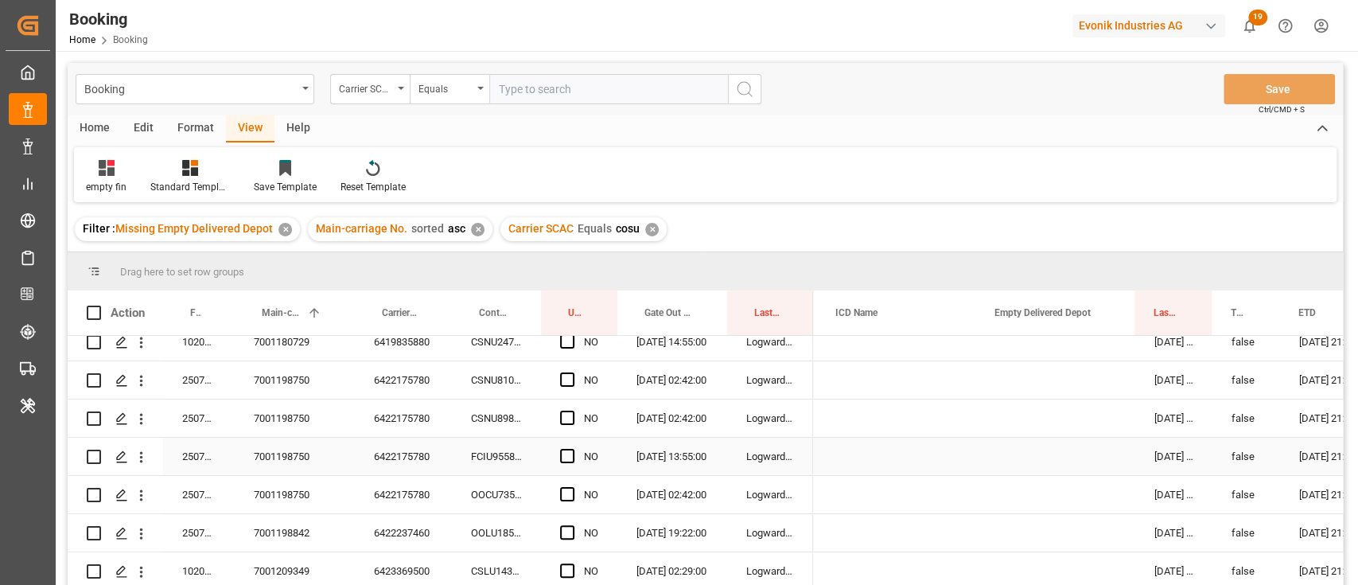
click at [290, 438] on div "7001198750" at bounding box center [295, 456] width 120 height 37
click at [388, 391] on div "6422175780" at bounding box center [403, 379] width 97 height 37
click at [567, 380] on span "Press SPACE to select this row." at bounding box center [567, 379] width 14 height 14
click at [572, 372] on input "Press SPACE to select this row." at bounding box center [572, 372] width 0 height 0
drag, startPoint x: 614, startPoint y: 392, endPoint x: 606, endPoint y: 487, distance: 95.0
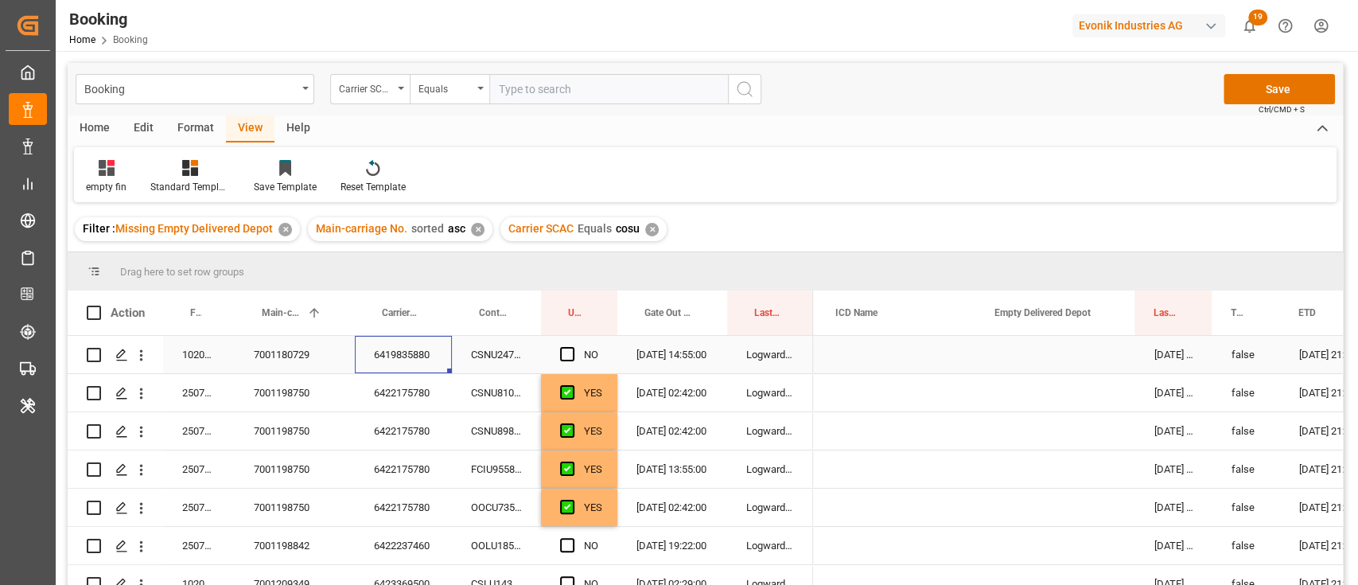
click at [395, 357] on div "6419835880" at bounding box center [403, 354] width 97 height 37
click at [563, 359] on span "Press SPACE to select this row." at bounding box center [567, 354] width 14 height 14
click at [572, 347] on input "Press SPACE to select this row." at bounding box center [572, 347] width 0 height 0
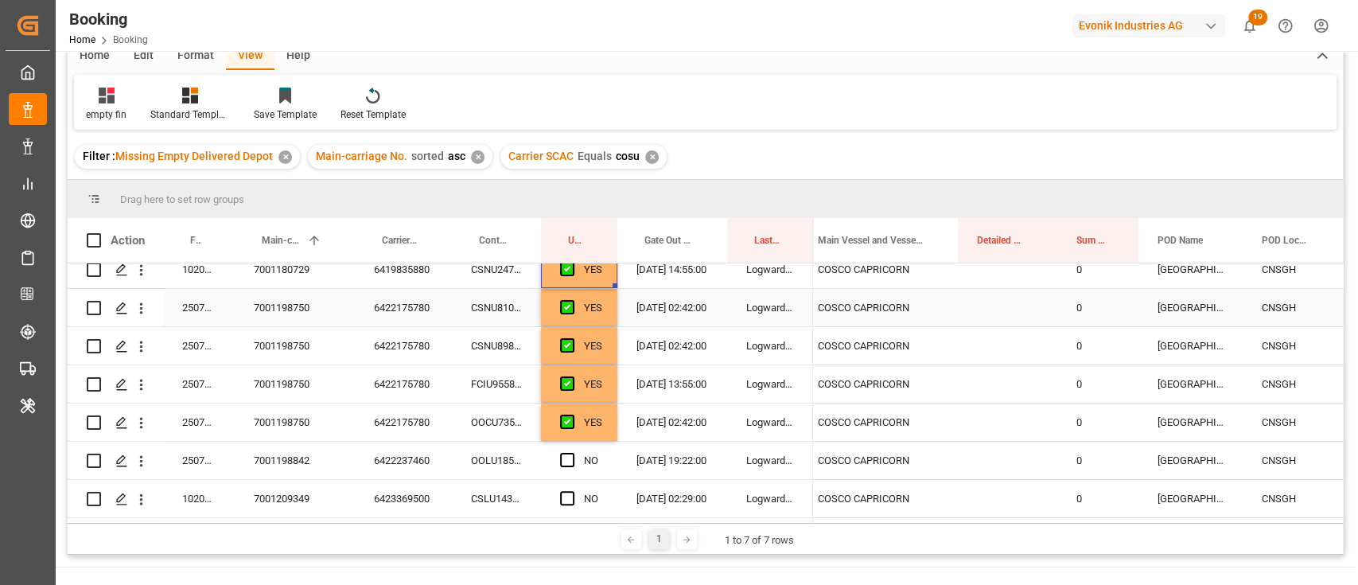
scroll to position [106, 0]
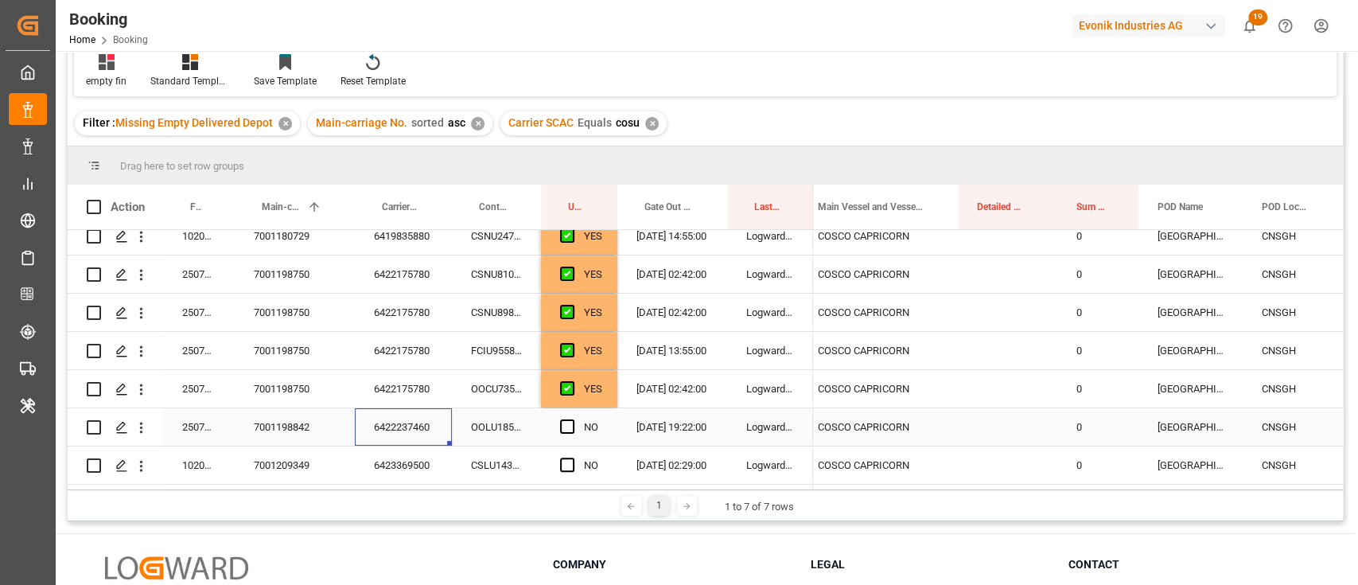
click at [376, 435] on div "6422237460" at bounding box center [403, 426] width 97 height 37
click at [566, 419] on span "Press SPACE to select this row." at bounding box center [567, 426] width 14 height 14
click at [572, 419] on input "Press SPACE to select this row." at bounding box center [572, 419] width 0 height 0
click at [376, 461] on div "6423369500" at bounding box center [403, 464] width 97 height 37
click at [566, 461] on span "Press SPACE to select this row." at bounding box center [567, 465] width 14 height 14
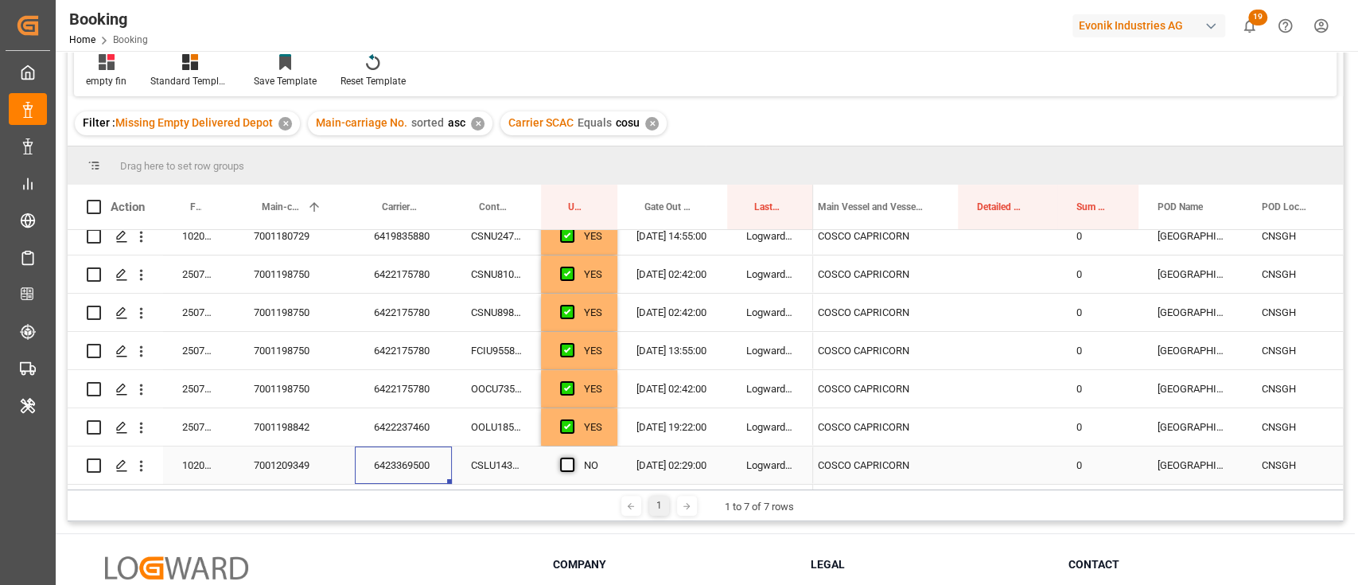
click at [572, 458] on input "Press SPACE to select this row." at bounding box center [572, 458] width 0 height 0
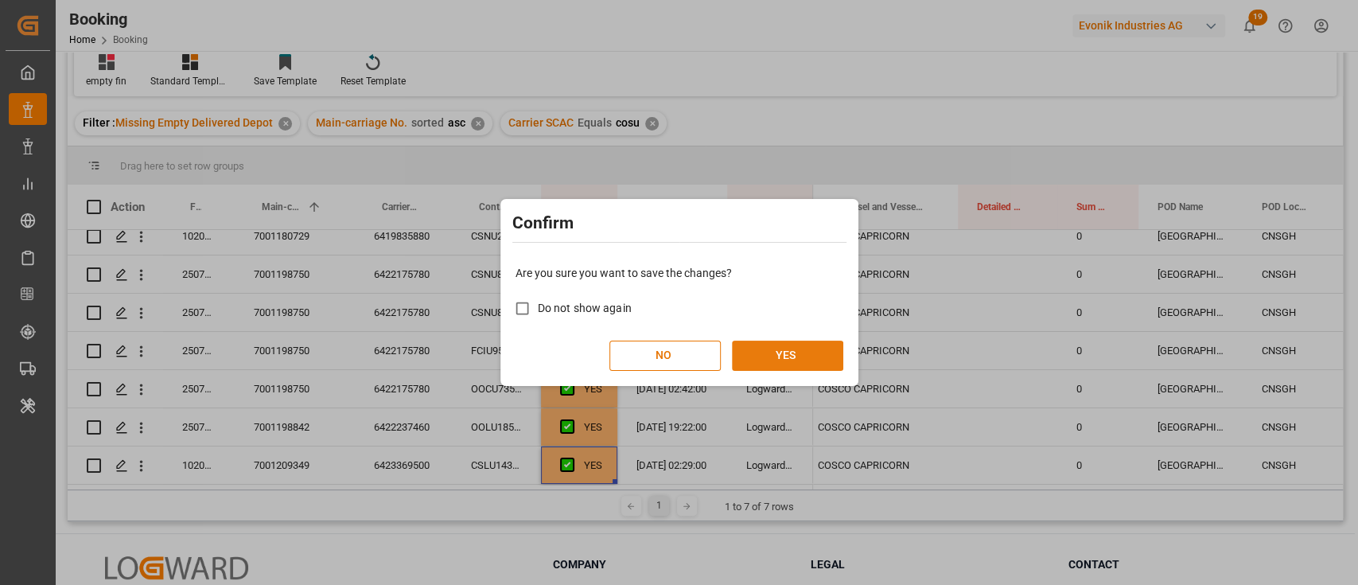
click at [808, 357] on button "YES" at bounding box center [787, 356] width 111 height 30
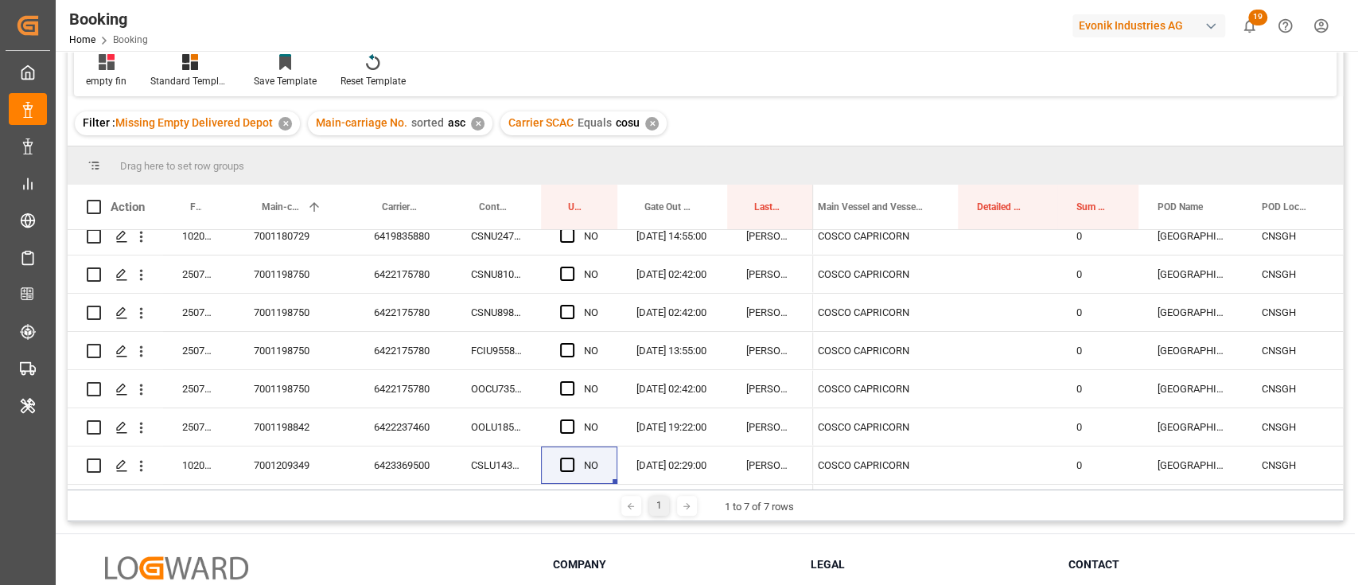
scroll to position [0, 0]
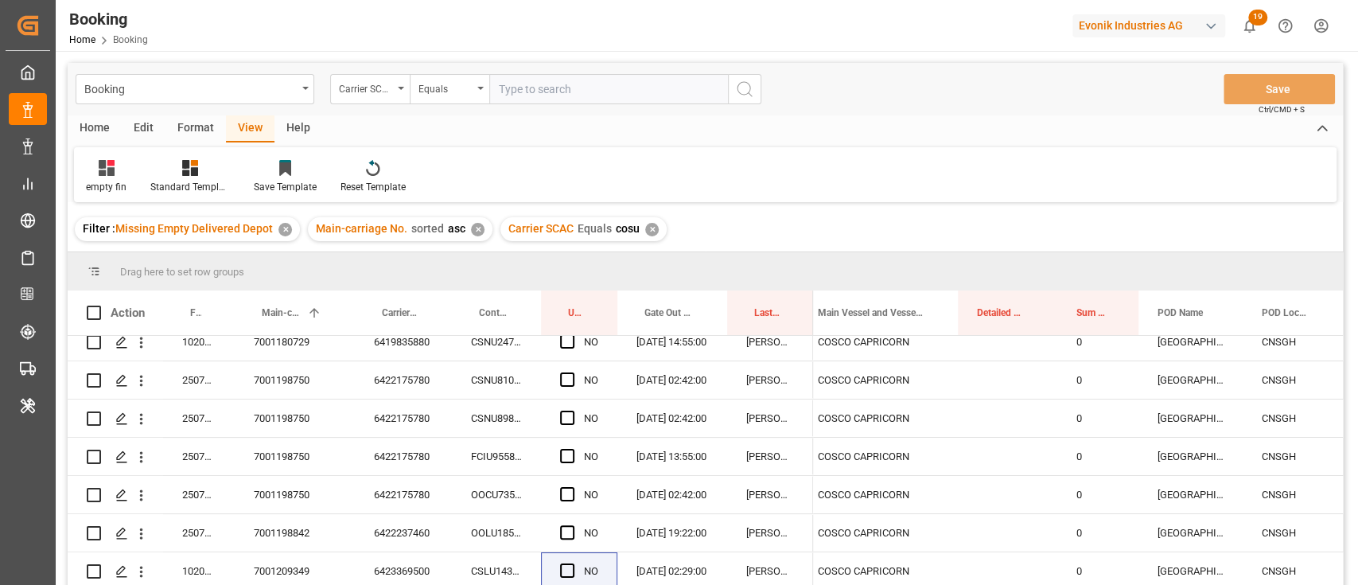
click at [584, 94] on input "text" at bounding box center [608, 89] width 239 height 30
type input "mscu"
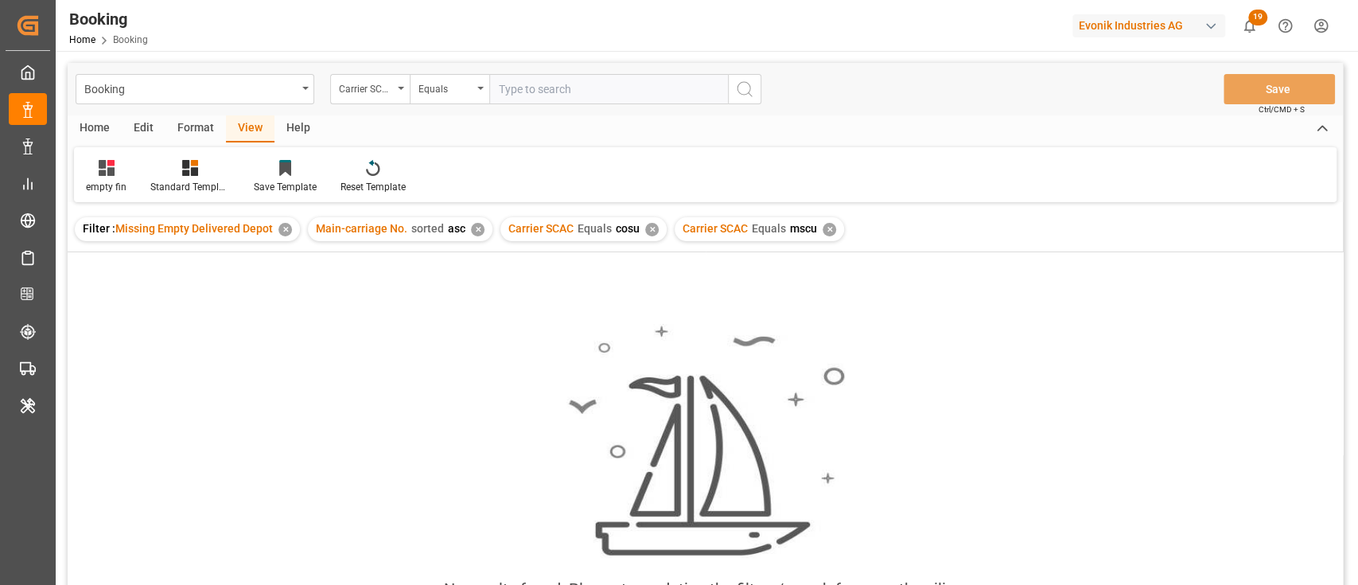
drag, startPoint x: 580, startPoint y: 103, endPoint x: 529, endPoint y: 177, distance: 90.5
click at [529, 177] on div "empty fin Standard Templates Save Template Reset Template" at bounding box center [705, 174] width 1263 height 55
click at [645, 232] on div "✕" at bounding box center [652, 230] width 14 height 14
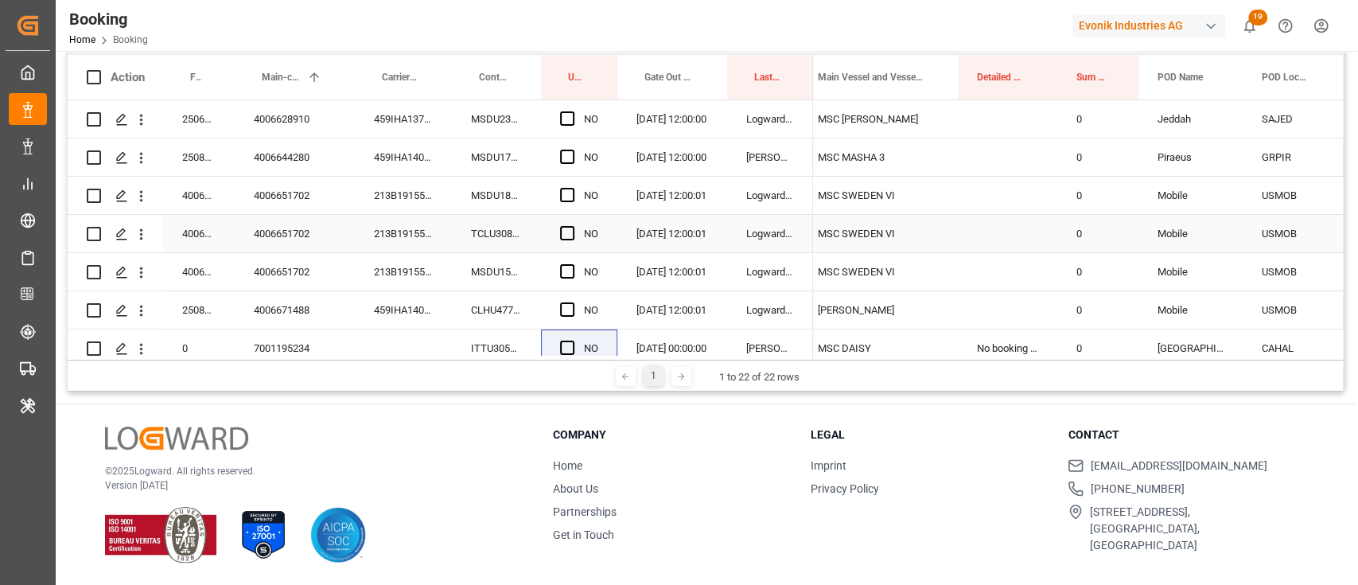
click at [293, 236] on div "4006651702" at bounding box center [295, 233] width 120 height 37
click at [402, 197] on div "213B1915572" at bounding box center [403, 195] width 97 height 37
click at [560, 201] on span "Press SPACE to select this row." at bounding box center [567, 195] width 14 height 14
click at [572, 188] on input "Press SPACE to select this row." at bounding box center [572, 188] width 0 height 0
click at [574, 238] on span "Press SPACE to select this row." at bounding box center [567, 233] width 14 height 14
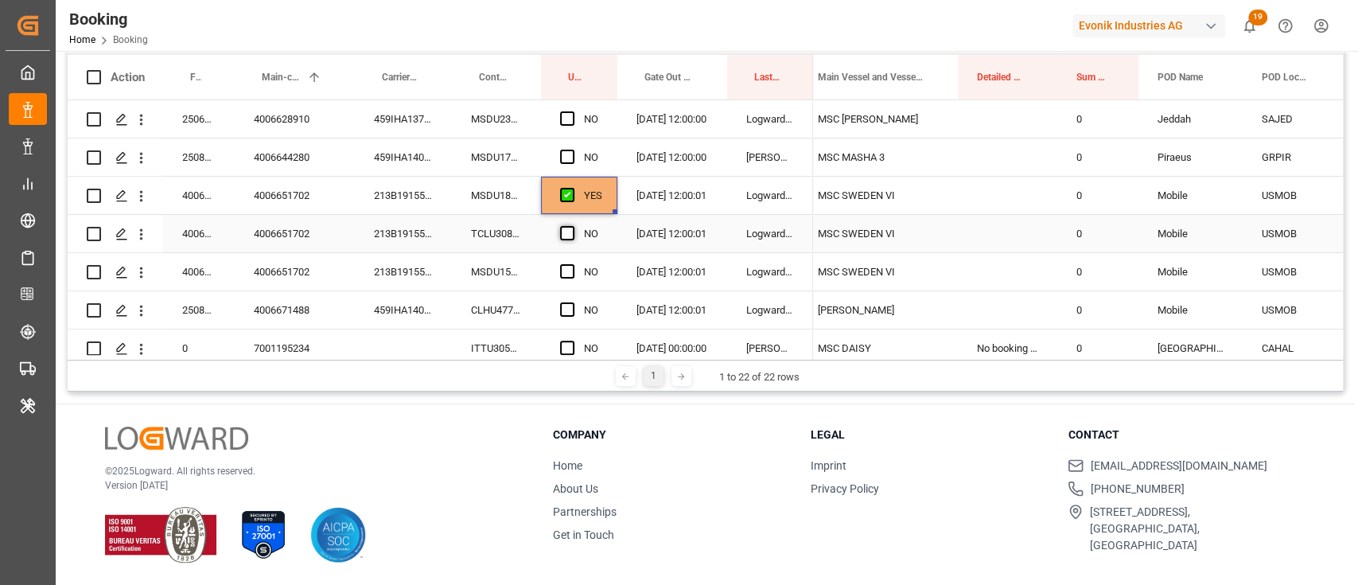
click at [572, 226] on input "Press SPACE to select this row." at bounding box center [572, 226] width 0 height 0
click at [569, 263] on div "Press SPACE to select this row." at bounding box center [572, 272] width 24 height 37
click at [570, 278] on span "Press SPACE to select this row." at bounding box center [567, 271] width 14 height 14
click at [572, 264] on input "Press SPACE to select this row." at bounding box center [572, 264] width 0 height 0
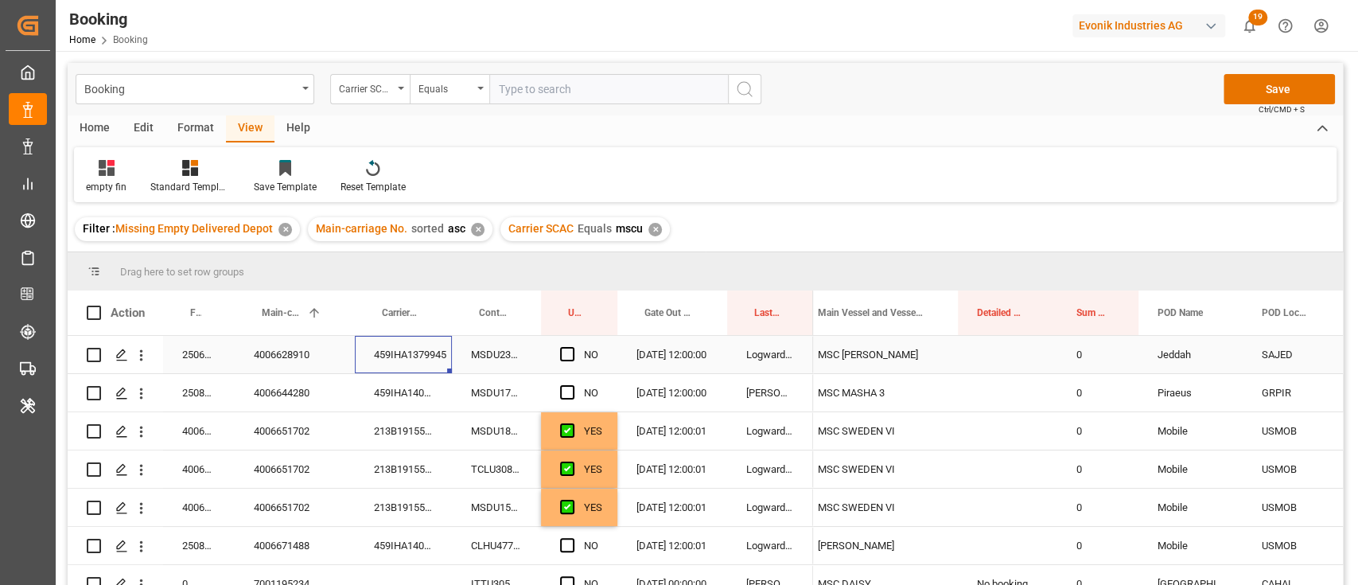
click at [426, 358] on div "459IHA1379945" at bounding box center [403, 354] width 97 height 37
click at [573, 354] on span "Press SPACE to select this row." at bounding box center [567, 354] width 14 height 14
click at [572, 347] on input "Press SPACE to select this row." at bounding box center [572, 347] width 0 height 0
click at [403, 382] on div "459IHA1408610" at bounding box center [403, 392] width 97 height 37
click at [565, 384] on div "Press SPACE to select this row." at bounding box center [572, 393] width 24 height 37
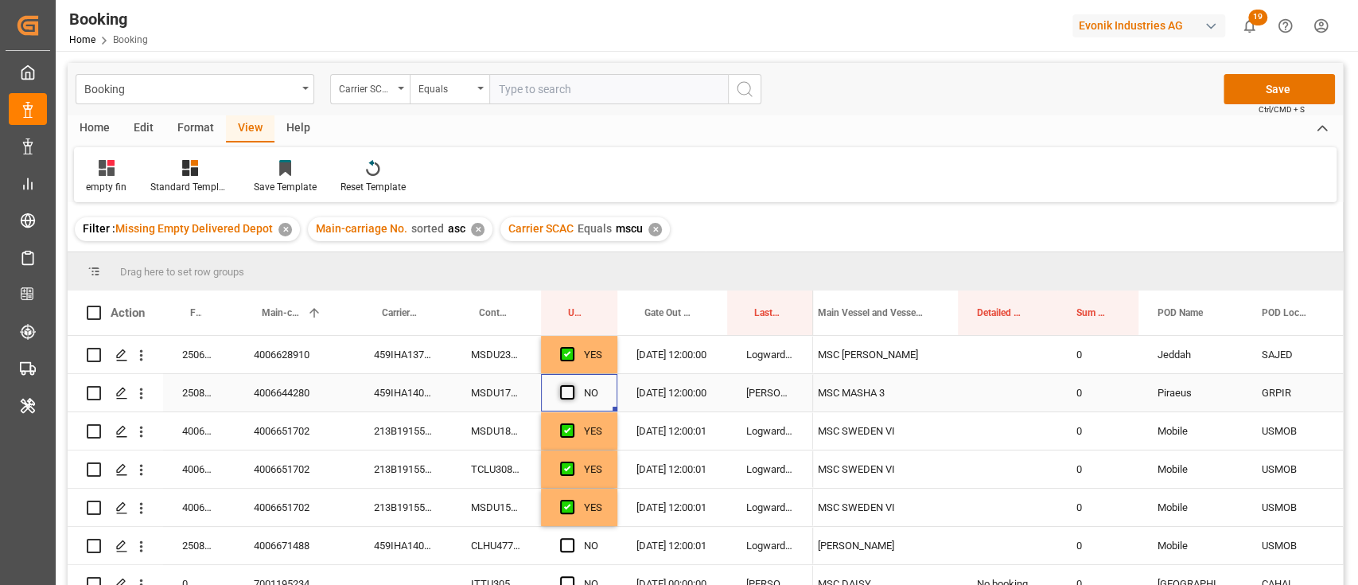
click at [561, 389] on span "Press SPACE to select this row." at bounding box center [567, 392] width 14 height 14
click at [572, 385] on input "Press SPACE to select this row." at bounding box center [572, 385] width 0 height 0
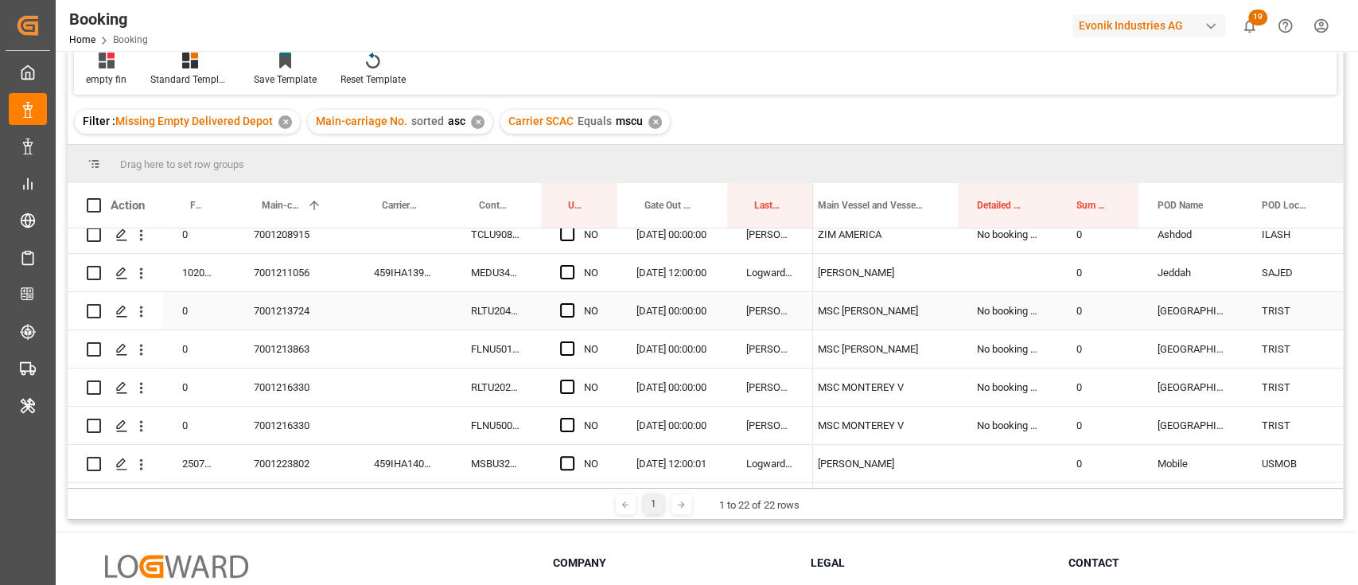
scroll to position [212, 0]
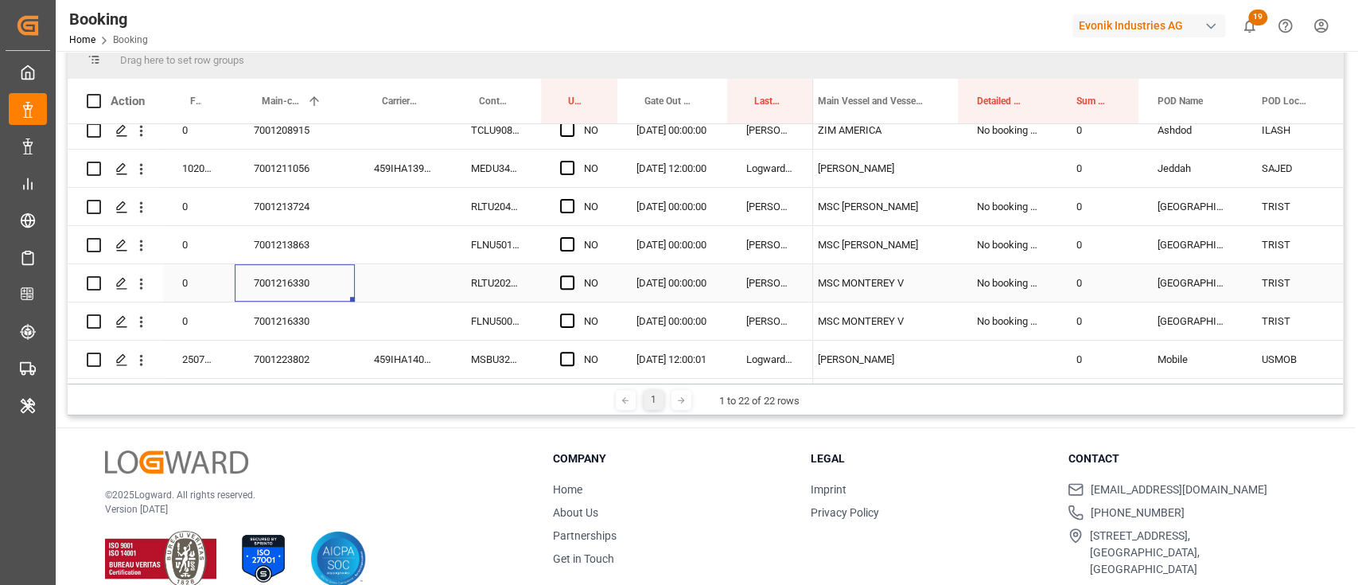
click at [286, 267] on div "7001216330" at bounding box center [295, 282] width 120 height 37
click at [518, 278] on div "RLTU2027914" at bounding box center [496, 282] width 89 height 37
click at [569, 269] on div "Press SPACE to select this row." at bounding box center [572, 283] width 24 height 37
click at [568, 310] on div "Press SPACE to select this row." at bounding box center [572, 321] width 24 height 37
click at [570, 281] on span "Press SPACE to select this row." at bounding box center [567, 282] width 14 height 14
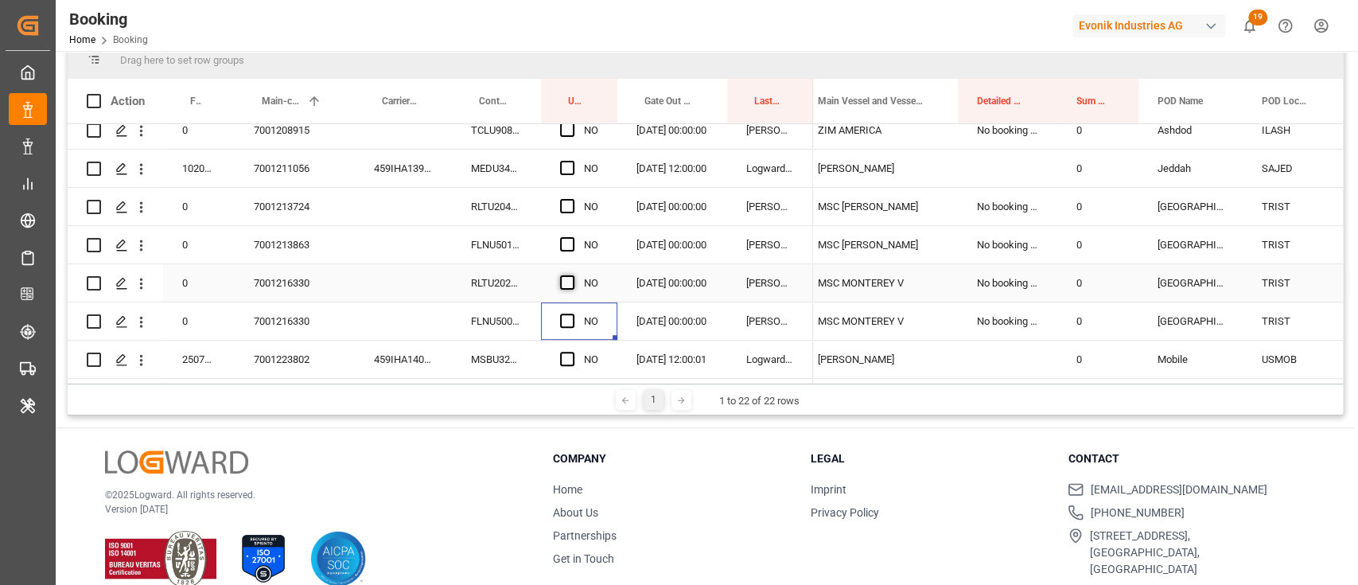
click at [572, 275] on input "Press SPACE to select this row." at bounding box center [572, 275] width 0 height 0
click at [565, 317] on span "Press SPACE to select this row." at bounding box center [567, 320] width 14 height 14
click at [572, 313] on input "Press SPACE to select this row." at bounding box center [572, 313] width 0 height 0
click at [485, 354] on div "MSBU3244934" at bounding box center [496, 359] width 89 height 37
click at [571, 352] on span "Press SPACE to select this row." at bounding box center [567, 359] width 14 height 14
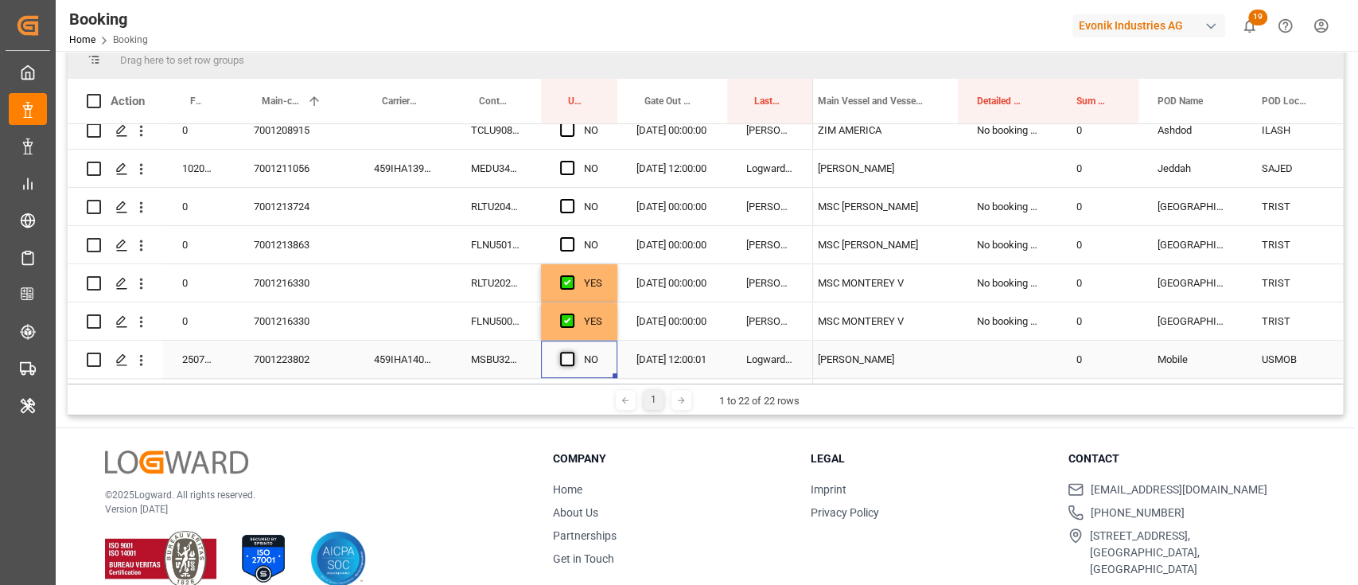
click at [572, 352] on input "Press SPACE to select this row." at bounding box center [572, 352] width 0 height 0
click at [522, 251] on div "FLNU5018065" at bounding box center [496, 244] width 89 height 37
click at [573, 237] on span "Press SPACE to select this row." at bounding box center [567, 244] width 14 height 14
click at [572, 237] on input "Press SPACE to select this row." at bounding box center [572, 237] width 0 height 0
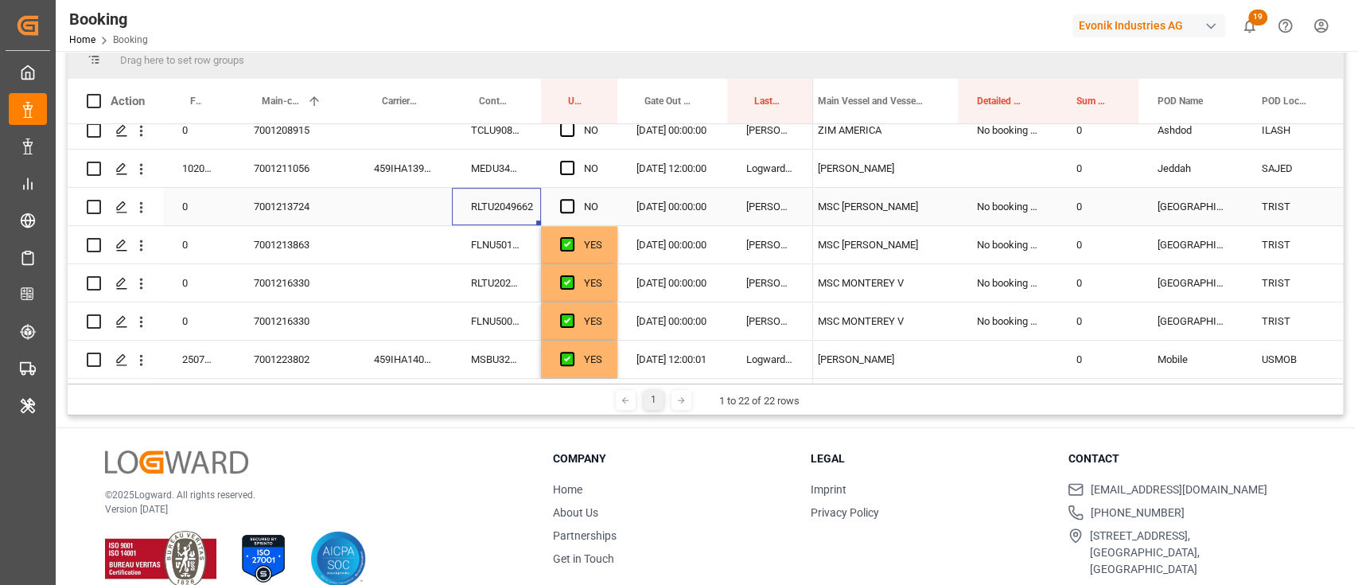
click at [512, 203] on div "RLTU2049662" at bounding box center [496, 206] width 89 height 37
click at [573, 199] on span "Press SPACE to select this row." at bounding box center [567, 206] width 14 height 14
click at [572, 199] on input "Press SPACE to select this row." at bounding box center [572, 199] width 0 height 0
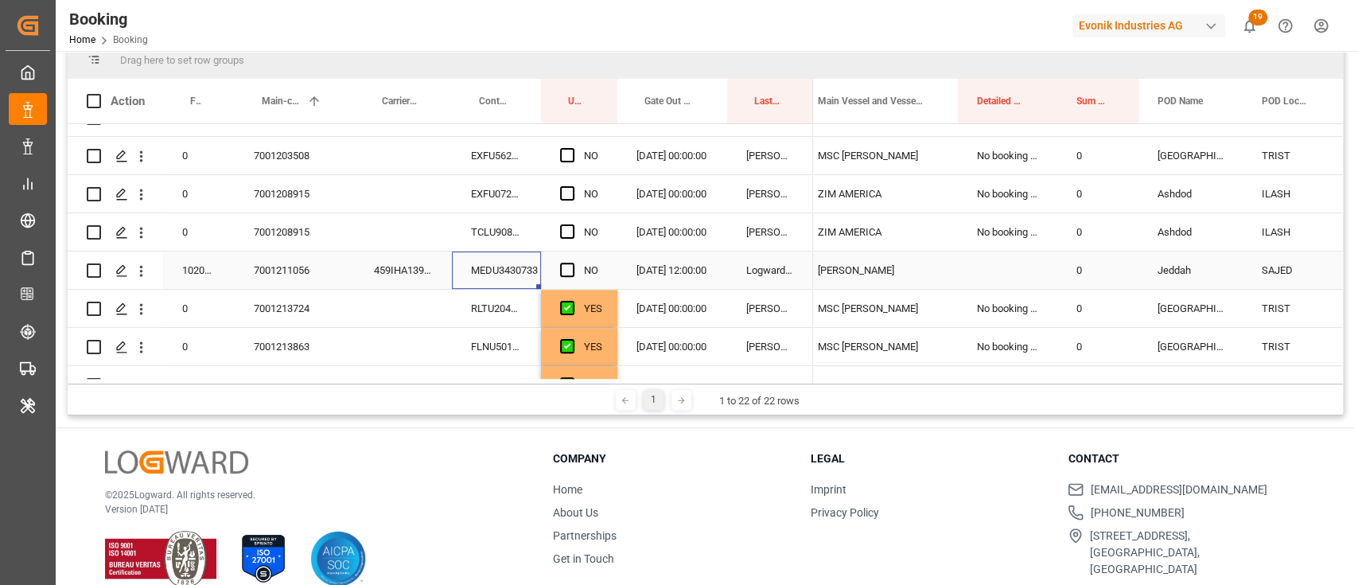
click at [512, 277] on div "MEDU3430733" at bounding box center [496, 269] width 89 height 37
click at [560, 274] on span "Press SPACE to select this row." at bounding box center [567, 270] width 14 height 14
click at [572, 263] on input "Press SPACE to select this row." at bounding box center [572, 263] width 0 height 0
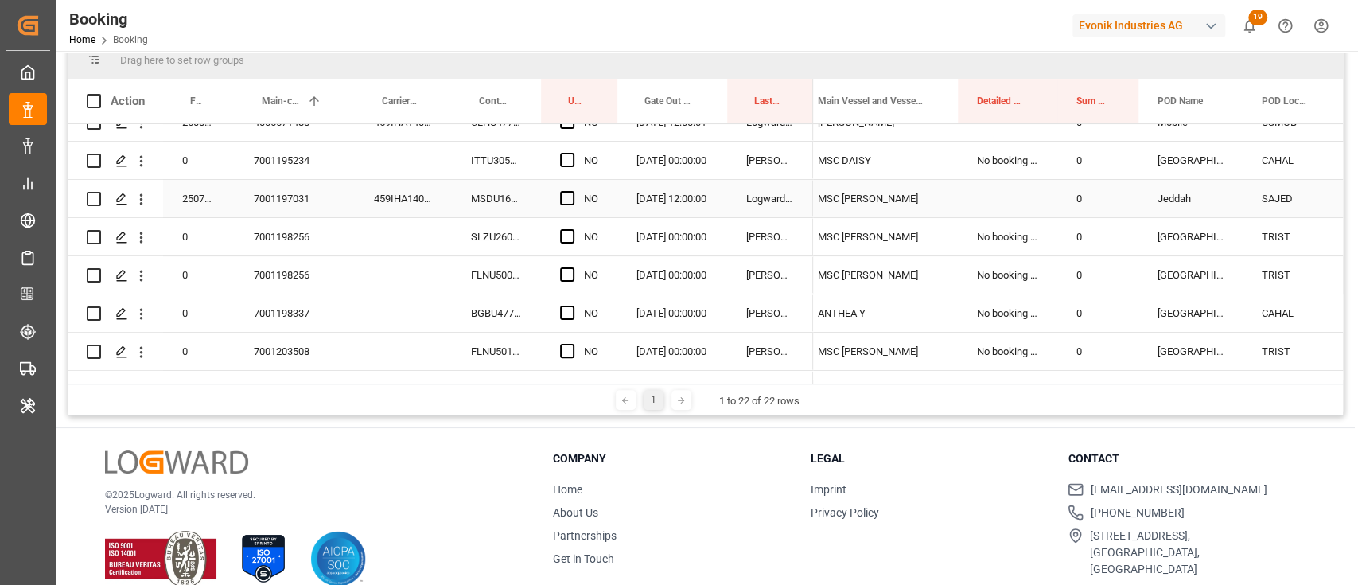
scroll to position [106, 0]
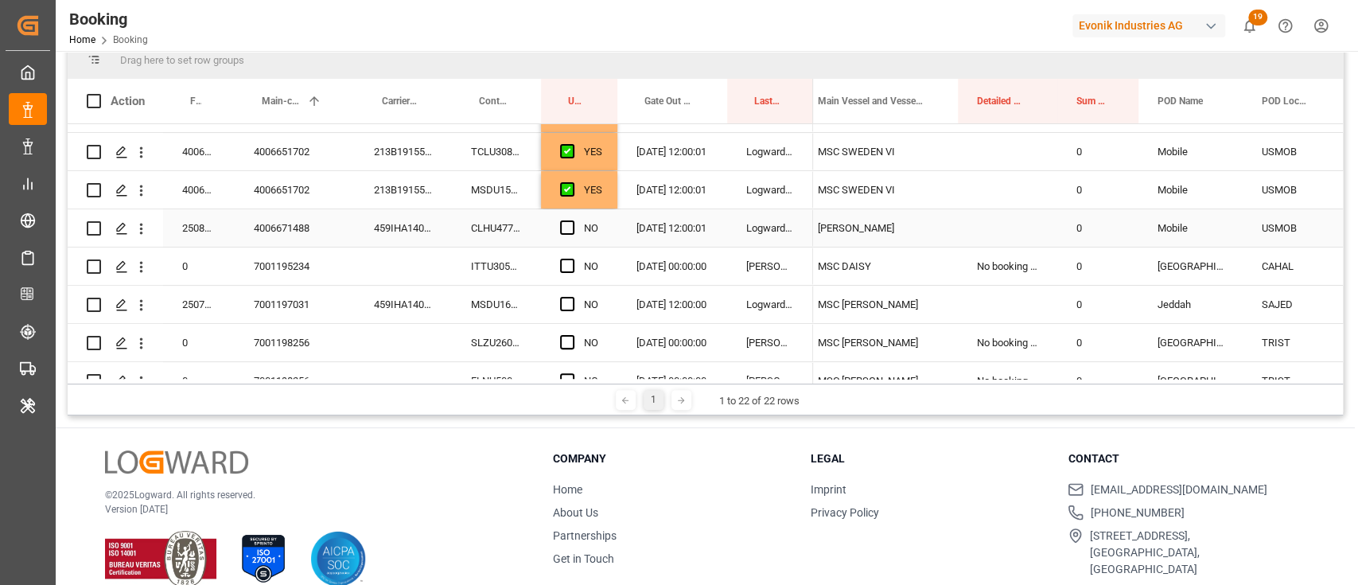
click at [499, 222] on div "CLHU4771203" at bounding box center [496, 227] width 89 height 37
click at [564, 230] on span "Press SPACE to select this row." at bounding box center [567, 227] width 14 height 14
click at [572, 220] on input "Press SPACE to select this row." at bounding box center [572, 220] width 0 height 0
click at [456, 300] on div "MSDU1683431" at bounding box center [496, 304] width 89 height 37
click at [493, 262] on div "ITTU3055897" at bounding box center [496, 265] width 89 height 37
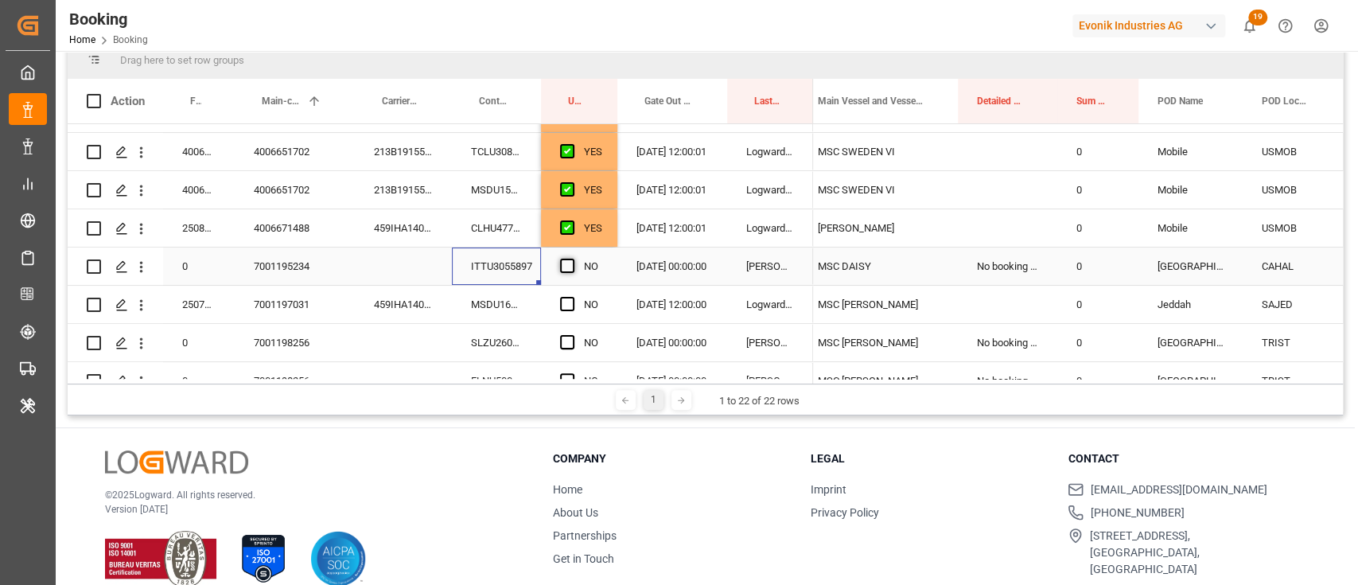
click at [563, 259] on span "Press SPACE to select this row." at bounding box center [567, 266] width 14 height 14
click at [572, 259] on input "Press SPACE to select this row." at bounding box center [572, 259] width 0 height 0
click at [521, 306] on div "MSDU1683431" at bounding box center [496, 304] width 89 height 37
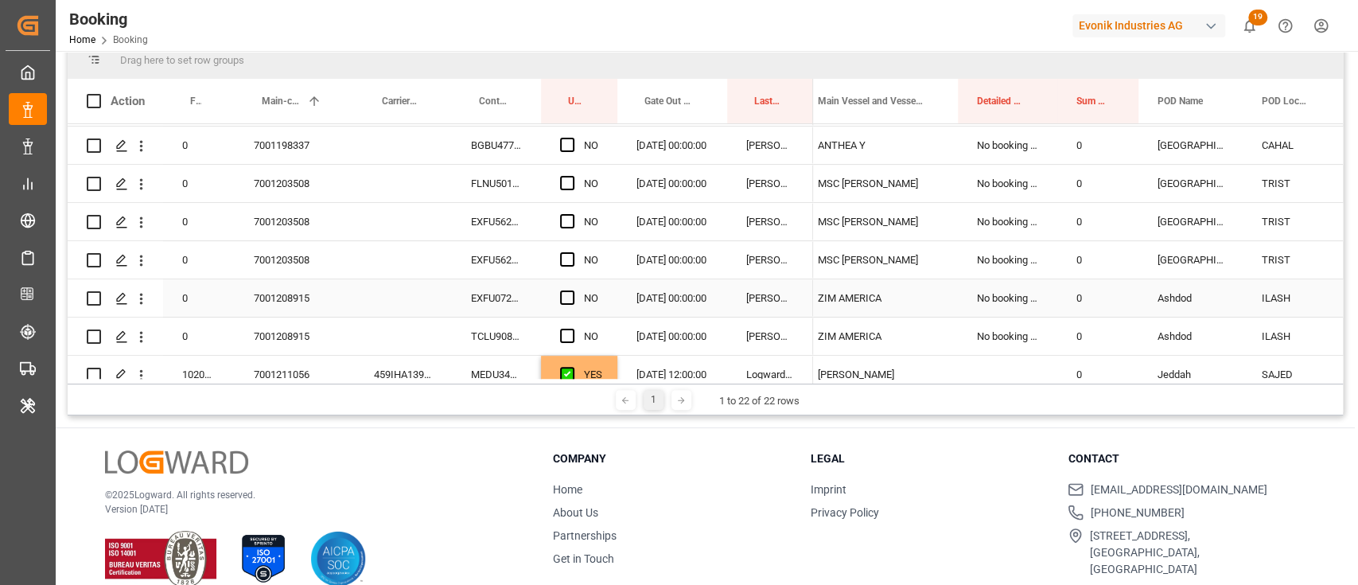
scroll to position [378, 0]
click at [303, 224] on div "7001203508" at bounding box center [295, 222] width 120 height 37
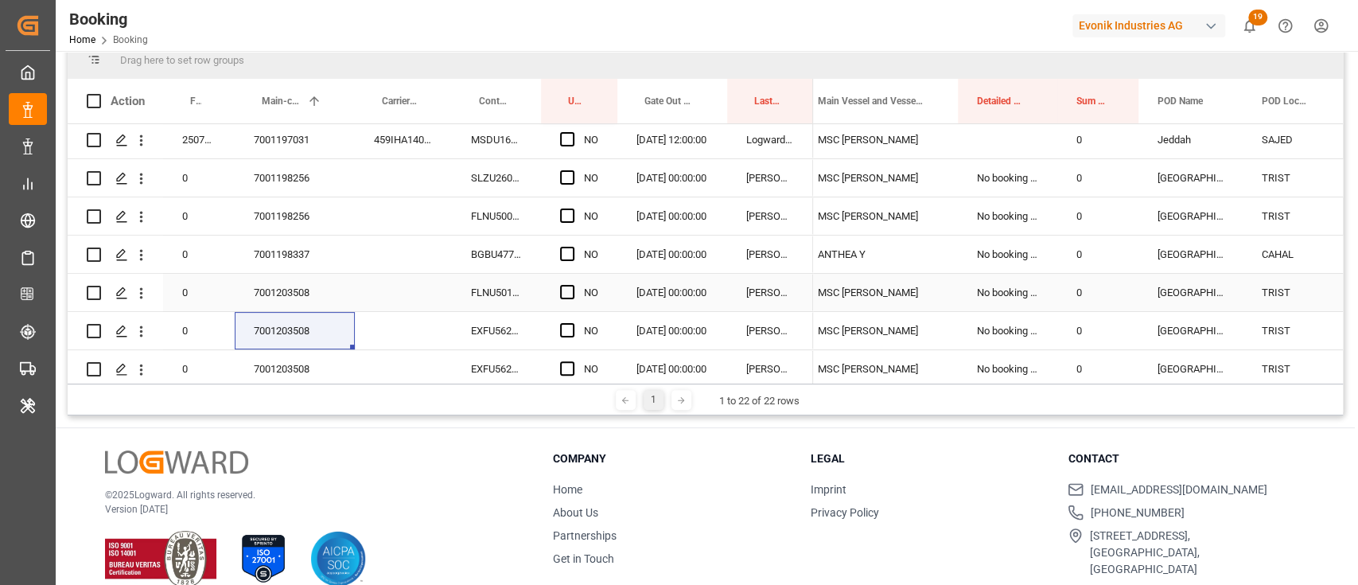
scroll to position [165, 0]
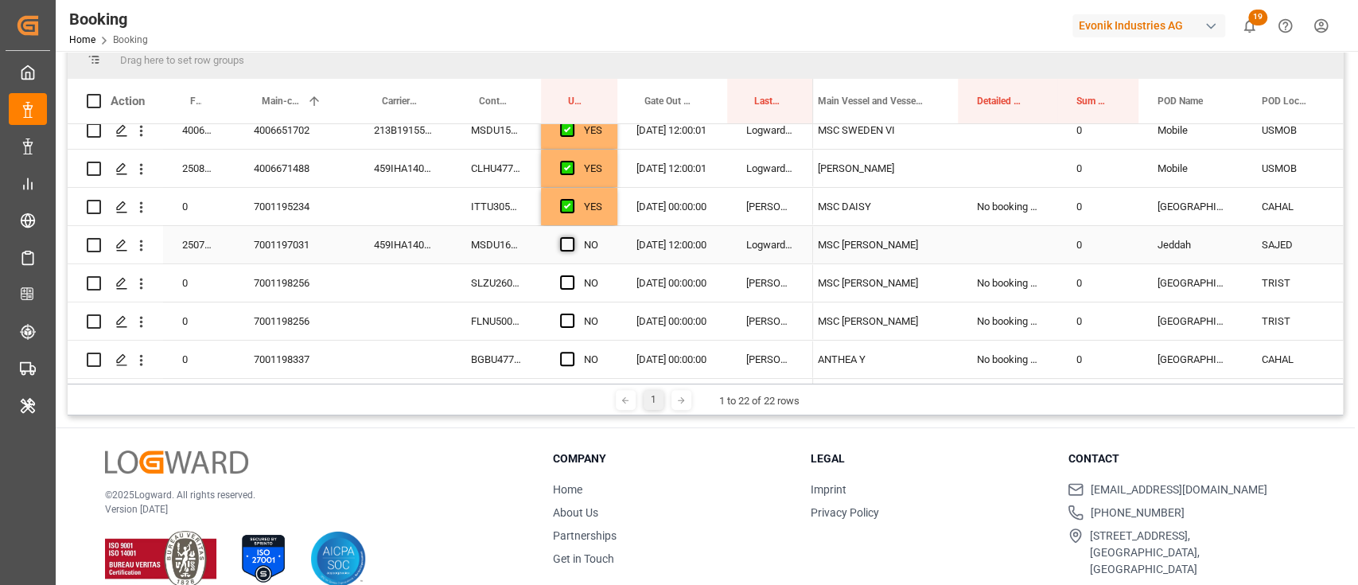
click at [567, 244] on span "Press SPACE to select this row." at bounding box center [567, 244] width 14 height 14
click at [572, 237] on input "Press SPACE to select this row." at bounding box center [572, 237] width 0 height 0
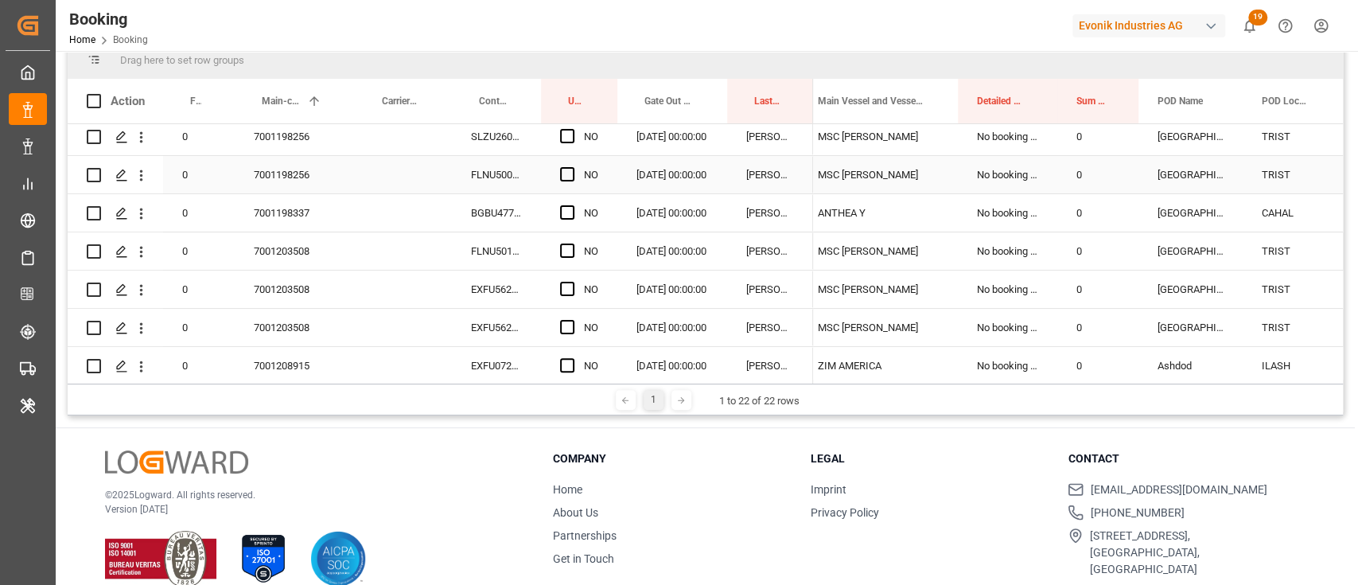
scroll to position [378, 0]
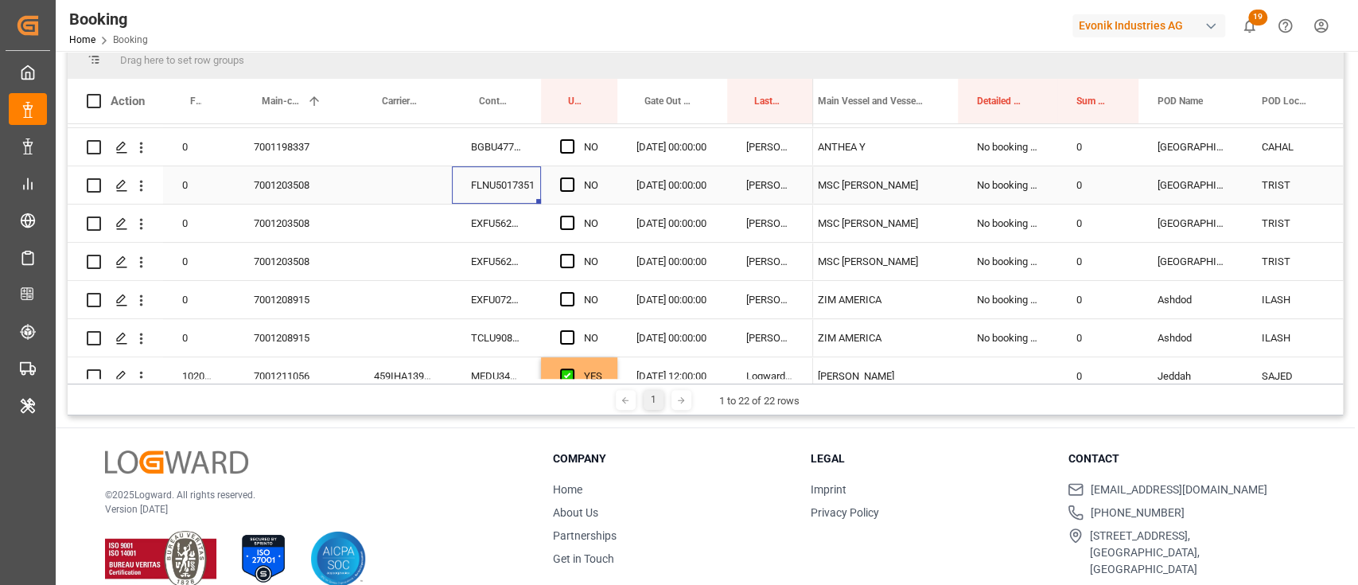
click at [520, 195] on div "FLNU5017351" at bounding box center [496, 184] width 89 height 37
click at [562, 185] on span "Press SPACE to select this row." at bounding box center [567, 184] width 14 height 14
click at [572, 177] on input "Press SPACE to select this row." at bounding box center [572, 177] width 0 height 0
click at [566, 212] on div "Press SPACE to select this row." at bounding box center [572, 223] width 24 height 37
click at [570, 251] on div "Press SPACE to select this row." at bounding box center [572, 261] width 24 height 37
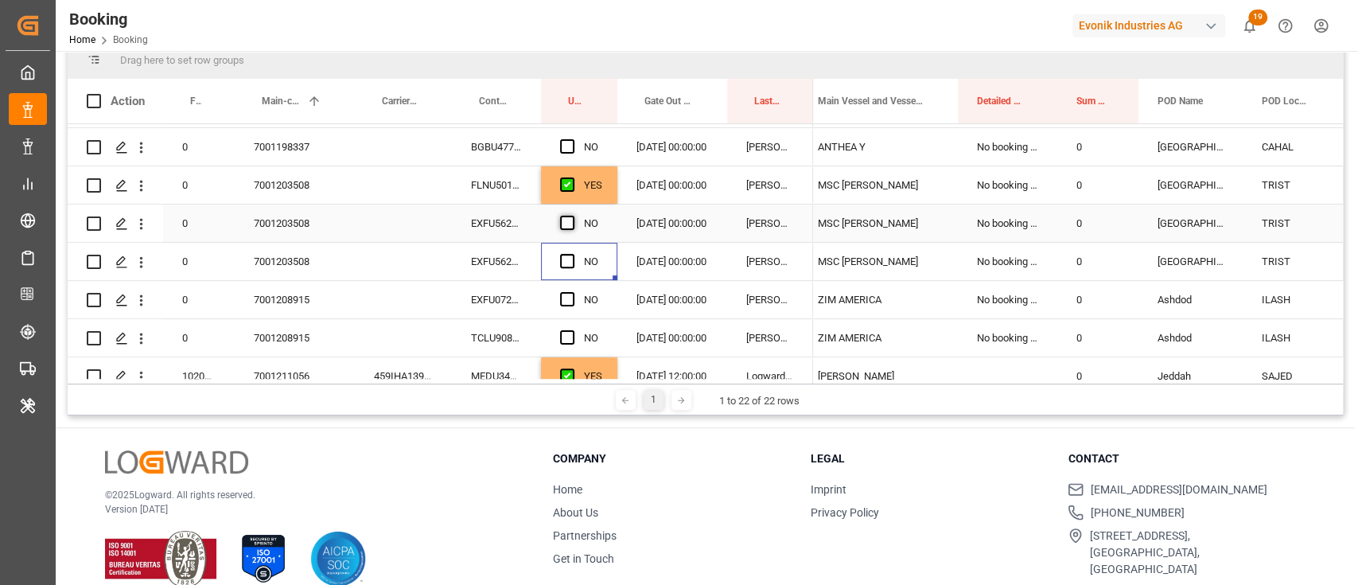
click at [571, 220] on span "Press SPACE to select this row." at bounding box center [567, 223] width 14 height 14
click at [572, 216] on input "Press SPACE to select this row." at bounding box center [572, 216] width 0 height 0
click at [566, 247] on div "Press SPACE to select this row." at bounding box center [572, 261] width 24 height 37
click at [567, 254] on span "Press SPACE to select this row." at bounding box center [567, 261] width 14 height 14
click at [572, 254] on input "Press SPACE to select this row." at bounding box center [572, 254] width 0 height 0
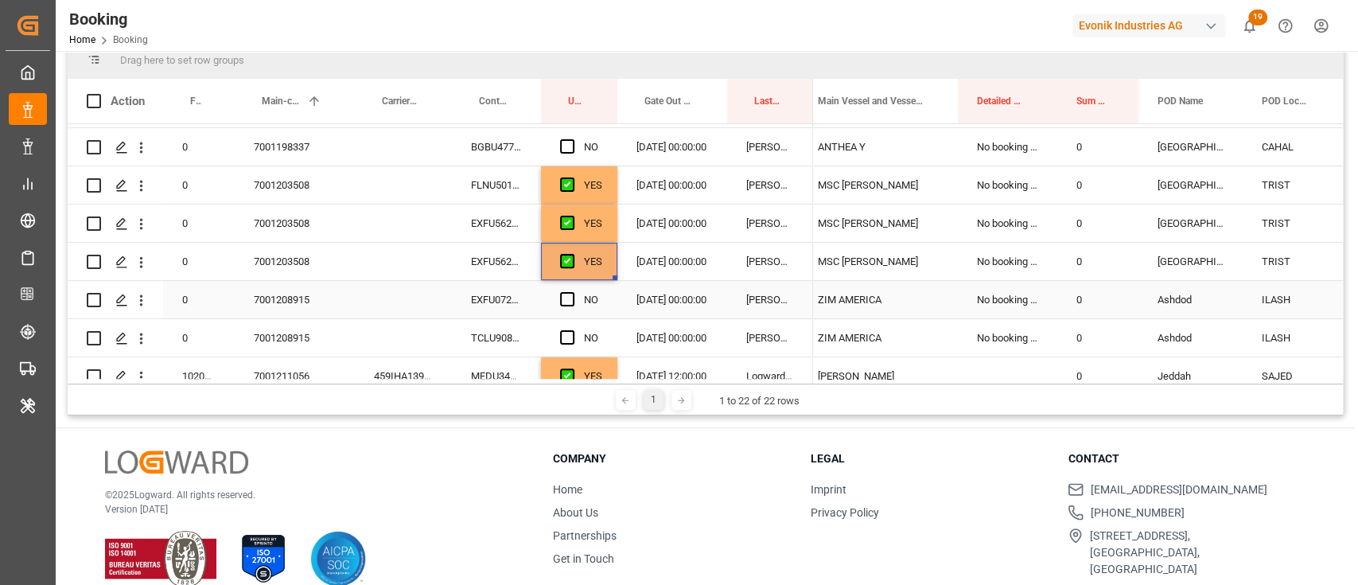
click at [535, 283] on div "EXFU0720253" at bounding box center [496, 299] width 89 height 37
click at [561, 298] on span "Press SPACE to select this row." at bounding box center [567, 299] width 14 height 14
click at [572, 292] on input "Press SPACE to select this row." at bounding box center [572, 292] width 0 height 0
click at [573, 333] on span "Press SPACE to select this row." at bounding box center [567, 337] width 14 height 14
click at [572, 330] on input "Press SPACE to select this row." at bounding box center [572, 330] width 0 height 0
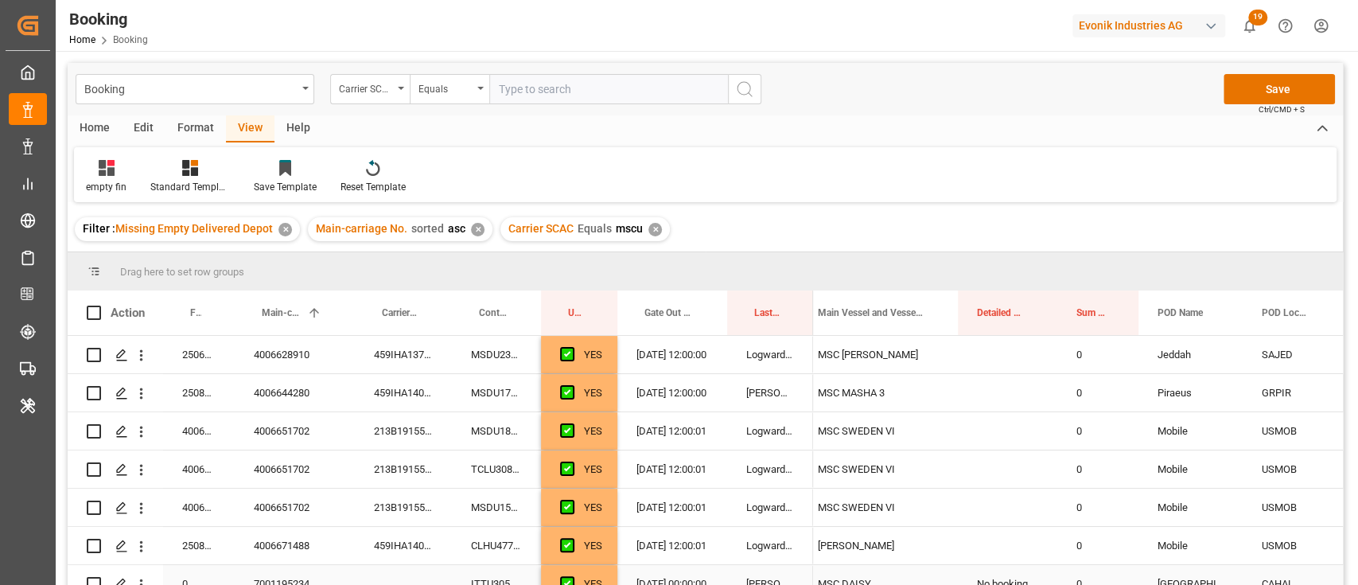
scroll to position [212, 0]
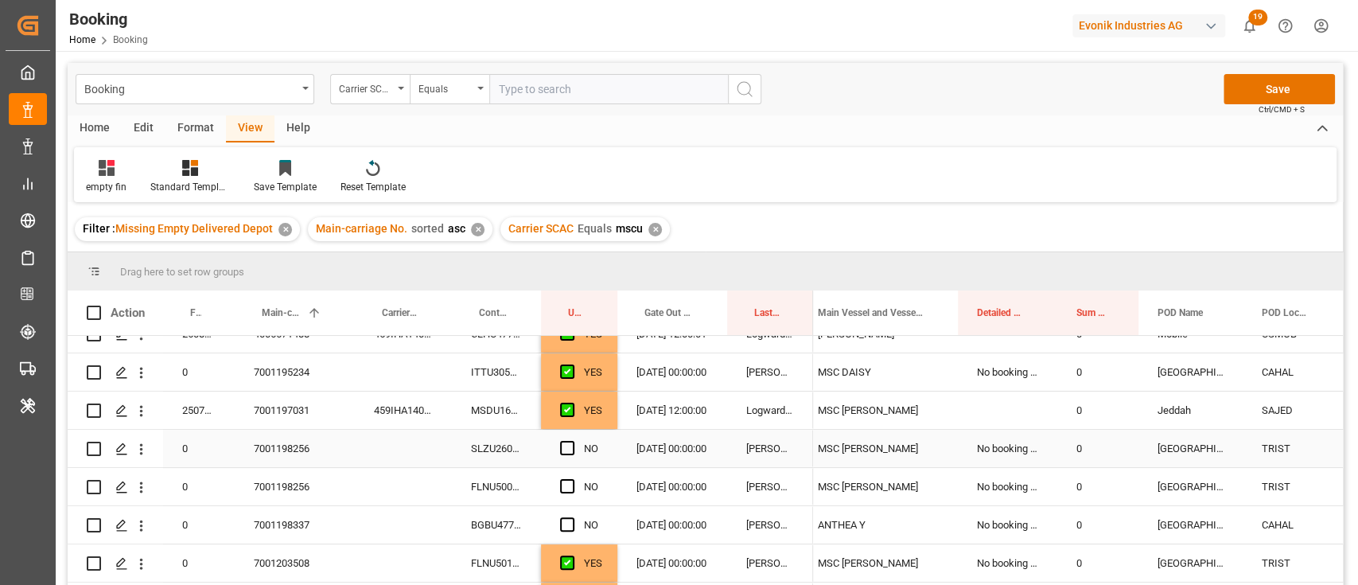
click at [488, 454] on div "SLZU2602049" at bounding box center [496, 448] width 89 height 37
click at [563, 455] on div "Press SPACE to select this row." at bounding box center [572, 448] width 24 height 37
click at [573, 477] on div "Press SPACE to select this row." at bounding box center [572, 487] width 24 height 37
click at [559, 437] on div "NO" at bounding box center [579, 448] width 76 height 37
click at [571, 458] on div "Press SPACE to select this row." at bounding box center [572, 448] width 24 height 37
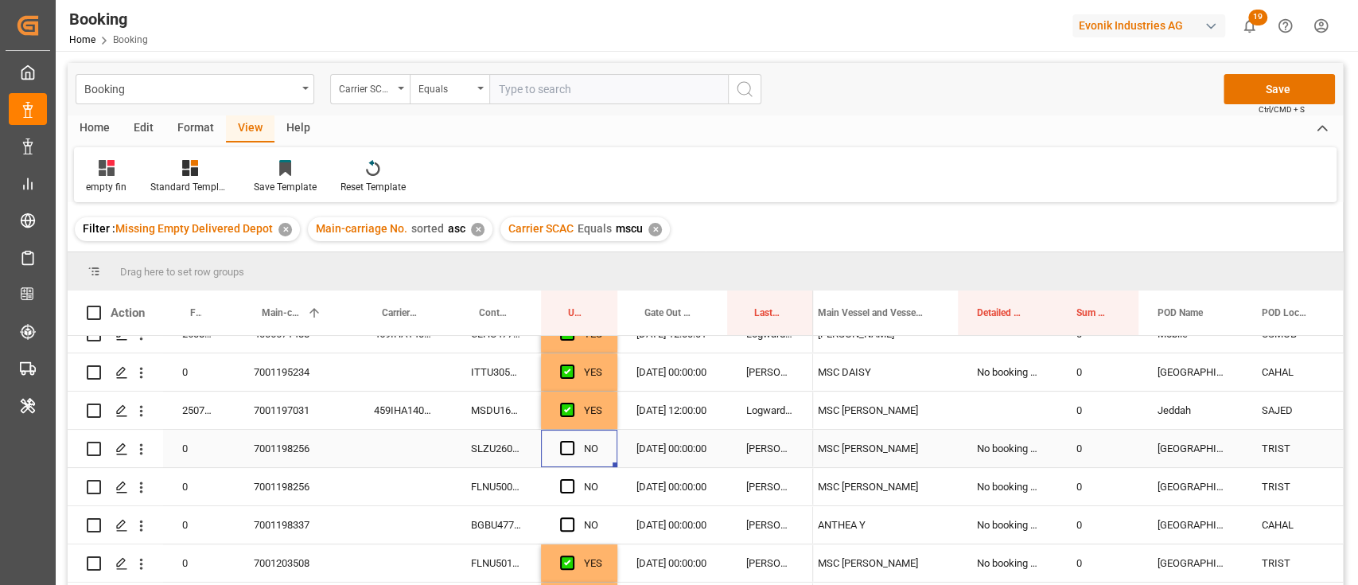
click at [558, 450] on div "NO" at bounding box center [579, 448] width 76 height 37
click at [556, 445] on div "NO" at bounding box center [579, 448] width 76 height 37
click at [568, 456] on div "Press SPACE to select this row." at bounding box center [572, 448] width 24 height 37
drag, startPoint x: 566, startPoint y: 415, endPoint x: 570, endPoint y: 434, distance: 18.7
click at [567, 419] on div "Press SPACE to select this row." at bounding box center [572, 410] width 24 height 37
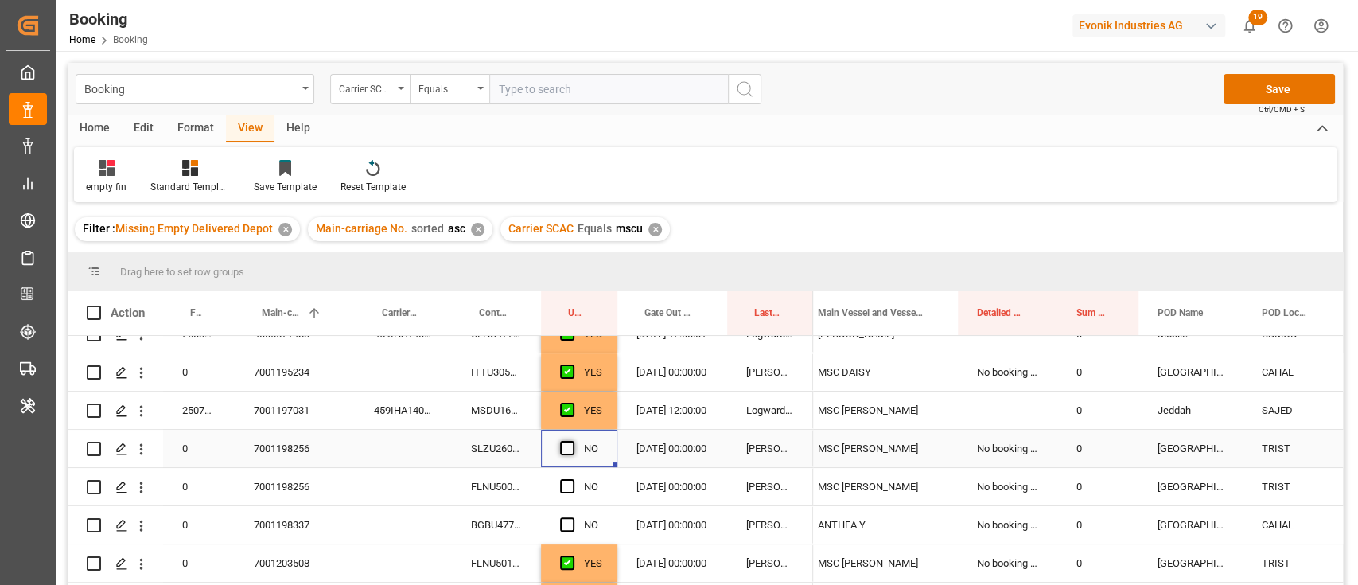
click at [564, 443] on span "Press SPACE to select this row." at bounding box center [567, 448] width 14 height 14
click at [572, 441] on input "Press SPACE to select this row." at bounding box center [572, 441] width 0 height 0
click at [570, 481] on span "Press SPACE to select this row." at bounding box center [567, 486] width 14 height 14
click at [572, 479] on input "Press SPACE to select this row." at bounding box center [572, 479] width 0 height 0
click at [473, 523] on div "BGBU4774786" at bounding box center [496, 524] width 89 height 37
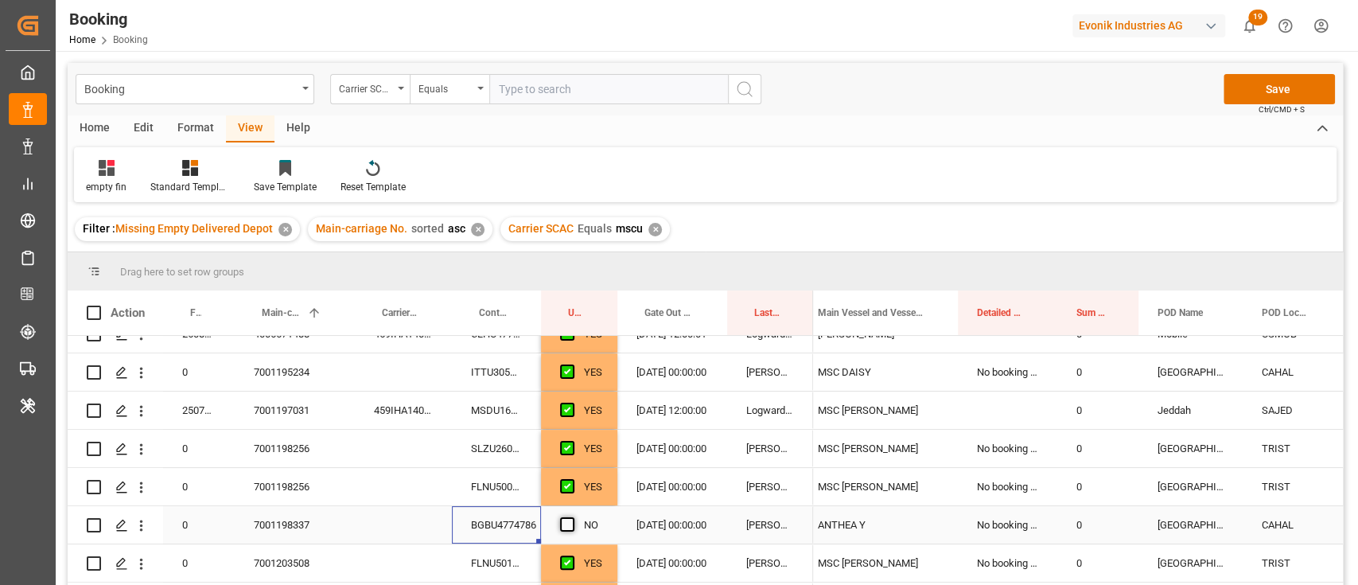
click at [567, 526] on span "Press SPACE to select this row." at bounding box center [567, 524] width 14 height 14
click at [572, 517] on input "Press SPACE to select this row." at bounding box center [572, 517] width 0 height 0
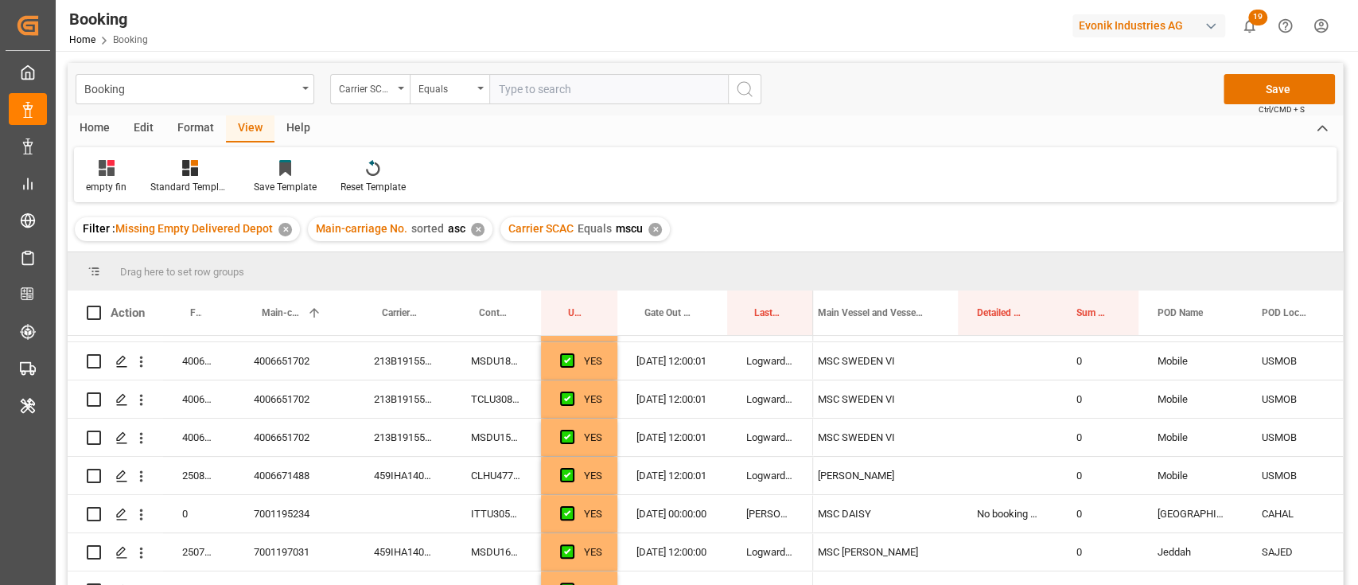
scroll to position [0, 0]
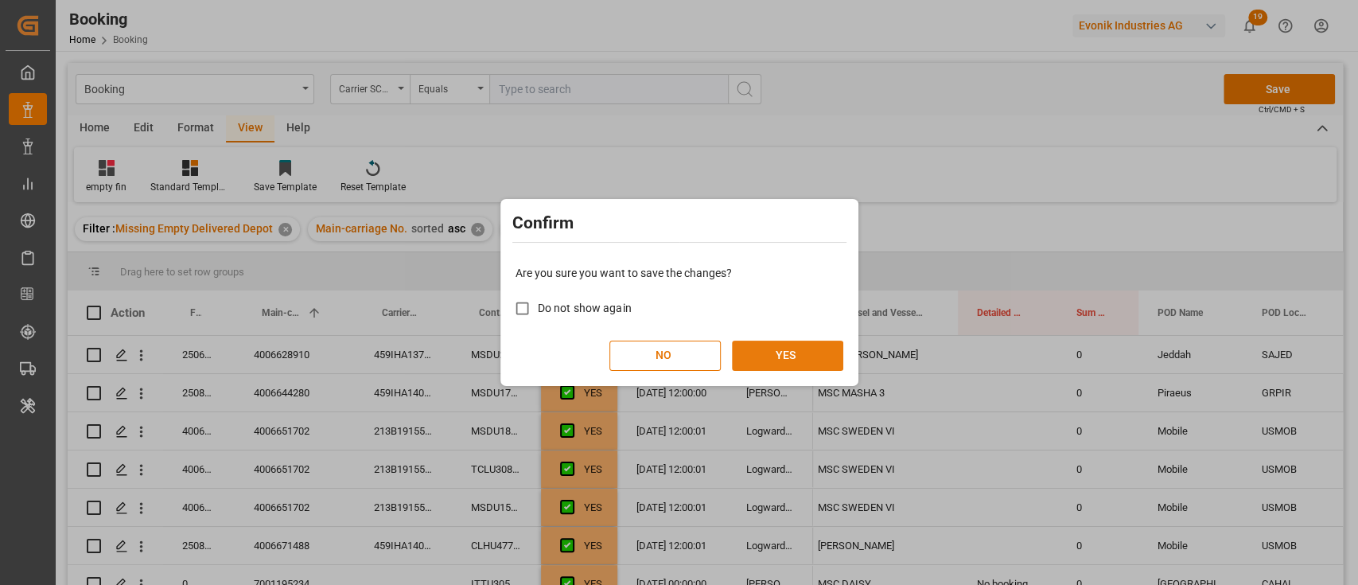
click at [785, 360] on button "YES" at bounding box center [787, 356] width 111 height 30
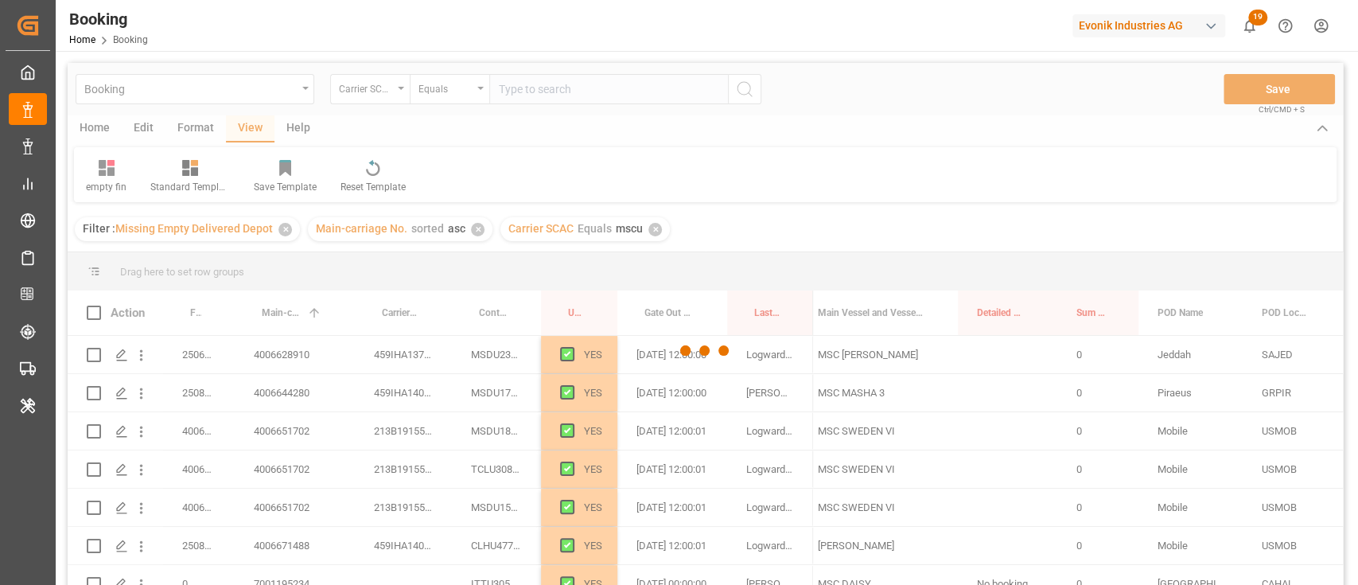
scroll to position [268, 0]
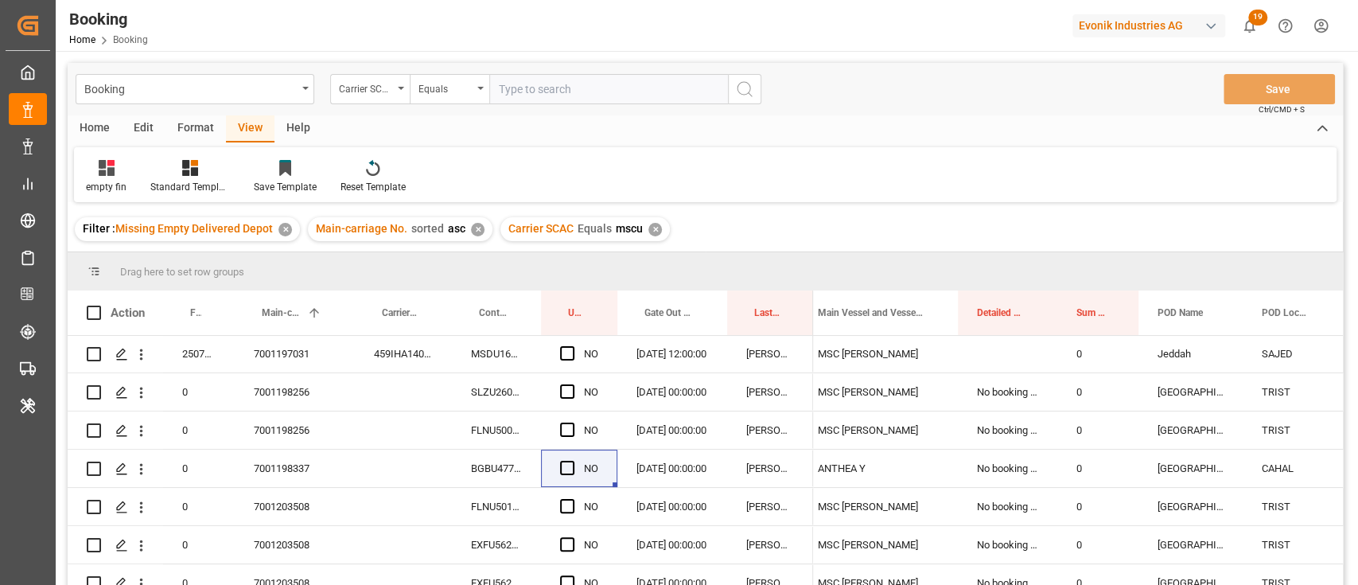
click at [508, 85] on input "text" at bounding box center [608, 89] width 239 height 30
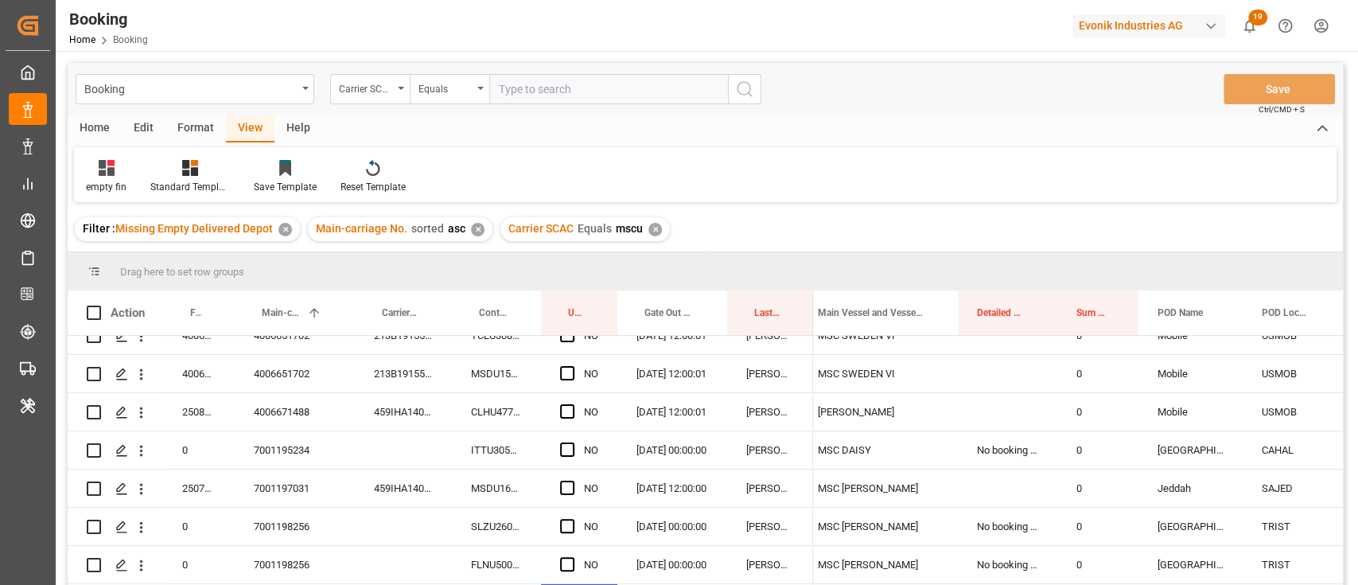
scroll to position [0, 0]
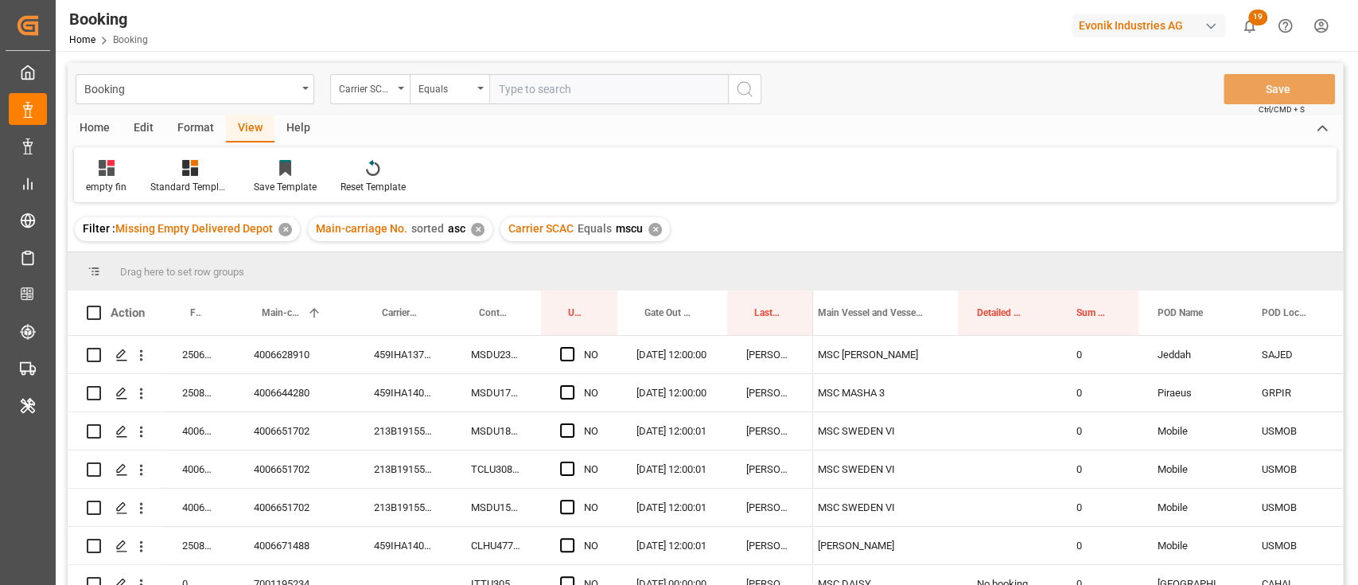
click at [584, 85] on input "text" at bounding box center [608, 89] width 239 height 30
type input "oney"
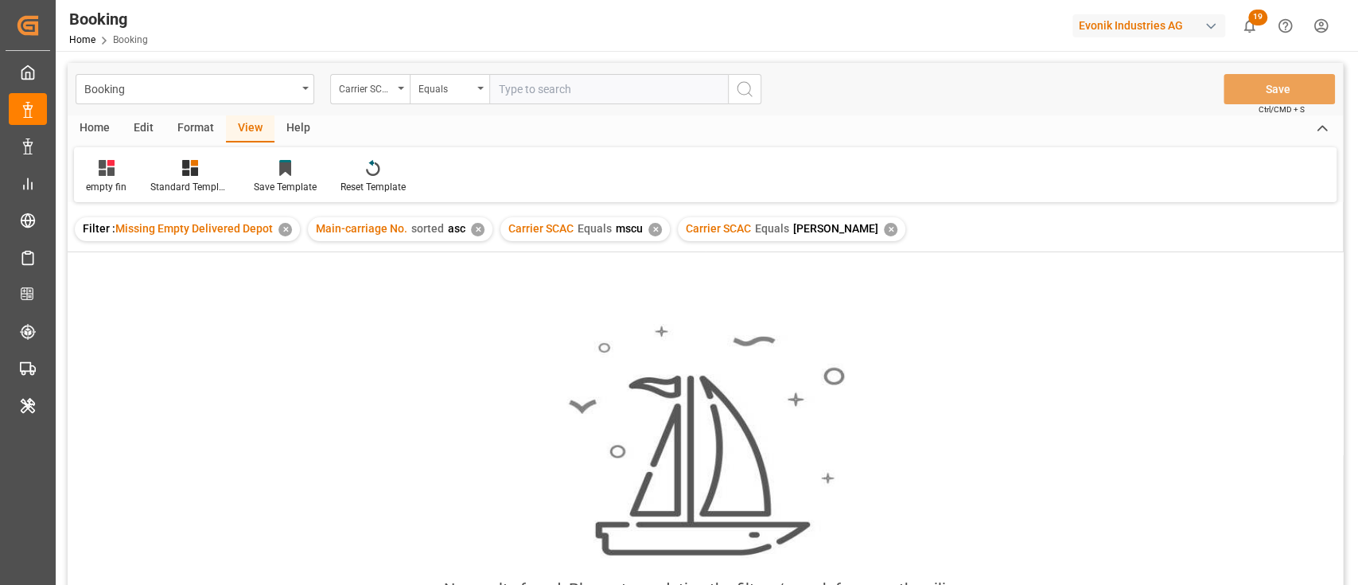
click at [651, 232] on div "✕" at bounding box center [655, 230] width 14 height 14
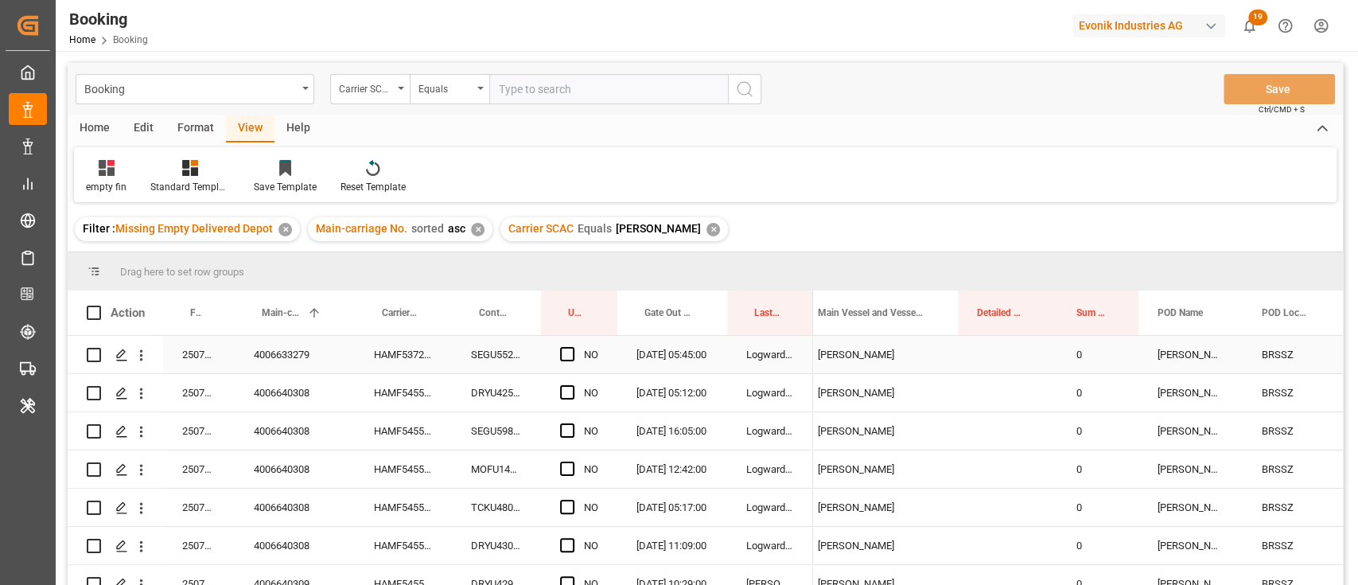
click at [490, 349] on div "SEGU5527307" at bounding box center [496, 354] width 89 height 37
click at [554, 352] on div "NO" at bounding box center [579, 354] width 76 height 37
click at [567, 360] on span "Press SPACE to select this row." at bounding box center [567, 354] width 14 height 14
click at [572, 347] on input "Press SPACE to select this row." at bounding box center [572, 347] width 0 height 0
click at [477, 393] on div "DRYU4255091" at bounding box center [496, 392] width 89 height 37
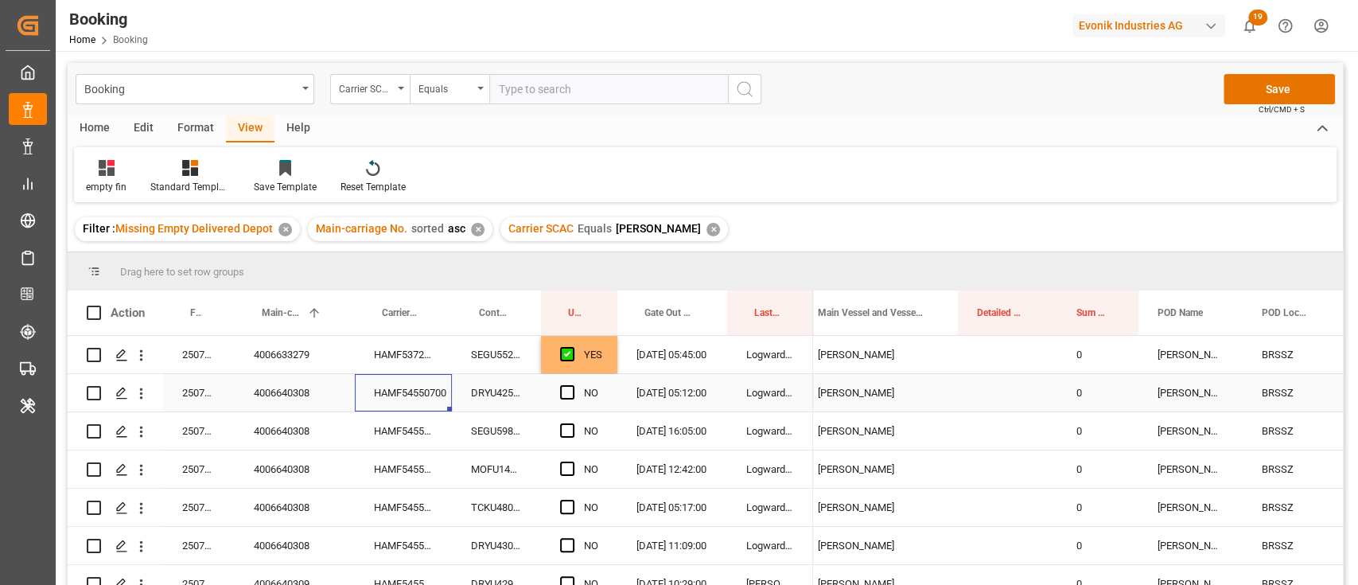
click at [397, 398] on div "HAMF54550700" at bounding box center [403, 392] width 97 height 37
click at [597, 367] on div "YES" at bounding box center [593, 355] width 18 height 37
drag, startPoint x: 613, startPoint y: 372, endPoint x: 605, endPoint y: 533, distance: 161.0
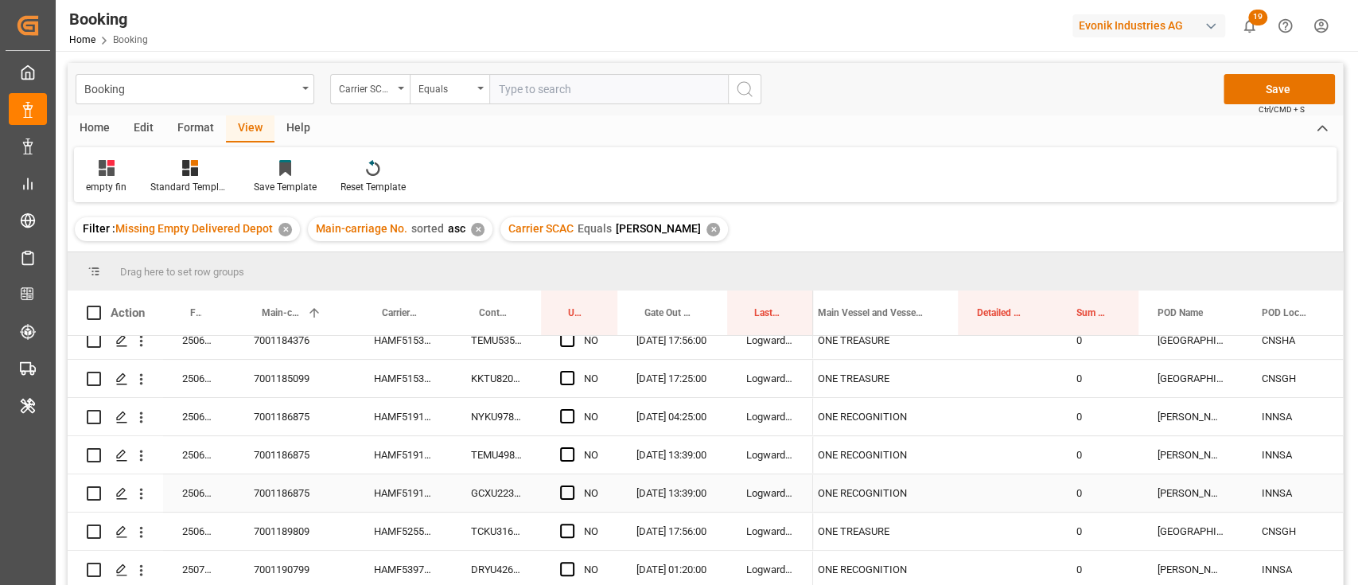
scroll to position [522, 0]
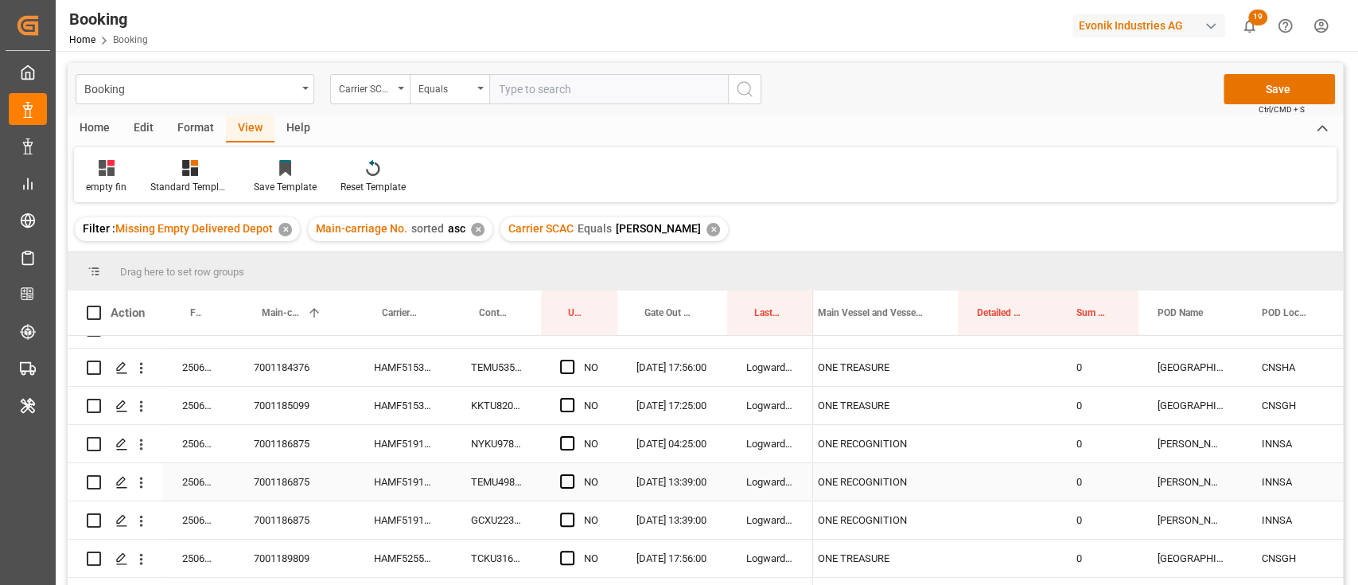
click at [414, 479] on div "HAMF51919600" at bounding box center [403, 481] width 97 height 37
click at [575, 438] on div "Press SPACE to select this row." at bounding box center [572, 444] width 24 height 37
click at [570, 485] on span "Press SPACE to select this row." at bounding box center [567, 481] width 14 height 14
click at [572, 474] on input "Press SPACE to select this row." at bounding box center [572, 474] width 0 height 0
click at [569, 443] on span "Press SPACE to select this row." at bounding box center [567, 443] width 14 height 14
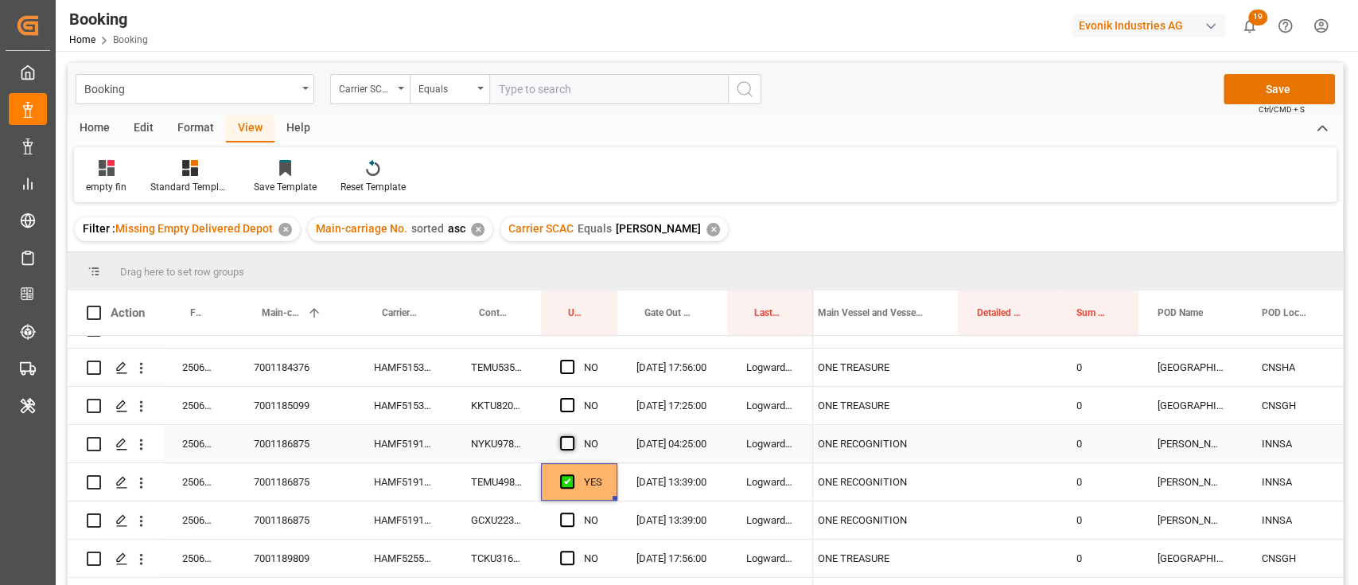
click at [572, 436] on input "Press SPACE to select this row." at bounding box center [572, 436] width 0 height 0
click at [566, 525] on span "Press SPACE to select this row." at bounding box center [567, 519] width 14 height 14
click at [572, 512] on input "Press SPACE to select this row." at bounding box center [572, 512] width 0 height 0
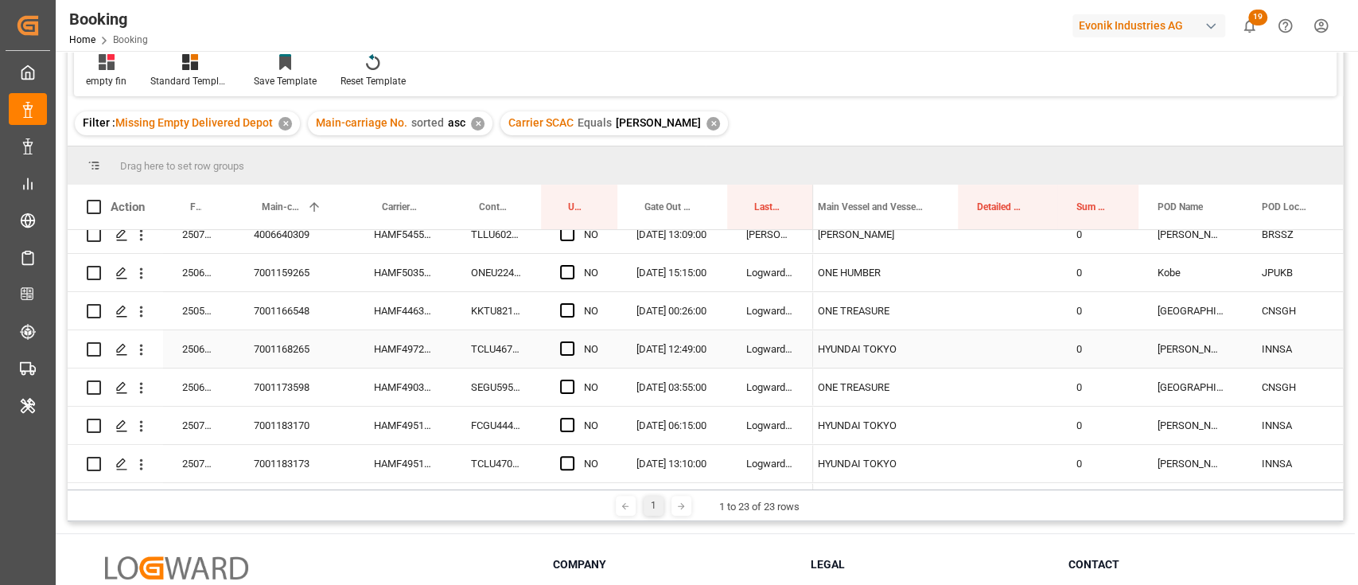
scroll to position [310, 0]
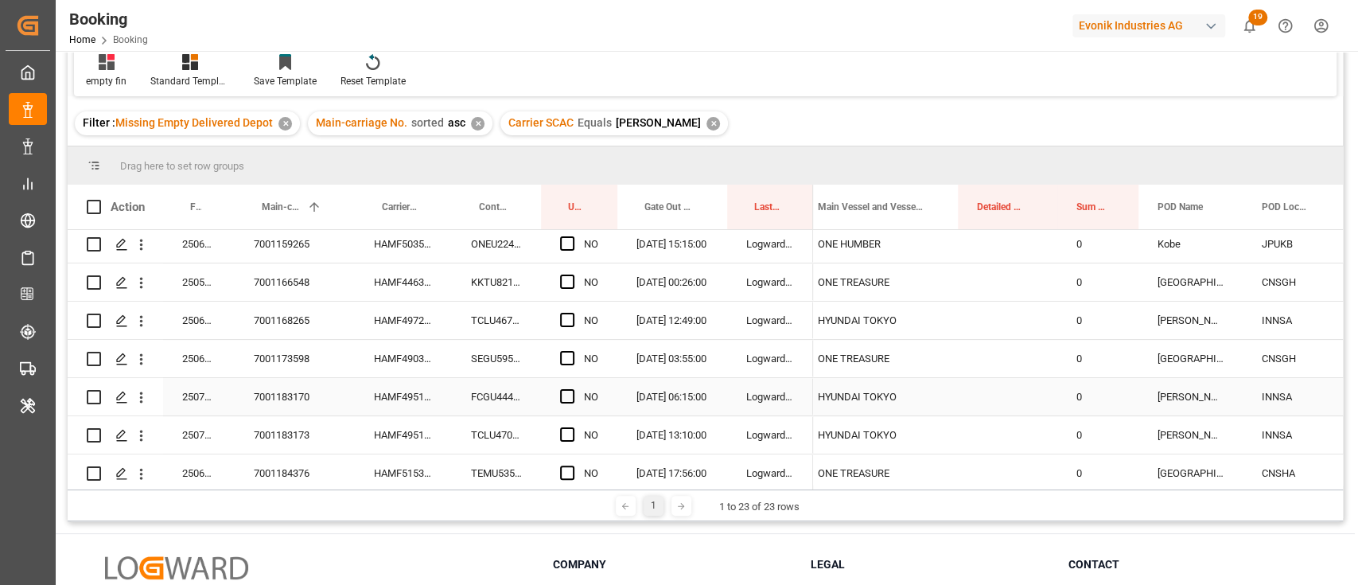
click at [432, 398] on div "HAMF49511800" at bounding box center [403, 396] width 97 height 37
click at [573, 391] on span "Press SPACE to select this row." at bounding box center [567, 396] width 14 height 14
click at [572, 389] on input "Press SPACE to select this row." at bounding box center [572, 389] width 0 height 0
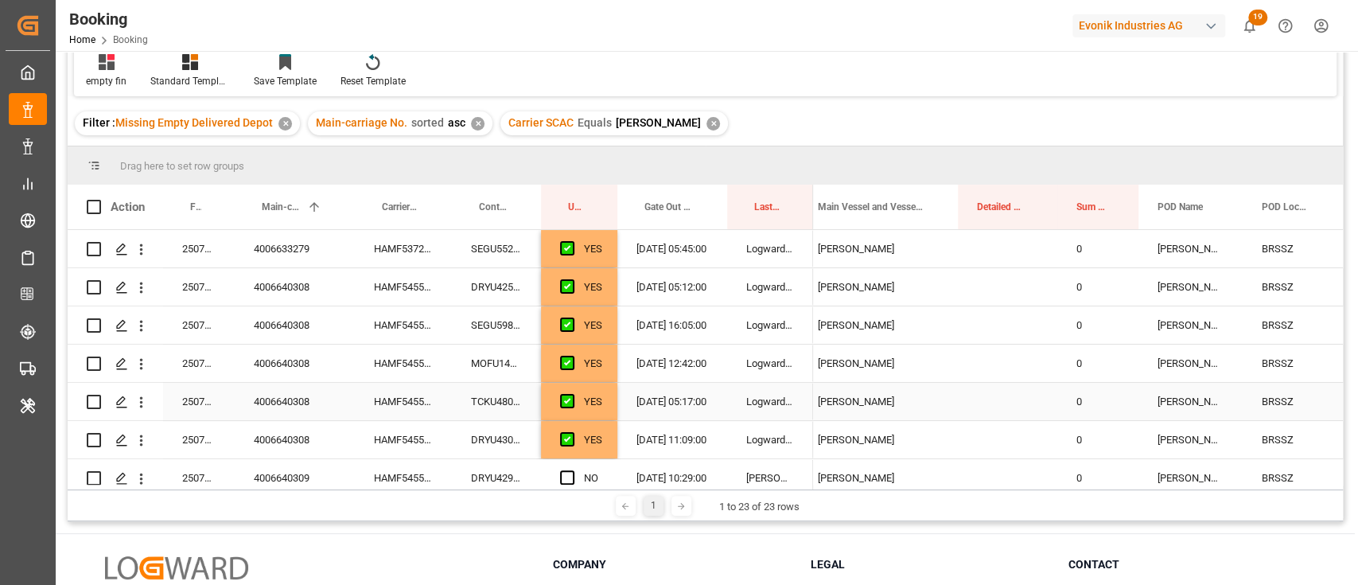
scroll to position [106, 0]
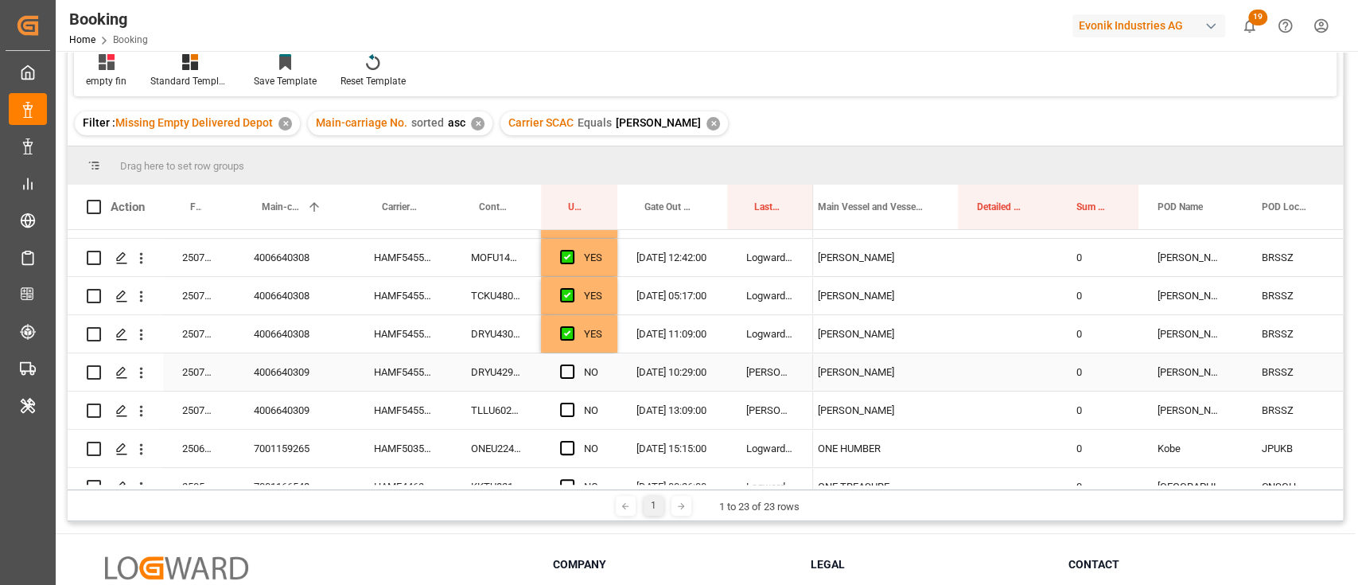
click at [378, 369] on div "HAMF54551800" at bounding box center [403, 371] width 97 height 37
click at [564, 372] on span "Press SPACE to select this row." at bounding box center [567, 371] width 14 height 14
click at [572, 364] on input "Press SPACE to select this row." at bounding box center [572, 364] width 0 height 0
click at [574, 411] on div "Press SPACE to select this row." at bounding box center [572, 410] width 24 height 37
click at [567, 411] on span "Press SPACE to select this row." at bounding box center [567, 410] width 14 height 14
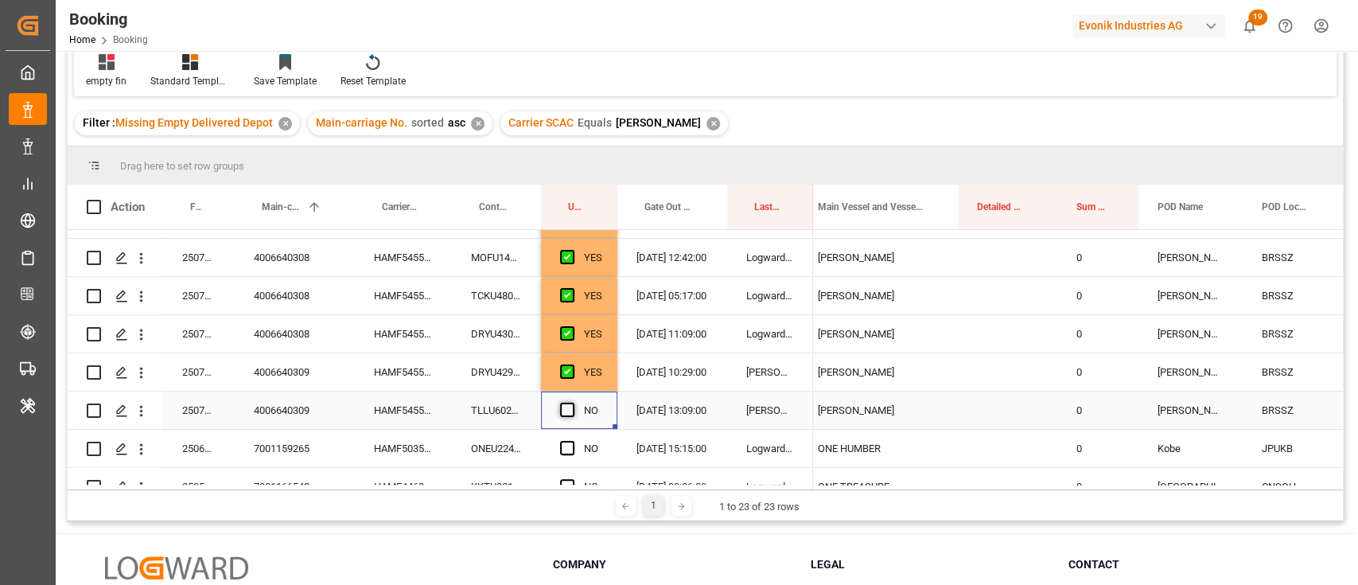
click at [572, 403] on input "Press SPACE to select this row." at bounding box center [572, 403] width 0 height 0
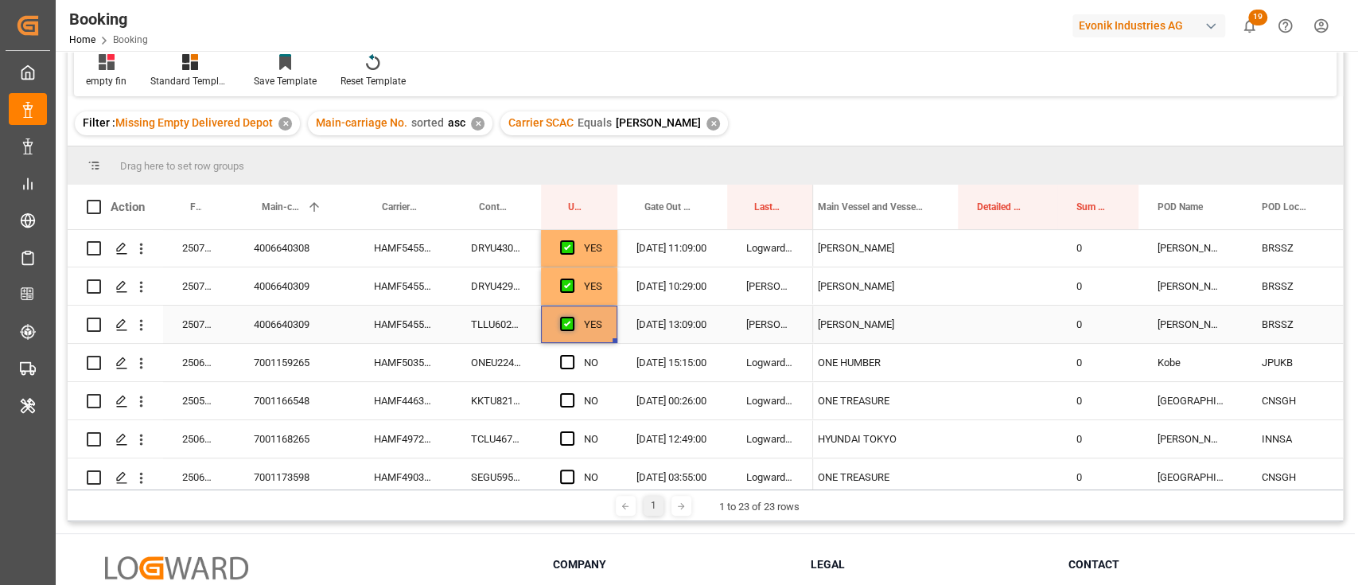
scroll to position [212, 0]
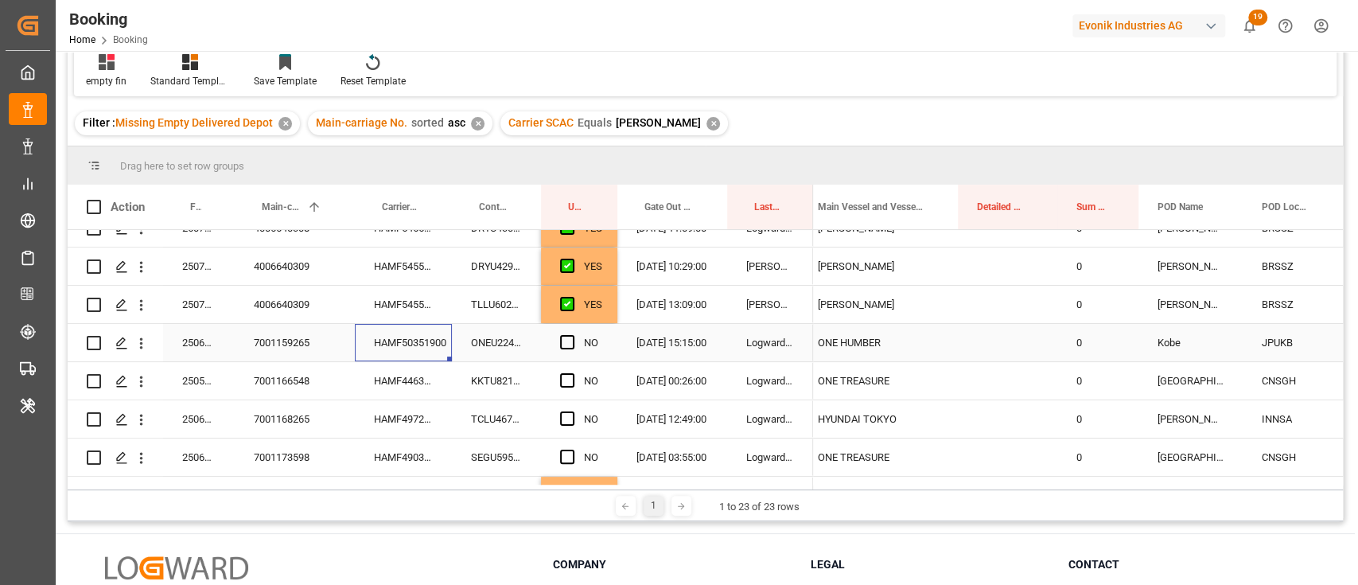
click at [426, 341] on div "HAMF50351900" at bounding box center [403, 342] width 97 height 37
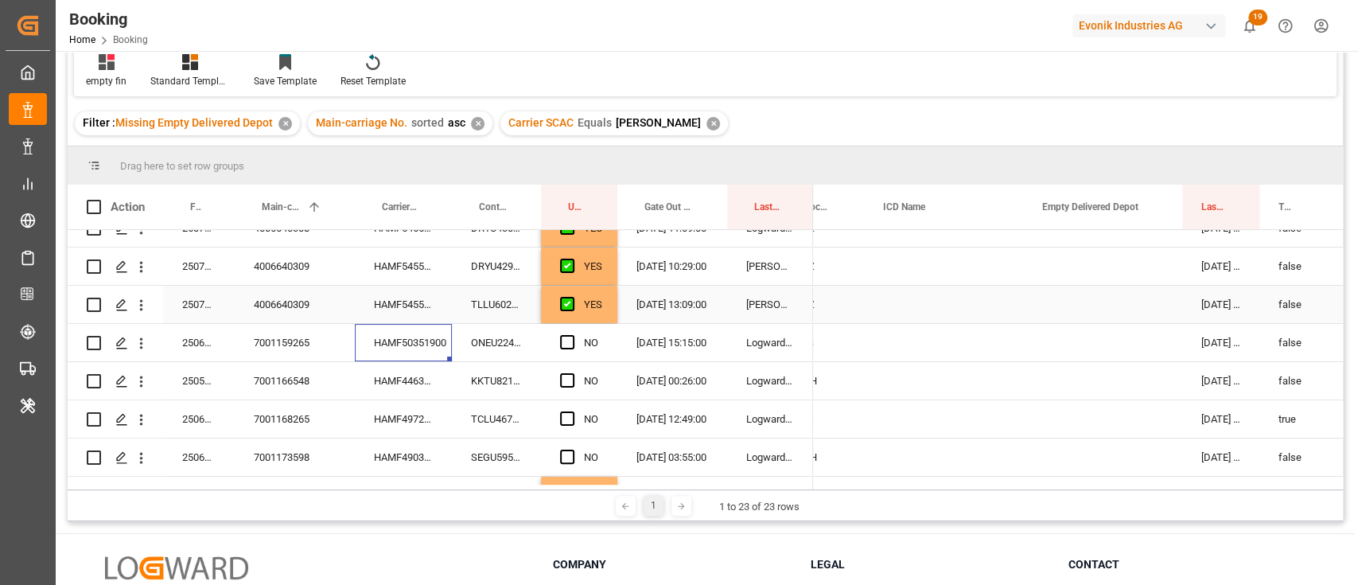
scroll to position [0, 0]
click at [1087, 341] on div "Press SPACE to select this row." at bounding box center [1101, 342] width 159 height 37
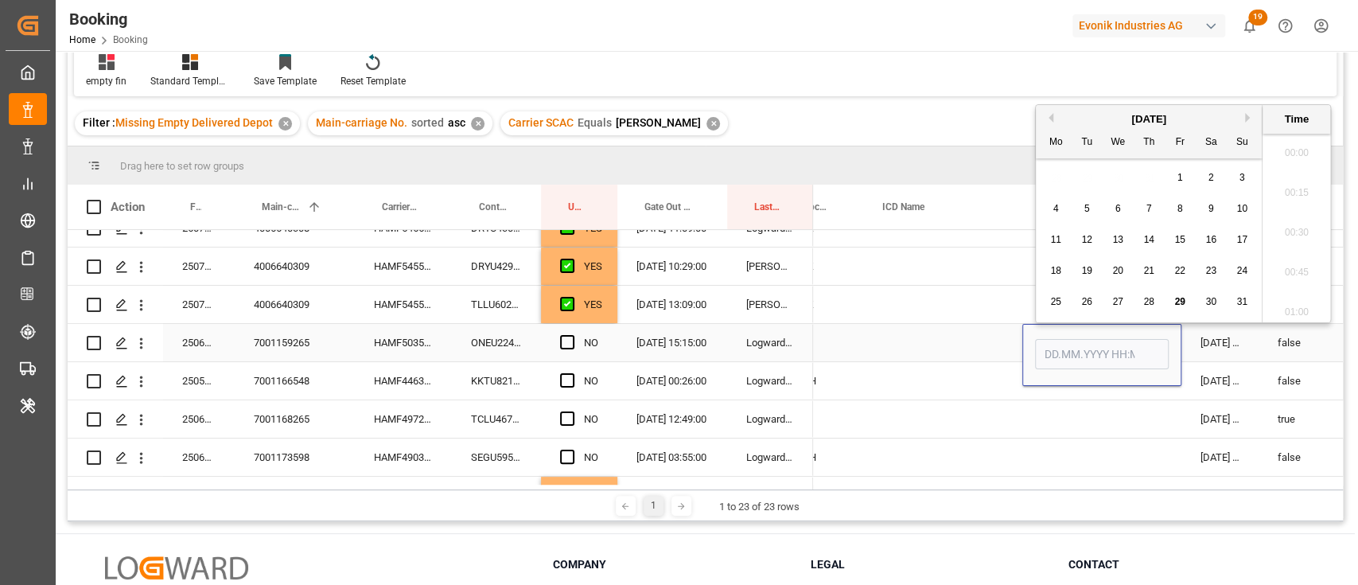
scroll to position [2551, 0]
click at [1174, 297] on div "29" at bounding box center [1180, 302] width 20 height 19
type input "29.08.2025 00:00"
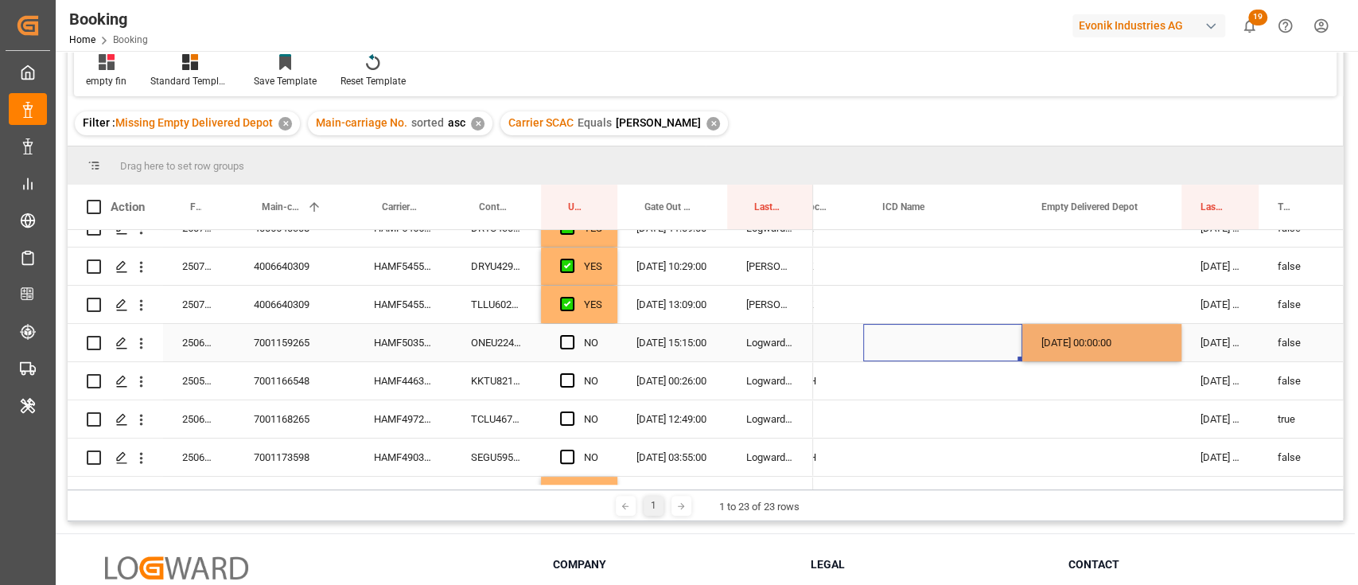
click at [924, 331] on div "Press SPACE to select this row." at bounding box center [942, 342] width 159 height 37
click at [560, 346] on span "Press SPACE to select this row." at bounding box center [567, 342] width 14 height 14
click at [572, 335] on input "Press SPACE to select this row." at bounding box center [572, 335] width 0 height 0
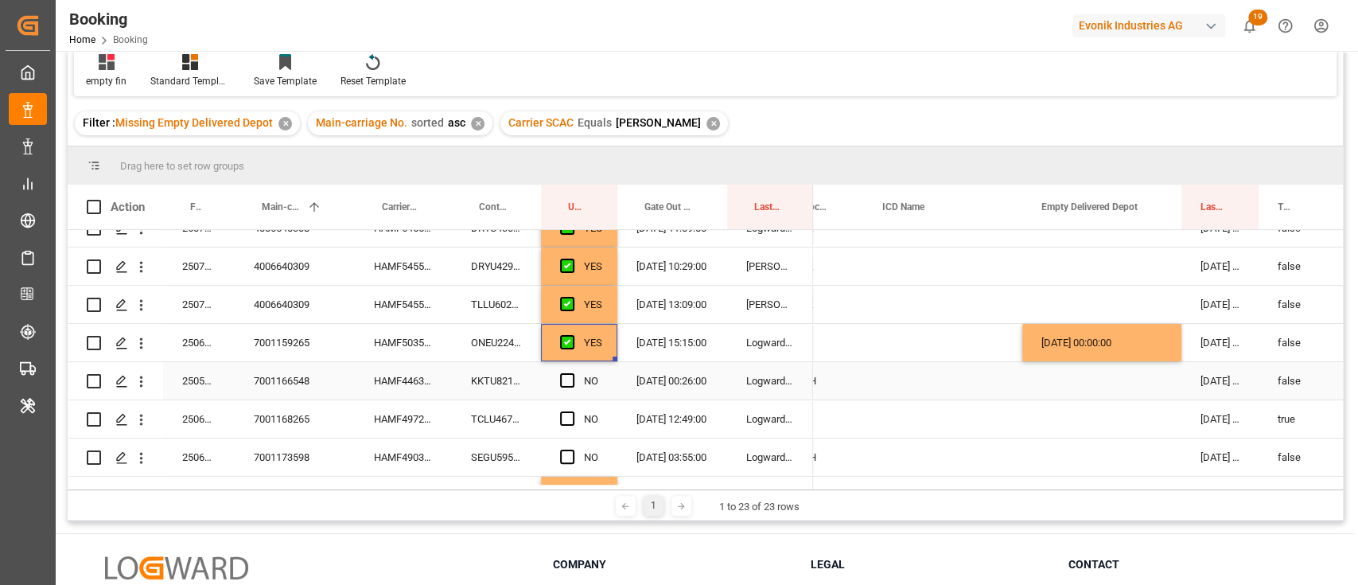
click at [387, 372] on div "HAMF44636400" at bounding box center [403, 380] width 97 height 37
click at [1135, 350] on div "29.08.2025 00:00:00" at bounding box center [1101, 342] width 159 height 37
drag, startPoint x: 1178, startPoint y: 358, endPoint x: 1180, endPoint y: 379, distance: 20.7
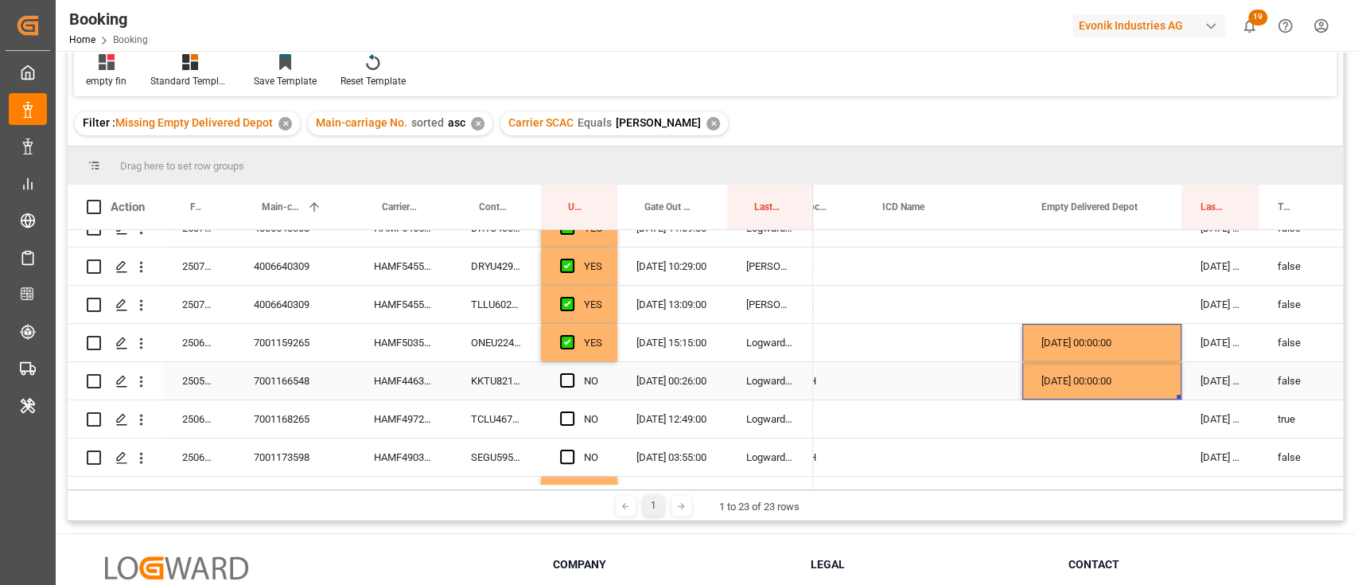
click at [555, 385] on div "NO" at bounding box center [579, 380] width 76 height 37
click at [567, 367] on div "Press SPACE to select this row." at bounding box center [572, 381] width 24 height 37
click at [566, 378] on span "Press SPACE to select this row." at bounding box center [567, 380] width 14 height 14
click at [572, 373] on input "Press SPACE to select this row." at bounding box center [572, 373] width 0 height 0
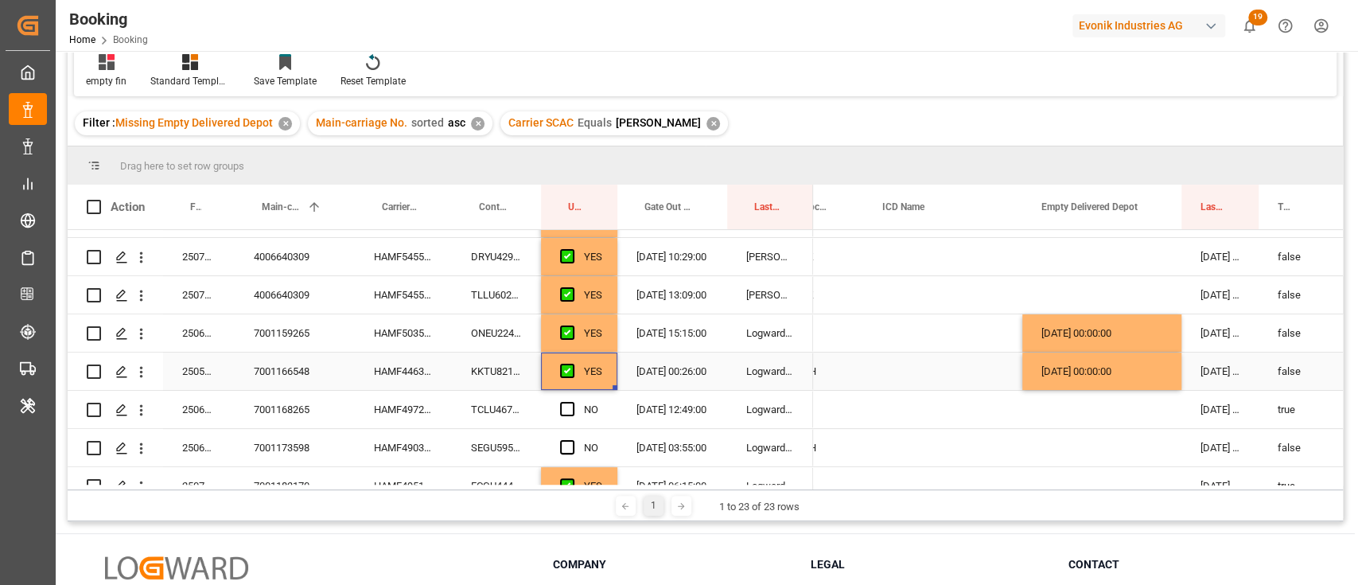
scroll to position [212, 0]
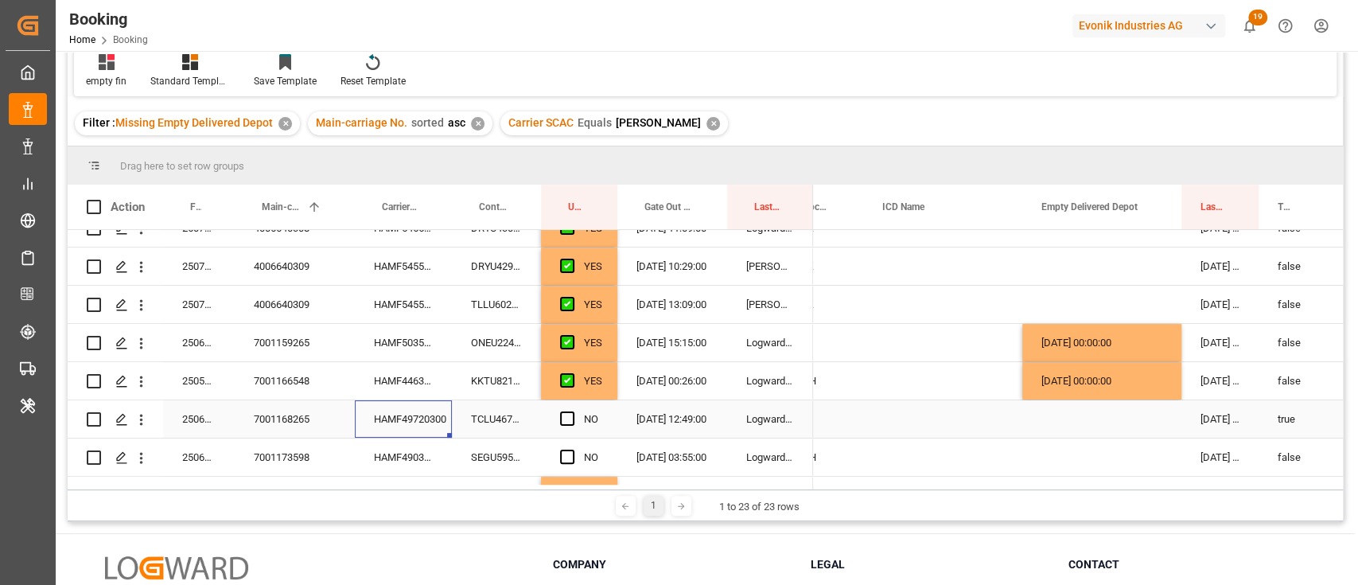
click at [370, 411] on div "HAMF49720300" at bounding box center [403, 418] width 97 height 37
click at [568, 411] on span "Press SPACE to select this row." at bounding box center [567, 418] width 14 height 14
click at [572, 411] on input "Press SPACE to select this row." at bounding box center [572, 411] width 0 height 0
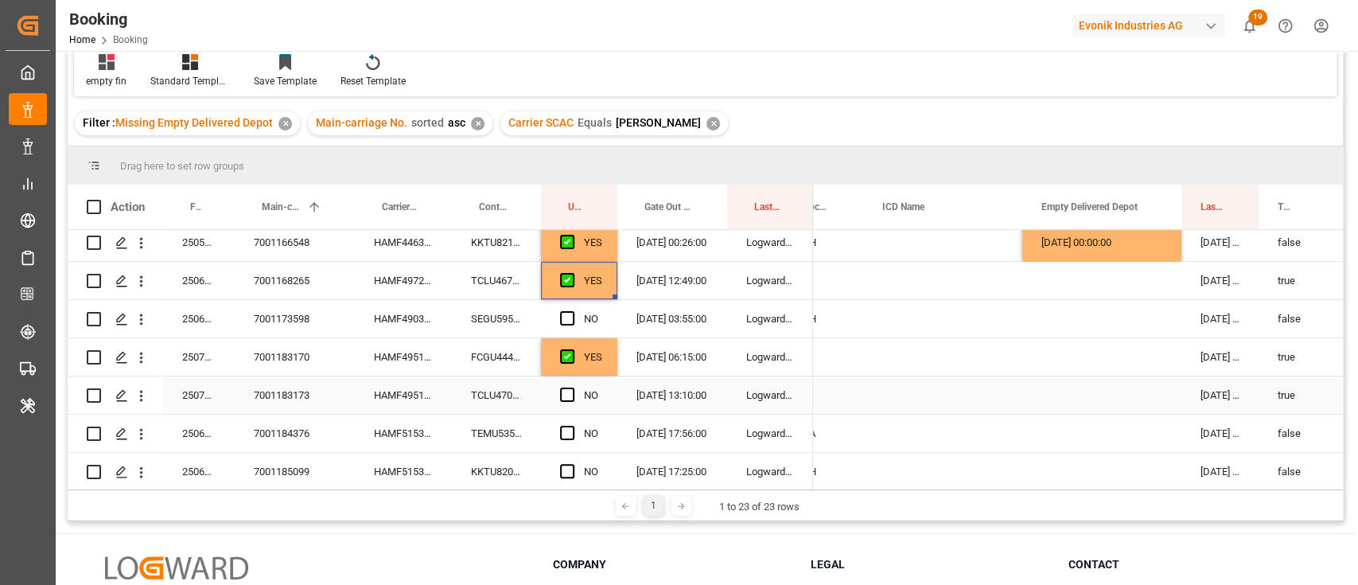
scroll to position [318, 0]
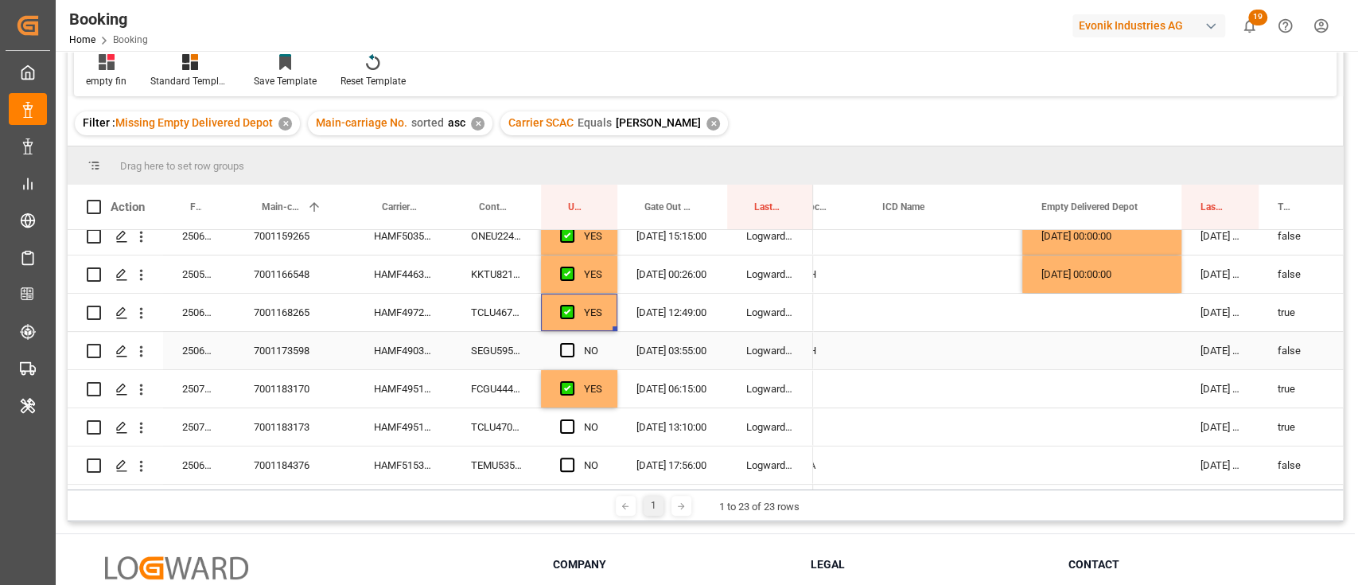
click at [420, 358] on div "HAMF49034800" at bounding box center [403, 350] width 97 height 37
click at [1139, 341] on div "Press SPACE to select this row." at bounding box center [1101, 350] width 159 height 37
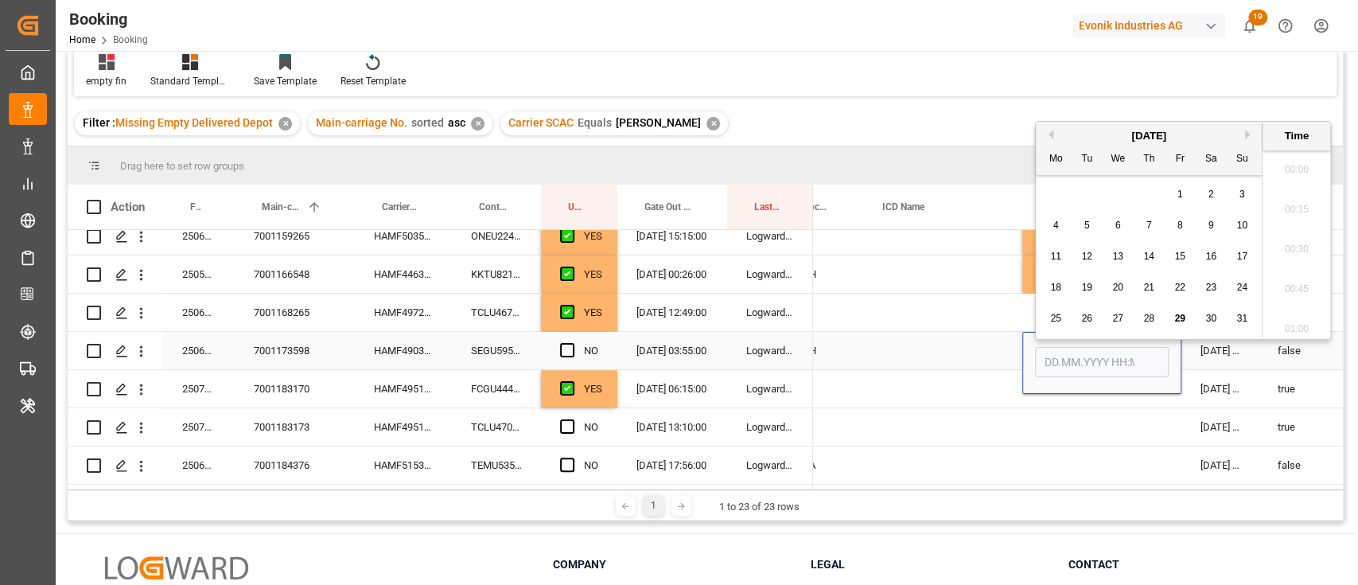
scroll to position [2551, 0]
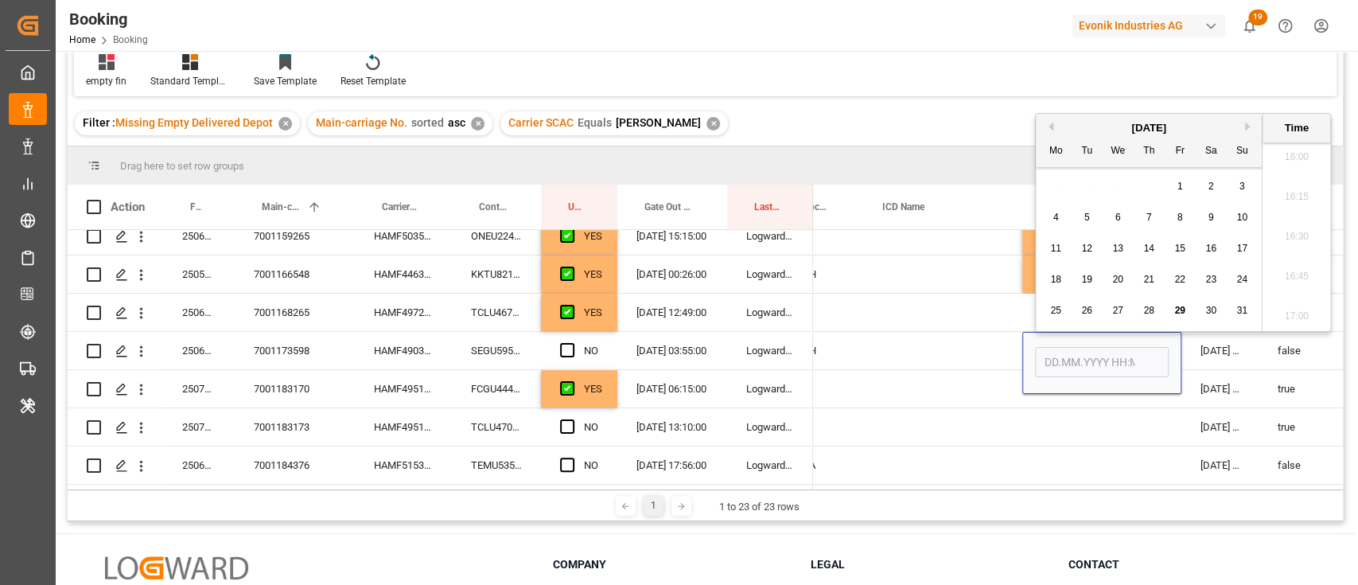
click at [1184, 311] on span "29" at bounding box center [1179, 310] width 10 height 11
type input "29.08.2025 00:00"
click at [572, 352] on span "Press SPACE to select this row." at bounding box center [567, 350] width 14 height 14
click at [572, 343] on input "Press SPACE to select this row." at bounding box center [572, 343] width 0 height 0
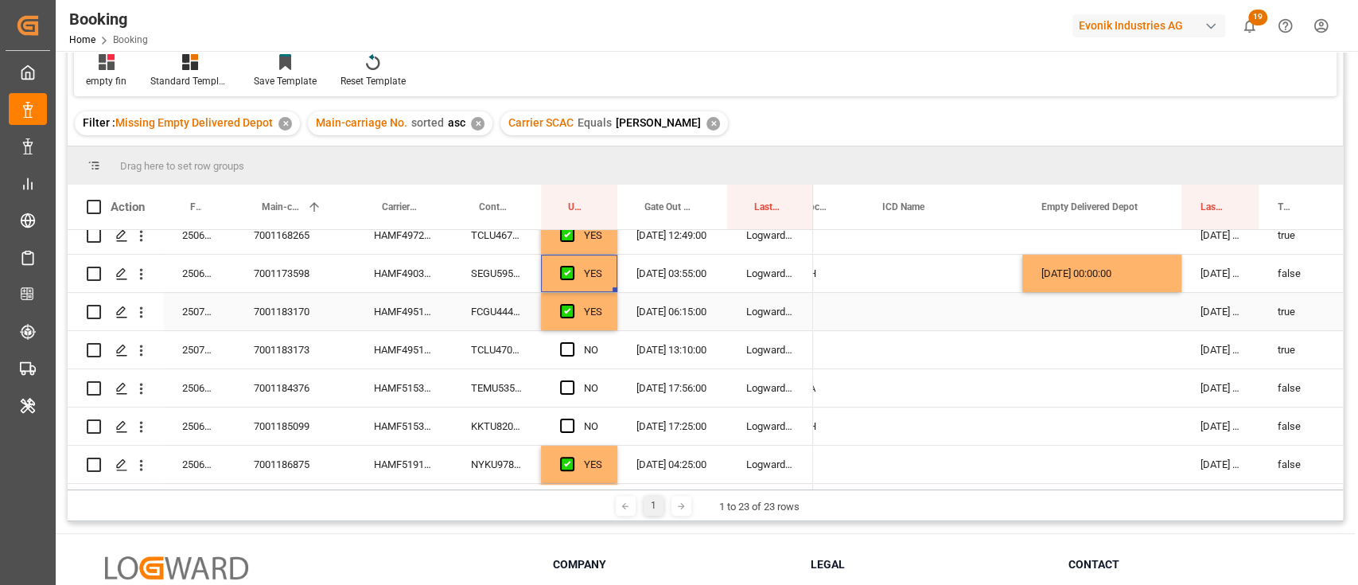
scroll to position [424, 0]
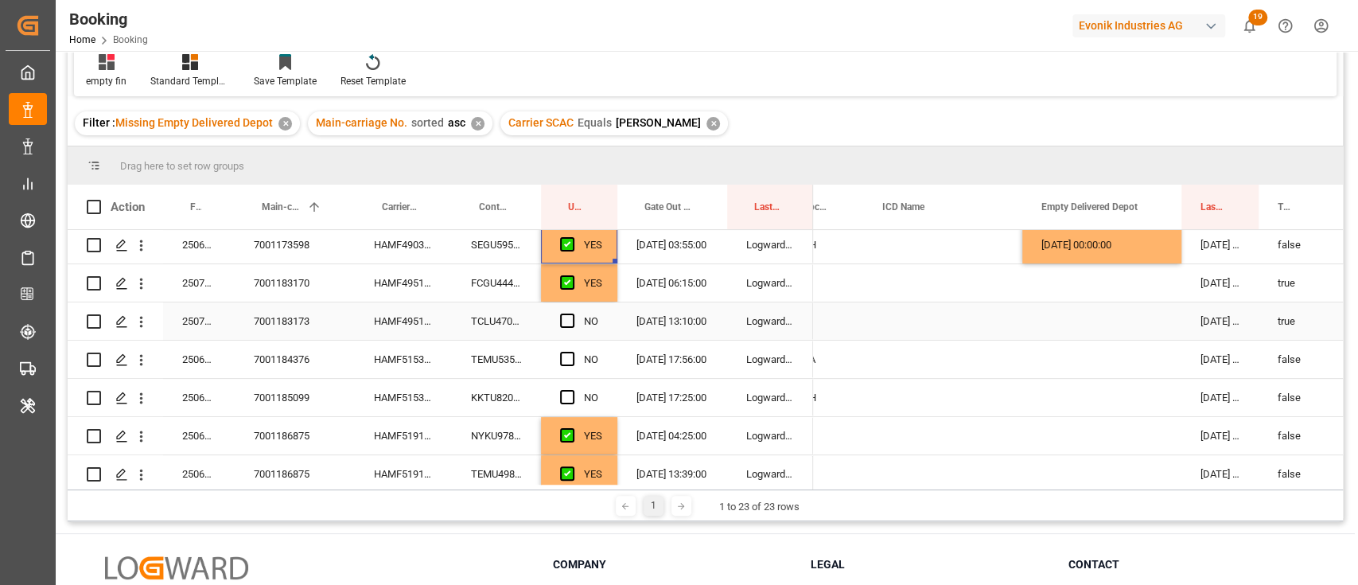
click at [431, 329] on div "HAMF49519900" at bounding box center [403, 320] width 97 height 37
click at [561, 327] on span "Press SPACE to select this row." at bounding box center [567, 320] width 14 height 14
click at [572, 313] on input "Press SPACE to select this row." at bounding box center [572, 313] width 0 height 0
click at [448, 356] on div "HAMF51531300" at bounding box center [403, 359] width 97 height 37
click at [1132, 343] on div "Press SPACE to select this row." at bounding box center [1101, 359] width 159 height 37
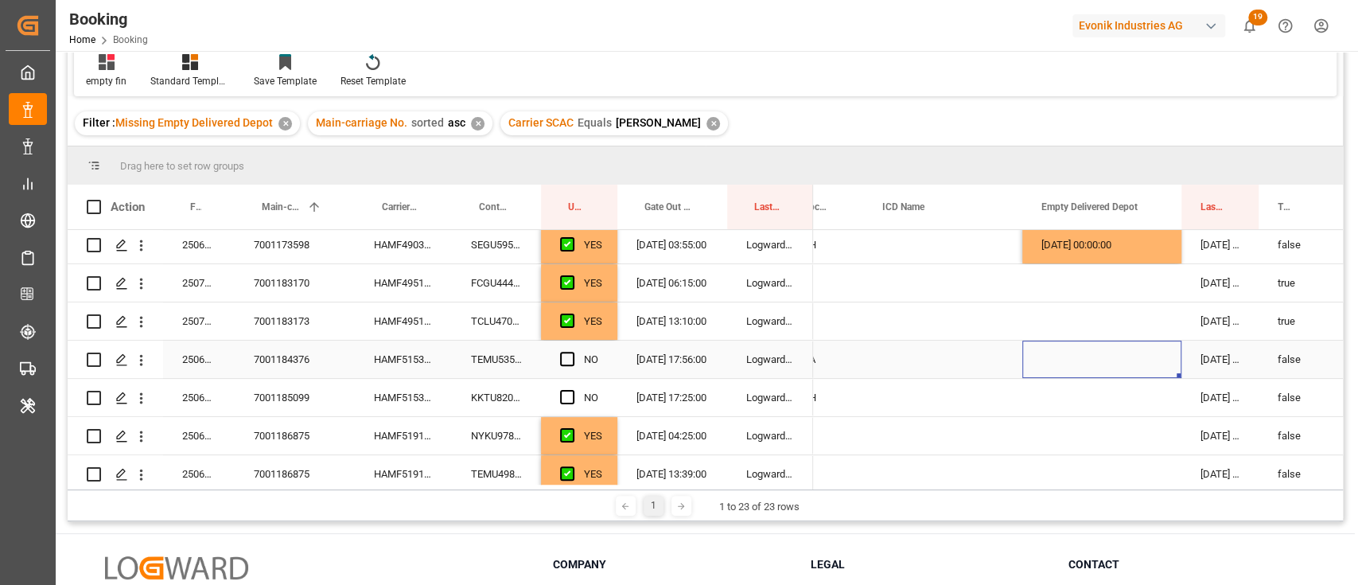
click at [1132, 343] on div "Press SPACE to select this row." at bounding box center [1101, 359] width 159 height 37
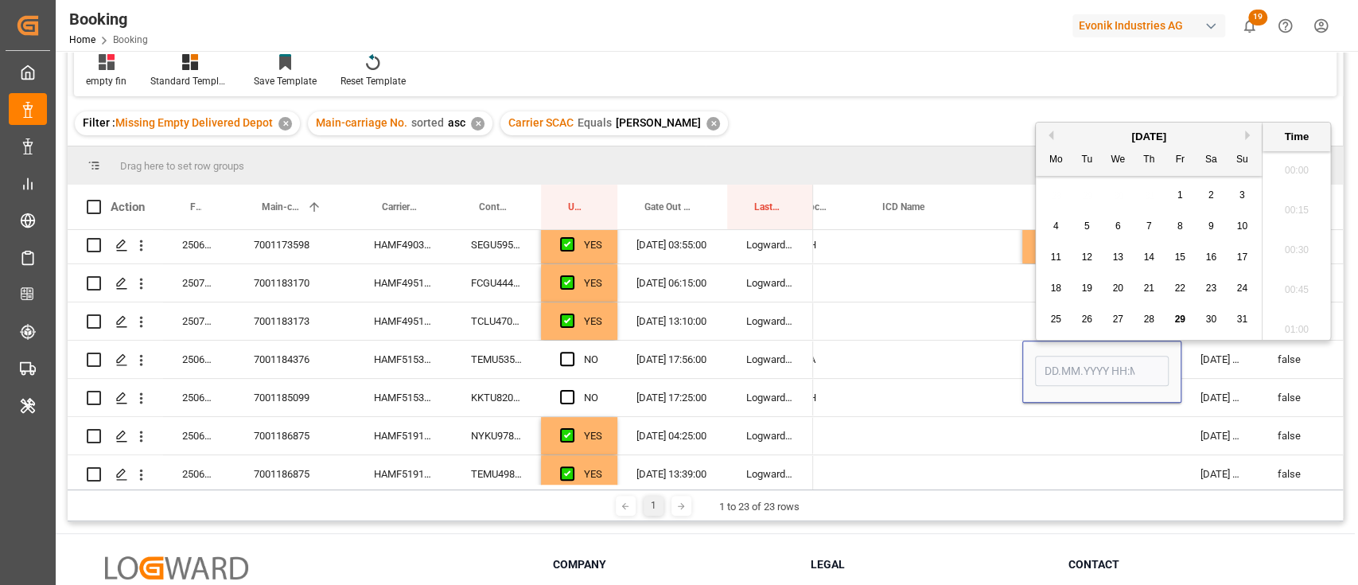
scroll to position [2551, 0]
click at [1178, 321] on span "29" at bounding box center [1179, 318] width 10 height 11
type input "[DATE] 00:00"
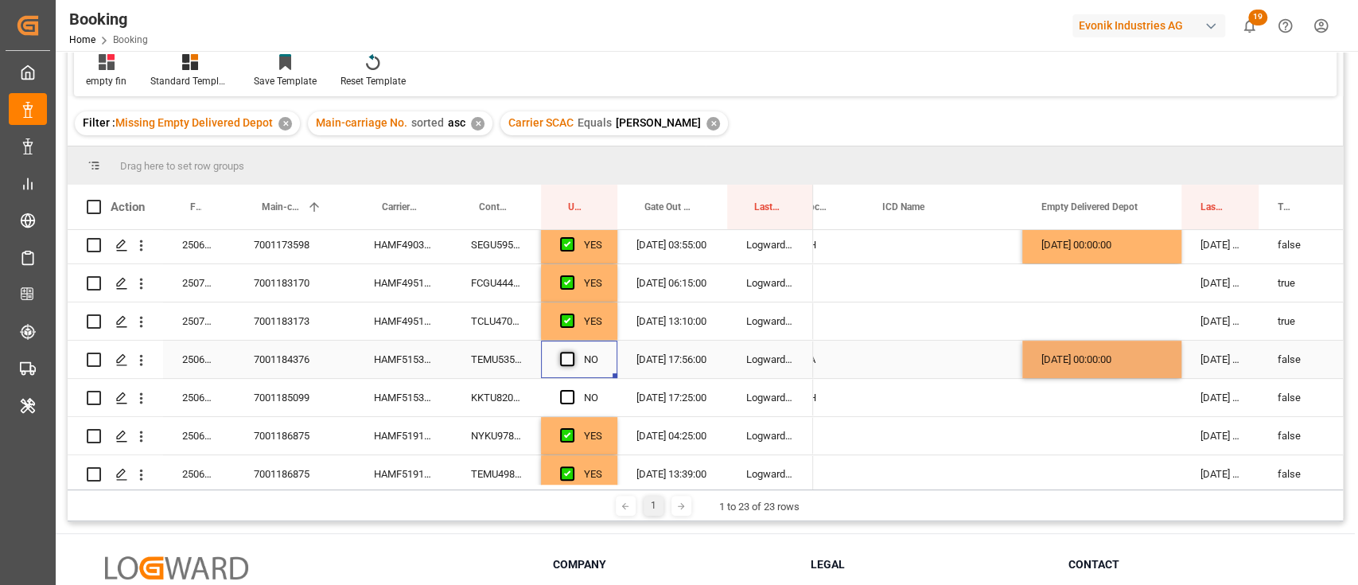
click at [570, 360] on span "Press SPACE to select this row." at bounding box center [567, 359] width 14 height 14
click at [572, 352] on input "Press SPACE to select this row." at bounding box center [572, 352] width 0 height 0
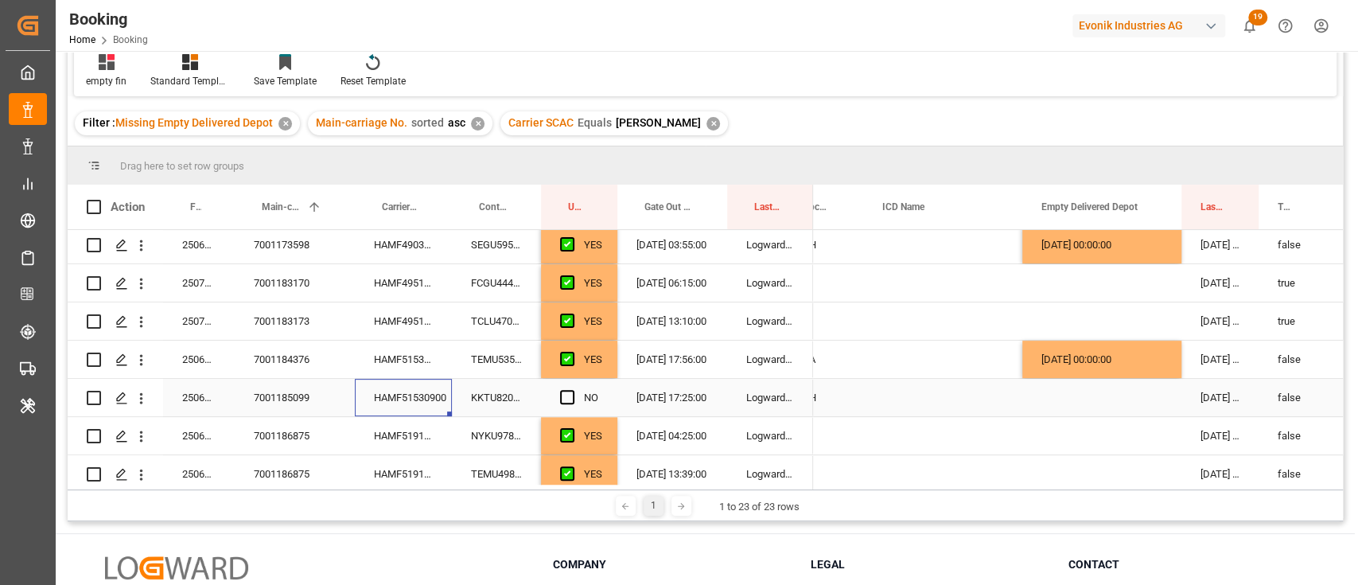
click at [419, 397] on div "HAMF51530900" at bounding box center [403, 397] width 97 height 37
click at [1151, 363] on div "29.08.2025 00:00:00" at bounding box center [1101, 359] width 159 height 37
click at [1183, 372] on div "29.08.2025 03:21:18" at bounding box center [1220, 359] width 77 height 37
click at [1182, 374] on div "29.08.2025 03:21:18" at bounding box center [1220, 359] width 77 height 37
click at [1178, 374] on div "29.08.2025 00:00:00" at bounding box center [1101, 359] width 159 height 37
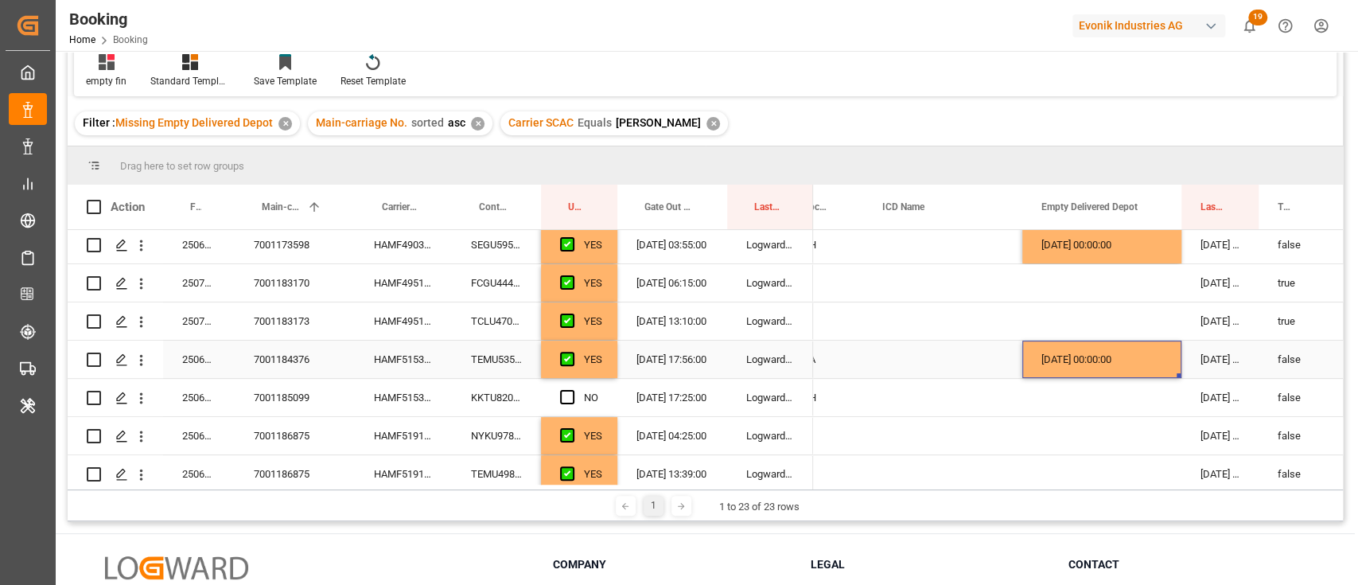
click at [1178, 374] on div "Press SPACE to select this row." at bounding box center [1179, 375] width 5 height 5
drag, startPoint x: 1178, startPoint y: 374, endPoint x: 1178, endPoint y: 401, distance: 27.1
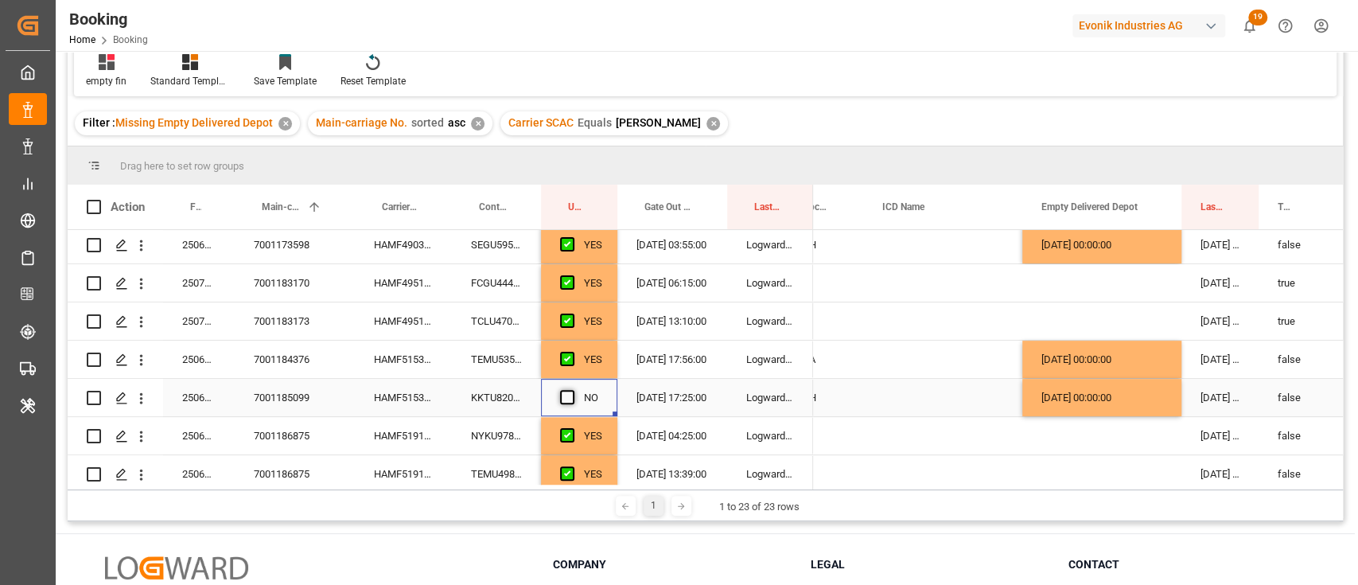
click at [566, 392] on span "Press SPACE to select this row." at bounding box center [567, 397] width 14 height 14
click at [572, 390] on input "Press SPACE to select this row." at bounding box center [572, 390] width 0 height 0
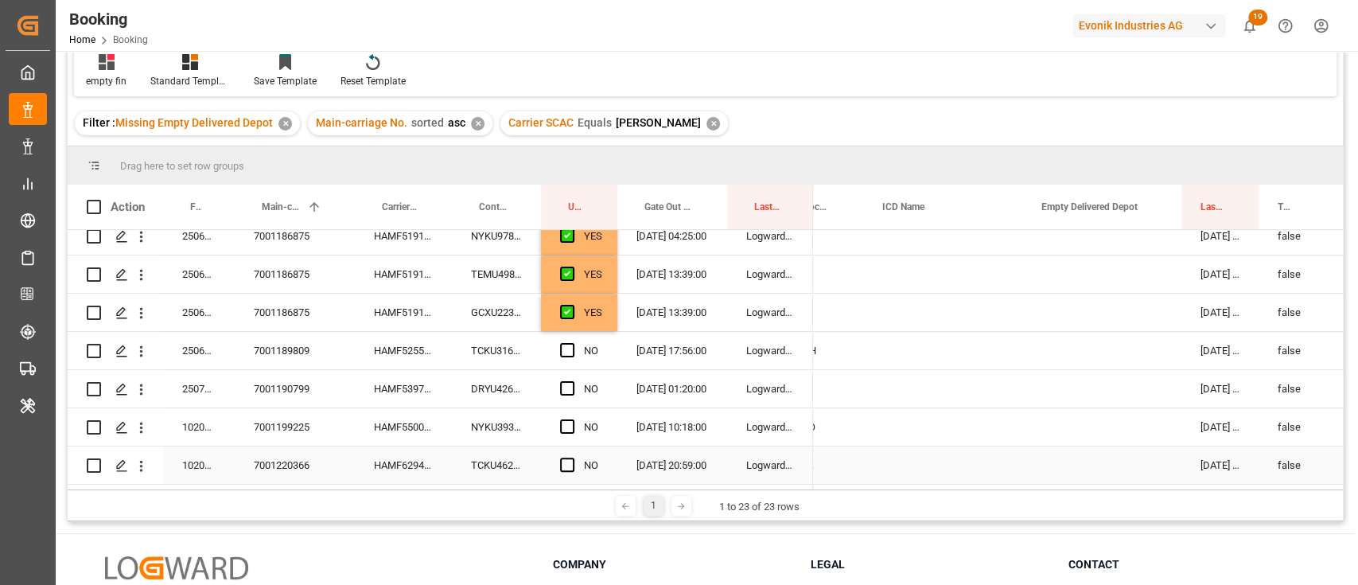
scroll to position [236, 0]
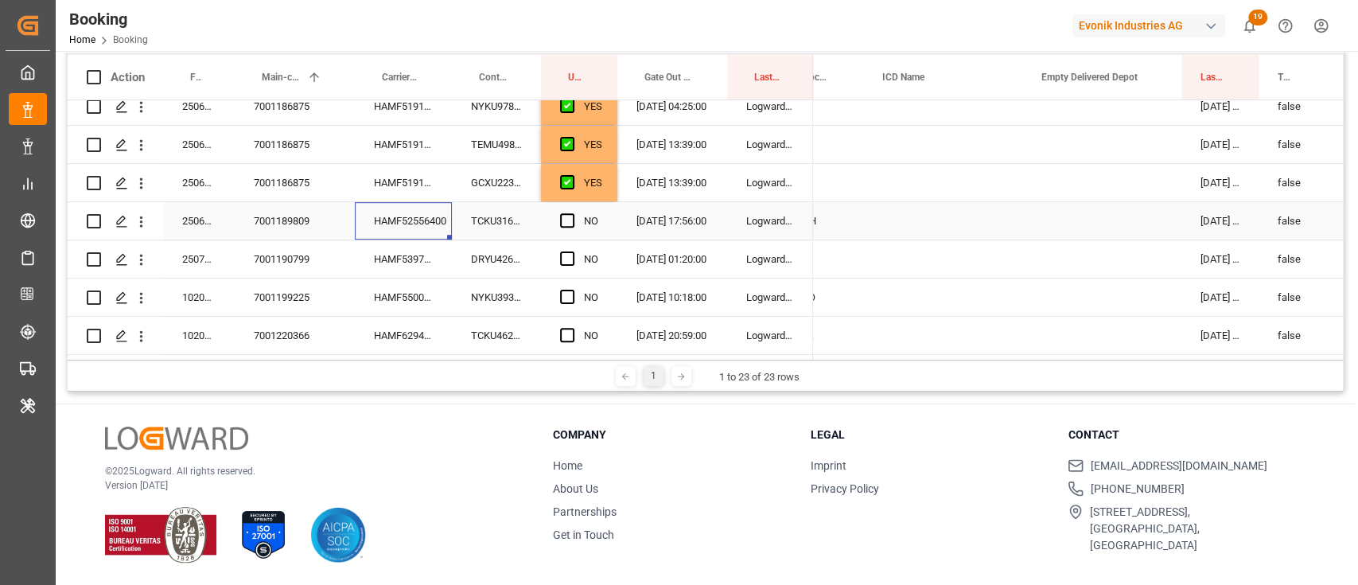
click at [426, 219] on div "HAMF52556400" at bounding box center [403, 220] width 97 height 37
click at [561, 215] on span "Press SPACE to select this row." at bounding box center [567, 220] width 14 height 14
click at [572, 213] on input "Press SPACE to select this row." at bounding box center [572, 213] width 0 height 0
click at [1091, 220] on div "Press SPACE to select this row." at bounding box center [1101, 220] width 159 height 37
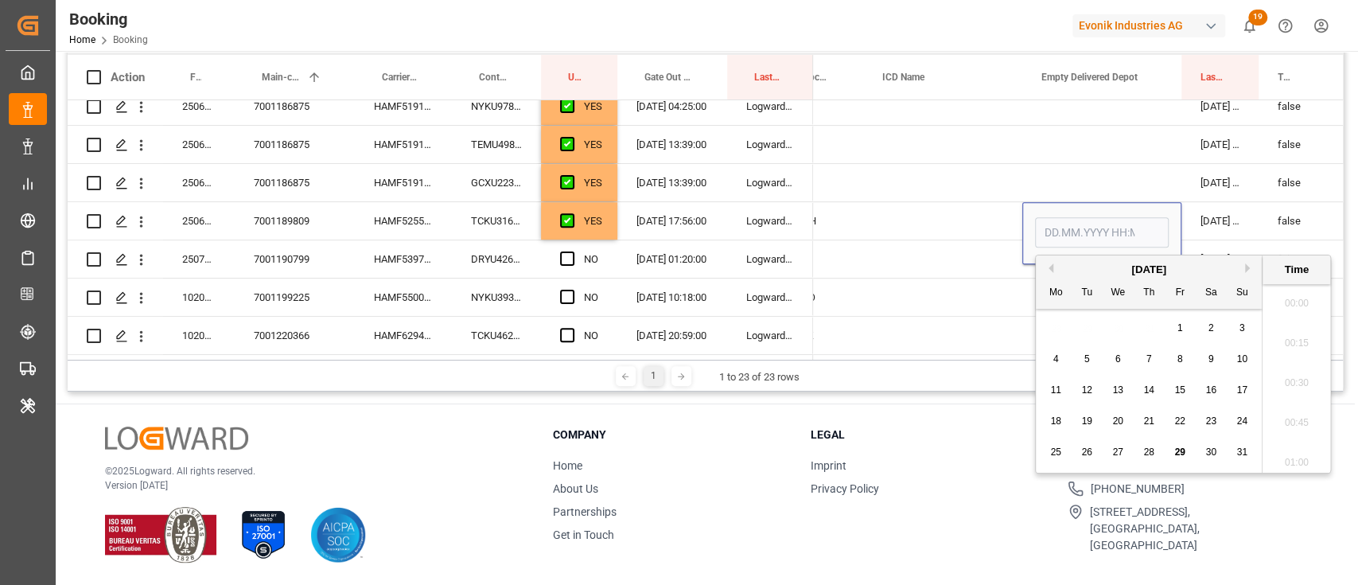
scroll to position [2551, 0]
click at [1177, 447] on span "29" at bounding box center [1179, 451] width 10 height 11
type input "[DATE] 00:00"
click at [387, 248] on div "HAMF53972700" at bounding box center [403, 258] width 97 height 37
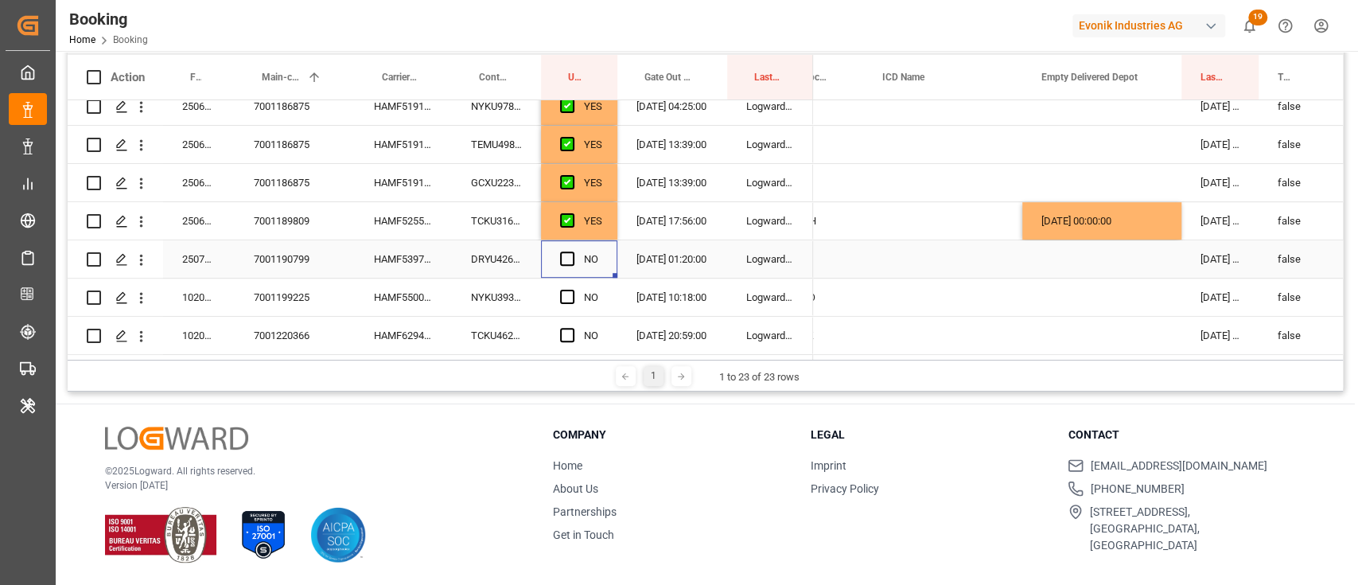
click at [559, 258] on div "NO" at bounding box center [579, 258] width 76 height 37
click at [567, 251] on span "Press SPACE to select this row." at bounding box center [567, 258] width 14 height 14
click at [572, 251] on input "Press SPACE to select this row." at bounding box center [572, 251] width 0 height 0
click at [488, 294] on div "NYKU3933626" at bounding box center [496, 296] width 89 height 37
click at [399, 310] on div "HAMF55007500" at bounding box center [403, 296] width 97 height 37
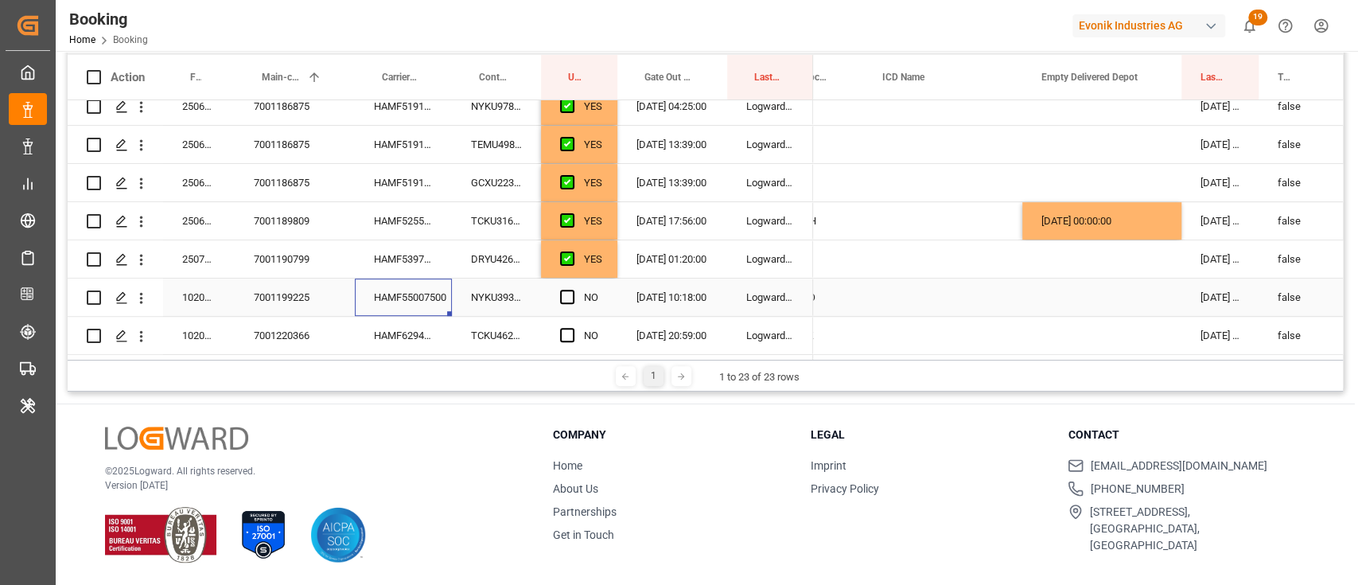
click at [1072, 294] on div "Press SPACE to select this row." at bounding box center [1101, 296] width 159 height 37
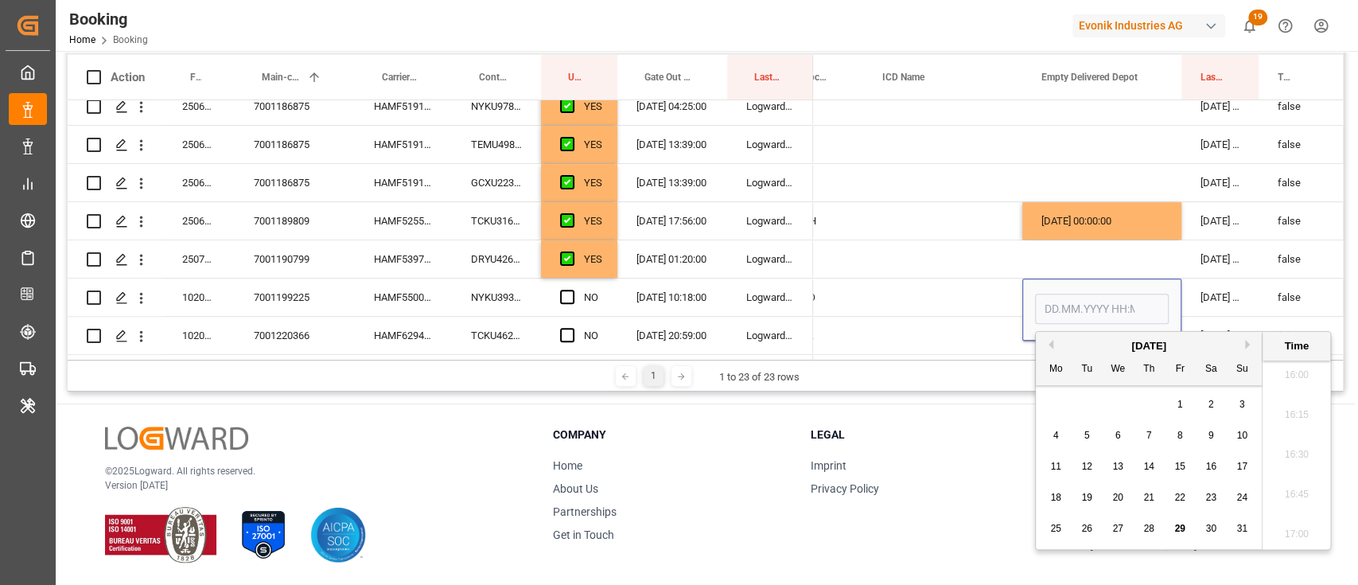
click at [1182, 535] on div "29" at bounding box center [1180, 529] width 20 height 19
type input "[DATE] 00:00"
click at [571, 292] on span "Press SPACE to select this row." at bounding box center [567, 297] width 14 height 14
click at [572, 290] on input "Press SPACE to select this row." at bounding box center [572, 290] width 0 height 0
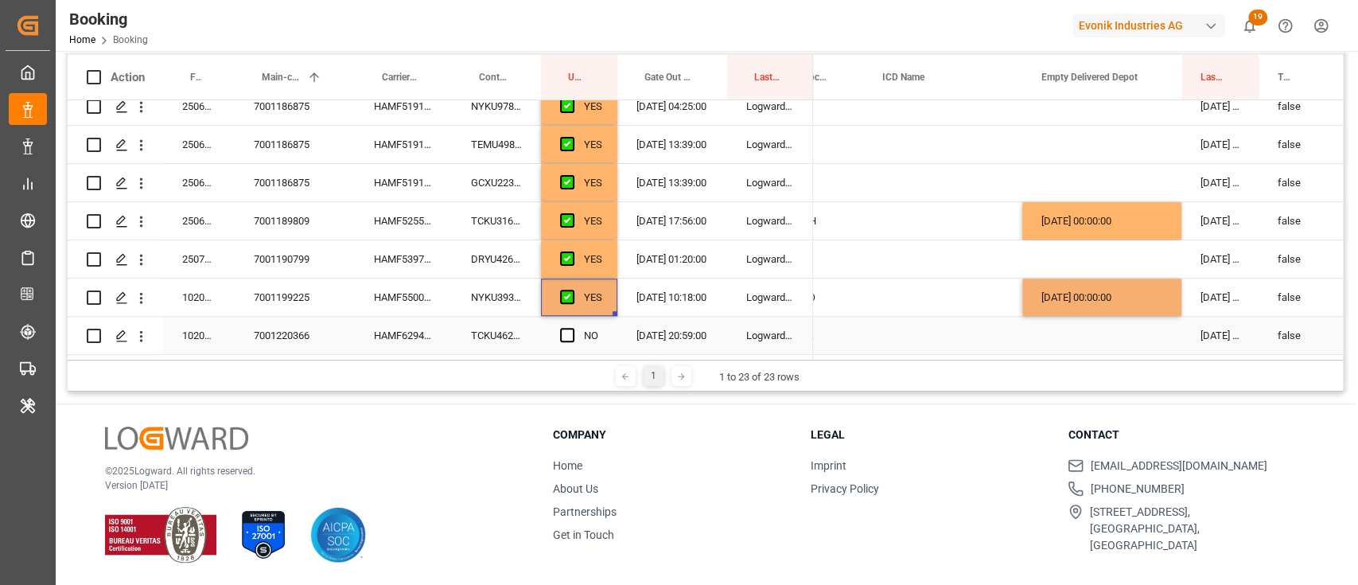
click at [446, 324] on div "HAMF62949400" at bounding box center [403, 335] width 97 height 37
click at [566, 334] on span "Press SPACE to select this row." at bounding box center [567, 335] width 14 height 14
click at [572, 328] on input "Press SPACE to select this row." at bounding box center [572, 328] width 0 height 0
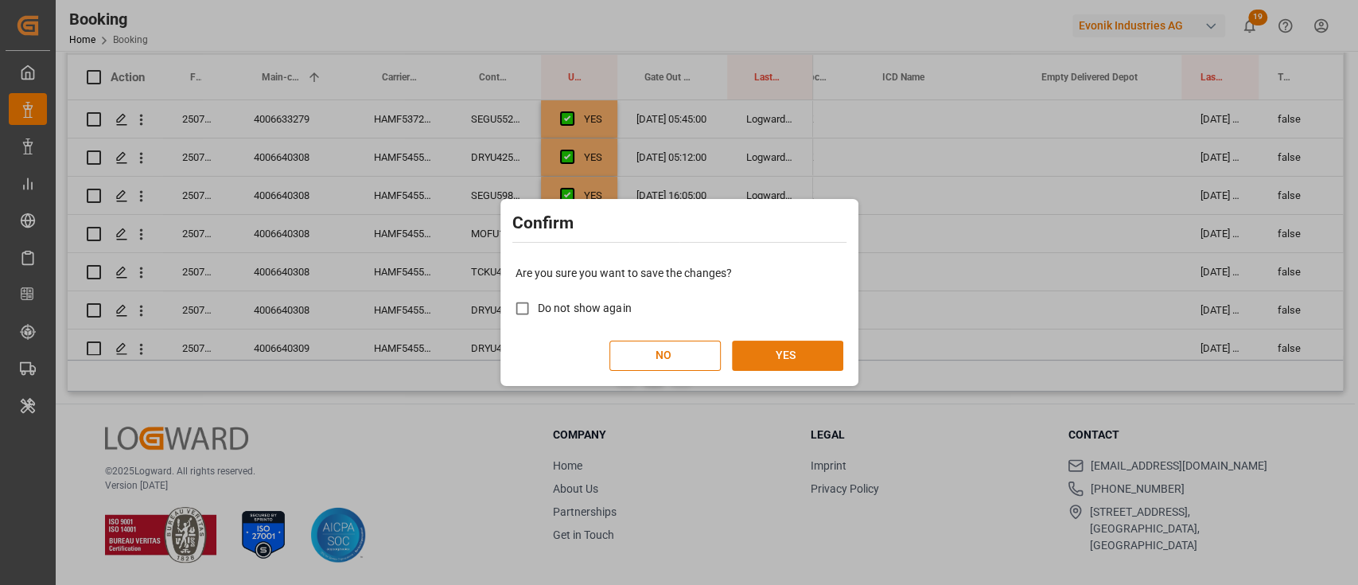
click at [793, 345] on button "YES" at bounding box center [787, 356] width 111 height 30
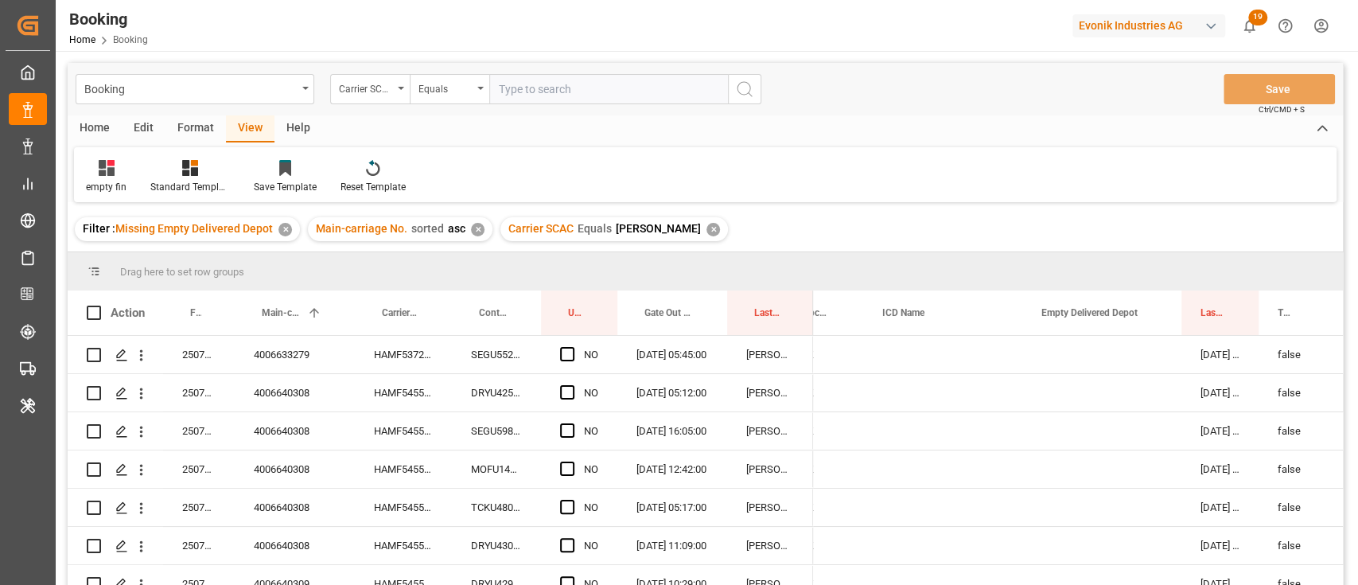
click at [516, 94] on input "text" at bounding box center [608, 89] width 239 height 30
type input "ymlu"
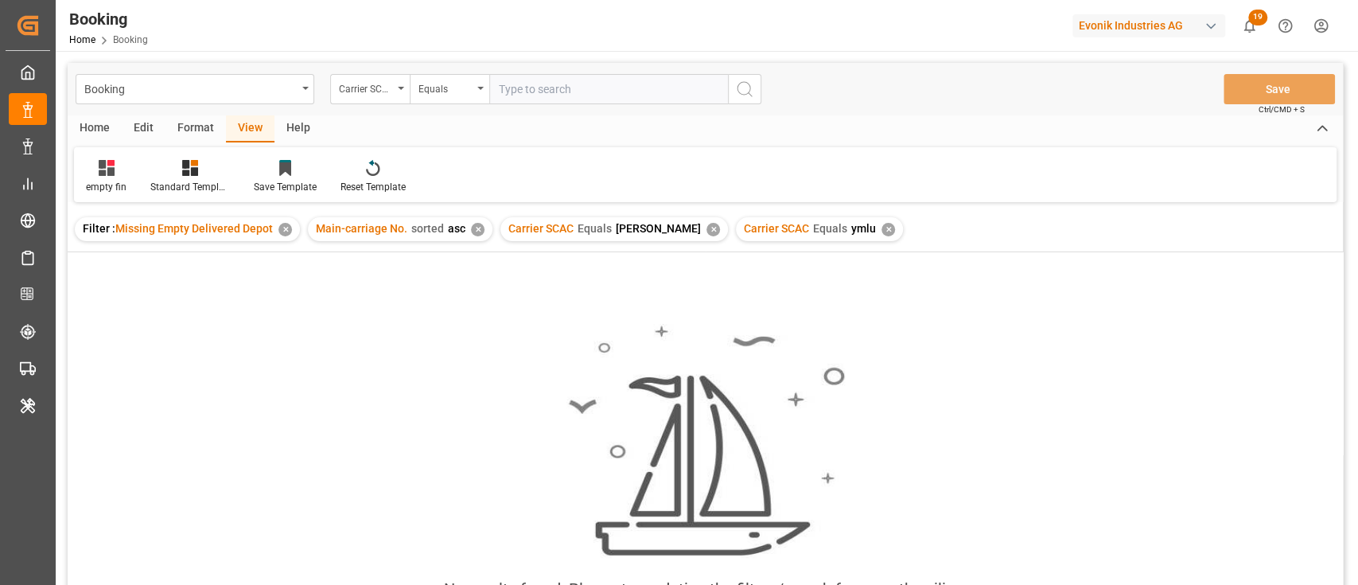
click at [656, 225] on div "Carrier SCAC Equals oney ✕" at bounding box center [614, 229] width 228 height 24
click at [707, 226] on div "✕" at bounding box center [714, 230] width 14 height 14
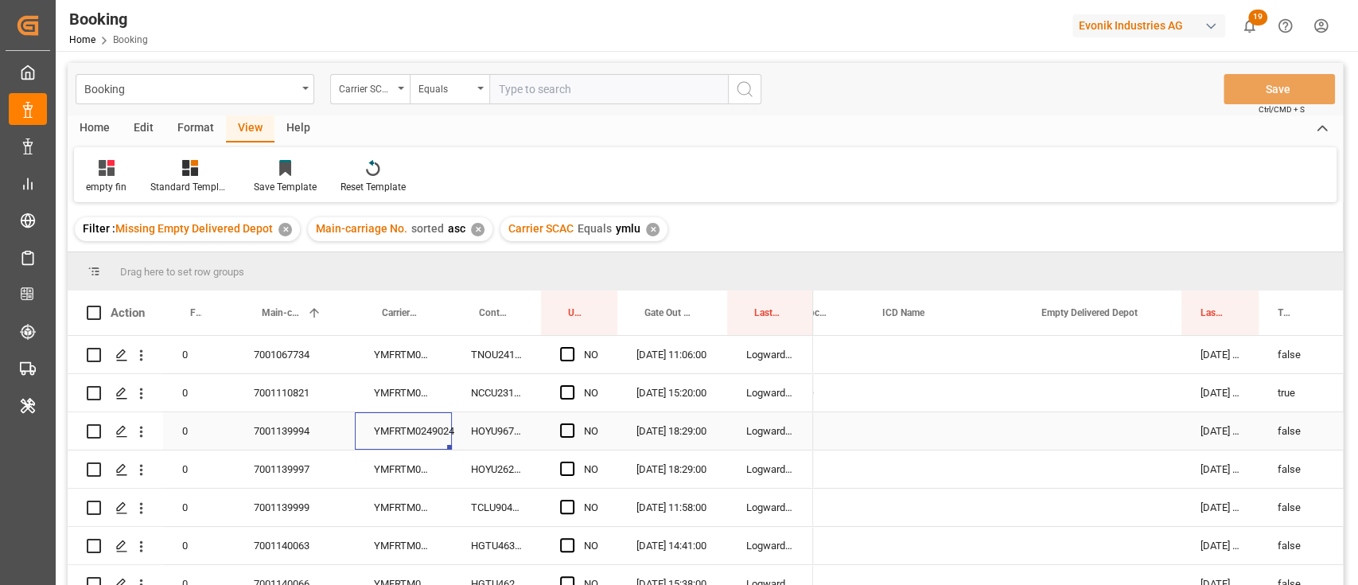
click at [419, 417] on div "YMFRTM0249024" at bounding box center [403, 430] width 97 height 37
click at [562, 431] on span "Press SPACE to select this row." at bounding box center [567, 430] width 14 height 14
click at [572, 423] on input "Press SPACE to select this row." at bounding box center [572, 423] width 0 height 0
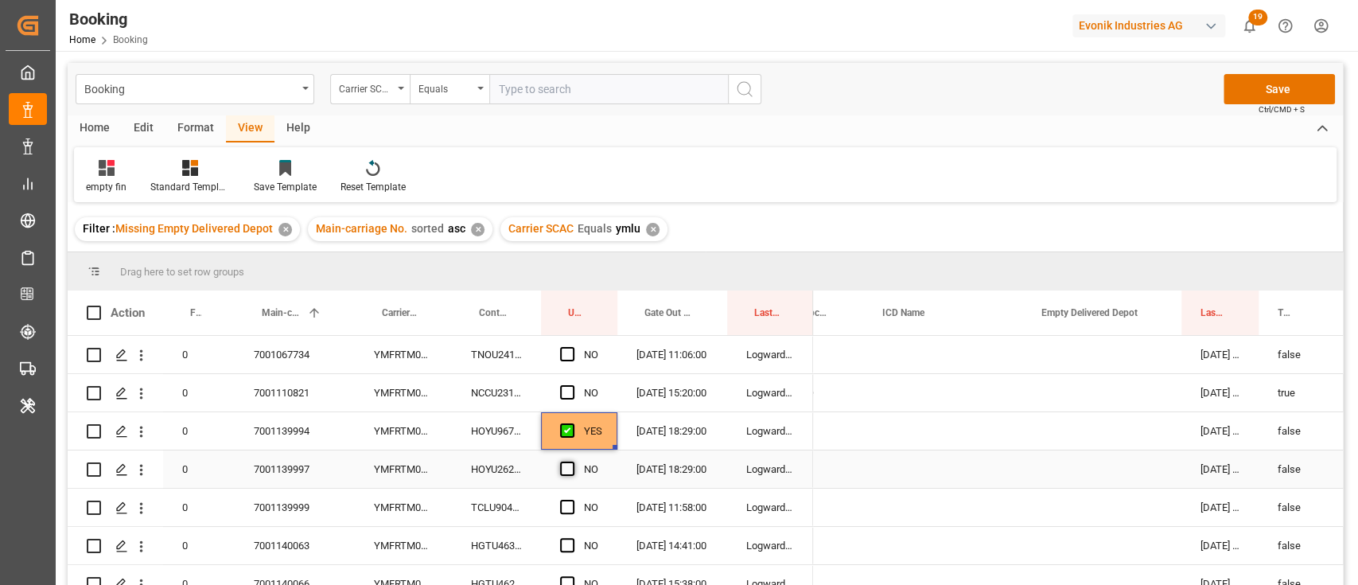
click at [560, 465] on span "Press SPACE to select this row." at bounding box center [567, 468] width 14 height 14
click at [572, 461] on input "Press SPACE to select this row." at bounding box center [572, 461] width 0 height 0
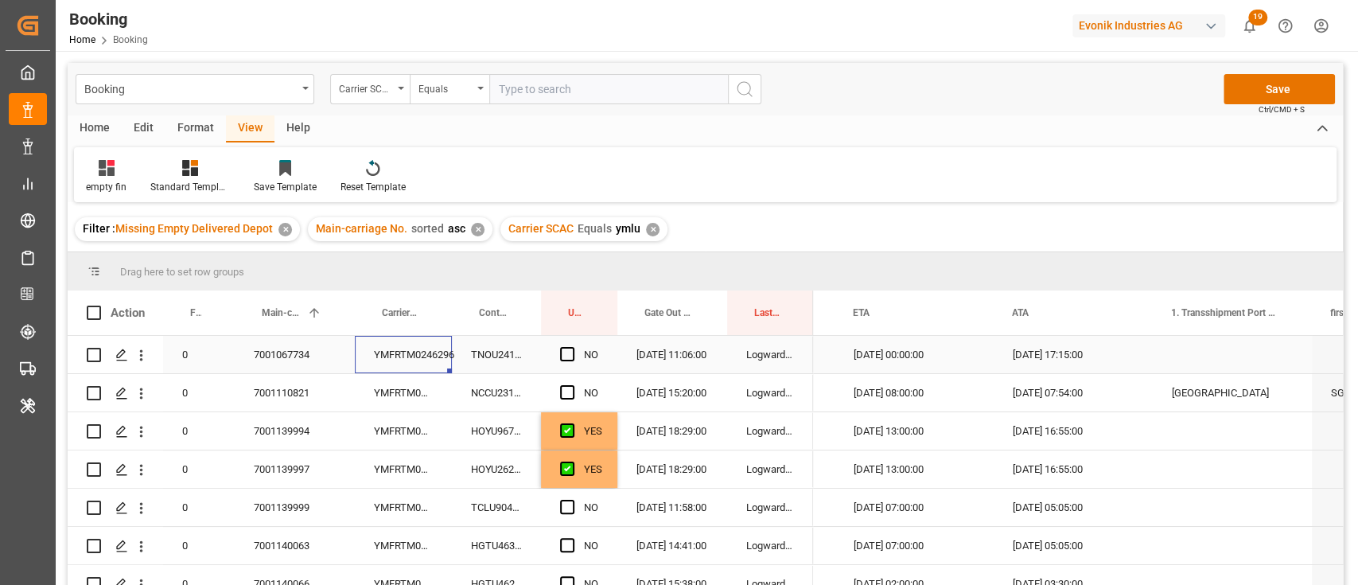
click at [409, 359] on div "YMFRTM0246296" at bounding box center [403, 354] width 97 height 37
click at [563, 357] on span "Press SPACE to select this row." at bounding box center [567, 354] width 14 height 14
click at [572, 347] on input "Press SPACE to select this row." at bounding box center [572, 347] width 0 height 0
click at [401, 387] on div "YMFRTM0247735" at bounding box center [403, 392] width 97 height 37
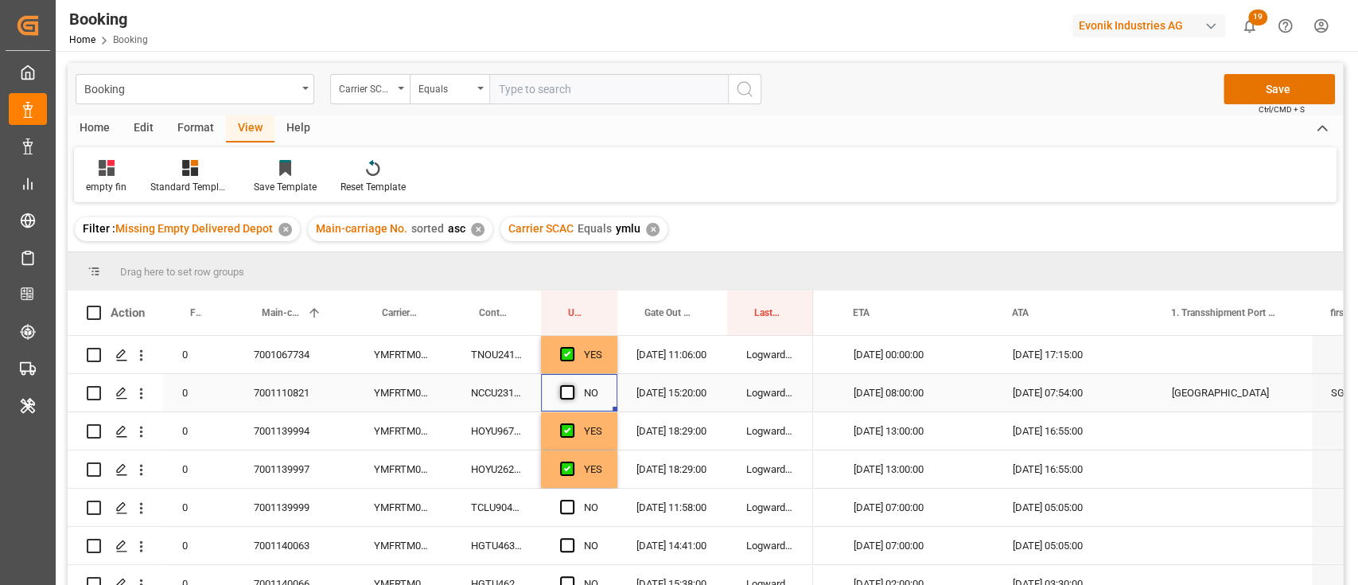
click at [565, 391] on span "Press SPACE to select this row." at bounding box center [567, 392] width 14 height 14
click at [572, 385] on input "Press SPACE to select this row." at bounding box center [572, 385] width 0 height 0
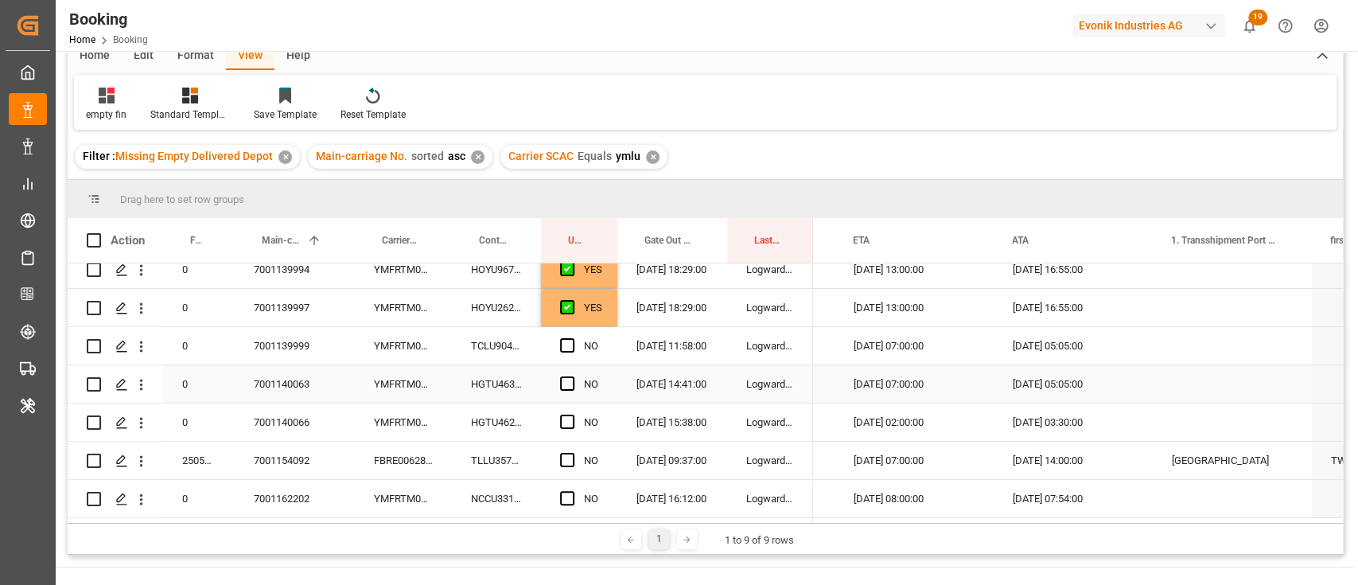
scroll to position [106, 0]
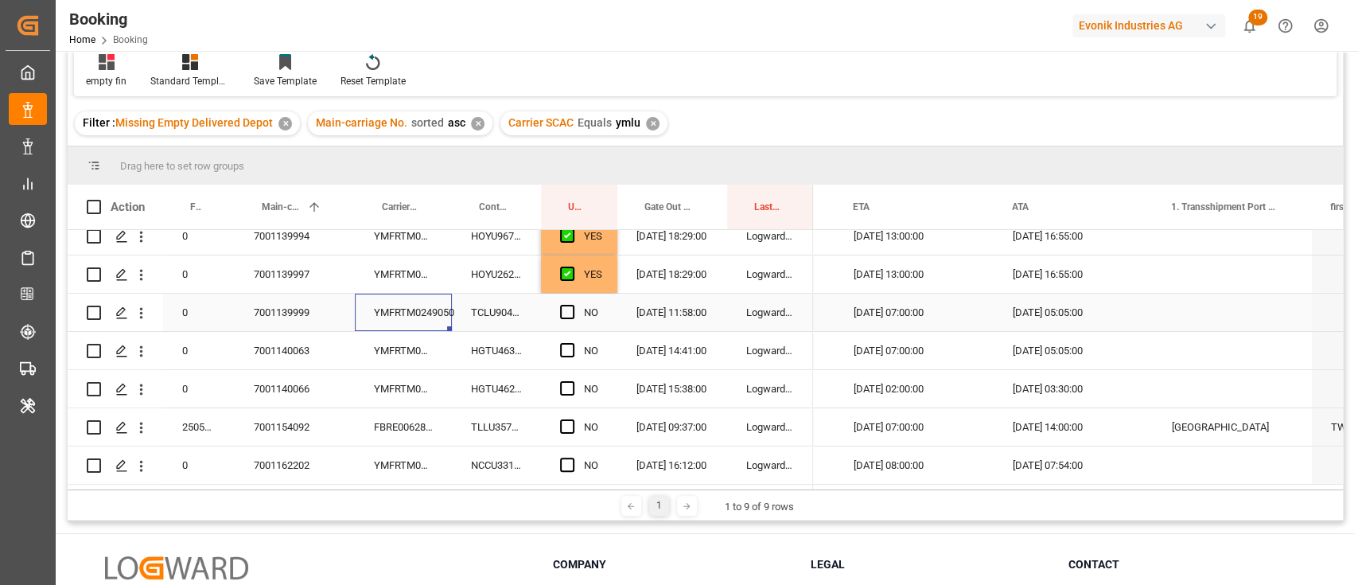
click at [401, 312] on div "YMFRTM0249050" at bounding box center [403, 312] width 97 height 37
click at [567, 305] on span "Press SPACE to select this row." at bounding box center [567, 312] width 14 height 14
click at [572, 305] on input "Press SPACE to select this row." at bounding box center [572, 305] width 0 height 0
click at [578, 352] on div "Press SPACE to select this row." at bounding box center [572, 351] width 24 height 37
click at [570, 343] on span "Press SPACE to select this row." at bounding box center [567, 350] width 14 height 14
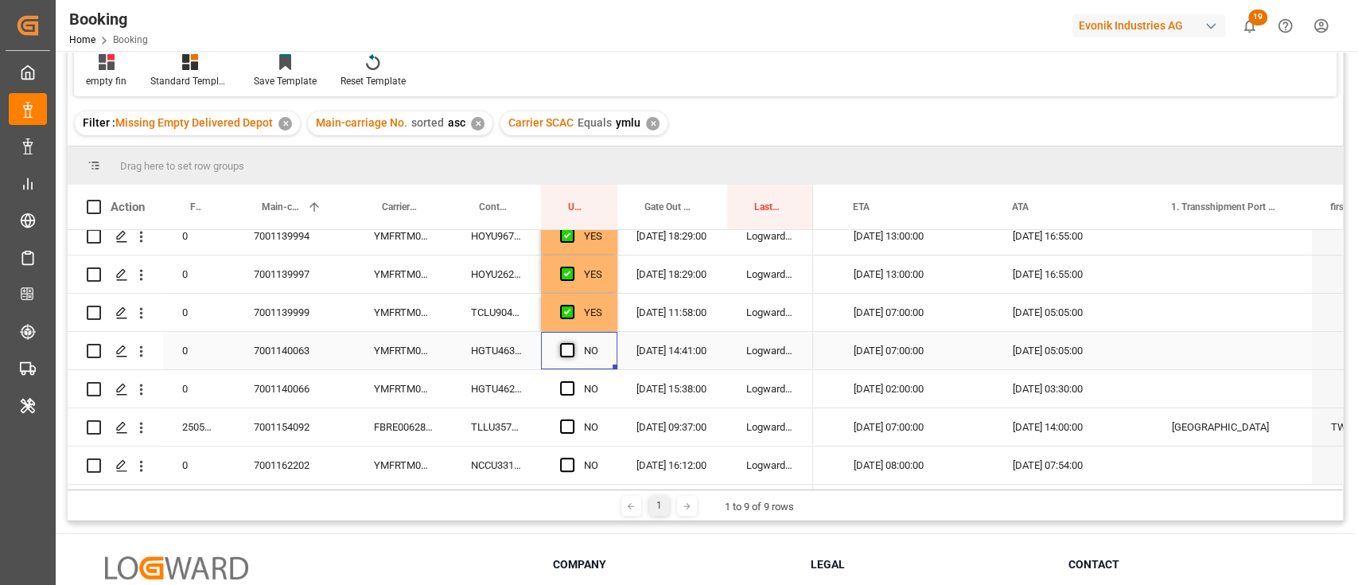
click at [572, 343] on input "Press SPACE to select this row." at bounding box center [572, 343] width 0 height 0
click at [390, 393] on div "YMFRTM0249494" at bounding box center [403, 388] width 97 height 37
click at [563, 389] on span "Press SPACE to select this row." at bounding box center [567, 388] width 14 height 14
click at [572, 381] on input "Press SPACE to select this row." at bounding box center [572, 381] width 0 height 0
click at [438, 411] on div "FBRE0062810" at bounding box center [403, 426] width 97 height 37
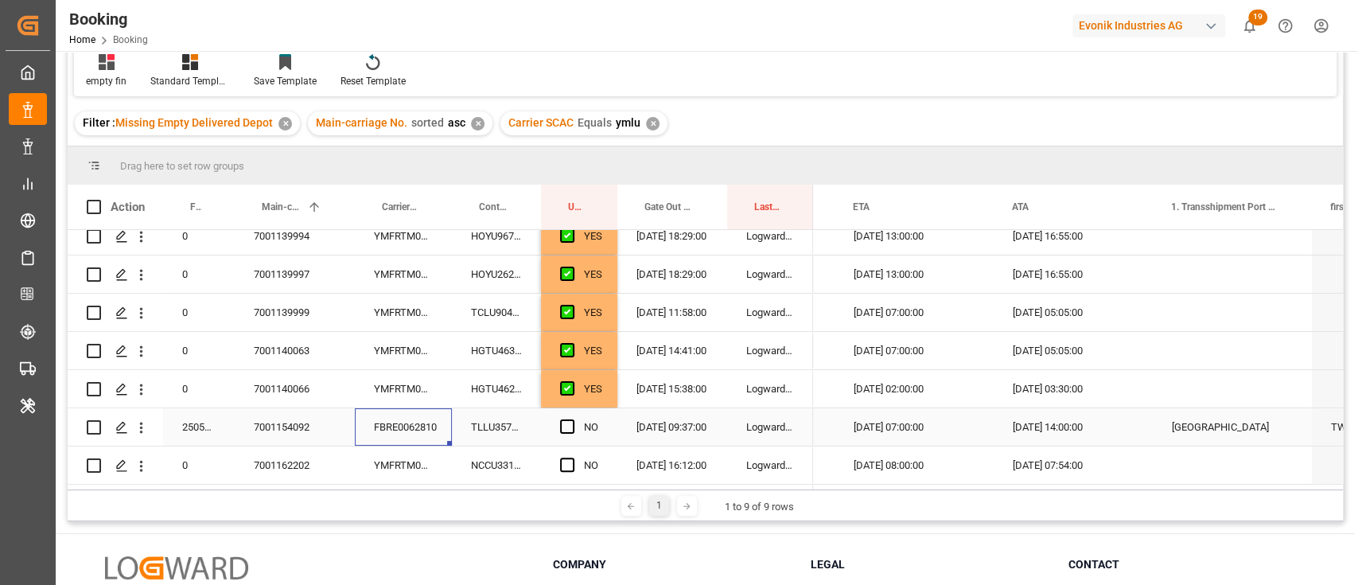
click at [572, 412] on div "Press SPACE to select this row." at bounding box center [572, 427] width 24 height 37
click at [561, 425] on span "Press SPACE to select this row." at bounding box center [567, 426] width 14 height 14
click at [572, 419] on input "Press SPACE to select this row." at bounding box center [572, 419] width 0 height 0
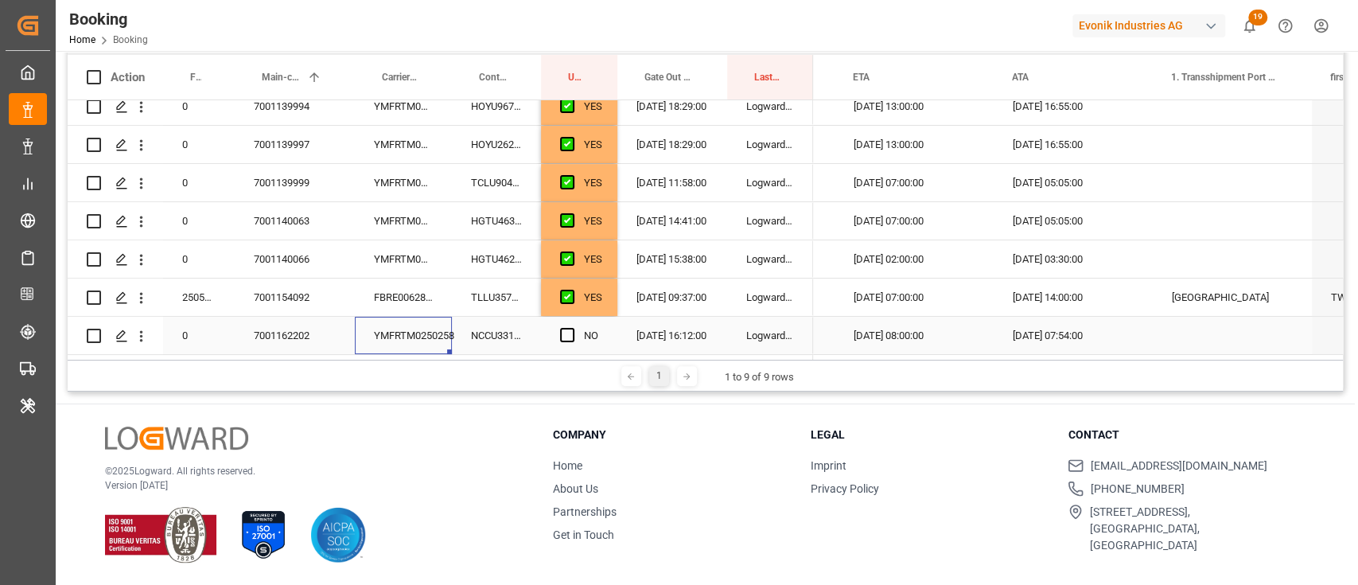
click at [373, 327] on div "YMFRTM0250258" at bounding box center [403, 335] width 97 height 37
click at [550, 326] on div "NO" at bounding box center [579, 335] width 76 height 37
click at [557, 325] on div "NO" at bounding box center [579, 335] width 76 height 37
click at [568, 328] on span "Press SPACE to select this row." at bounding box center [567, 335] width 14 height 14
click at [572, 328] on input "Press SPACE to select this row." at bounding box center [572, 328] width 0 height 0
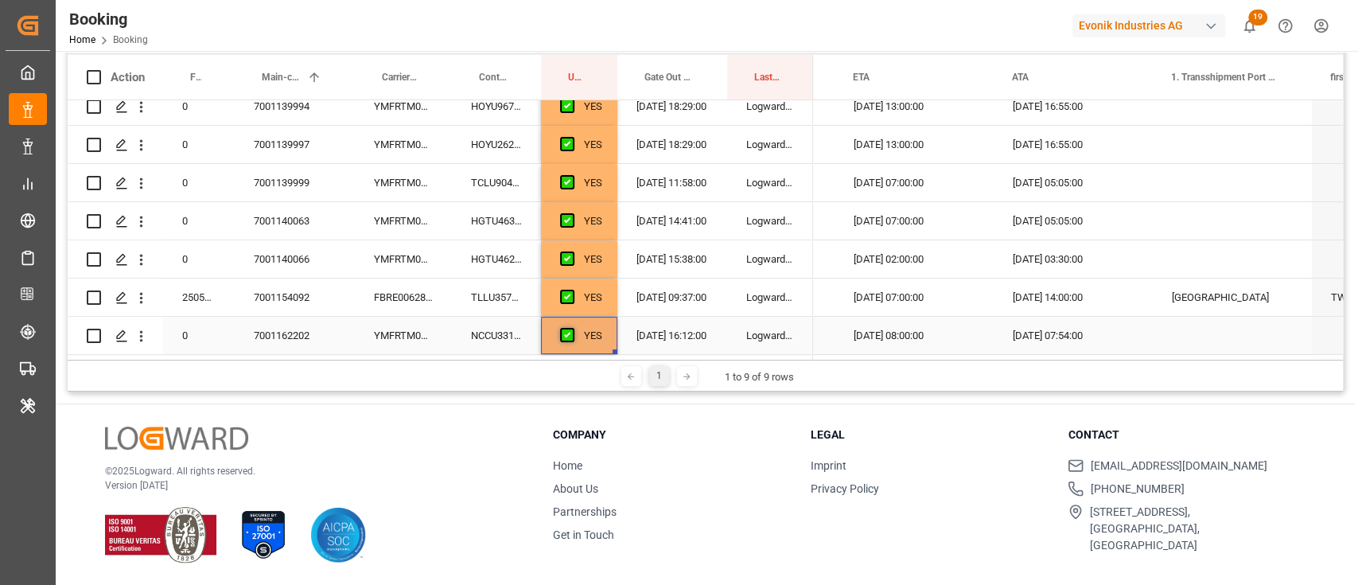
scroll to position [0, 0]
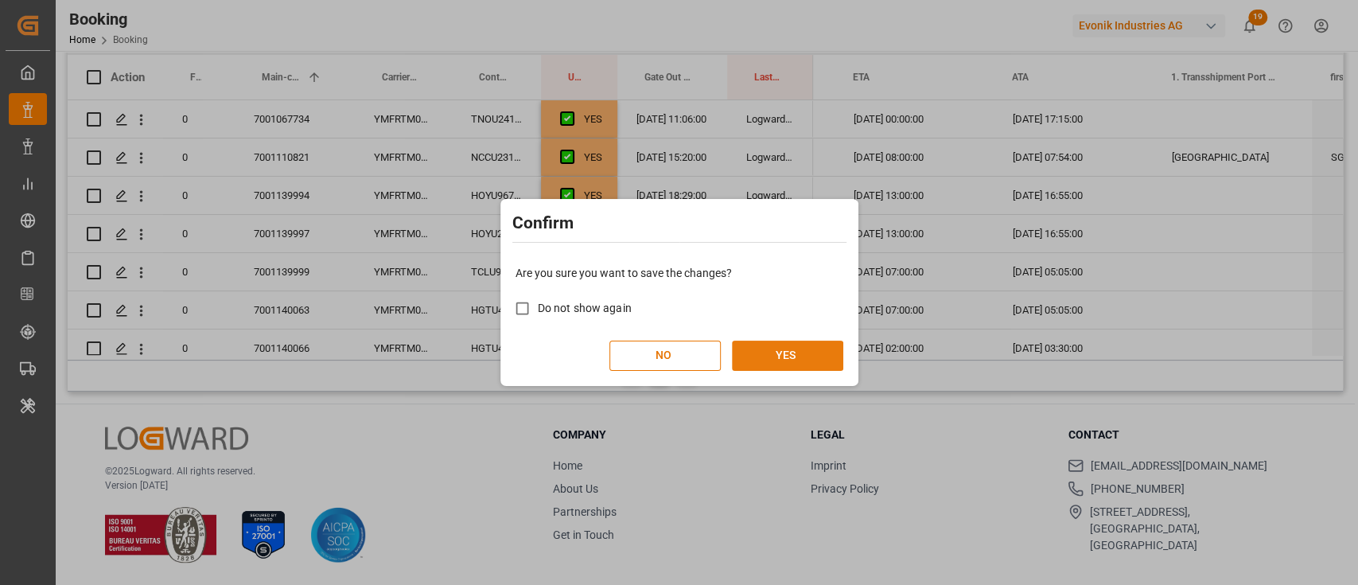
click at [781, 350] on button "YES" at bounding box center [787, 356] width 111 height 30
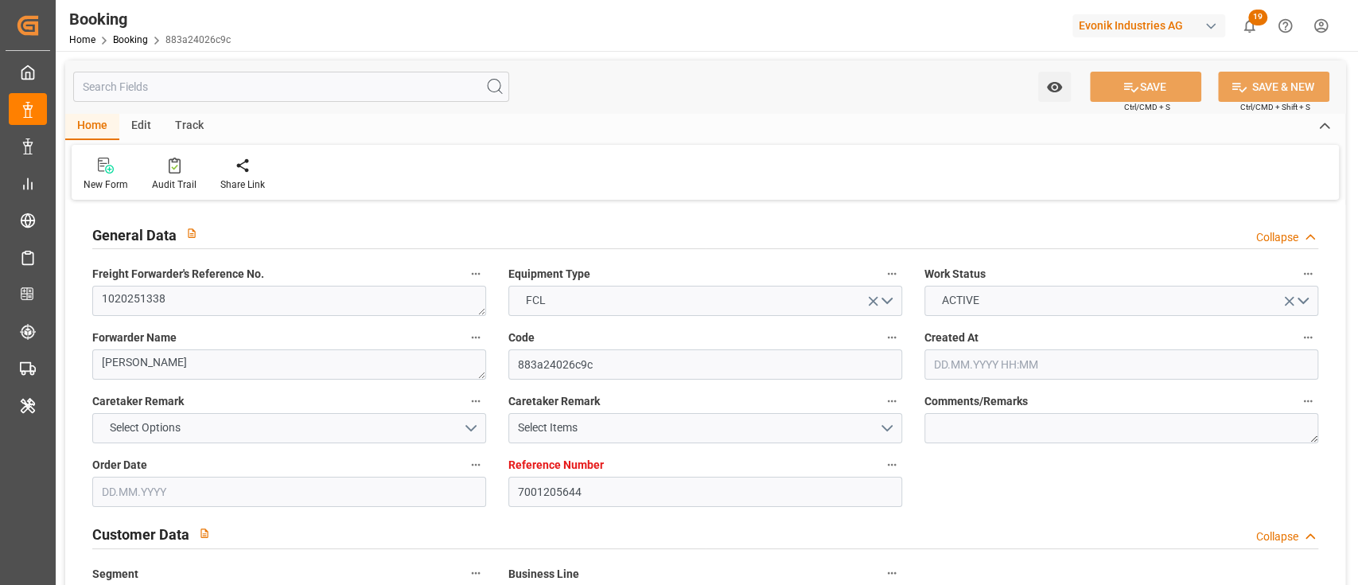
type input "7001205644"
type input "9525912"
type input "ICL"
type input "Independent Container Line Limited"
type input "NLRTM"
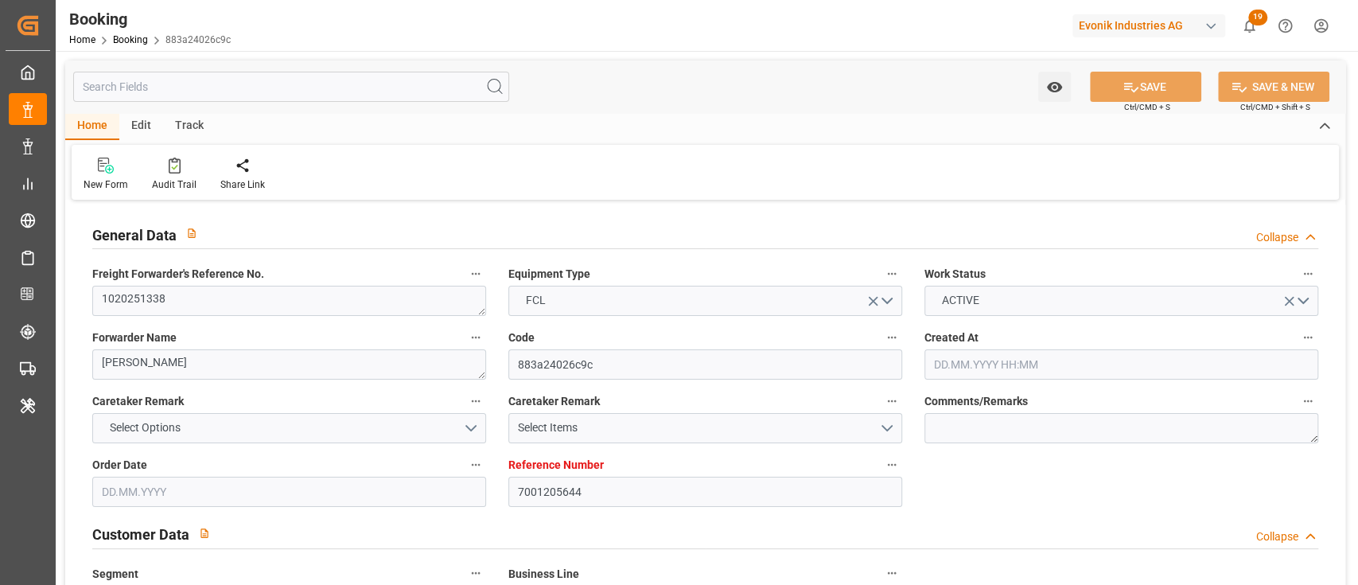
type input "INNSA"
type input "47"
type input "0"
type input "[DATE] 09:25"
type input "[DATE]"
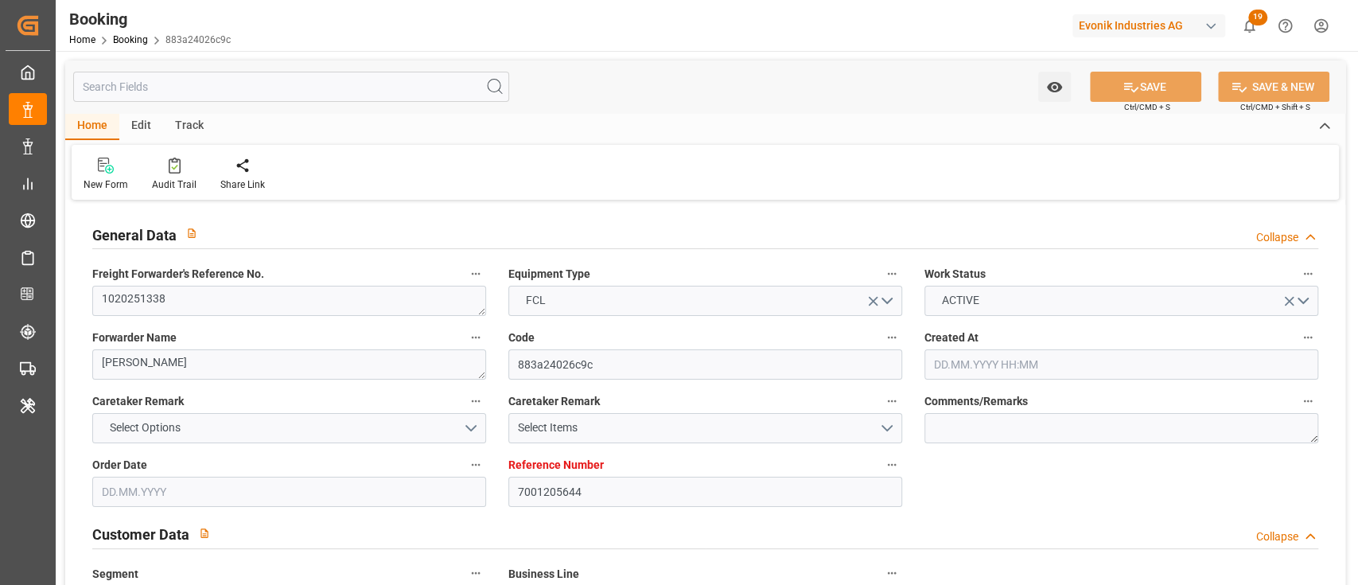
type input "[DATE]"
type input "[DATE] 00:00"
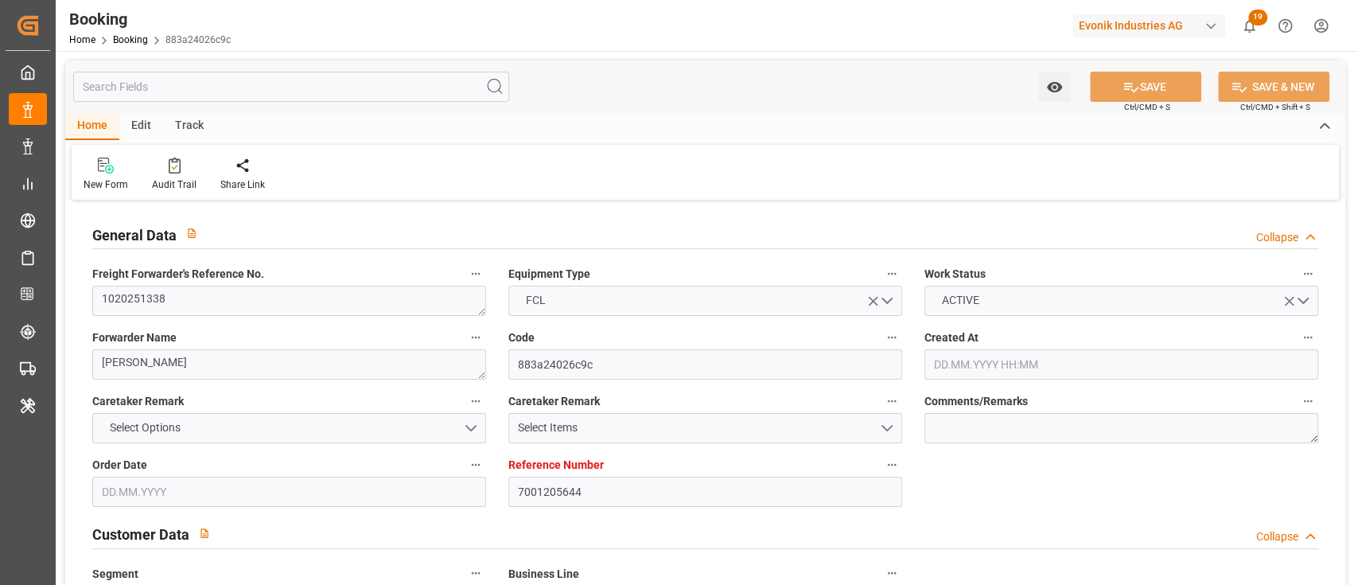
type input "[DATE] 00:00"
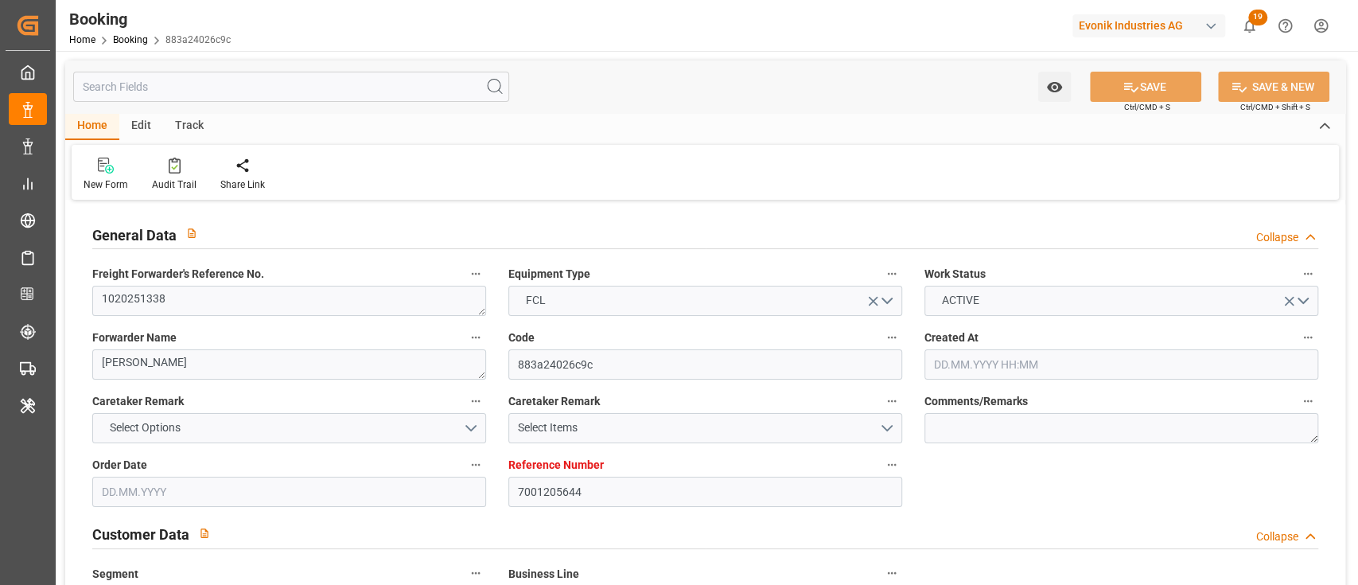
type input "[DATE] 00:00"
type input "[DATE]"
type input "[DATE] 13:25"
click at [176, 170] on icon at bounding box center [175, 166] width 12 height 16
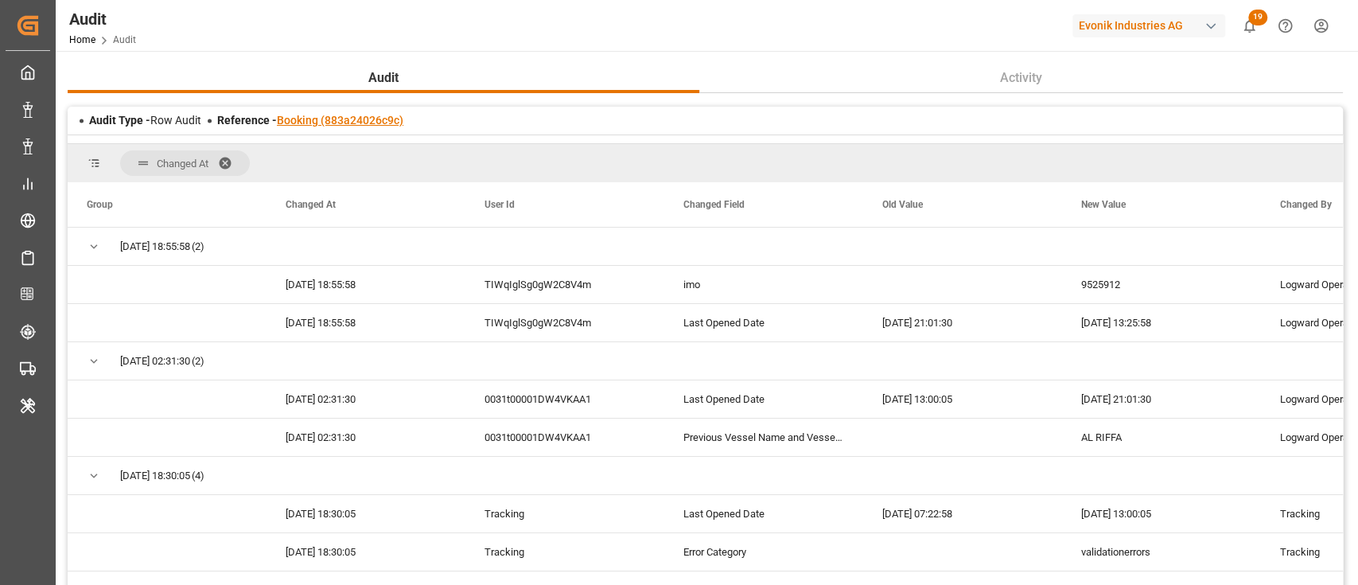
click at [319, 119] on link "Booking (883a24026c9c)" at bounding box center [340, 120] width 127 height 13
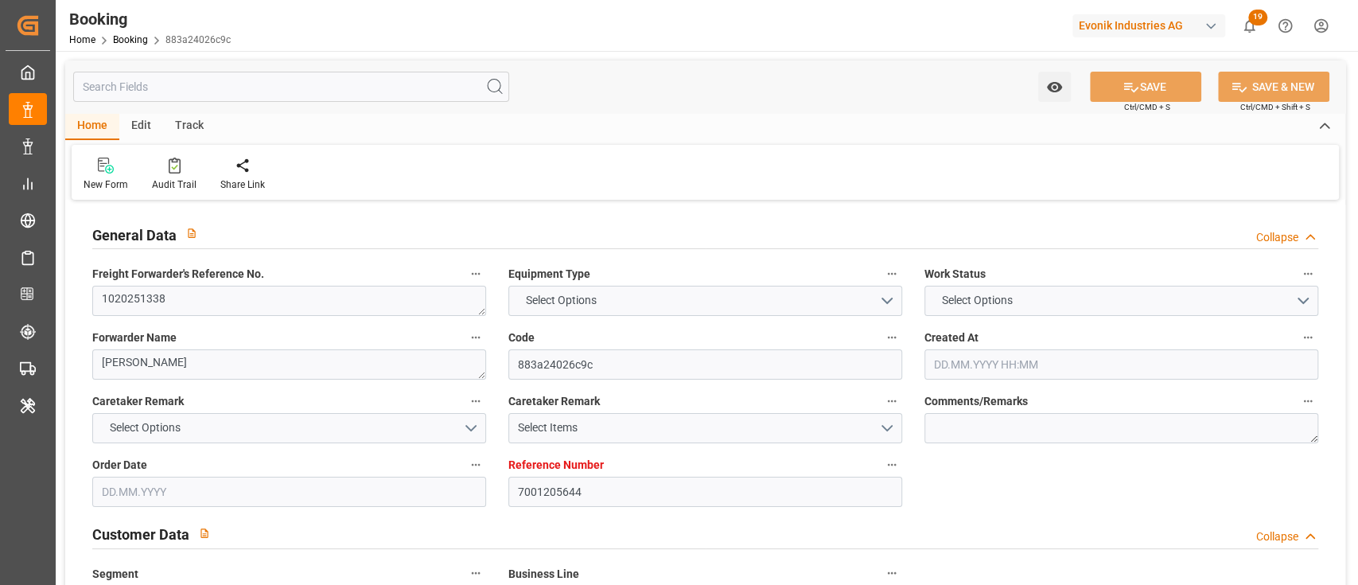
type textarea "1020251338"
type textarea "[PERSON_NAME]"
type input "883a24026c9c"
type input "7001205644"
type textarea "CU-OI"
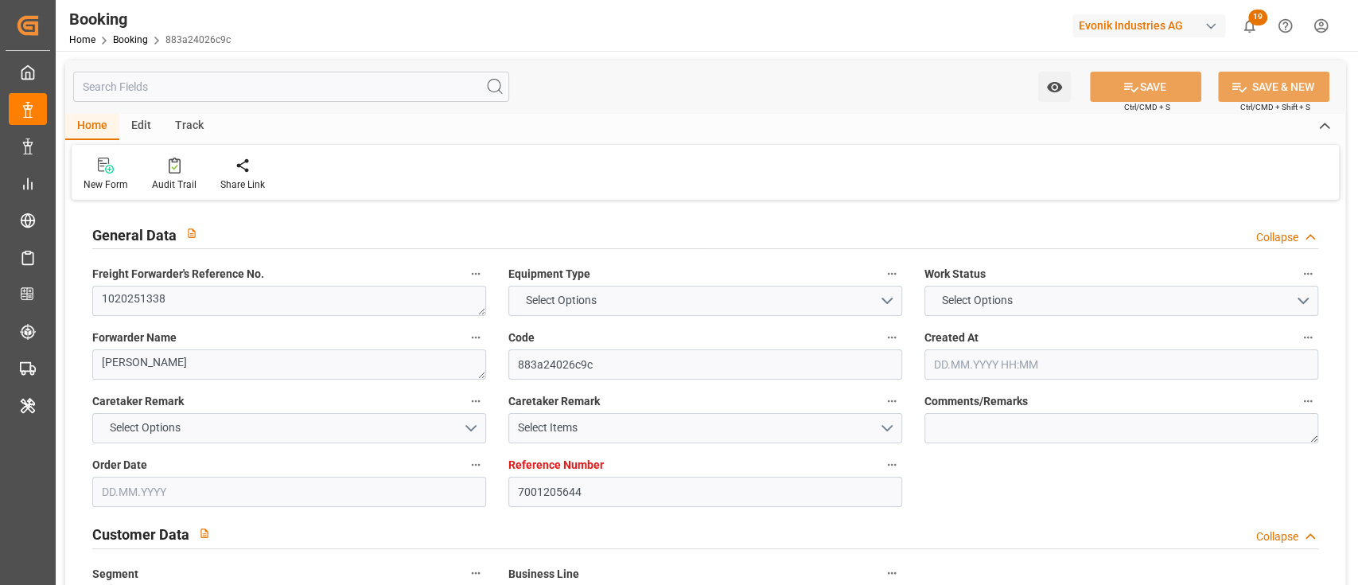
type input "7001196414"
type textarea "[PERSON_NAME][EMAIL_ADDRESS][PERSON_NAME][DOMAIN_NAME]"
type textarea "CIF"
type textarea "NHAVA SHEVA"
type textarea "8"
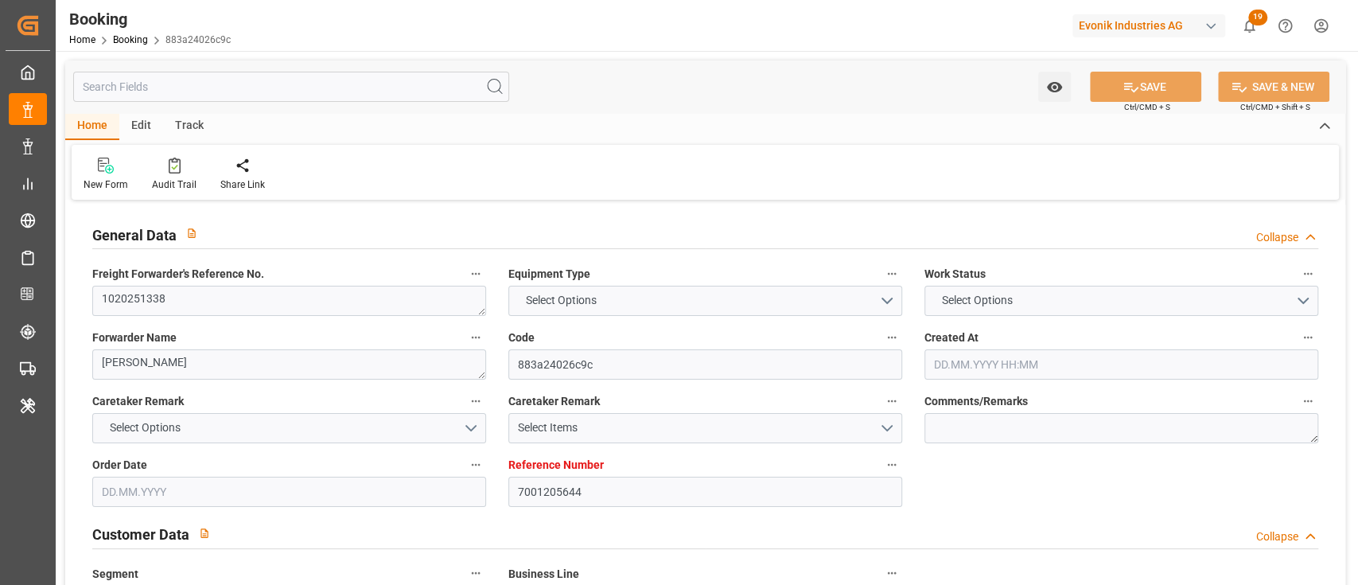
type textarea "[PERSON_NAME]"
type textarea "CAAU2367247"
type input "AL RIFFA"
type input "IILU"
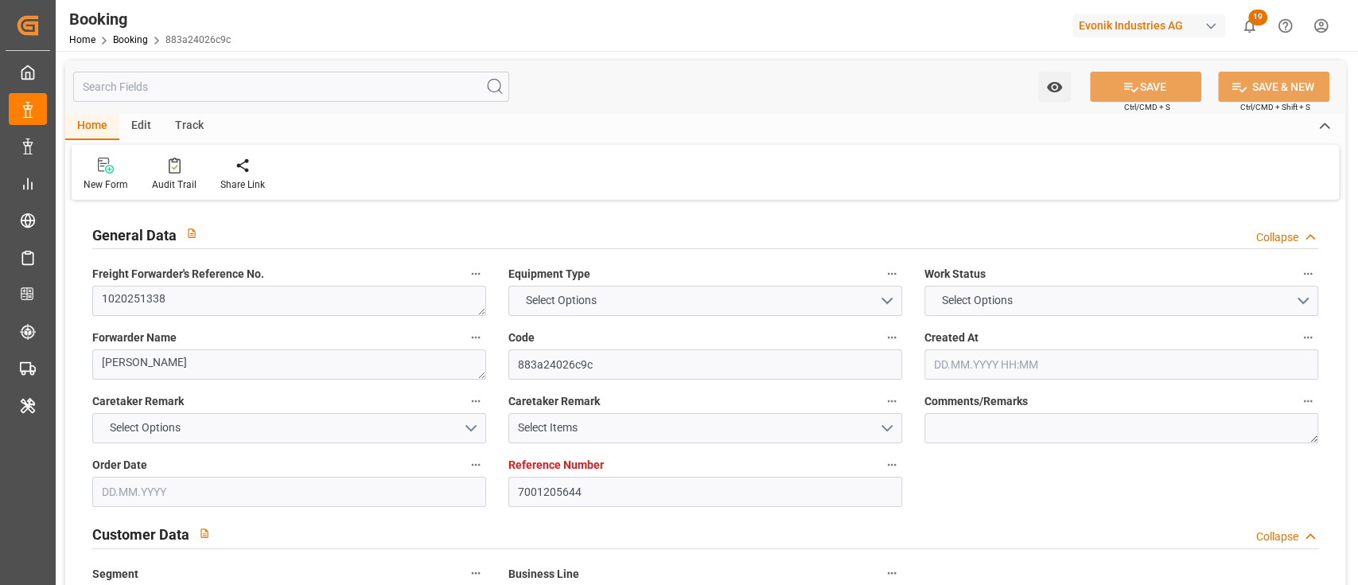
type textarea "29468274"
type input "[GEOGRAPHIC_DATA]"
type input "[PERSON_NAME] ([PERSON_NAME])"
type textarea "vesselName etd [PERSON_NAME]"
type textarea "INPUT_Evonik_Seeburger_IFTMIN_1003082188_20250823190407626.edi"
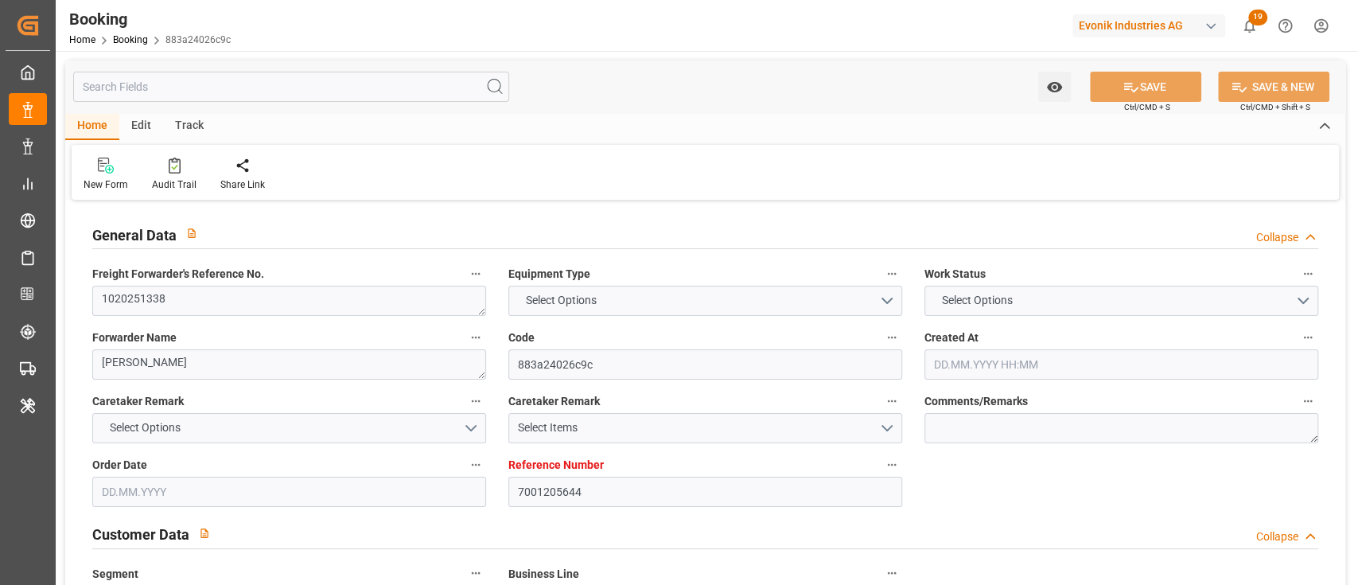
type textarea "NWC/[GEOGRAPHIC_DATA] [GEOGRAPHIC_DATA] / [GEOGRAPHIC_DATA]-OI"
type textarea "INPUT_Evonik_Seeburger_IFTMIN_1002897198_20250626112257350.edi,INPUT_Evonik_See…"
type textarea "1003082188"
type textarea "[PERSON_NAME]"
type textarea "businessLine-"
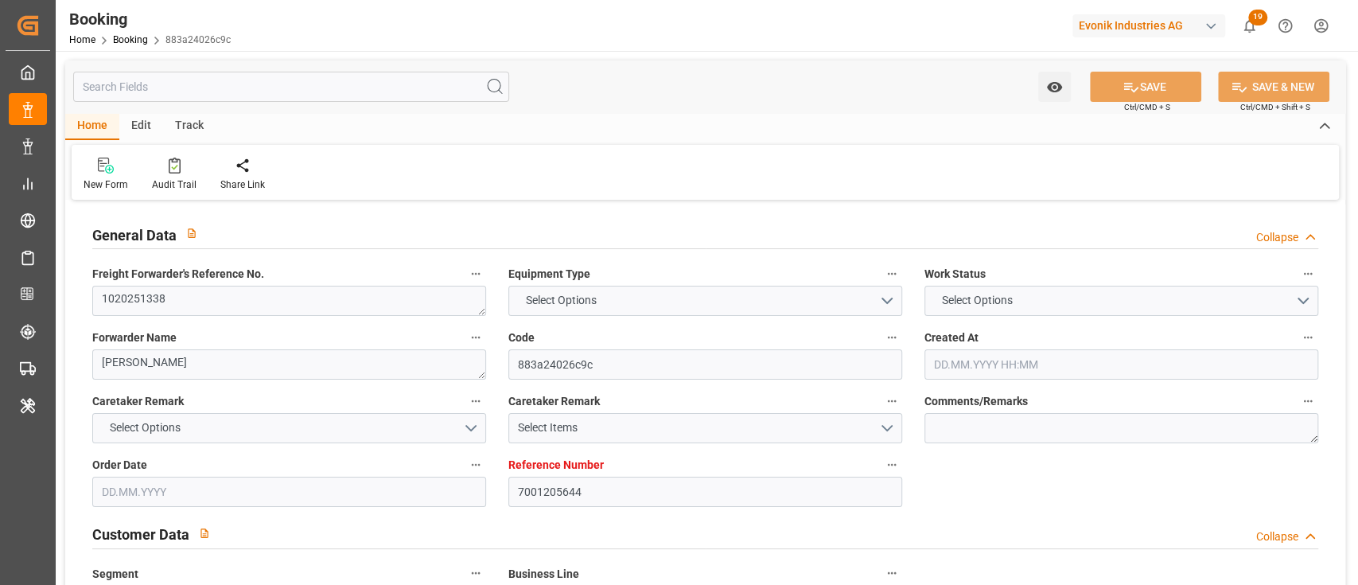
type textarea "IFTMIN"
type textarea "a011t00000LcJC5AAN"
type textarea "No"
type input "Validation Errors"
type textarea "INVALID_INPUT"
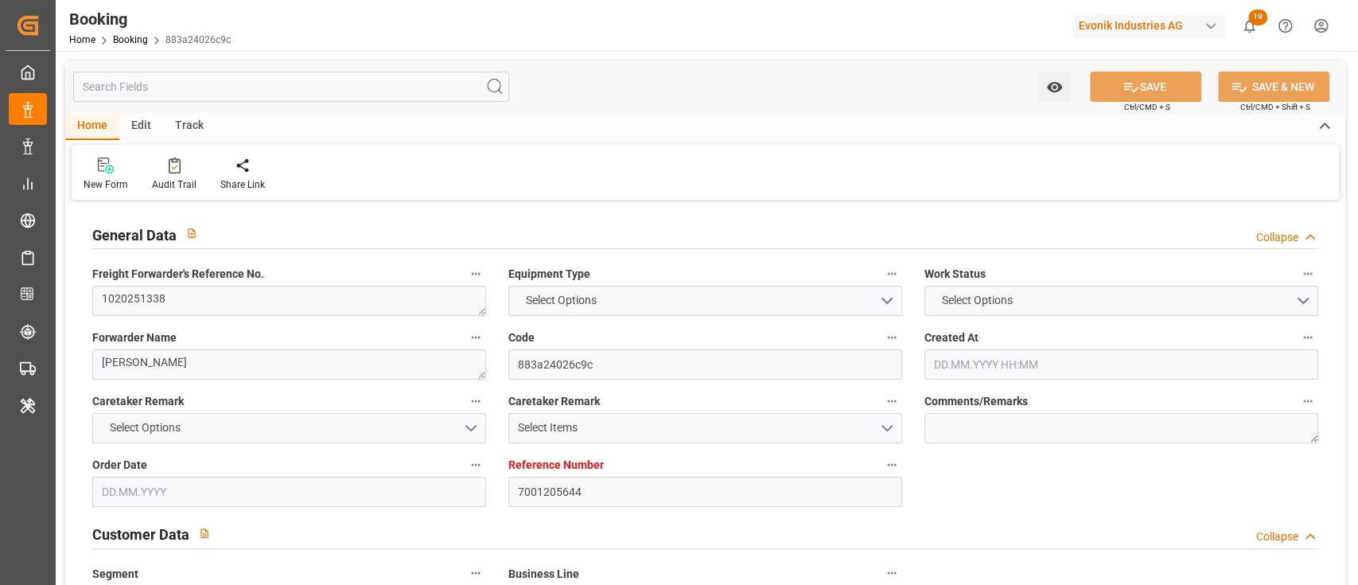
type textarea "Carrier_booking_reference can't be used for the chosen carrier."
type input "7001205644"
type input "9525912"
type input "ICL"
type input "Independent Container Line Limited"
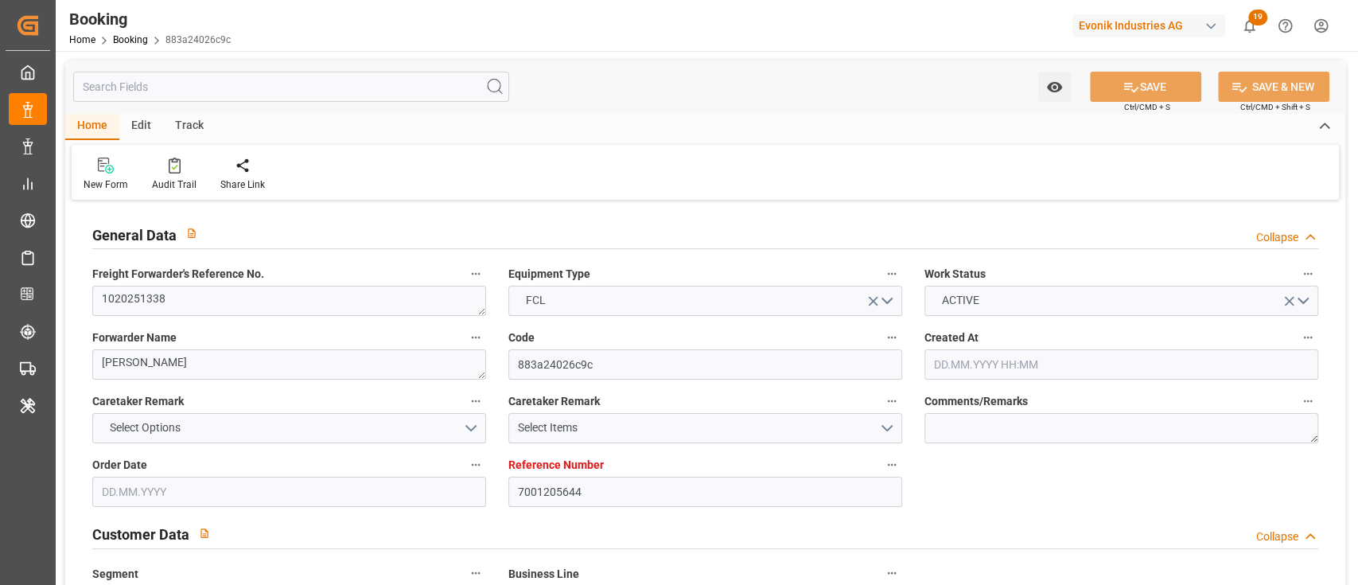
type input "NLRTM"
type input "INNSA"
type input "47"
type input "0"
type input "[DATE] 09:25"
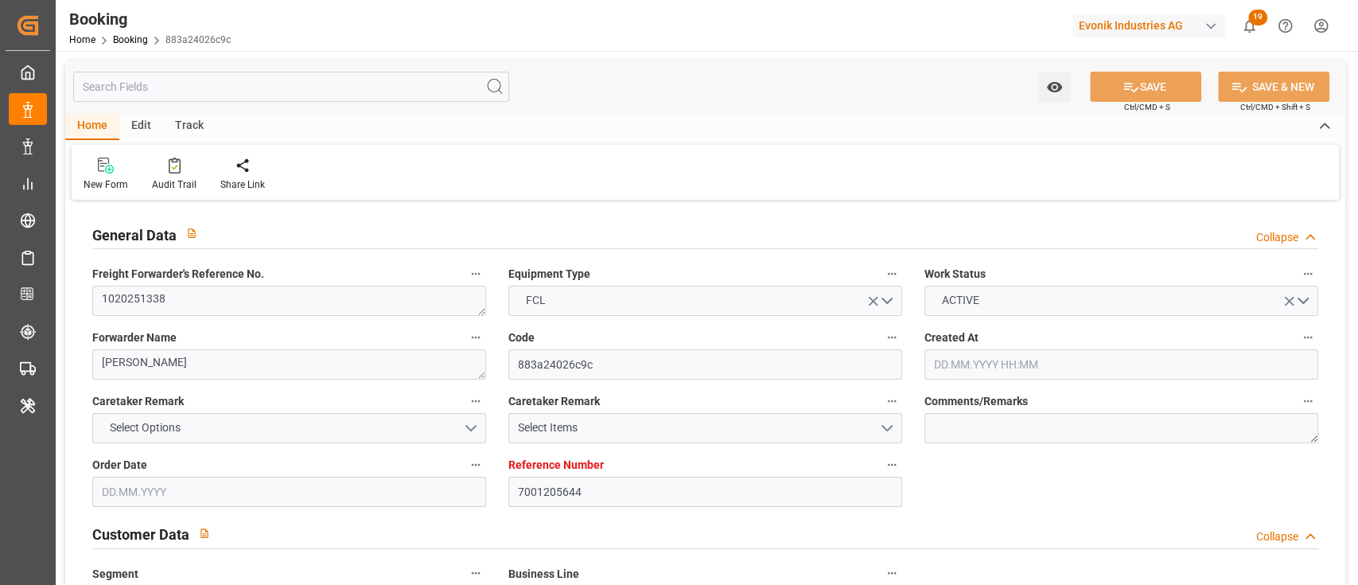
type input "[DATE]"
type input "[DATE] 00:00"
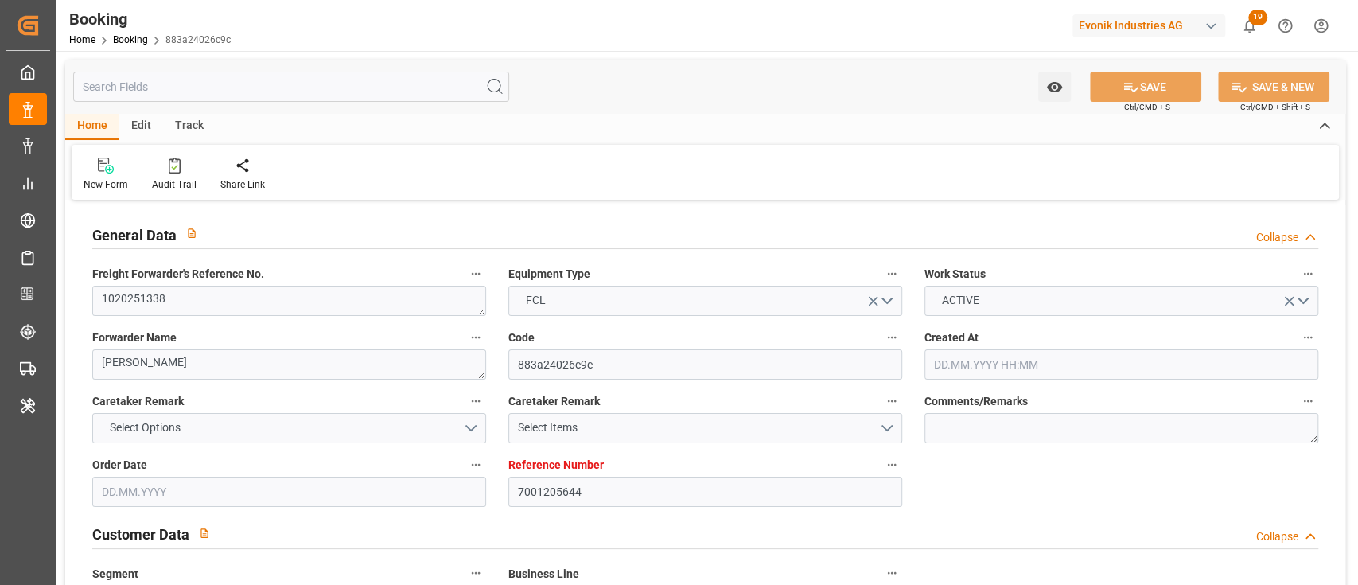
type input "[DATE] 00:00"
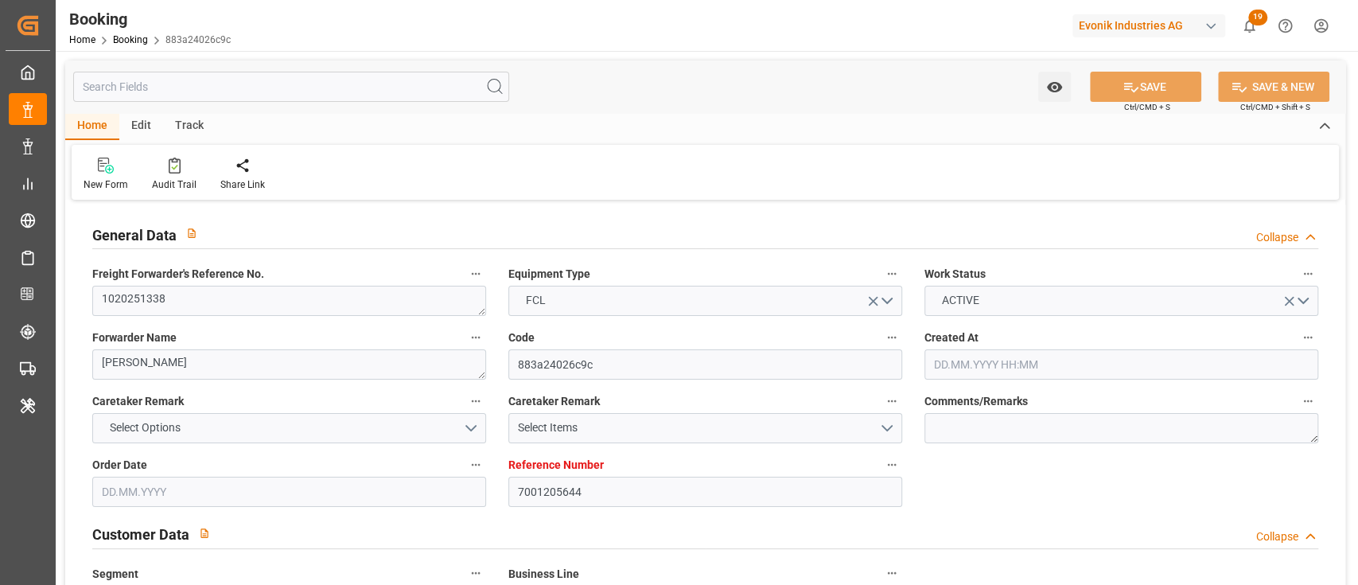
type input "[DATE] 00:00"
type input "[DATE]"
type input "[DATE] 13:25"
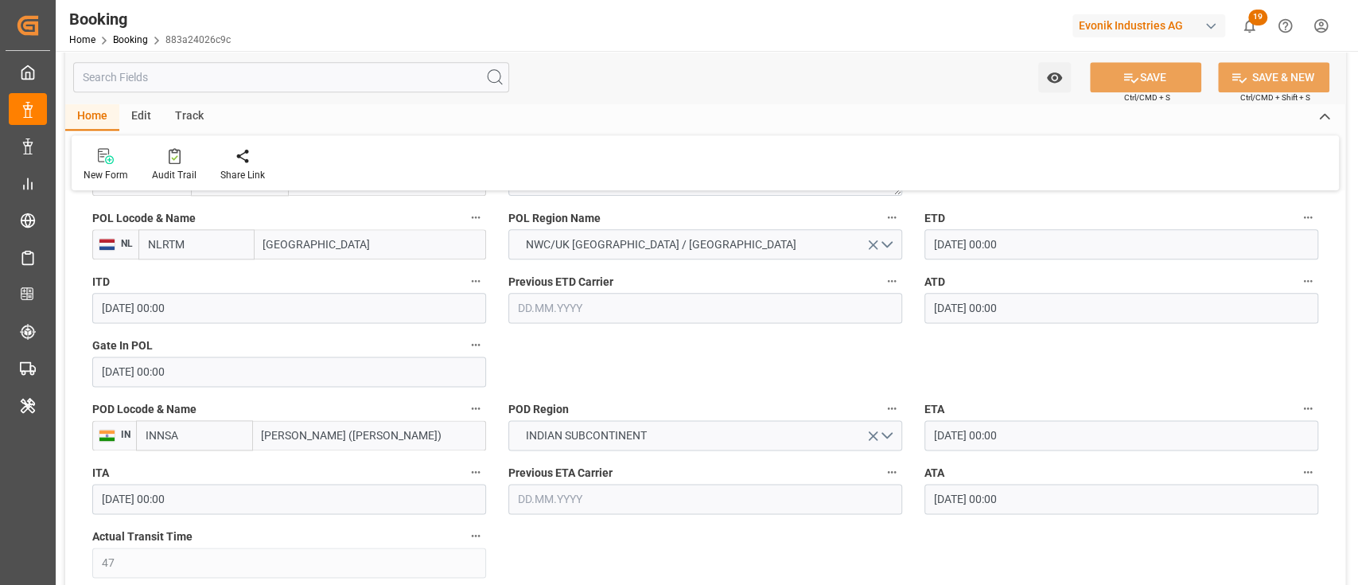
scroll to position [955, 0]
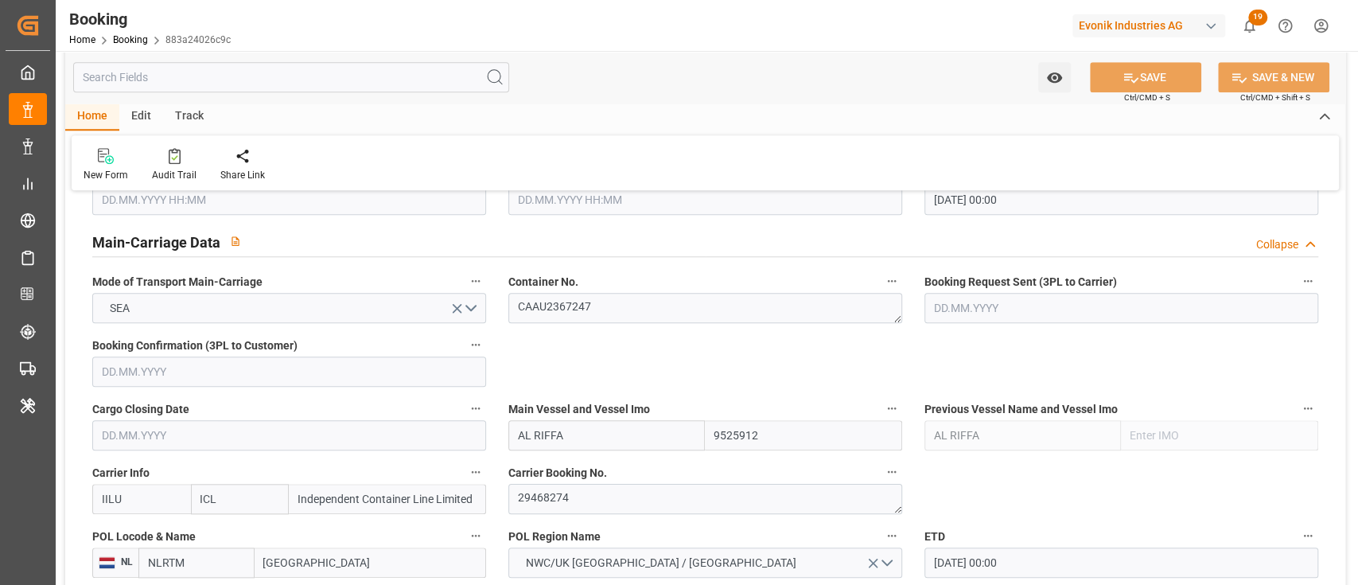
click at [144, 514] on div "Carrier Info IILU ICL Independent Container Line Limited" at bounding box center [289, 488] width 416 height 64
click at [147, 506] on input "IILU" at bounding box center [141, 499] width 99 height 30
click at [134, 526] on div "HLCU" at bounding box center [118, 534] width 50 height 36
type input "HLCU"
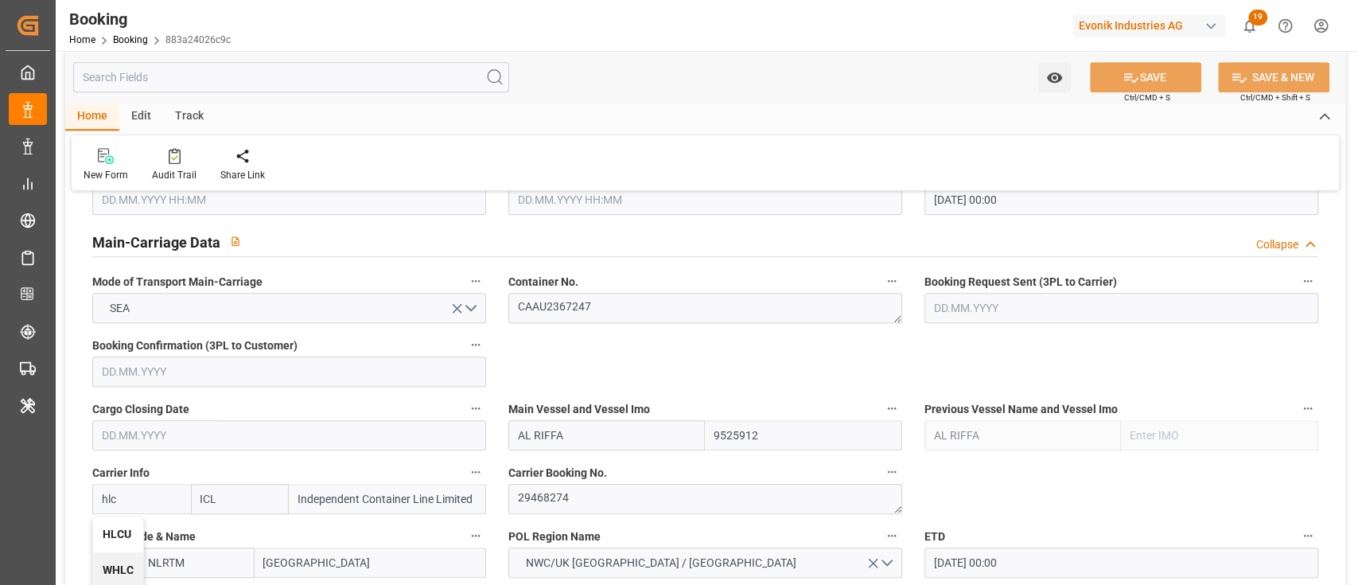
type input "Hapag [PERSON_NAME]"
type input "Hapag [PERSON_NAME] Aktiengesellschaft"
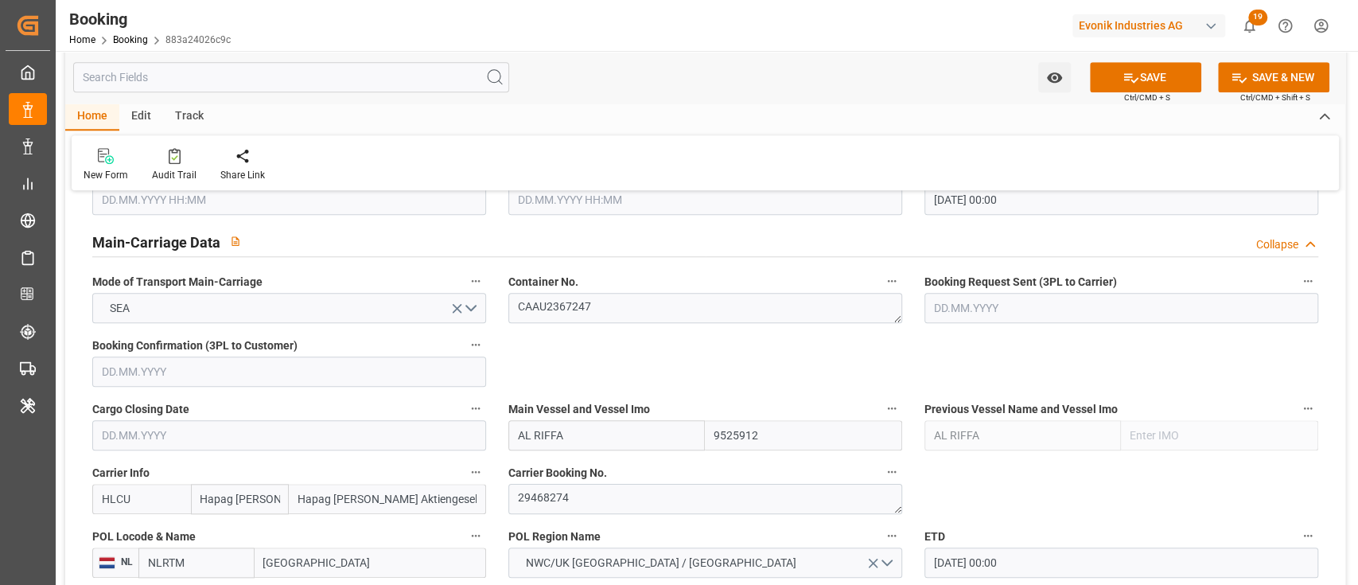
type input "HLCU"
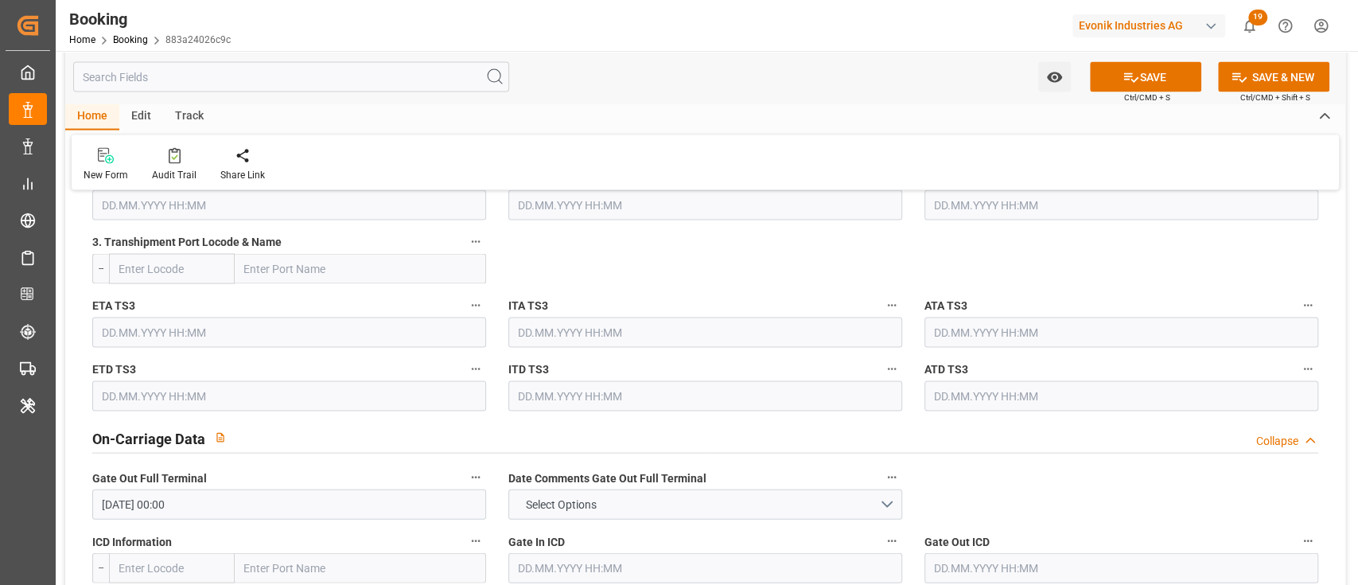
scroll to position [2440, 0]
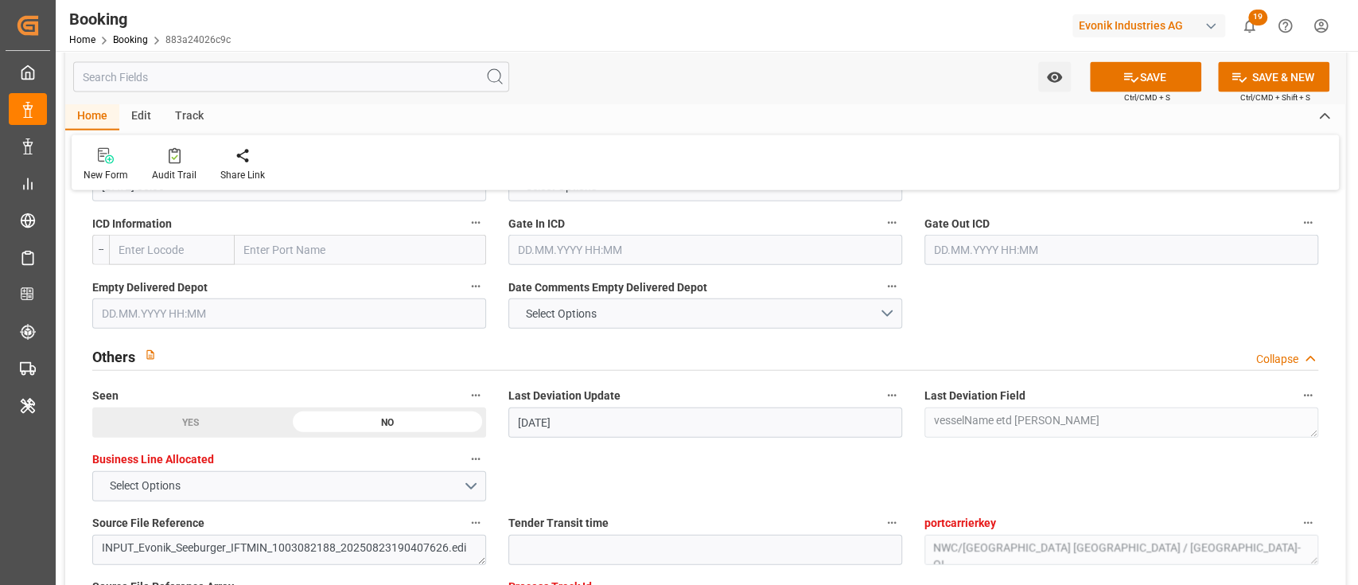
click at [210, 322] on input "text" at bounding box center [289, 313] width 394 height 30
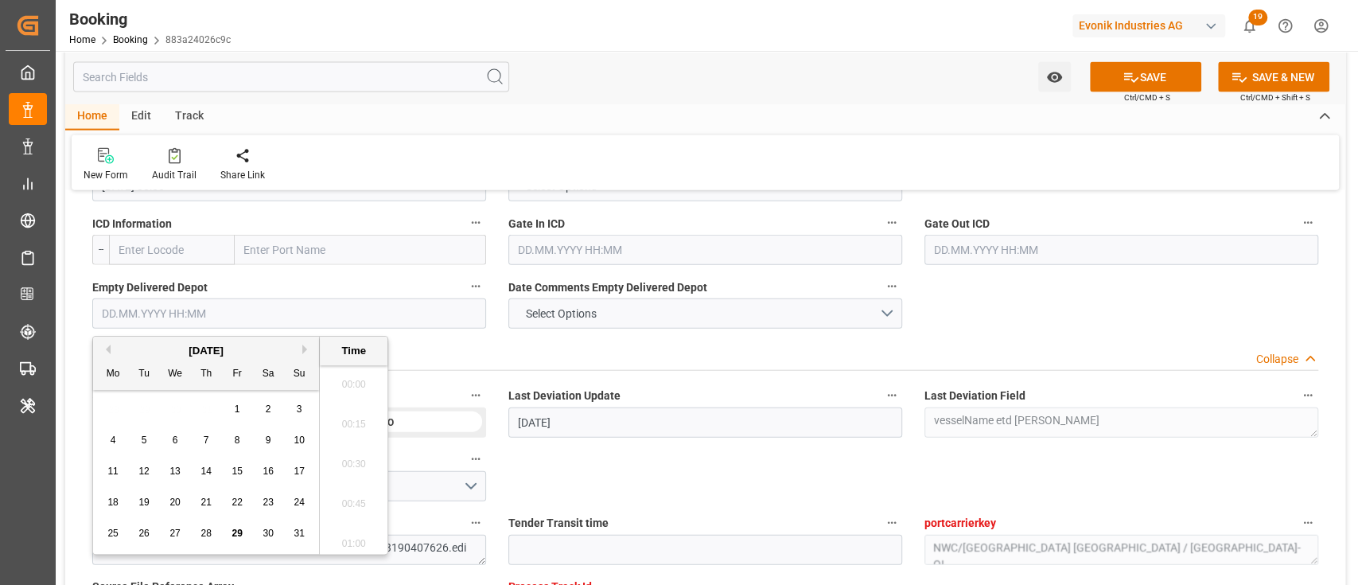
scroll to position [2471, 0]
click at [146, 535] on span "26" at bounding box center [143, 533] width 10 height 11
type input "[DATE] 00:00"
click at [777, 356] on div "Others Collapse" at bounding box center [705, 355] width 1226 height 30
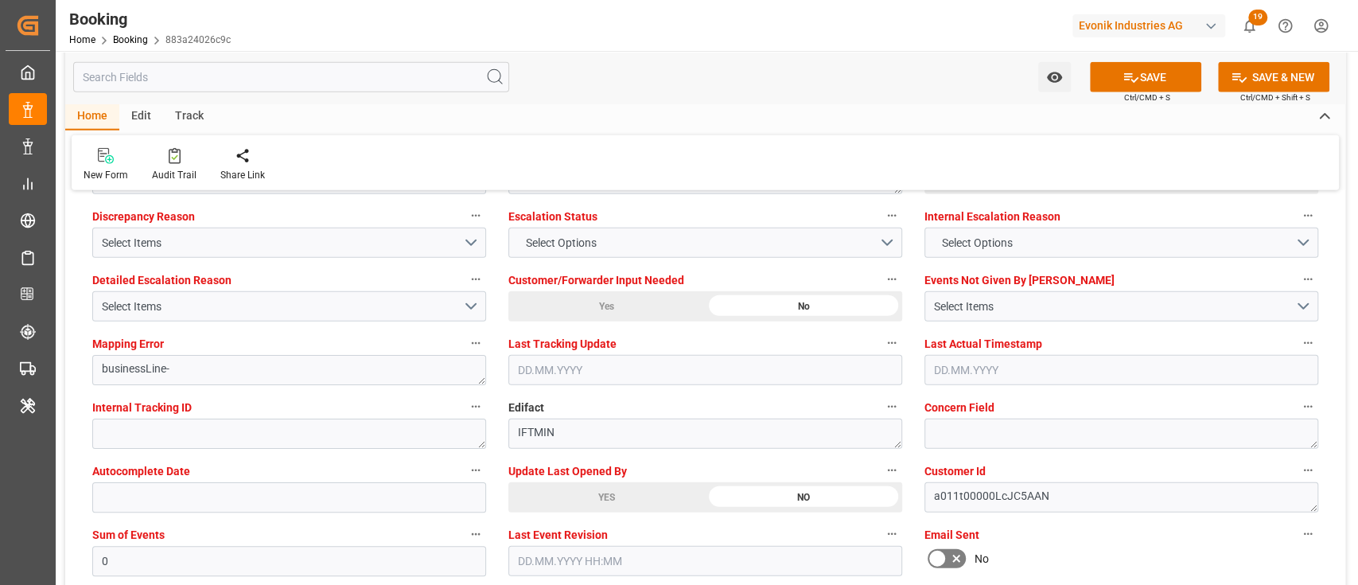
scroll to position [2758, 0]
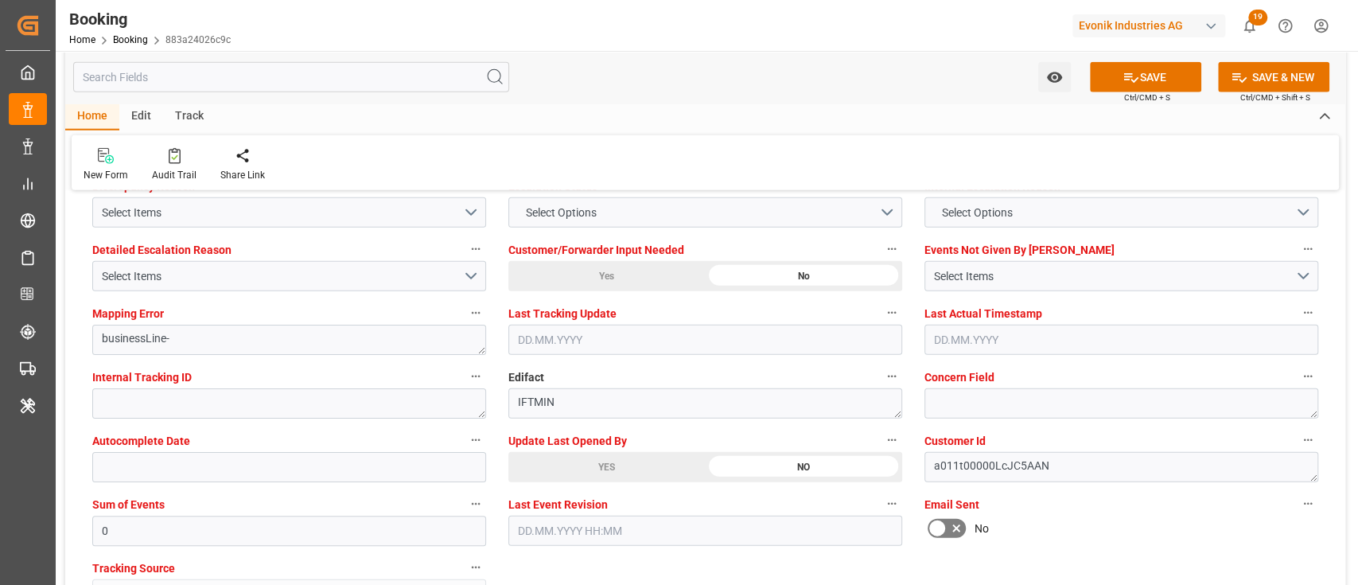
click at [510, 461] on div "YES" at bounding box center [606, 467] width 197 height 30
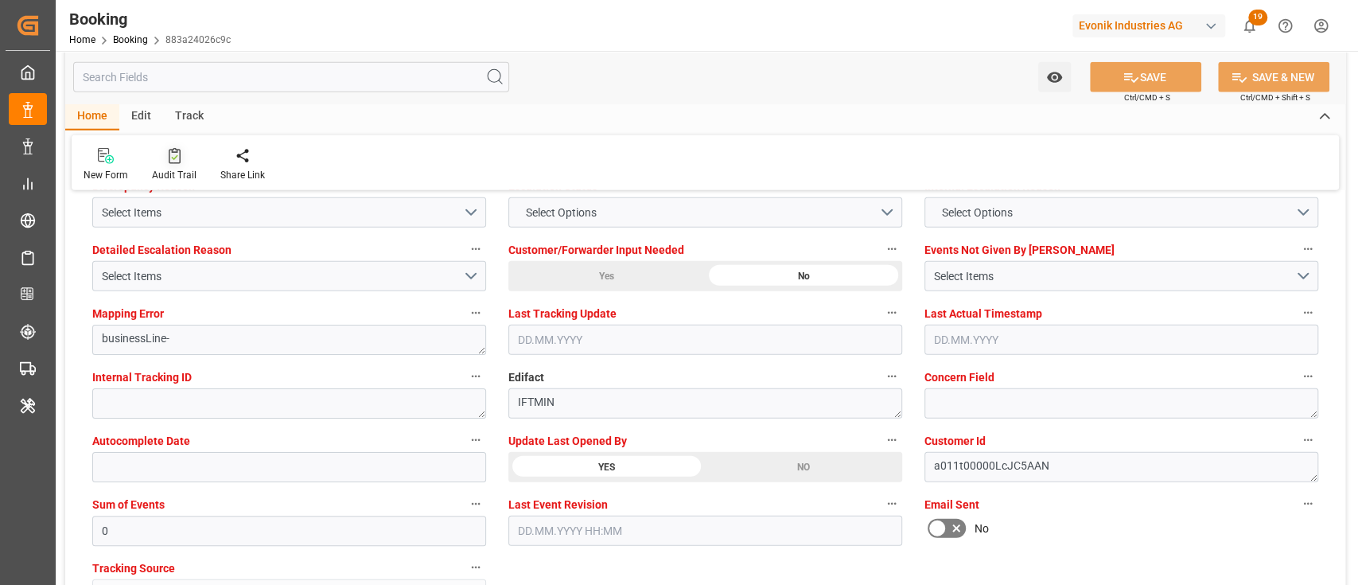
click at [159, 155] on div at bounding box center [174, 155] width 45 height 17
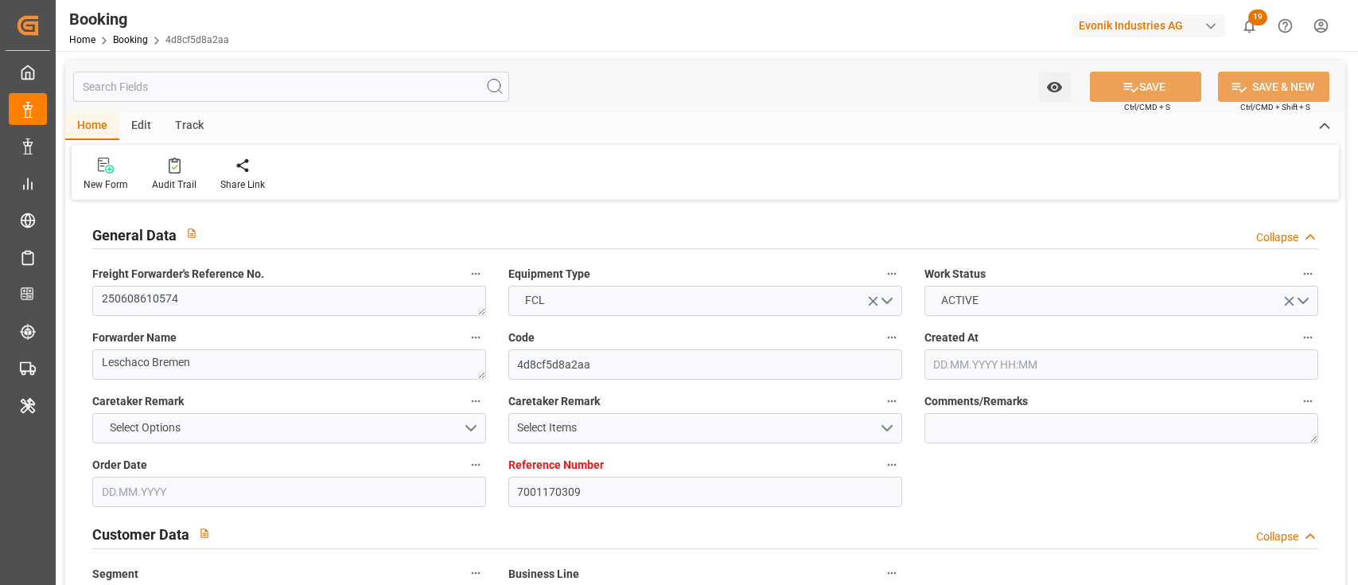
type input "7001170309"
type input "9952701"
type input "Hyundai"
type input "Hyundai Merchant Marine [DOMAIN_NAME]."
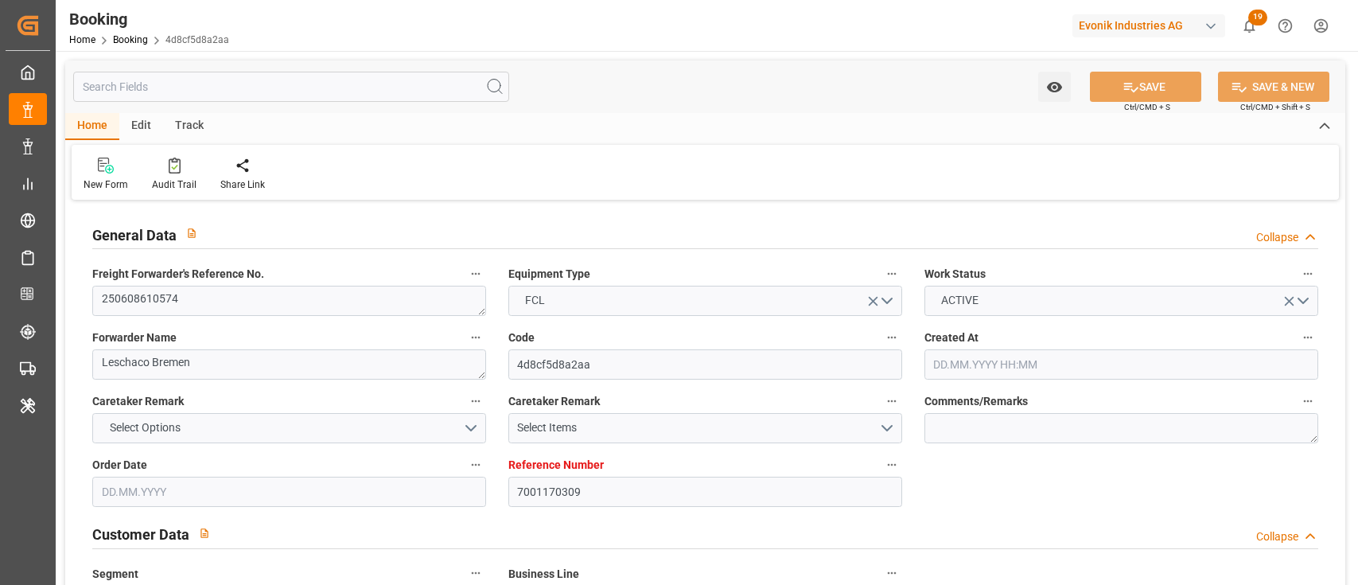
type input "NLRTM"
type input "INNSA"
type input "42"
type input "0"
type input "-21"
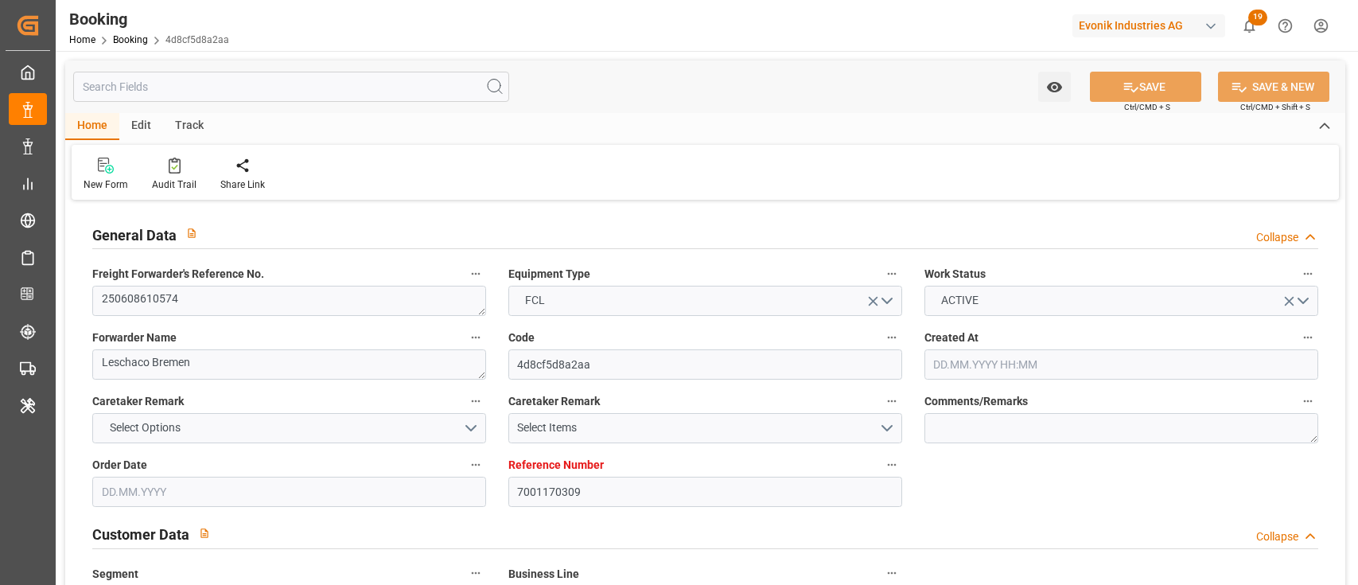
type input "[DATE] 04:42"
type input "[DATE]"
type input "[DATE] 00:00"
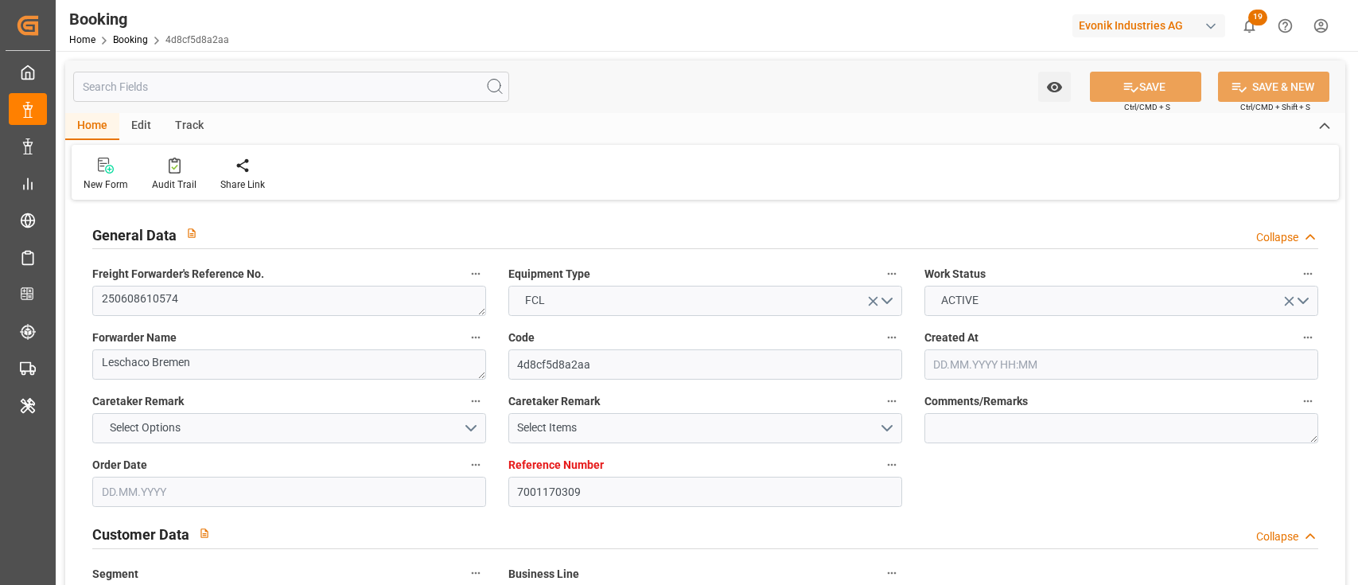
type input "[DATE] 00:00"
type input "[DATE]"
type input "[DATE] 00:00"
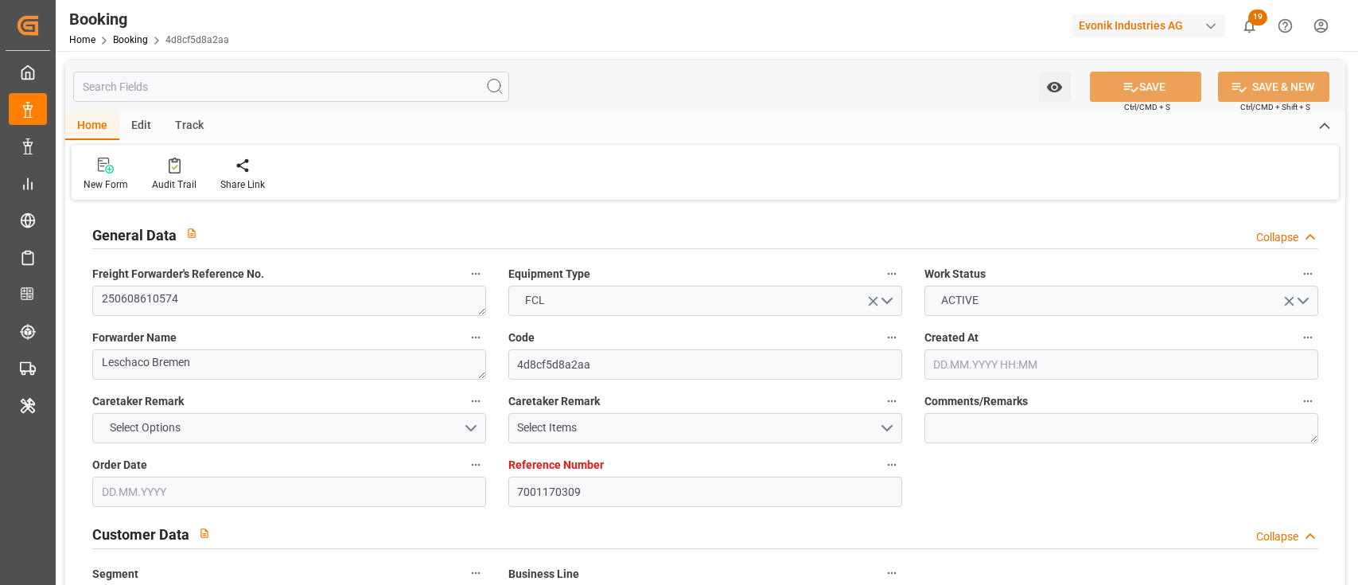
type input "[DATE]"
type input "[DATE] 00:00"
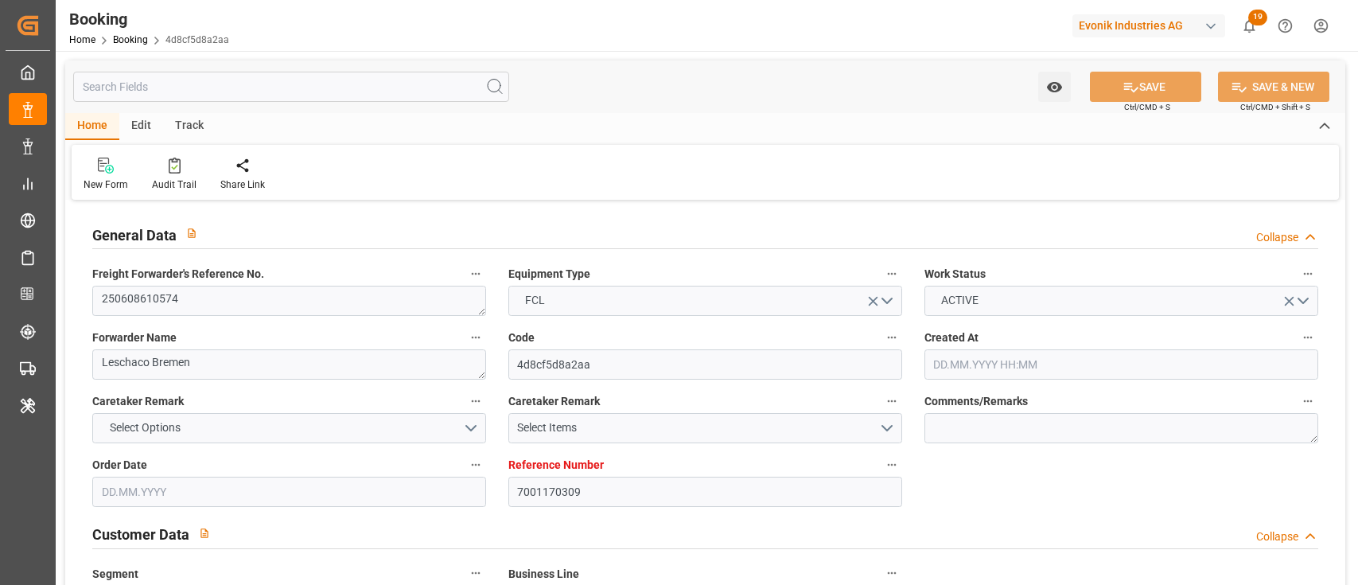
type input "[DATE]"
type input "[DATE] 00:00"
type input "[DATE]"
type input "28.08.2025 13:25"
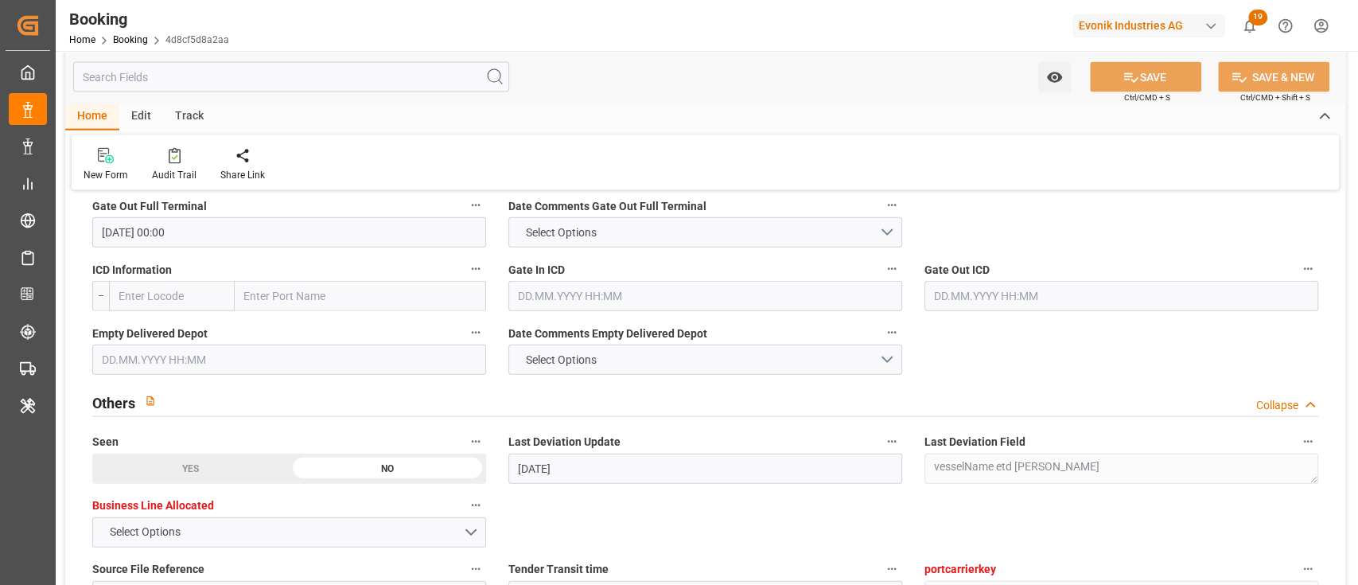
scroll to position [2440, 0]
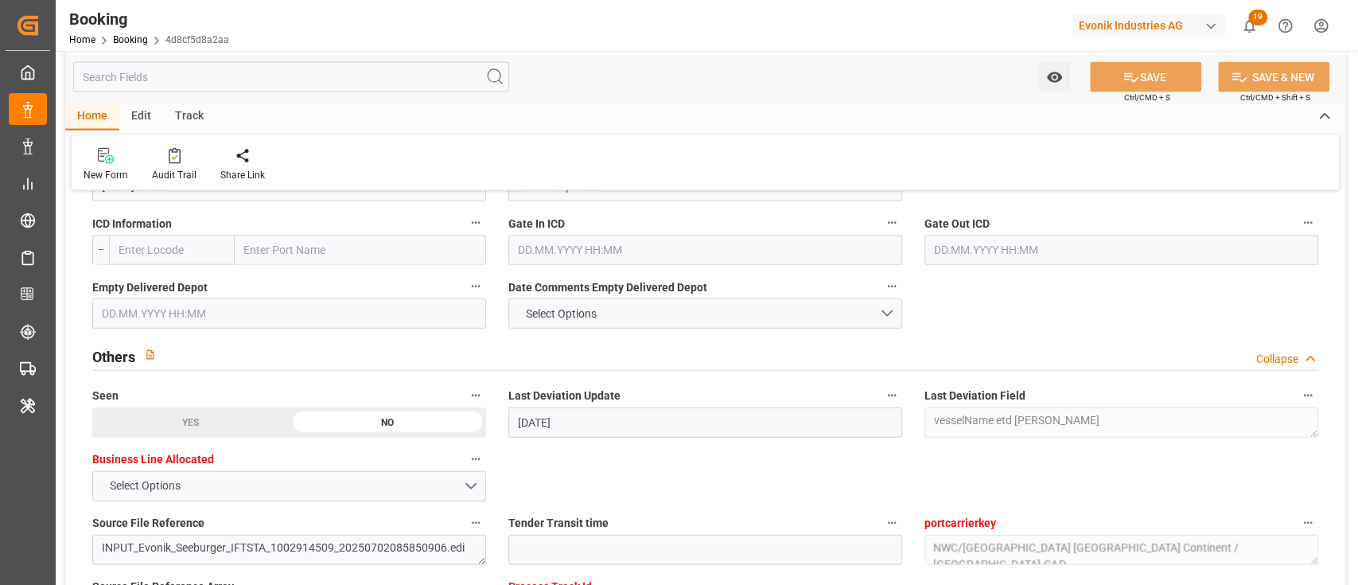
click at [190, 317] on input "text" at bounding box center [289, 313] width 394 height 30
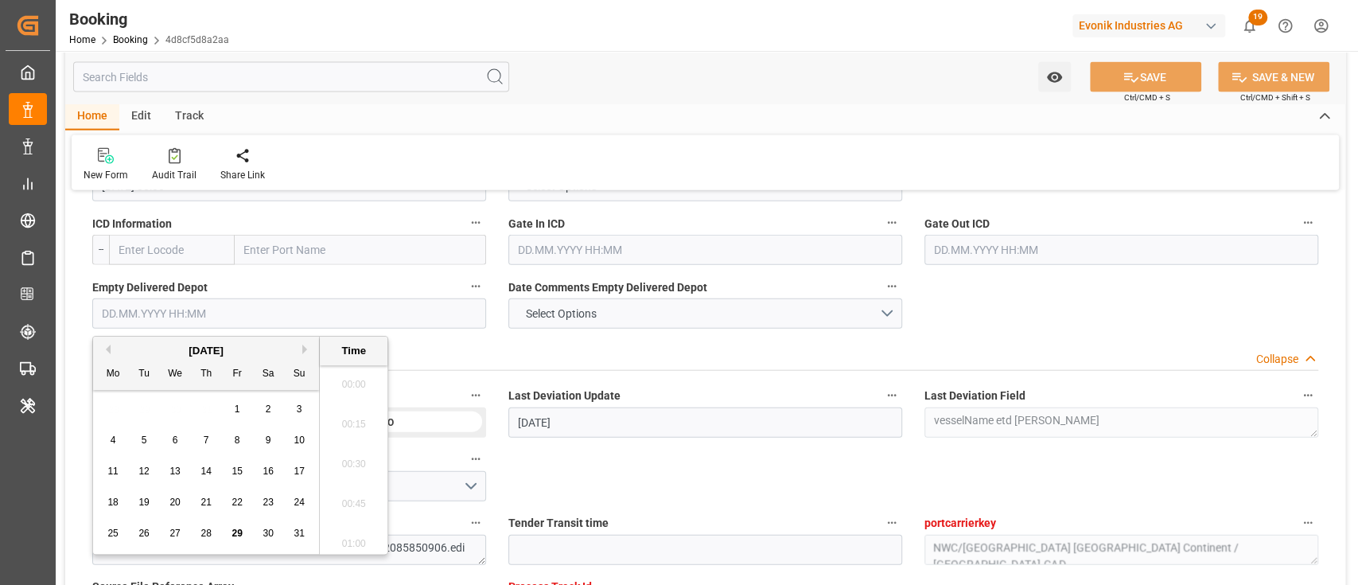
scroll to position [2471, 0]
click at [205, 532] on span "28" at bounding box center [206, 533] width 10 height 11
type input "28.08.2025 00:00"
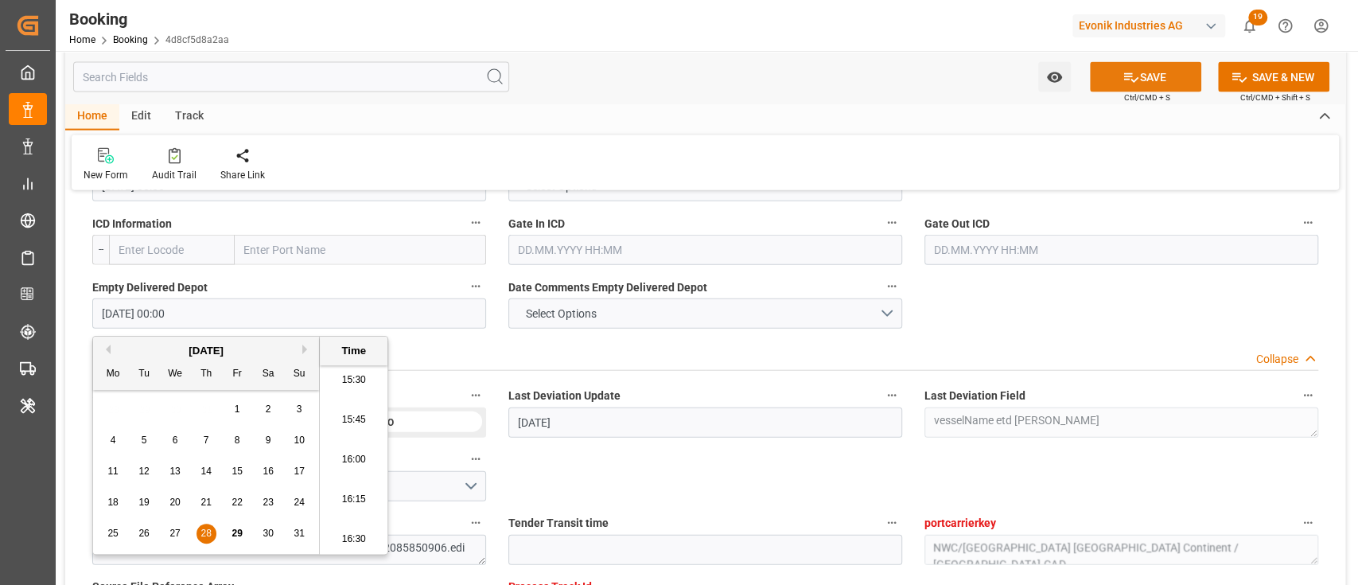
click at [1162, 78] on button "SAVE" at bounding box center [1145, 77] width 111 height 30
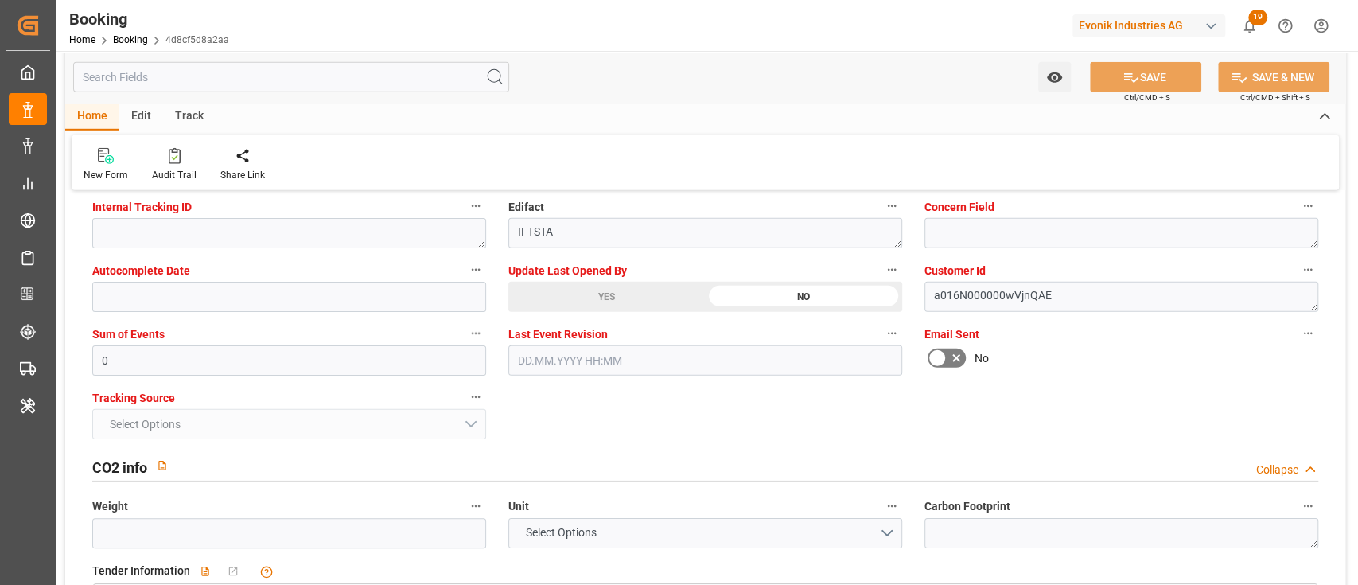
scroll to position [3076, 0]
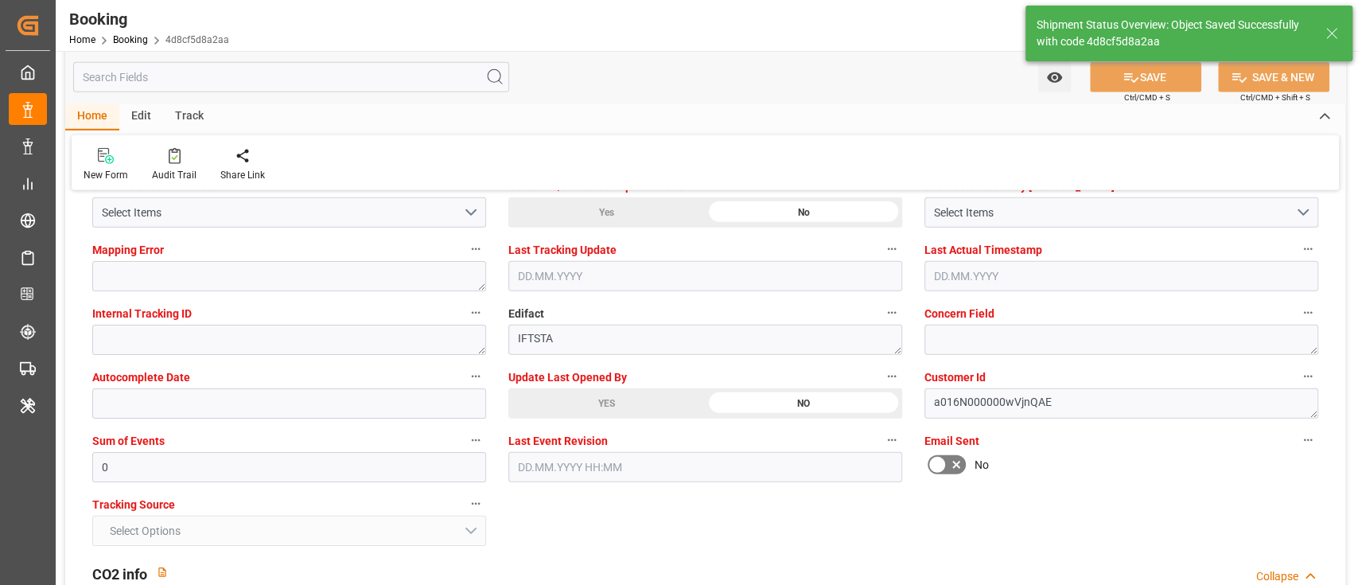
type textarea "[PERSON_NAME]"
type input "29.08.2025 10:39"
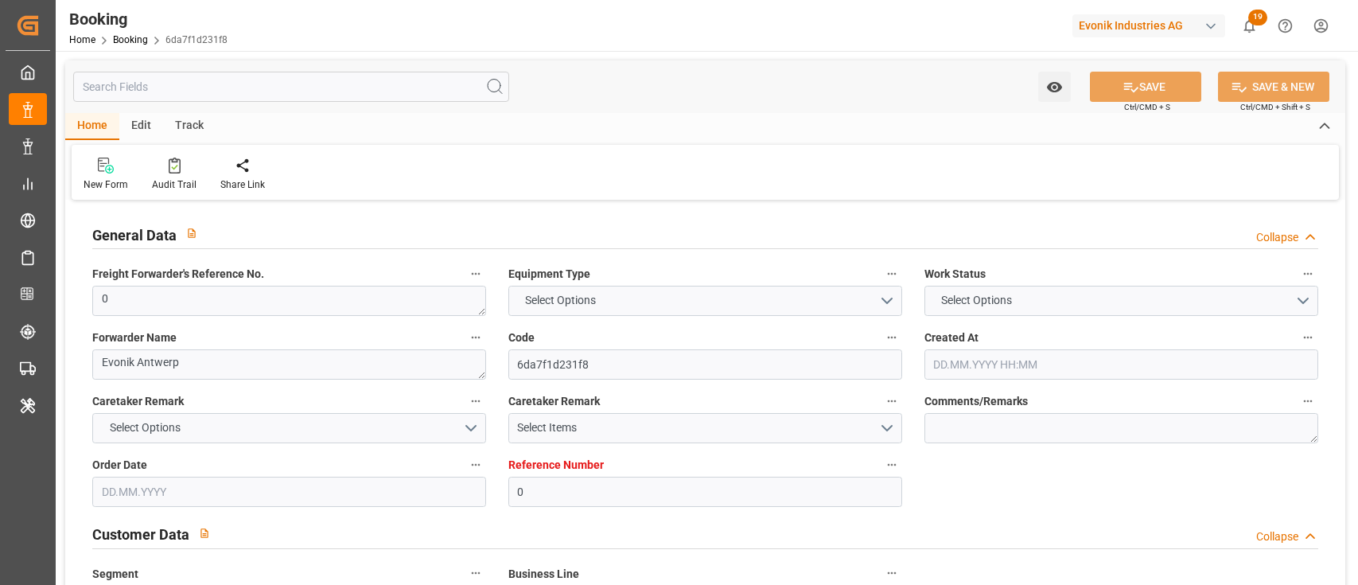
type input "0"
type input "9305673"
type input "Hyundai"
type input "Hyundai Merchant Marine [DOMAIN_NAME]."
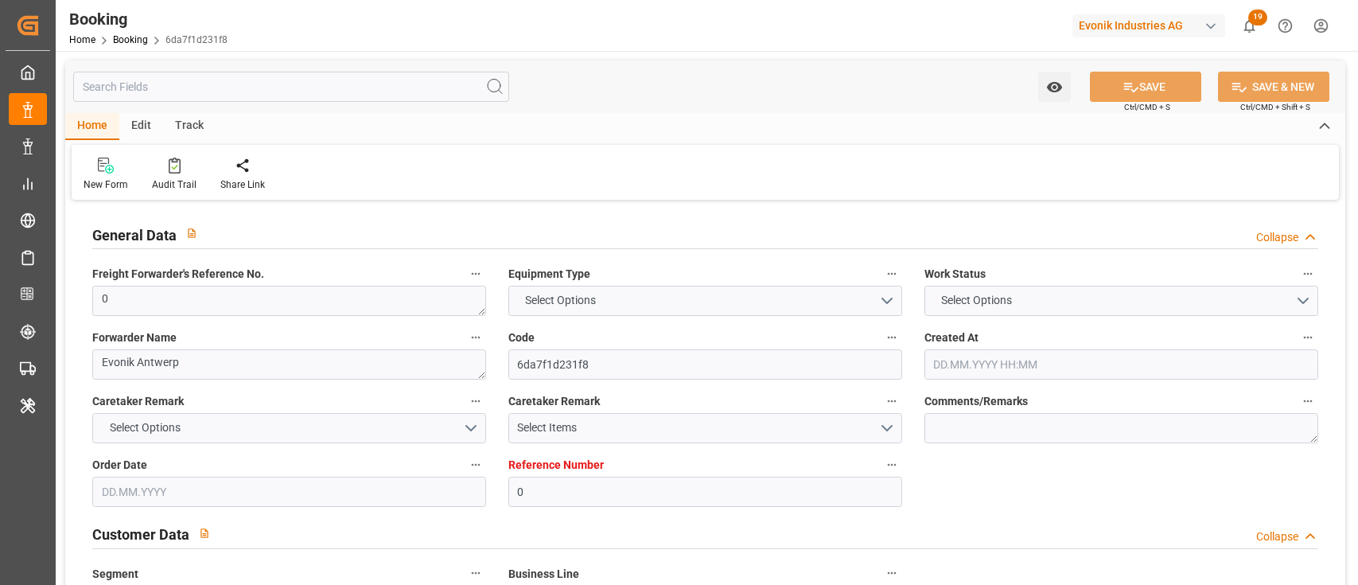
type input "BEANR"
type input "INNSA"
type input "45"
type input "INMUN"
type input "0"
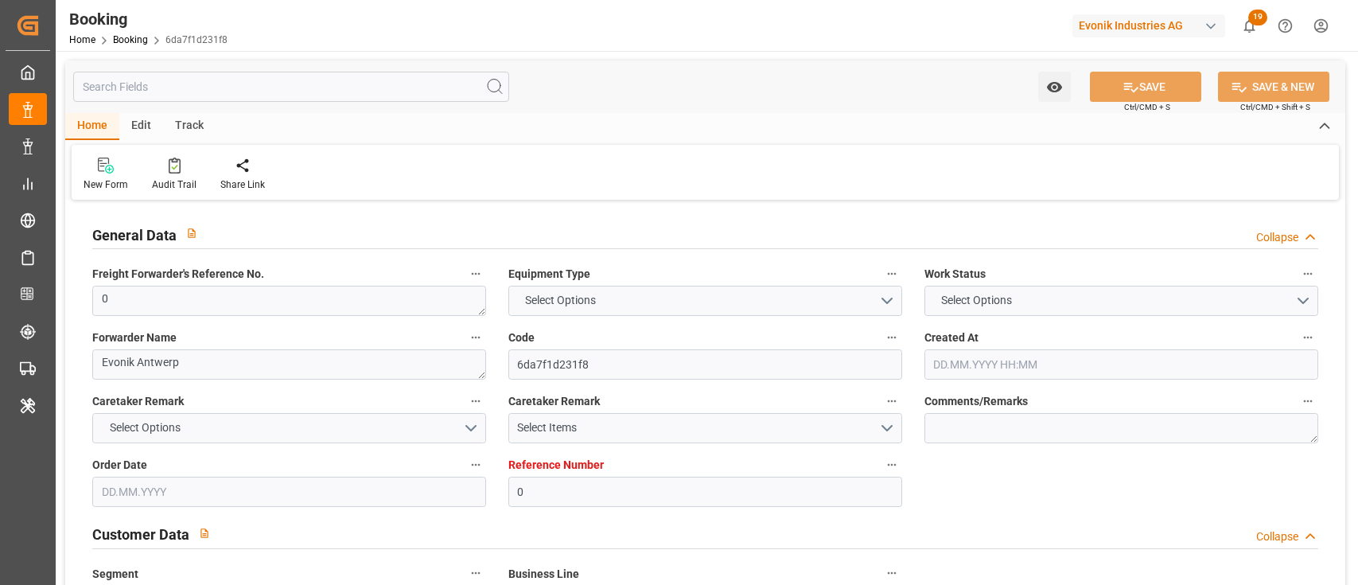
type input "BEANR"
type input "INNSA"
type input "9725134"
type input "20.06.2025 10:50"
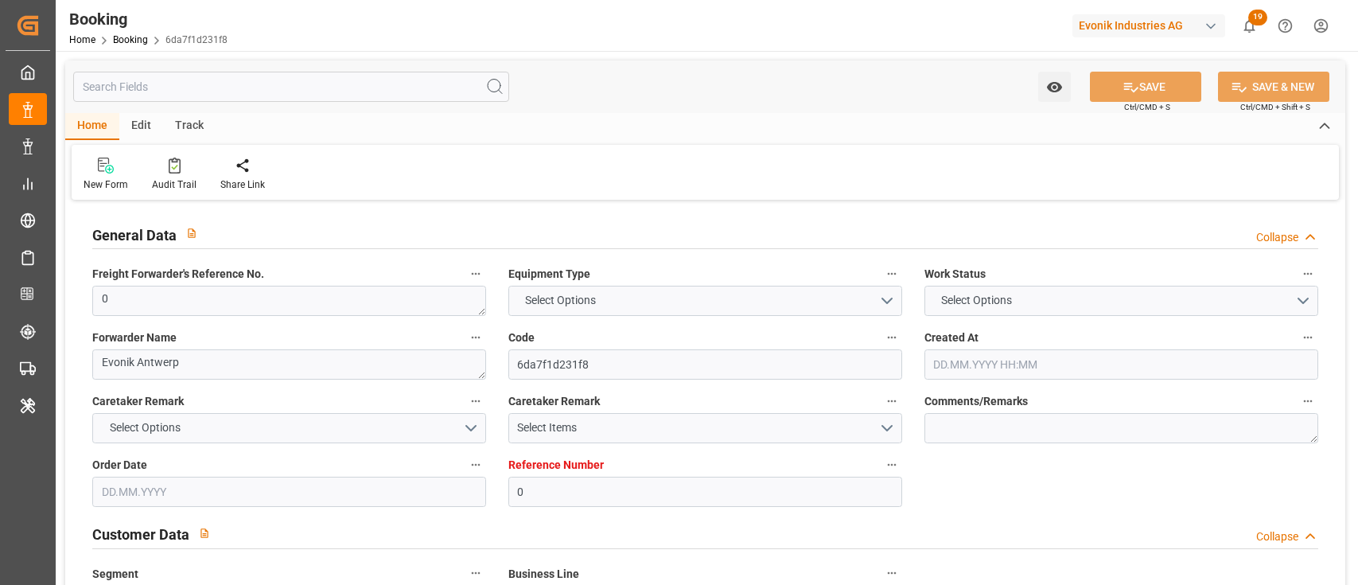
type input "20.06.2025"
type input "20.08.2025"
type input "27.06.2025"
type input "09.07.2025 05:00"
type input "09.07.2025 00:00"
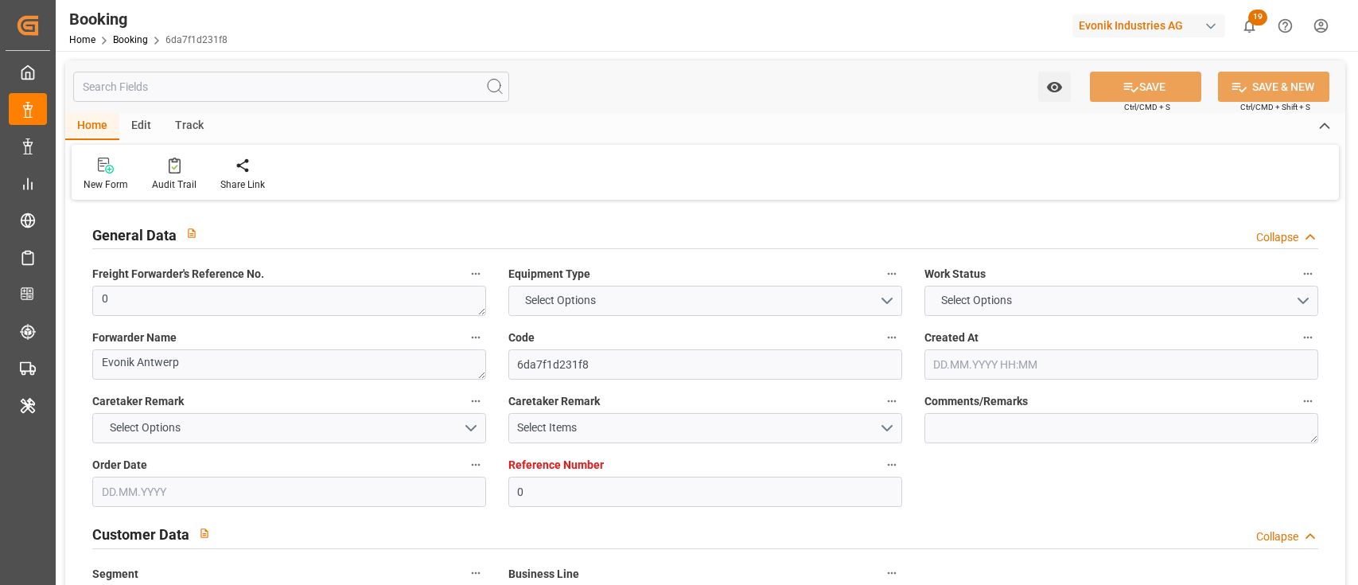
type input "09.07.2025 09:29"
type input "07.07.2025 13:54"
type input "23.08.2025 14:30"
type input "08.08.2025 00:00"
type input "23.08.2025 18:18"
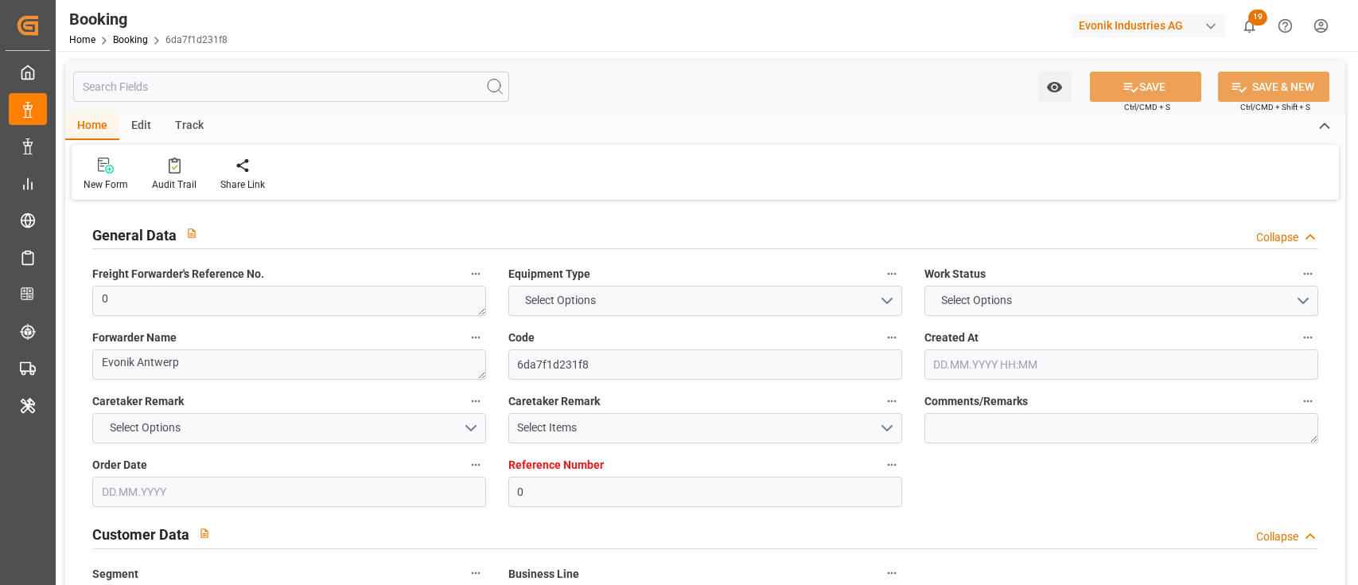
type input "08.08.2025 11:00"
type input "08.08.2025 04:48"
type input "20.08.2025 04:00"
type input "10.08.2025 06:30"
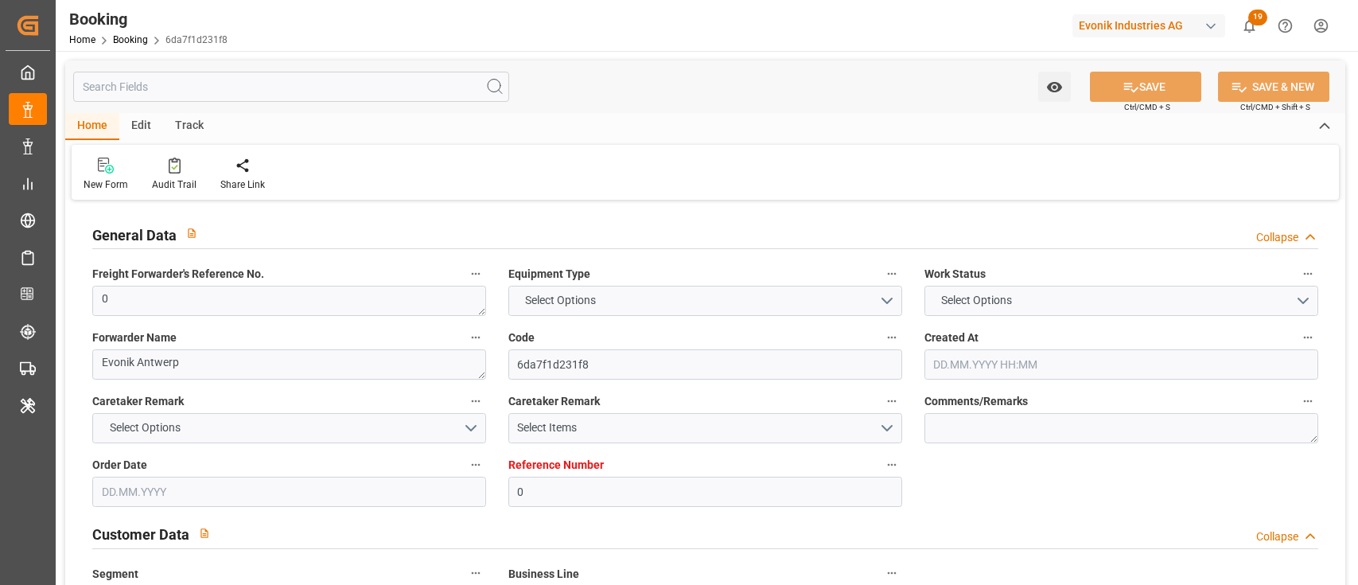
type input "19.08.2025 12:06"
type input "10.08.2025 11:00"
type input "24.08.2025 14:04"
type input "28.08.2025 16:42"
type input "28.08.2025"
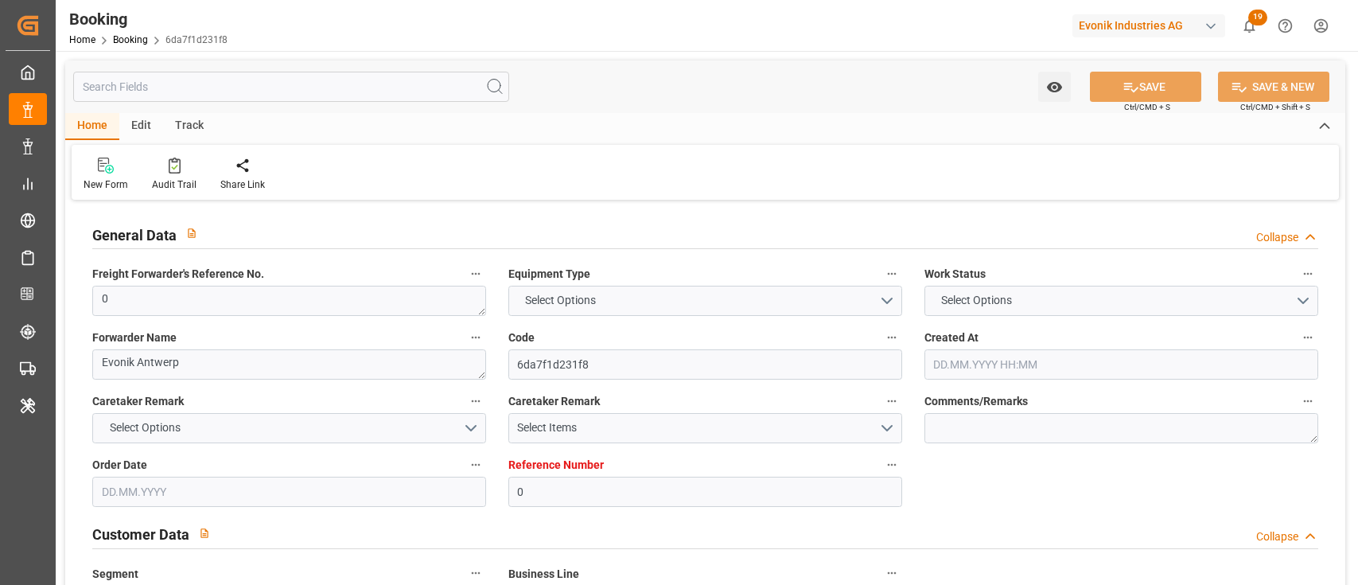
type input "07.07.2025 09:33"
type input "08.07.2025 21:15"
type input "08.07.2025 21:40"
type input "09.07.2025 06:00"
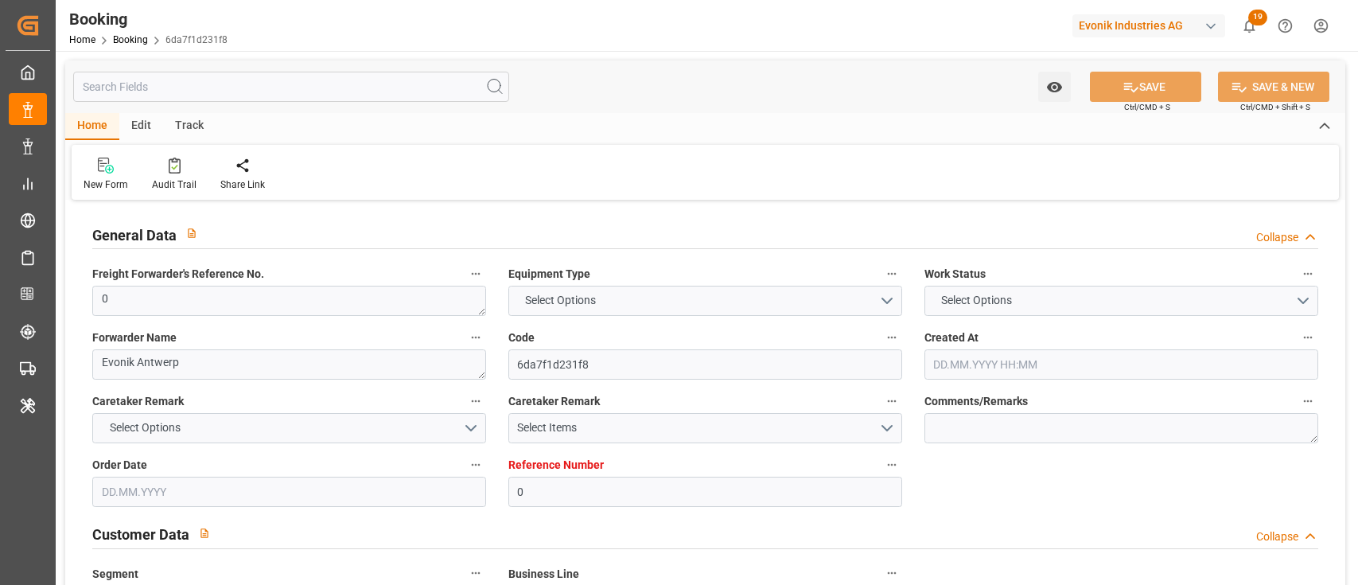
type input "09.07.2025 10:35"
type input "08.08.2025 11:00"
type input "08.08.2025 11:19"
type input "09.08.2025 00:24"
type input "08.08.2025 14:00"
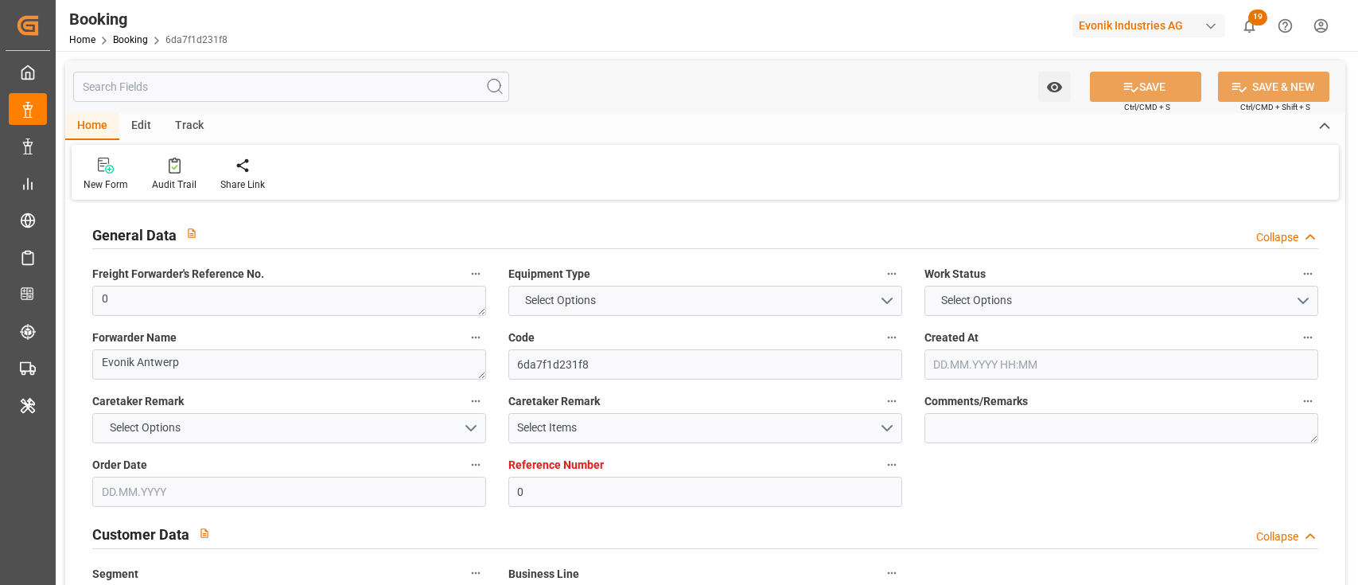
type input "08.08.2025 17:50"
type input "09.08.2025 03:01"
type input "18.08.2025 15:52"
type input "10.08.2025 07:07"
type input "19.08.2025 01:09"
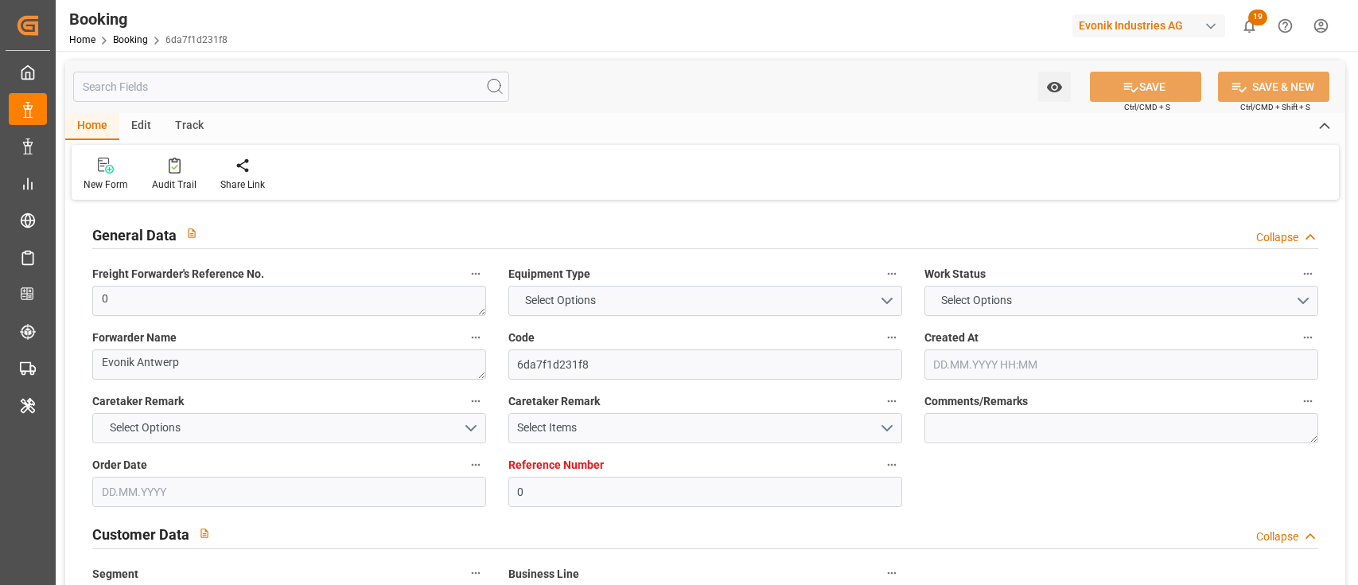
type input "20.08.2025 03:00"
type input "19.08.2025 18:55"
type input "23.08.2025 14:30"
type input "23.08.2025 23:40"
type input "24.08.2025 07:13"
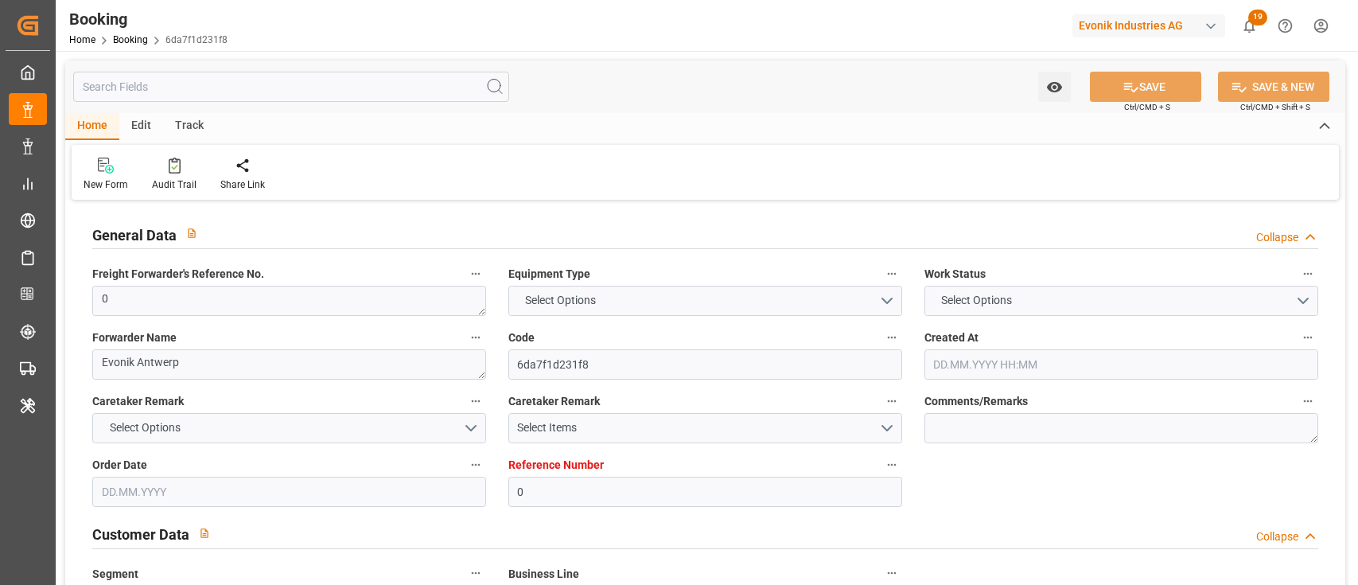
type input "23.08.2025 23:52"
type input "09.08.2025 00:57"
type input "23.08.2025 22:56"
type input "25.08.2025 09:56"
type input "10.08.2025 07:57"
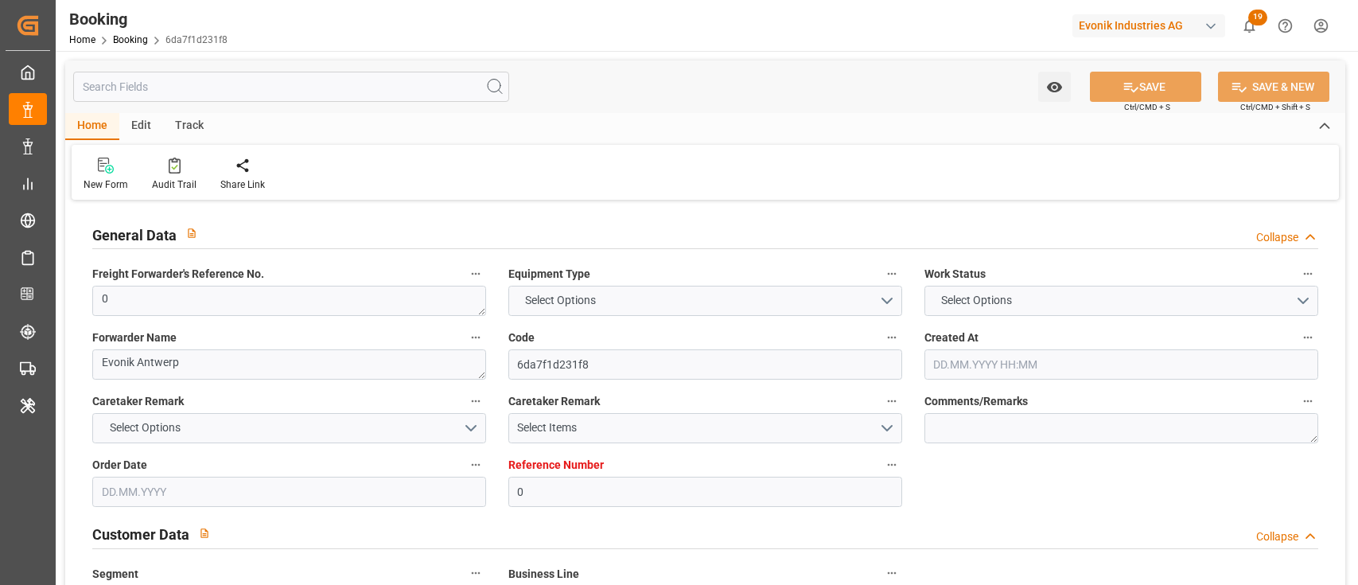
type input "27.08.2025 22:56"
type input "28.08.2025 20:34"
type input "13.08.2025 14:27"
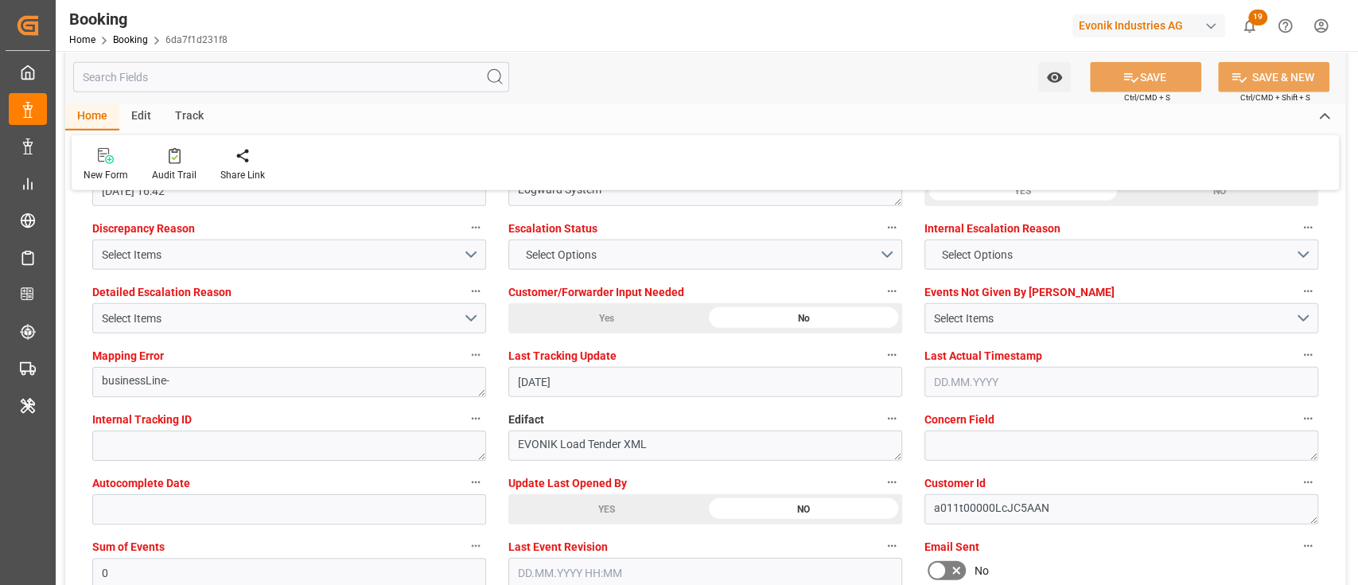
scroll to position [3183, 0]
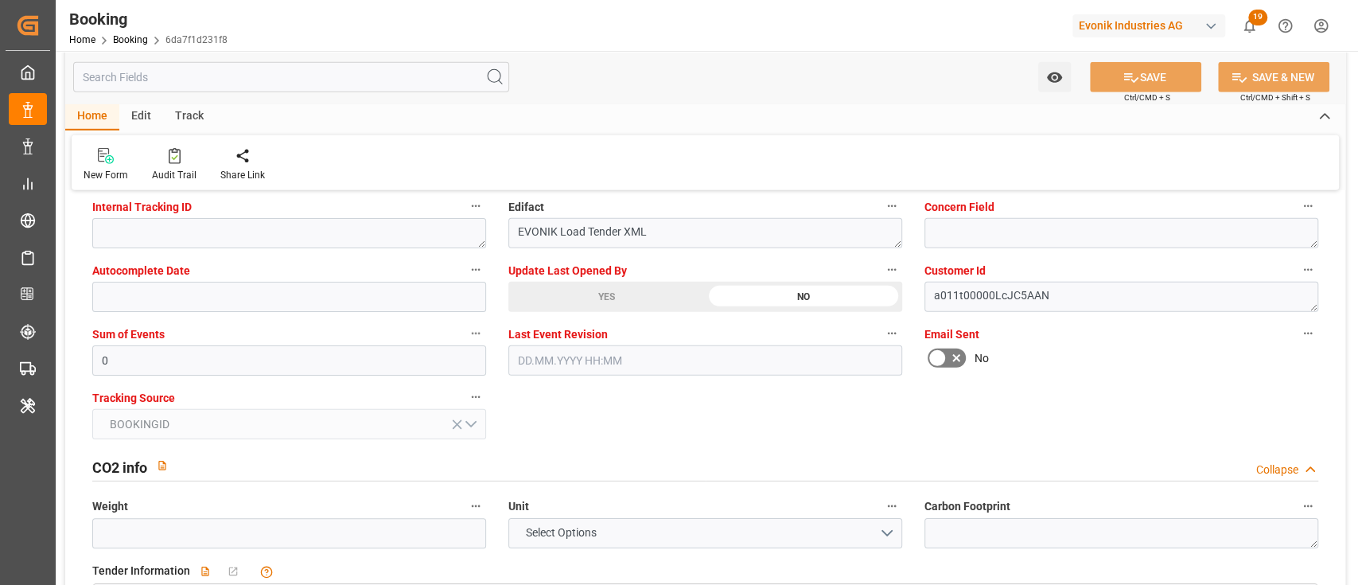
click at [554, 294] on div "YES" at bounding box center [606, 297] width 197 height 30
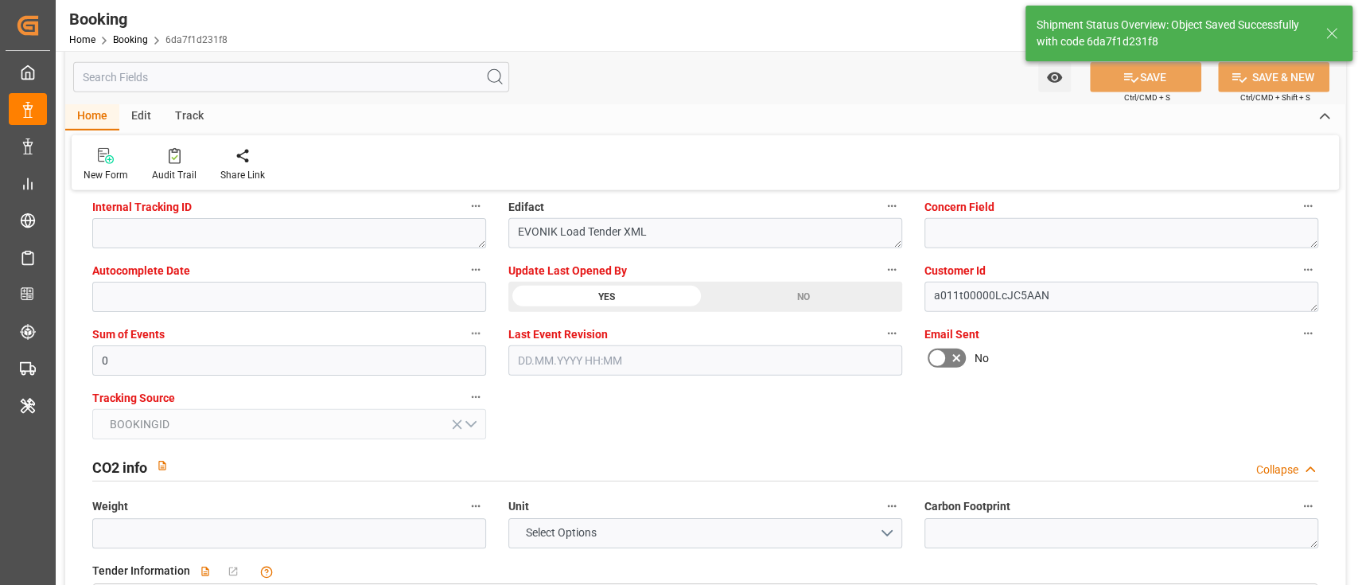
type textarea "[PERSON_NAME]"
type input "29.08.2025 10:40"
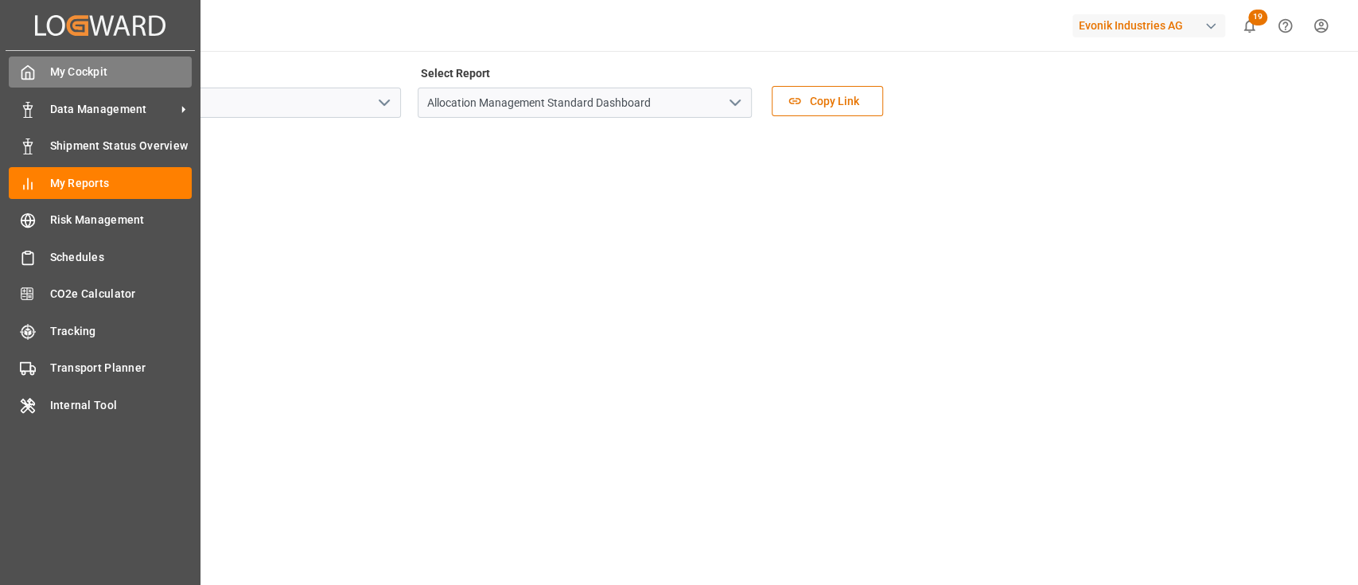
click at [20, 66] on icon at bounding box center [28, 72] width 16 height 16
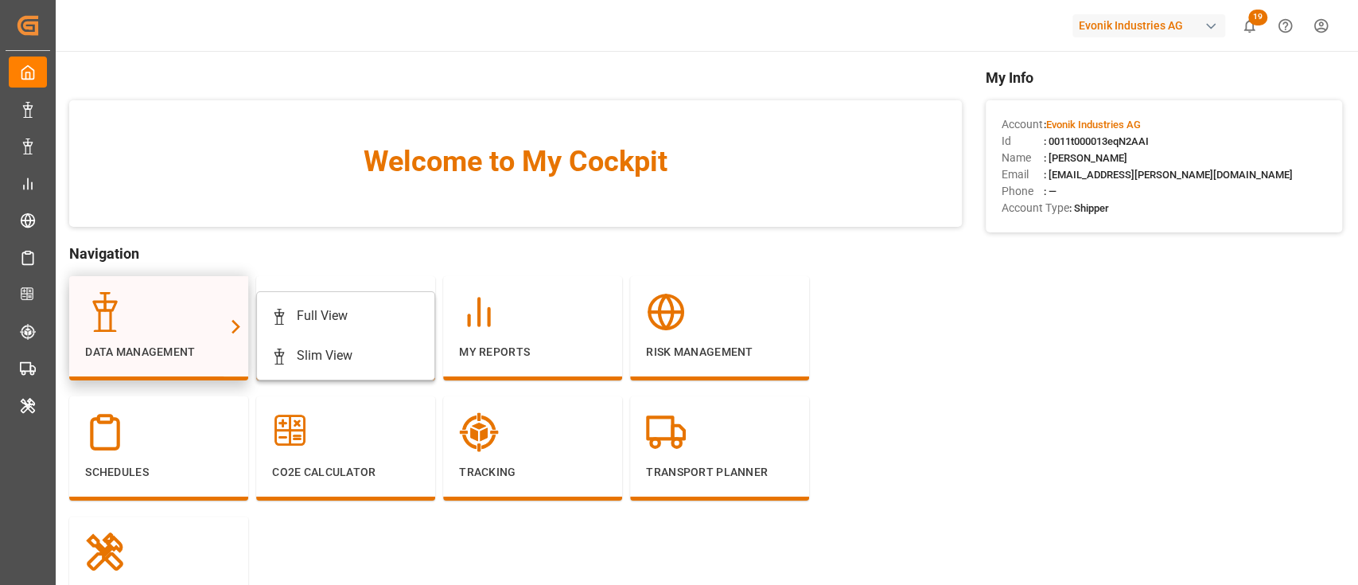
click at [133, 310] on div at bounding box center [158, 312] width 147 height 40
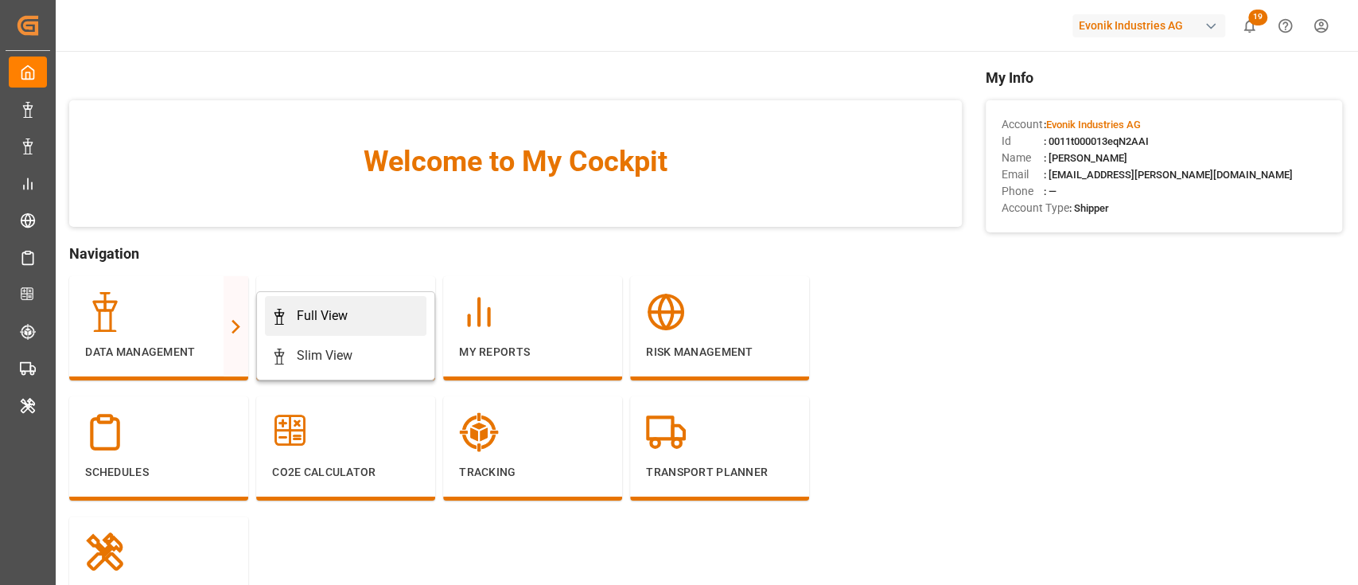
click at [284, 309] on icon at bounding box center [279, 317] width 16 height 16
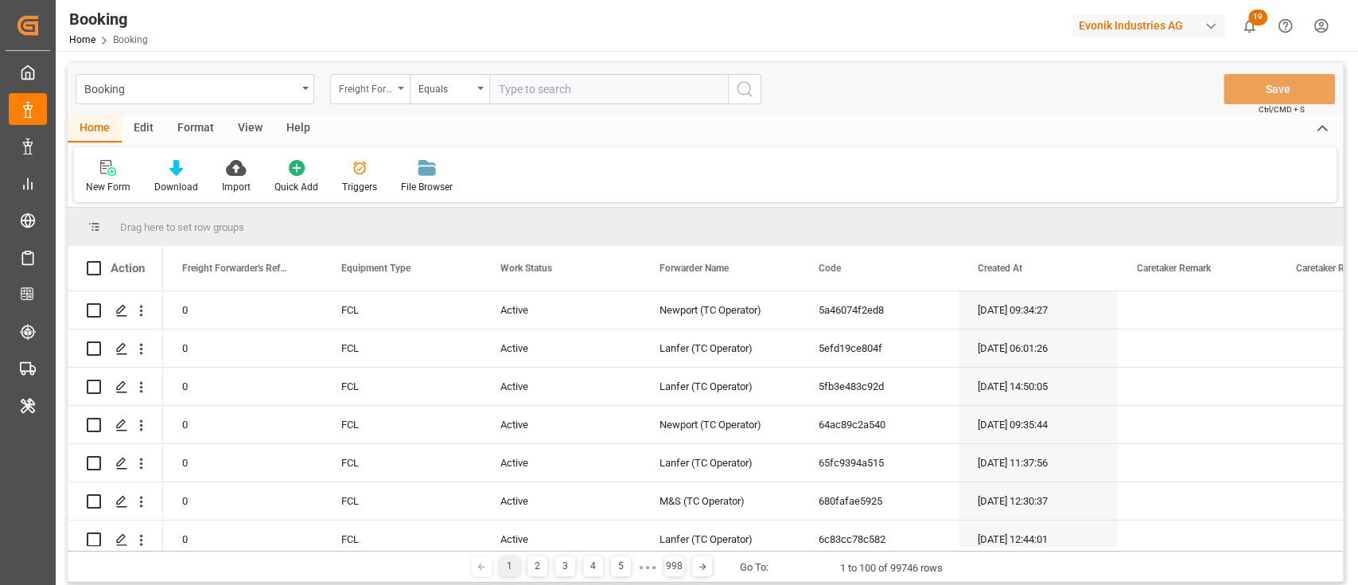
click at [387, 84] on div "Freight Forwarder's Reference No." at bounding box center [366, 87] width 54 height 18
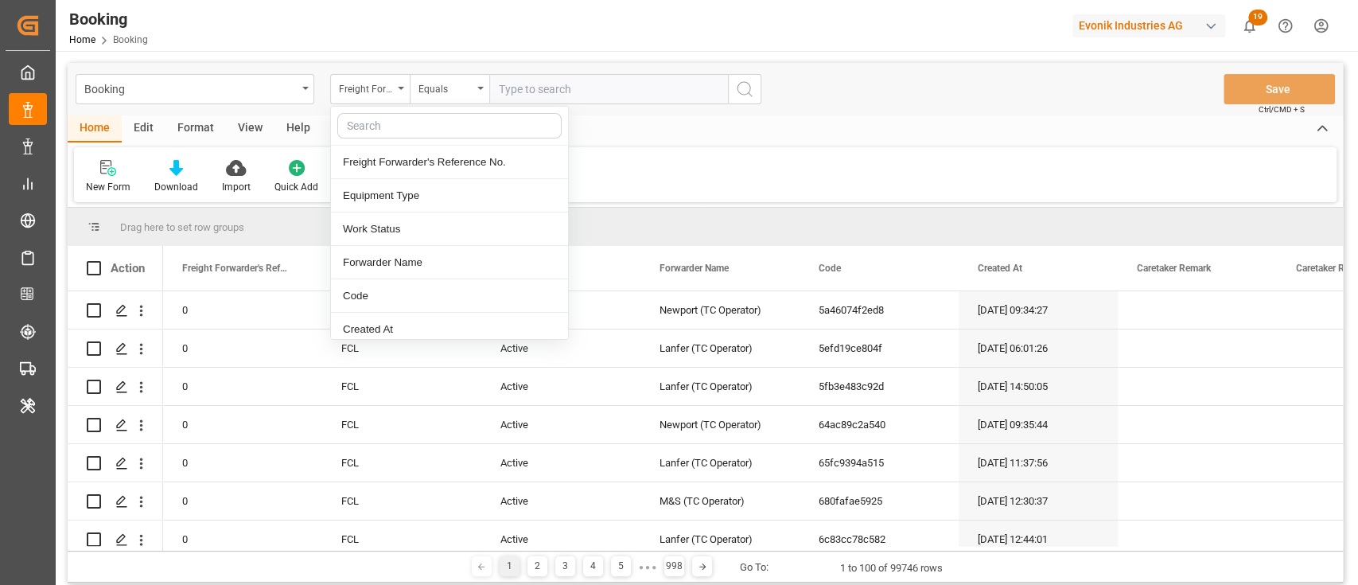
click at [430, 137] on input "text" at bounding box center [449, 125] width 224 height 25
type input "last"
click at [414, 239] on div "Last Opened Date" at bounding box center [449, 228] width 237 height 33
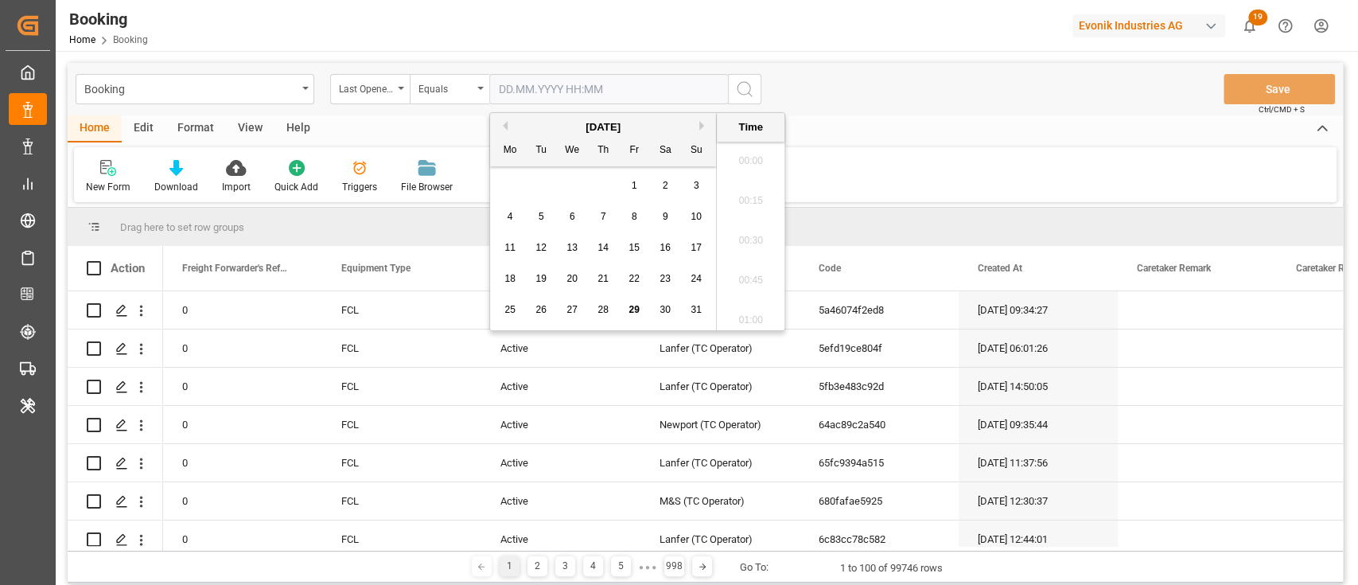
click at [509, 87] on input "text" at bounding box center [608, 89] width 239 height 30
click at [630, 302] on div "29" at bounding box center [635, 310] width 20 height 19
type input "[DATE] 00:00"
click at [754, 76] on button "search button" at bounding box center [744, 89] width 33 height 30
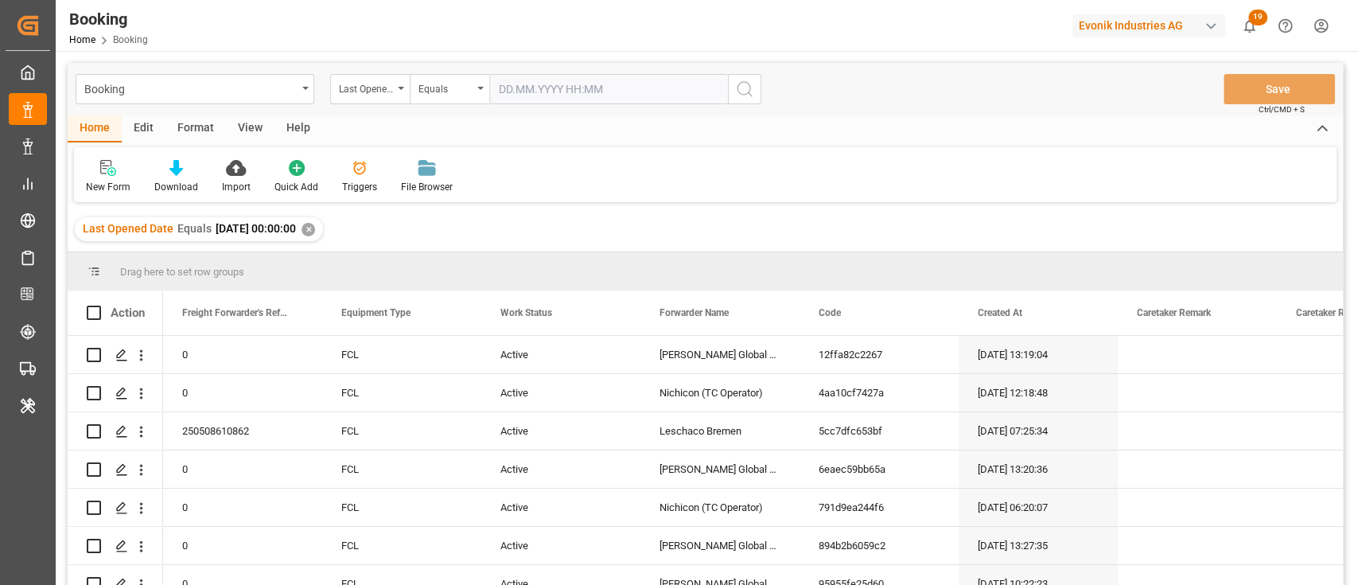
click at [248, 128] on div "View" at bounding box center [250, 128] width 49 height 27
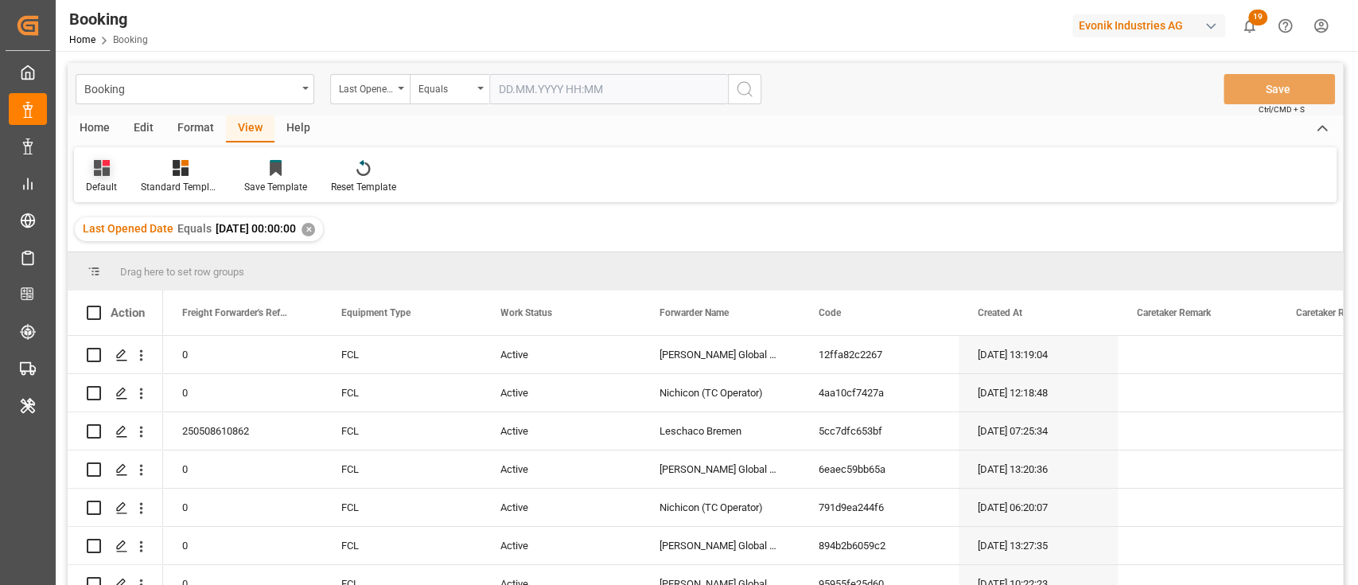
click at [115, 181] on div "Default" at bounding box center [101, 187] width 31 height 14
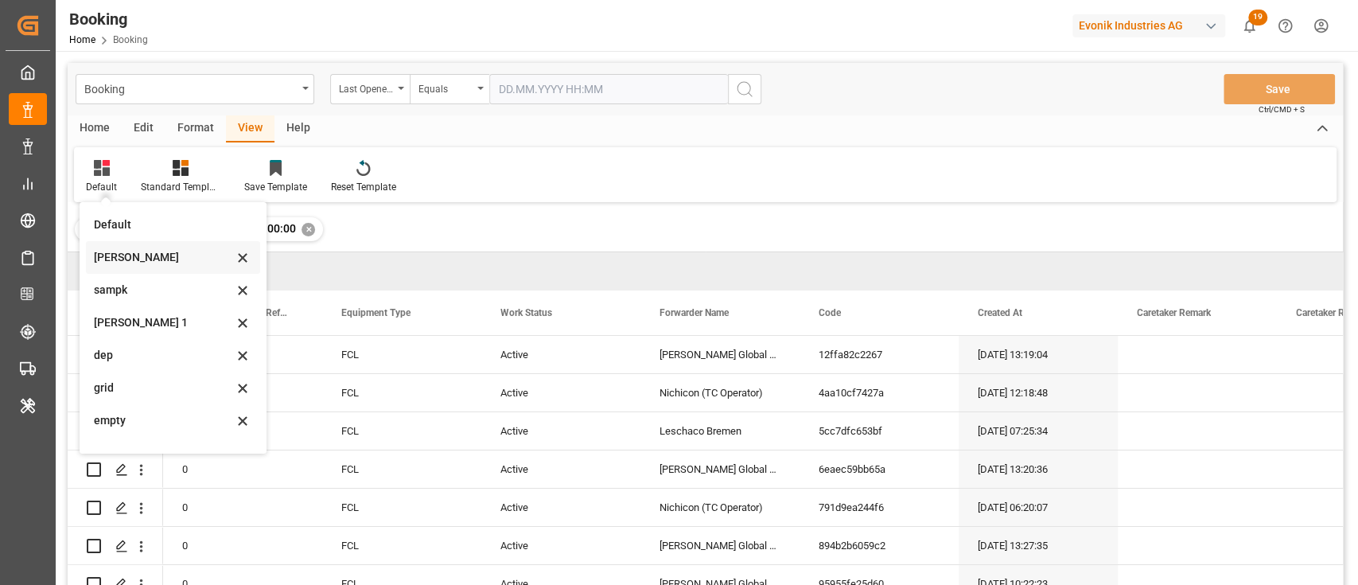
click at [166, 270] on div "[PERSON_NAME]" at bounding box center [173, 257] width 174 height 33
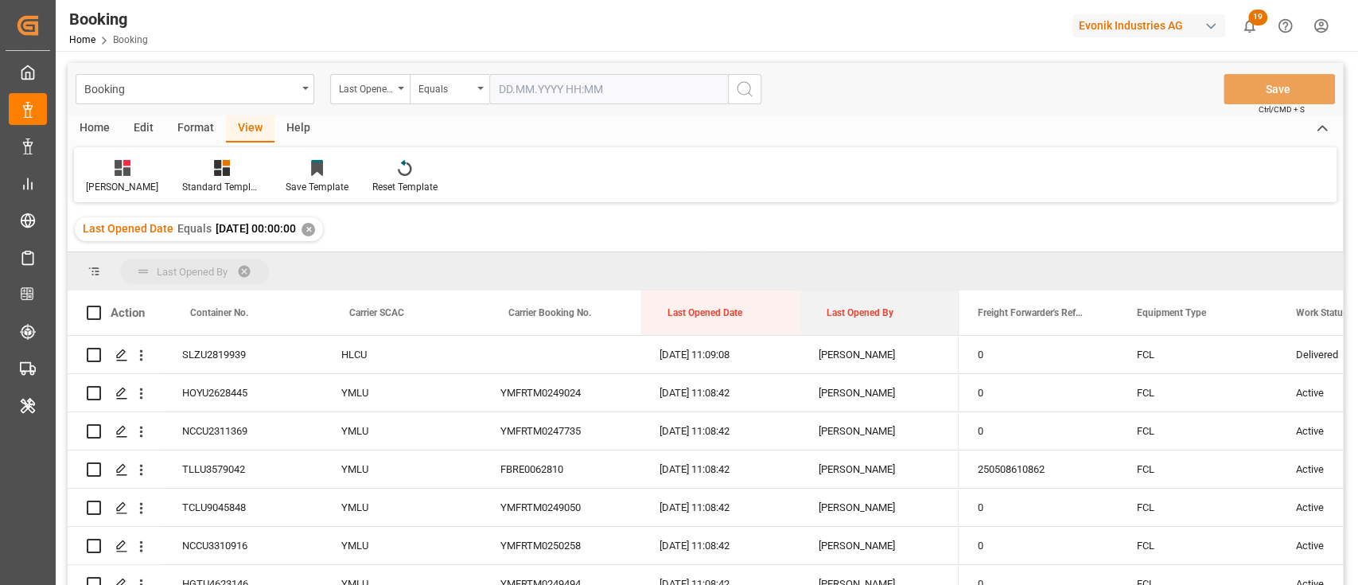
drag, startPoint x: 886, startPoint y: 309, endPoint x: 874, endPoint y: 280, distance: 31.0
